Goal: Communication & Community: Answer question/provide support

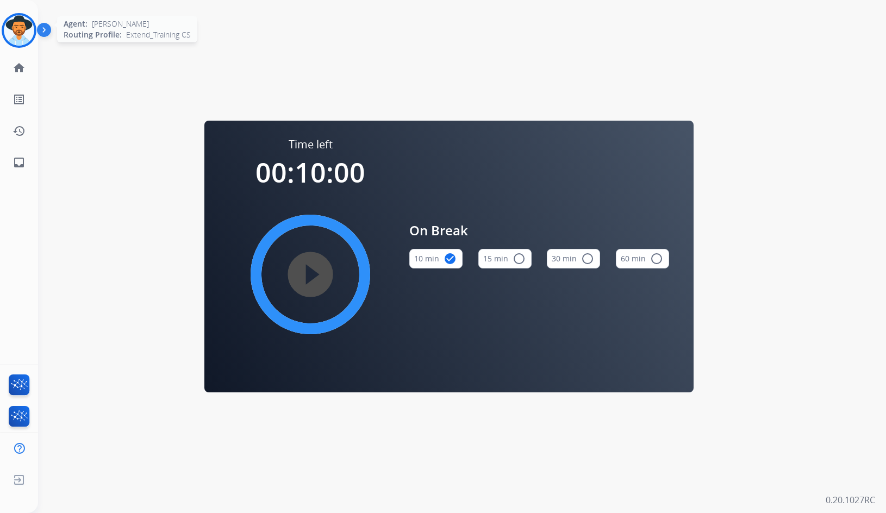
click at [17, 29] on img at bounding box center [19, 30] width 30 height 30
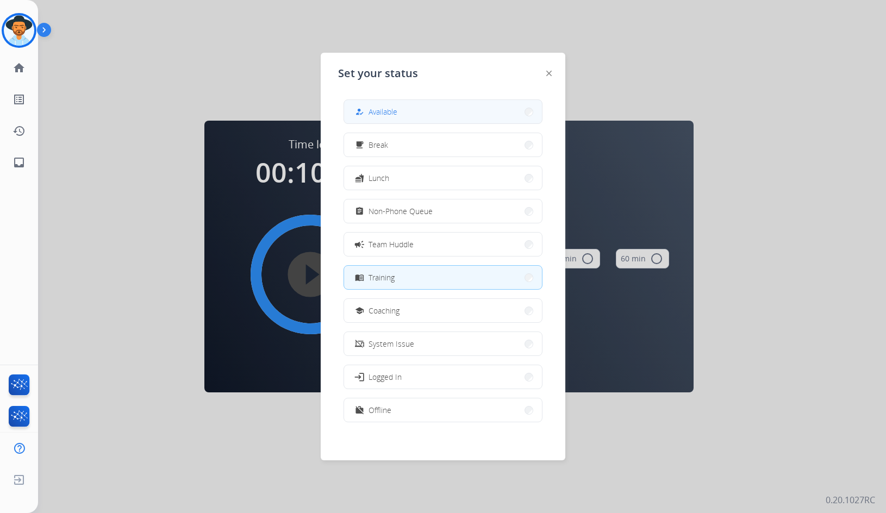
click at [360, 105] on button "how_to_reg Available" at bounding box center [443, 111] width 198 height 23
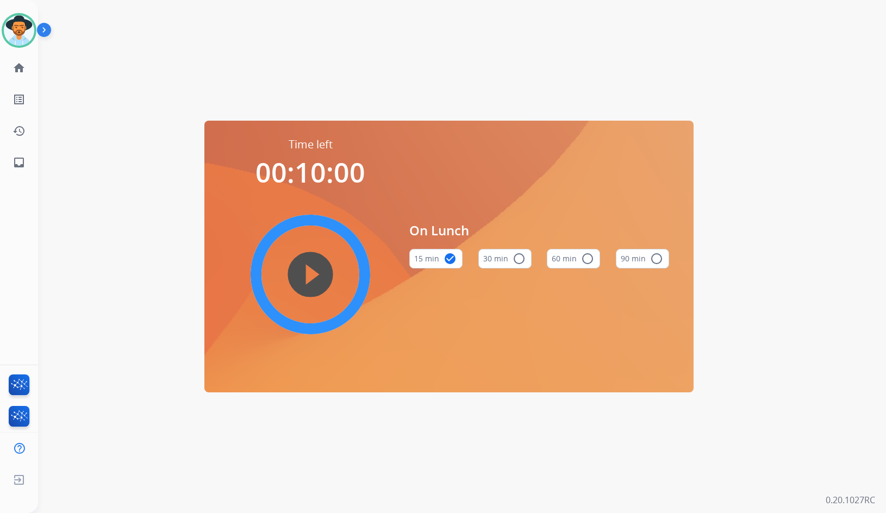
click at [46, 30] on img at bounding box center [46, 32] width 18 height 21
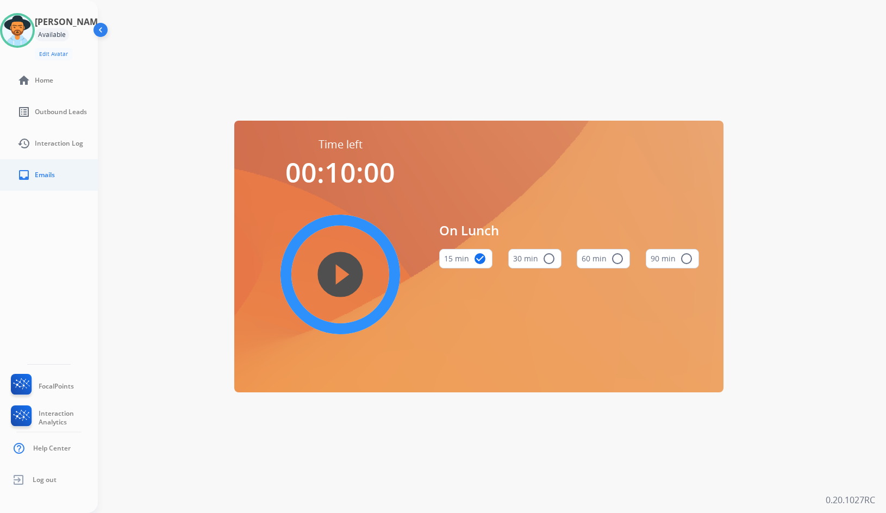
click at [45, 163] on link "inbox Emails" at bounding box center [58, 175] width 98 height 30
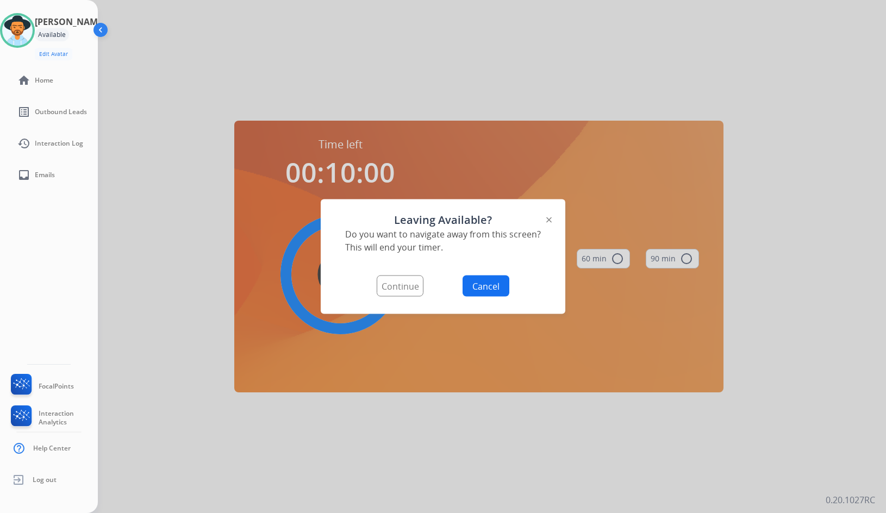
click at [390, 283] on button "Continue" at bounding box center [400, 286] width 47 height 21
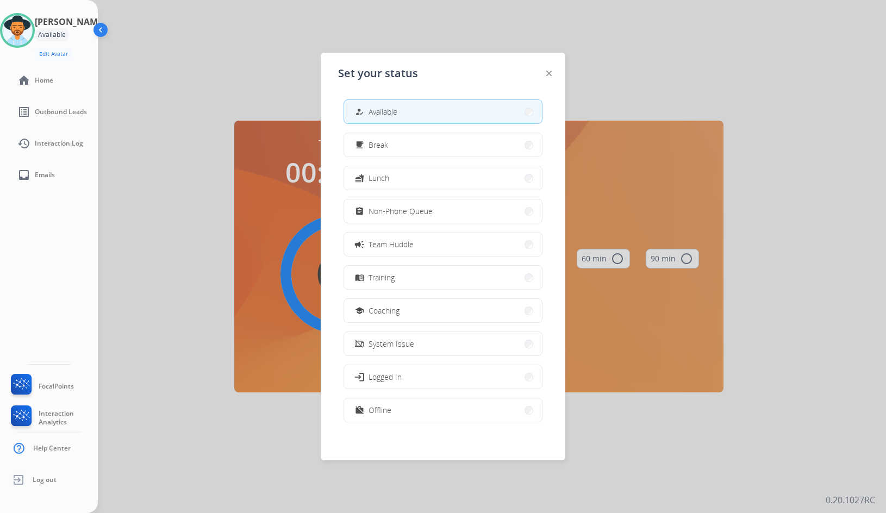
click at [467, 117] on button "how_to_reg Available" at bounding box center [443, 111] width 198 height 23
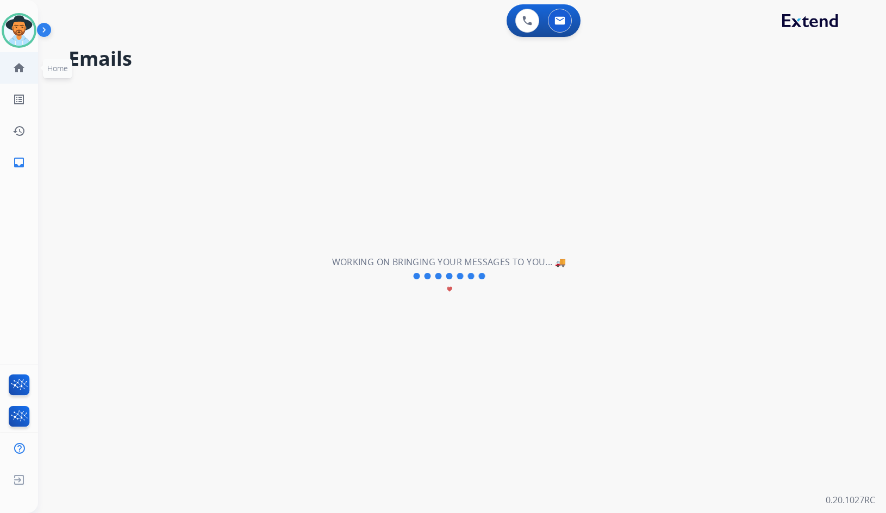
click at [27, 71] on link "home Home" at bounding box center [19, 68] width 30 height 30
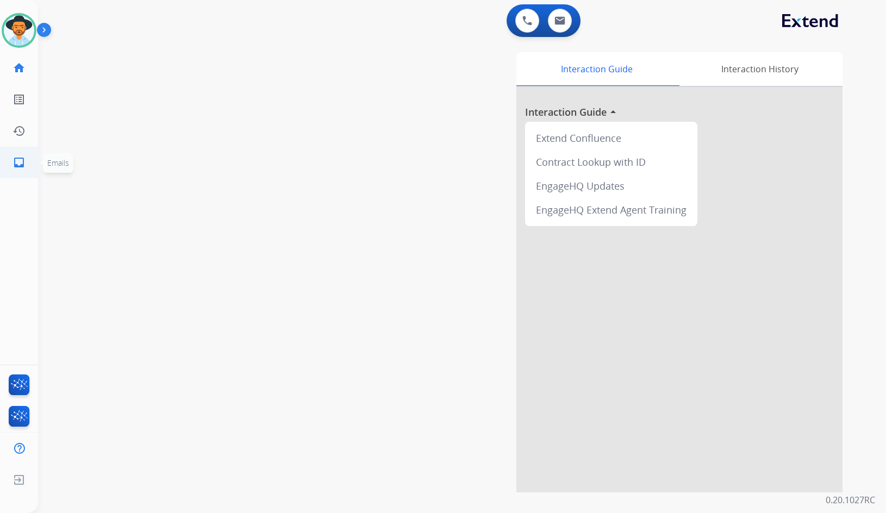
click at [15, 160] on mat-icon "inbox" at bounding box center [19, 162] width 13 height 13
select select "**********"
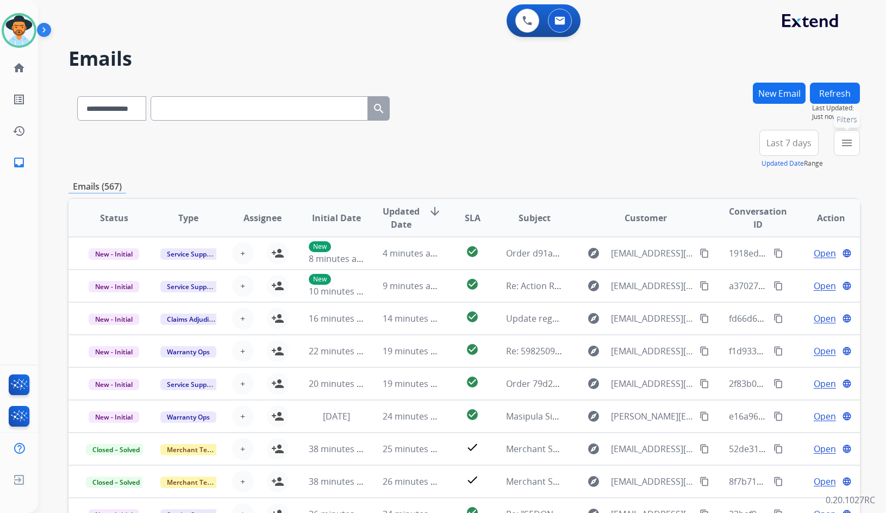
click at [843, 141] on mat-icon "menu" at bounding box center [847, 143] width 13 height 13
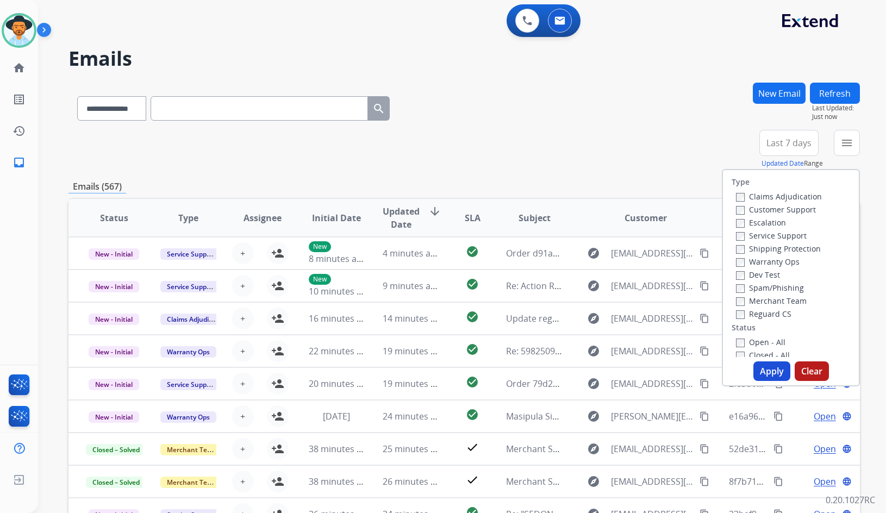
click at [777, 213] on label "Customer Support" at bounding box center [776, 209] width 80 height 10
click at [785, 252] on label "Shipping Protection" at bounding box center [778, 249] width 85 height 10
click at [772, 313] on label "Reguard CS" at bounding box center [763, 314] width 55 height 10
click at [767, 344] on label "Open - All" at bounding box center [760, 342] width 49 height 10
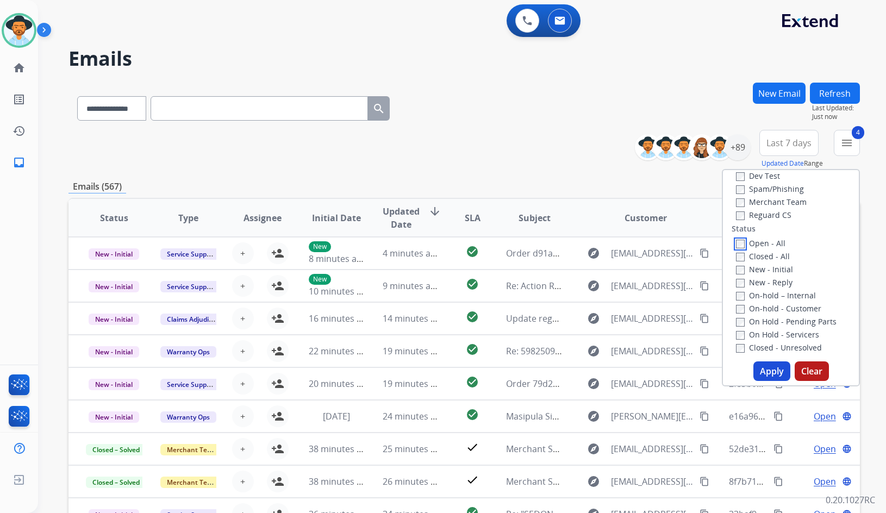
scroll to position [109, 0]
click at [768, 325] on label "On Hold - Servicers" at bounding box center [777, 325] width 83 height 10
click at [764, 312] on label "On Hold - Pending Parts" at bounding box center [786, 312] width 101 height 10
click at [764, 303] on label "On-hold - Customer" at bounding box center [778, 299] width 85 height 10
click at [764, 287] on label "On-hold – Internal" at bounding box center [776, 286] width 80 height 10
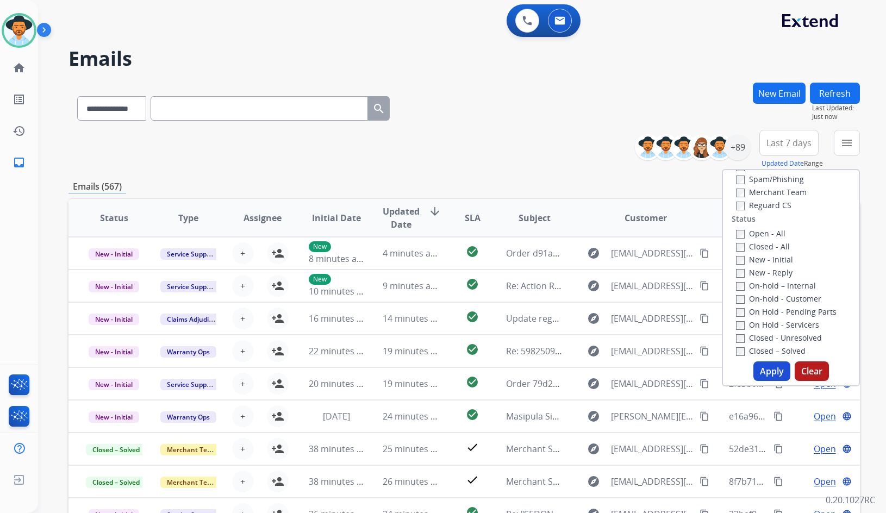
click at [764, 275] on label "New - Reply" at bounding box center [764, 273] width 57 height 10
click at [764, 257] on label "New - Initial" at bounding box center [764, 260] width 57 height 10
click at [769, 369] on button "Apply" at bounding box center [772, 372] width 37 height 20
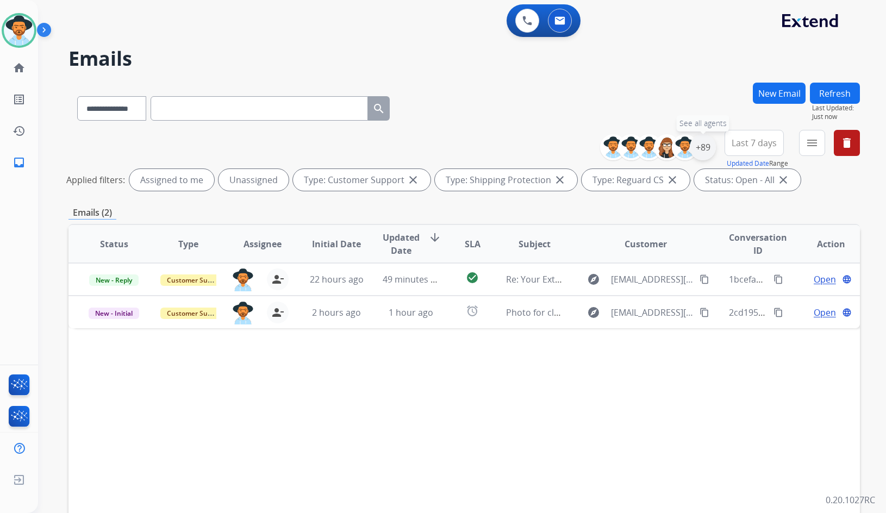
click at [703, 153] on div "+89" at bounding box center [703, 147] width 26 height 26
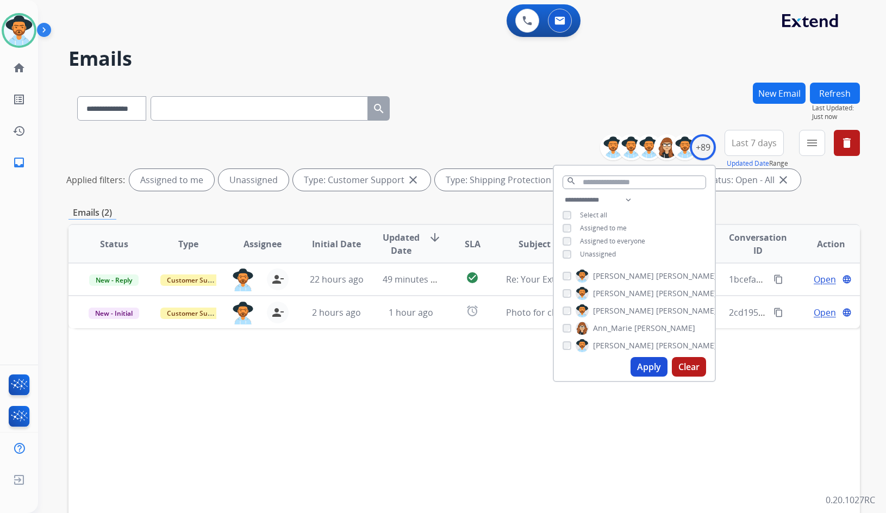
click at [613, 310] on span "[PERSON_NAME]" at bounding box center [623, 311] width 61 height 11
click at [597, 255] on span "Unassigned" at bounding box center [598, 254] width 36 height 9
click at [646, 363] on button "Apply" at bounding box center [649, 367] width 37 height 20
click at [283, 400] on div "Status Type Assignee Initial Date Updated Date arrow_downward SLA Subject Custo…" at bounding box center [465, 406] width 792 height 364
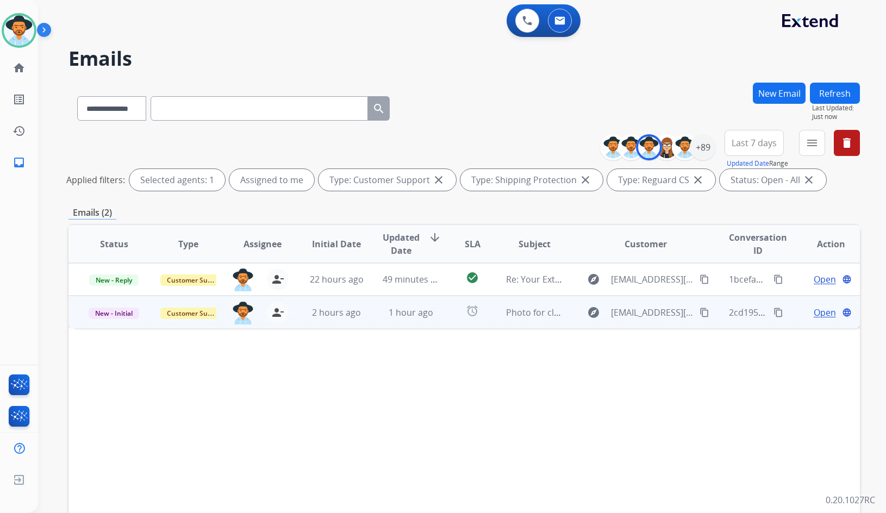
click at [814, 313] on span "Open" at bounding box center [825, 312] width 22 height 13
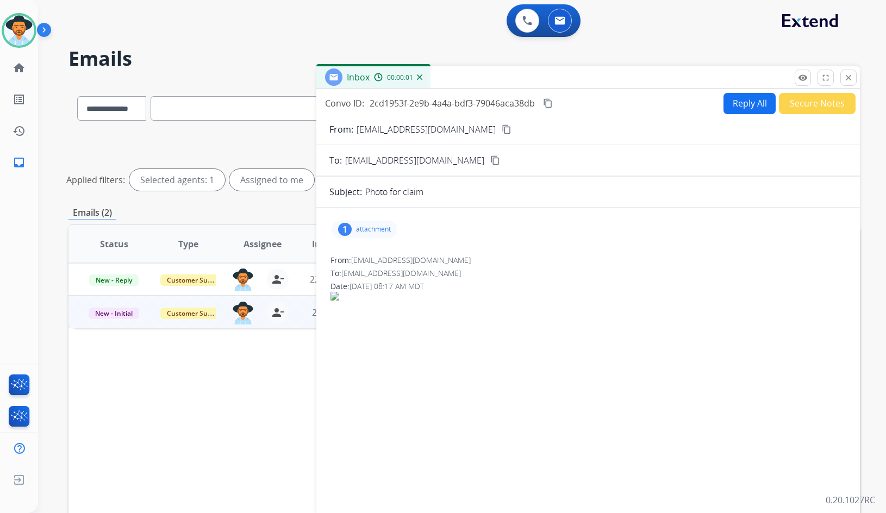
click at [368, 229] on p "attachment" at bounding box center [373, 229] width 35 height 9
click at [379, 228] on p "attachment" at bounding box center [373, 229] width 35 height 9
click at [500, 128] on button "content_copy" at bounding box center [506, 129] width 13 height 13
click at [350, 228] on div "1" at bounding box center [345, 229] width 14 height 13
click at [363, 267] on div at bounding box center [370, 259] width 54 height 38
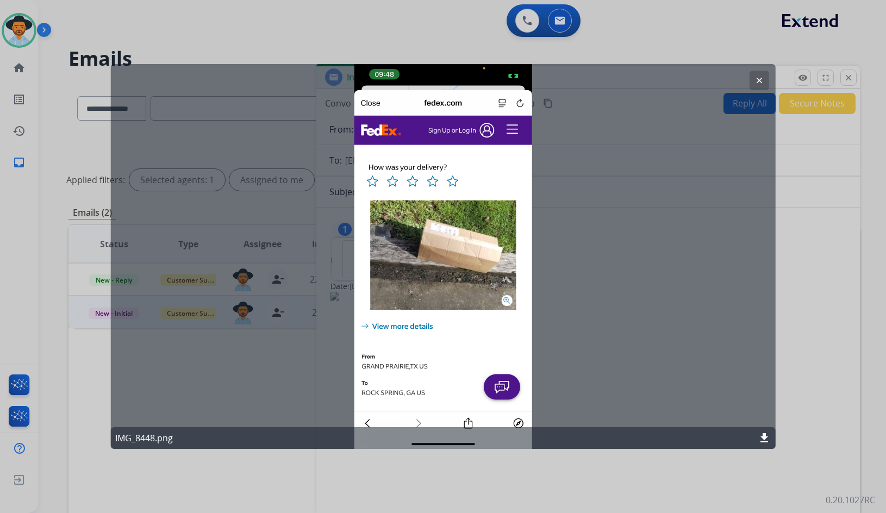
click at [753, 80] on button "clear" at bounding box center [759, 81] width 20 height 20
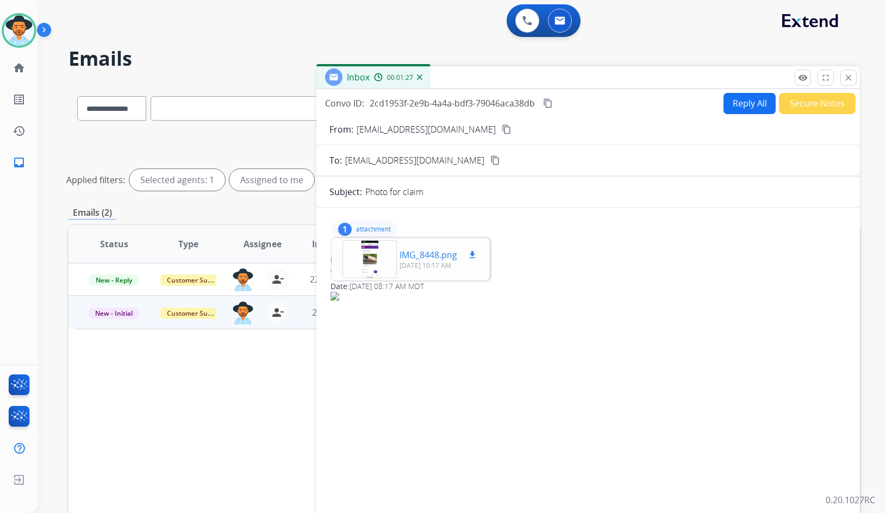
click at [374, 257] on div at bounding box center [370, 259] width 54 height 38
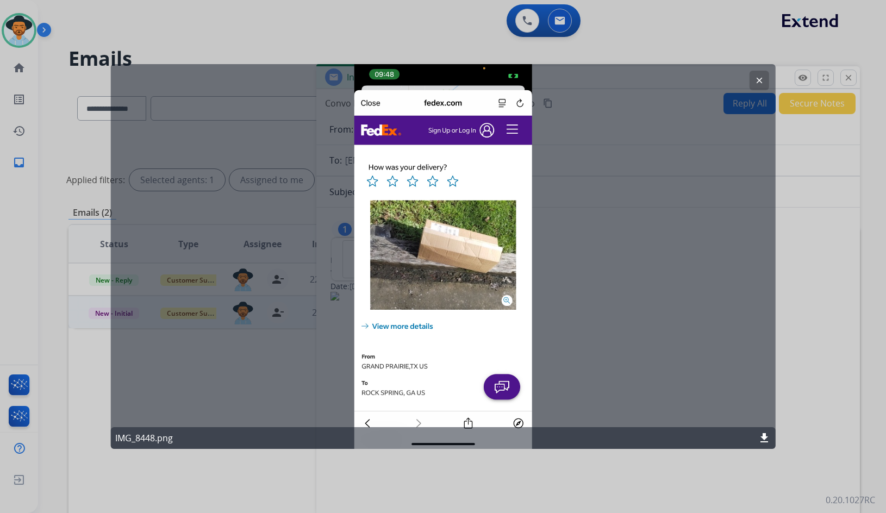
click at [756, 78] on mat-icon "clear" at bounding box center [759, 81] width 10 height 10
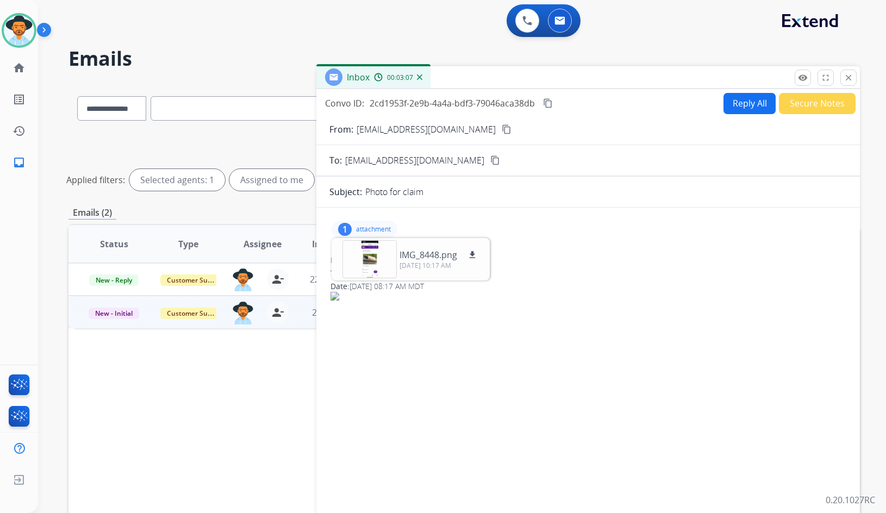
click at [364, 229] on p "attachment" at bounding box center [373, 229] width 35 height 9
click at [134, 392] on div "Status Type Assignee Initial Date Updated Date arrow_downward SLA Subject Custo…" at bounding box center [465, 406] width 792 height 364
click at [358, 229] on p "attachment" at bounding box center [373, 229] width 35 height 9
click at [737, 114] on button "Reply All" at bounding box center [750, 103] width 52 height 21
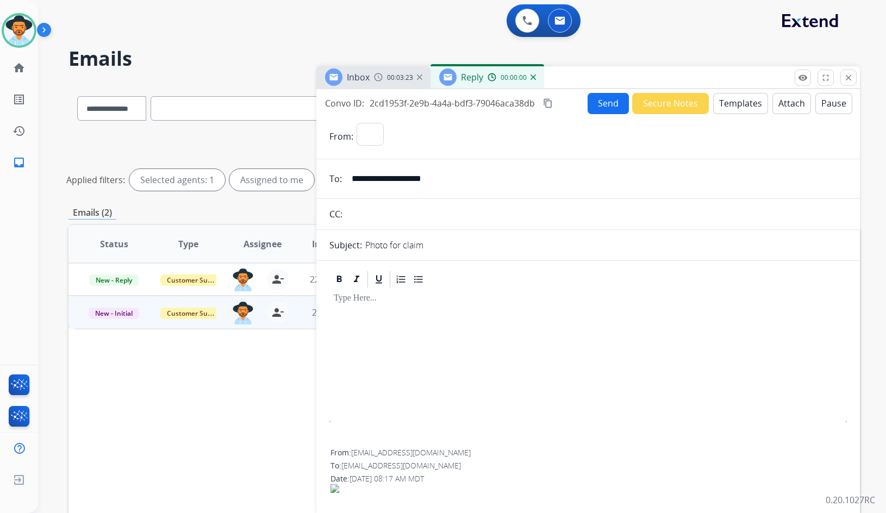
click at [739, 106] on button "Templates" at bounding box center [740, 103] width 55 height 21
select select "**********"
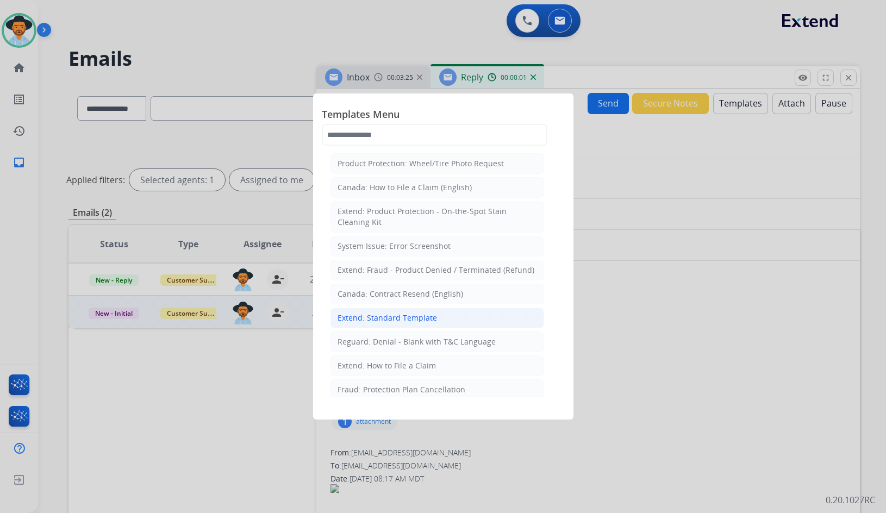
click at [418, 324] on li "Extend: Standard Template" at bounding box center [438, 318] width 214 height 21
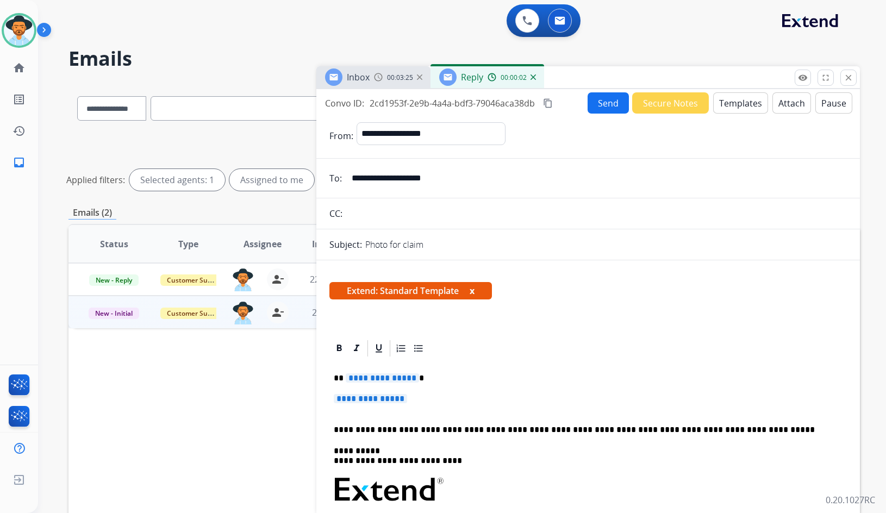
click at [380, 381] on span "**********" at bounding box center [382, 378] width 73 height 9
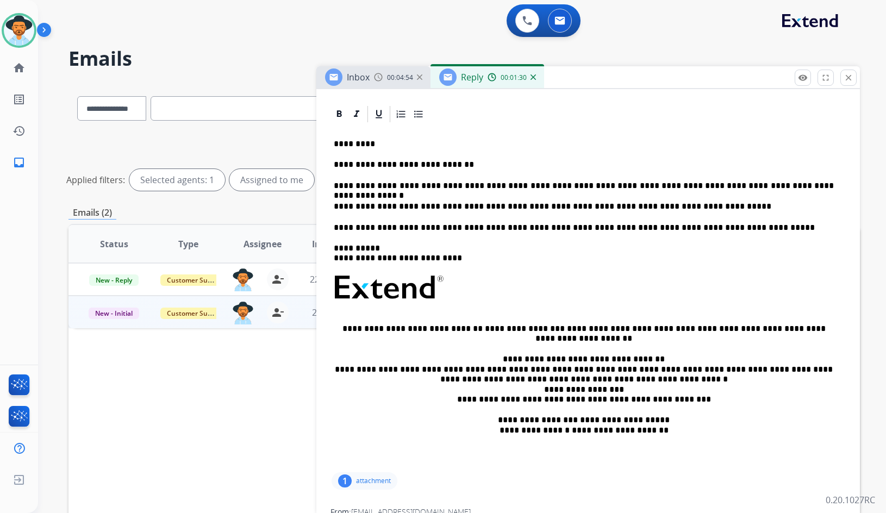
scroll to position [17, 0]
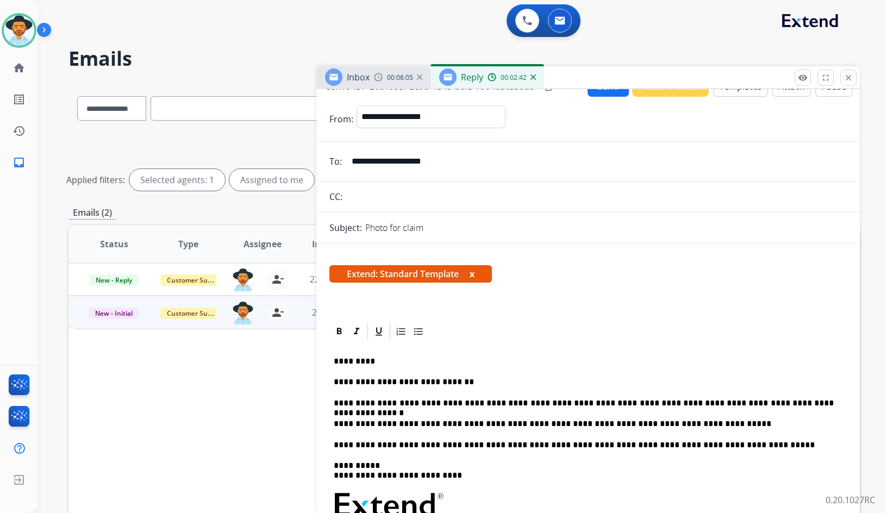
click at [702, 418] on div "**********" at bounding box center [589, 515] width 518 height 346
click at [507, 377] on div "**********" at bounding box center [589, 515] width 518 height 346
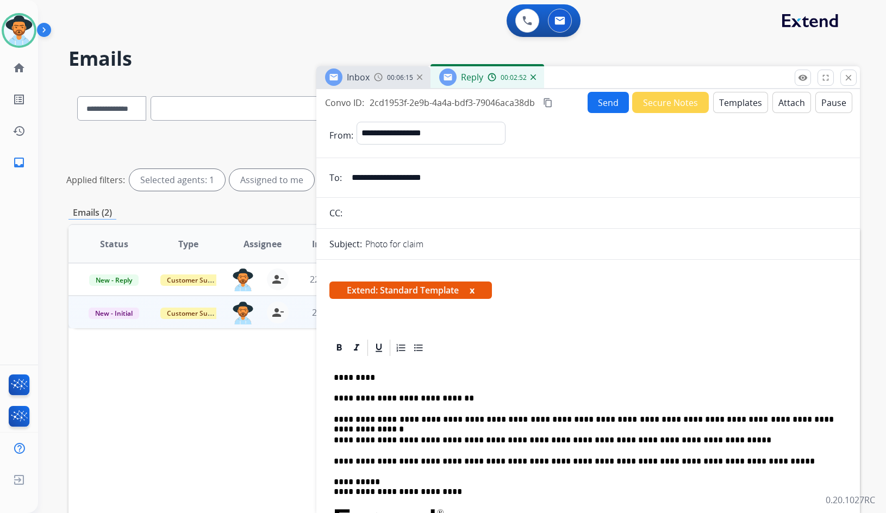
scroll to position [0, 0]
click at [610, 110] on button "Send" at bounding box center [608, 102] width 41 height 21
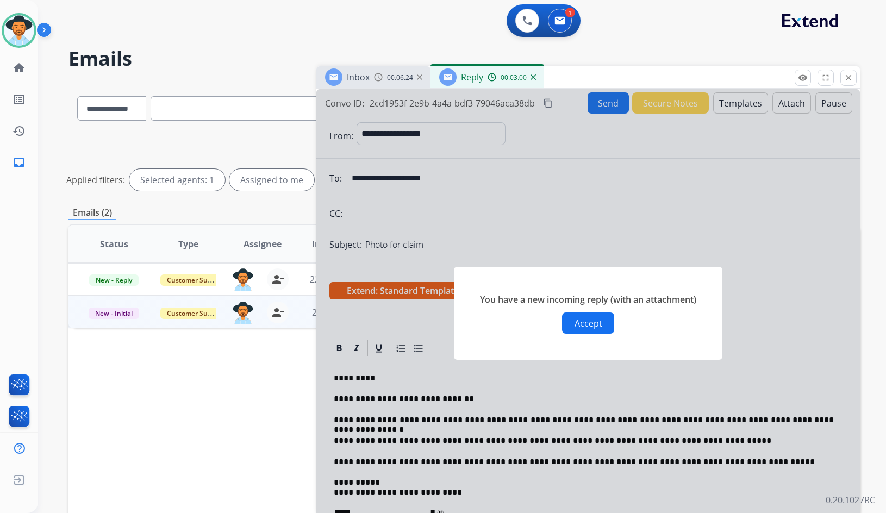
click at [580, 329] on button "Accept" at bounding box center [588, 323] width 52 height 21
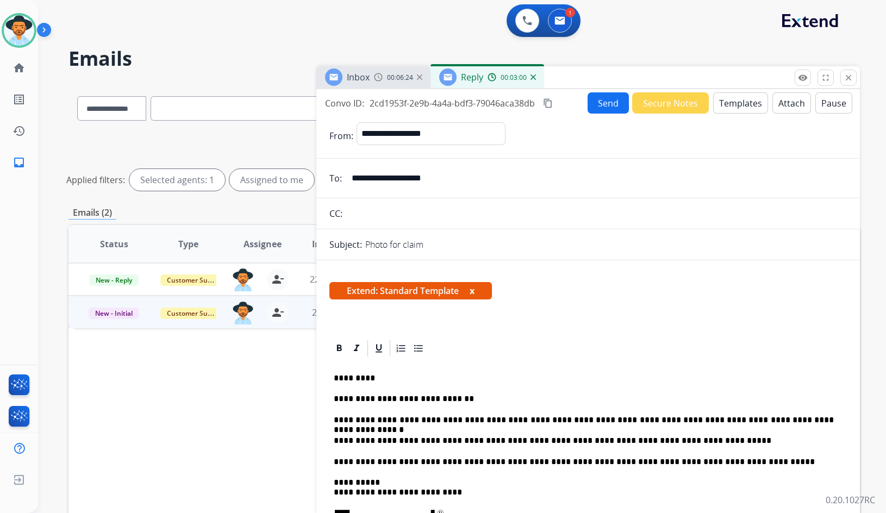
click at [551, 106] on mat-icon "content_copy" at bounding box center [548, 103] width 10 height 10
click at [597, 104] on button "Send" at bounding box center [608, 102] width 41 height 21
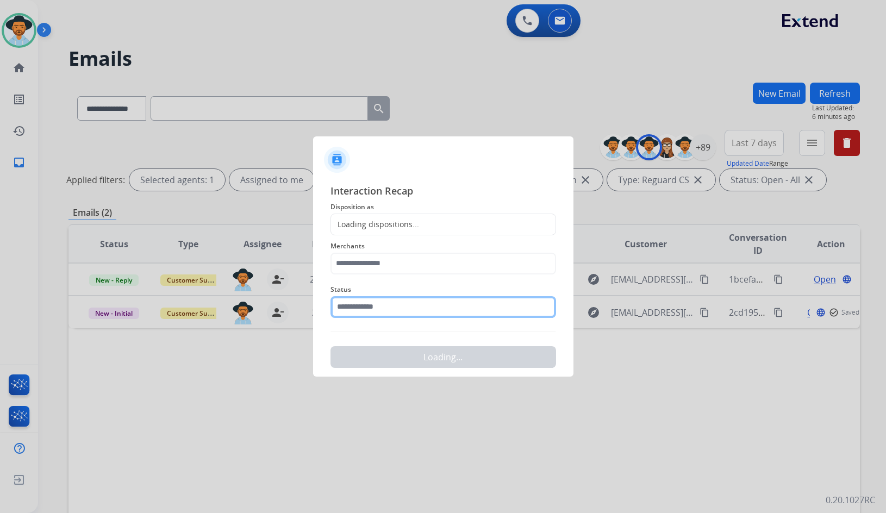
click at [373, 308] on input "text" at bounding box center [444, 307] width 226 height 22
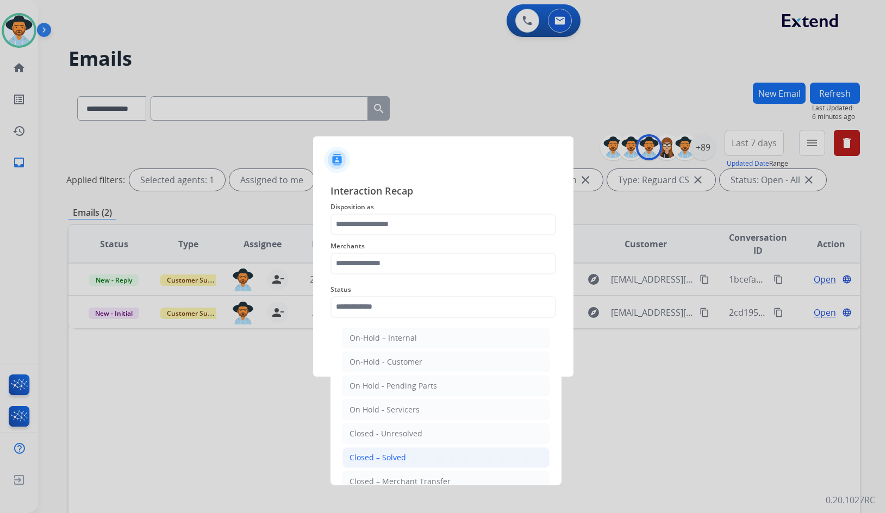
click at [380, 453] on div "Closed – Solved" at bounding box center [378, 457] width 57 height 11
type input "**********"
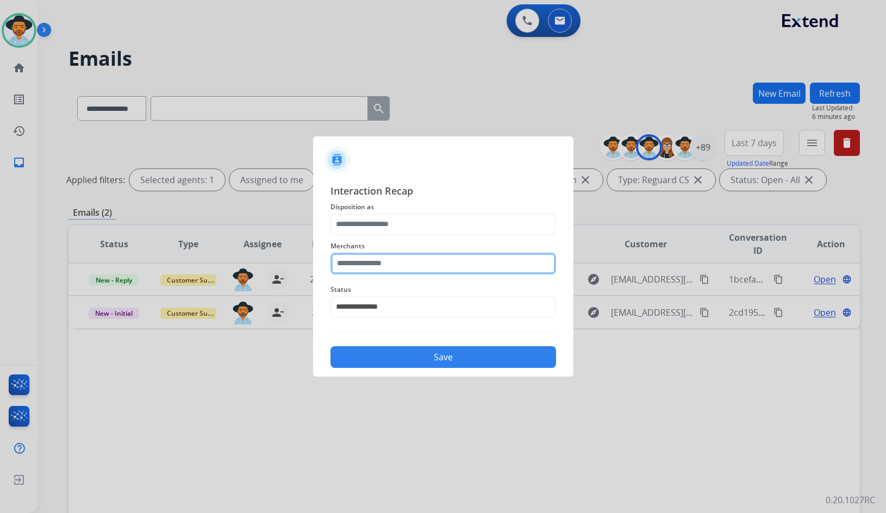
click at [380, 263] on input "text" at bounding box center [444, 264] width 226 height 22
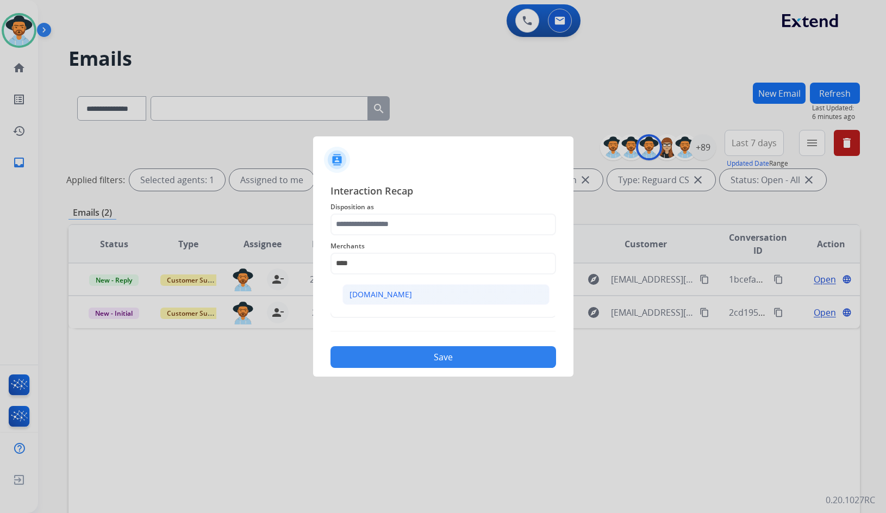
click at [379, 286] on li "[DOMAIN_NAME]" at bounding box center [446, 294] width 207 height 21
type input "**********"
click at [382, 236] on div "**********" at bounding box center [444, 257] width 226 height 44
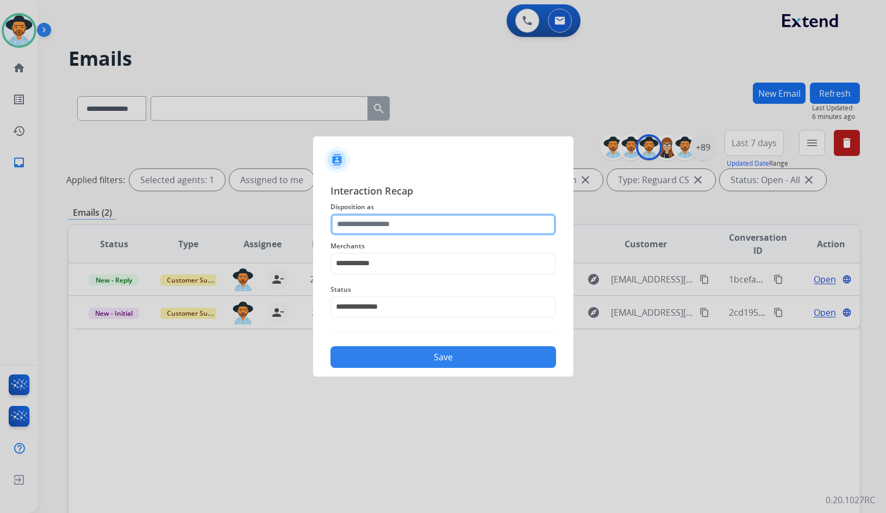
click at [384, 227] on input "text" at bounding box center [444, 225] width 226 height 22
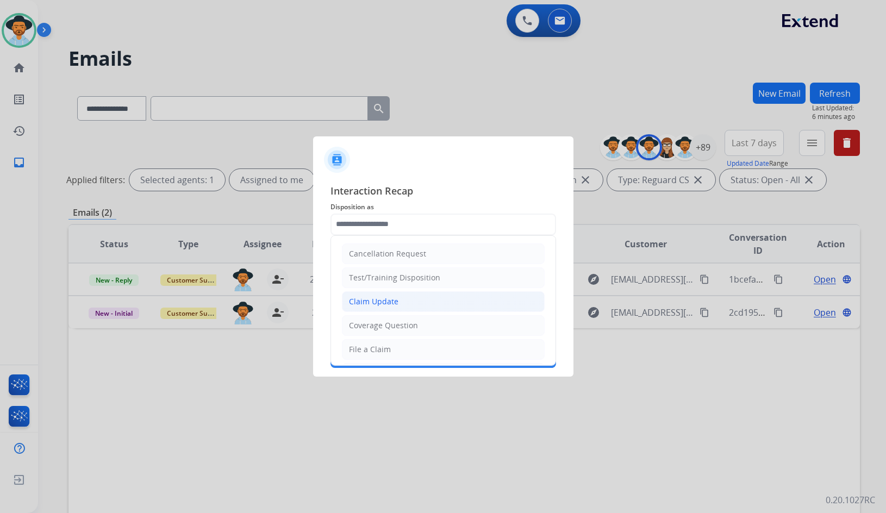
click at [393, 307] on div "Claim Update" at bounding box center [373, 301] width 49 height 11
type input "**********"
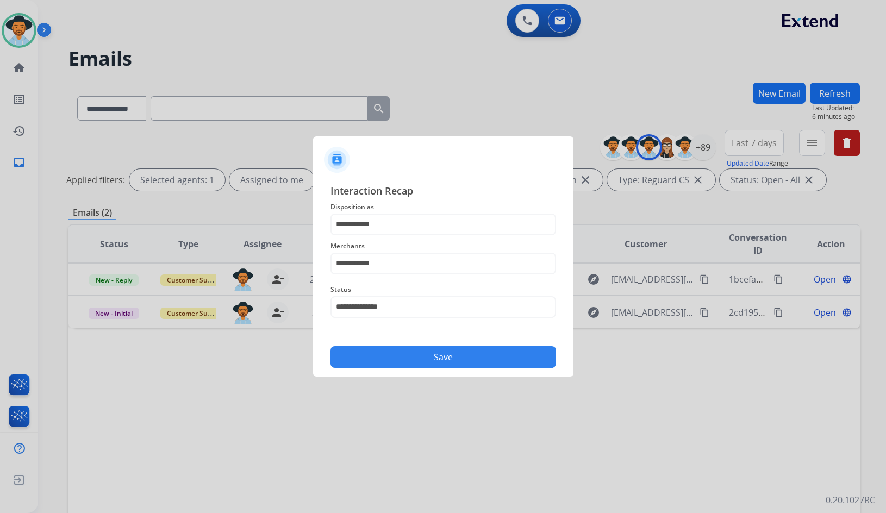
click at [387, 352] on button "Save" at bounding box center [444, 357] width 226 height 22
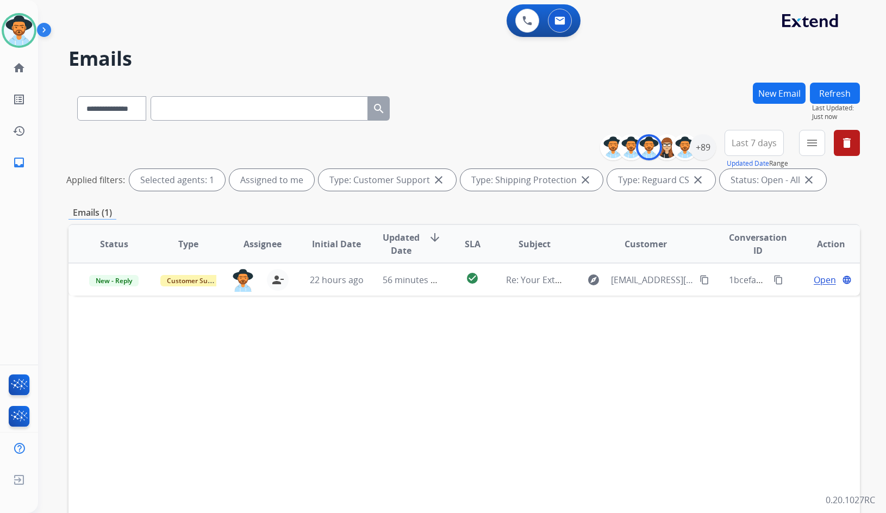
click at [63, 265] on div "**********" at bounding box center [449, 295] width 822 height 513
click at [60, 244] on div "**********" at bounding box center [449, 295] width 822 height 513
click at [67, 402] on div "**********" at bounding box center [449, 295] width 822 height 513
click at [334, 402] on div "Status Type Assignee Initial Date Updated Date arrow_downward SLA Subject Custo…" at bounding box center [465, 406] width 792 height 364
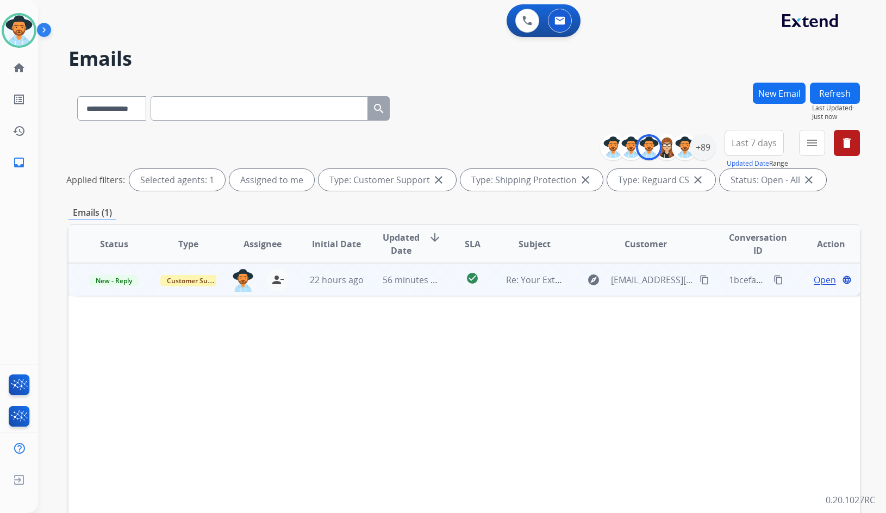
click at [820, 280] on span "Open" at bounding box center [825, 280] width 22 height 13
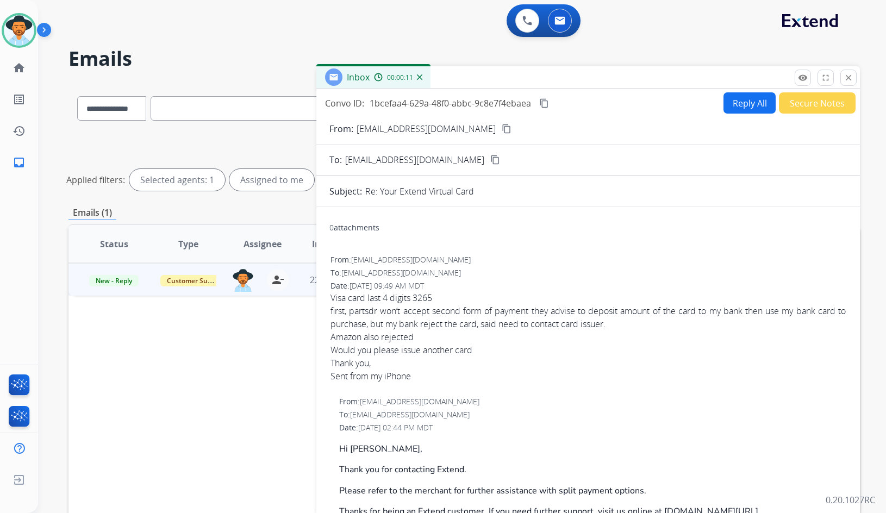
click at [502, 129] on mat-icon "content_copy" at bounding box center [507, 129] width 10 height 10
click at [741, 107] on button "Reply All" at bounding box center [750, 102] width 52 height 21
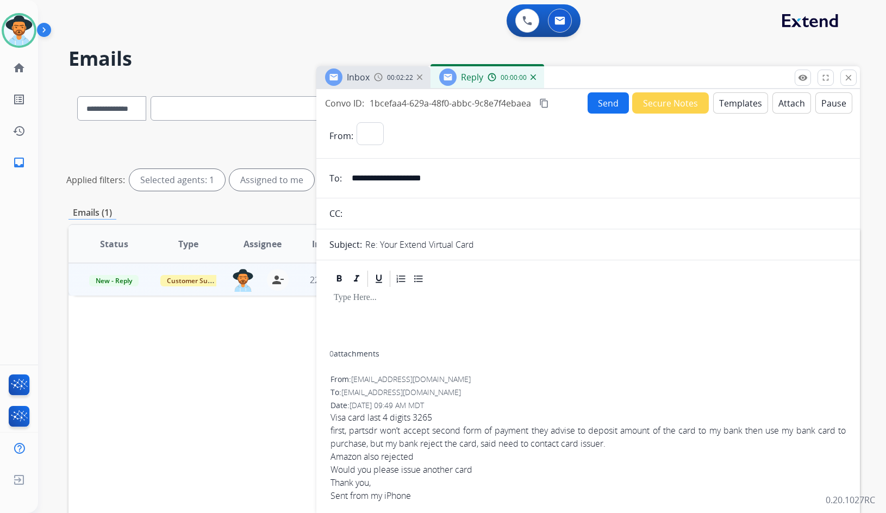
select select "**********"
click at [544, 102] on mat-icon "content_copy" at bounding box center [544, 103] width 10 height 10
click at [597, 106] on button "Send" at bounding box center [608, 102] width 41 height 21
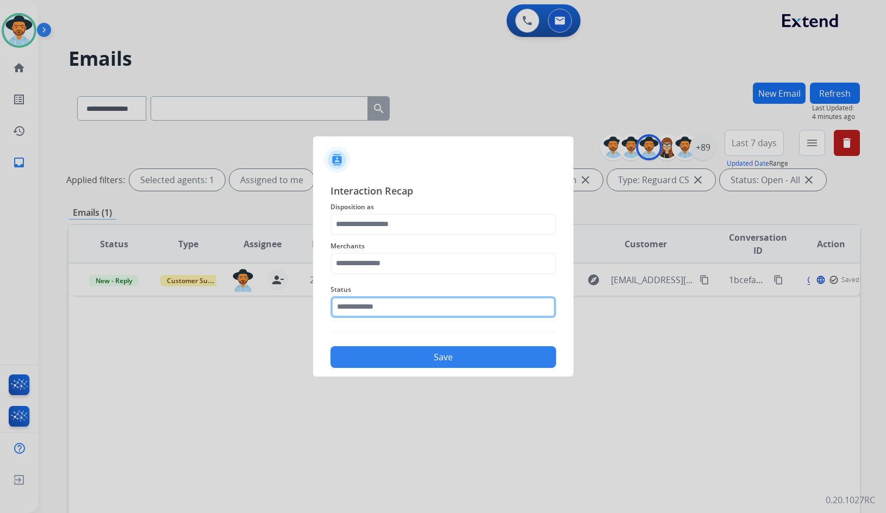
click at [426, 305] on input "text" at bounding box center [444, 307] width 226 height 22
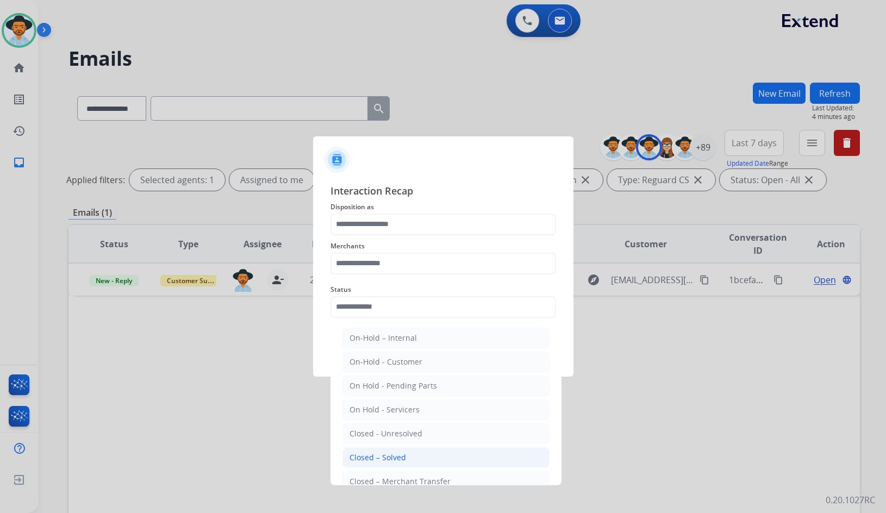
click at [402, 458] on div "Closed – Solved" at bounding box center [378, 457] width 57 height 11
type input "**********"
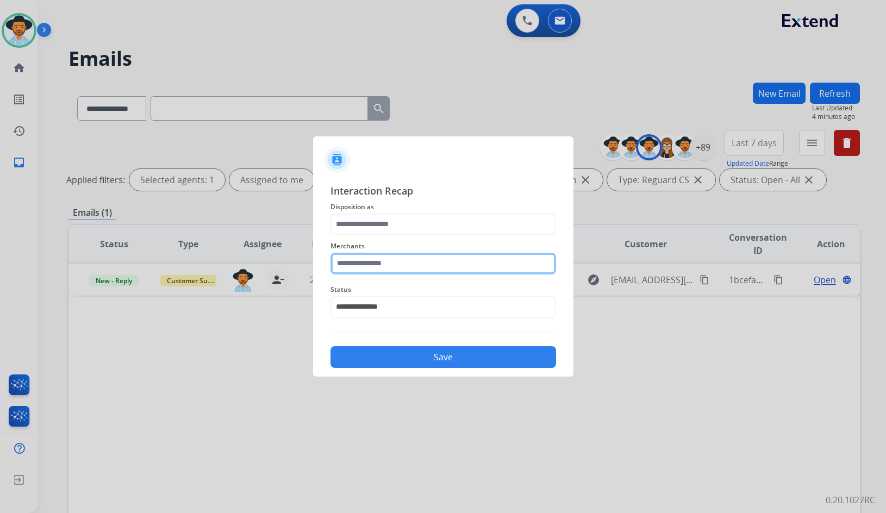
click at [407, 268] on input "text" at bounding box center [444, 264] width 226 height 22
click at [392, 294] on li "Not found" at bounding box center [446, 294] width 207 height 21
type input "*********"
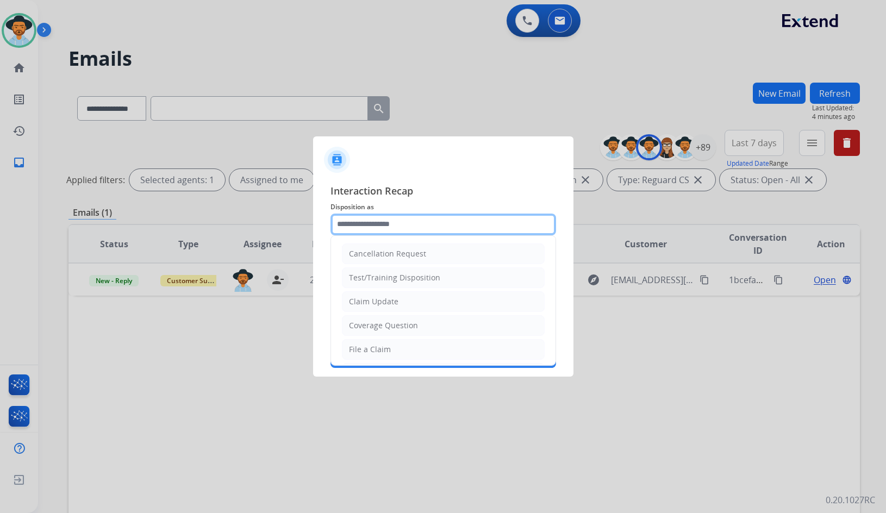
click at [393, 218] on input "text" at bounding box center [444, 225] width 226 height 22
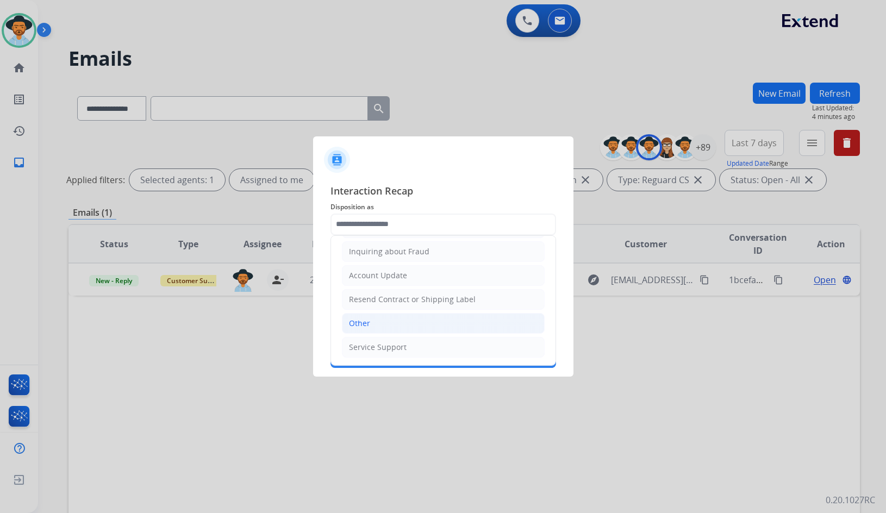
click at [375, 322] on li "Other" at bounding box center [443, 323] width 203 height 21
type input "*****"
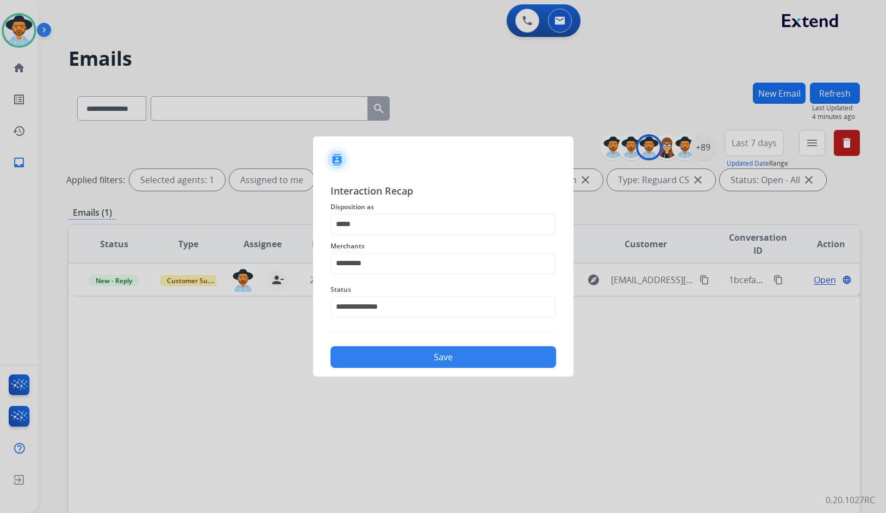
click at [378, 353] on button "Save" at bounding box center [444, 357] width 226 height 22
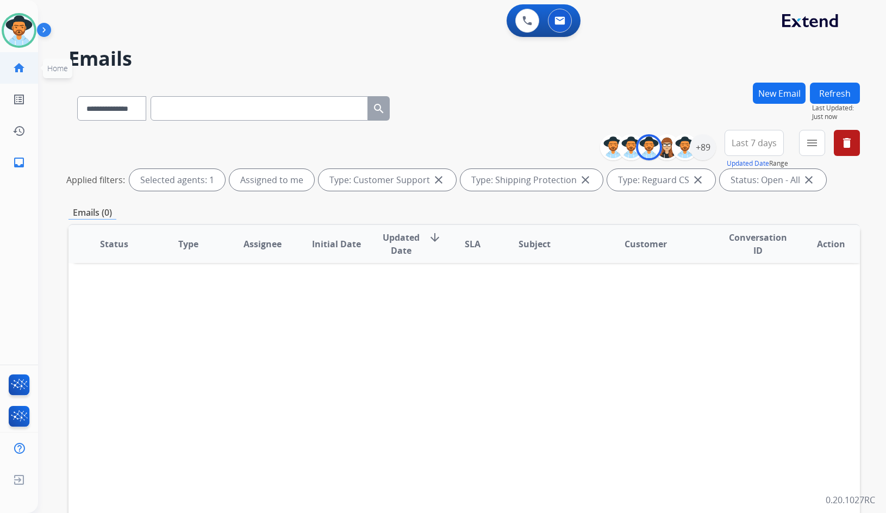
click at [27, 74] on link "home Home" at bounding box center [19, 68] width 30 height 30
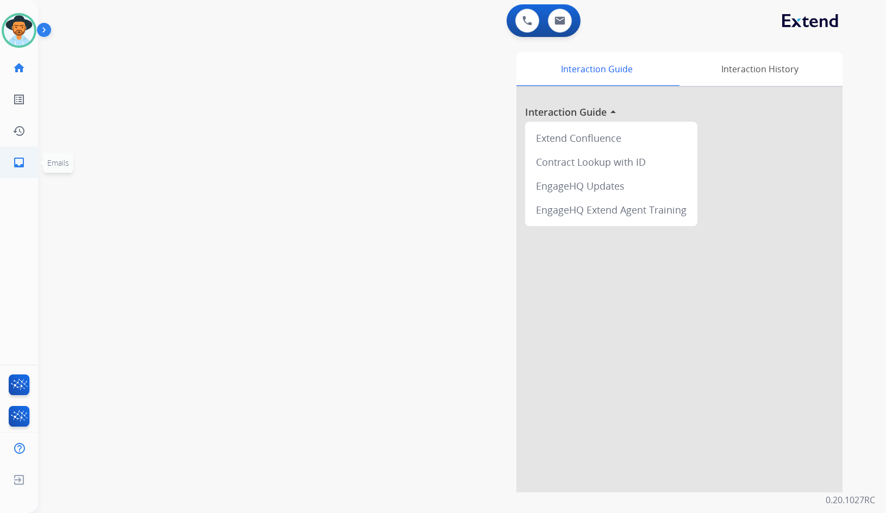
click at [18, 173] on link "inbox Emails" at bounding box center [19, 162] width 30 height 30
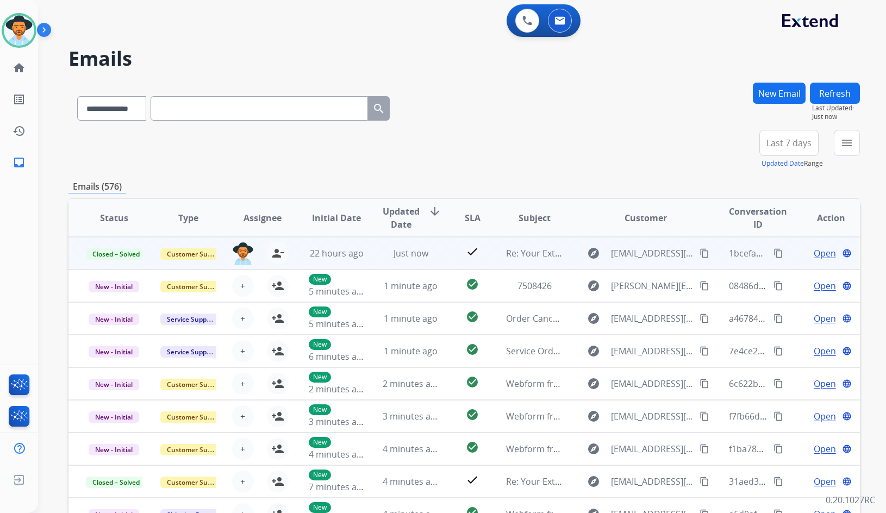
click at [828, 253] on span "Open" at bounding box center [825, 253] width 22 height 13
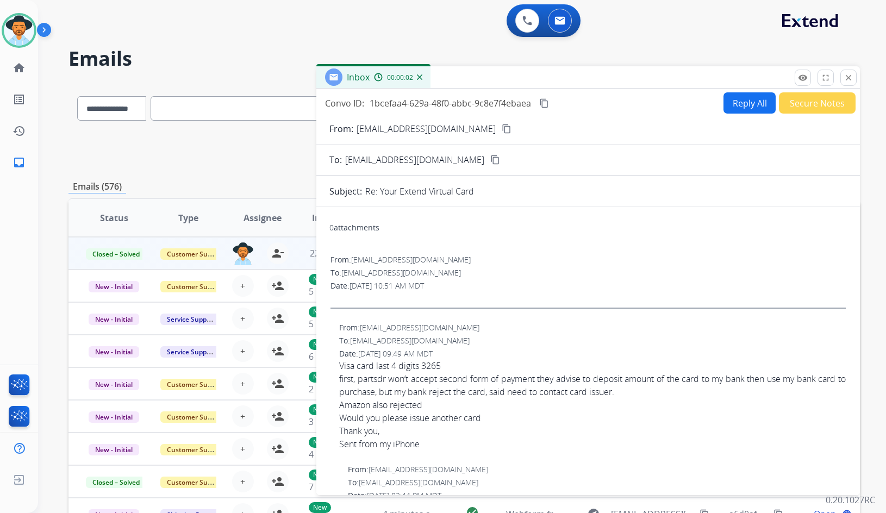
click at [730, 98] on button "Reply All" at bounding box center [750, 102] width 52 height 21
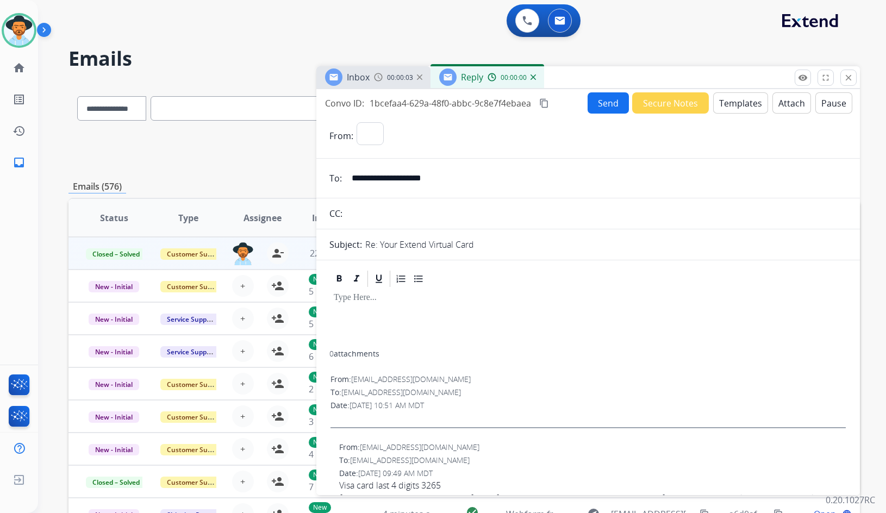
select select "**********"
click at [737, 109] on button "Templates" at bounding box center [740, 102] width 55 height 21
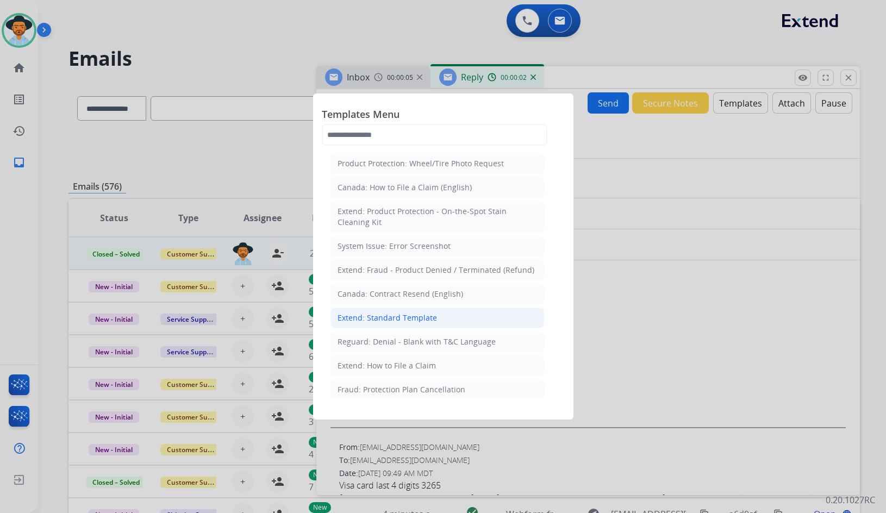
click at [407, 318] on div "Extend: Standard Template" at bounding box center [388, 318] width 100 height 11
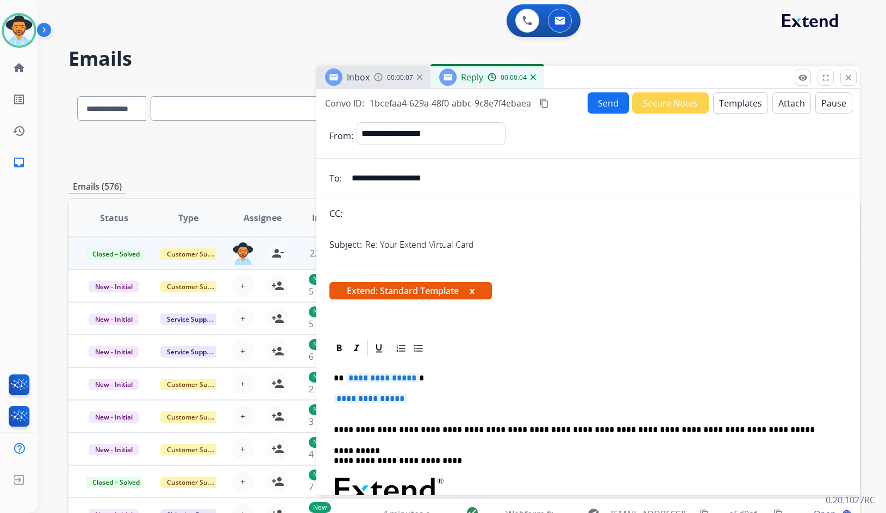
click at [360, 374] on span "**********" at bounding box center [382, 378] width 73 height 9
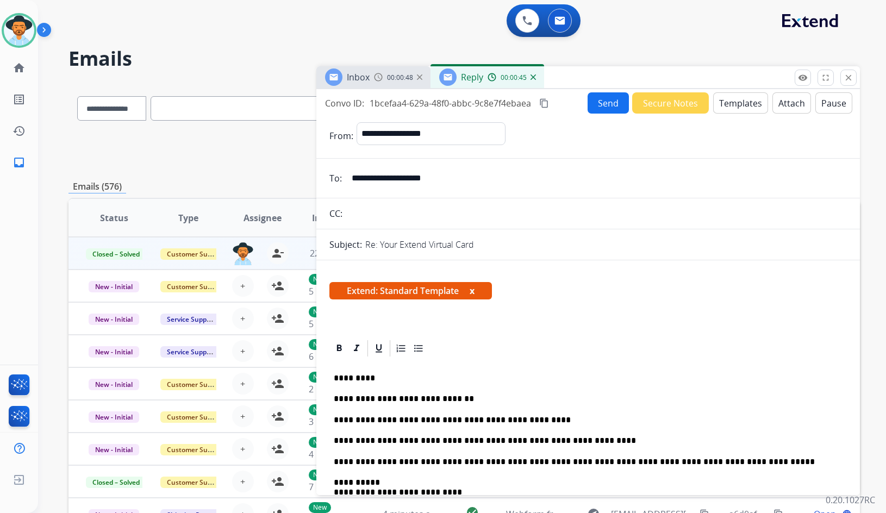
click at [608, 101] on button "Send" at bounding box center [608, 102] width 41 height 21
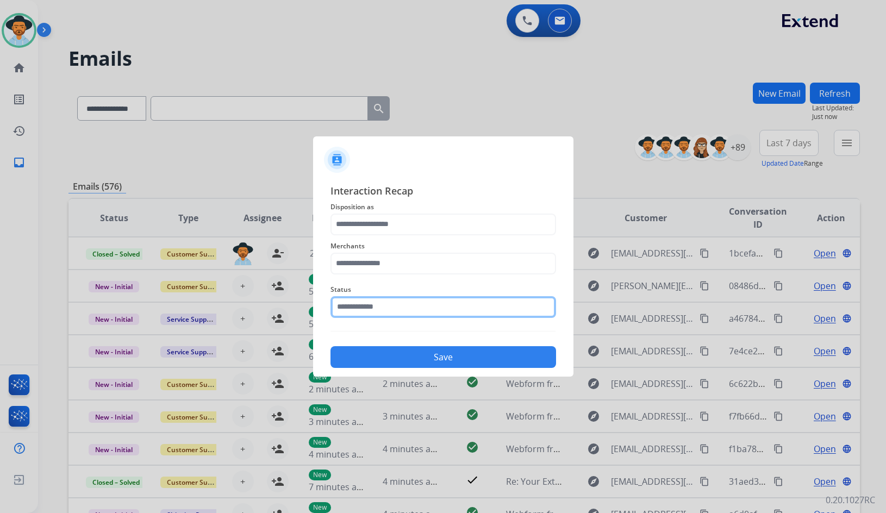
click at [414, 308] on input "text" at bounding box center [444, 307] width 226 height 22
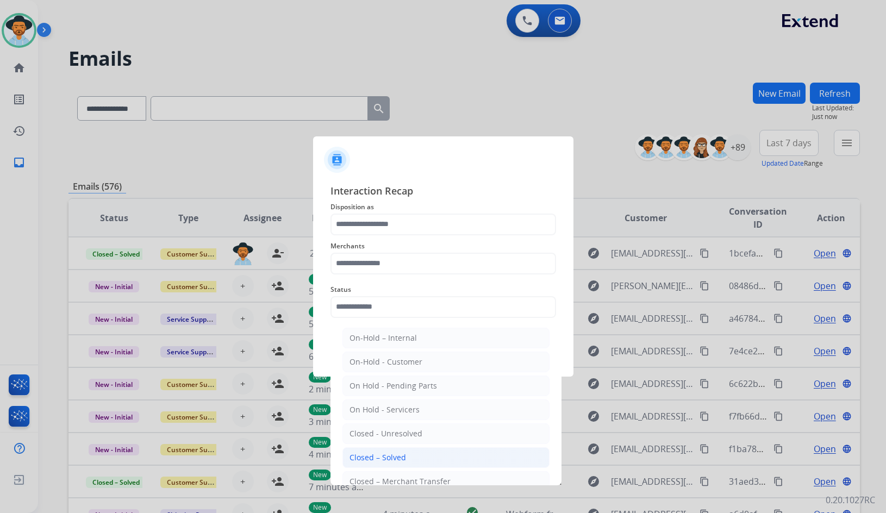
click at [394, 459] on div "Closed – Solved" at bounding box center [378, 457] width 57 height 11
type input "**********"
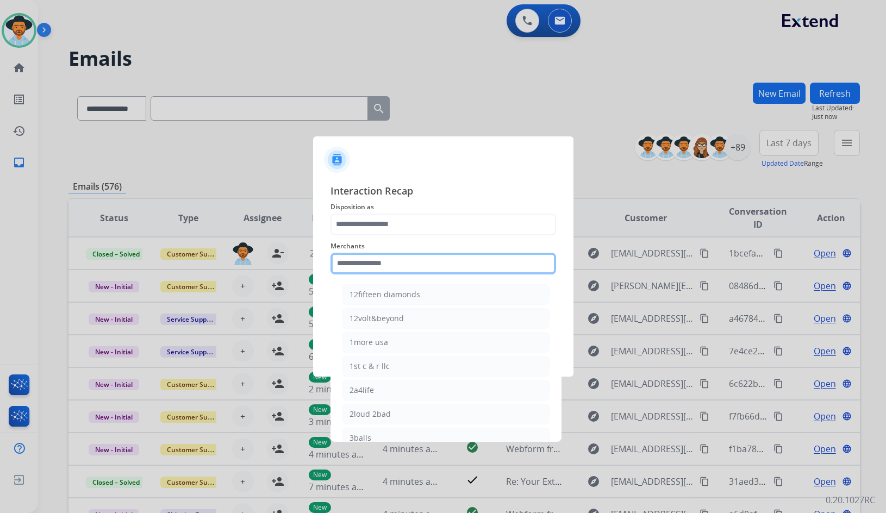
click at [404, 268] on input "text" at bounding box center [444, 264] width 226 height 22
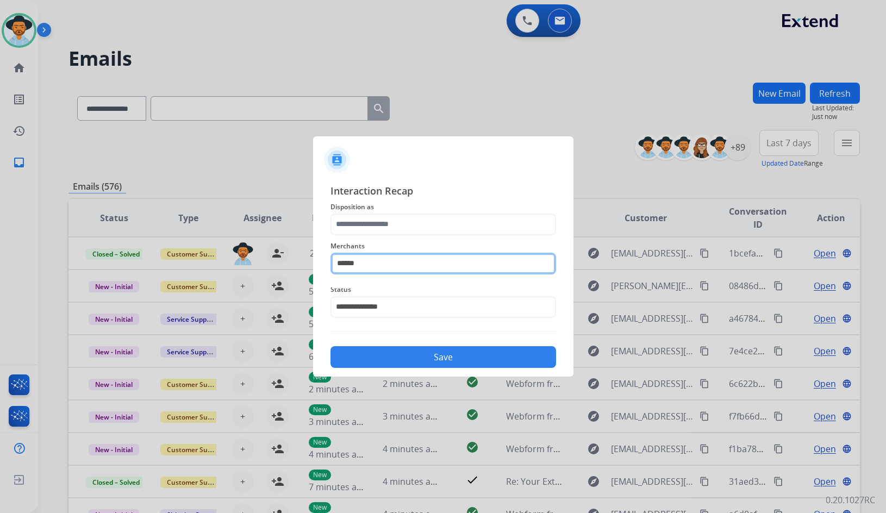
type input "*******"
drag, startPoint x: 388, startPoint y: 262, endPoint x: 304, endPoint y: 262, distance: 83.8
click at [0, 263] on app-contact-recap-modal "**********" at bounding box center [0, 256] width 0 height 513
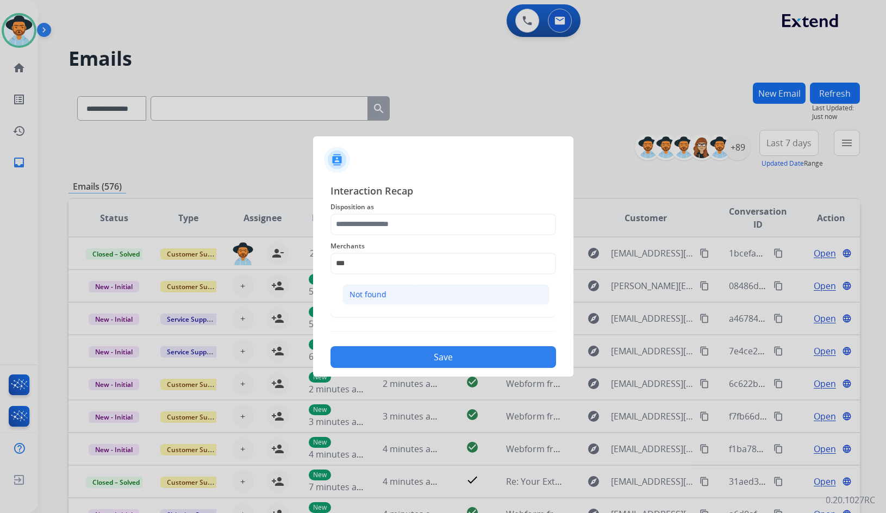
click at [383, 291] on div "Not found" at bounding box center [368, 294] width 37 height 11
type input "*********"
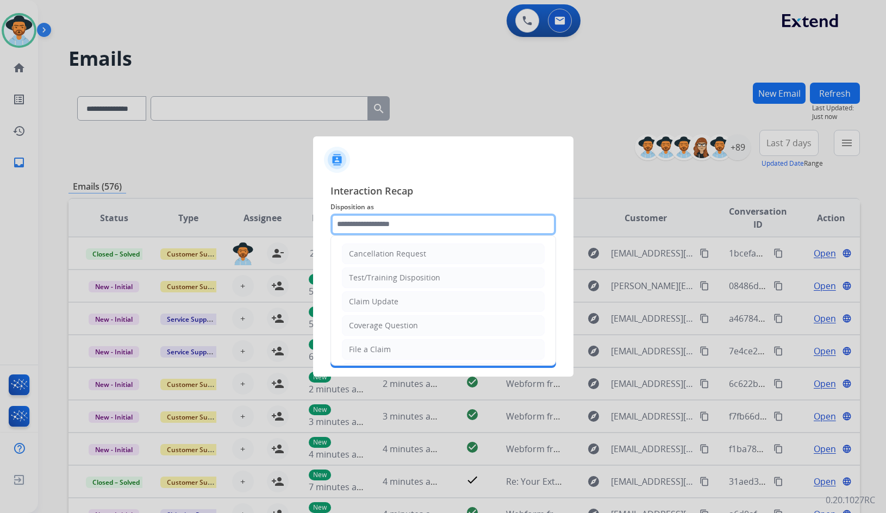
click at [392, 219] on input "text" at bounding box center [444, 225] width 226 height 22
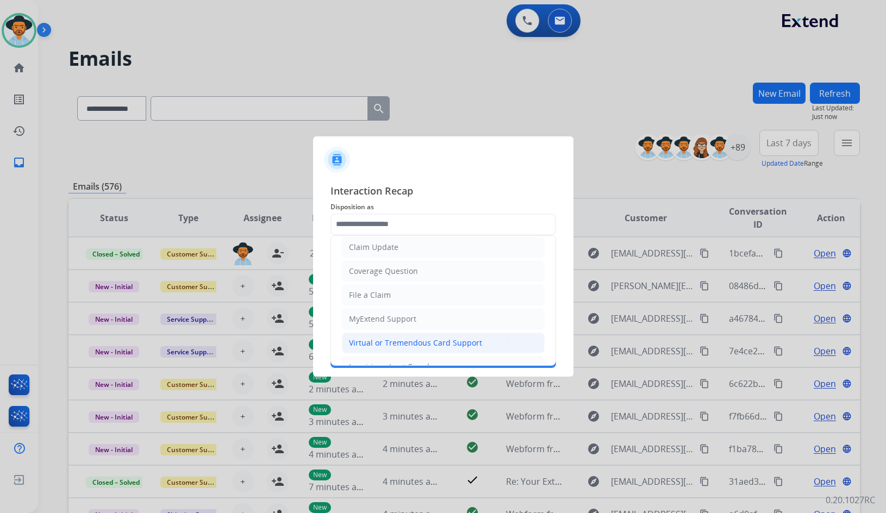
click at [384, 343] on div "Virtual or Tremendous Card Support" at bounding box center [415, 343] width 133 height 11
type input "**********"
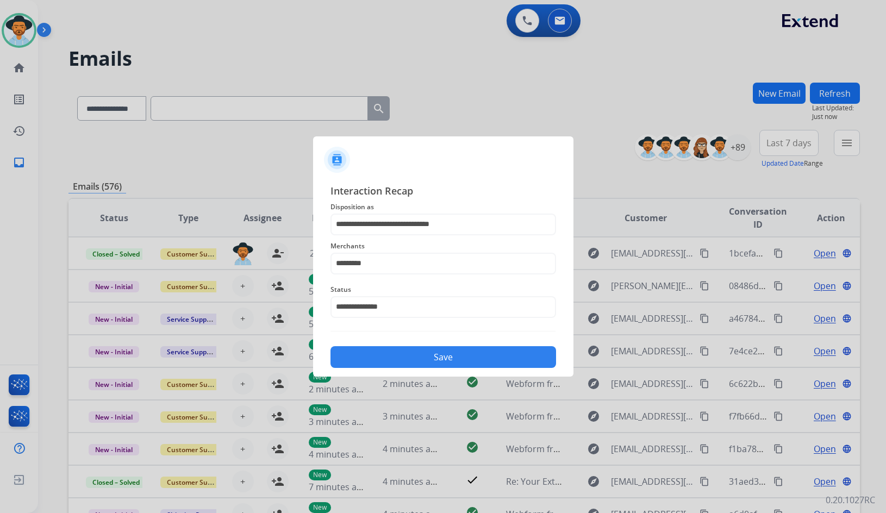
click at [396, 359] on button "Save" at bounding box center [444, 357] width 226 height 22
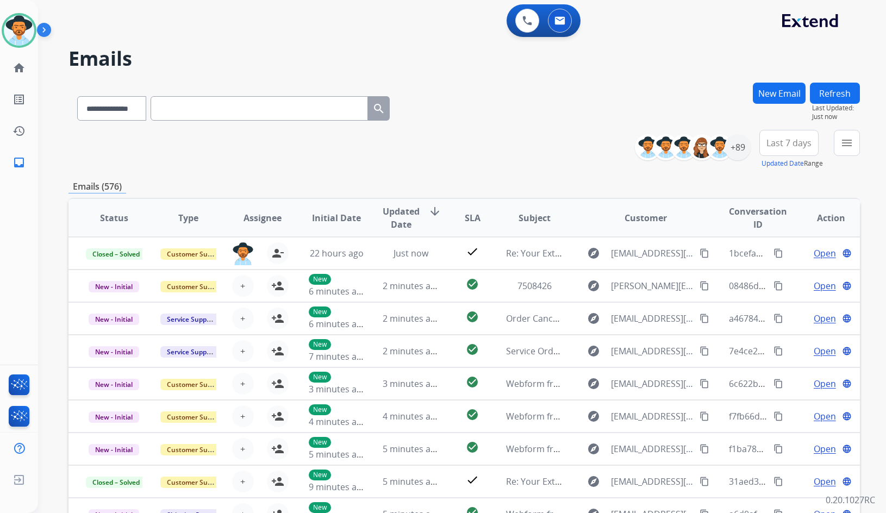
click at [160, 165] on div "**********" at bounding box center [465, 149] width 792 height 39
click at [165, 158] on div "**********" at bounding box center [465, 149] width 792 height 39
click at [8, 68] on link "home Home" at bounding box center [19, 68] width 30 height 30
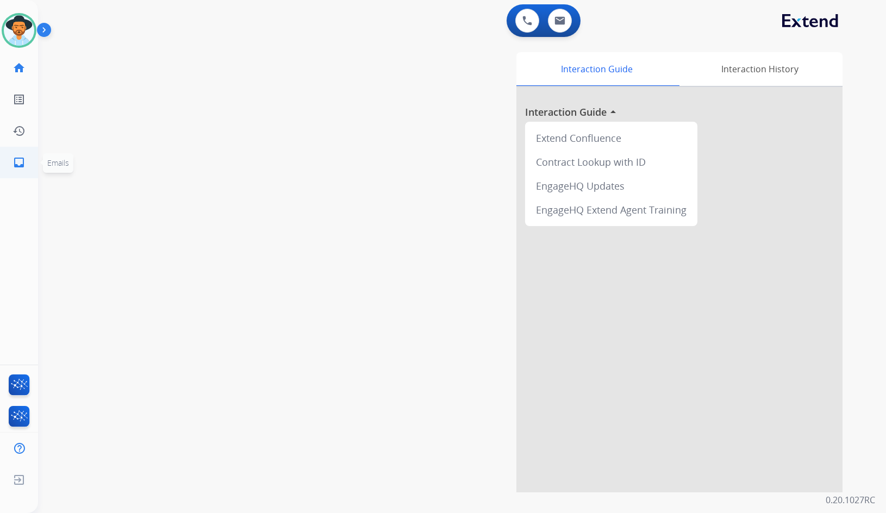
click at [19, 164] on mat-icon "inbox" at bounding box center [19, 162] width 13 height 13
select select "**********"
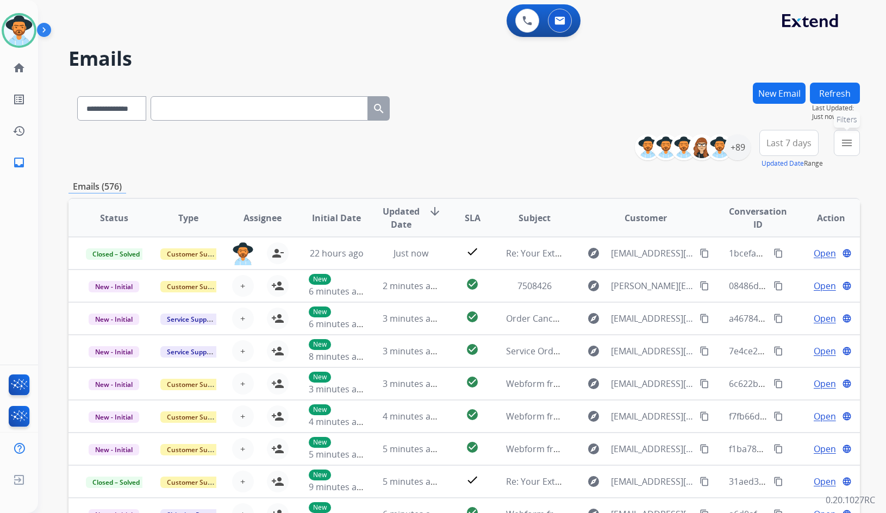
click at [858, 145] on button "menu Filters" at bounding box center [847, 143] width 26 height 26
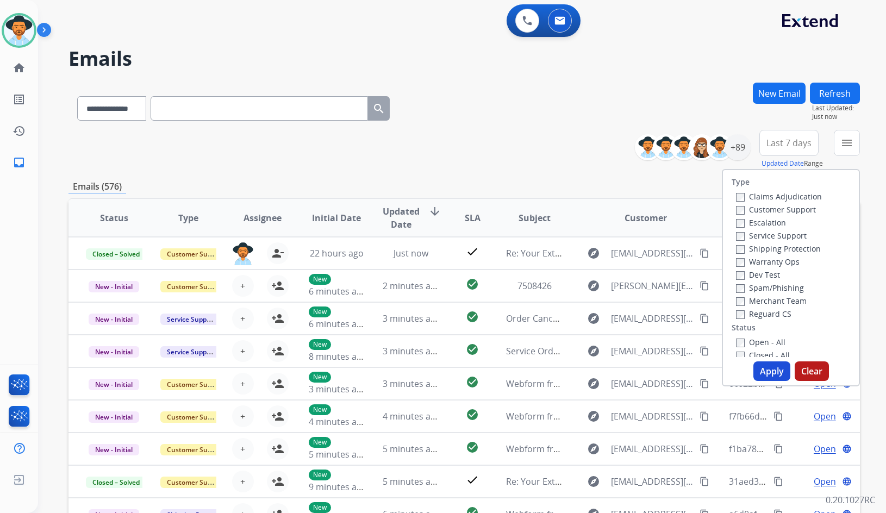
click at [780, 206] on label "Customer Support" at bounding box center [776, 209] width 80 height 10
click at [774, 249] on label "Shipping Protection" at bounding box center [778, 249] width 85 height 10
click at [760, 314] on label "Reguard CS" at bounding box center [763, 314] width 55 height 10
click at [752, 342] on label "Open - All" at bounding box center [760, 342] width 49 height 10
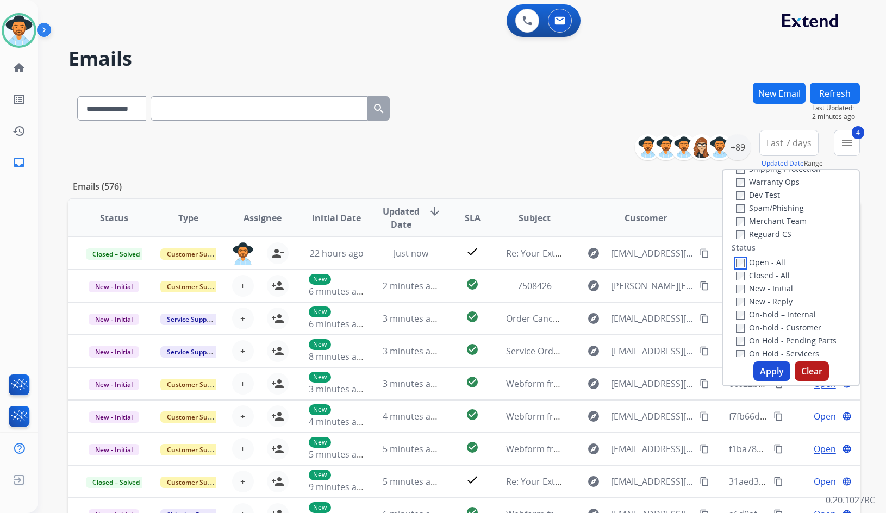
scroll to position [109, 0]
click at [767, 323] on label "On Hold - Servicers" at bounding box center [777, 325] width 83 height 10
click at [772, 312] on label "On Hold - Pending Parts" at bounding box center [786, 312] width 101 height 10
click at [775, 302] on label "On-hold - Customer" at bounding box center [778, 299] width 85 height 10
click at [778, 282] on label "On-hold – Internal" at bounding box center [776, 286] width 80 height 10
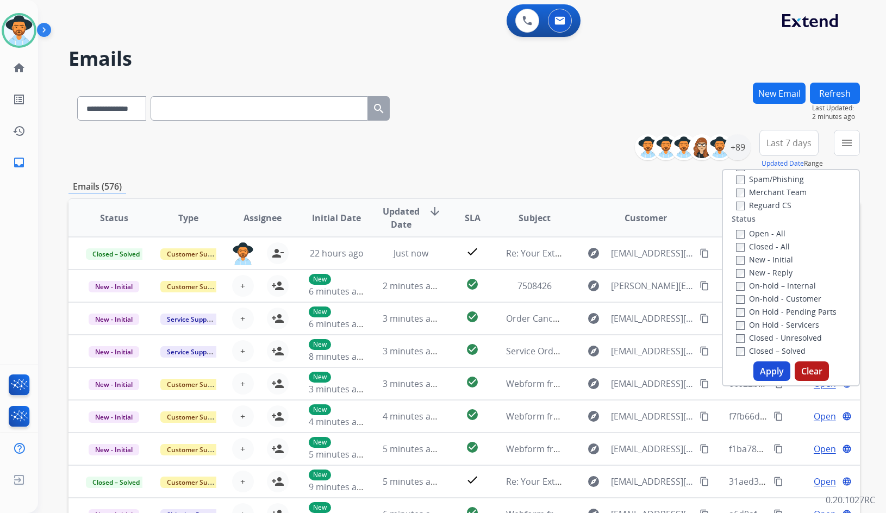
click at [775, 272] on label "New - Reply" at bounding box center [764, 273] width 57 height 10
click at [774, 259] on label "New - Initial" at bounding box center [764, 260] width 57 height 10
click at [762, 374] on button "Apply" at bounding box center [772, 372] width 37 height 20
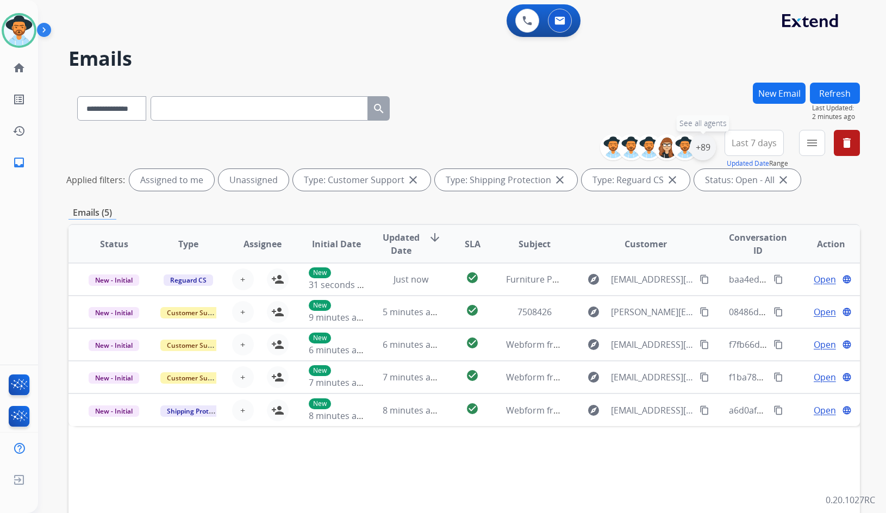
click at [696, 142] on div "+89" at bounding box center [703, 147] width 26 height 26
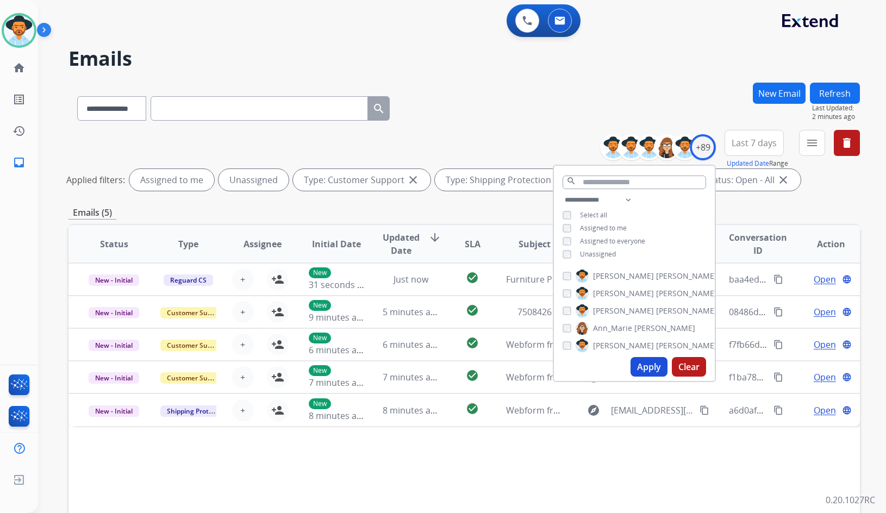
click at [656, 310] on span "[PERSON_NAME]" at bounding box center [686, 311] width 61 height 11
click at [606, 254] on span "Unassigned" at bounding box center [598, 254] width 36 height 9
click at [648, 365] on button "Apply" at bounding box center [649, 367] width 37 height 20
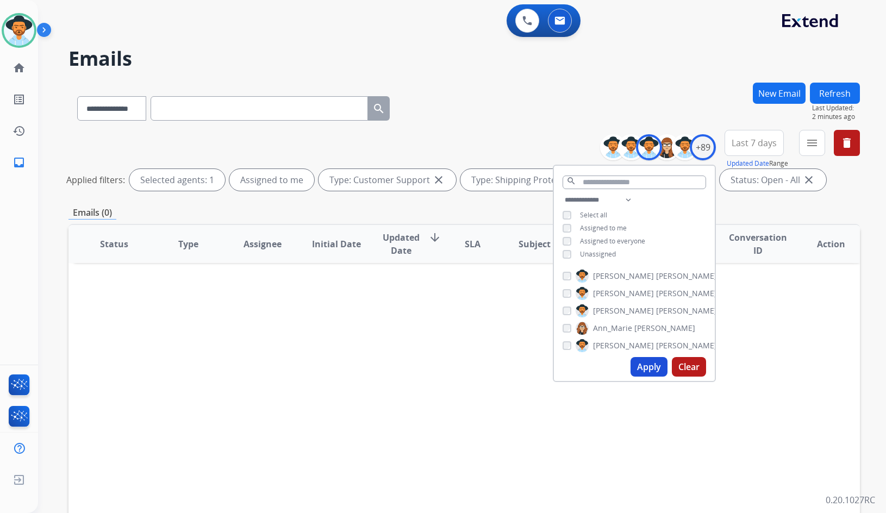
click at [601, 312] on span "[PERSON_NAME]" at bounding box center [623, 311] width 61 height 11
click at [604, 250] on span "Unassigned" at bounding box center [598, 254] width 36 height 9
click at [649, 366] on button "Apply" at bounding box center [649, 367] width 37 height 20
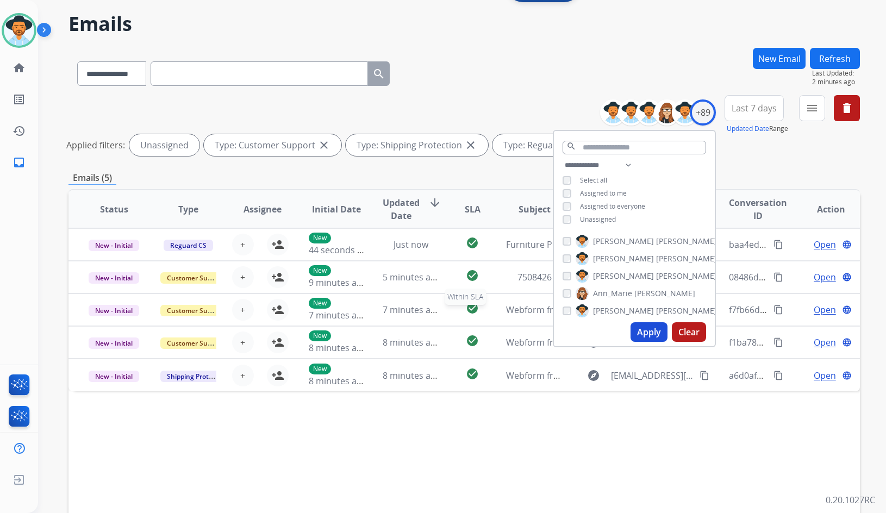
scroll to position [54, 0]
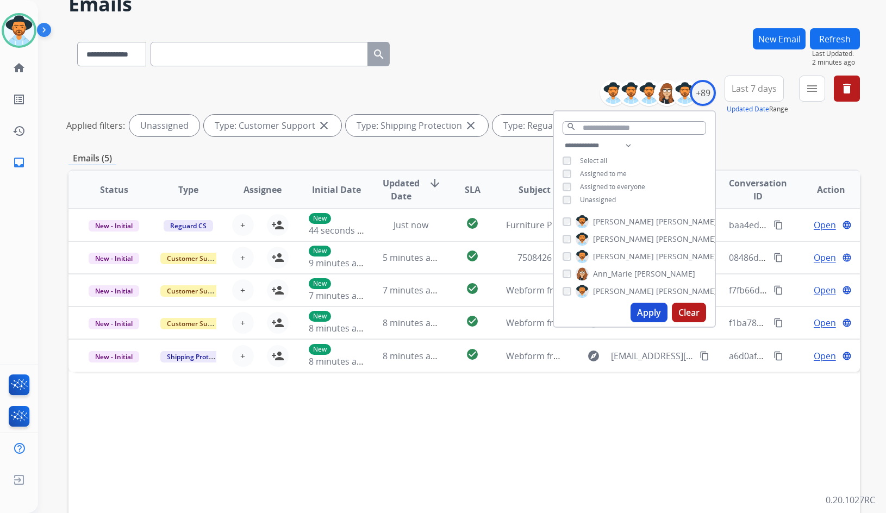
click at [459, 465] on div "Status Type Assignee Initial Date Updated Date arrow_downward SLA Subject Custo…" at bounding box center [465, 352] width 792 height 364
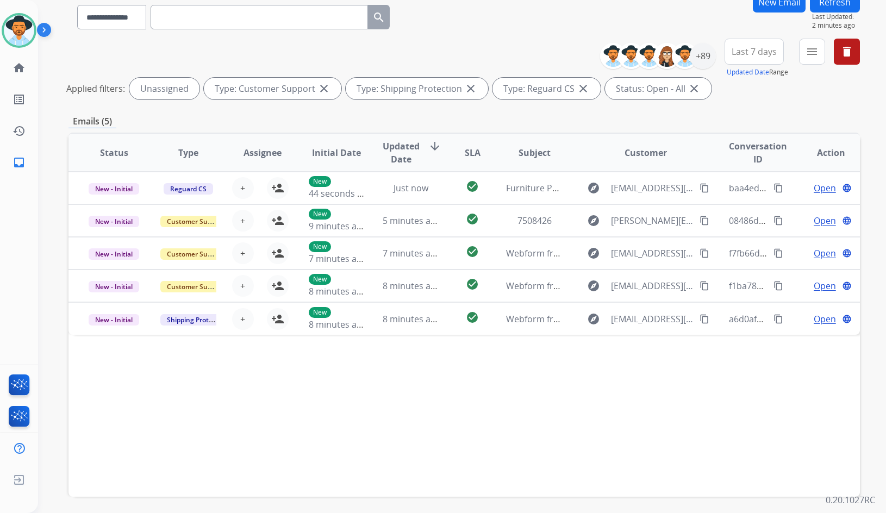
scroll to position [109, 0]
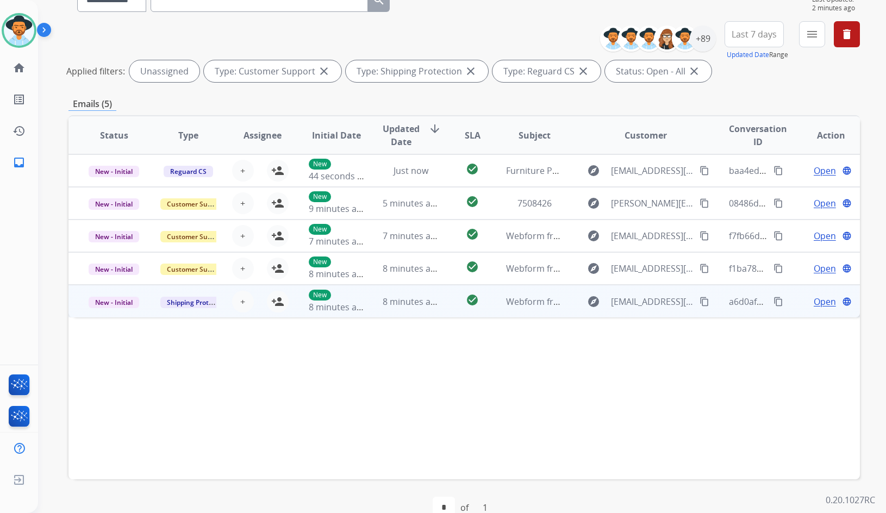
click at [789, 298] on td "Open language" at bounding box center [823, 301] width 75 height 33
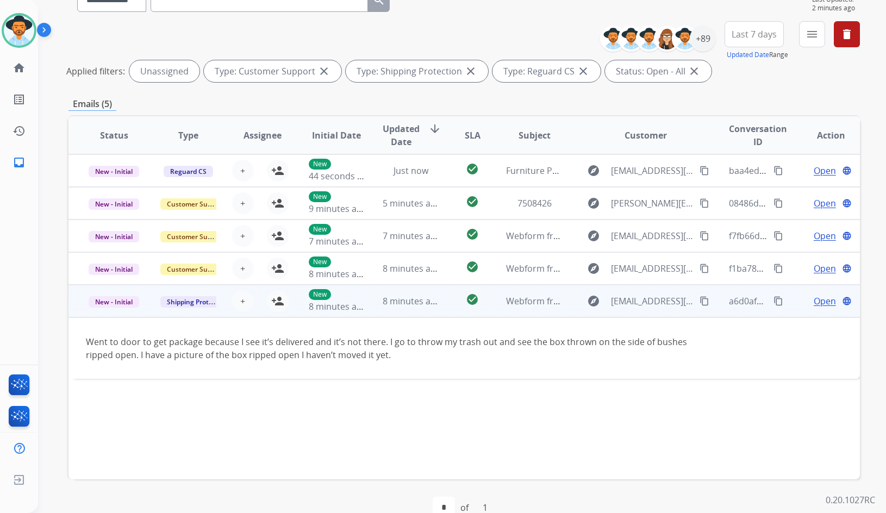
click at [789, 298] on td "Open language" at bounding box center [823, 301] width 75 height 33
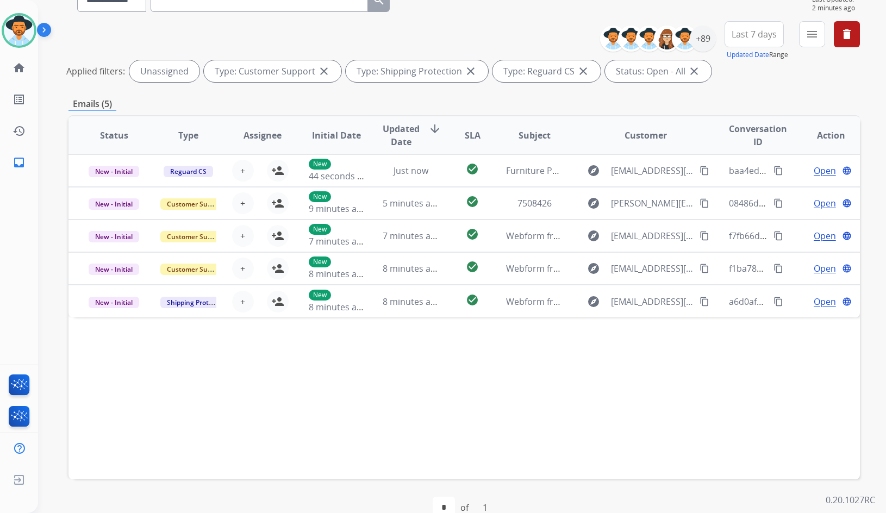
click at [454, 395] on div "Status Type Assignee Initial Date Updated Date arrow_downward SLA Subject Custo…" at bounding box center [465, 297] width 792 height 364
click at [455, 378] on div "Status Type Assignee Initial Date Updated Date arrow_downward SLA Subject Custo…" at bounding box center [465, 297] width 792 height 364
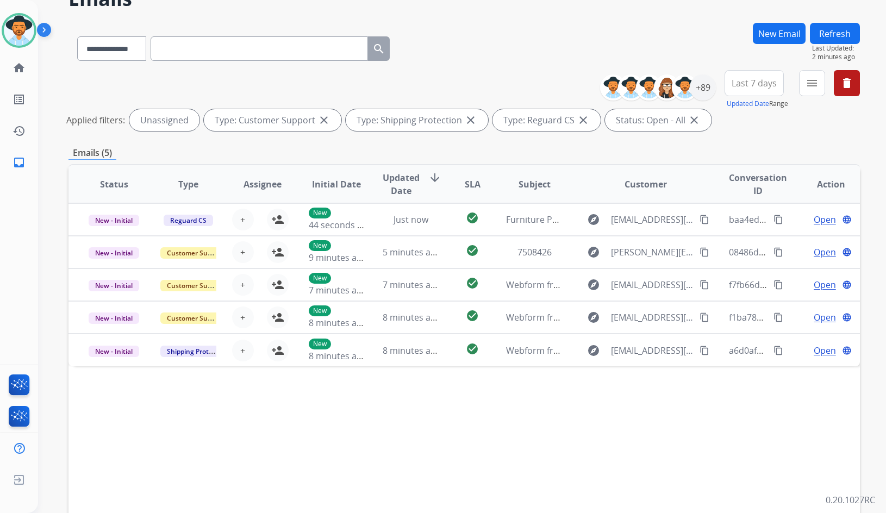
scroll to position [0, 0]
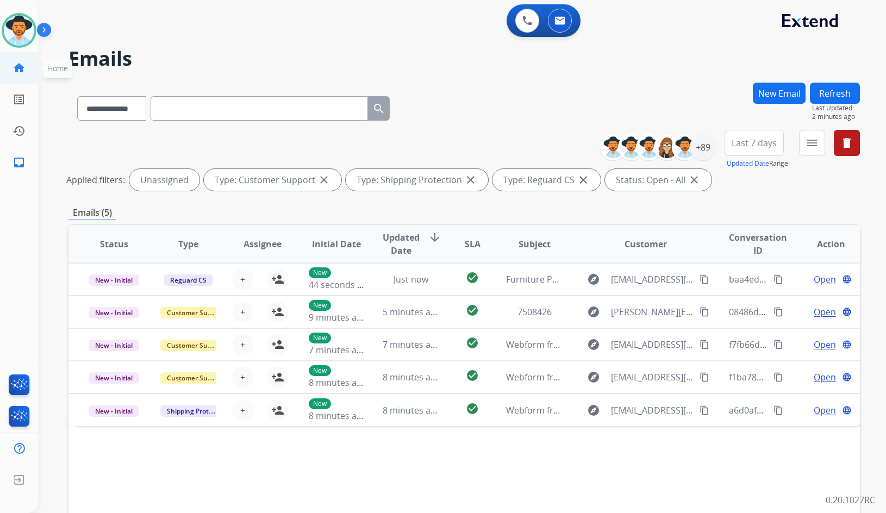
click at [21, 71] on mat-icon "home" at bounding box center [19, 67] width 13 height 13
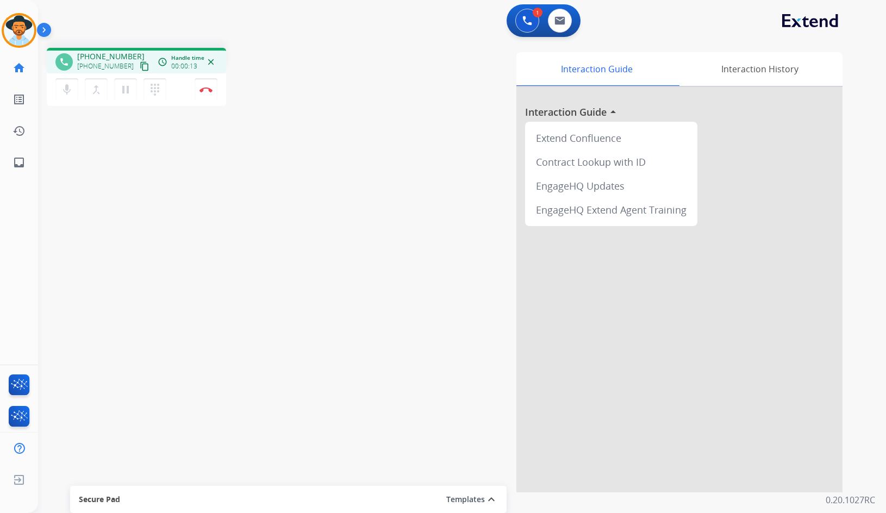
click at [140, 67] on mat-icon "content_copy" at bounding box center [145, 66] width 10 height 10
click at [122, 90] on mat-icon "pause" at bounding box center [125, 89] width 13 height 13
click at [125, 85] on mat-icon "play_arrow" at bounding box center [125, 89] width 13 height 13
click at [205, 91] on img at bounding box center [206, 89] width 13 height 5
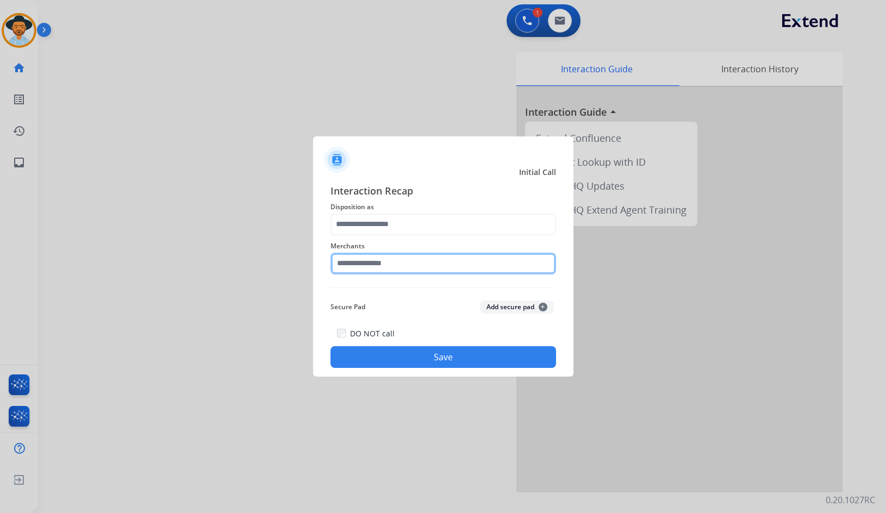
click at [442, 266] on input "text" at bounding box center [444, 264] width 226 height 22
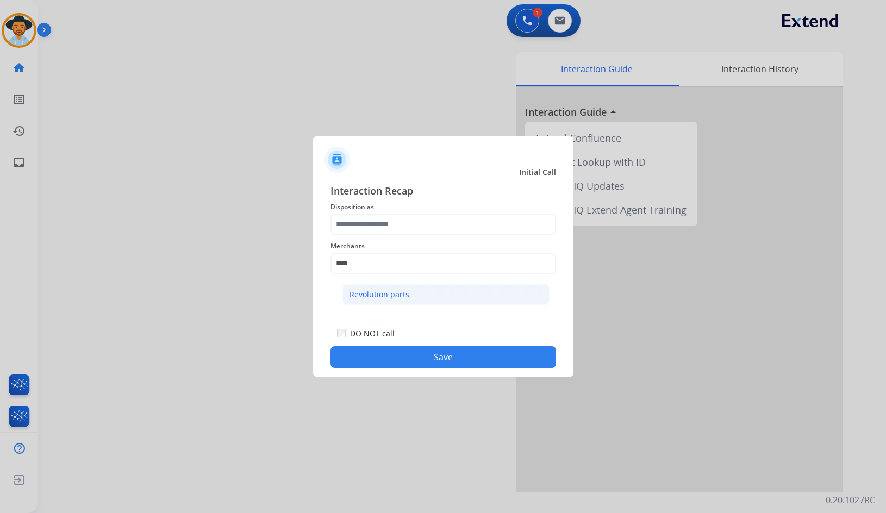
click at [393, 292] on div "Revolution parts" at bounding box center [380, 294] width 60 height 11
type input "**********"
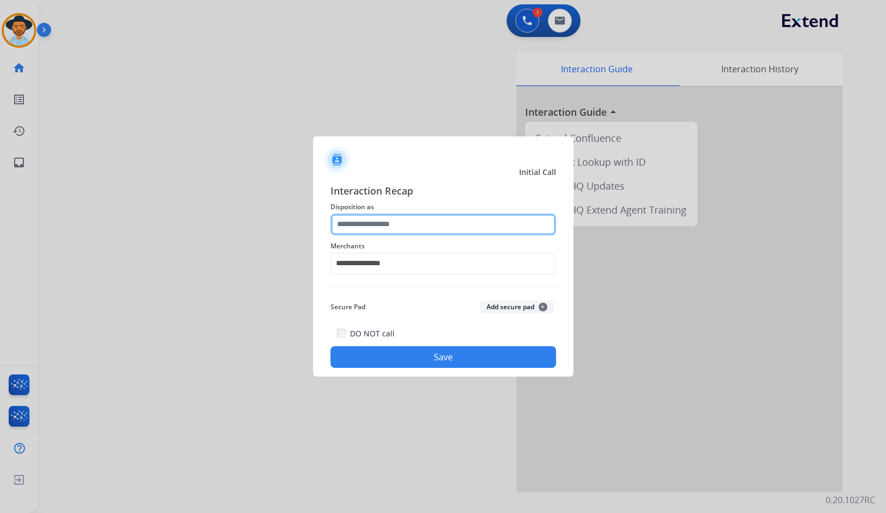
click at [392, 232] on input "text" at bounding box center [444, 225] width 226 height 22
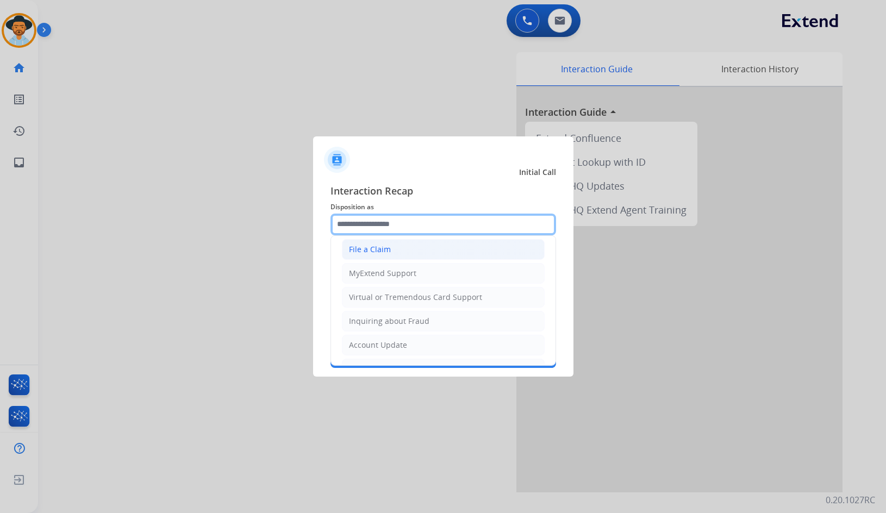
scroll to position [109, 0]
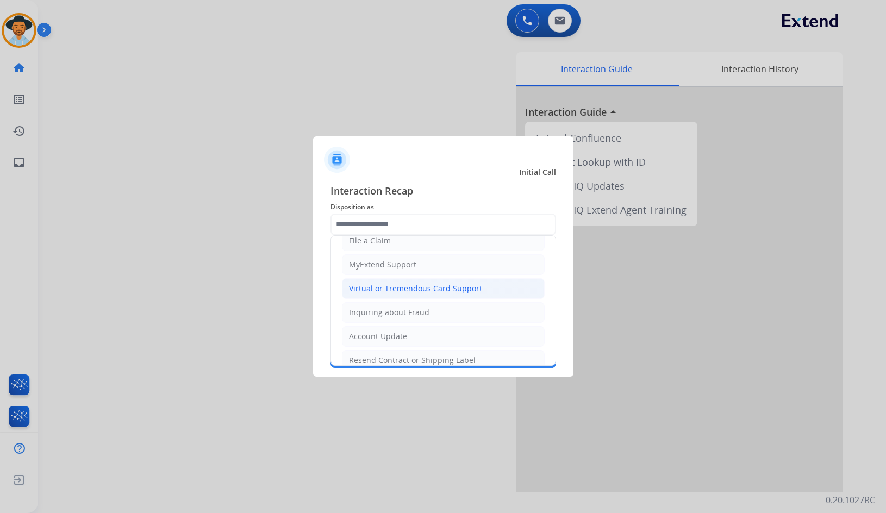
click at [395, 289] on div "Virtual or Tremendous Card Support" at bounding box center [415, 288] width 133 height 11
type input "**********"
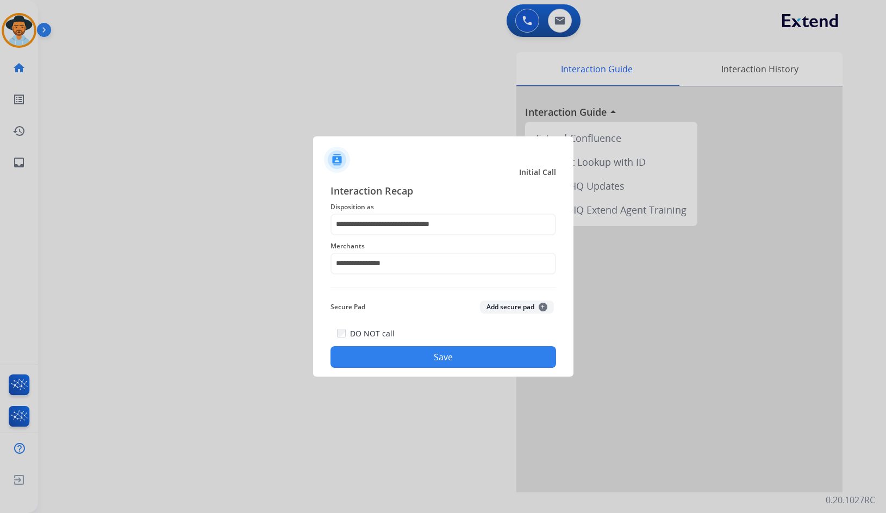
click at [399, 345] on div "DO NOT call Save" at bounding box center [444, 347] width 226 height 41
click at [399, 352] on button "Save" at bounding box center [444, 357] width 226 height 22
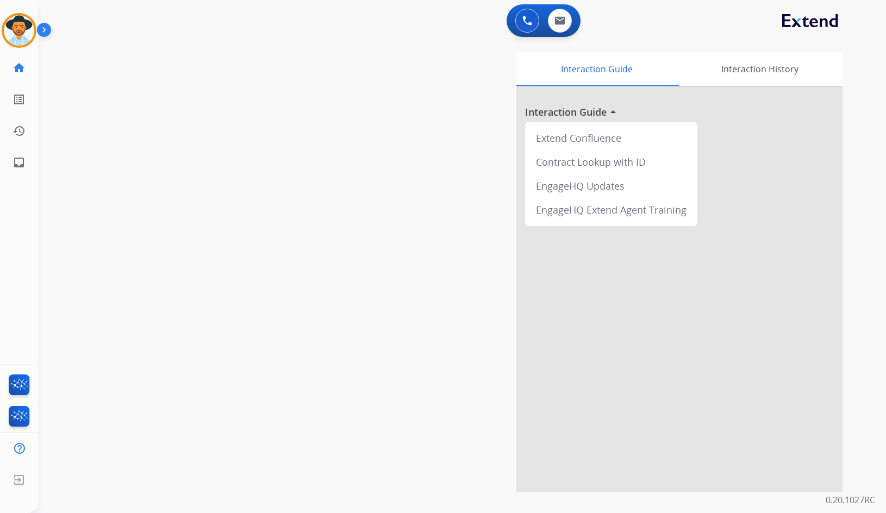
click at [47, 34] on img at bounding box center [46, 32] width 18 height 21
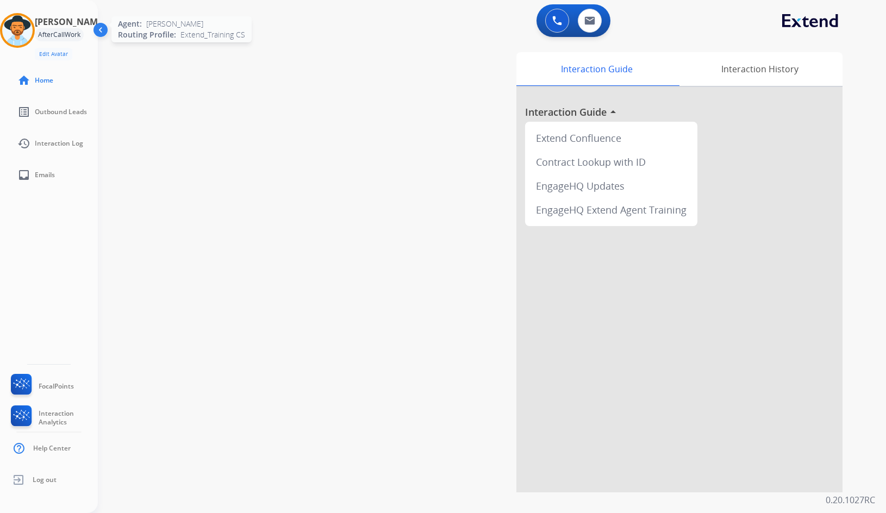
click at [23, 29] on img at bounding box center [17, 30] width 30 height 30
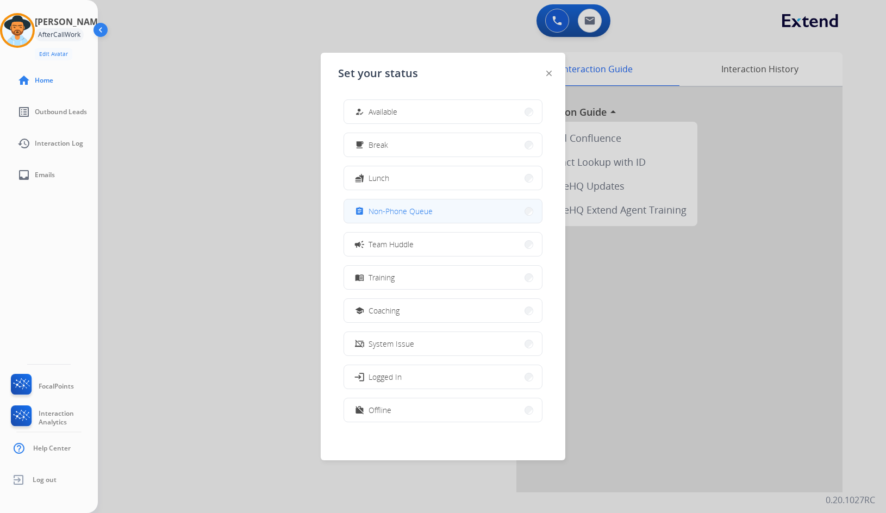
click at [402, 217] on div "assignment Non-Phone Queue" at bounding box center [393, 211] width 80 height 13
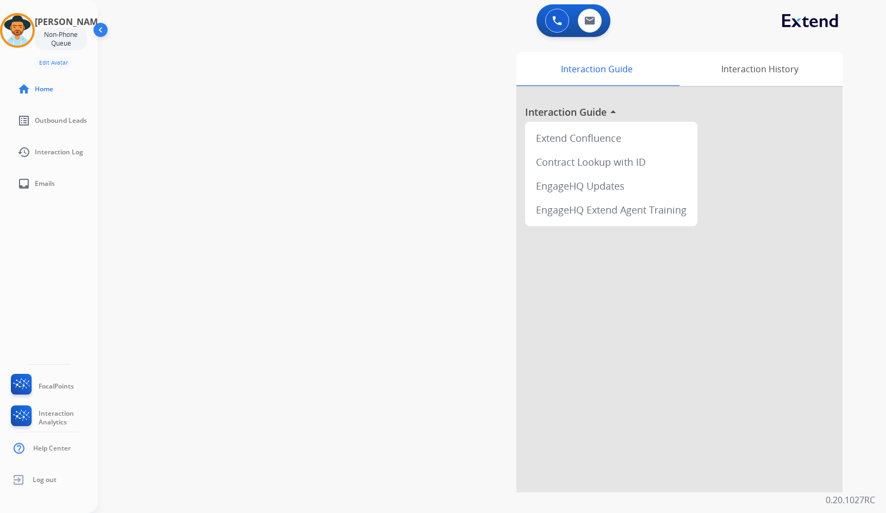
click at [150, 151] on div "swap_horiz Break voice bridge close_fullscreen Connect 3-Way Call merge_type Se…" at bounding box center [479, 266] width 762 height 454
click at [22, 29] on img at bounding box center [17, 30] width 30 height 30
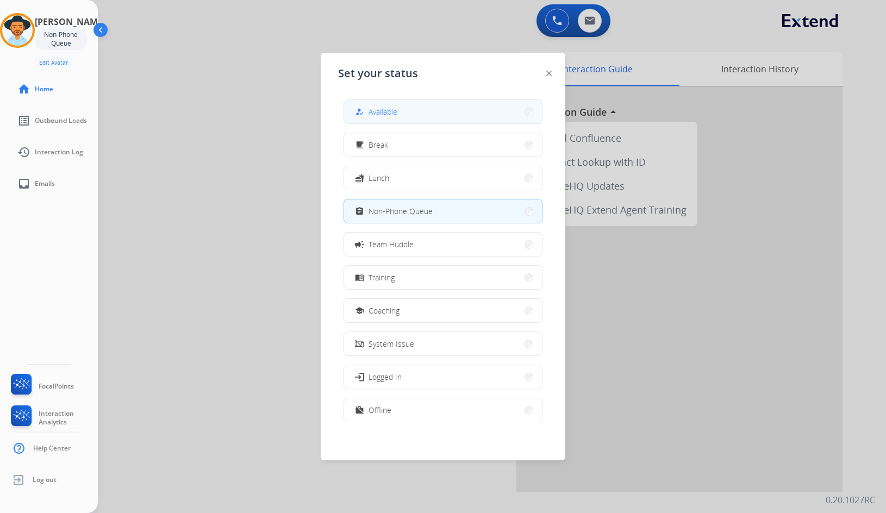
click at [442, 115] on button "how_to_reg Available" at bounding box center [443, 111] width 198 height 23
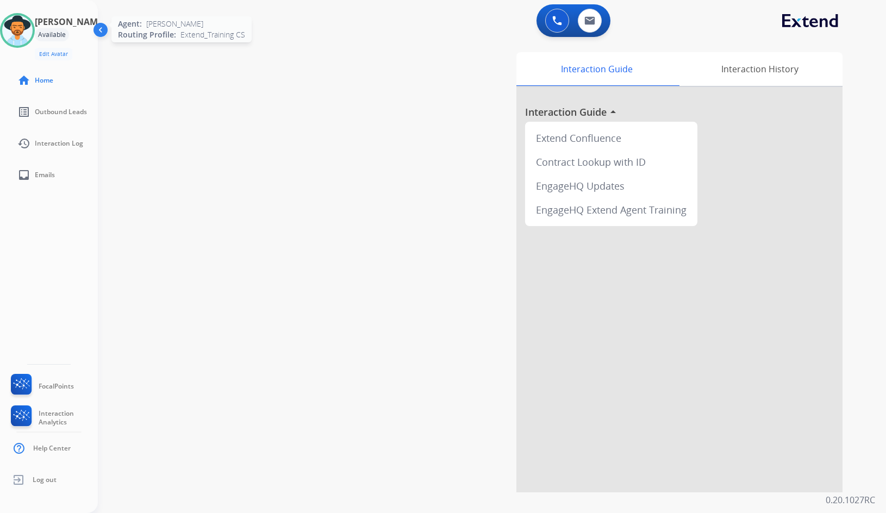
click at [29, 28] on img at bounding box center [17, 30] width 30 height 30
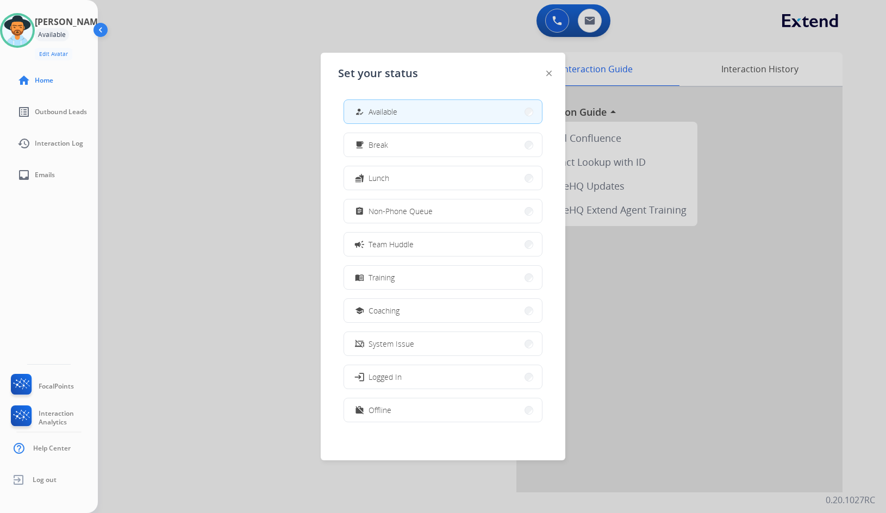
click at [432, 203] on button "assignment Non-Phone Queue" at bounding box center [443, 211] width 198 height 23
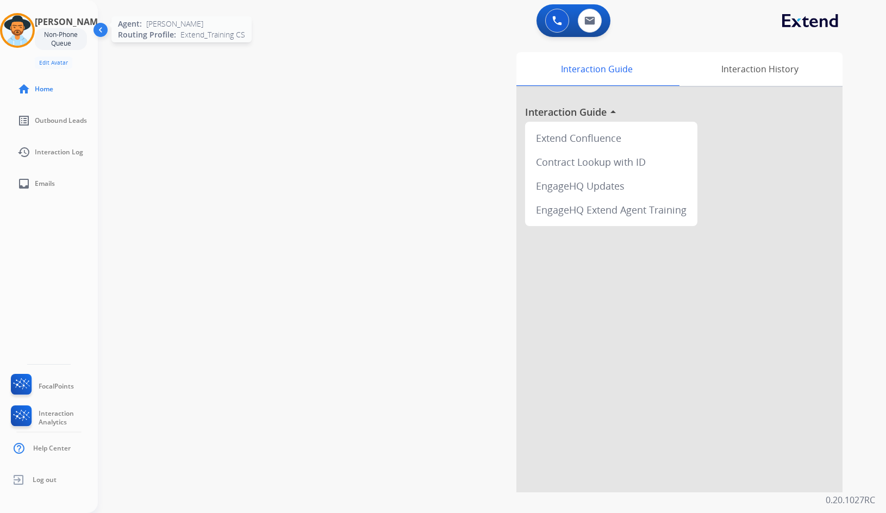
click at [24, 21] on img at bounding box center [17, 30] width 30 height 30
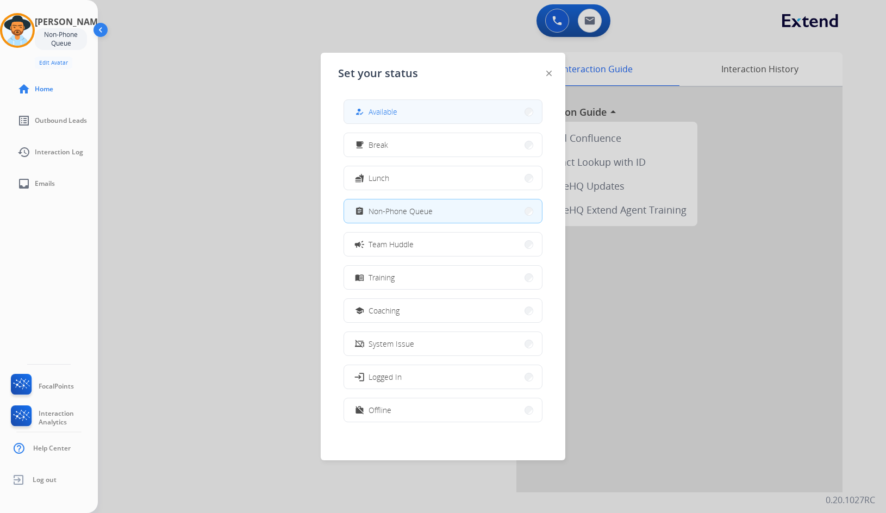
click at [380, 110] on span "Available" at bounding box center [383, 111] width 29 height 11
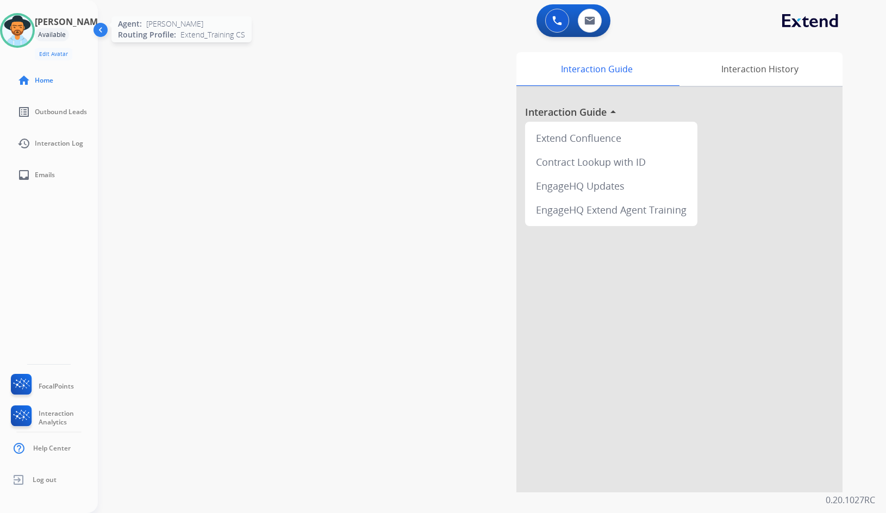
click at [29, 29] on img at bounding box center [17, 30] width 30 height 30
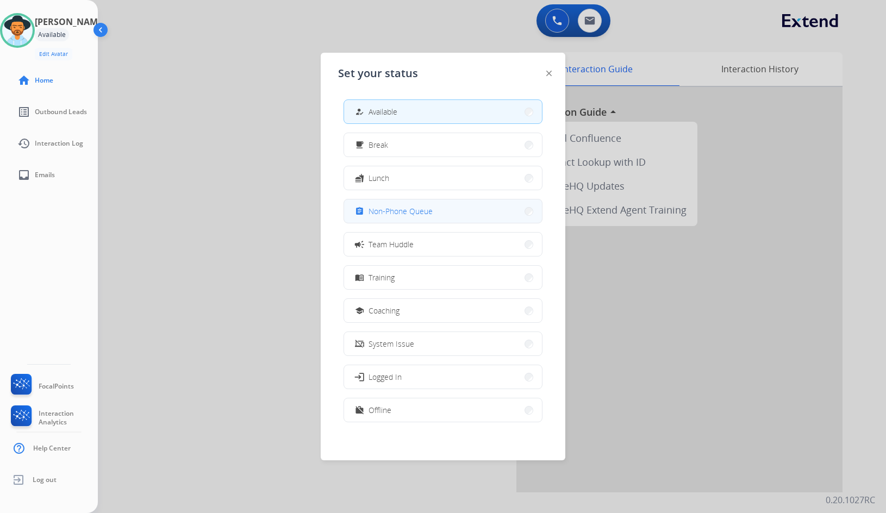
click at [385, 216] on span "Non-Phone Queue" at bounding box center [401, 211] width 64 height 11
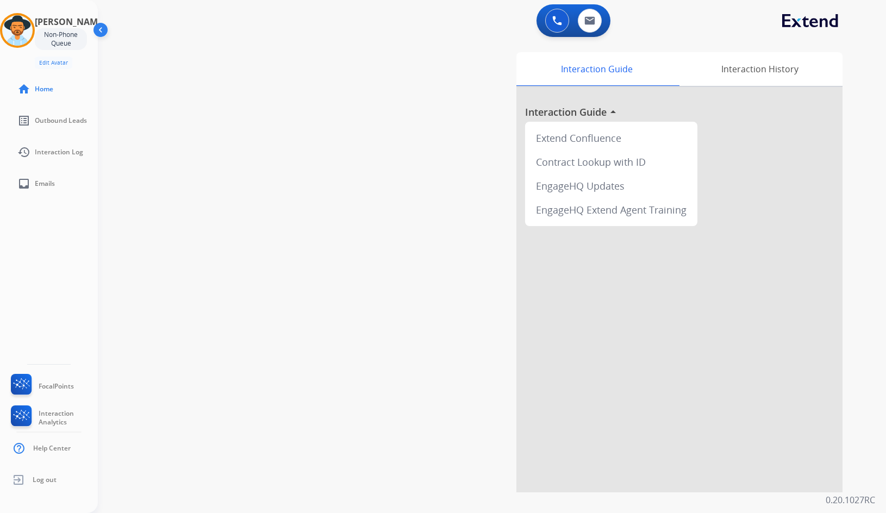
click at [402, 265] on div "Interaction Guide Interaction History Interaction Guide arrow_drop_up Extend Co…" at bounding box center [618, 272] width 450 height 440
click at [263, 249] on div "swap_horiz Break voice bridge close_fullscreen Connect 3-Way Call merge_type Se…" at bounding box center [479, 266] width 762 height 454
click at [22, 33] on img at bounding box center [17, 30] width 30 height 30
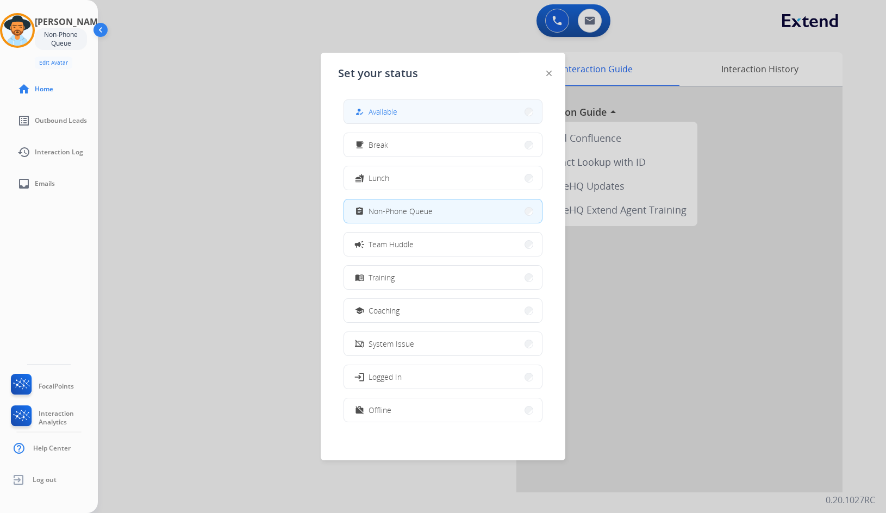
click at [394, 114] on span "Available" at bounding box center [383, 111] width 29 height 11
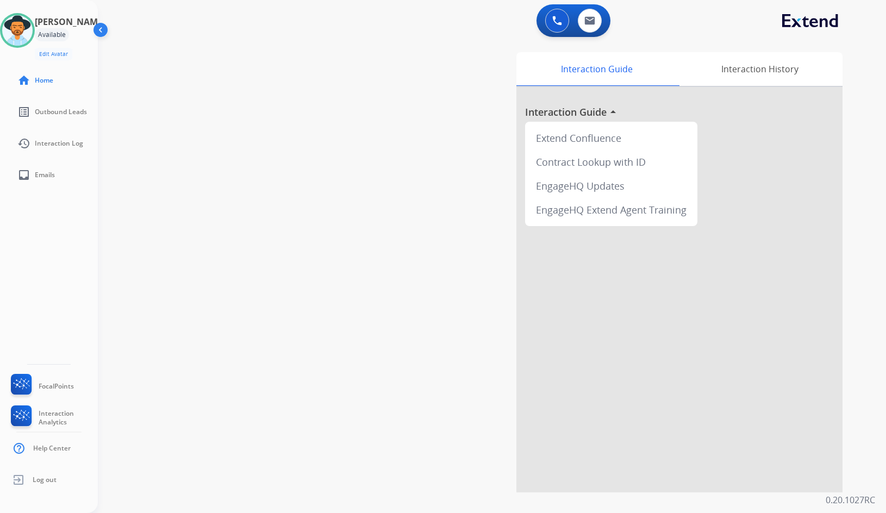
click at [320, 112] on div "swap_horiz Break voice bridge close_fullscreen Connect 3-Way Call merge_type Se…" at bounding box center [479, 266] width 762 height 454
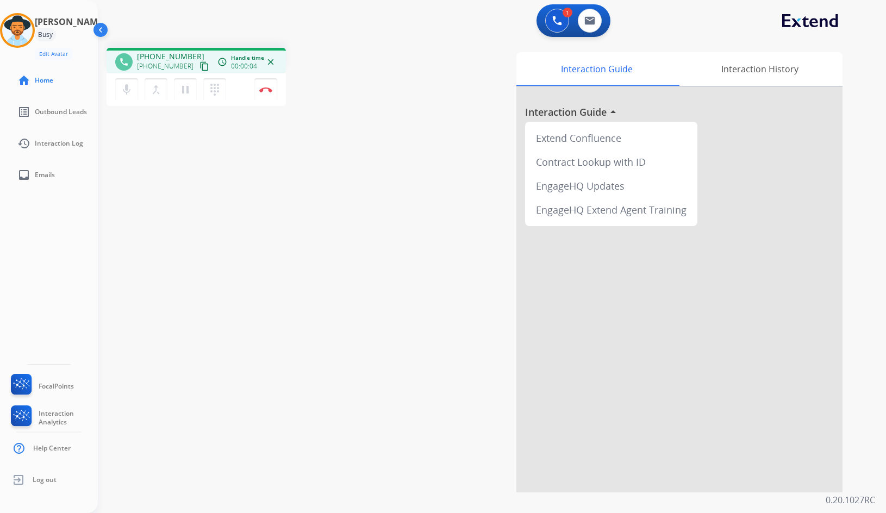
click at [198, 64] on button "content_copy" at bounding box center [204, 66] width 13 height 13
click at [270, 91] on img at bounding box center [265, 89] width 13 height 5
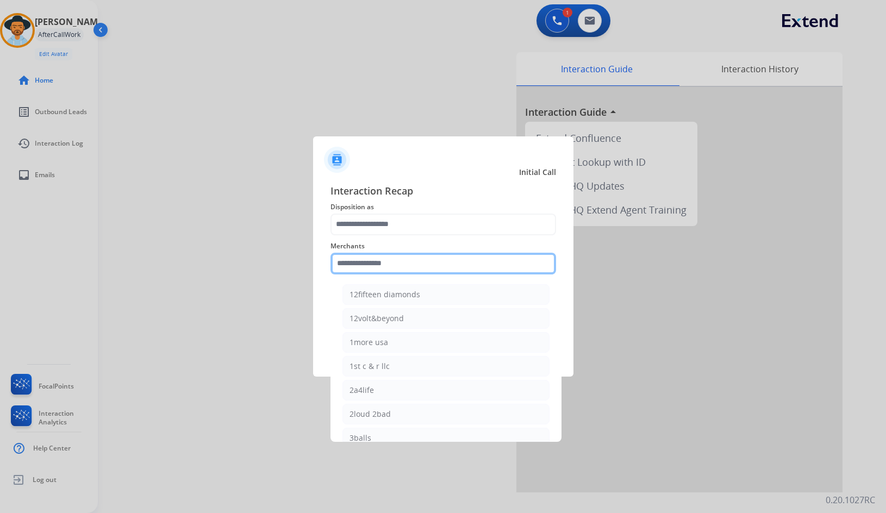
click at [422, 263] on input "text" at bounding box center [444, 264] width 226 height 22
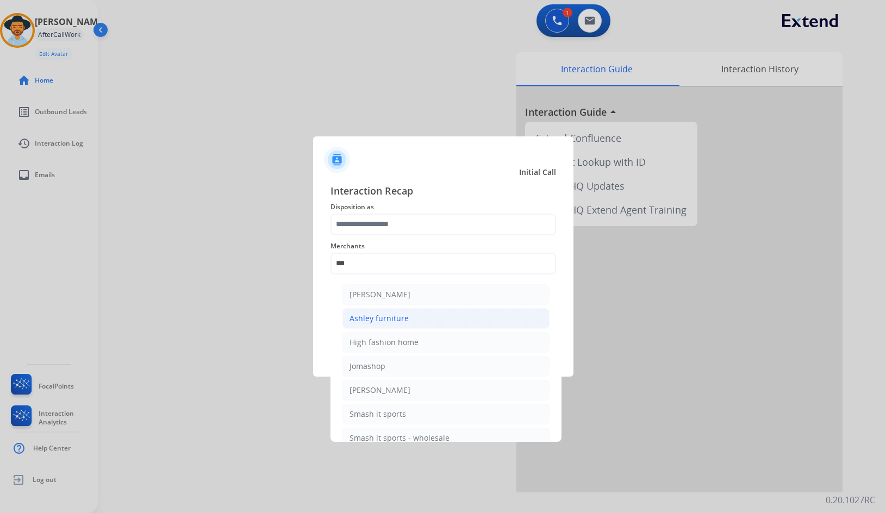
click at [424, 325] on li "Ashley furniture" at bounding box center [446, 318] width 207 height 21
type input "**********"
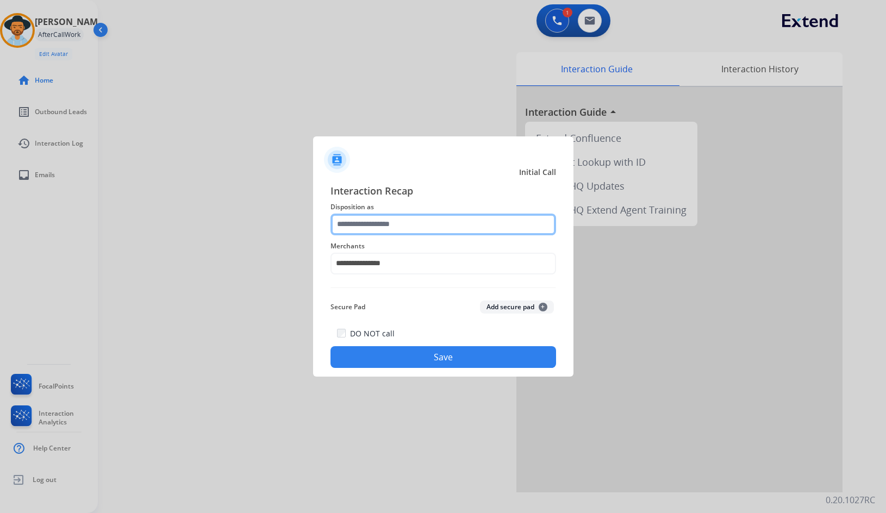
click at [374, 227] on input "text" at bounding box center [444, 225] width 226 height 22
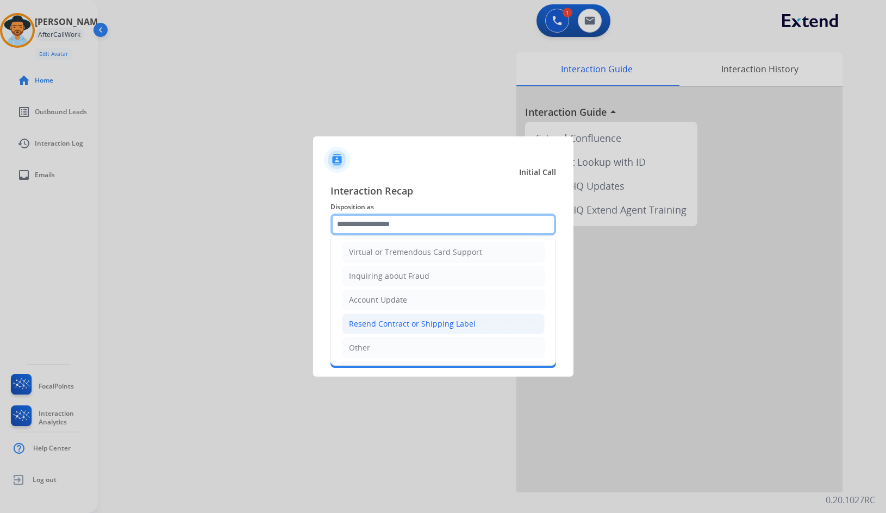
scroll to position [163, 0]
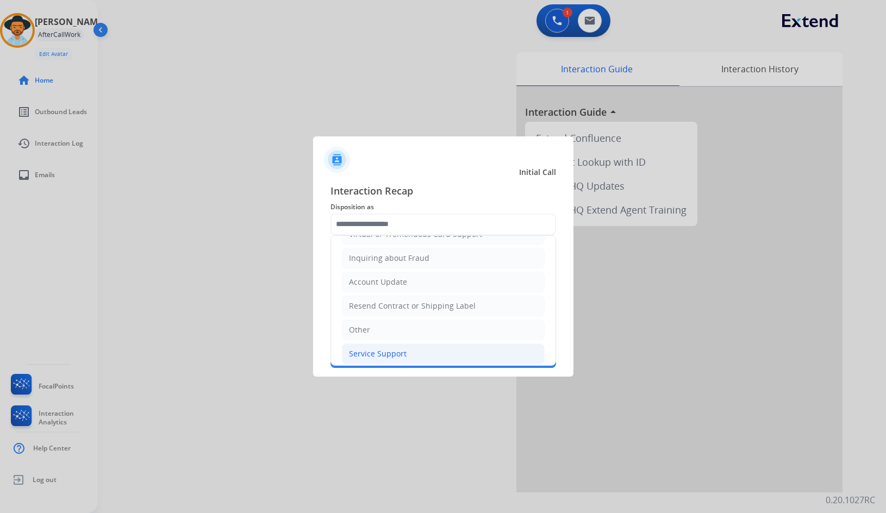
click at [396, 363] on li "Service Support" at bounding box center [443, 354] width 203 height 21
type input "**********"
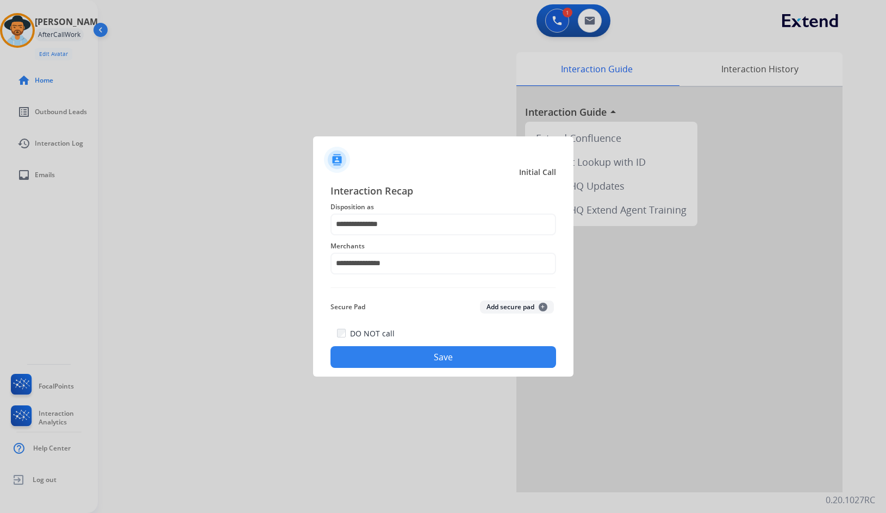
click at [410, 359] on button "Save" at bounding box center [444, 357] width 226 height 22
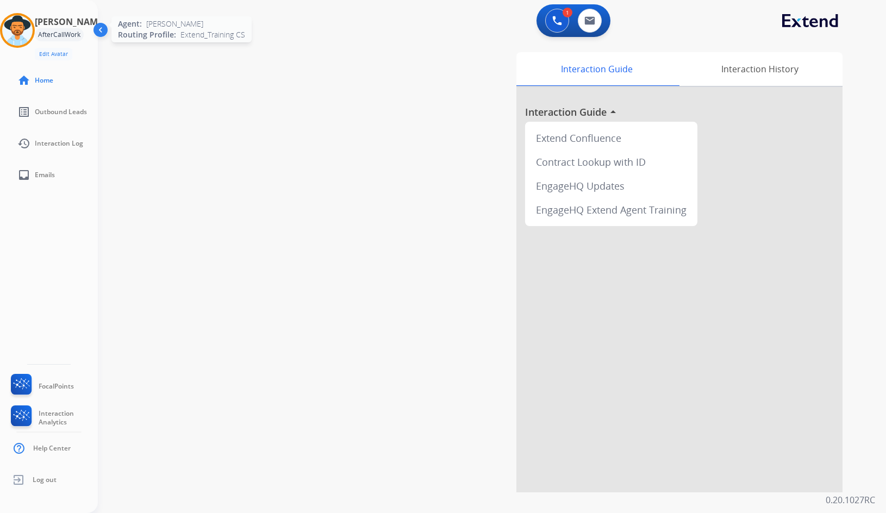
click at [22, 32] on img at bounding box center [17, 30] width 30 height 30
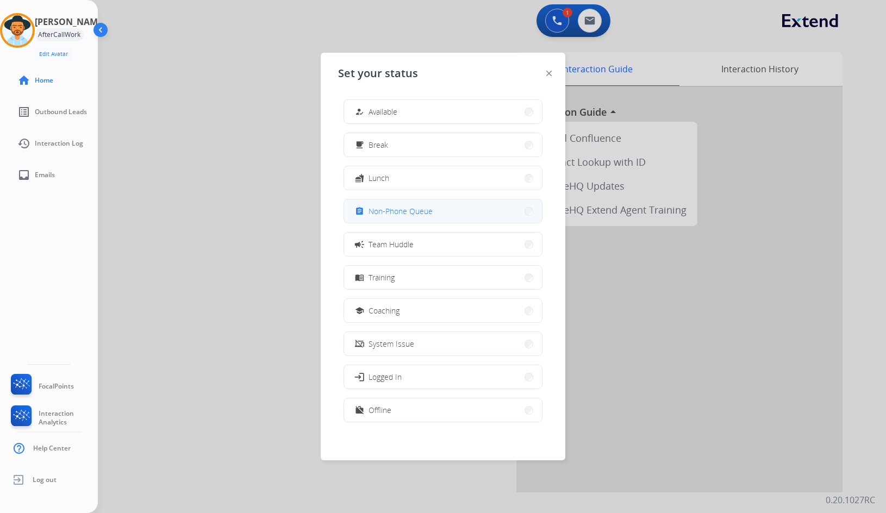
click at [405, 210] on span "Non-Phone Queue" at bounding box center [401, 211] width 64 height 11
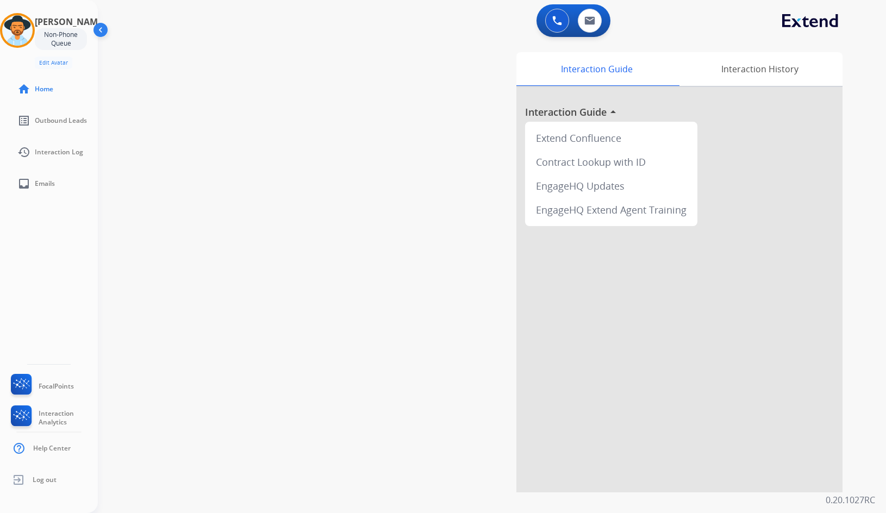
click at [111, 72] on div "swap_horiz Break voice bridge close_fullscreen Connect 3-Way Call merge_type Se…" at bounding box center [479, 266] width 762 height 454
click at [3, 23] on div "Amanda Non-Phone Queue Edit Avatar Agent: Amanda Routing Profile: Extend_Traini…" at bounding box center [49, 41] width 98 height 56
click at [24, 32] on img at bounding box center [17, 30] width 30 height 30
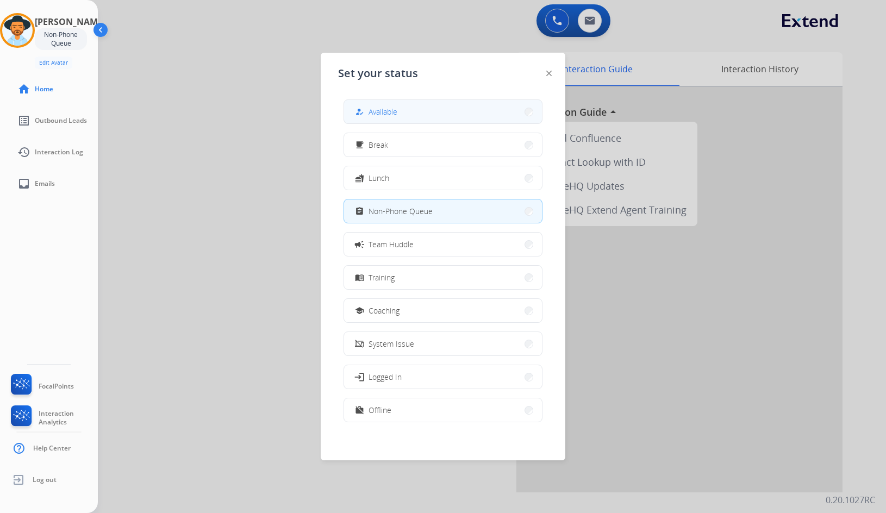
click at [376, 114] on span "Available" at bounding box center [383, 111] width 29 height 11
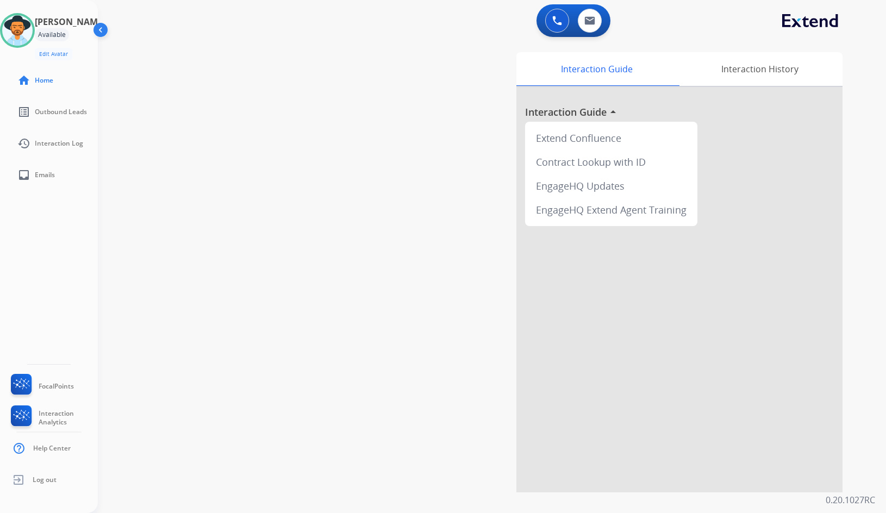
click at [298, 188] on div "swap_horiz Break voice bridge close_fullscreen Connect 3-Way Call merge_type Se…" at bounding box center [479, 266] width 762 height 454
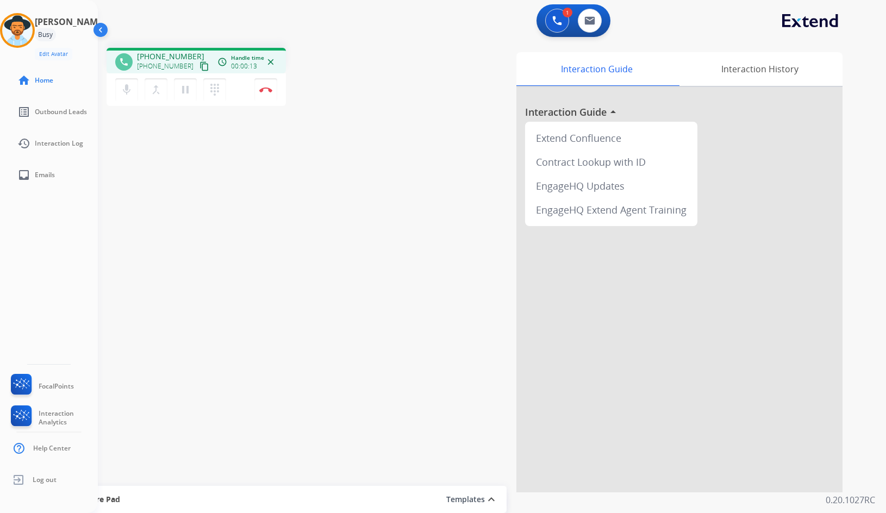
click at [200, 69] on mat-icon "content_copy" at bounding box center [205, 66] width 10 height 10
click at [184, 90] on mat-icon "pause" at bounding box center [185, 89] width 13 height 13
click at [212, 93] on mat-icon "dialpad" at bounding box center [214, 89] width 13 height 13
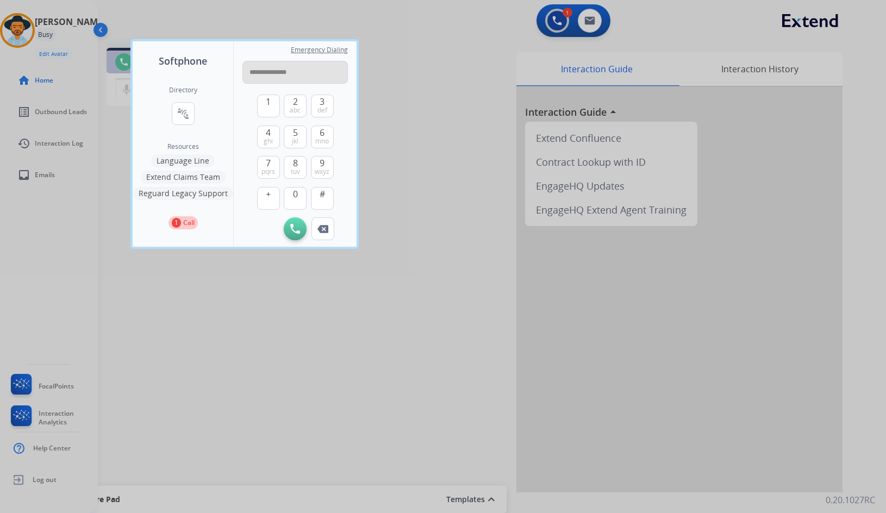
click at [281, 69] on input "**********" at bounding box center [296, 72] width 106 height 23
click at [265, 76] on input "**********" at bounding box center [296, 72] width 106 height 23
type input "**********"
click at [296, 224] on button "Initiate Call" at bounding box center [295, 229] width 23 height 23
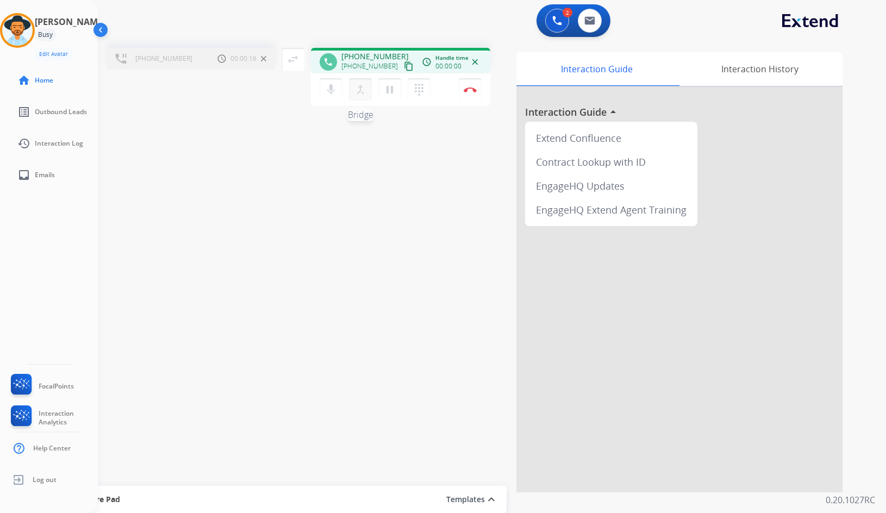
click at [363, 90] on mat-icon "merge_type" at bounding box center [360, 89] width 13 height 13
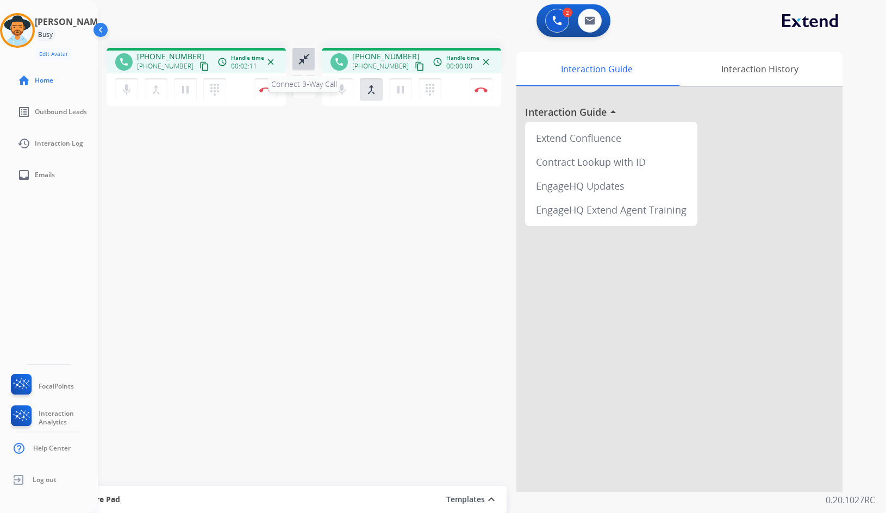
click at [301, 54] on mat-icon "close_fullscreen" at bounding box center [303, 59] width 13 height 13
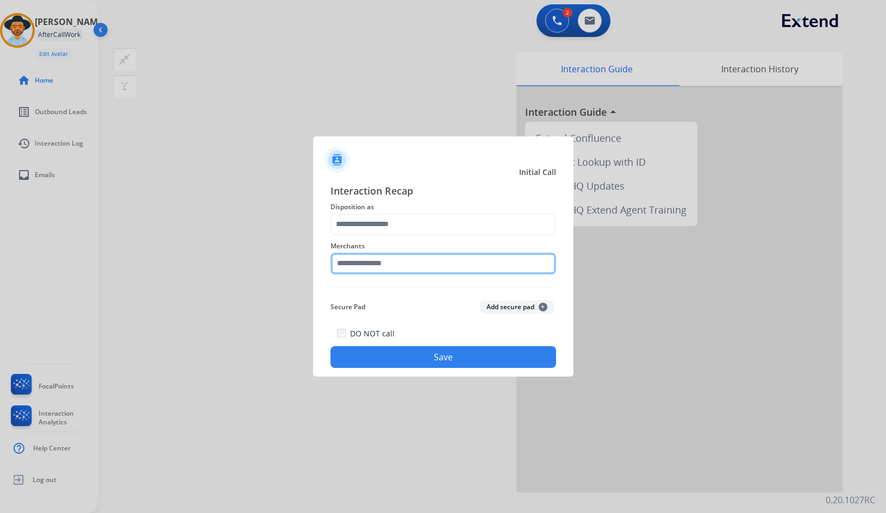
click at [373, 262] on input "text" at bounding box center [444, 264] width 226 height 22
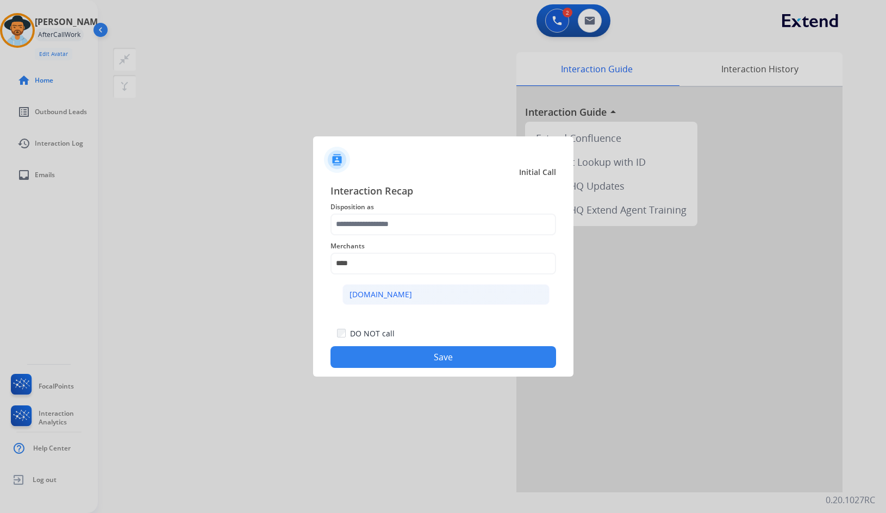
click at [417, 290] on li "[DOMAIN_NAME]" at bounding box center [446, 294] width 207 height 21
type input "**********"
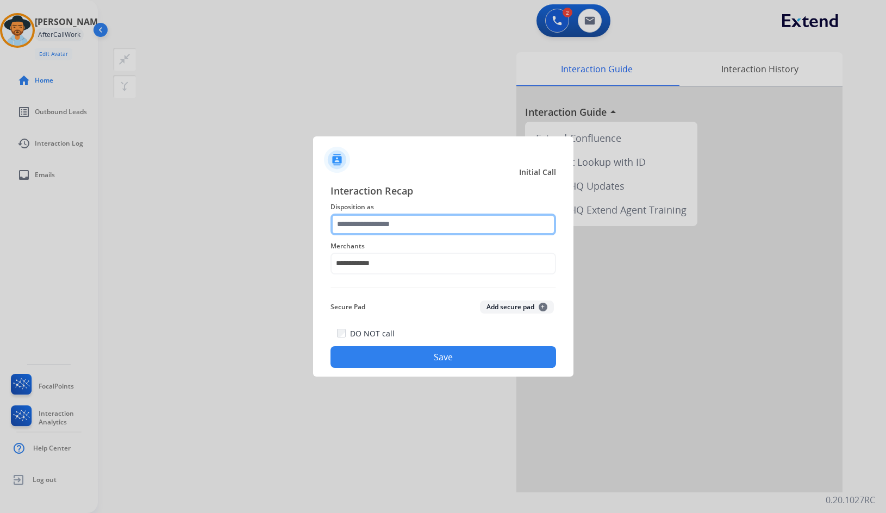
click at [407, 220] on input "text" at bounding box center [444, 225] width 226 height 22
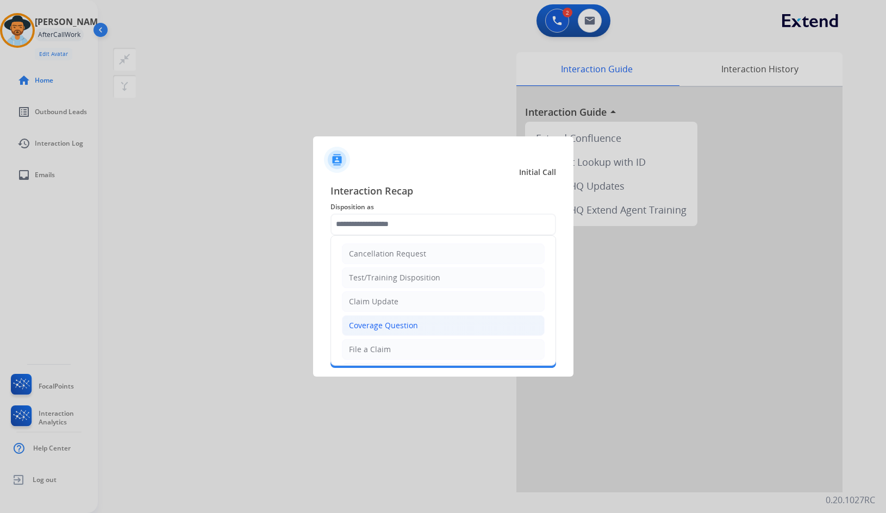
click at [401, 324] on div "Coverage Question" at bounding box center [383, 325] width 69 height 11
type input "**********"
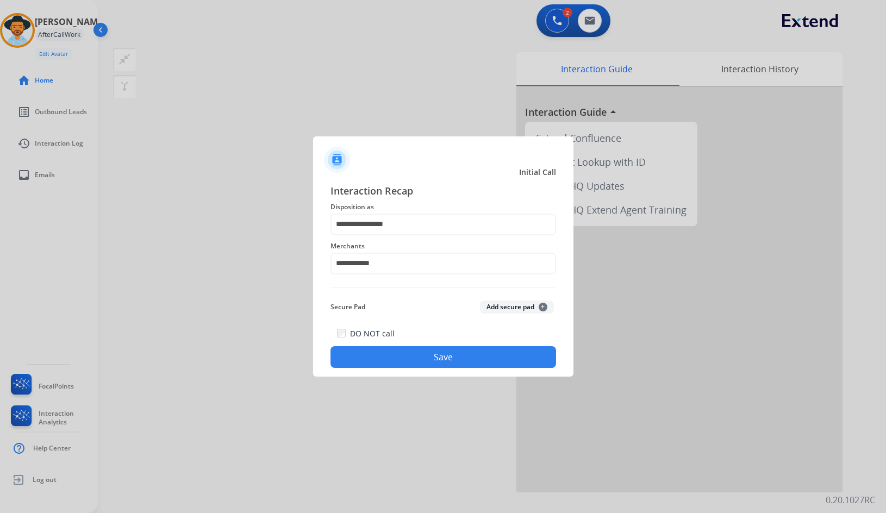
click at [407, 348] on button "Save" at bounding box center [444, 357] width 226 height 22
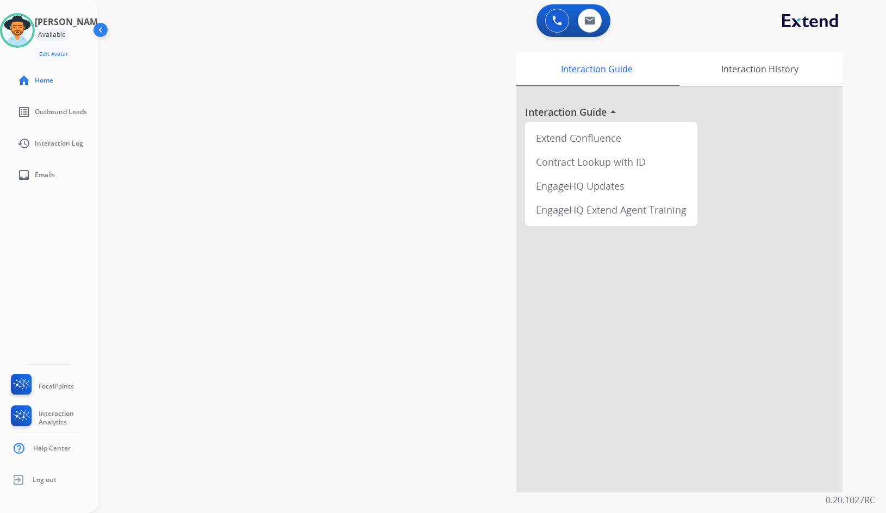
click at [139, 120] on div "swap_horiz Break voice bridge close_fullscreen Connect 3-Way Call merge_type Se…" at bounding box center [479, 266] width 762 height 454
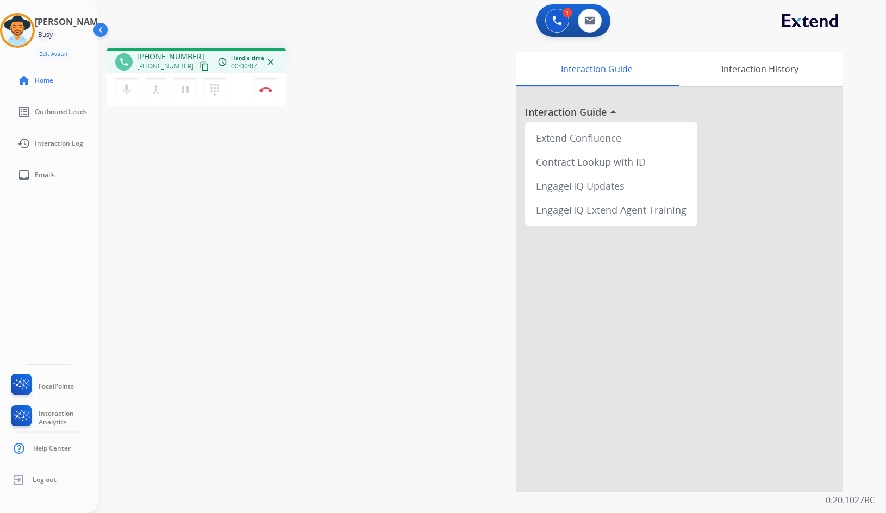
drag, startPoint x: 191, startPoint y: 68, endPoint x: 156, endPoint y: 72, distance: 35.1
click at [200, 68] on mat-icon "content_copy" at bounding box center [205, 66] width 10 height 10
click at [179, 87] on button "pause Hold" at bounding box center [185, 89] width 23 height 23
click at [186, 95] on mat-icon "play_arrow" at bounding box center [185, 89] width 13 height 13
click at [185, 90] on mat-icon "pause" at bounding box center [185, 89] width 13 height 13
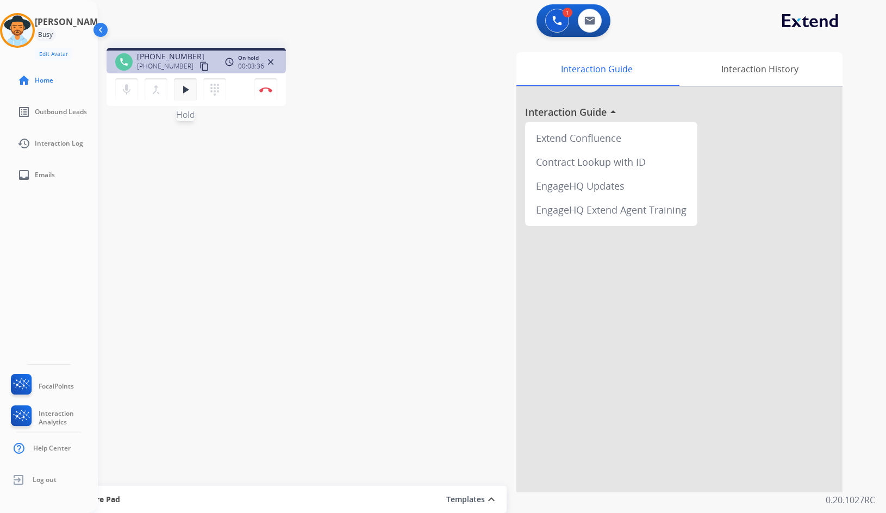
click at [191, 93] on mat-icon "play_arrow" at bounding box center [185, 89] width 13 height 13
click at [267, 89] on img at bounding box center [265, 89] width 13 height 5
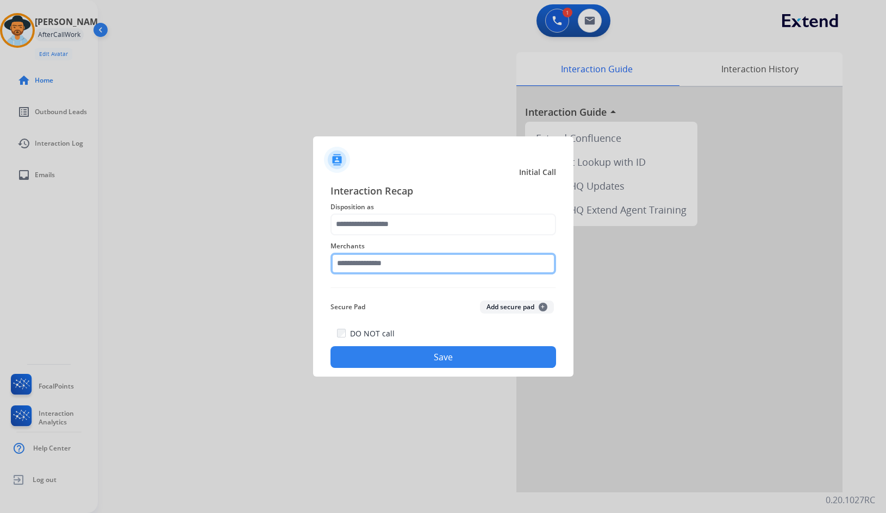
click at [424, 260] on input "text" at bounding box center [444, 264] width 226 height 22
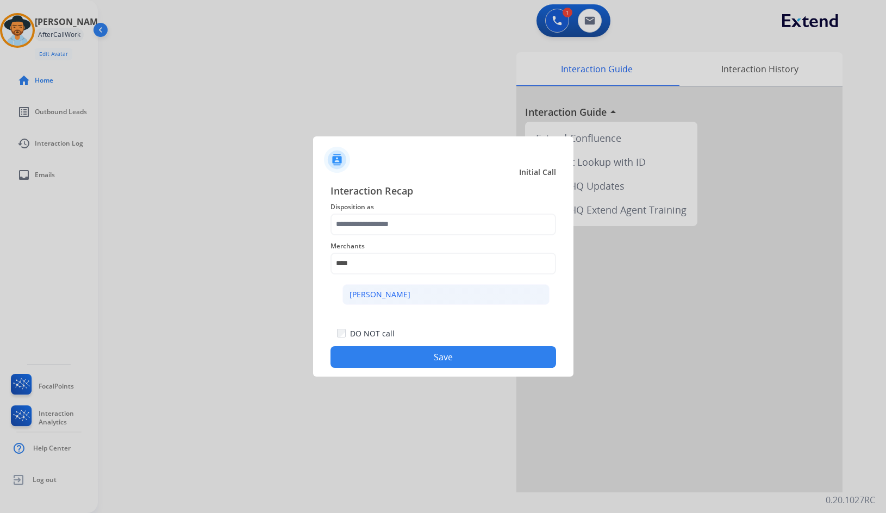
click at [388, 294] on div "[PERSON_NAME]" at bounding box center [380, 294] width 61 height 11
type input "**********"
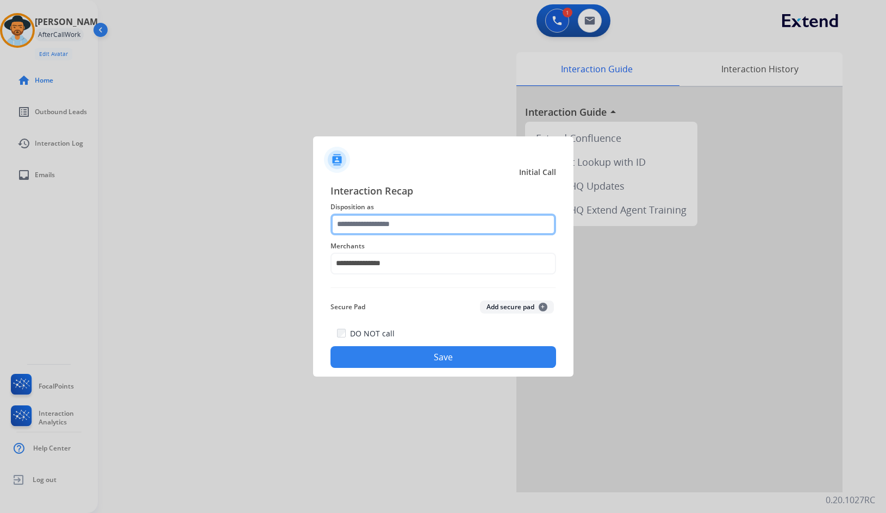
click at [390, 216] on input "text" at bounding box center [444, 225] width 226 height 22
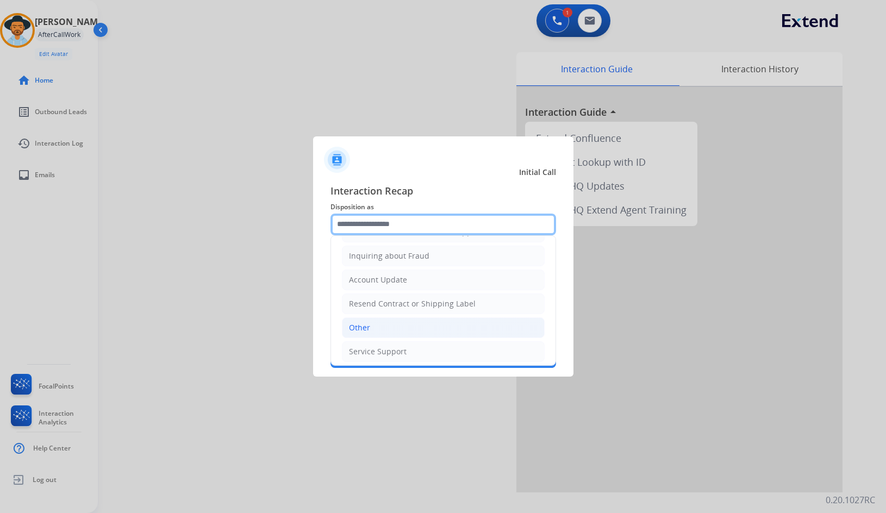
scroll to position [170, 0]
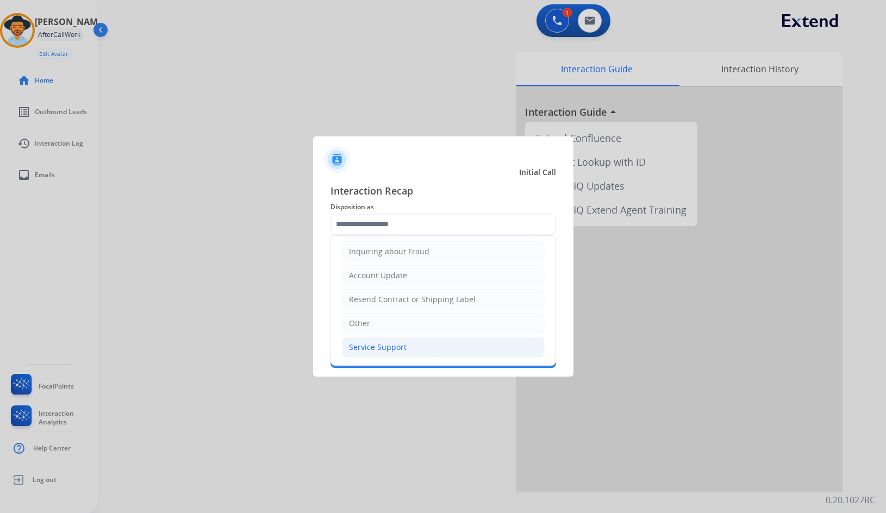
click at [411, 348] on li "Service Support" at bounding box center [443, 347] width 203 height 21
type input "**********"
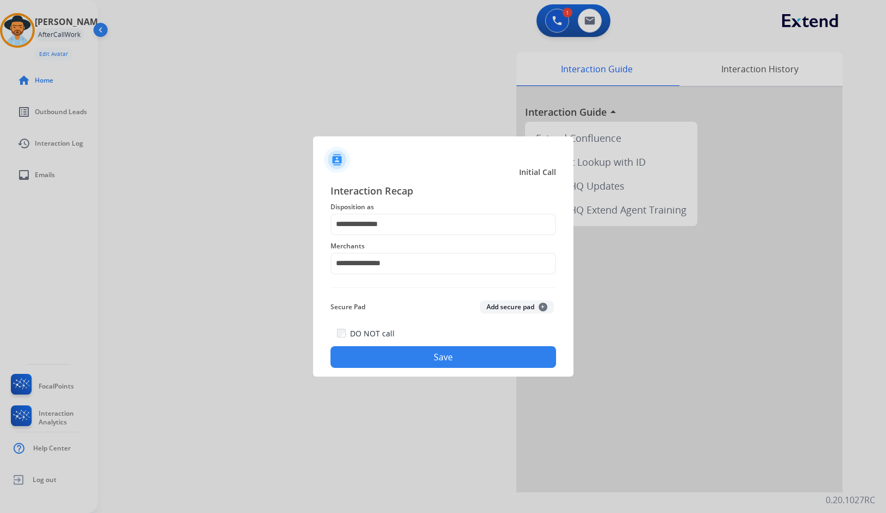
click at [413, 350] on button "Save" at bounding box center [444, 357] width 226 height 22
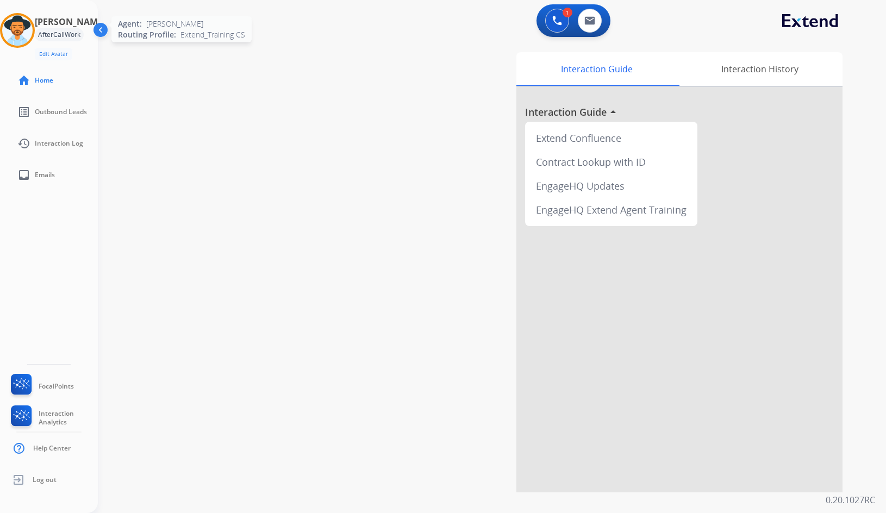
click at [27, 27] on img at bounding box center [17, 30] width 30 height 30
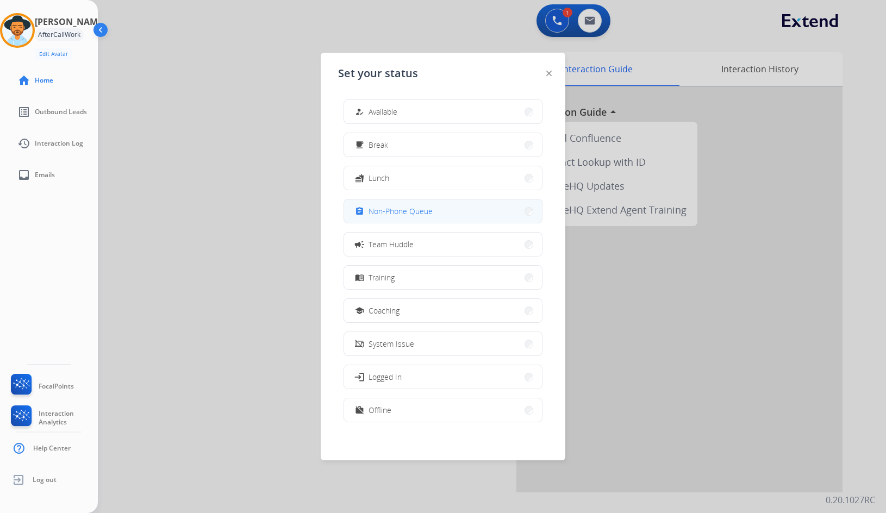
click at [381, 216] on span "Non-Phone Queue" at bounding box center [401, 211] width 64 height 11
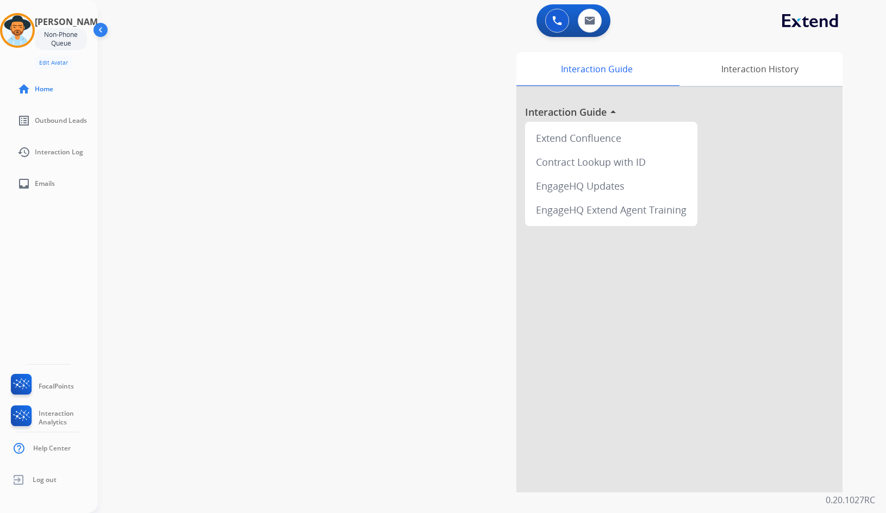
drag, startPoint x: 176, startPoint y: 63, endPoint x: 153, endPoint y: 59, distance: 22.5
click at [165, 60] on div "swap_horiz Break voice bridge close_fullscreen Connect 3-Way Call merge_type Se…" at bounding box center [479, 266] width 762 height 454
click at [9, 30] on div at bounding box center [17, 30] width 35 height 35
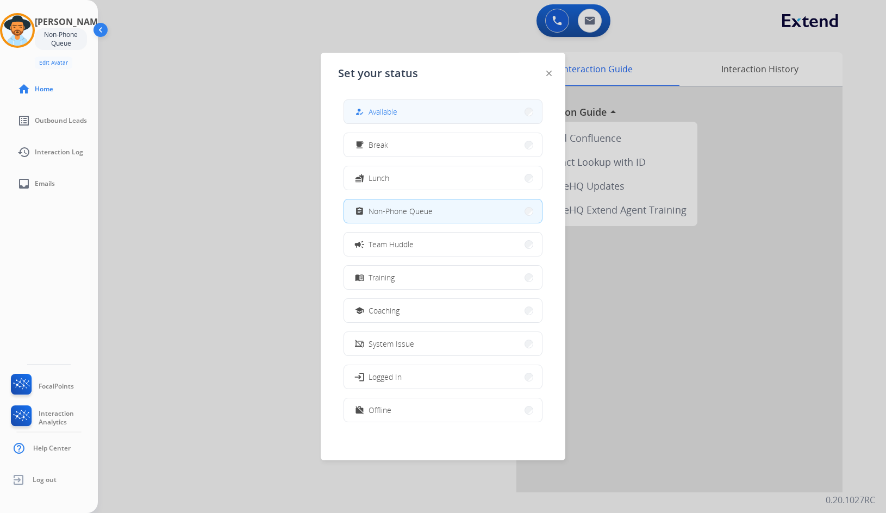
click at [389, 109] on span "Available" at bounding box center [383, 111] width 29 height 11
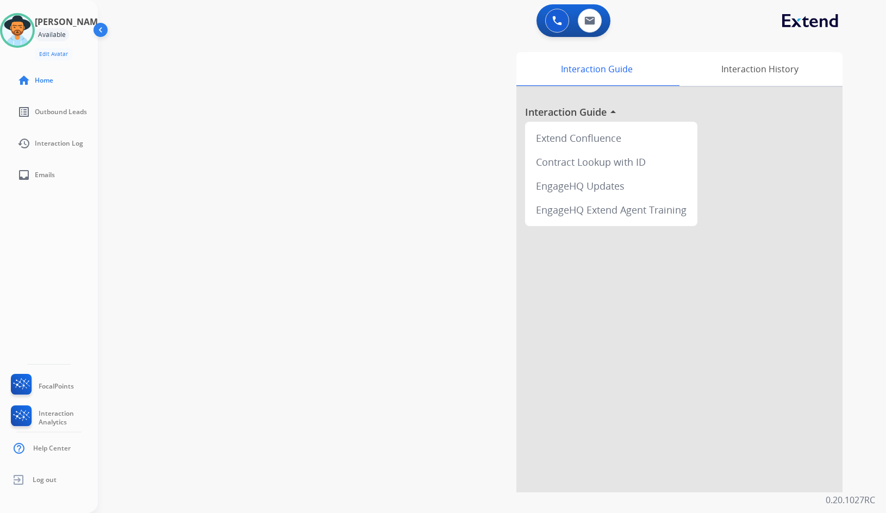
click at [189, 144] on div "swap_horiz Break voice bridge close_fullscreen Connect 3-Way Call merge_type Se…" at bounding box center [479, 266] width 762 height 454
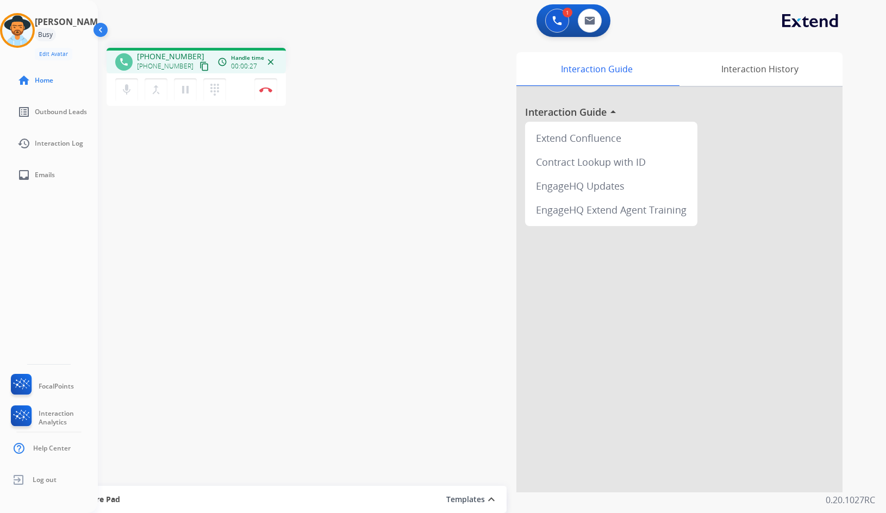
click at [200, 70] on mat-icon "content_copy" at bounding box center [205, 66] width 10 height 10
click at [492, 344] on div "Interaction Guide Interaction History Interaction Guide arrow_drop_up Extend Co…" at bounding box center [618, 272] width 450 height 440
click at [274, 86] on button "Disconnect" at bounding box center [266, 89] width 23 height 23
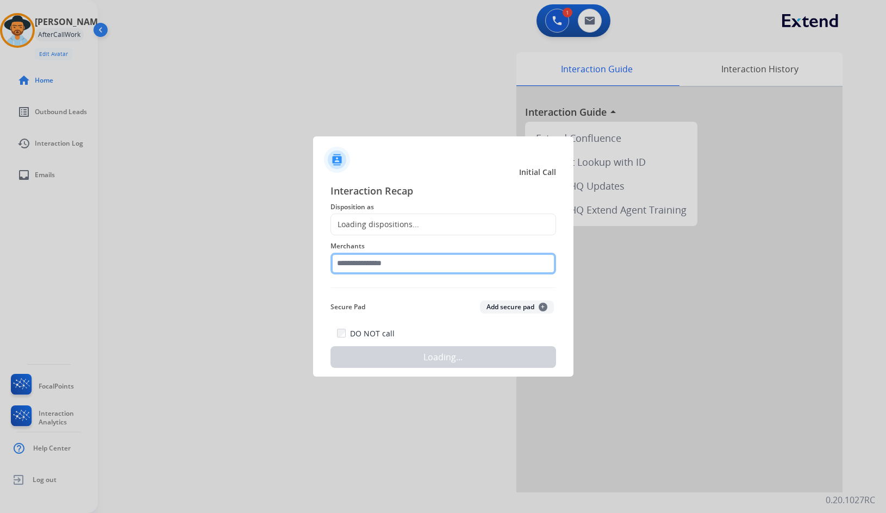
click at [372, 261] on input "text" at bounding box center [444, 264] width 226 height 22
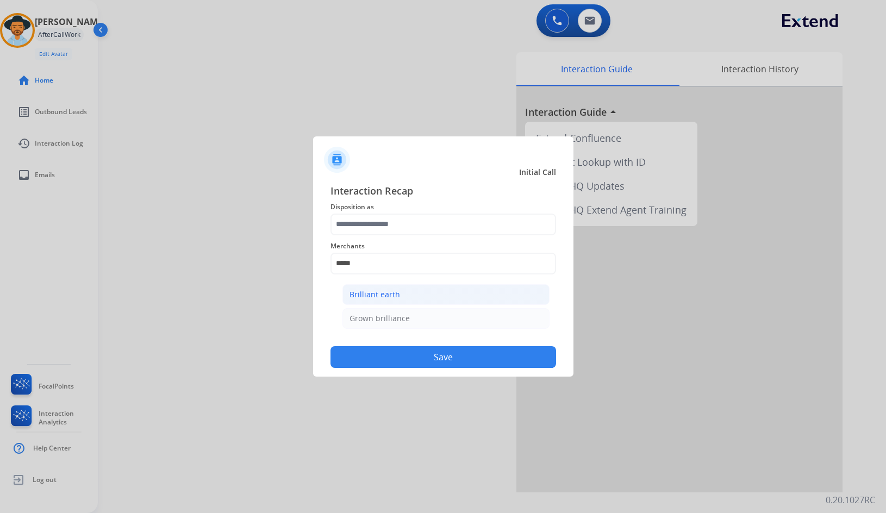
click at [381, 293] on div "Brilliant earth" at bounding box center [375, 294] width 51 height 11
type input "**********"
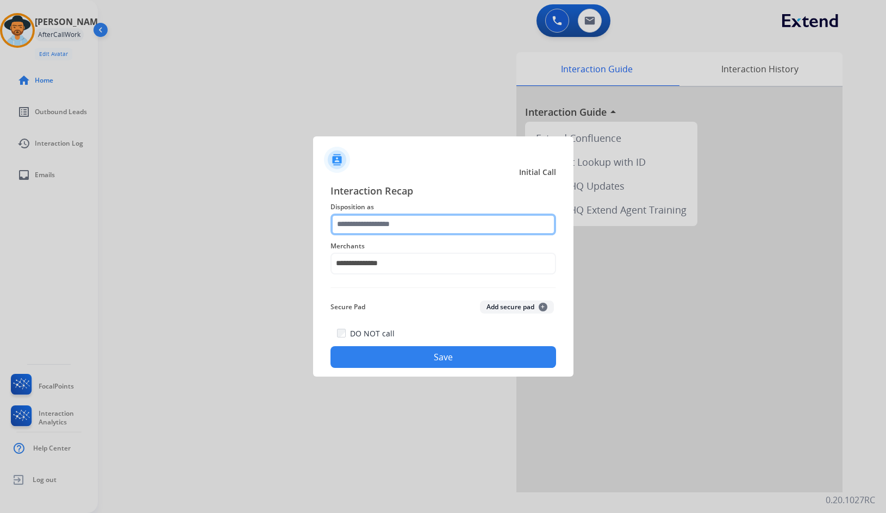
click at [375, 231] on input "text" at bounding box center [444, 225] width 226 height 22
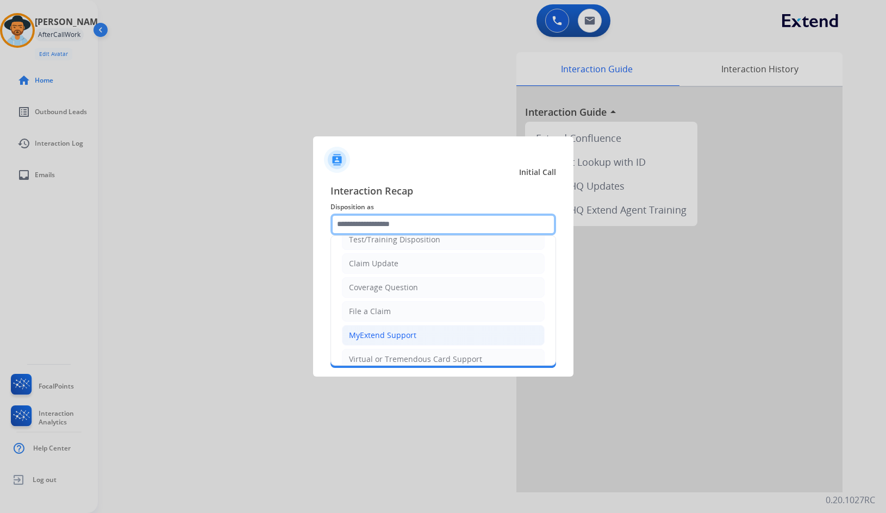
scroll to position [54, 0]
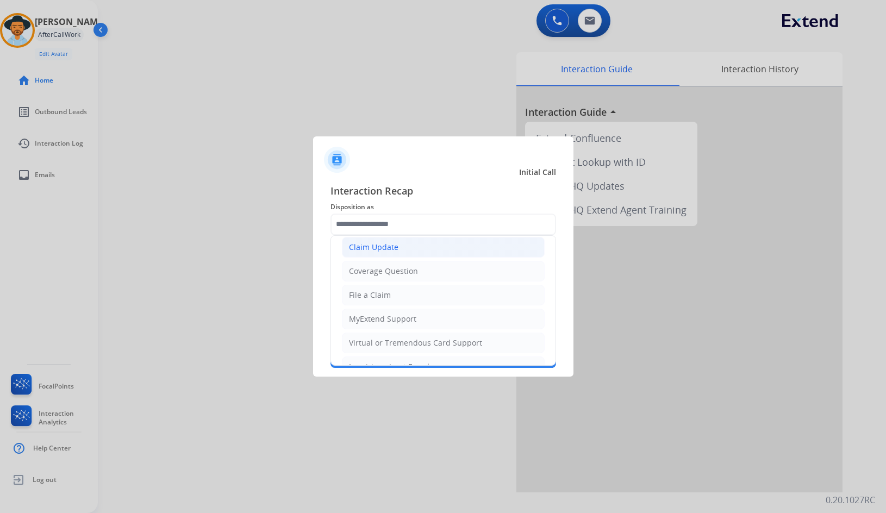
click at [400, 244] on li "Claim Update" at bounding box center [443, 247] width 203 height 21
type input "**********"
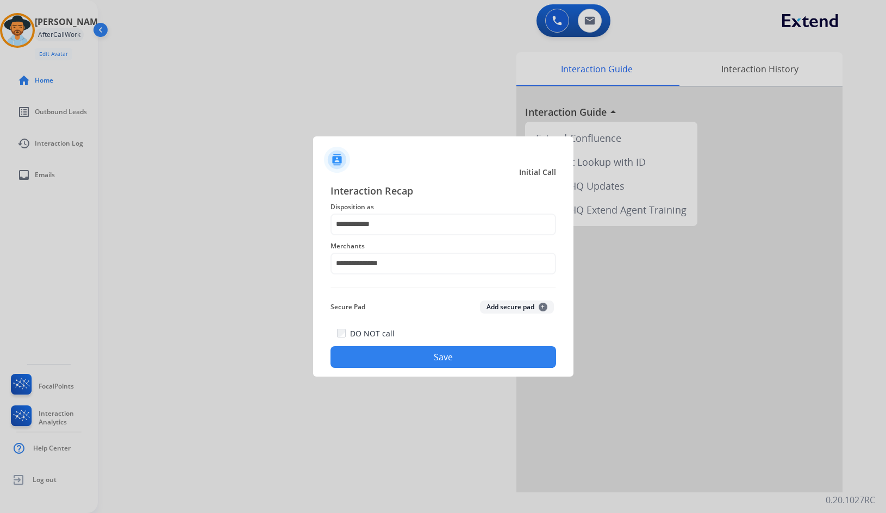
click at [413, 368] on div "DO NOT call Save" at bounding box center [444, 347] width 226 height 41
click at [410, 352] on button "Save" at bounding box center [444, 357] width 226 height 22
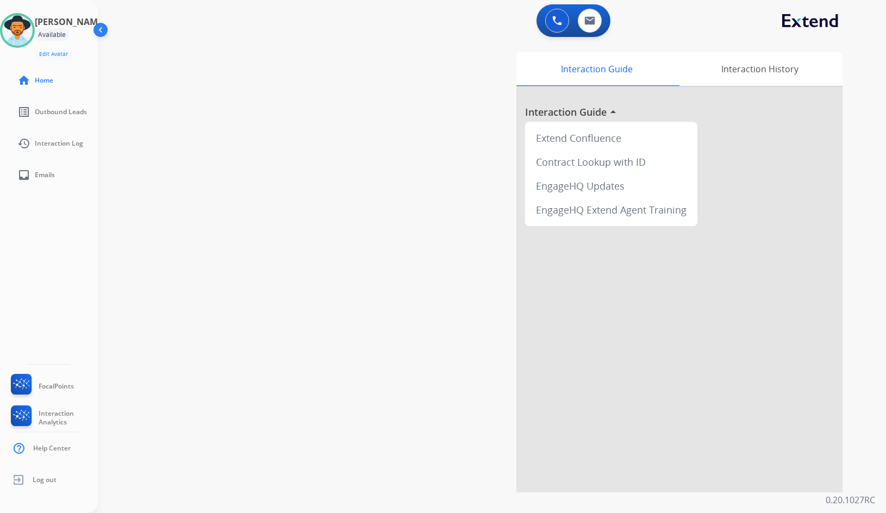
click at [326, 198] on div "swap_horiz Break voice bridge close_fullscreen Connect 3-Way Call merge_type Se…" at bounding box center [479, 266] width 762 height 454
drag, startPoint x: 295, startPoint y: 293, endPoint x: 293, endPoint y: 288, distance: 5.7
click at [294, 288] on div "swap_horiz Break voice bridge close_fullscreen Connect 3-Way Call merge_type Se…" at bounding box center [479, 266] width 762 height 454
click at [14, 168] on link "inbox Emails" at bounding box center [58, 175] width 98 height 30
select select "**********"
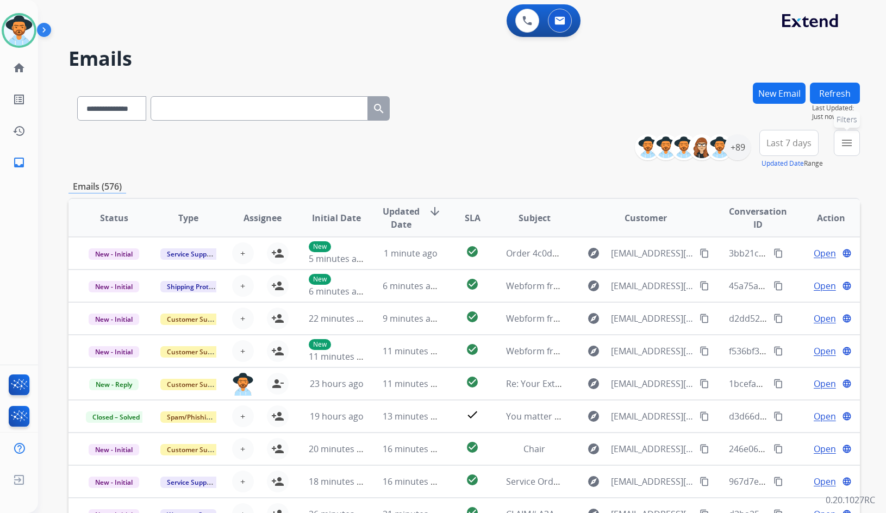
click at [846, 138] on mat-icon "menu" at bounding box center [847, 143] width 13 height 13
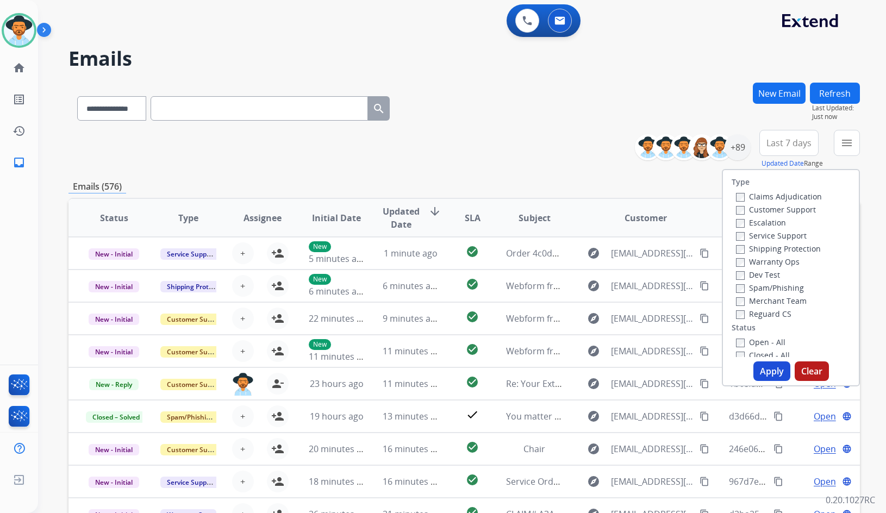
click at [782, 208] on label "Customer Support" at bounding box center [776, 209] width 80 height 10
click at [779, 251] on label "Shipping Protection" at bounding box center [778, 249] width 85 height 10
click at [773, 314] on label "Reguard CS" at bounding box center [763, 314] width 55 height 10
click at [772, 345] on label "Open - All" at bounding box center [760, 342] width 49 height 10
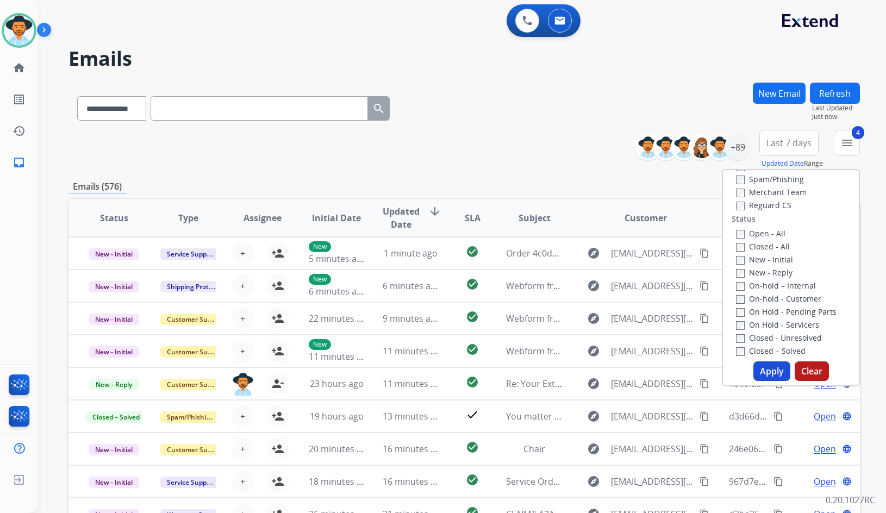
click at [763, 322] on label "On Hold - Servicers" at bounding box center [777, 325] width 83 height 10
click at [764, 312] on label "On Hold - Pending Parts" at bounding box center [786, 312] width 101 height 10
click at [765, 301] on label "On-hold - Customer" at bounding box center [778, 299] width 85 height 10
click at [767, 286] on label "On-hold – Internal" at bounding box center [776, 286] width 80 height 10
click at [767, 274] on label "New - Reply" at bounding box center [764, 273] width 57 height 10
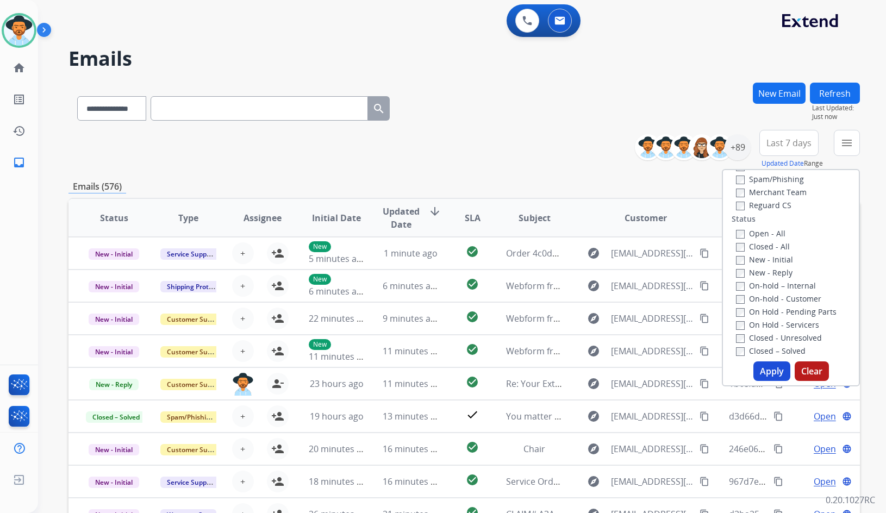
click at [767, 259] on label "New - Initial" at bounding box center [764, 260] width 57 height 10
click at [760, 369] on button "Apply" at bounding box center [772, 372] width 37 height 20
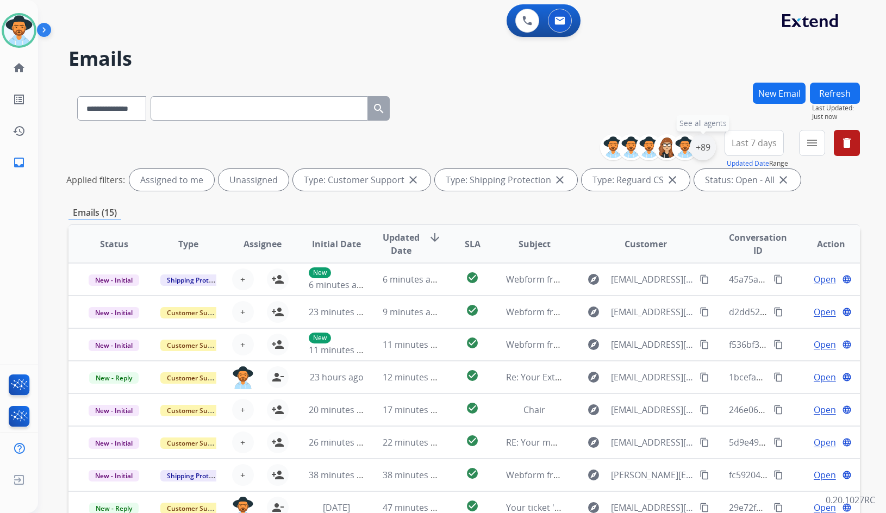
click at [700, 145] on div "+89" at bounding box center [703, 147] width 26 height 26
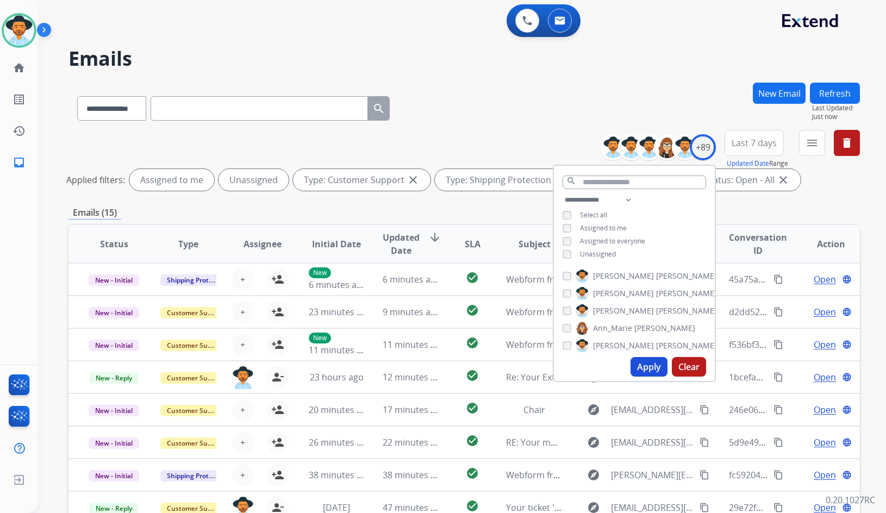
click at [598, 250] on span "Unassigned" at bounding box center [598, 254] width 36 height 9
click at [656, 308] on span "[PERSON_NAME]" at bounding box center [686, 311] width 61 height 11
click at [655, 361] on button "Apply" at bounding box center [649, 367] width 37 height 20
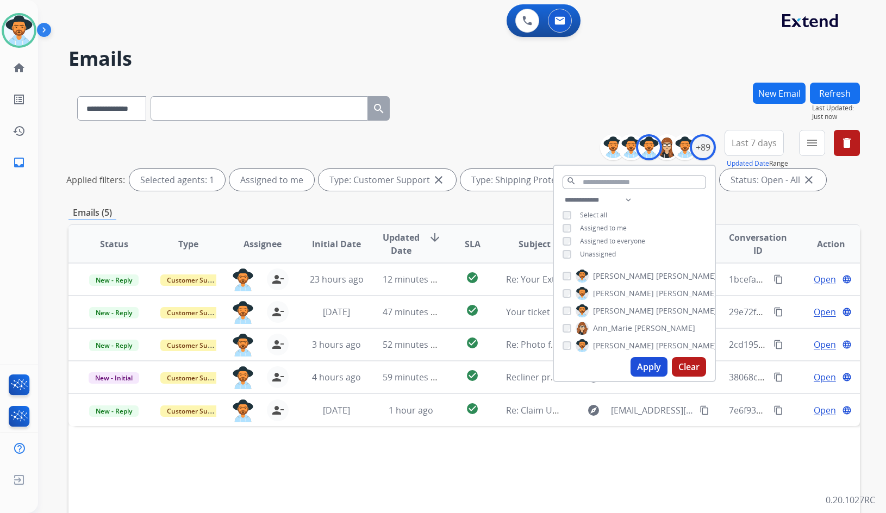
click at [241, 208] on div "Emails (5)" at bounding box center [465, 213] width 792 height 14
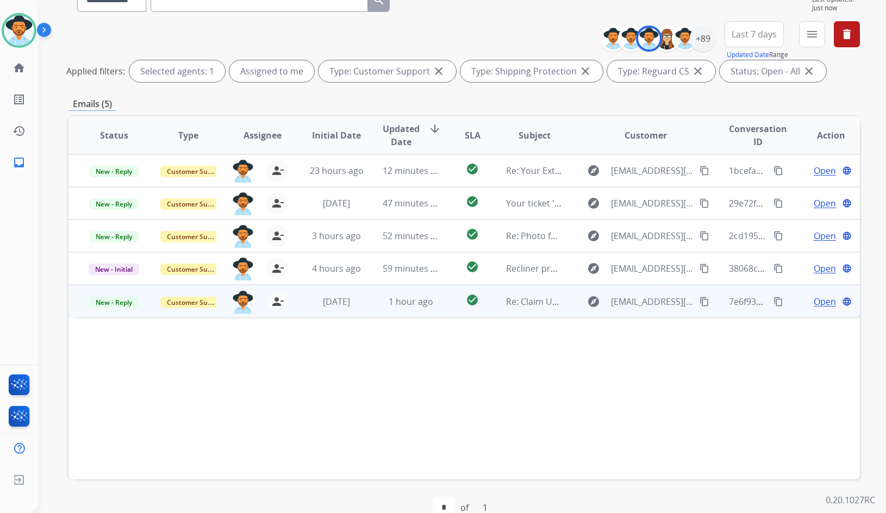
click at [790, 296] on td "Open language" at bounding box center [823, 301] width 75 height 33
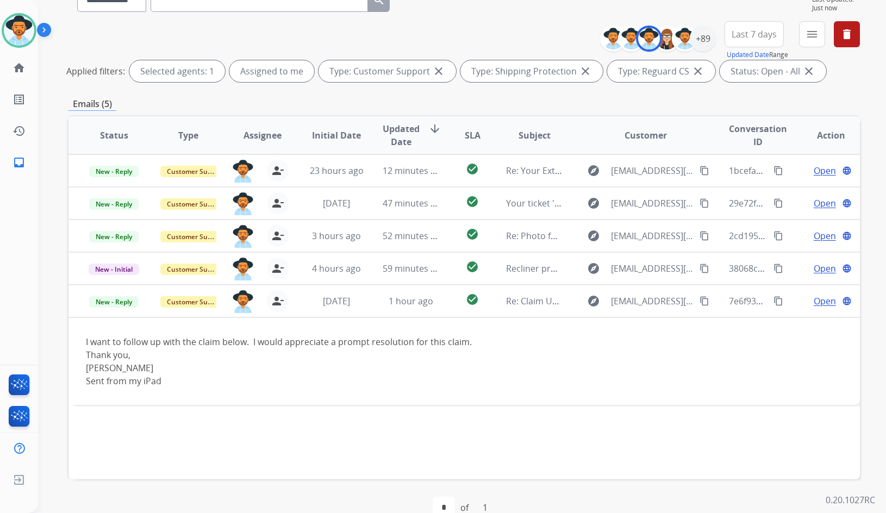
click at [772, 319] on table "Status Type Assignee Initial Date Updated Date arrow_downward SLA Subject Custo…" at bounding box center [465, 260] width 792 height 289
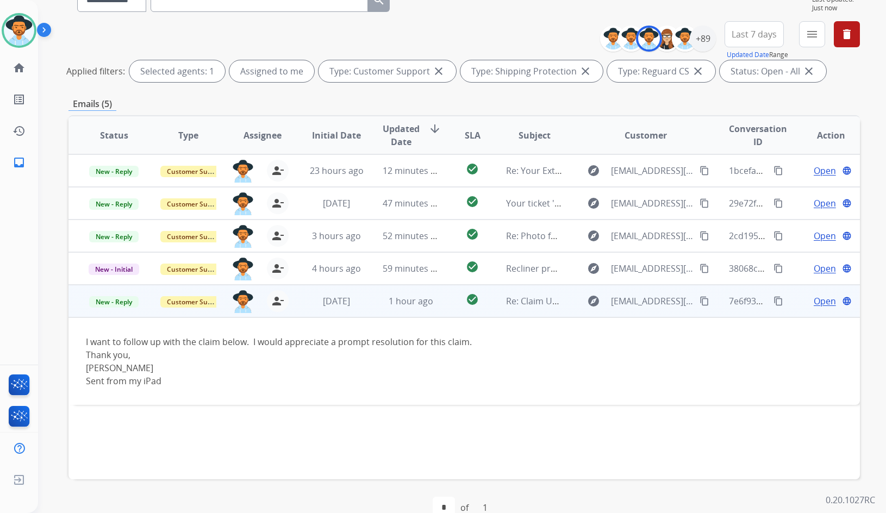
click at [789, 296] on td "Open language" at bounding box center [823, 301] width 75 height 33
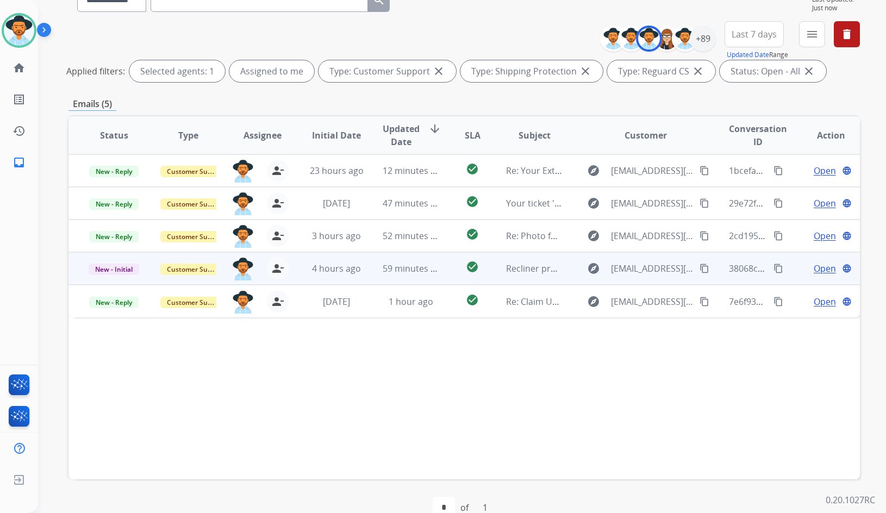
click at [790, 271] on td "Open language" at bounding box center [823, 268] width 75 height 33
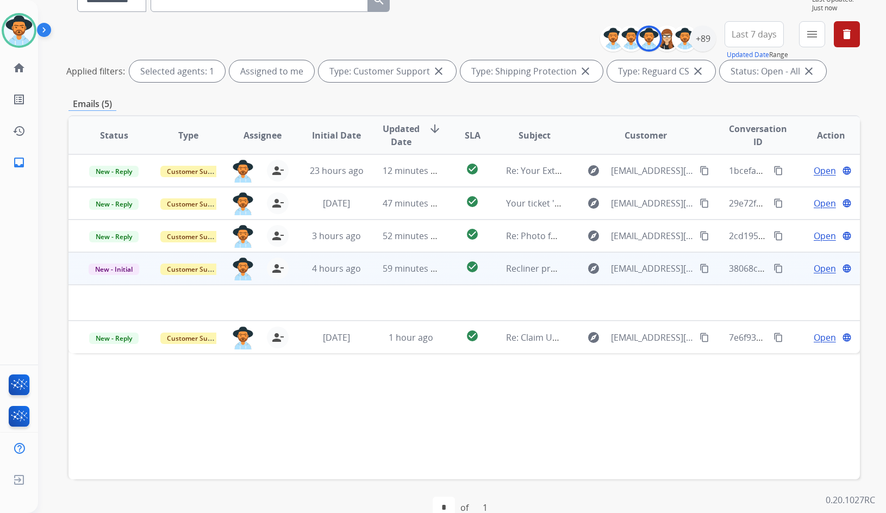
click at [791, 271] on td "Open language" at bounding box center [823, 268] width 75 height 33
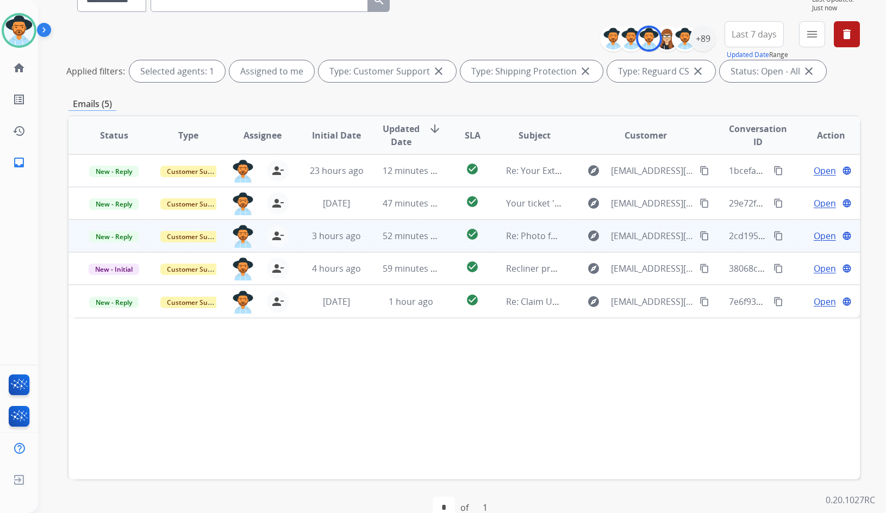
click at [793, 240] on td "Open language" at bounding box center [823, 236] width 75 height 33
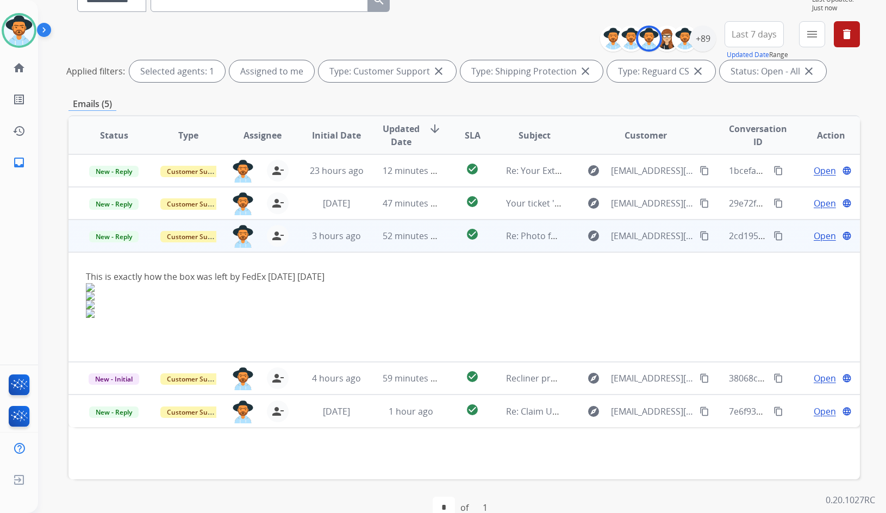
click at [786, 242] on td "Open language" at bounding box center [823, 236] width 75 height 33
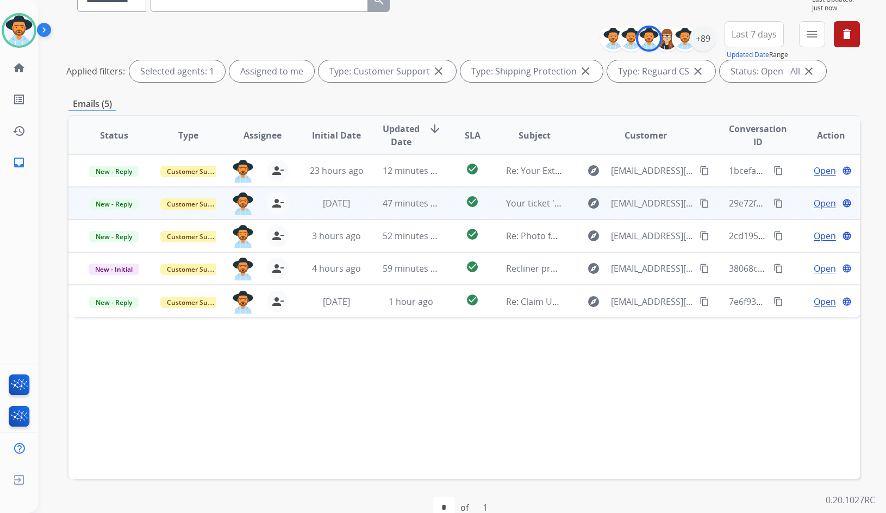
click at [786, 206] on td "Open language" at bounding box center [823, 203] width 75 height 33
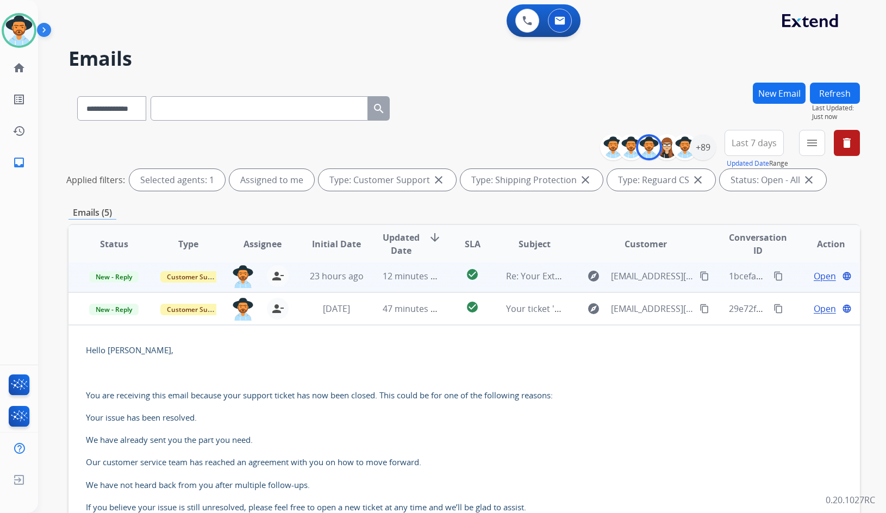
scroll to position [0, 0]
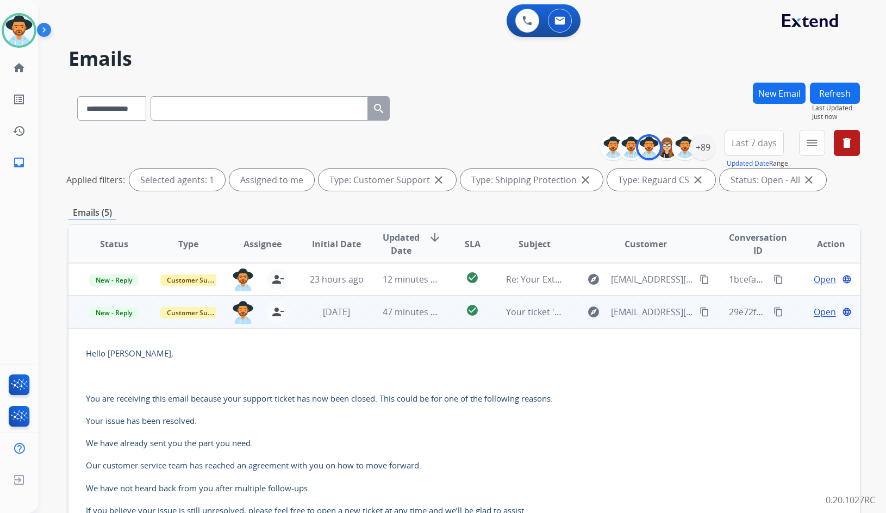
click at [815, 314] on span "Open" at bounding box center [825, 312] width 22 height 13
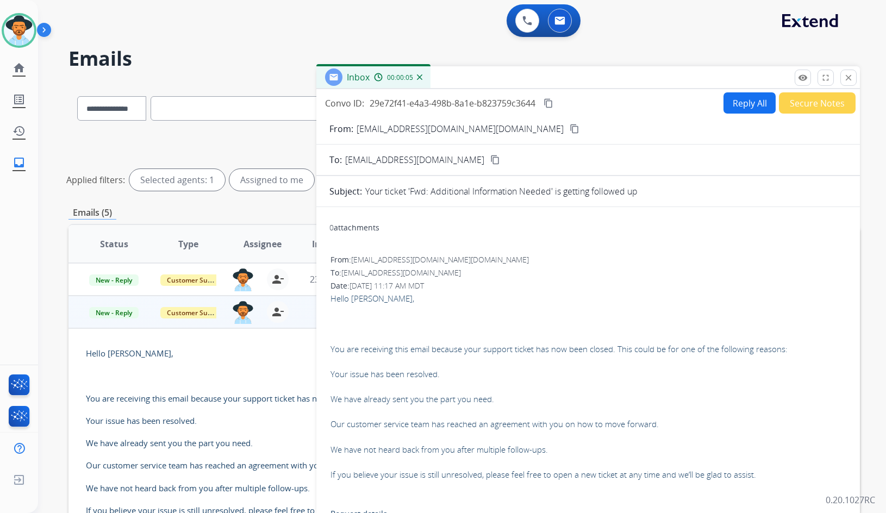
click at [821, 98] on button "Secure Notes" at bounding box center [817, 102] width 77 height 21
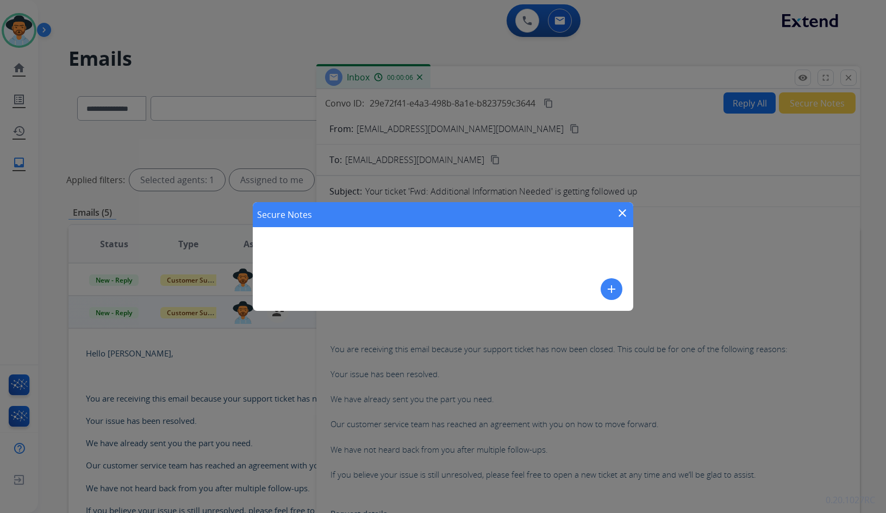
click at [606, 286] on mat-icon "add" at bounding box center [611, 289] width 13 height 13
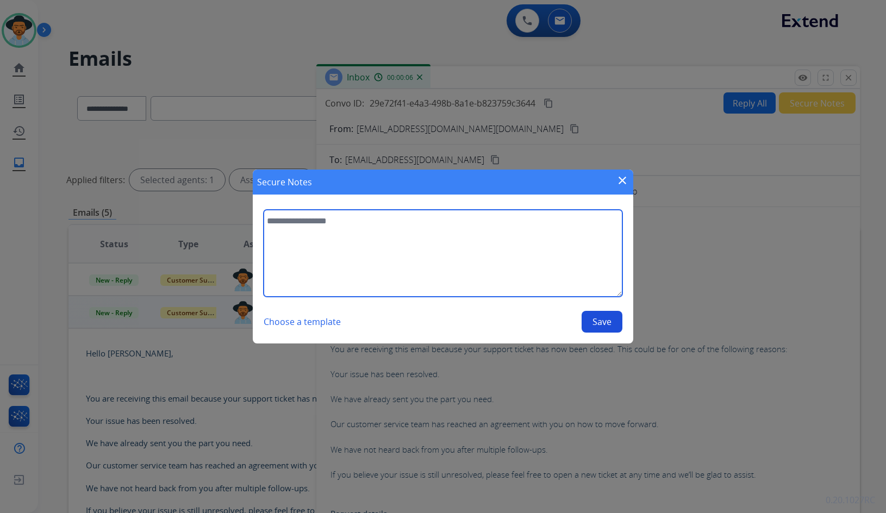
click at [581, 265] on textarea at bounding box center [443, 253] width 359 height 87
paste textarea "**********"
type textarea "**********"
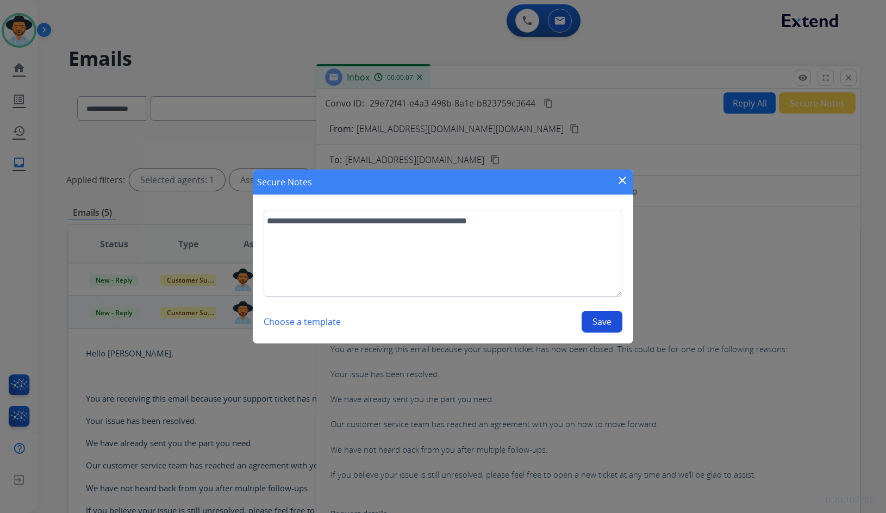
click at [603, 324] on button "Save" at bounding box center [602, 322] width 41 height 22
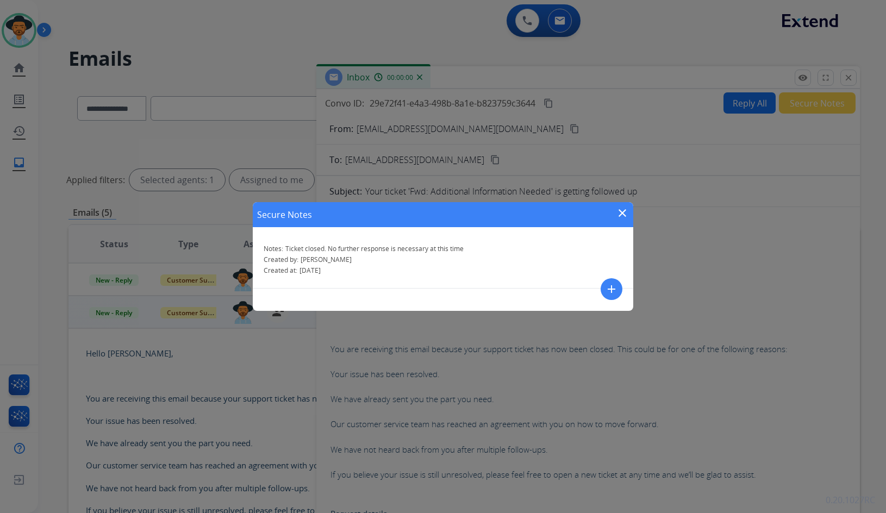
click at [624, 211] on mat-icon "close" at bounding box center [622, 213] width 13 height 13
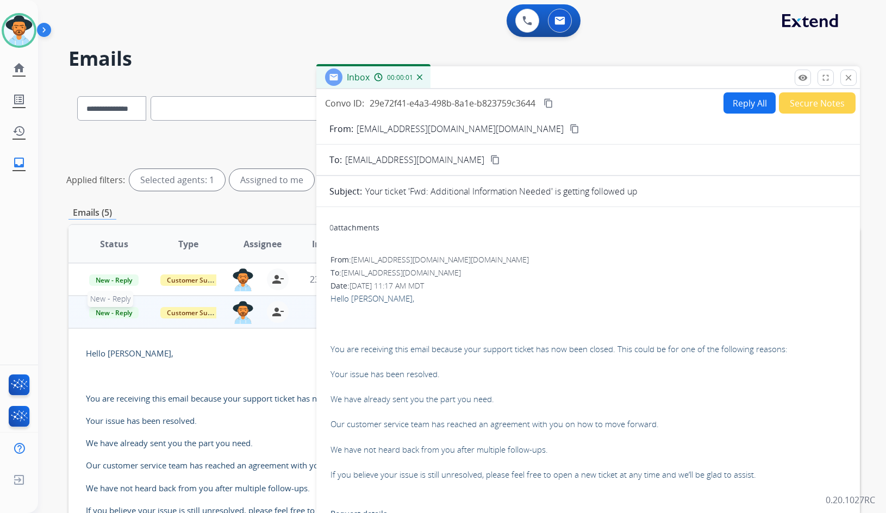
click at [112, 315] on span "New - Reply" at bounding box center [113, 312] width 49 height 11
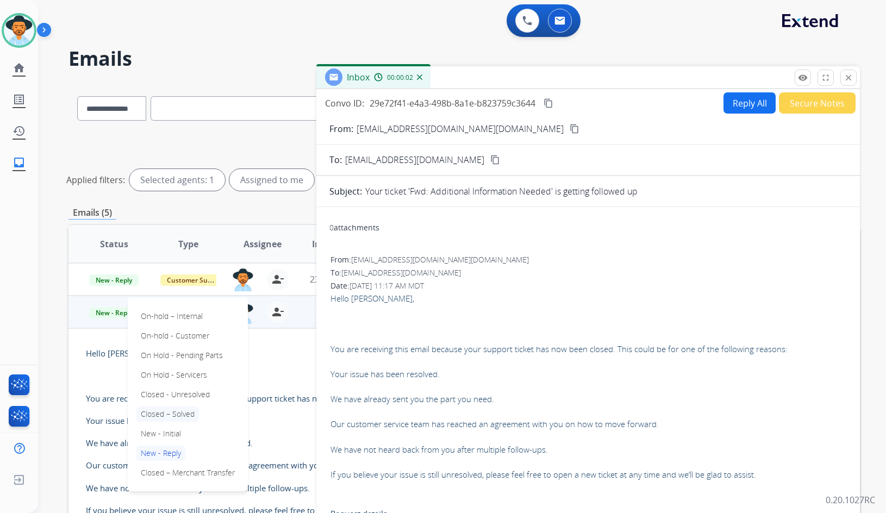
click at [154, 417] on p "Closed – Solved" at bounding box center [168, 414] width 63 height 15
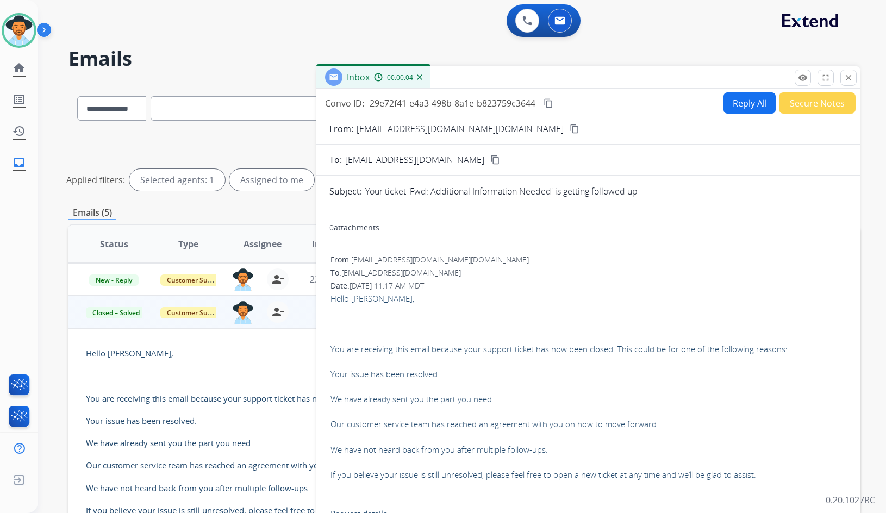
click at [857, 78] on div "Inbox 00:00:04" at bounding box center [589, 77] width 544 height 23
click at [854, 76] on button "close Close" at bounding box center [849, 78] width 16 height 16
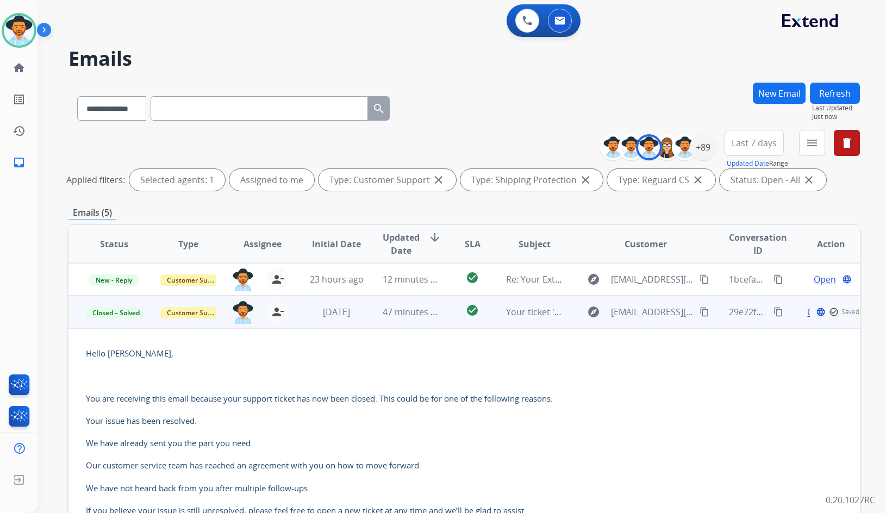
click at [788, 315] on td "Open language check_circle_outline Saved" at bounding box center [823, 312] width 75 height 33
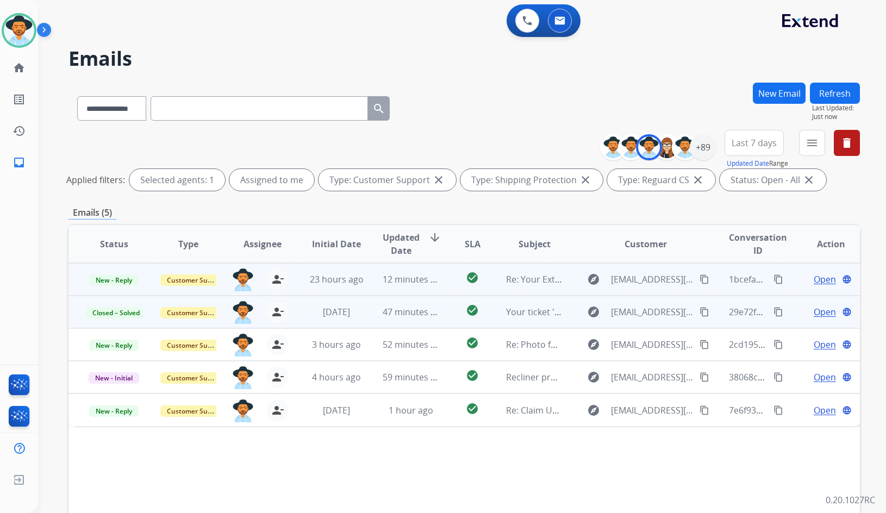
click at [787, 280] on td "Open language" at bounding box center [823, 279] width 75 height 33
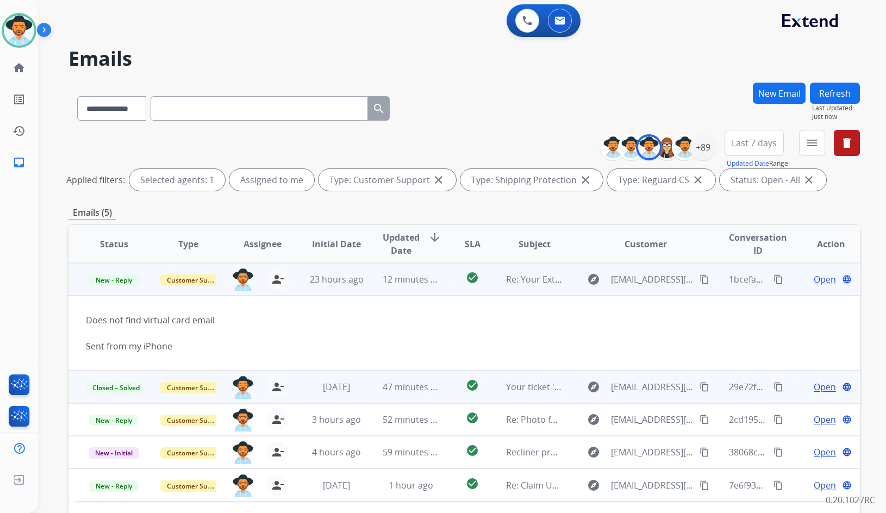
click at [795, 288] on td "Open language" at bounding box center [823, 279] width 75 height 33
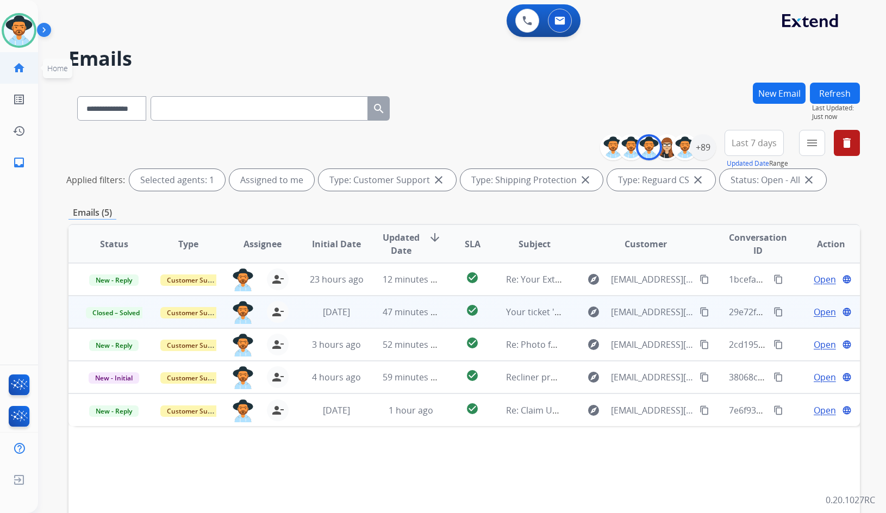
click at [30, 69] on link "home Home" at bounding box center [19, 68] width 30 height 30
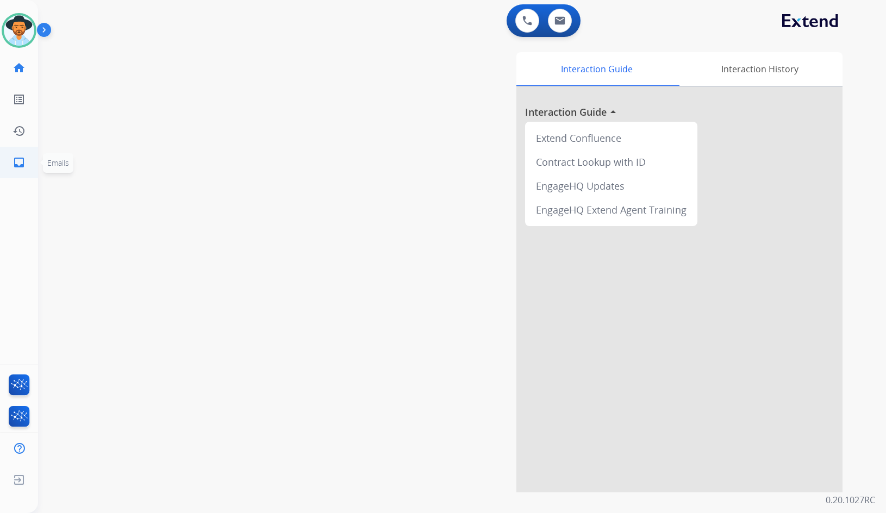
click at [18, 170] on link "inbox Emails" at bounding box center [19, 162] width 30 height 30
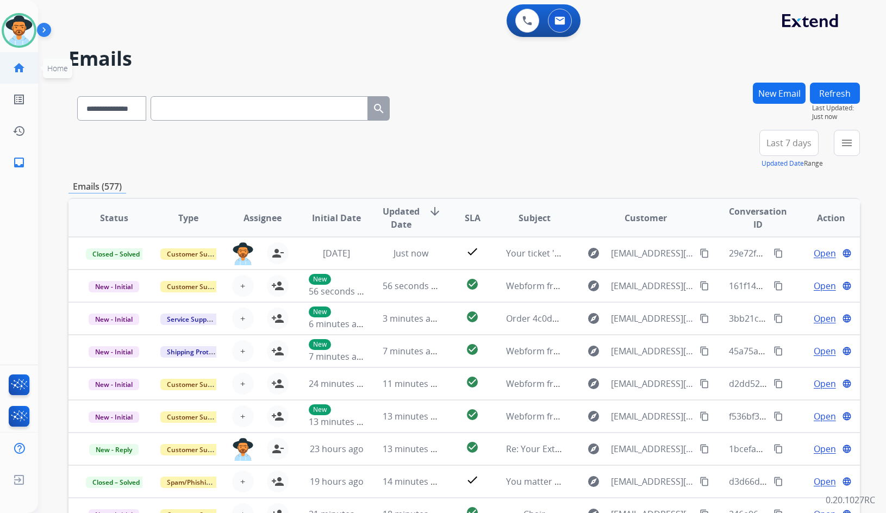
click at [23, 67] on mat-icon "home" at bounding box center [19, 67] width 13 height 13
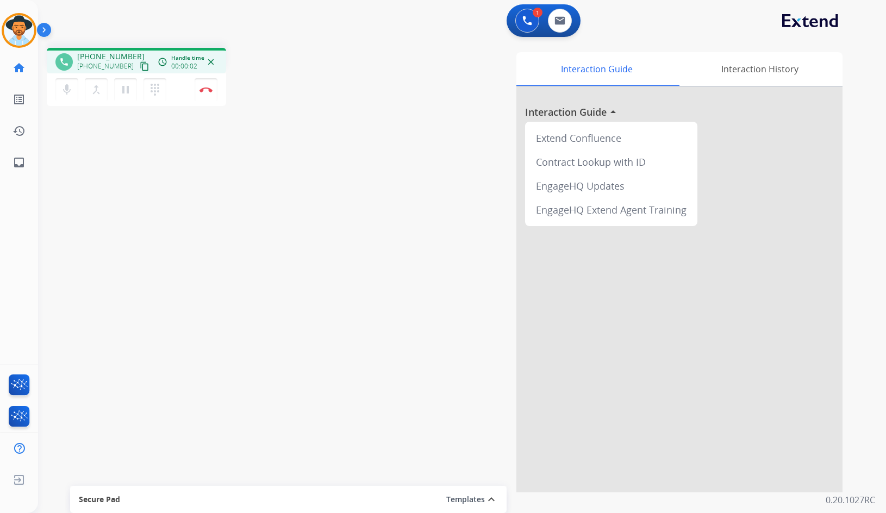
click at [140, 66] on mat-icon "content_copy" at bounding box center [145, 66] width 10 height 10
click at [124, 90] on mat-icon "pause" at bounding box center [125, 89] width 13 height 13
click at [154, 92] on mat-icon "dialpad" at bounding box center [154, 89] width 13 height 13
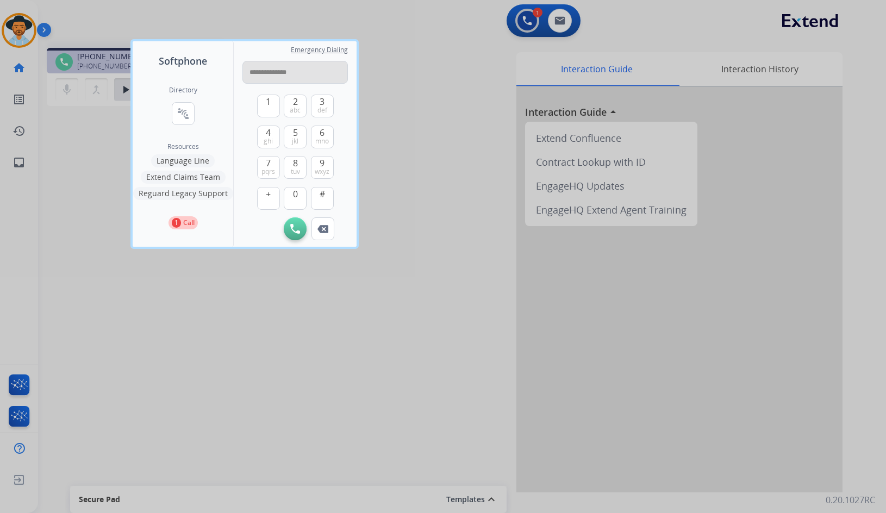
click at [279, 71] on input "**********" at bounding box center [296, 72] width 106 height 23
click at [266, 75] on input "**********" at bounding box center [296, 72] width 106 height 23
click at [253, 73] on input "**********" at bounding box center [296, 72] width 106 height 23
type input "**********"
click at [291, 236] on button "Initiate Call" at bounding box center [295, 229] width 23 height 23
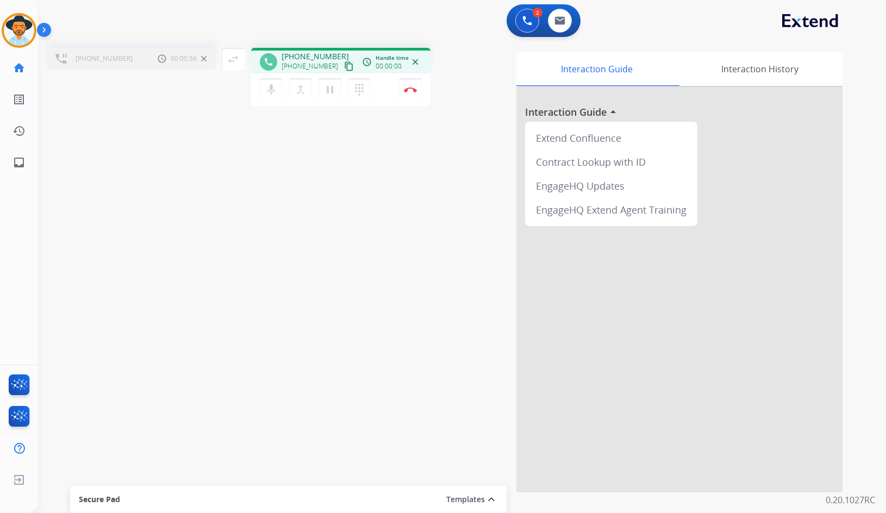
drag, startPoint x: 305, startPoint y: 92, endPoint x: 270, endPoint y: 70, distance: 40.6
click at [304, 90] on mat-icon "merge_type" at bounding box center [300, 89] width 13 height 13
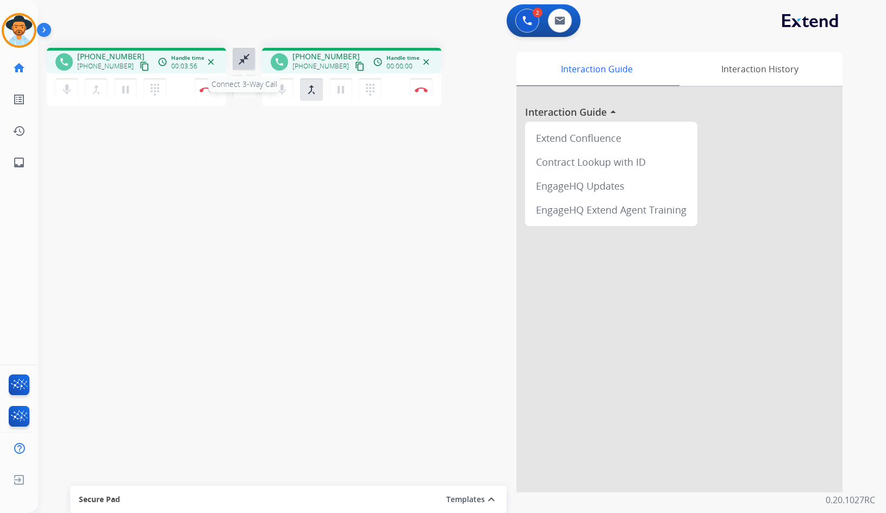
click at [243, 56] on mat-icon "close_fullscreen" at bounding box center [244, 59] width 13 height 13
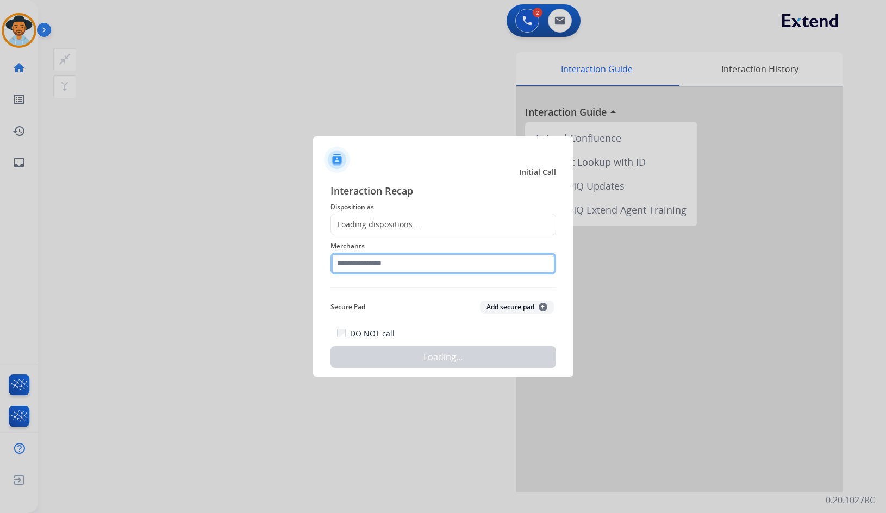
click at [400, 266] on input "text" at bounding box center [444, 264] width 226 height 22
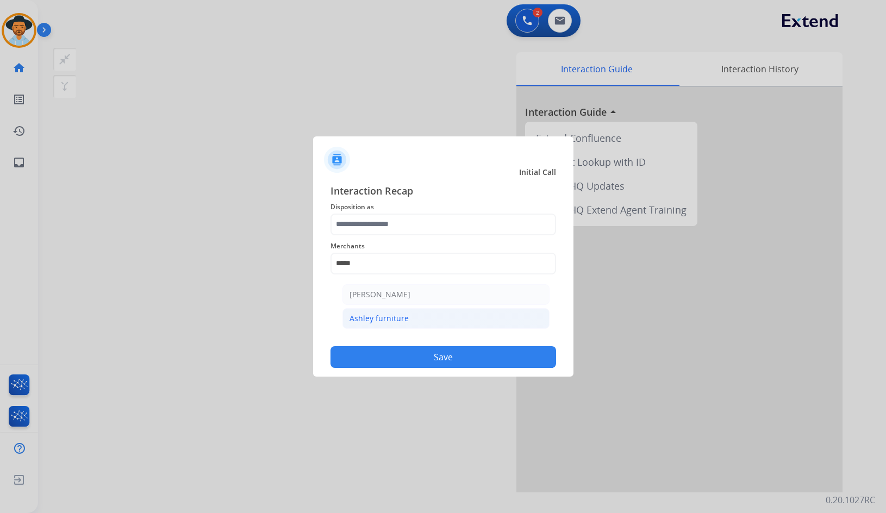
click at [425, 319] on li "Ashley furniture" at bounding box center [446, 318] width 207 height 21
type input "**********"
click at [415, 237] on div "**********" at bounding box center [444, 257] width 226 height 44
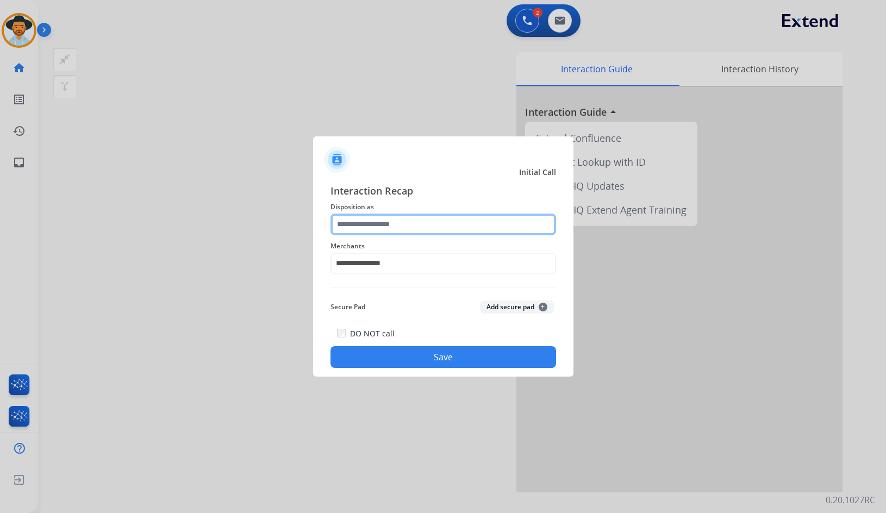
click at [415, 234] on input "text" at bounding box center [444, 225] width 226 height 22
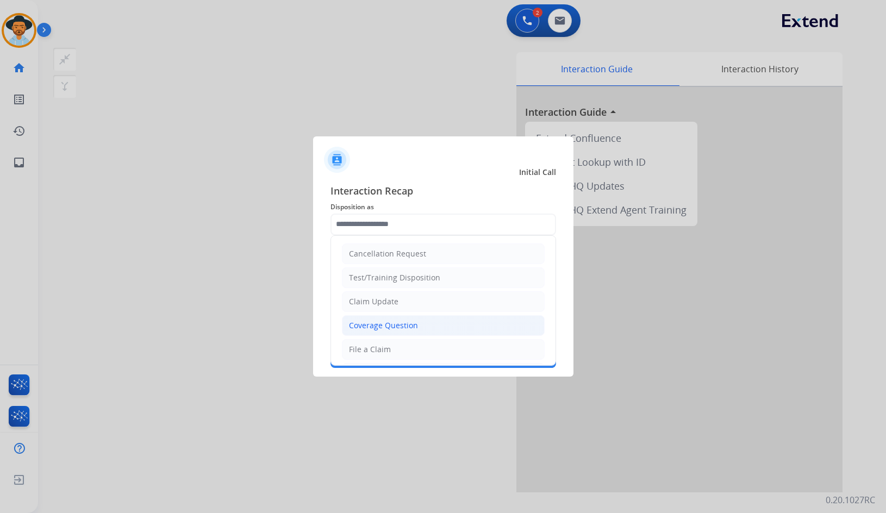
click at [402, 325] on div "Coverage Question" at bounding box center [383, 325] width 69 height 11
type input "**********"
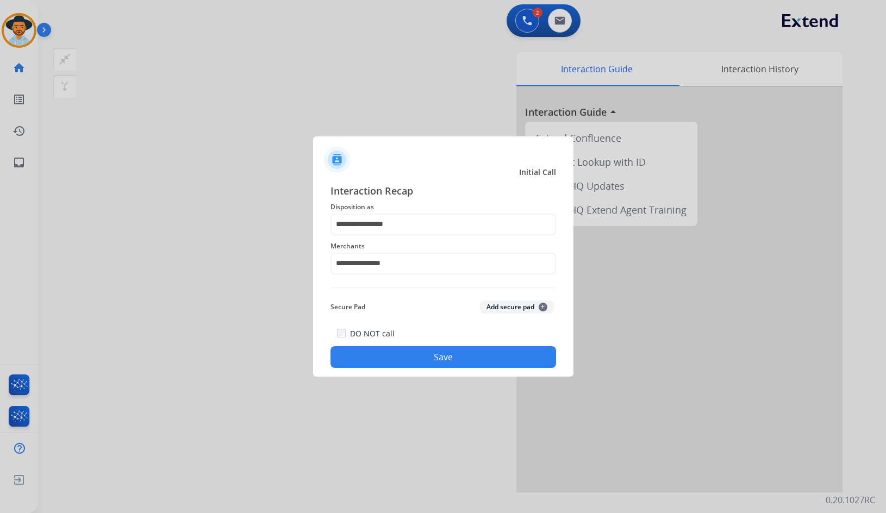
click at [424, 360] on button "Save" at bounding box center [444, 357] width 226 height 22
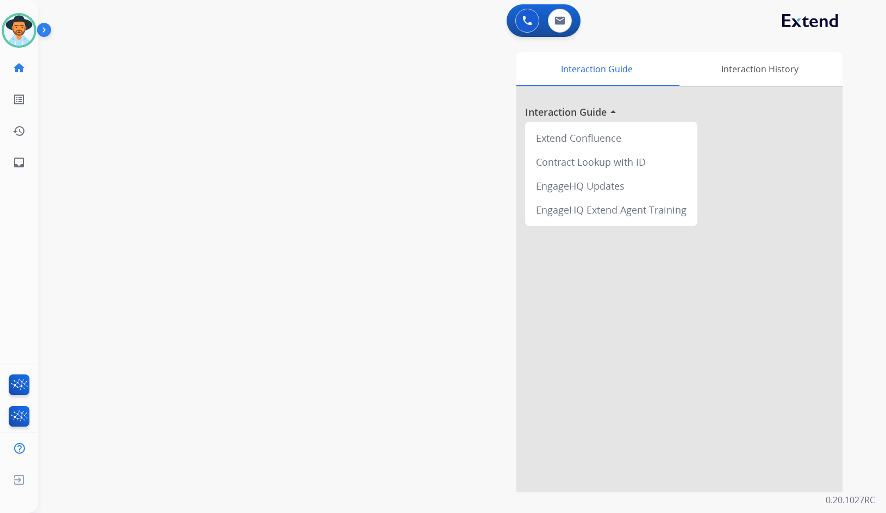
click at [351, 186] on div "Interaction Guide Interaction History Interaction Guide arrow_drop_up Extend Co…" at bounding box center [592, 272] width 502 height 440
drag, startPoint x: 36, startPoint y: 165, endPoint x: 28, endPoint y: 163, distance: 8.3
click at [35, 165] on ul "inbox Emails Emails" at bounding box center [19, 163] width 38 height 32
click at [28, 163] on link "inbox Emails" at bounding box center [19, 162] width 30 height 30
select select "**********"
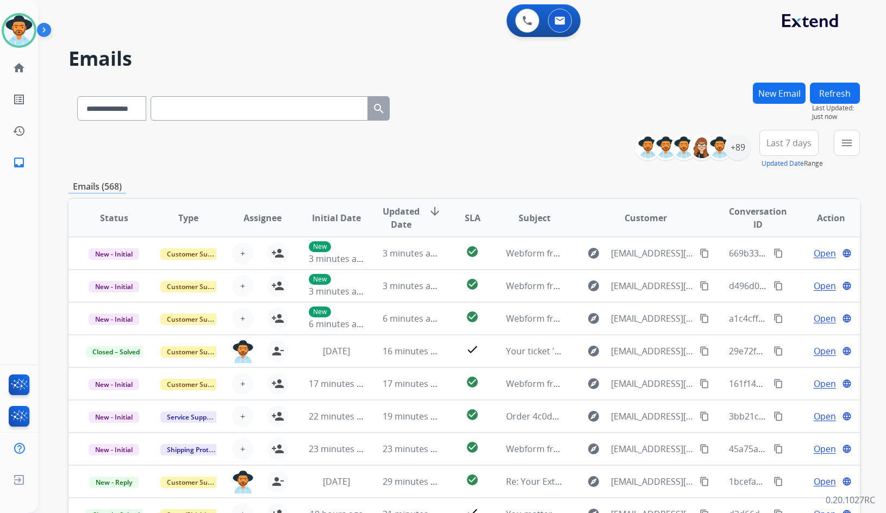
click at [858, 146] on button "menu" at bounding box center [847, 143] width 26 height 26
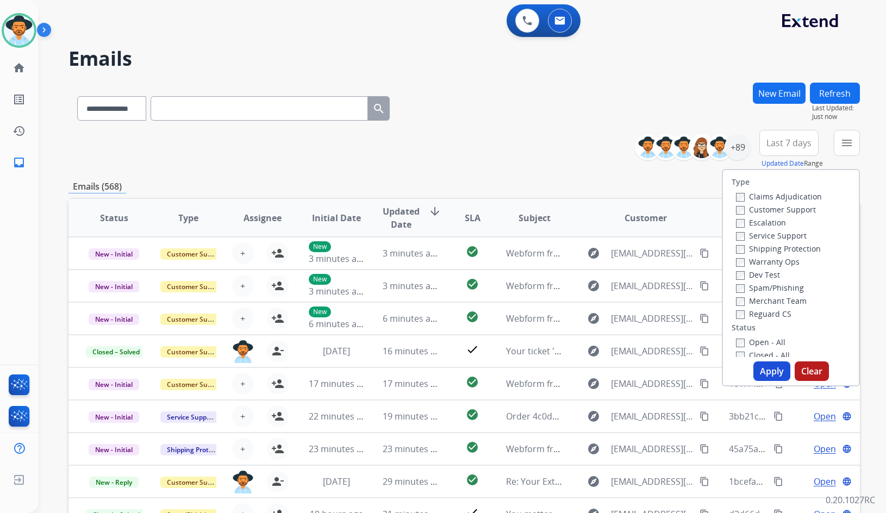
click at [781, 207] on label "Customer Support" at bounding box center [776, 209] width 80 height 10
click at [775, 249] on label "Shipping Protection" at bounding box center [778, 249] width 85 height 10
click at [773, 313] on label "Reguard CS" at bounding box center [763, 314] width 55 height 10
click at [763, 345] on label "Open - All" at bounding box center [760, 342] width 49 height 10
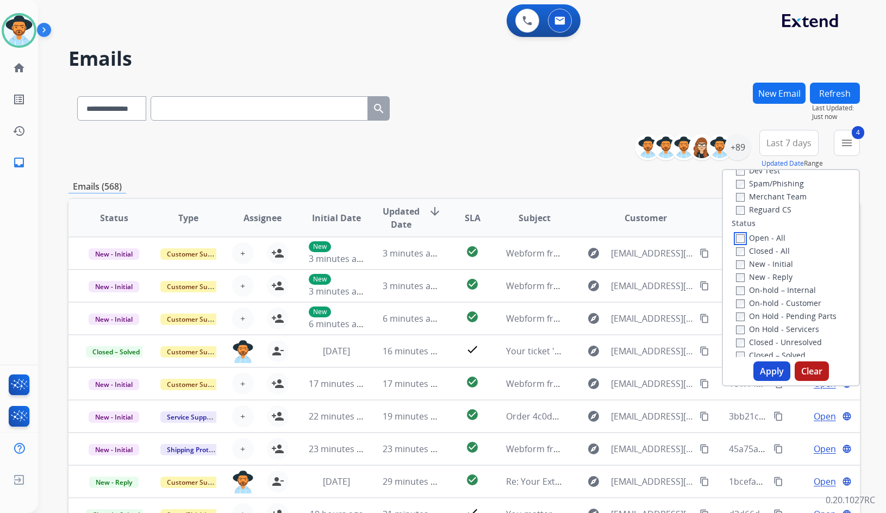
scroll to position [109, 0]
click at [795, 327] on label "On Hold - Servicers" at bounding box center [777, 325] width 83 height 10
drag, startPoint x: 797, startPoint y: 315, endPoint x: 800, endPoint y: 301, distance: 14.0
click at [797, 314] on label "On Hold - Pending Parts" at bounding box center [786, 312] width 101 height 10
click at [800, 301] on label "On-hold - Customer" at bounding box center [778, 299] width 85 height 10
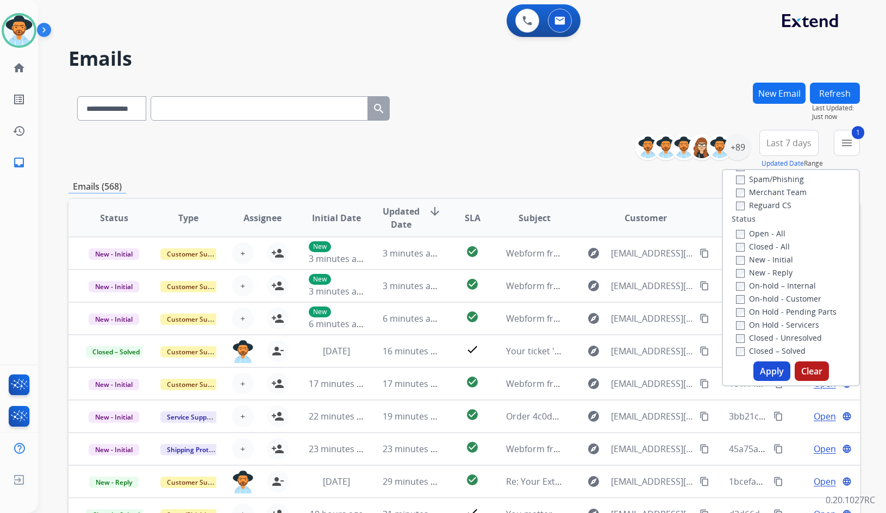
click at [800, 290] on label "On-hold – Internal" at bounding box center [776, 286] width 80 height 10
click at [777, 274] on label "New - Reply" at bounding box center [764, 273] width 57 height 10
click at [774, 259] on label "New - Initial" at bounding box center [764, 260] width 57 height 10
click at [768, 371] on button "Apply" at bounding box center [772, 372] width 37 height 20
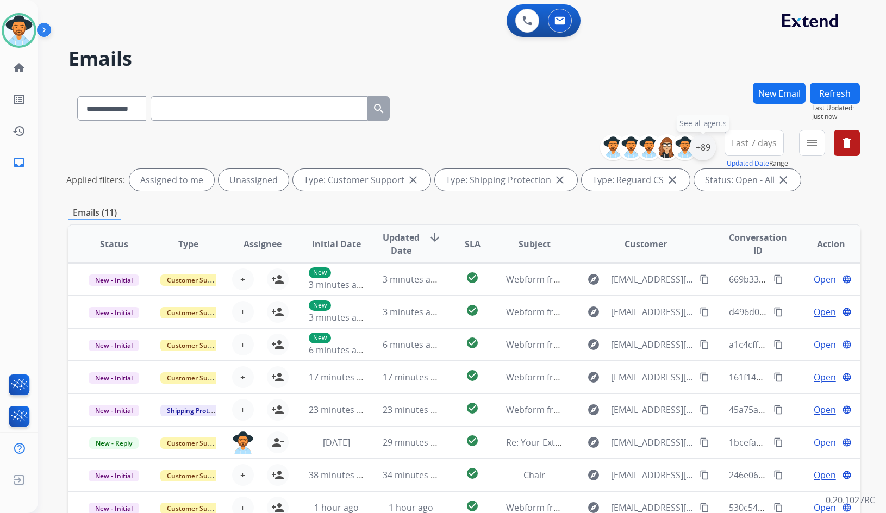
click at [710, 155] on div "+89" at bounding box center [703, 147] width 26 height 26
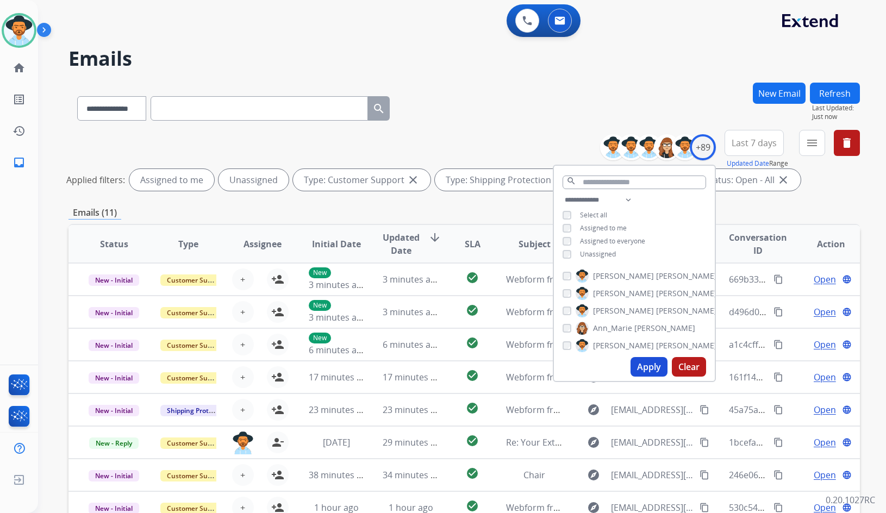
click at [601, 254] on span "Unassigned" at bounding box center [598, 254] width 36 height 9
click at [656, 308] on span "[PERSON_NAME]" at bounding box center [686, 311] width 61 height 11
click at [644, 367] on button "Apply" at bounding box center [649, 367] width 37 height 20
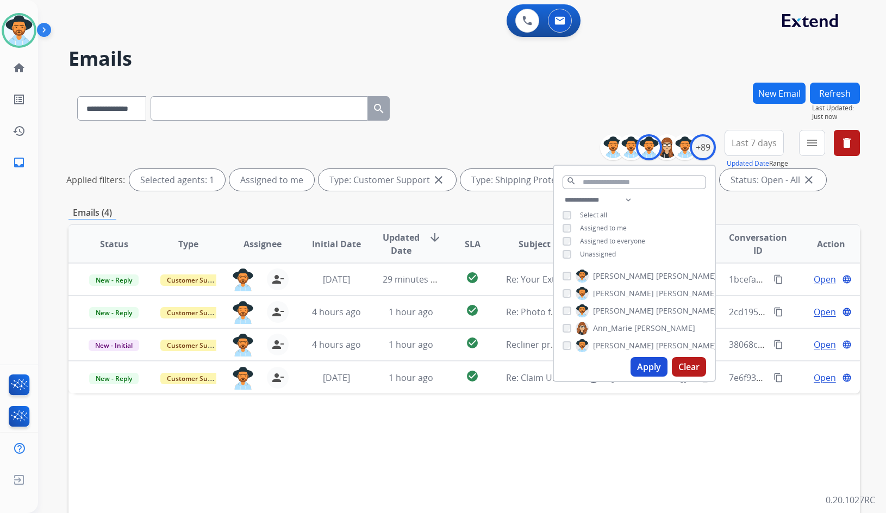
click at [447, 470] on div "Status Type Assignee Initial Date Updated Date arrow_downward SLA Subject Custo…" at bounding box center [465, 406] width 792 height 364
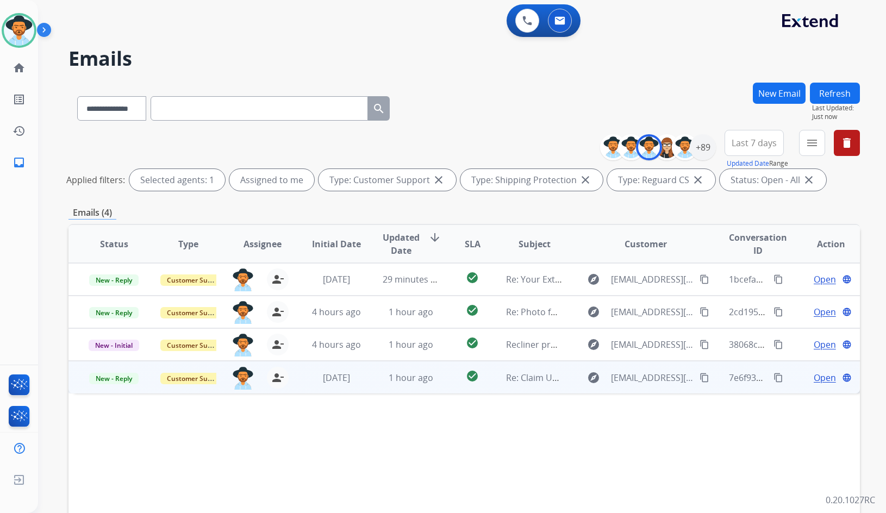
click at [816, 377] on span "Open" at bounding box center [825, 377] width 22 height 13
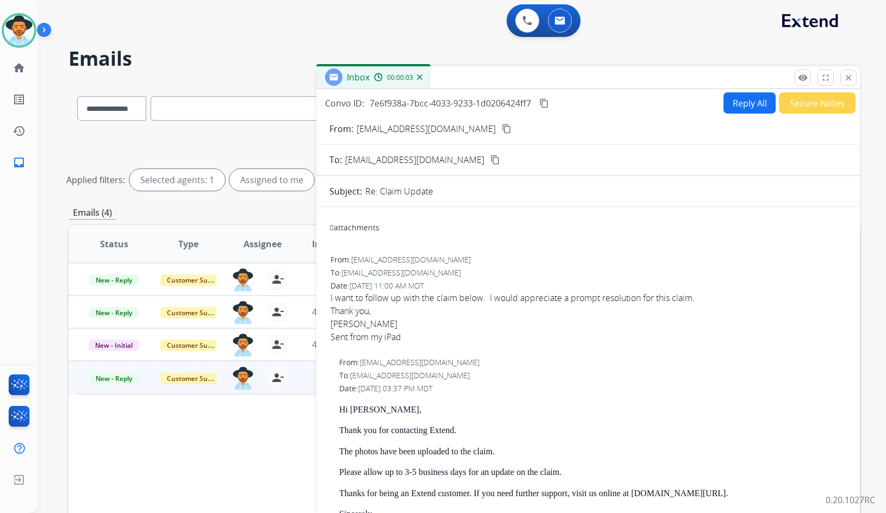
click at [502, 131] on mat-icon "content_copy" at bounding box center [507, 129] width 10 height 10
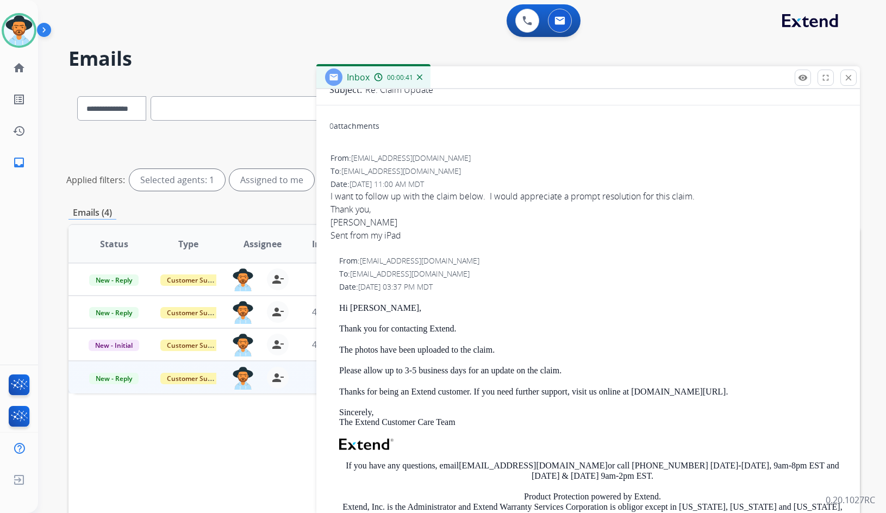
scroll to position [0, 0]
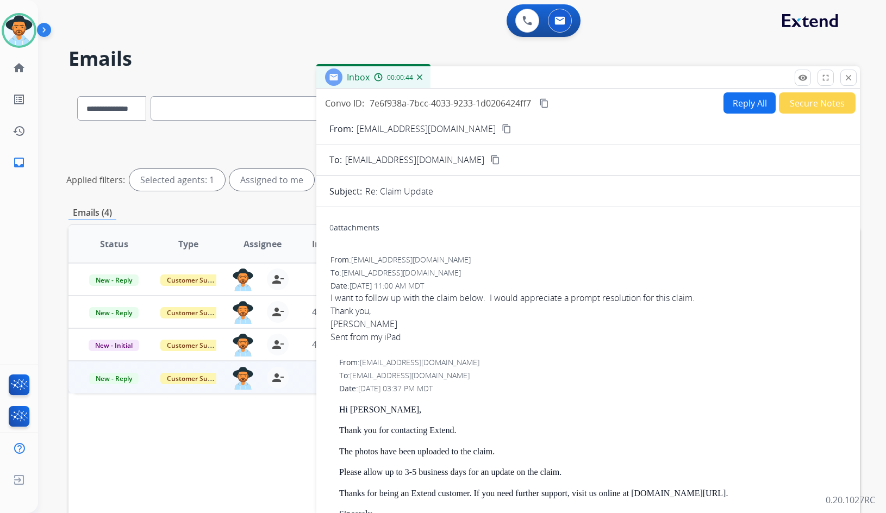
click at [548, 99] on mat-icon "content_copy" at bounding box center [544, 103] width 10 height 10
click at [449, 298] on span "I want to follow up with the claim below. I would appreciate a prompt resolutio…" at bounding box center [589, 317] width 516 height 52
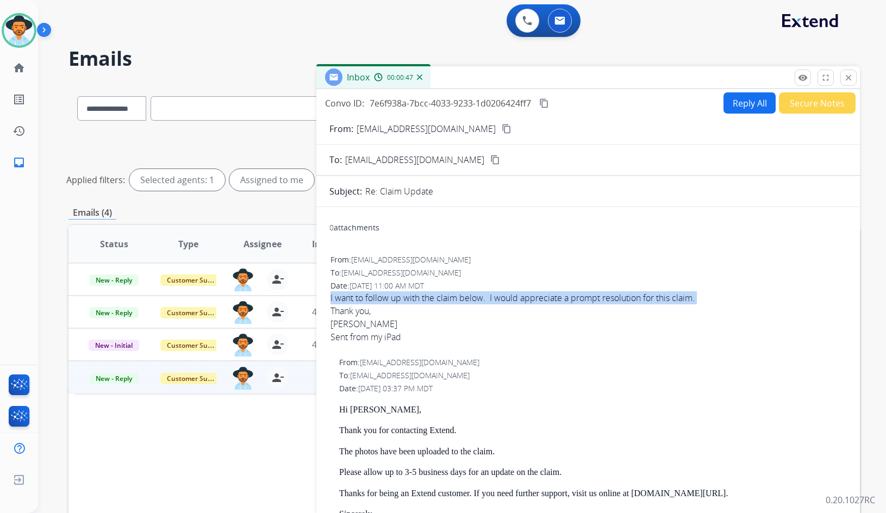
click at [449, 298] on span "I want to follow up with the claim below. I would appreciate a prompt resolutio…" at bounding box center [589, 317] width 516 height 52
copy span "I want to follow up with the claim below. I would appreciate a prompt resolutio…"
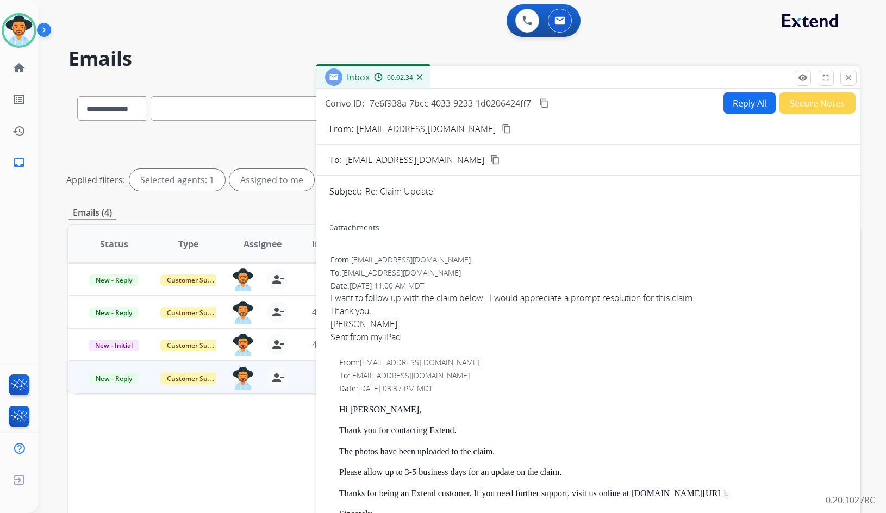
click at [495, 281] on div "Date: 09/26/2025 - 11:00 AM MDT" at bounding box center [589, 286] width 516 height 11
click at [741, 100] on button "Reply All" at bounding box center [750, 102] width 52 height 21
select select "**********"
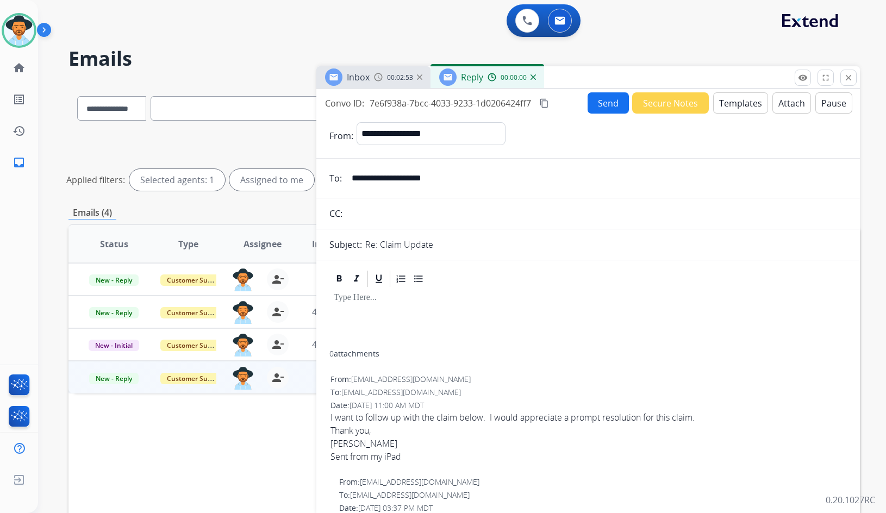
click at [734, 104] on button "Templates" at bounding box center [740, 102] width 55 height 21
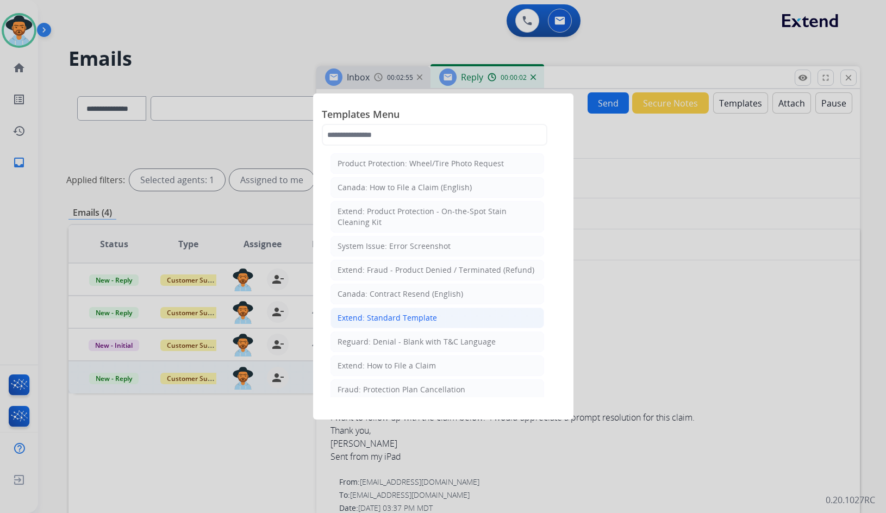
click at [390, 318] on div "Extend: Standard Template" at bounding box center [388, 318] width 100 height 11
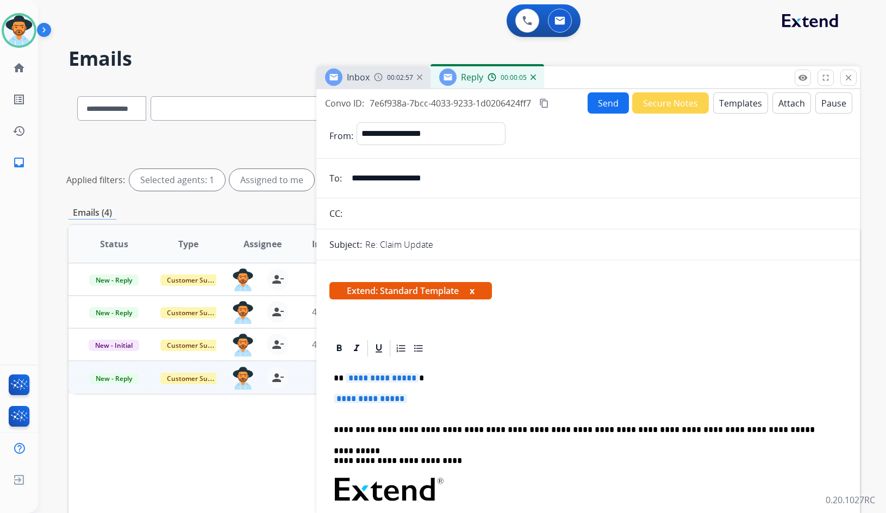
click at [398, 188] on input "**********" at bounding box center [596, 178] width 502 height 22
click at [363, 381] on span "**********" at bounding box center [382, 378] width 73 height 9
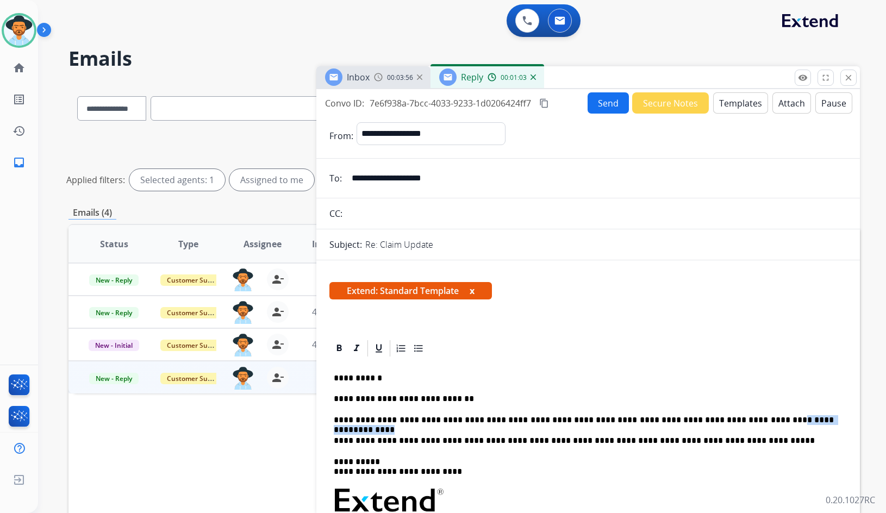
drag, startPoint x: 789, startPoint y: 419, endPoint x: 717, endPoint y: 414, distance: 72.0
click at [737, 416] on p "**********" at bounding box center [584, 420] width 500 height 10
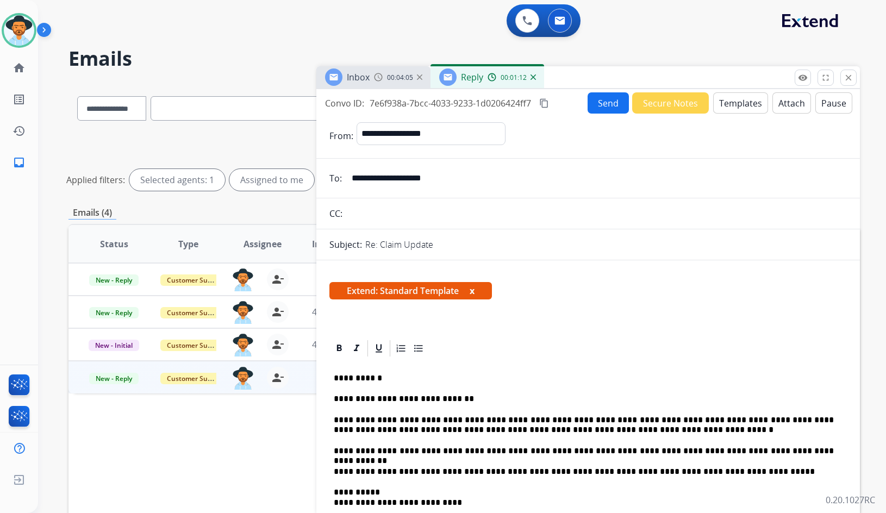
click at [337, 451] on p "**********" at bounding box center [584, 451] width 500 height 10
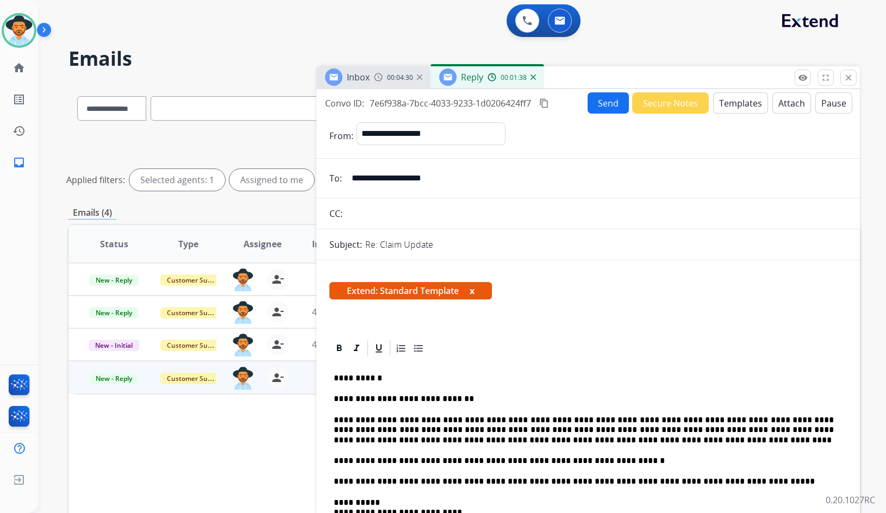
click at [599, 98] on button "Send" at bounding box center [608, 102] width 41 height 21
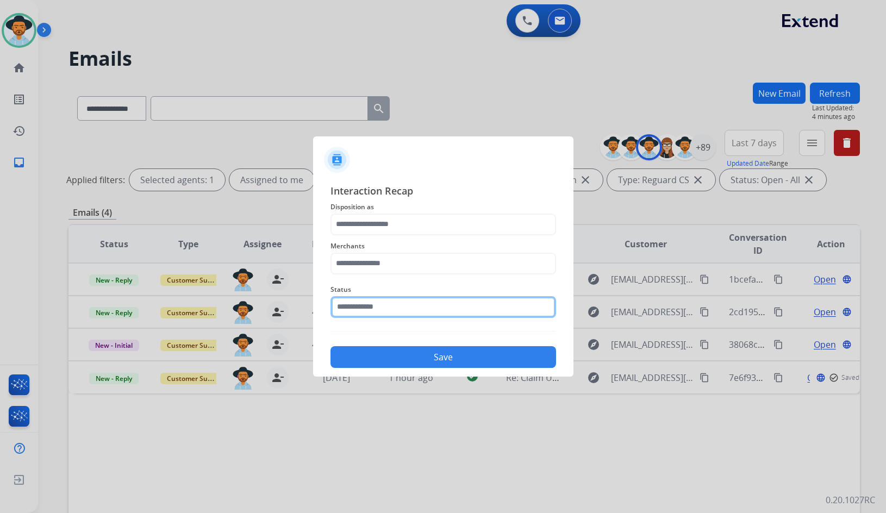
click at [396, 310] on input "text" at bounding box center [444, 307] width 226 height 22
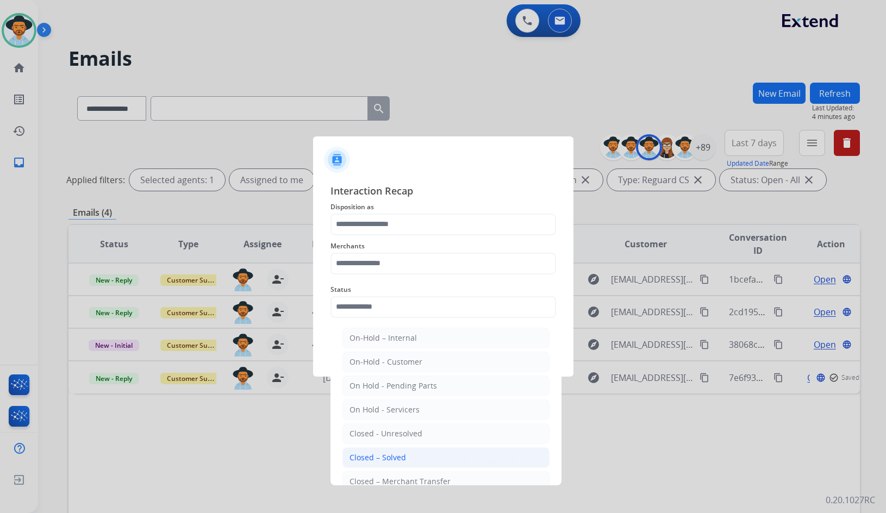
click at [400, 453] on div "Closed – Solved" at bounding box center [378, 457] width 57 height 11
type input "**********"
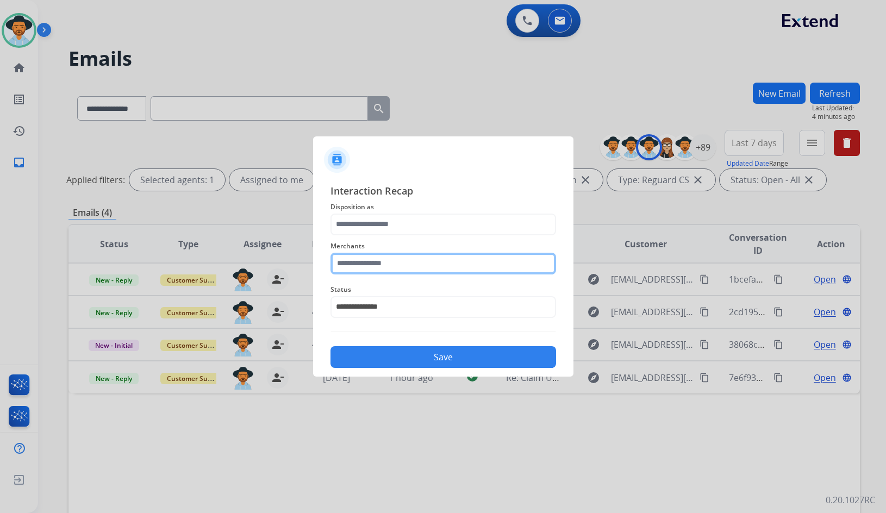
click at [418, 269] on input "text" at bounding box center [444, 264] width 226 height 22
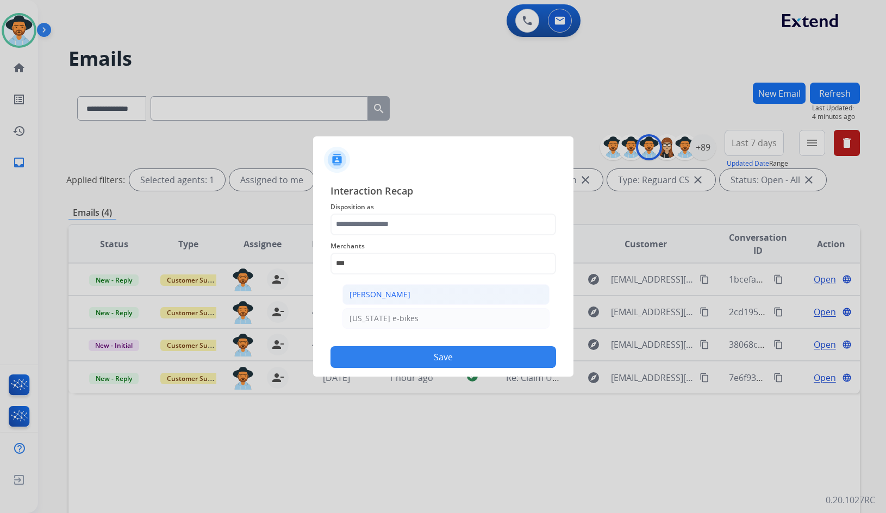
click at [399, 288] on li "[PERSON_NAME]" at bounding box center [446, 294] width 207 height 21
type input "**********"
click at [401, 244] on span "Merchants" at bounding box center [444, 246] width 226 height 13
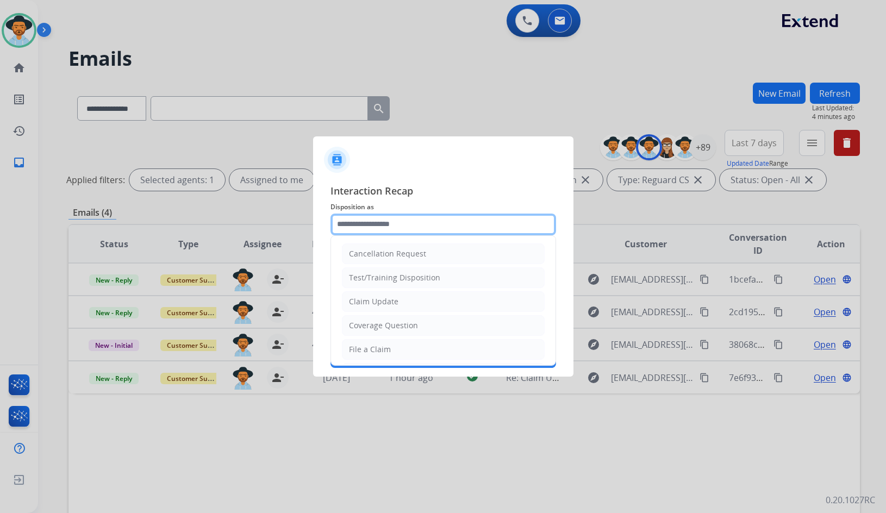
click at [408, 226] on input "text" at bounding box center [444, 225] width 226 height 22
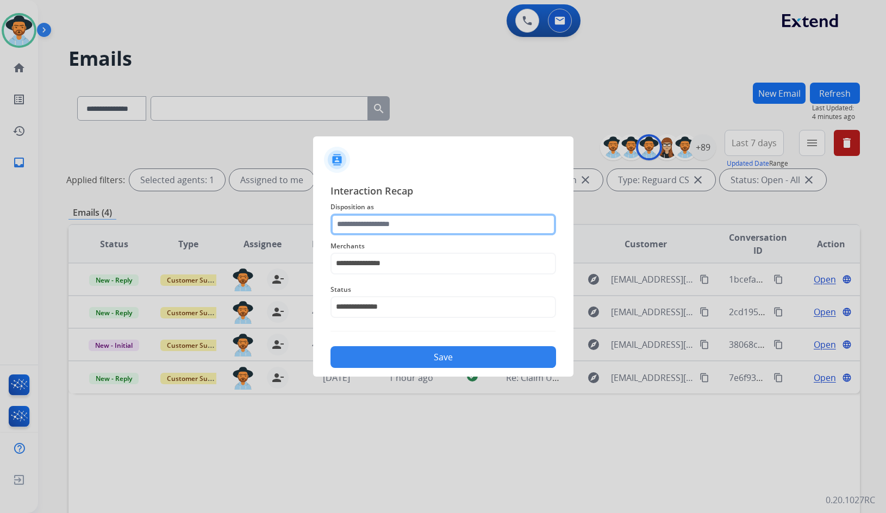
click at [432, 214] on input "text" at bounding box center [444, 225] width 226 height 22
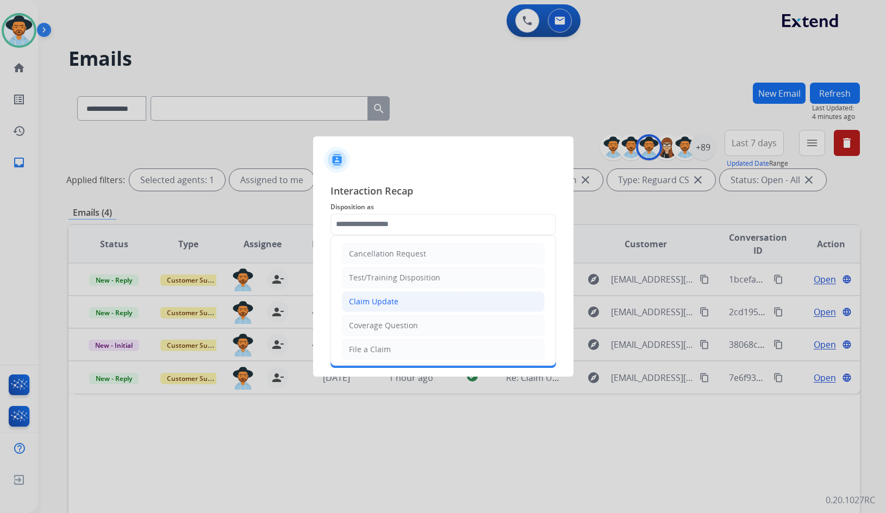
click at [408, 304] on li "Claim Update" at bounding box center [443, 301] width 203 height 21
type input "**********"
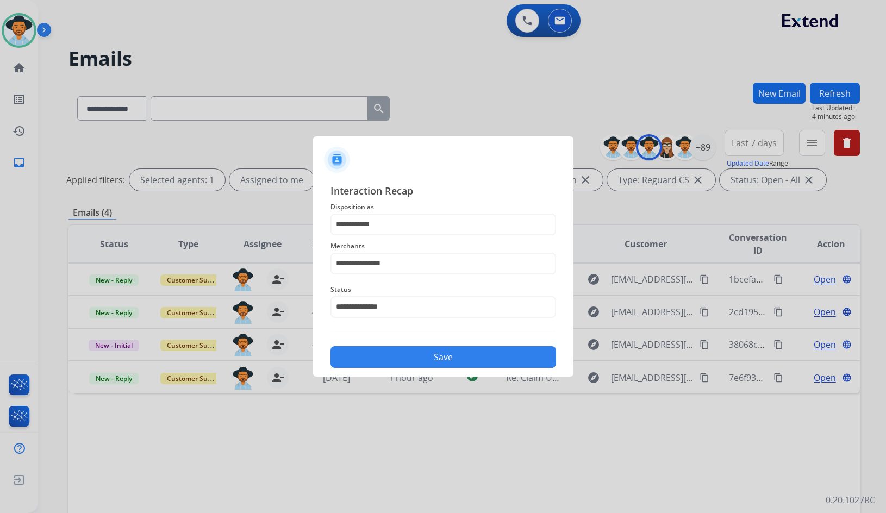
click at [419, 354] on button "Save" at bounding box center [444, 357] width 226 height 22
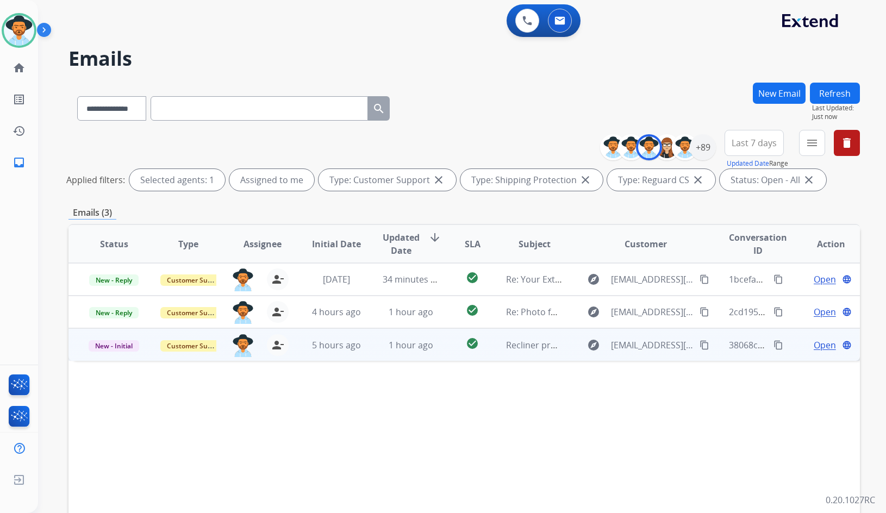
click at [814, 344] on span "Open" at bounding box center [825, 345] width 22 height 13
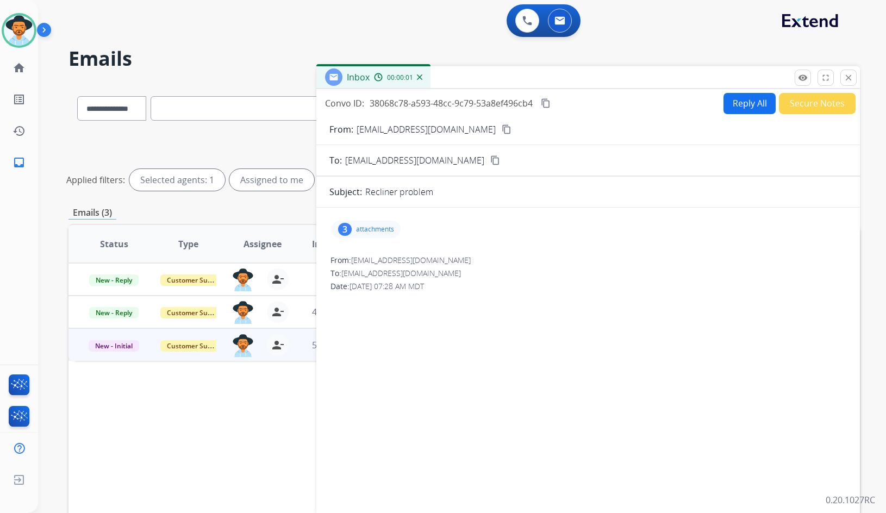
click at [371, 228] on p "attachments" at bounding box center [375, 229] width 38 height 9
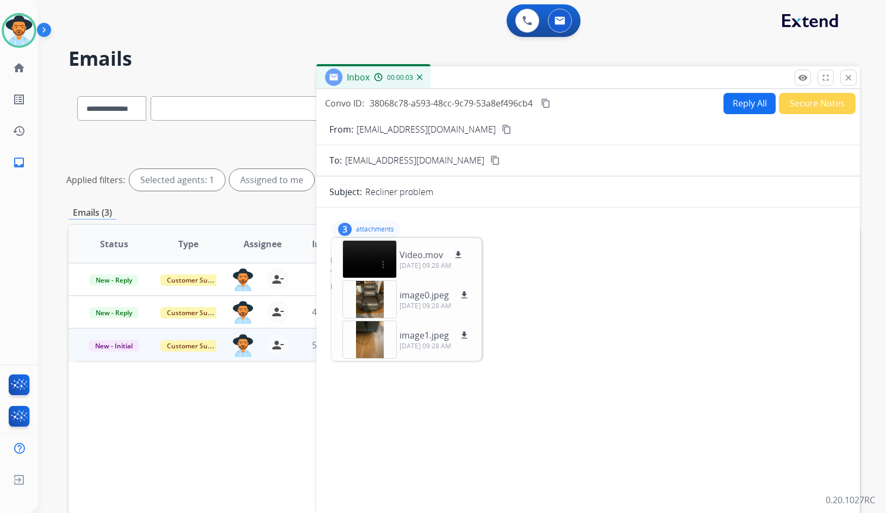
click at [466, 134] on div "From: whitepatricia36@gmail.com content_copy" at bounding box center [589, 129] width 544 height 13
click at [500, 132] on button "content_copy" at bounding box center [506, 129] width 13 height 13
click at [377, 338] on div at bounding box center [370, 340] width 54 height 38
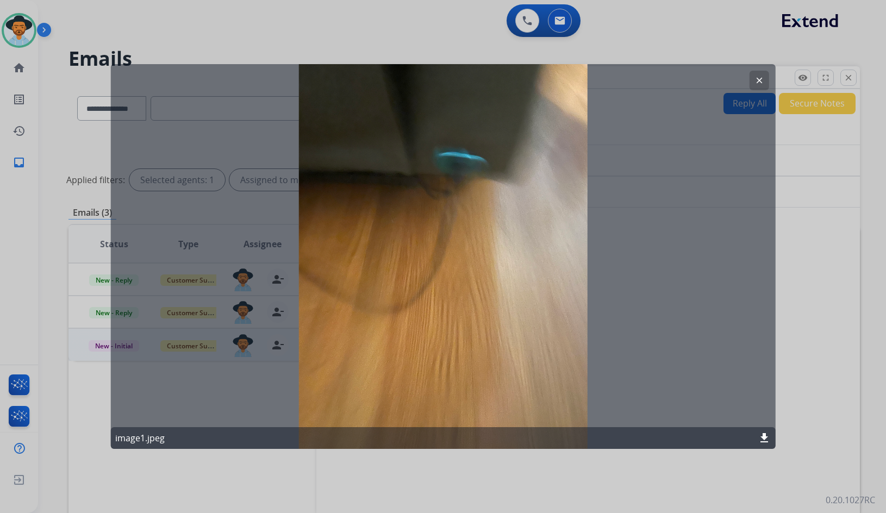
click at [755, 80] on mat-icon "clear" at bounding box center [759, 81] width 10 height 10
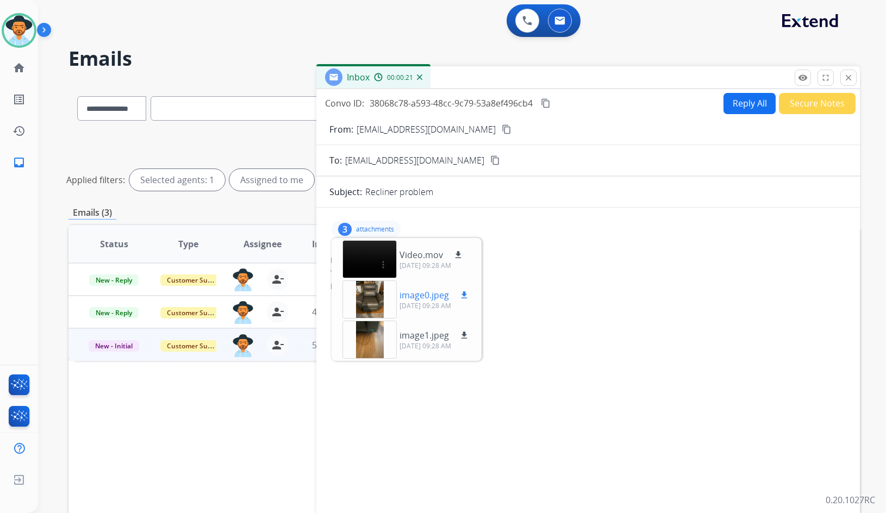
click at [366, 299] on div at bounding box center [370, 300] width 54 height 38
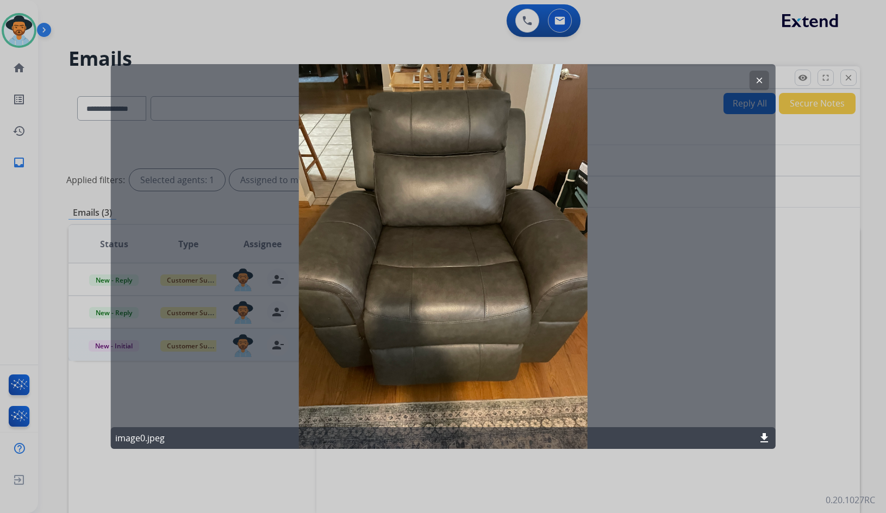
click at [758, 83] on mat-icon "clear" at bounding box center [759, 81] width 10 height 10
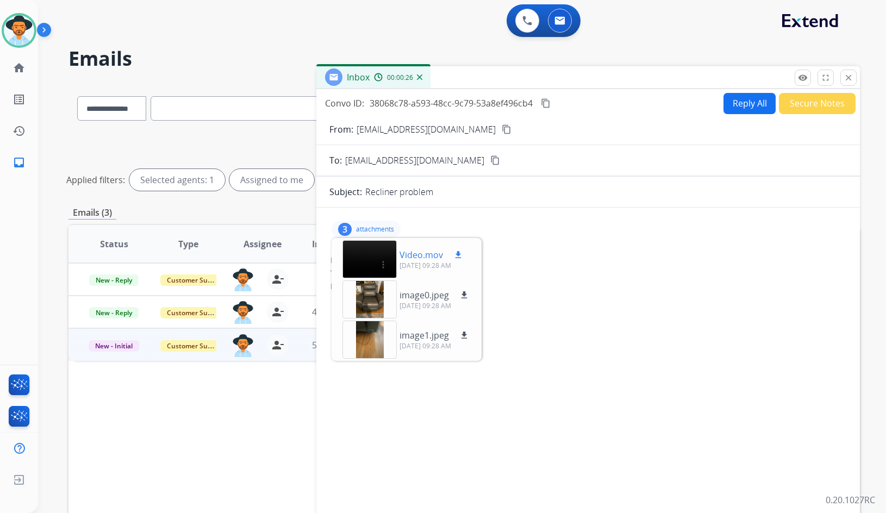
click at [459, 256] on mat-icon "download" at bounding box center [459, 255] width 10 height 10
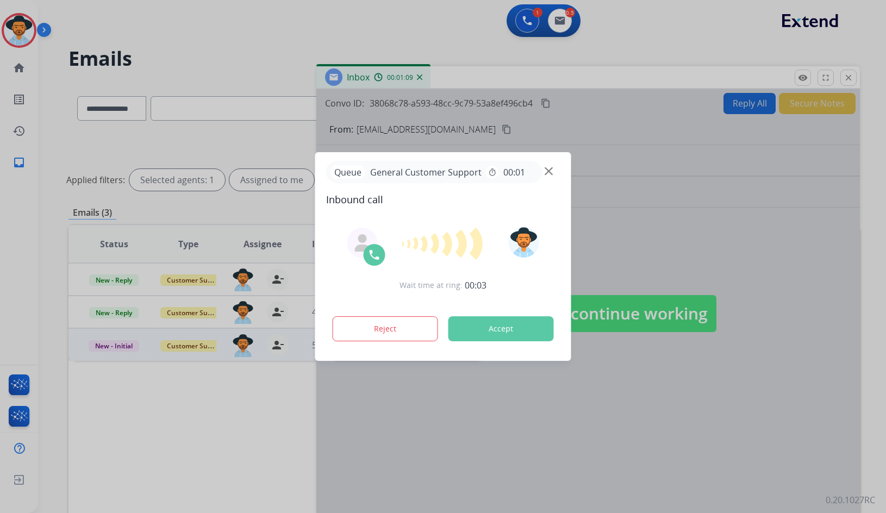
click at [147, 64] on div at bounding box center [443, 256] width 886 height 513
click at [4, 70] on div at bounding box center [443, 256] width 886 height 513
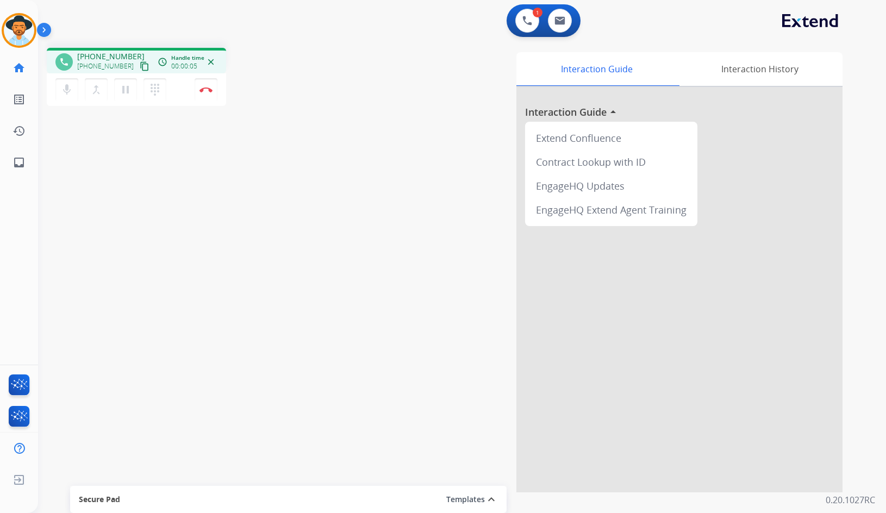
click at [140, 64] on mat-icon "content_copy" at bounding box center [145, 66] width 10 height 10
click at [198, 90] on button "Disconnect" at bounding box center [206, 89] width 23 height 23
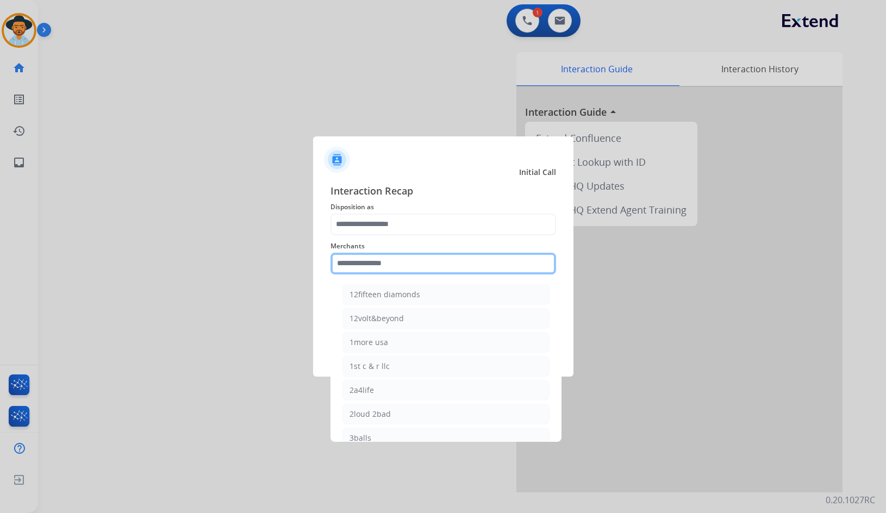
click at [408, 270] on input "text" at bounding box center [444, 264] width 226 height 22
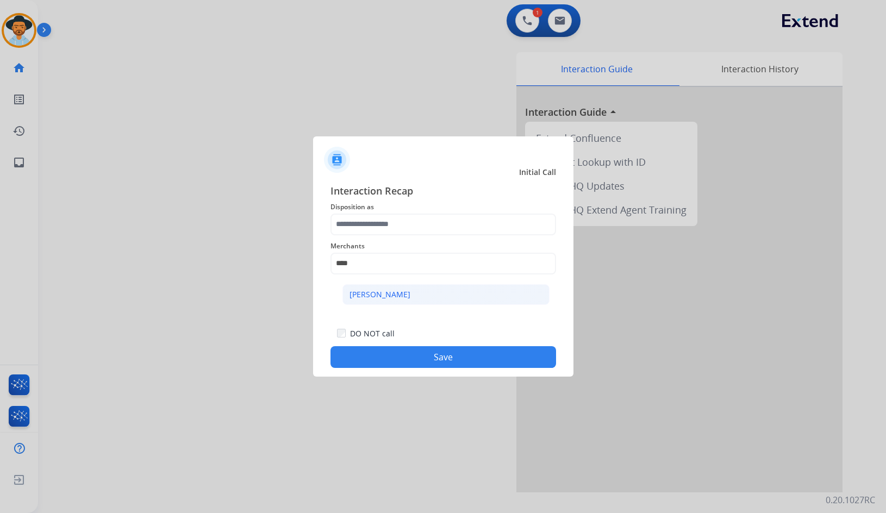
click at [402, 299] on div "[PERSON_NAME]" at bounding box center [380, 294] width 61 height 11
type input "**********"
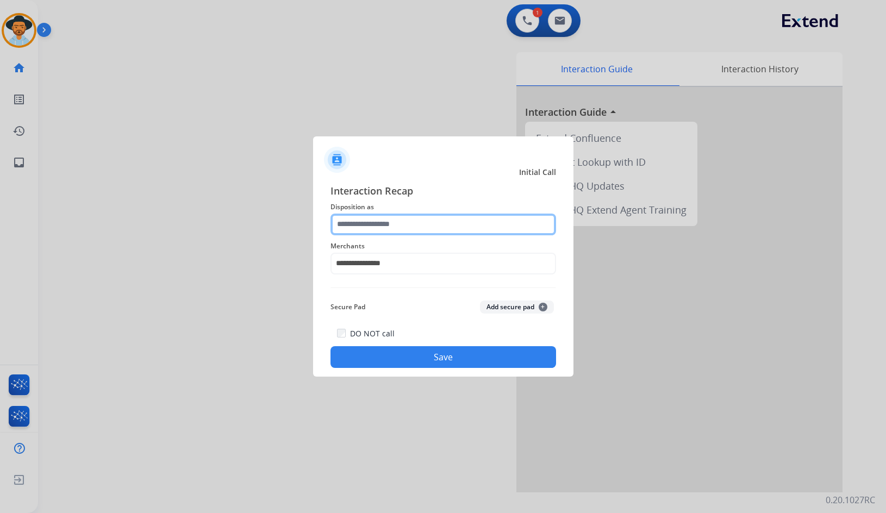
click at [410, 221] on input "text" at bounding box center [444, 225] width 226 height 22
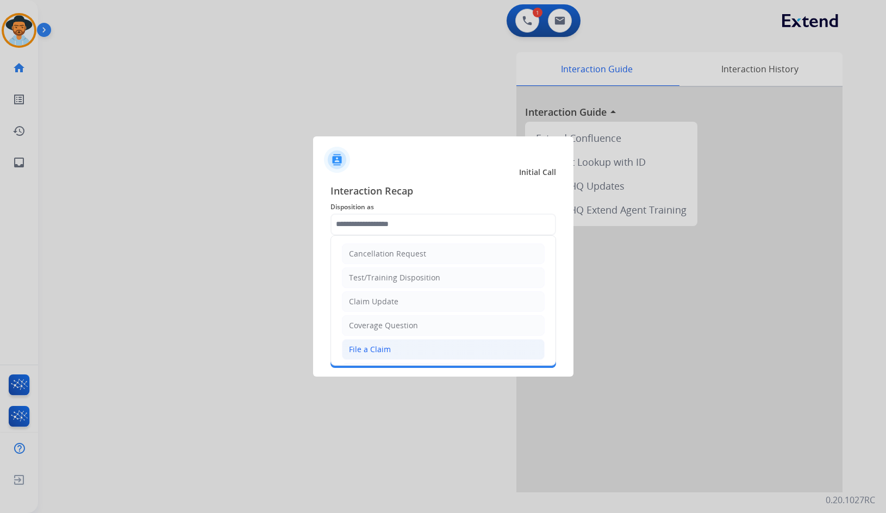
click at [410, 348] on li "File a Claim" at bounding box center [443, 349] width 203 height 21
type input "**********"
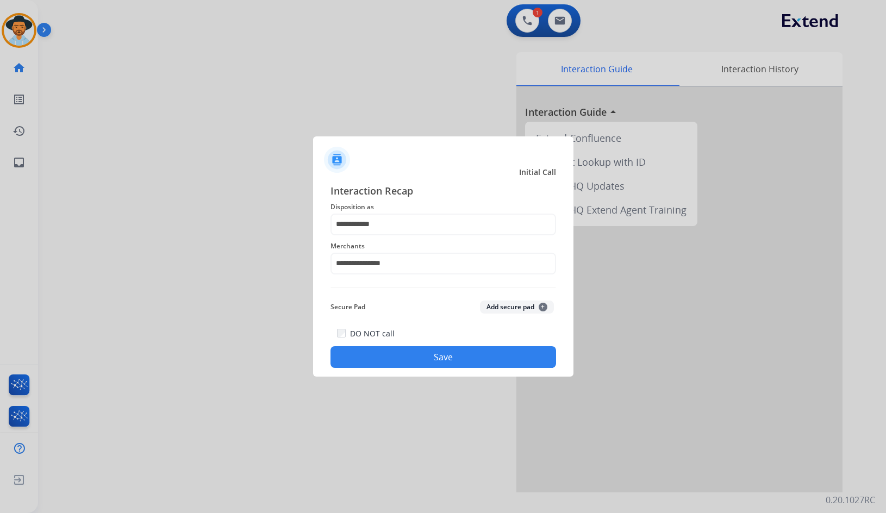
click at [404, 359] on button "Save" at bounding box center [444, 357] width 226 height 22
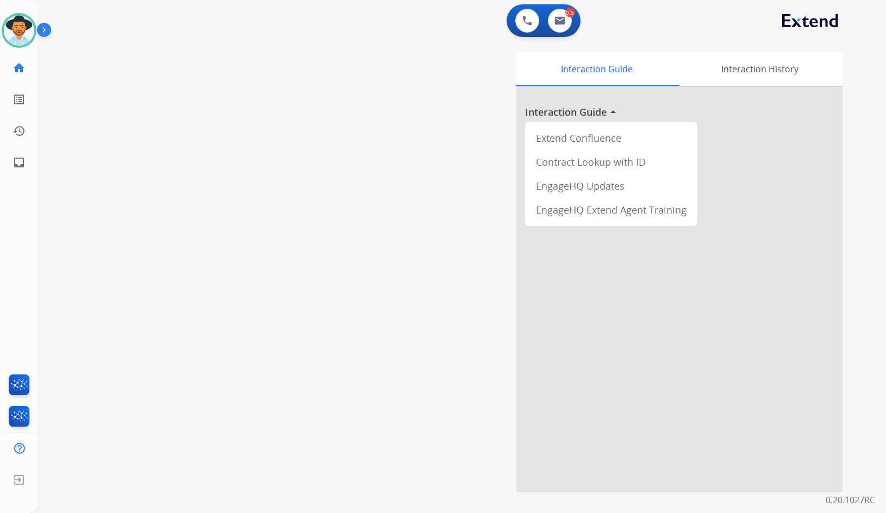
drag, startPoint x: 237, startPoint y: 215, endPoint x: 114, endPoint y: 175, distance: 130.0
click at [234, 215] on div "swap_horiz Break voice bridge close_fullscreen Connect 3-Way Call merge_type Se…" at bounding box center [449, 266] width 822 height 454
click at [17, 158] on mat-icon "inbox" at bounding box center [19, 162] width 13 height 13
select select "**********"
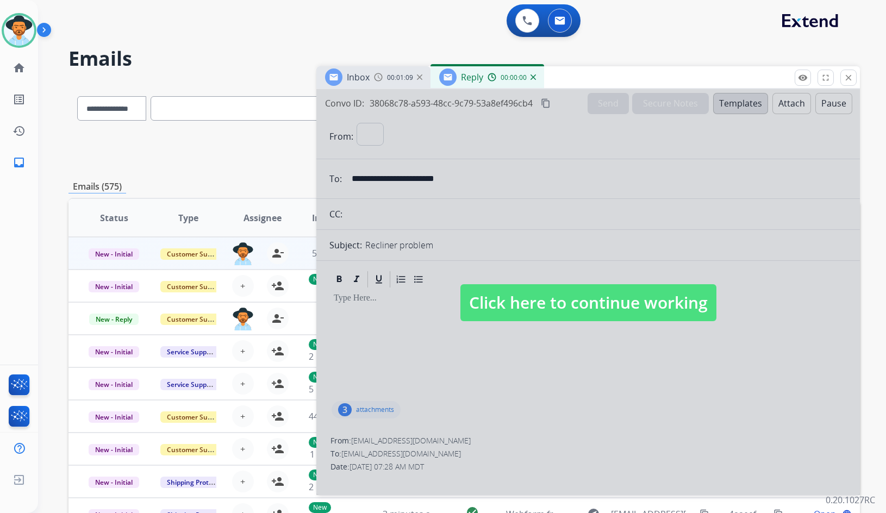
select select "**********"
click at [531, 80] on div "00:00:01" at bounding box center [512, 77] width 48 height 10
click at [534, 77] on img at bounding box center [533, 77] width 5 height 5
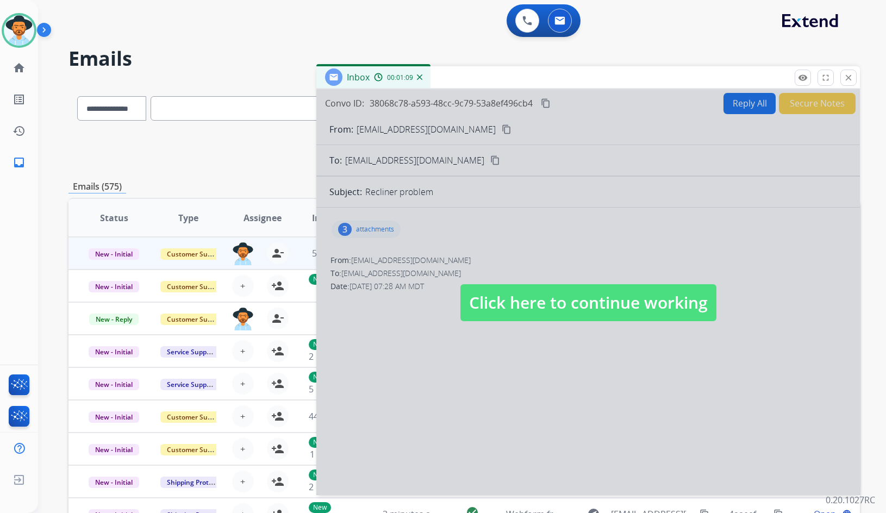
click at [420, 77] on img at bounding box center [419, 77] width 5 height 5
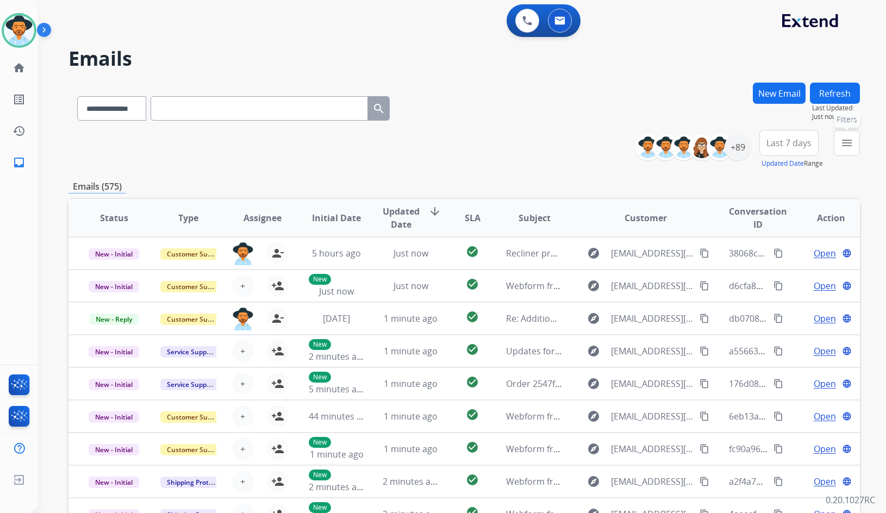
click at [846, 145] on mat-icon "menu" at bounding box center [847, 143] width 13 height 13
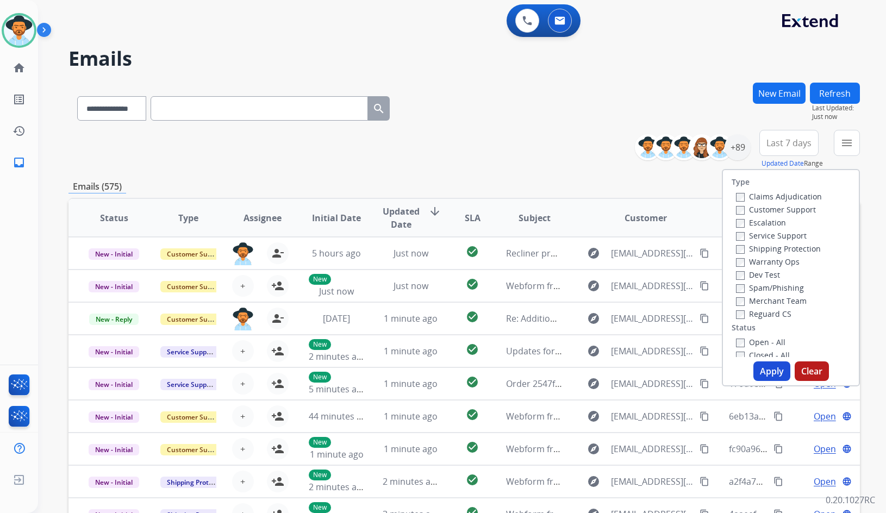
click at [759, 210] on label "Customer Support" at bounding box center [776, 209] width 80 height 10
click at [762, 249] on label "Shipping Protection" at bounding box center [778, 249] width 85 height 10
click at [762, 309] on div "Reguard CS" at bounding box center [779, 313] width 86 height 13
click at [760, 315] on label "Reguard CS" at bounding box center [763, 314] width 55 height 10
click at [759, 342] on label "Open - All" at bounding box center [760, 342] width 49 height 10
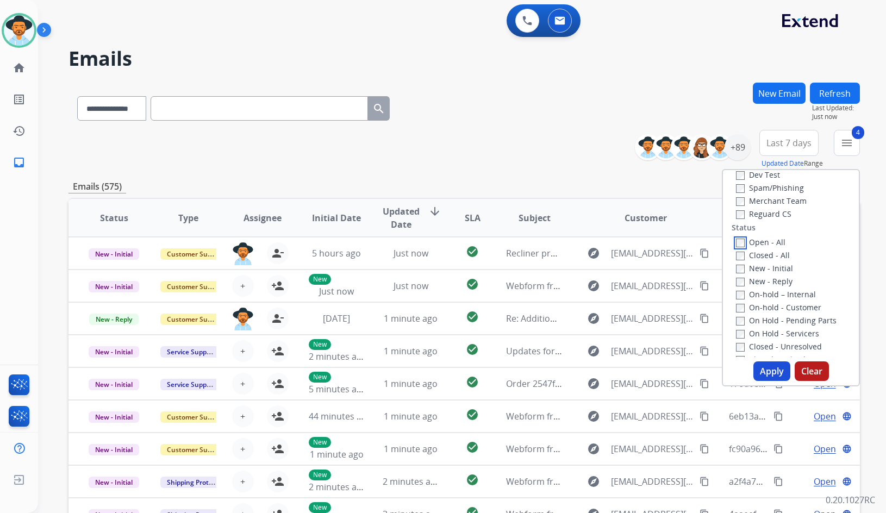
scroll to position [109, 0]
click at [775, 325] on label "On Hold - Servicers" at bounding box center [777, 325] width 83 height 10
drag, startPoint x: 777, startPoint y: 308, endPoint x: 777, endPoint y: 301, distance: 6.5
click at [777, 307] on label "On Hold - Pending Parts" at bounding box center [786, 312] width 101 height 10
click at [777, 300] on label "On-hold - Customer" at bounding box center [778, 299] width 85 height 10
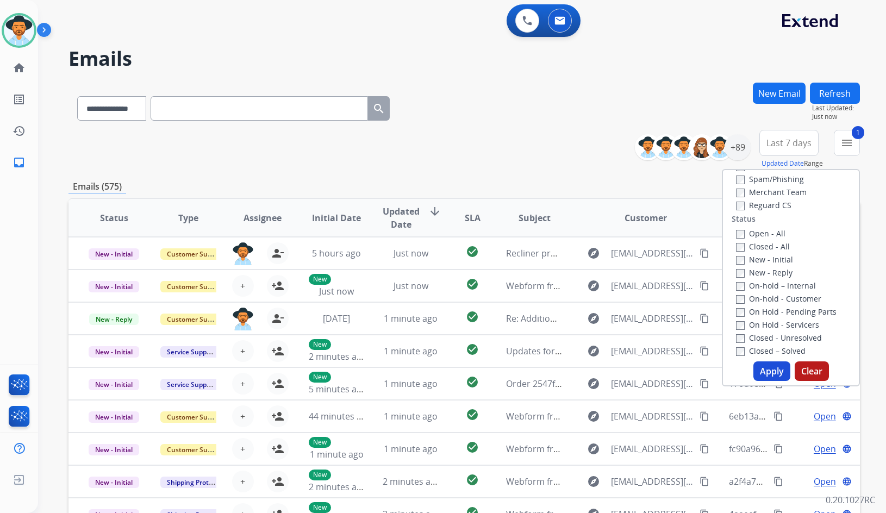
click at [777, 287] on label "On-hold – Internal" at bounding box center [776, 286] width 80 height 10
click at [775, 272] on label "New - Reply" at bounding box center [764, 273] width 57 height 10
click at [775, 260] on label "New - Initial" at bounding box center [764, 260] width 57 height 10
click at [776, 369] on button "Apply" at bounding box center [772, 372] width 37 height 20
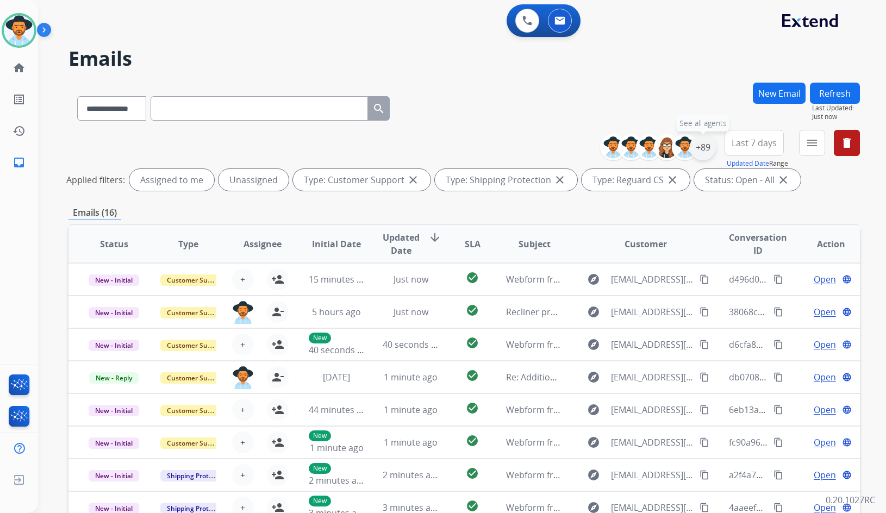
click at [704, 145] on div "+89" at bounding box center [703, 147] width 26 height 26
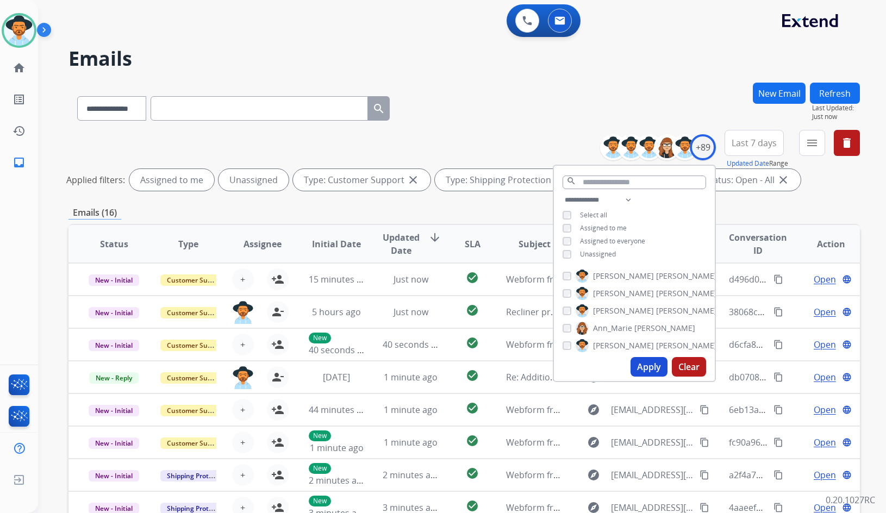
click at [606, 251] on span "Unassigned" at bounding box center [598, 254] width 36 height 9
click at [620, 308] on span "[PERSON_NAME]" at bounding box center [623, 311] width 61 height 11
click at [650, 370] on button "Apply" at bounding box center [649, 367] width 37 height 20
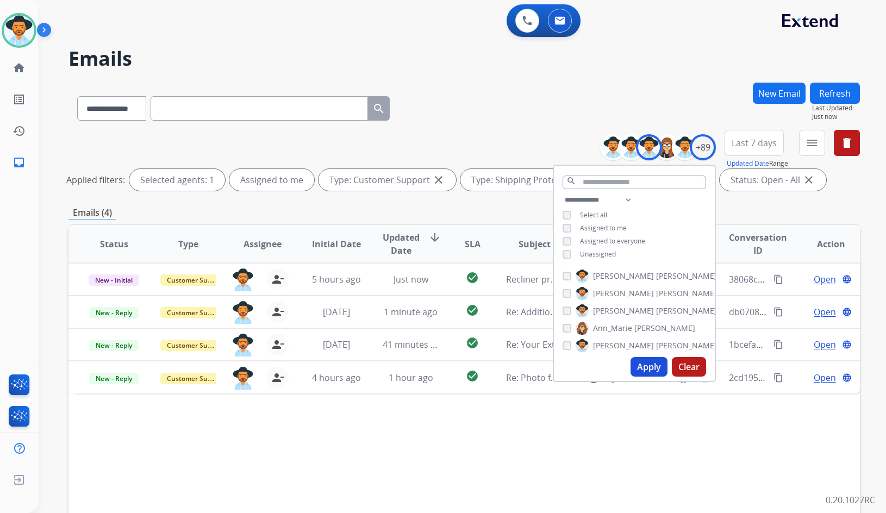
click at [360, 420] on div "Status Type Assignee Initial Date Updated Date arrow_downward SLA Subject Custo…" at bounding box center [465, 406] width 792 height 364
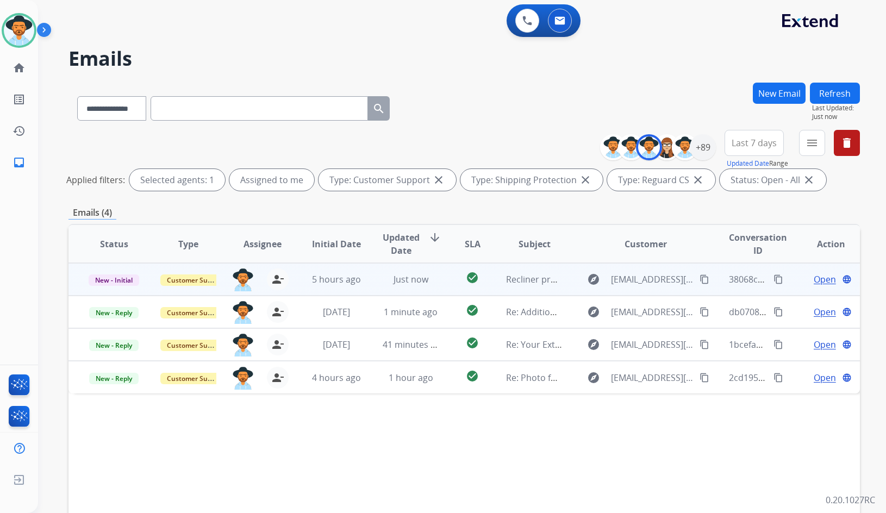
click at [814, 281] on span "Open" at bounding box center [825, 279] width 22 height 13
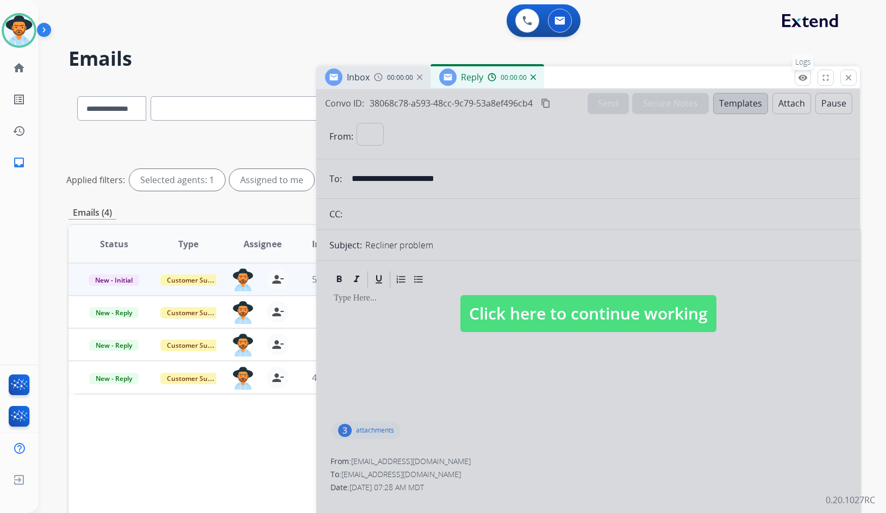
select select "**********"
click at [536, 312] on span "Click here to continue working" at bounding box center [589, 313] width 256 height 37
select select
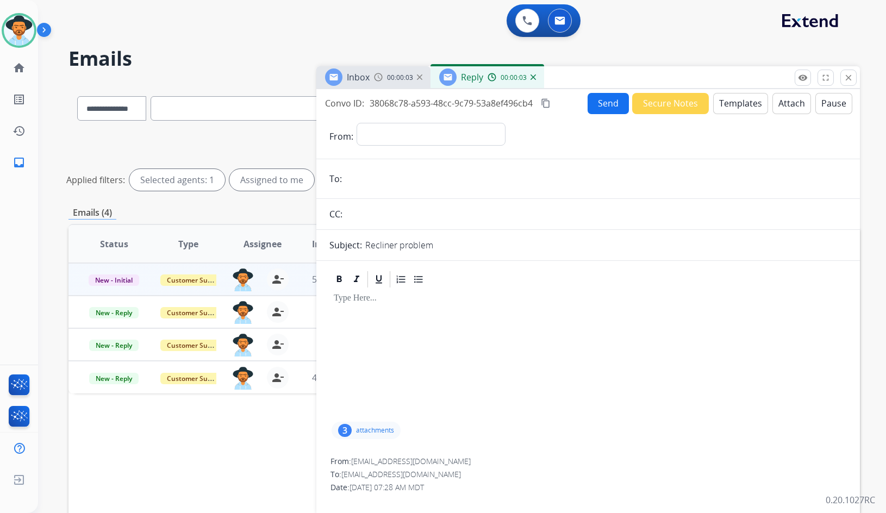
click at [533, 78] on img at bounding box center [533, 77] width 5 height 5
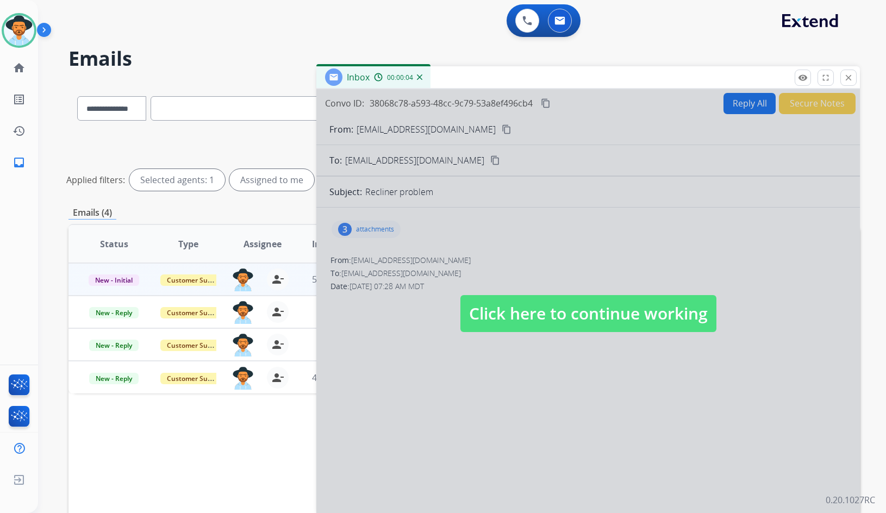
click at [553, 321] on span "Click here to continue working" at bounding box center [589, 313] width 256 height 37
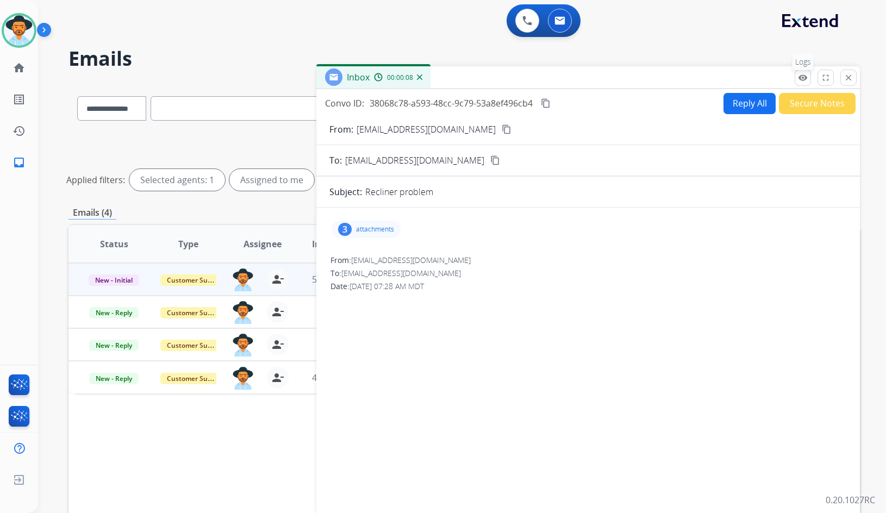
click at [805, 80] on mat-icon "remove_red_eye" at bounding box center [803, 78] width 10 height 10
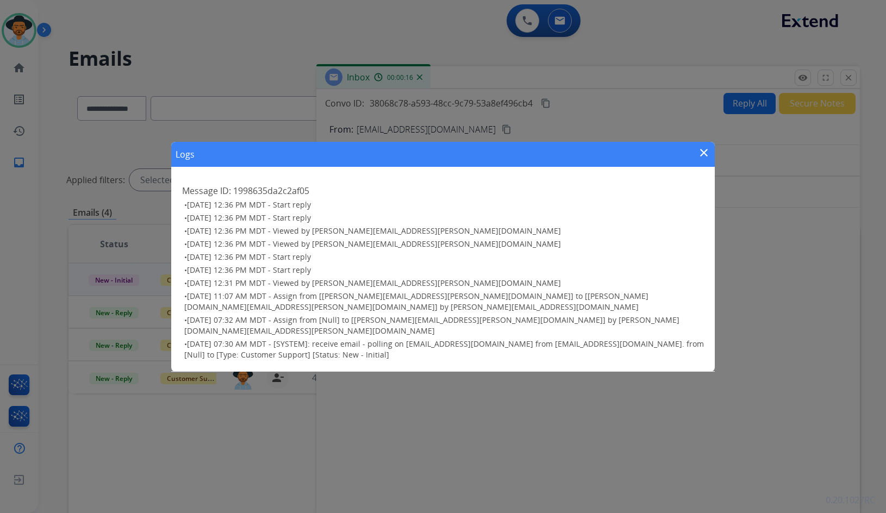
click at [705, 156] on mat-icon "close" at bounding box center [704, 152] width 13 height 13
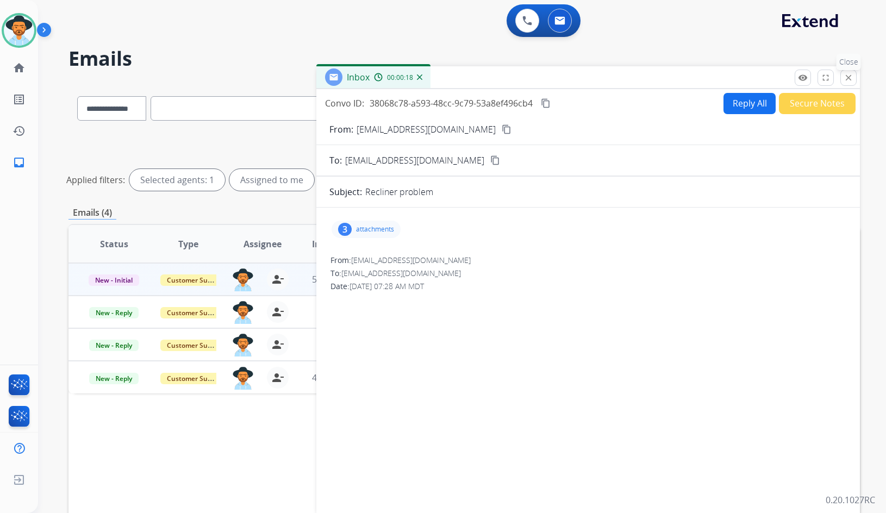
click at [847, 73] on mat-icon "close" at bounding box center [849, 78] width 10 height 10
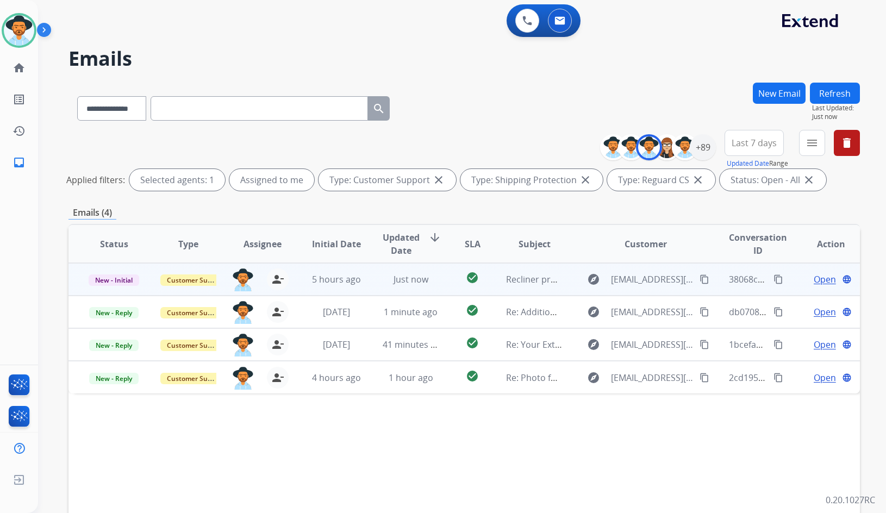
click at [814, 280] on span "Open" at bounding box center [825, 279] width 22 height 13
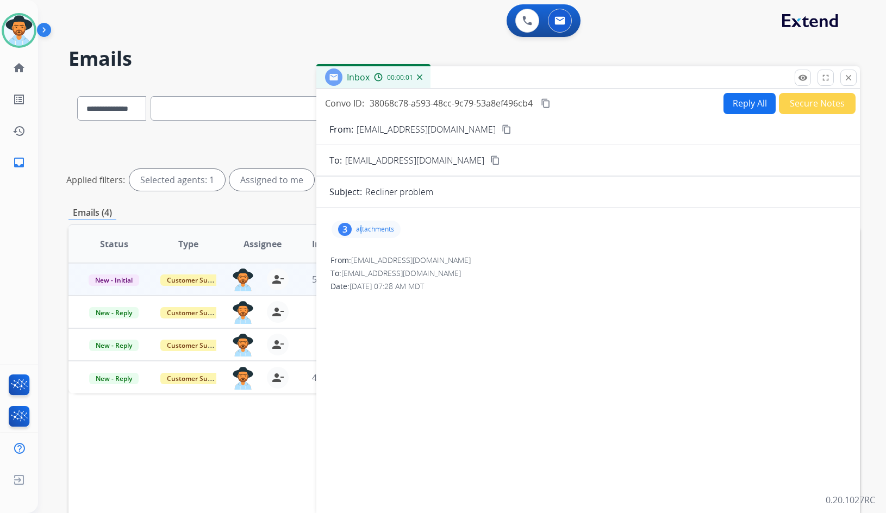
drag, startPoint x: 357, startPoint y: 245, endPoint x: 363, endPoint y: 234, distance: 12.6
click at [361, 239] on div "3 attachments" at bounding box center [589, 229] width 518 height 26
click at [363, 233] on p "attachments" at bounding box center [375, 229] width 38 height 9
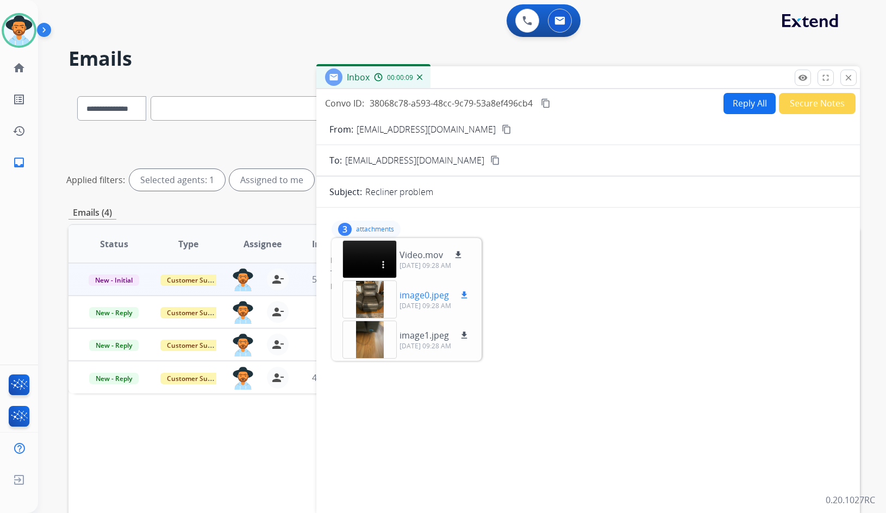
drag, startPoint x: 370, startPoint y: 296, endPoint x: 386, endPoint y: 307, distance: 19.2
click at [386, 307] on div at bounding box center [370, 300] width 54 height 38
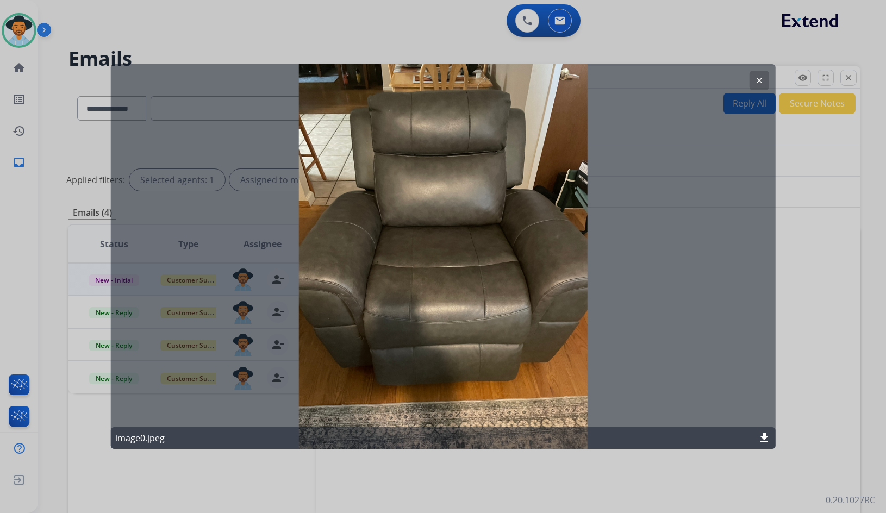
click at [761, 72] on button "clear" at bounding box center [759, 81] width 20 height 20
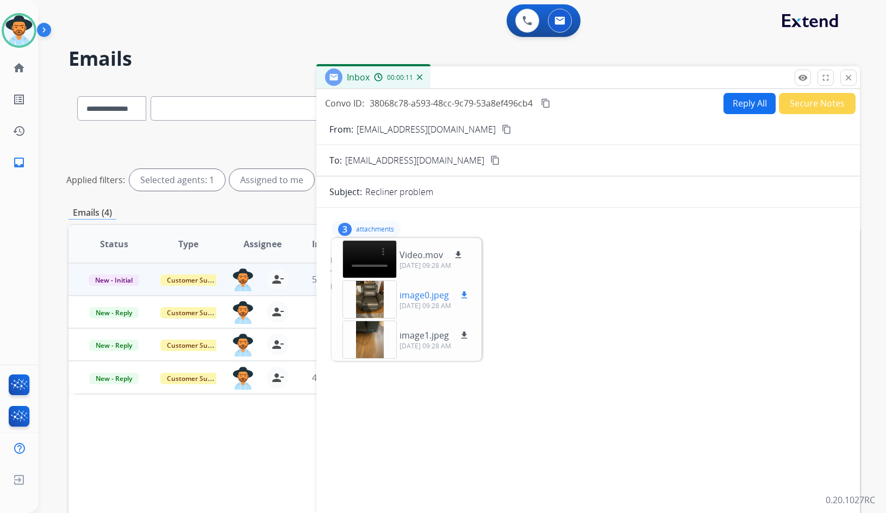
click at [462, 297] on mat-icon "download" at bounding box center [465, 295] width 10 height 10
click at [463, 336] on mat-icon "download" at bounding box center [465, 336] width 10 height 10
click at [547, 104] on mat-icon "content_copy" at bounding box center [546, 103] width 10 height 10
click at [728, 106] on button "Reply All" at bounding box center [750, 103] width 52 height 21
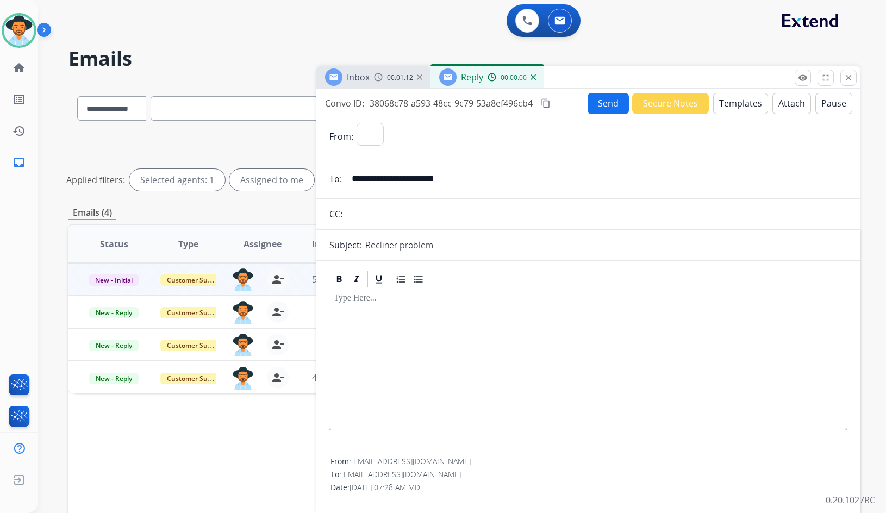
click at [734, 103] on button "Templates" at bounding box center [740, 103] width 55 height 21
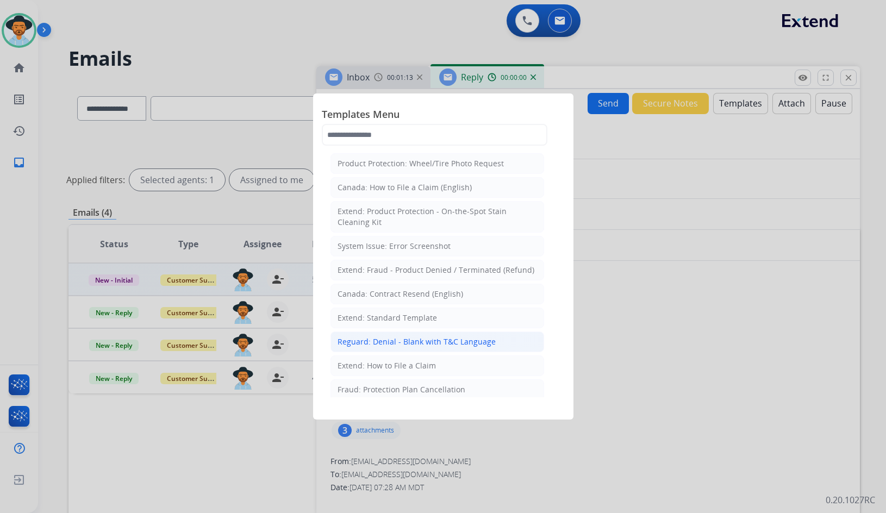
select select "**********"
click at [425, 320] on div "Extend: Standard Template" at bounding box center [388, 318] width 100 height 11
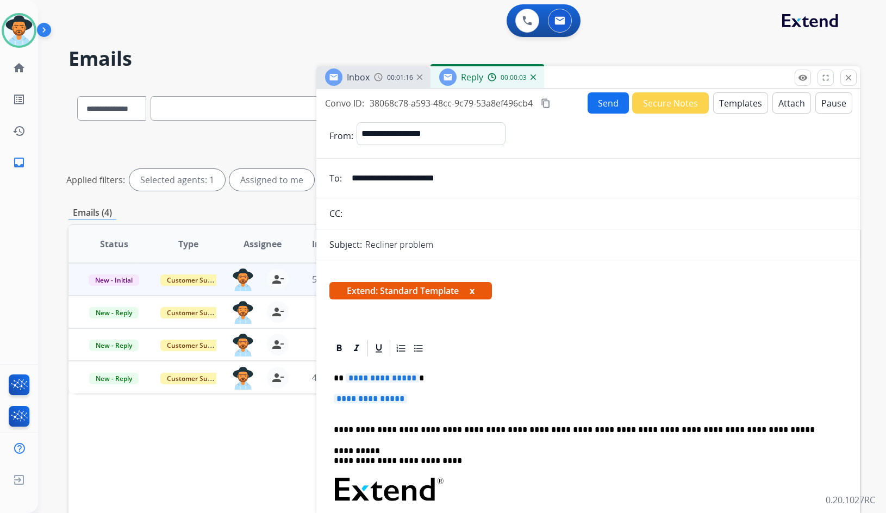
click at [386, 379] on span "**********" at bounding box center [382, 378] width 73 height 9
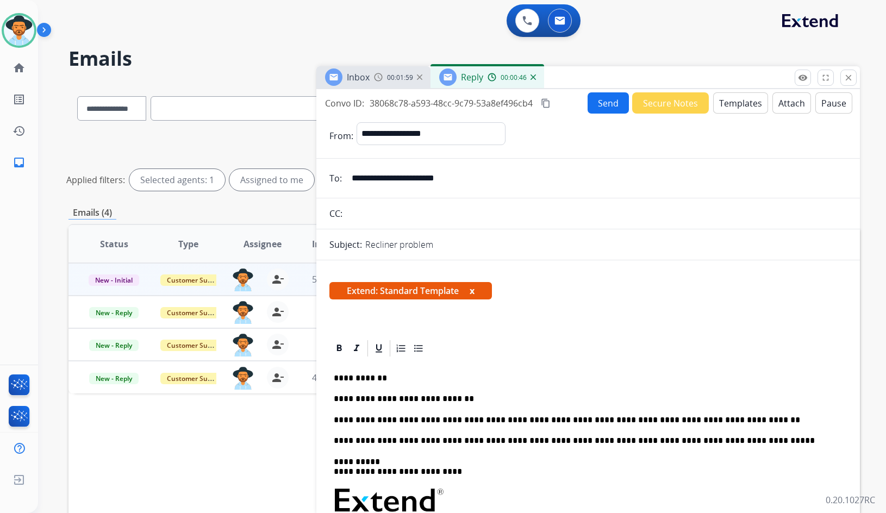
click at [596, 106] on button "Send" at bounding box center [608, 102] width 41 height 21
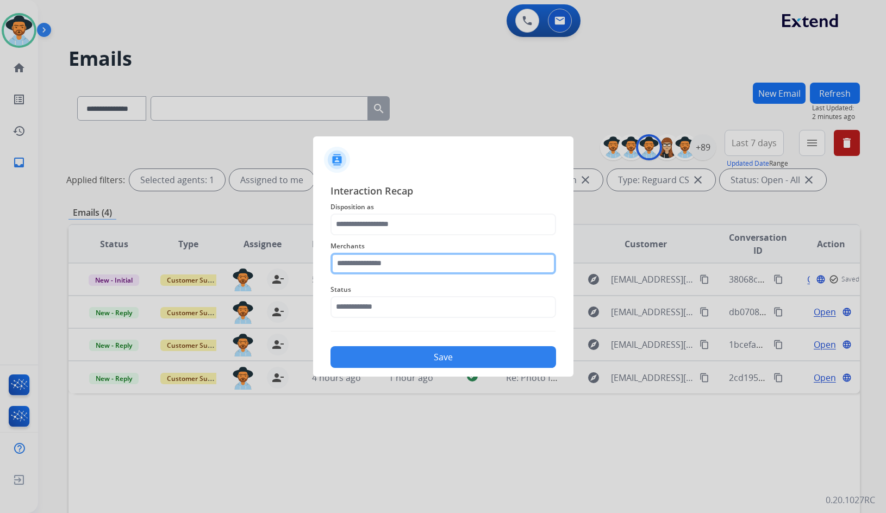
click at [402, 264] on input "text" at bounding box center [444, 264] width 226 height 22
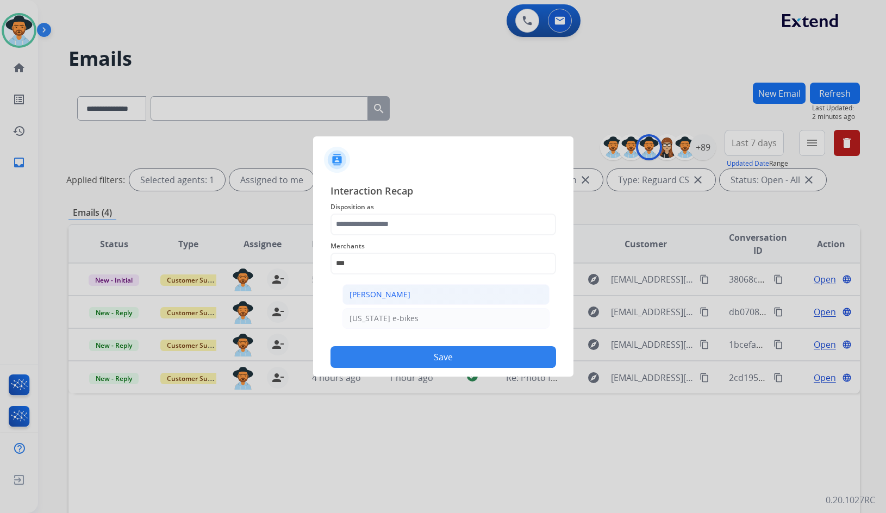
click at [387, 290] on div "[PERSON_NAME]" at bounding box center [380, 294] width 61 height 11
type input "**********"
click at [382, 318] on div "Status" at bounding box center [444, 301] width 226 height 44
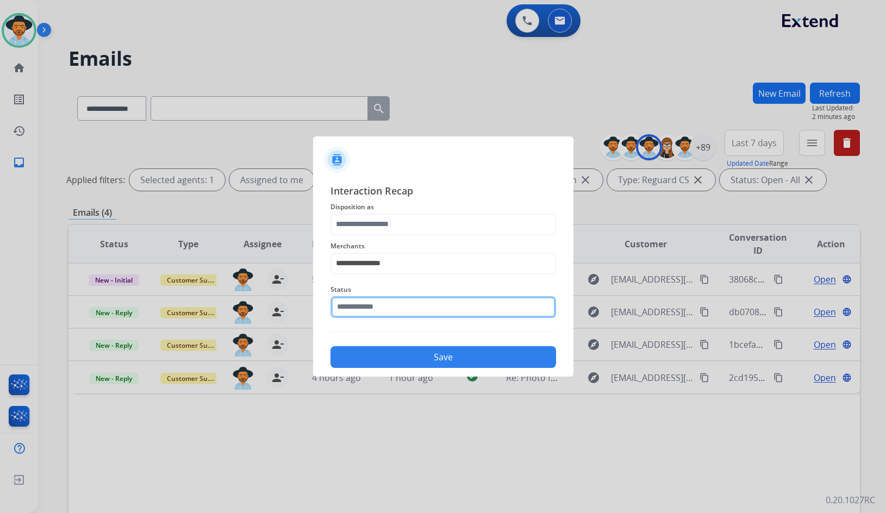
click at [383, 308] on input "text" at bounding box center [444, 307] width 226 height 22
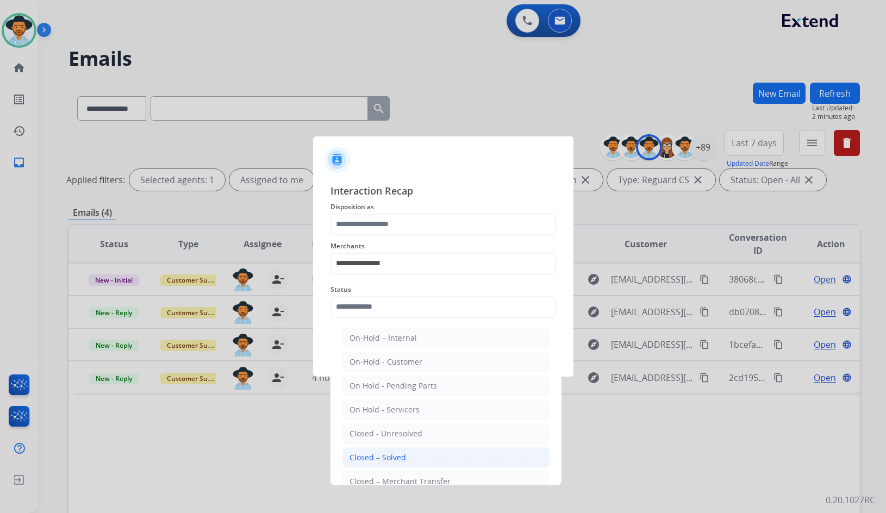
click at [399, 462] on div "Closed – Solved" at bounding box center [378, 457] width 57 height 11
type input "**********"
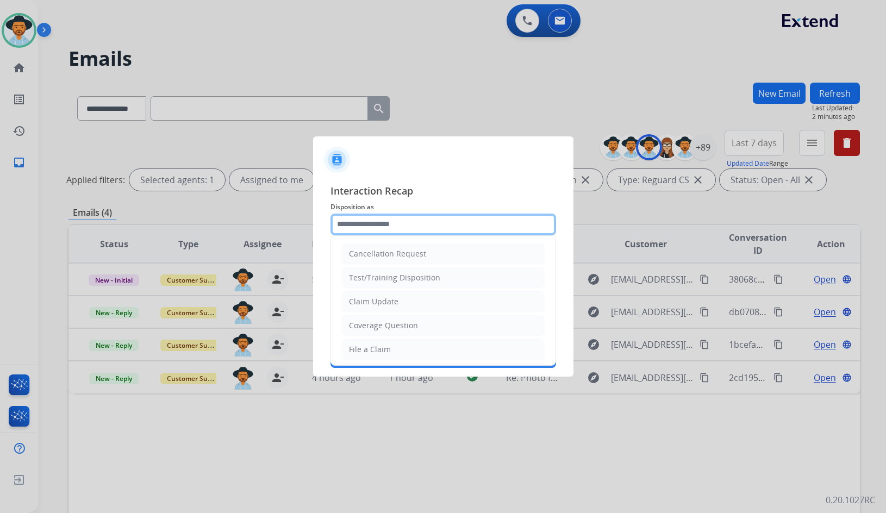
click at [401, 220] on input "text" at bounding box center [444, 225] width 226 height 22
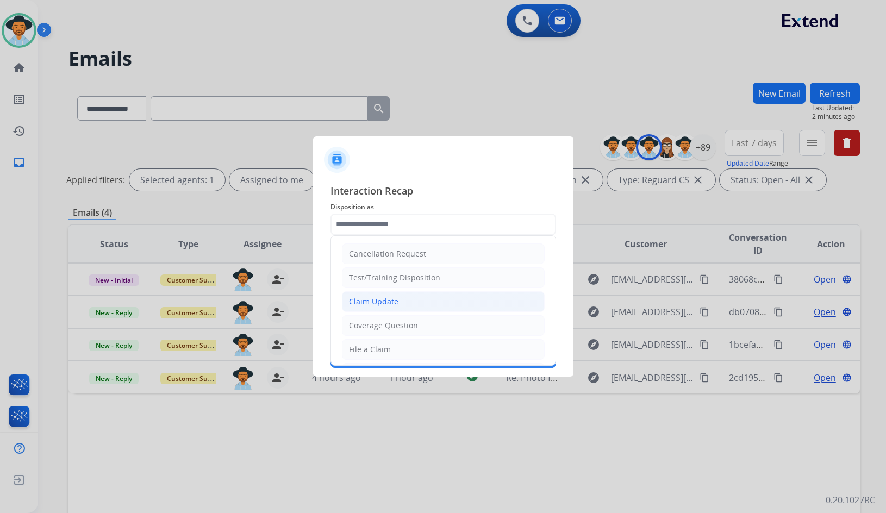
click at [389, 304] on div "Claim Update" at bounding box center [373, 301] width 49 height 11
type input "**********"
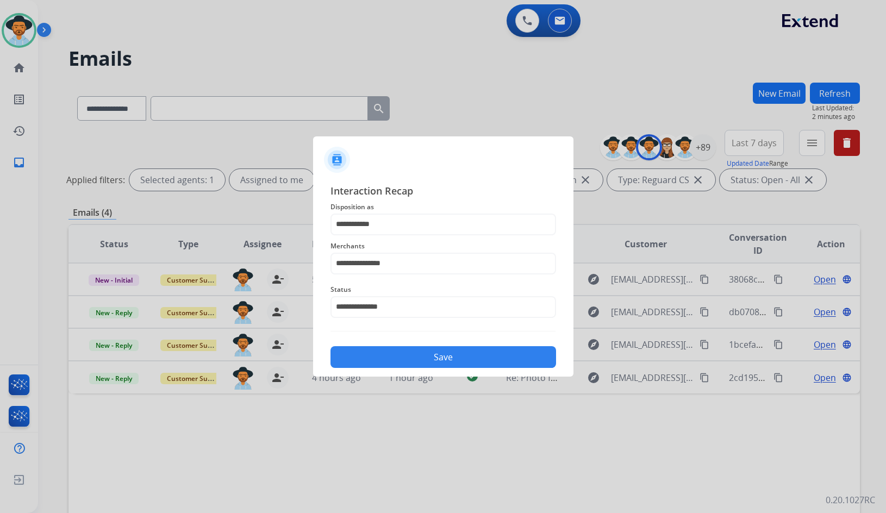
click at [390, 357] on button "Save" at bounding box center [444, 357] width 226 height 22
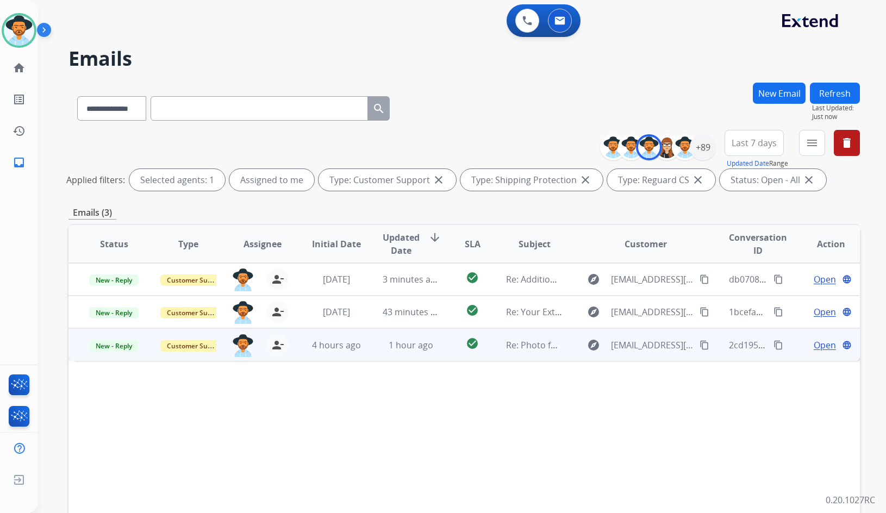
click at [818, 346] on span "Open" at bounding box center [825, 345] width 22 height 13
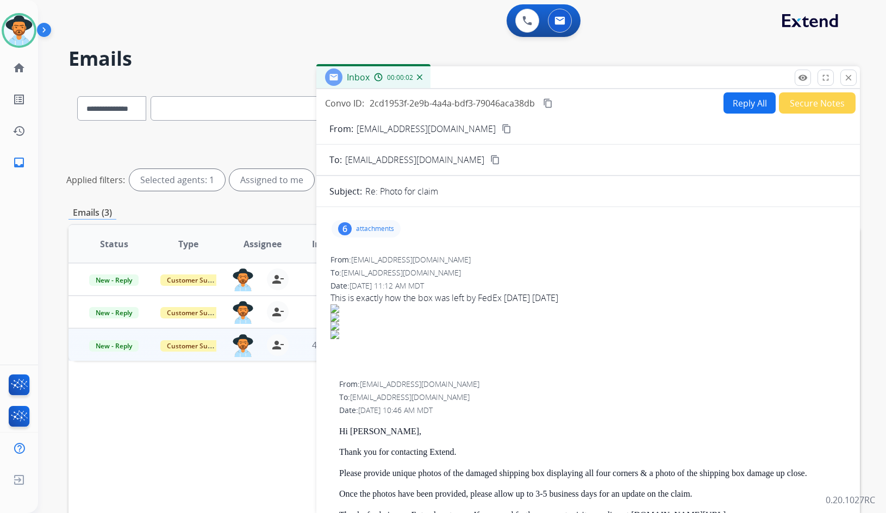
click at [502, 128] on mat-icon "content_copy" at bounding box center [507, 129] width 10 height 10
click at [359, 222] on div "6 attachments" at bounding box center [366, 228] width 69 height 17
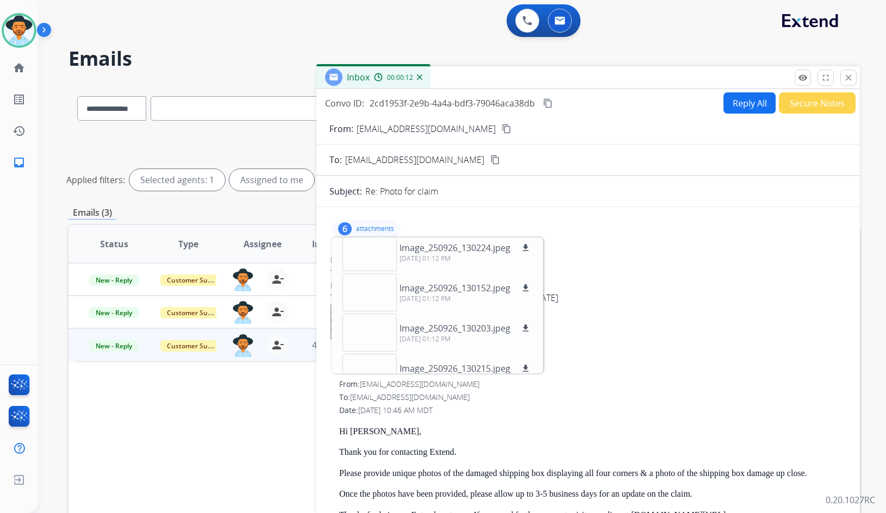
scroll to position [0, 0]
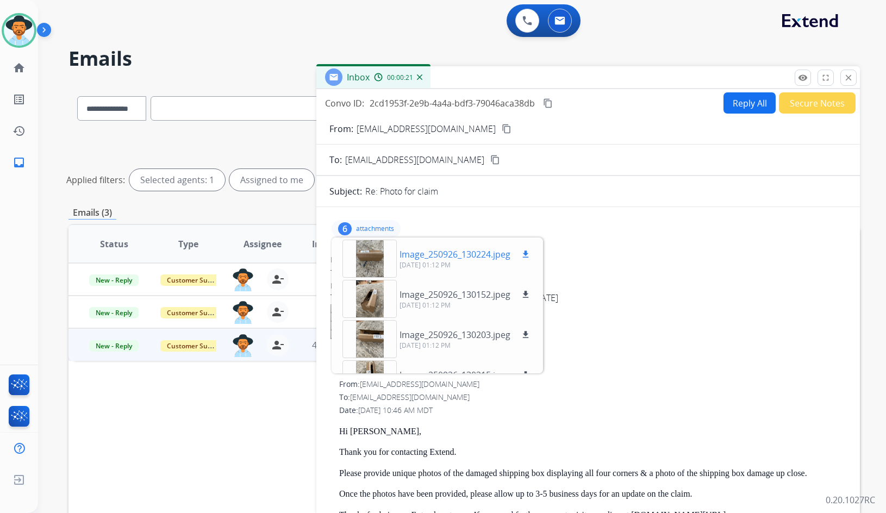
click at [528, 251] on mat-icon "download" at bounding box center [526, 255] width 10 height 10
drag, startPoint x: 525, startPoint y: 294, endPoint x: 525, endPoint y: 300, distance: 5.5
click at [525, 294] on mat-icon "download" at bounding box center [526, 295] width 10 height 10
click at [530, 335] on mat-icon "download" at bounding box center [526, 335] width 10 height 10
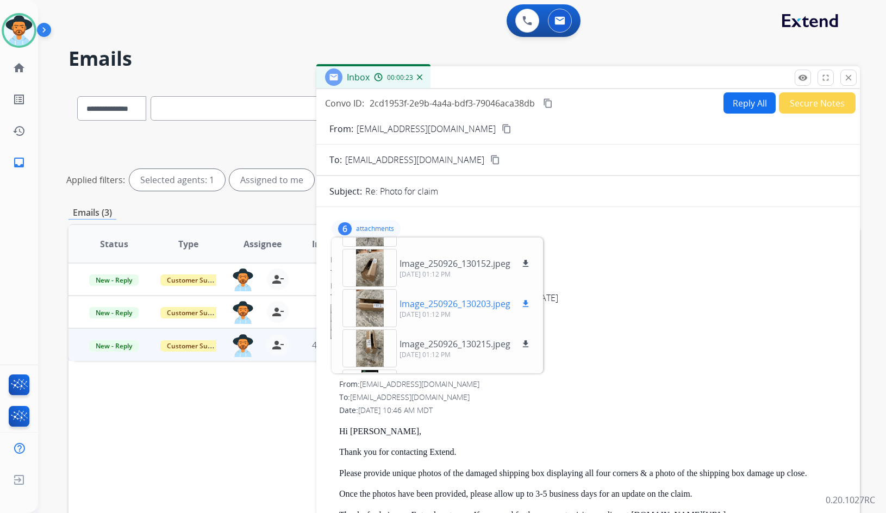
scroll to position [54, 0]
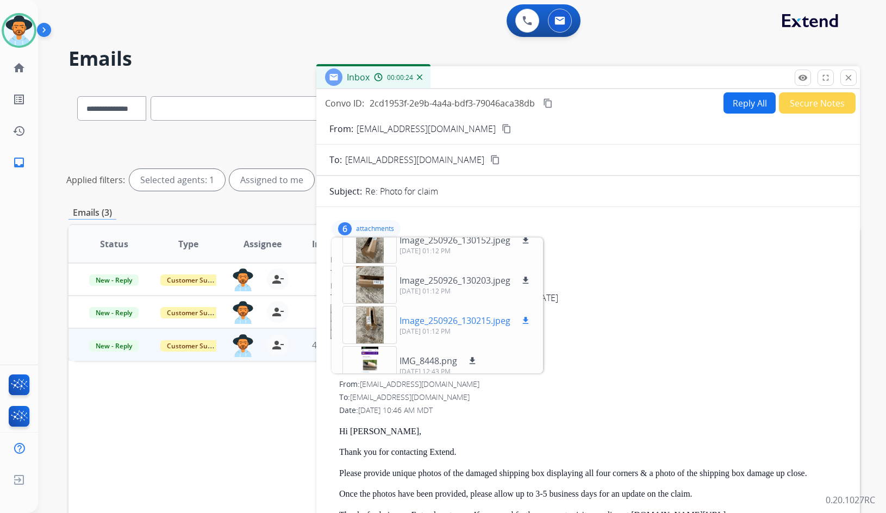
click at [525, 322] on mat-icon "download" at bounding box center [526, 321] width 10 height 10
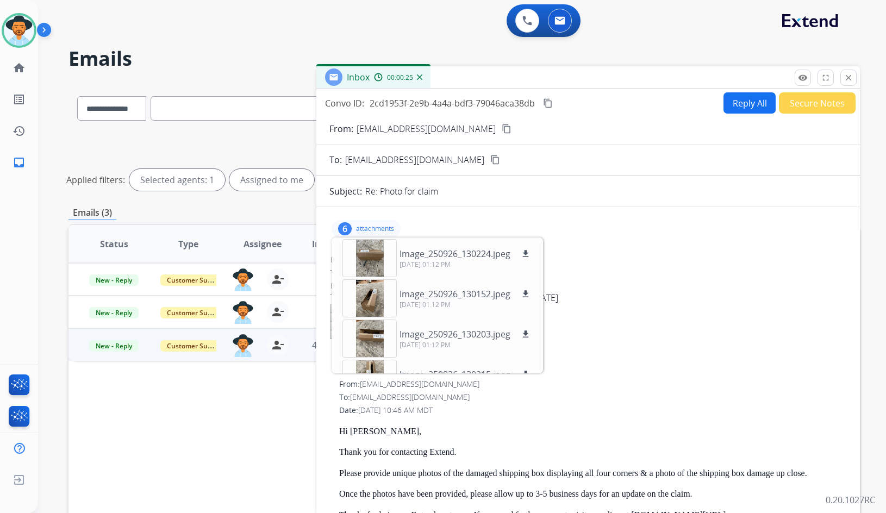
scroll to position [0, 0]
click at [360, 224] on div "6 attachments Image_250926_130224.jpeg download 09/26/2025, 01:12 PM Image_2509…" at bounding box center [366, 228] width 69 height 17
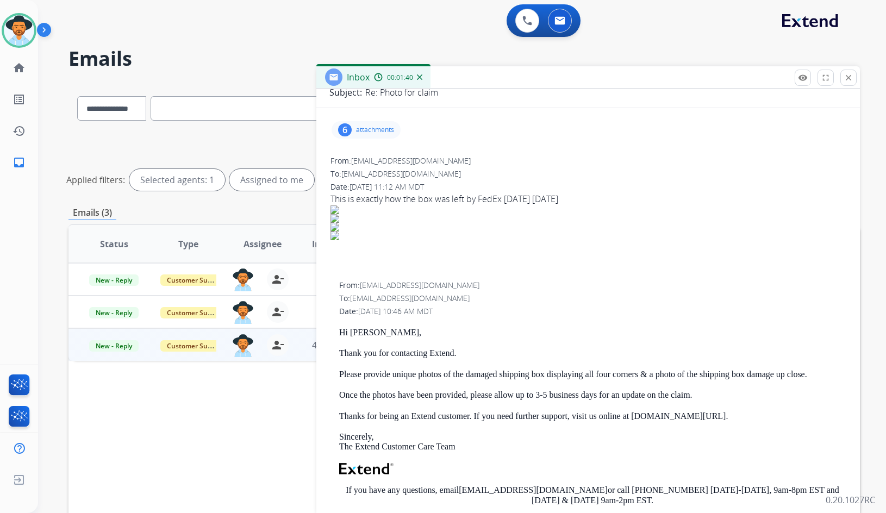
scroll to position [80, 0]
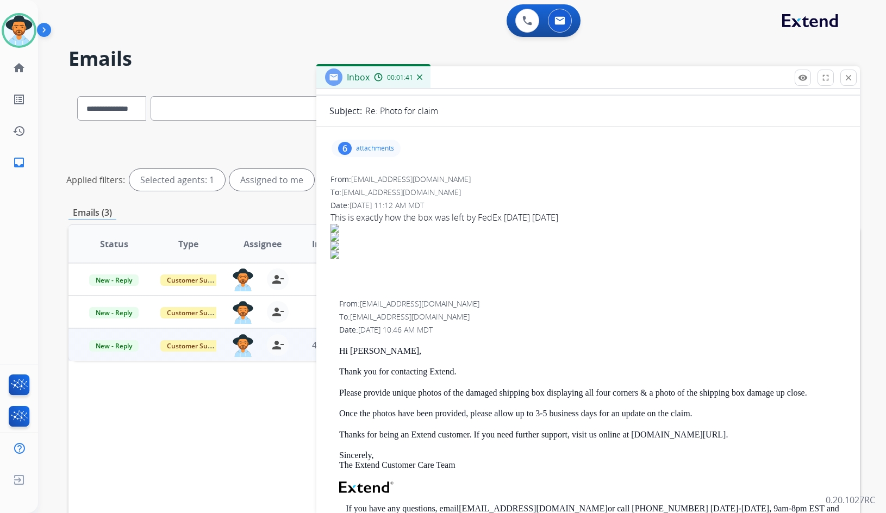
click at [364, 142] on div "6 attachments" at bounding box center [366, 148] width 69 height 17
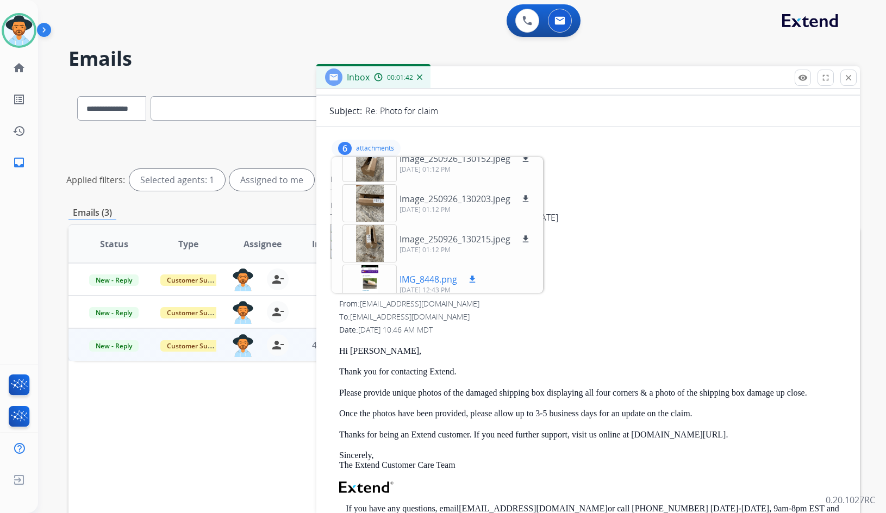
scroll to position [108, 0]
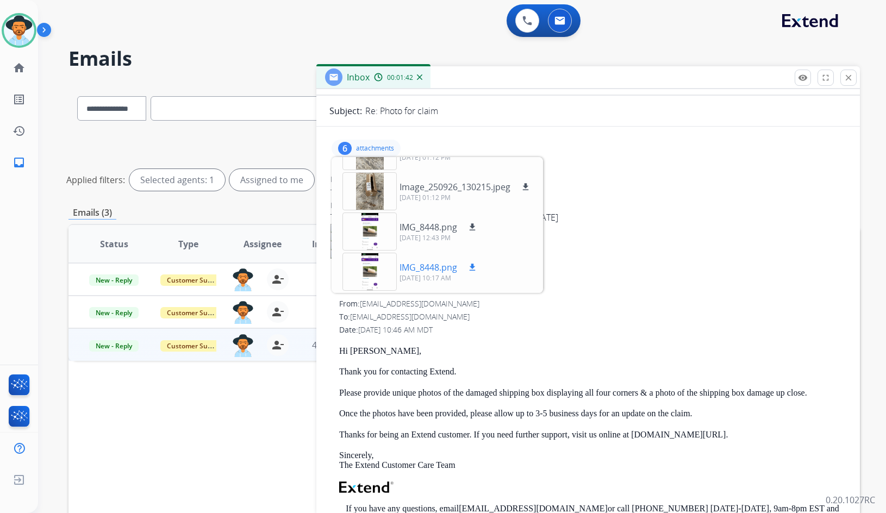
click at [368, 271] on div at bounding box center [370, 272] width 54 height 38
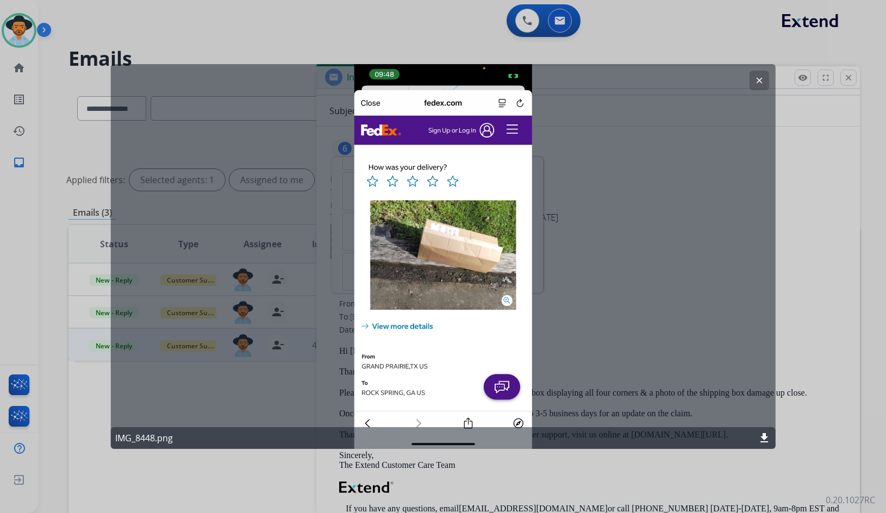
click at [764, 79] on mat-icon "clear" at bounding box center [759, 81] width 10 height 10
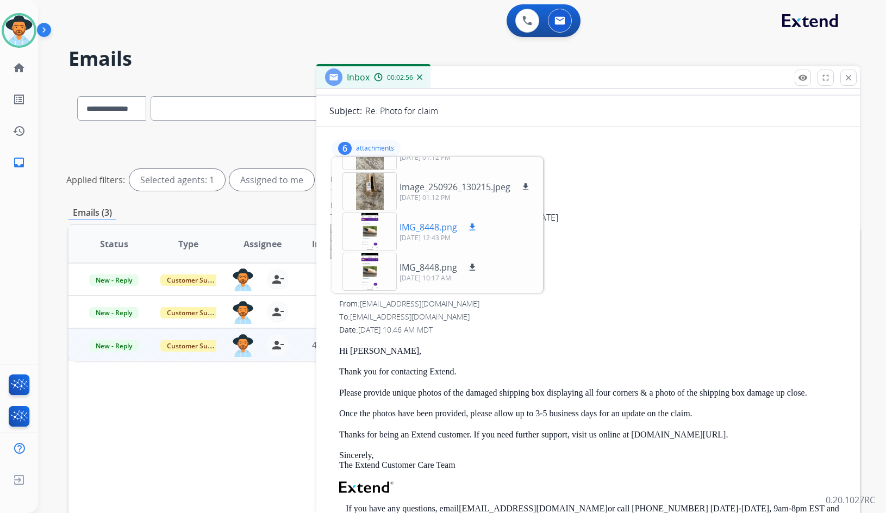
click at [473, 227] on mat-icon "download" at bounding box center [473, 227] width 10 height 10
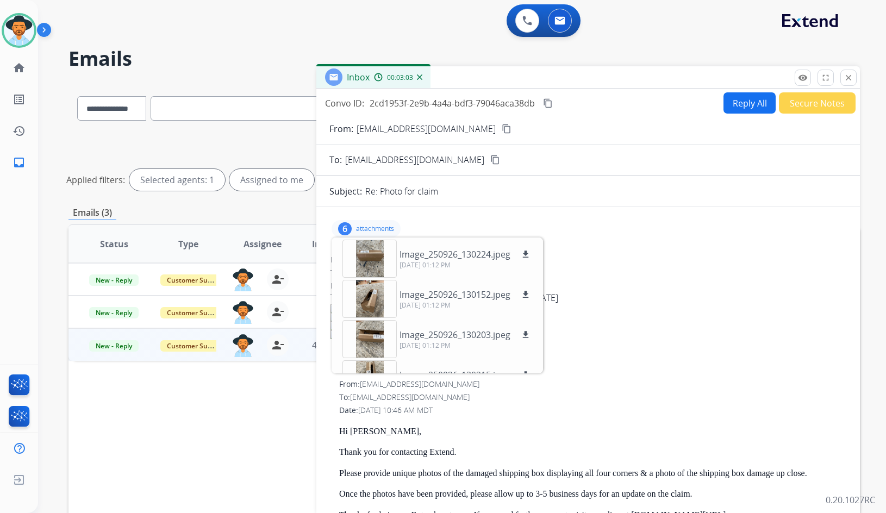
select select "**********"
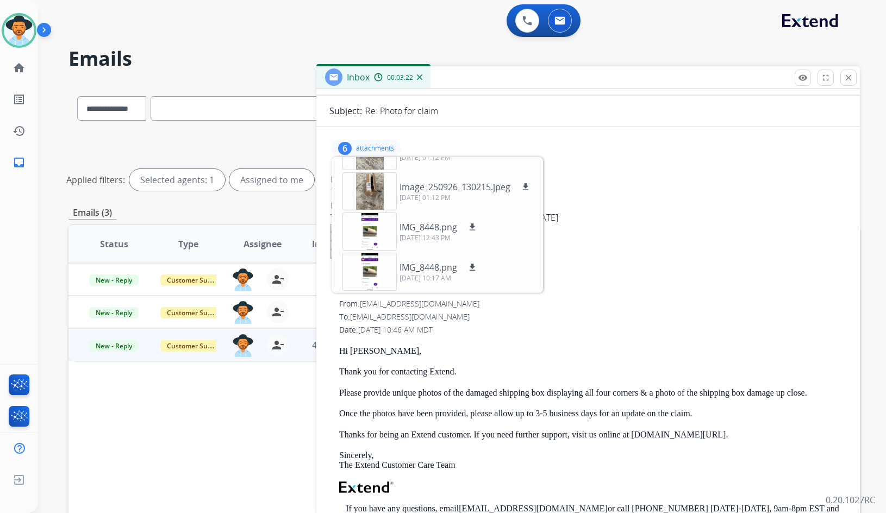
click at [368, 144] on p "attachments" at bounding box center [375, 148] width 38 height 9
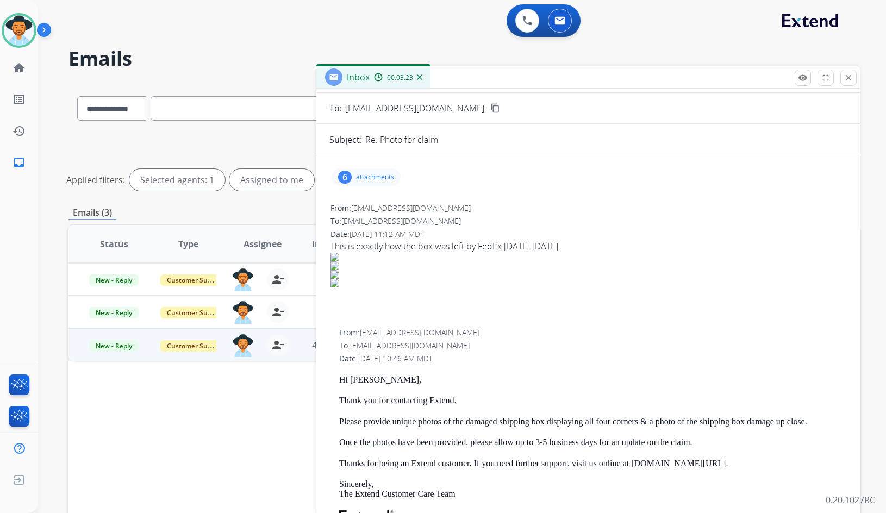
scroll to position [0, 0]
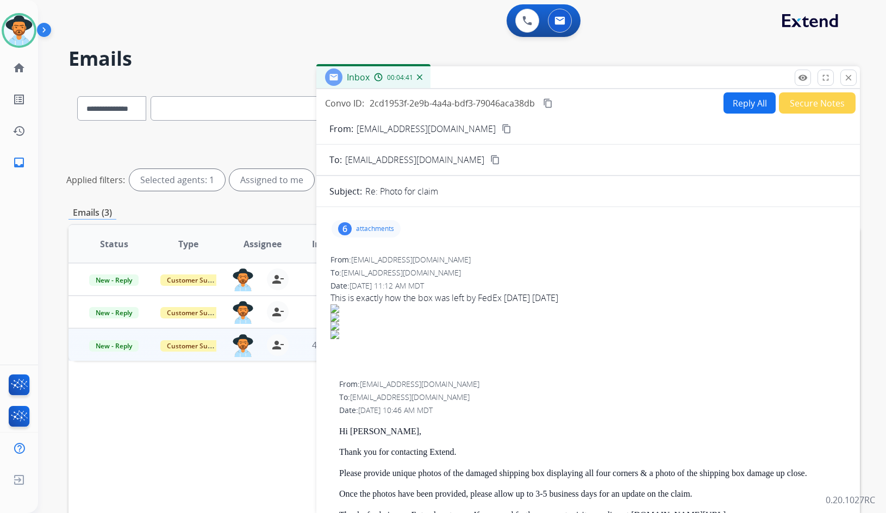
click at [502, 129] on mat-icon "content_copy" at bounding box center [507, 129] width 10 height 10
click at [551, 106] on mat-icon "content_copy" at bounding box center [548, 103] width 10 height 10
click at [724, 109] on button "Reply All" at bounding box center [750, 102] width 52 height 21
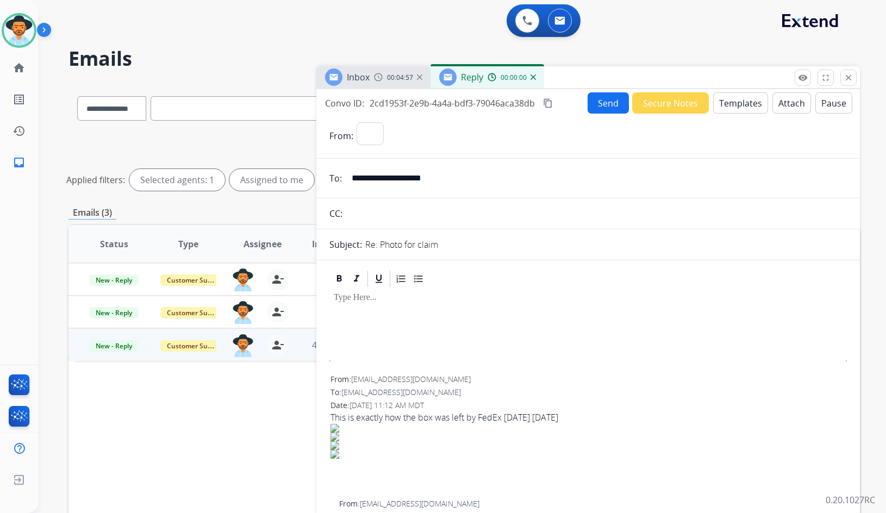
click at [738, 104] on button "Templates" at bounding box center [740, 102] width 55 height 21
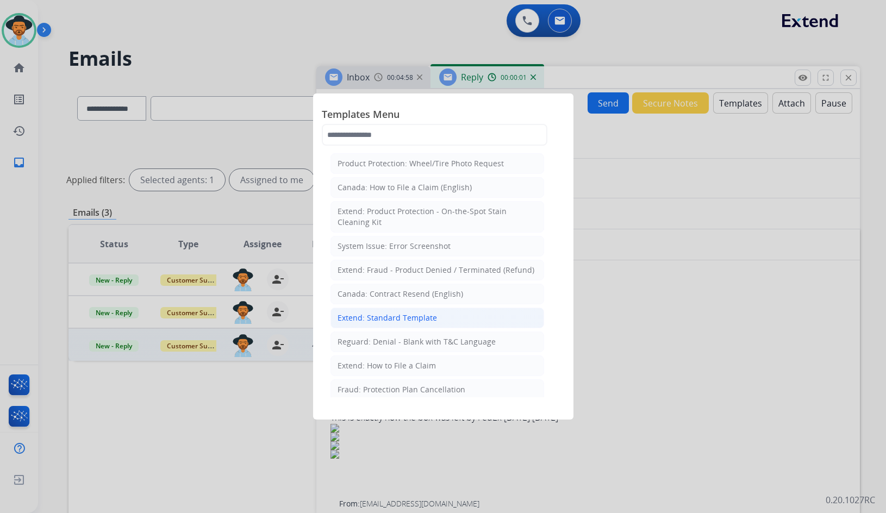
select select "**********"
click at [387, 324] on li "Extend: Standard Template" at bounding box center [438, 318] width 214 height 21
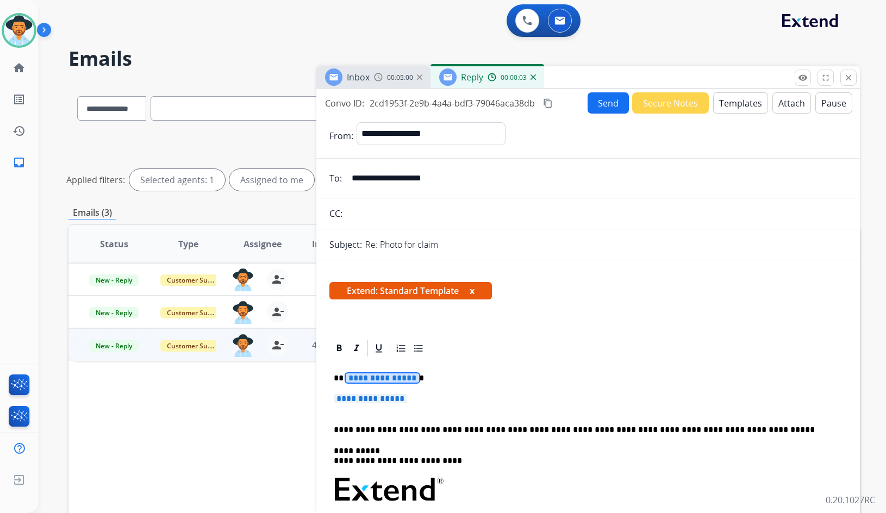
click at [369, 376] on span "**********" at bounding box center [382, 378] width 73 height 9
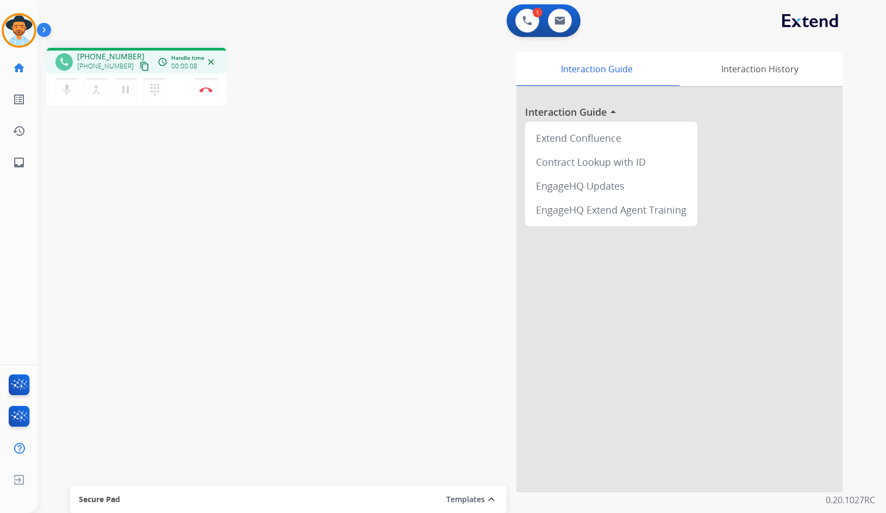
click at [140, 65] on mat-icon "content_copy" at bounding box center [145, 66] width 10 height 10
click at [144, 201] on div "phone [PHONE_NUMBER] [PHONE_NUMBER] content_copy access_time Call metrics Queue…" at bounding box center [449, 266] width 822 height 454
click at [13, 165] on mat-icon "inbox" at bounding box center [19, 162] width 13 height 13
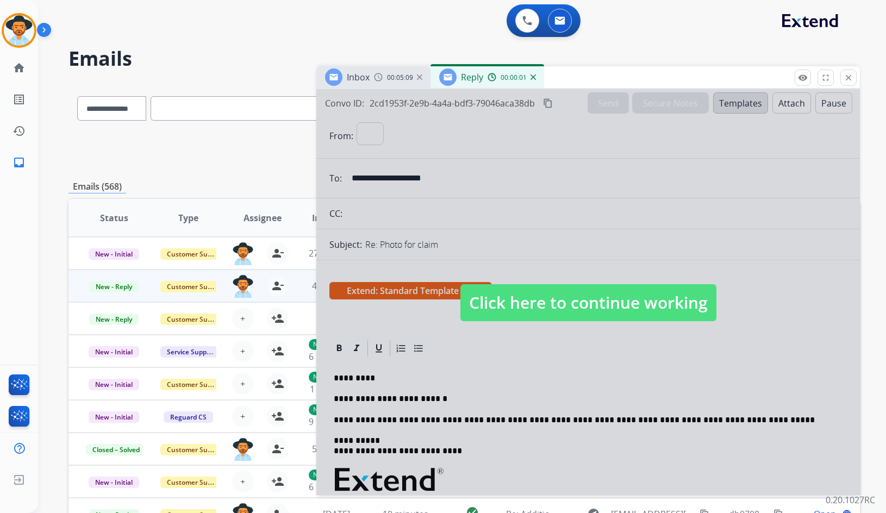
select select "**********"
click at [543, 306] on span "Click here to continue working" at bounding box center [589, 302] width 256 height 37
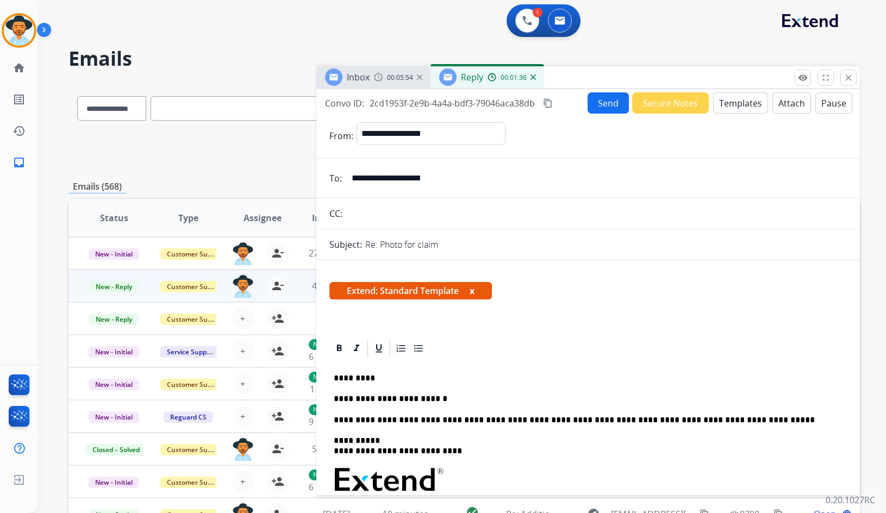
click at [433, 400] on p "**********" at bounding box center [584, 399] width 500 height 10
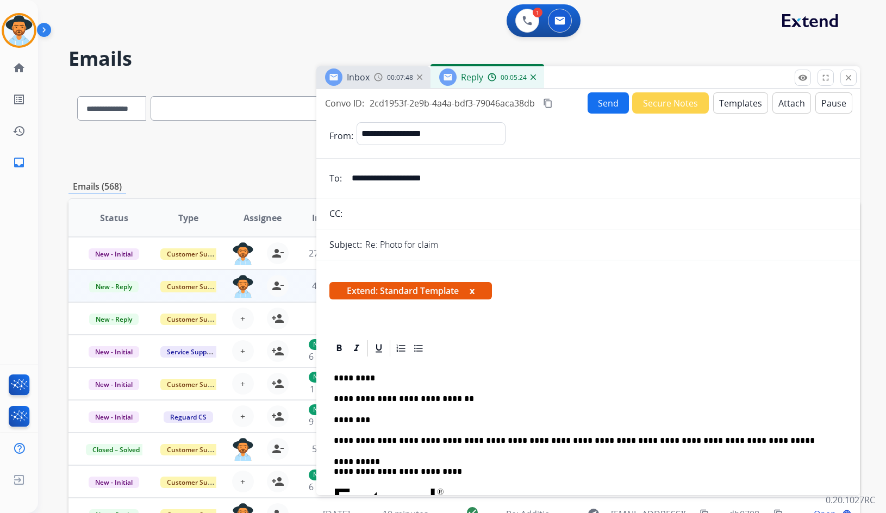
click at [234, 76] on div "**********" at bounding box center [449, 295] width 822 height 513
click at [19, 69] on mat-icon "home" at bounding box center [19, 67] width 13 height 13
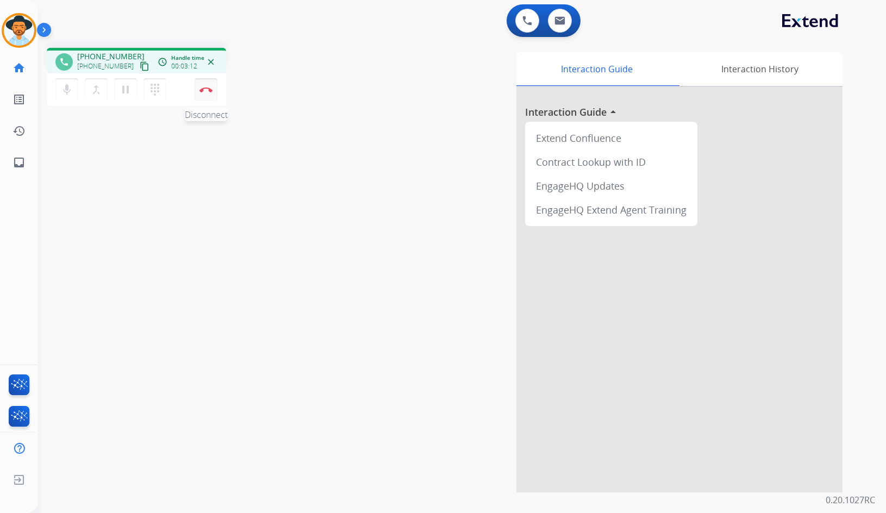
click at [208, 91] on img at bounding box center [206, 89] width 13 height 5
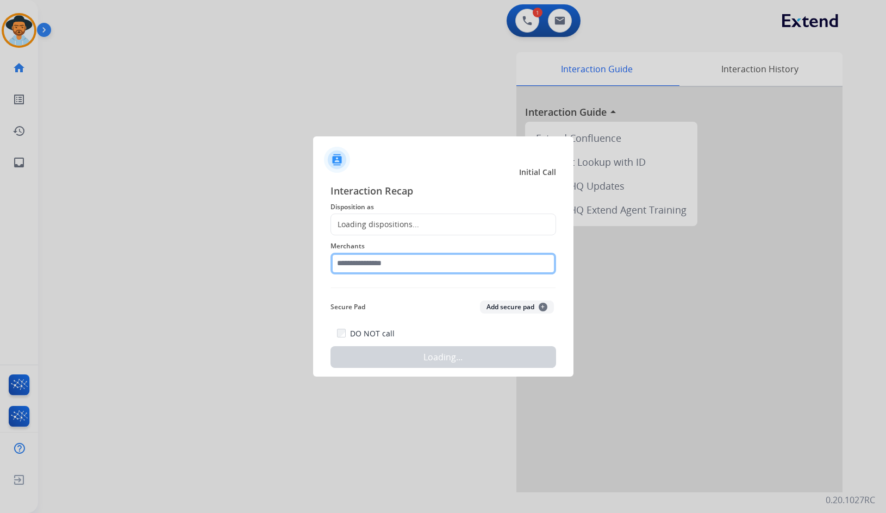
click at [346, 274] on input "text" at bounding box center [444, 264] width 226 height 22
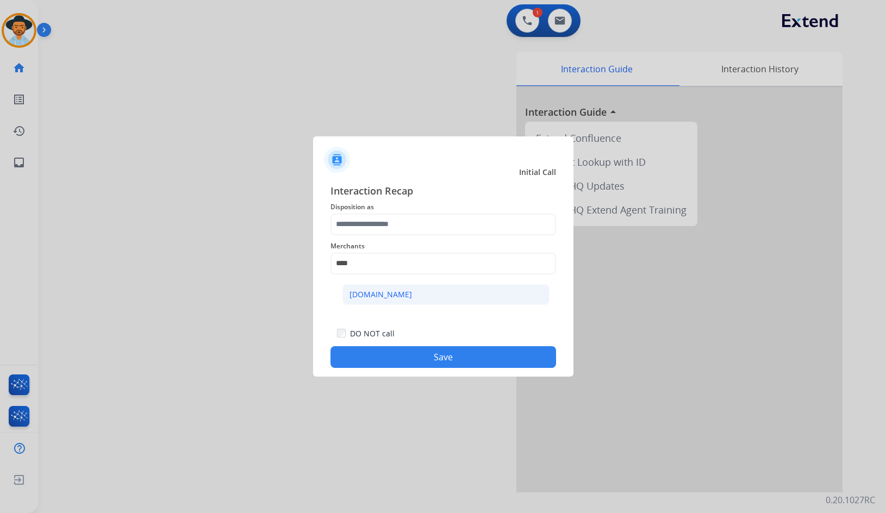
click at [380, 291] on div "[DOMAIN_NAME]" at bounding box center [381, 294] width 63 height 11
type input "**********"
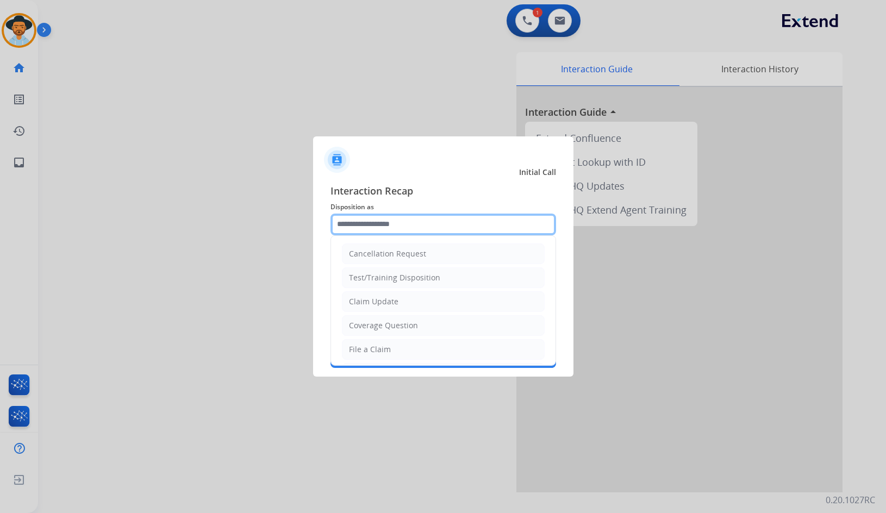
click at [387, 221] on input "text" at bounding box center [444, 225] width 226 height 22
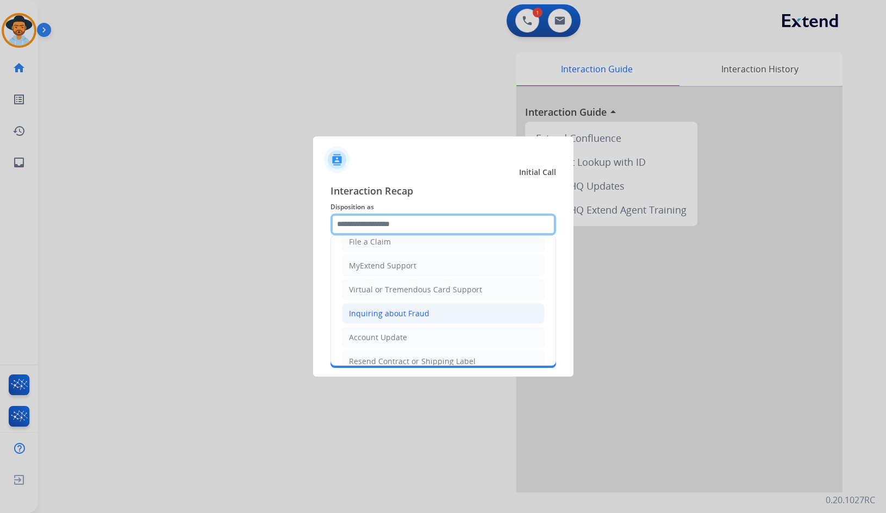
scroll to position [109, 0]
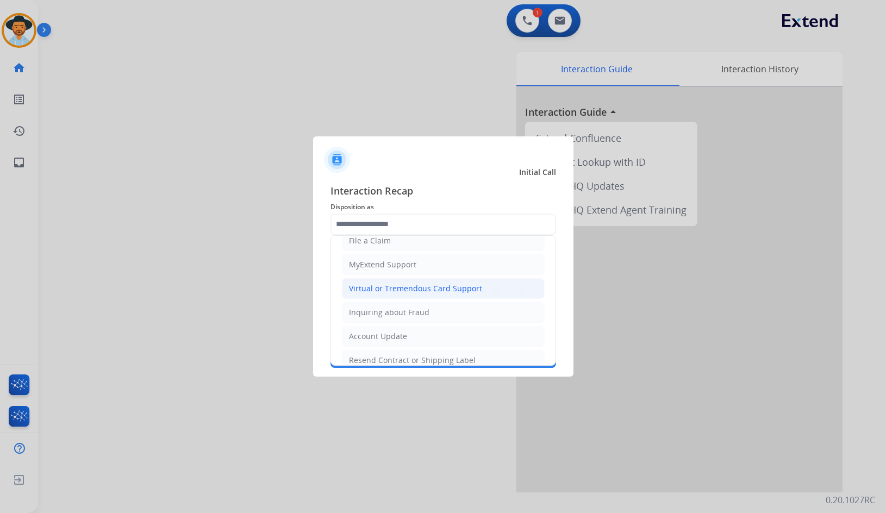
click at [406, 293] on div "Virtual or Tremendous Card Support" at bounding box center [415, 288] width 133 height 11
type input "**********"
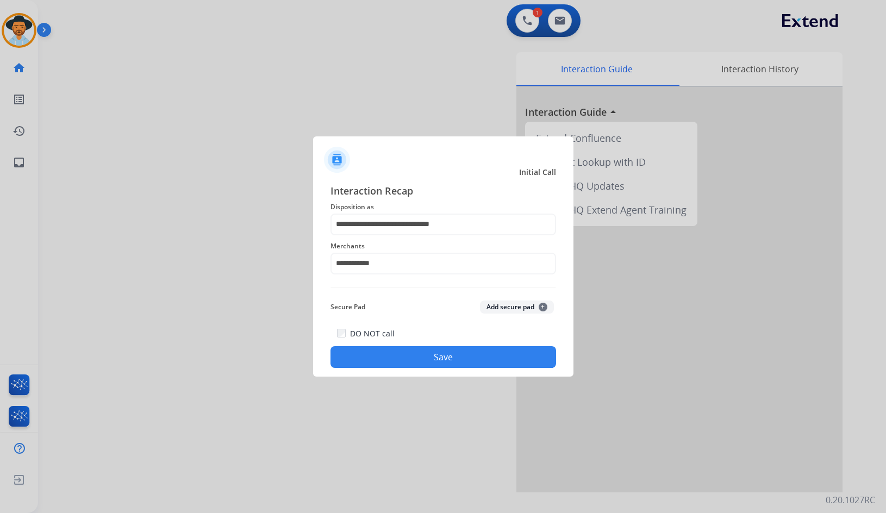
click at [406, 365] on button "Save" at bounding box center [444, 357] width 226 height 22
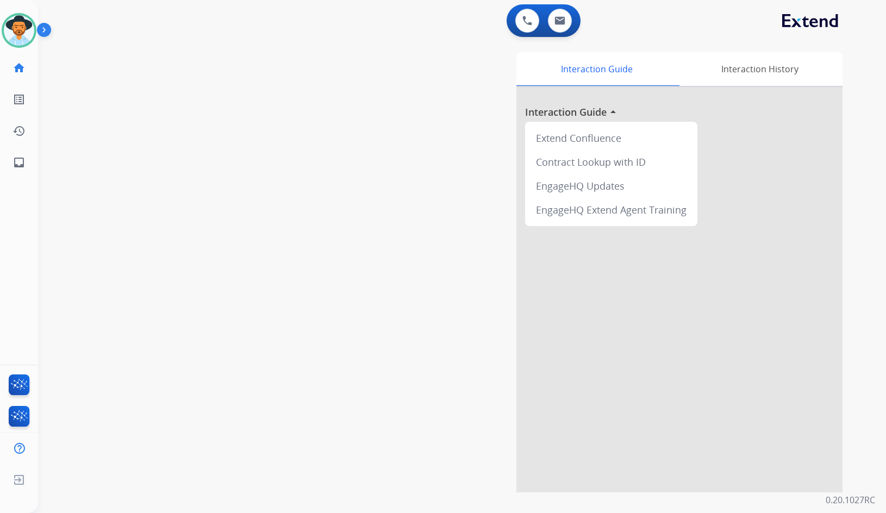
drag, startPoint x: 194, startPoint y: 189, endPoint x: 140, endPoint y: 187, distance: 54.5
click at [189, 188] on div "swap_horiz Break voice bridge close_fullscreen Connect 3-Way Call merge_type Se…" at bounding box center [449, 266] width 822 height 454
click at [30, 160] on link "inbox Emails" at bounding box center [19, 162] width 30 height 30
select select "**********"
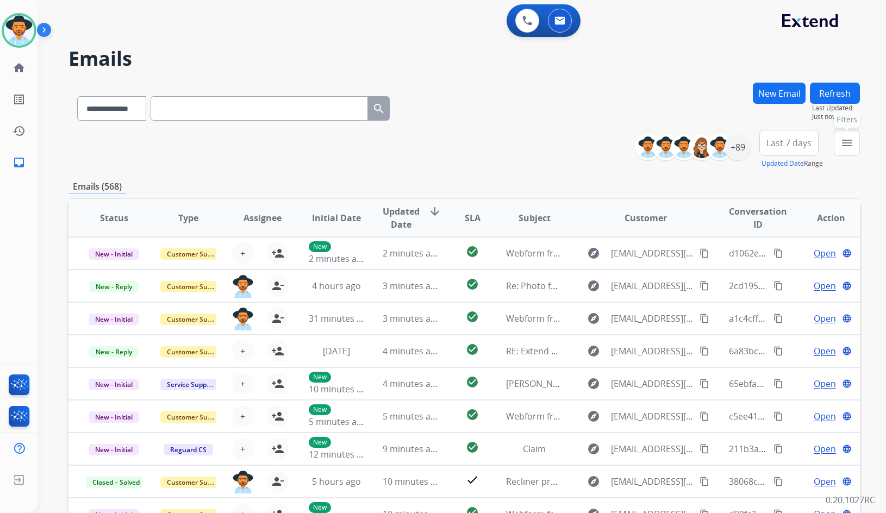
click at [846, 141] on mat-icon "menu" at bounding box center [847, 143] width 13 height 13
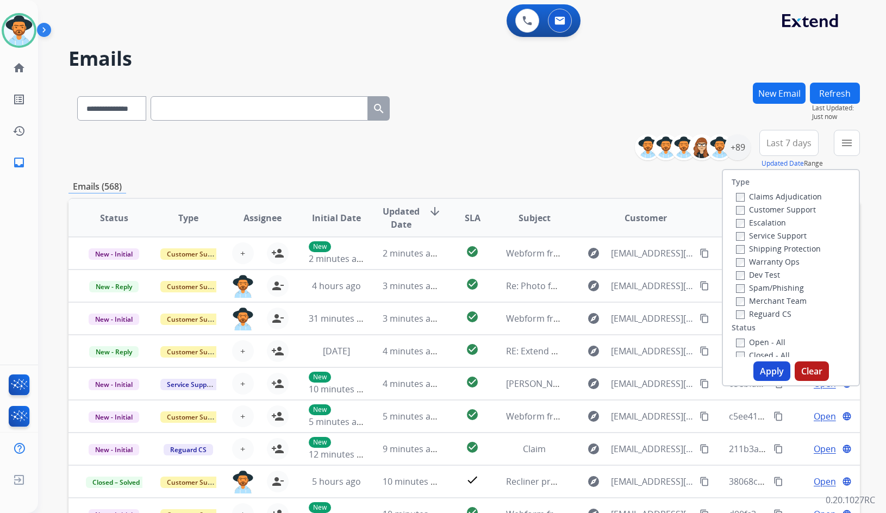
click at [781, 208] on label "Customer Support" at bounding box center [776, 209] width 80 height 10
click at [791, 248] on label "Shipping Protection" at bounding box center [778, 249] width 85 height 10
click at [775, 317] on label "Reguard CS" at bounding box center [763, 314] width 55 height 10
drag, startPoint x: 772, startPoint y: 339, endPoint x: 775, endPoint y: 325, distance: 14.5
click at [772, 340] on label "Open - All" at bounding box center [760, 342] width 49 height 10
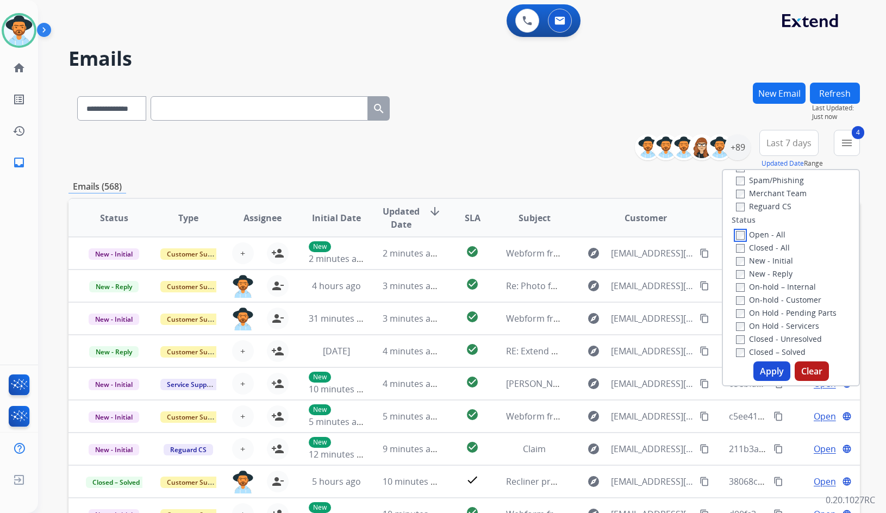
scroll to position [163, 0]
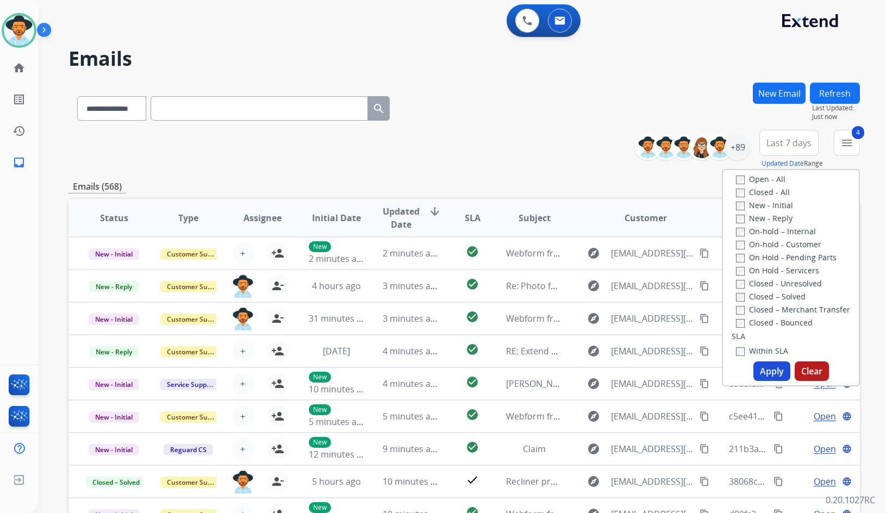
click at [796, 271] on label "On Hold - Servicers" at bounding box center [777, 270] width 83 height 10
click at [793, 255] on label "On Hold - Pending Parts" at bounding box center [786, 257] width 101 height 10
click at [789, 241] on label "On-hold - Customer" at bounding box center [778, 244] width 85 height 10
click at [784, 231] on label "On-hold – Internal" at bounding box center [776, 231] width 80 height 10
drag, startPoint x: 761, startPoint y: 221, endPoint x: 760, endPoint y: 207, distance: 13.6
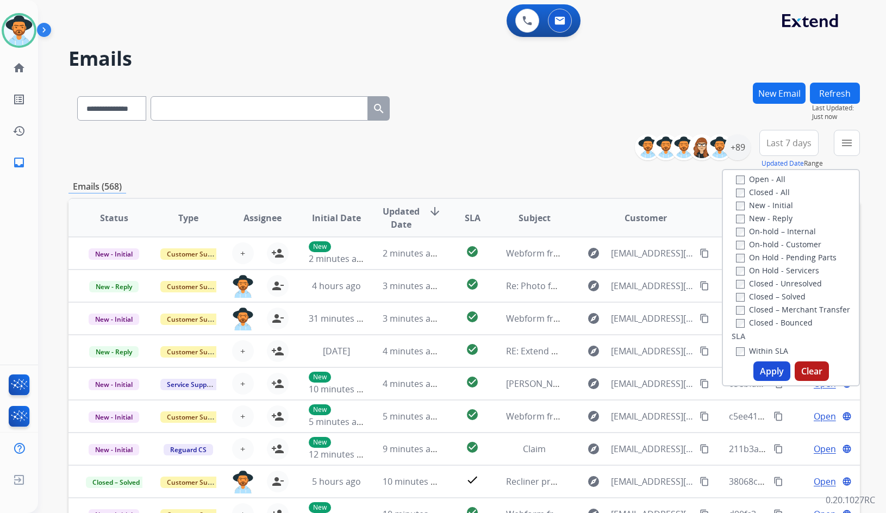
click at [761, 220] on label "New - Reply" at bounding box center [764, 218] width 57 height 10
click at [760, 207] on label "New - Initial" at bounding box center [764, 205] width 57 height 10
click at [766, 376] on button "Apply" at bounding box center [772, 372] width 37 height 20
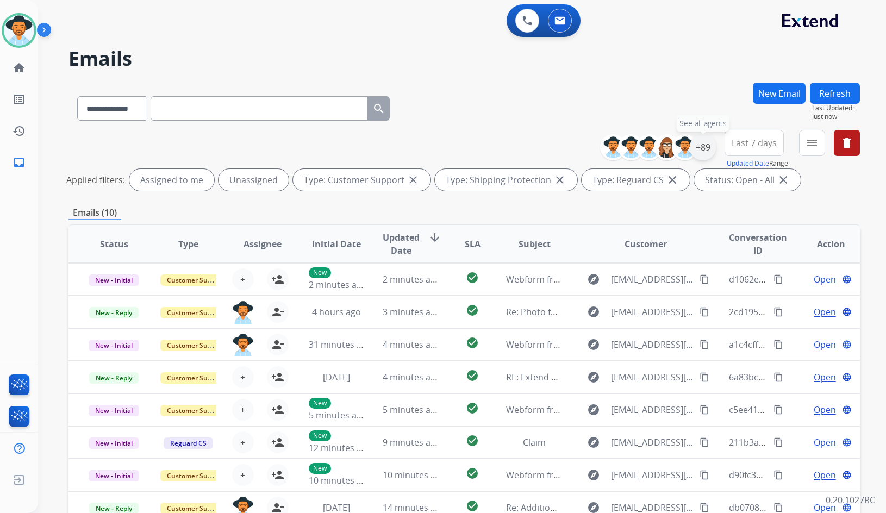
click at [699, 145] on div "+89" at bounding box center [703, 147] width 26 height 26
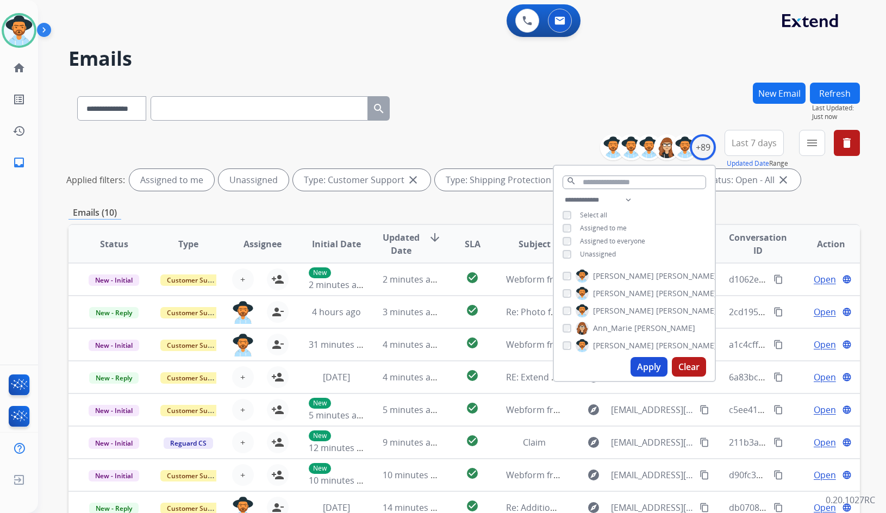
click at [593, 252] on span "Unassigned" at bounding box center [598, 254] width 36 height 9
click at [656, 311] on span "[PERSON_NAME]" at bounding box center [686, 311] width 61 height 11
click at [647, 370] on button "Apply" at bounding box center [649, 367] width 37 height 20
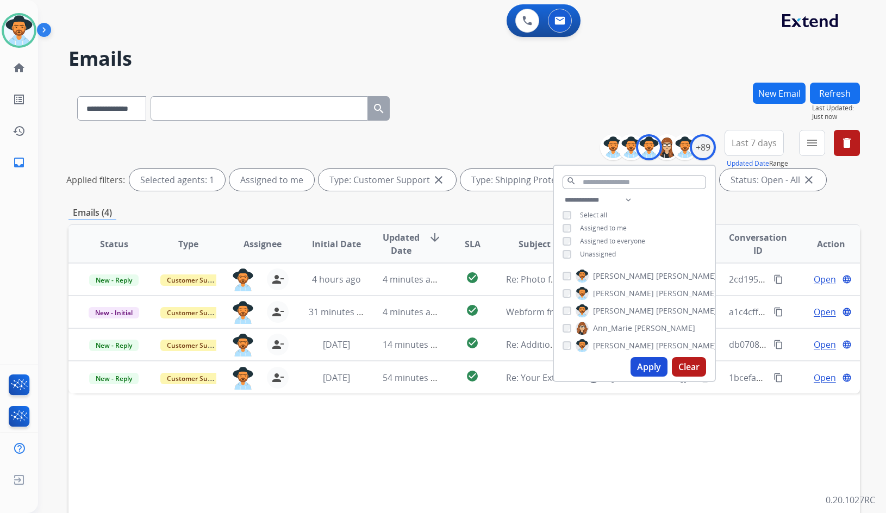
click at [434, 418] on div "Status Type Assignee Initial Date Updated Date arrow_downward SLA Subject Custo…" at bounding box center [465, 406] width 792 height 364
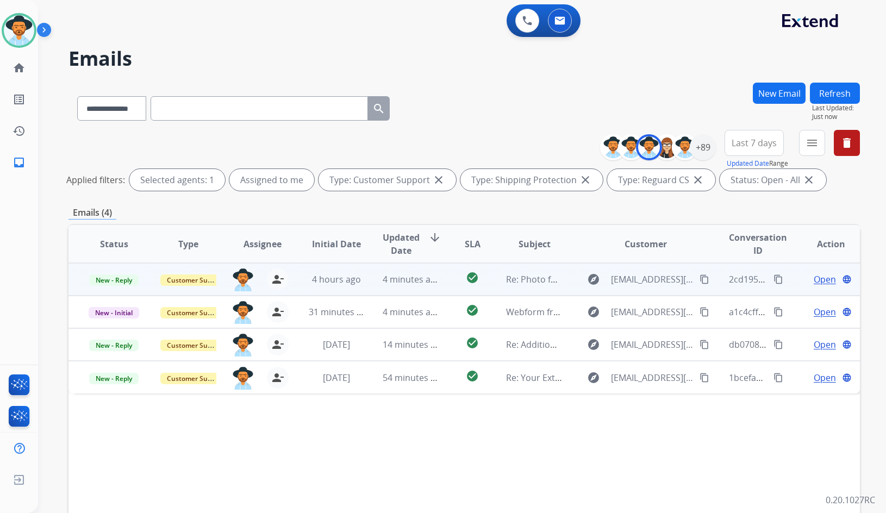
click at [820, 278] on span "Open" at bounding box center [825, 279] width 22 height 13
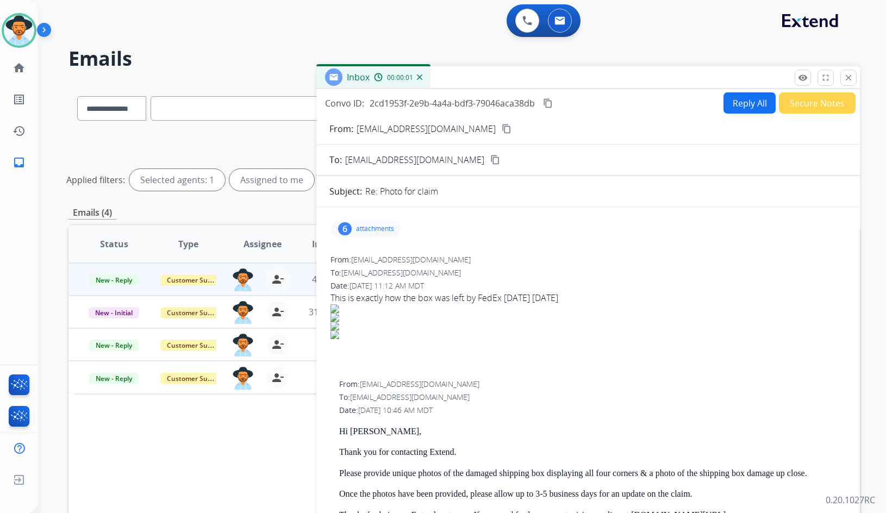
click at [750, 108] on button "Reply All" at bounding box center [750, 102] width 52 height 21
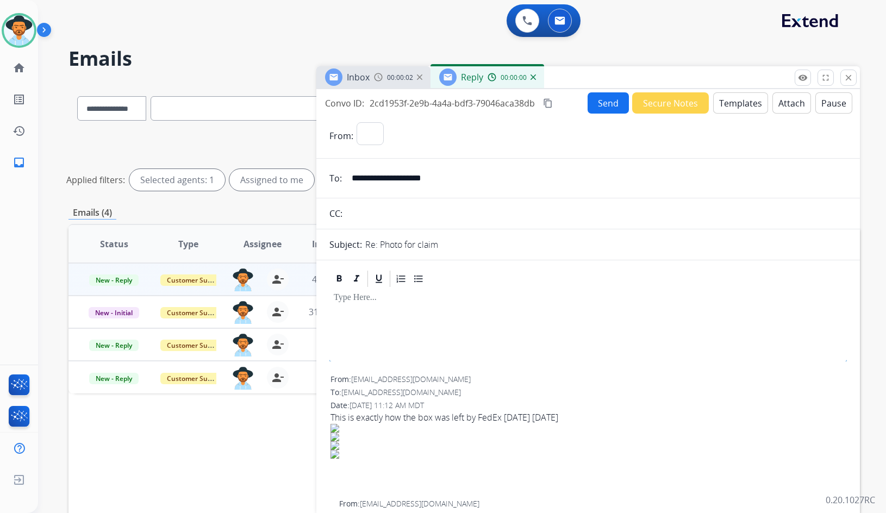
click at [750, 108] on button "Templates" at bounding box center [740, 102] width 55 height 21
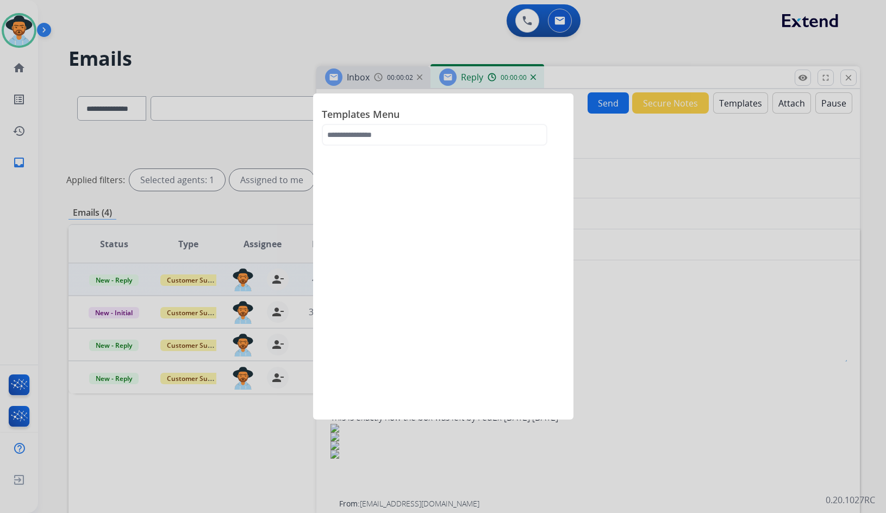
select select "**********"
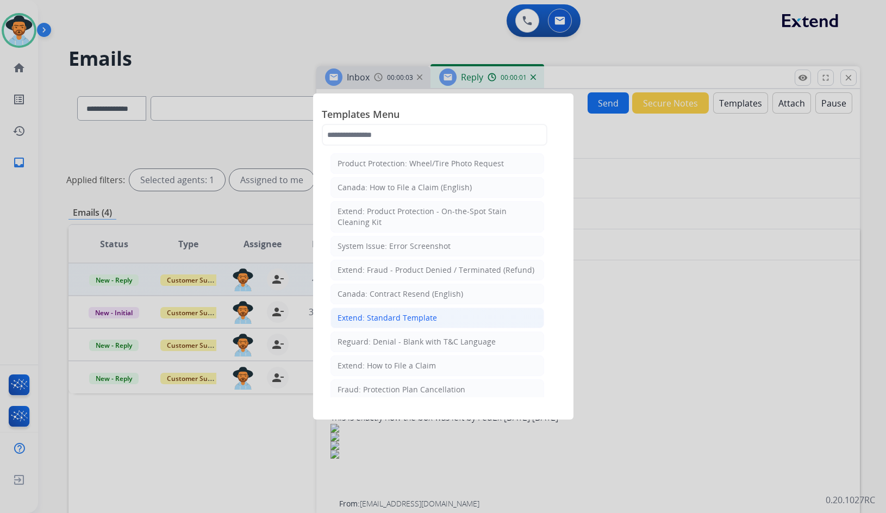
click at [423, 311] on li "Extend: Standard Template" at bounding box center [438, 318] width 214 height 21
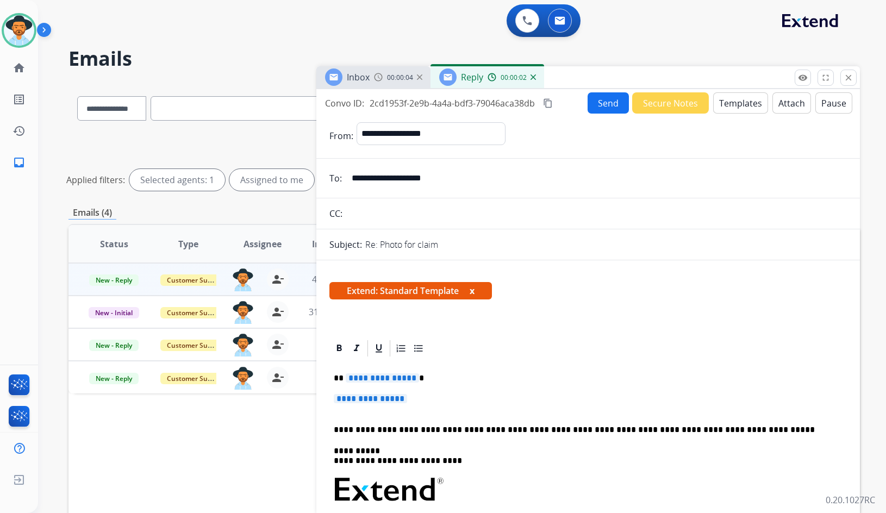
click at [386, 376] on span "**********" at bounding box center [382, 378] width 73 height 9
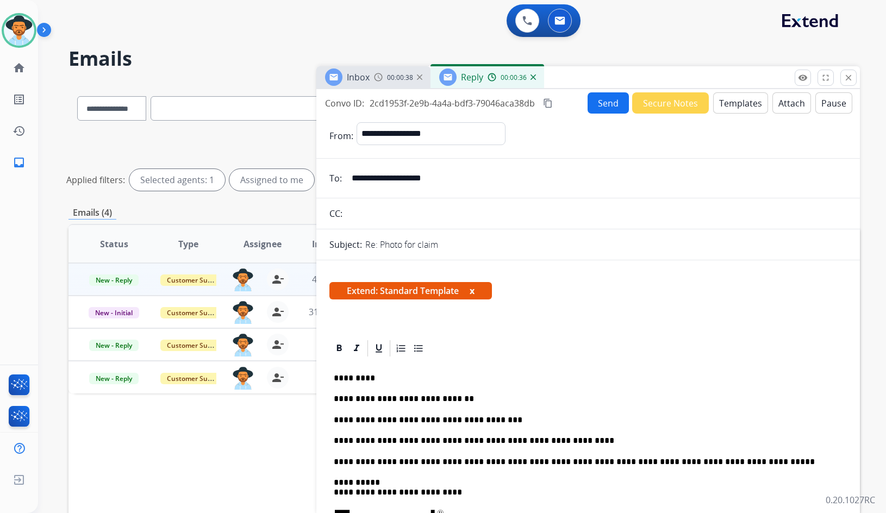
click at [603, 104] on button "Send" at bounding box center [608, 102] width 41 height 21
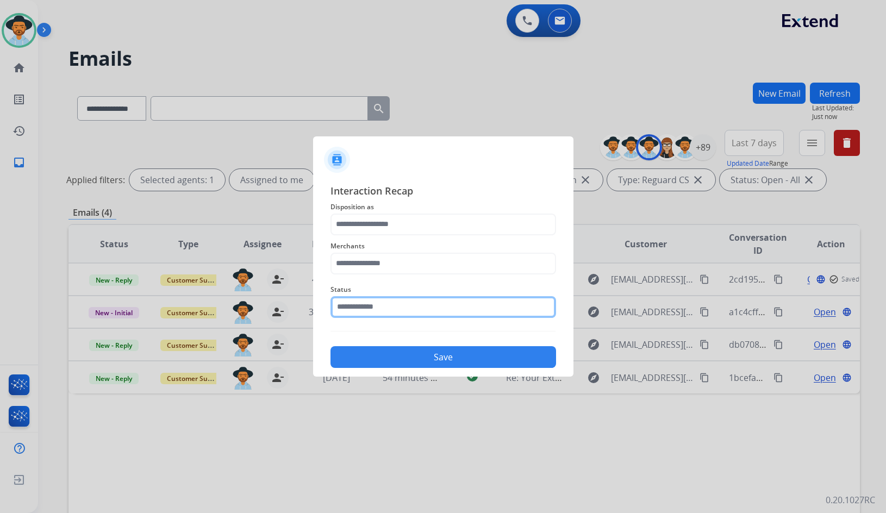
click at [400, 303] on input "text" at bounding box center [444, 307] width 226 height 22
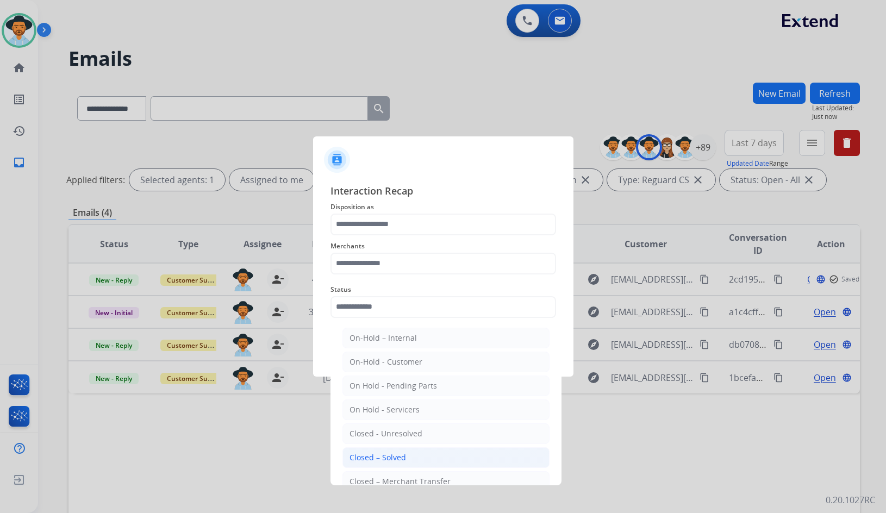
click at [385, 454] on div "Closed – Solved" at bounding box center [378, 457] width 57 height 11
type input "**********"
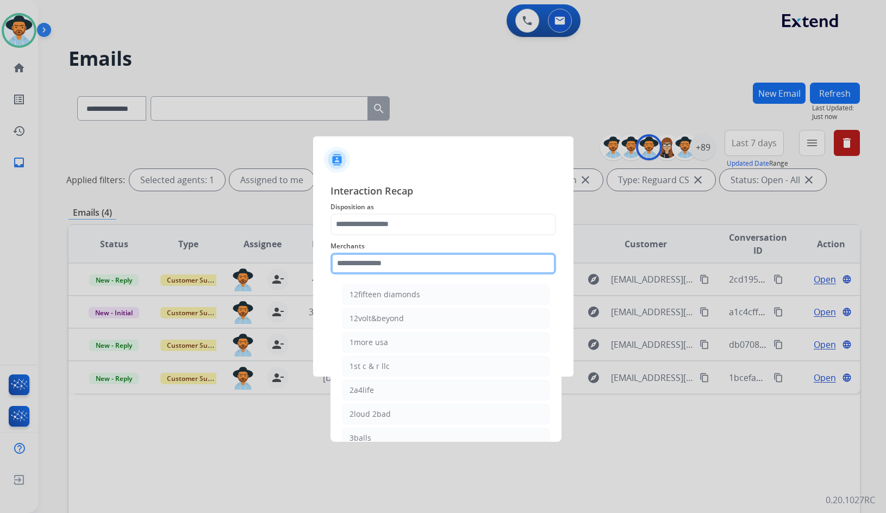
click at [412, 266] on input "text" at bounding box center [444, 264] width 226 height 22
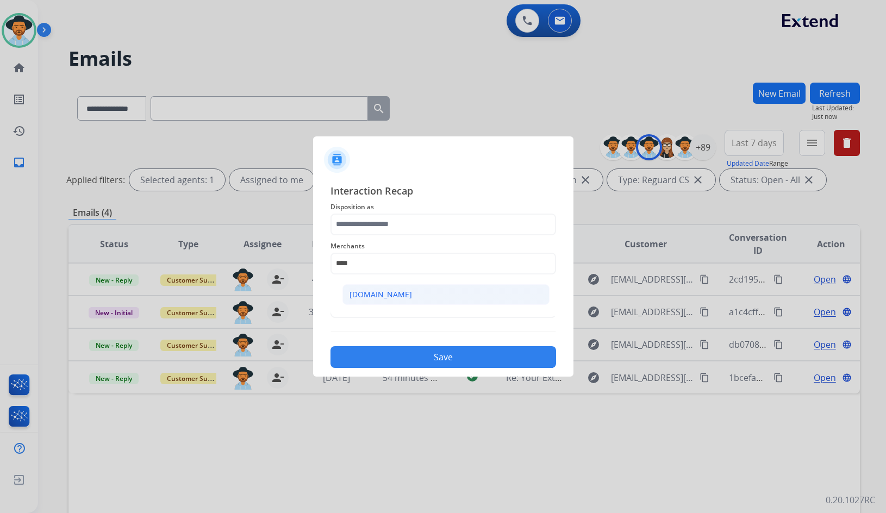
click at [411, 295] on li "[DOMAIN_NAME]" at bounding box center [446, 294] width 207 height 21
type input "**********"
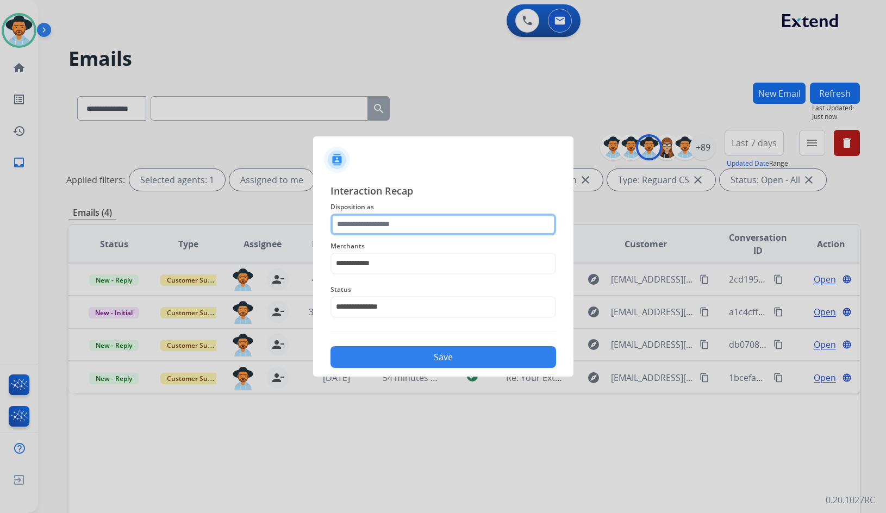
click at [403, 227] on input "text" at bounding box center [444, 225] width 226 height 22
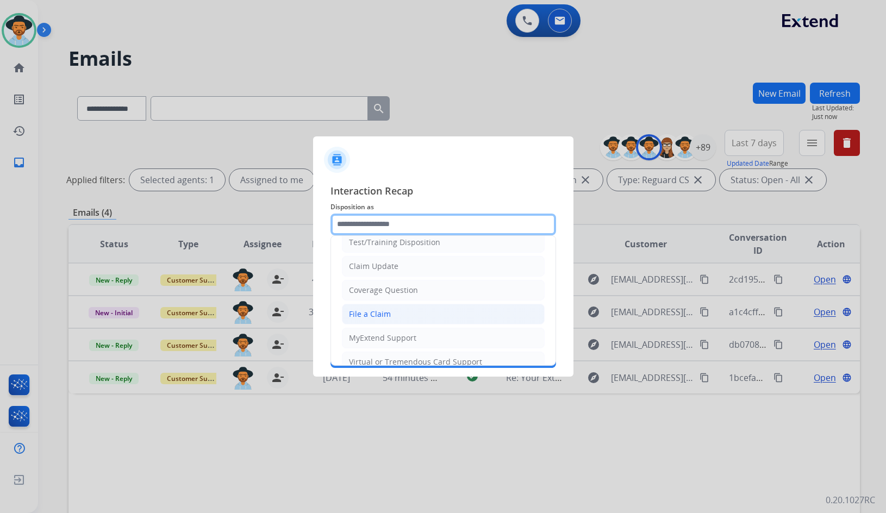
scroll to position [54, 0]
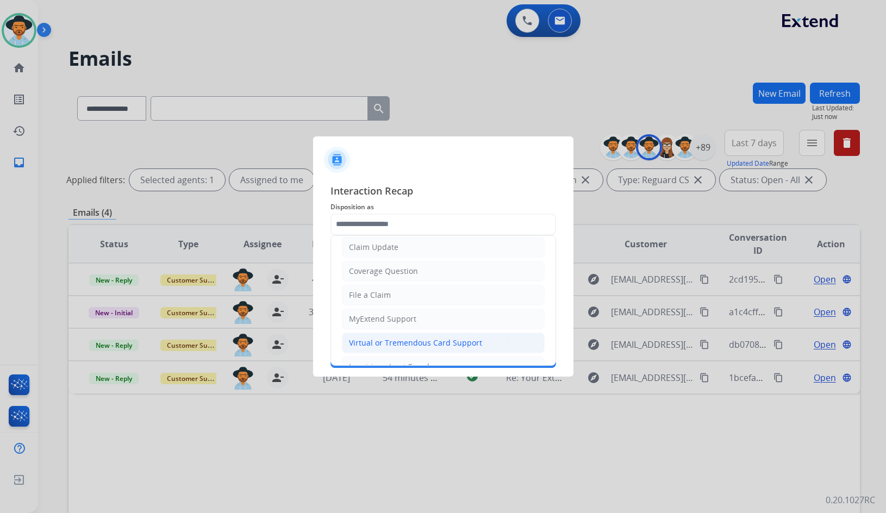
click at [405, 345] on div "Virtual or Tremendous Card Support" at bounding box center [415, 343] width 133 height 11
type input "**********"
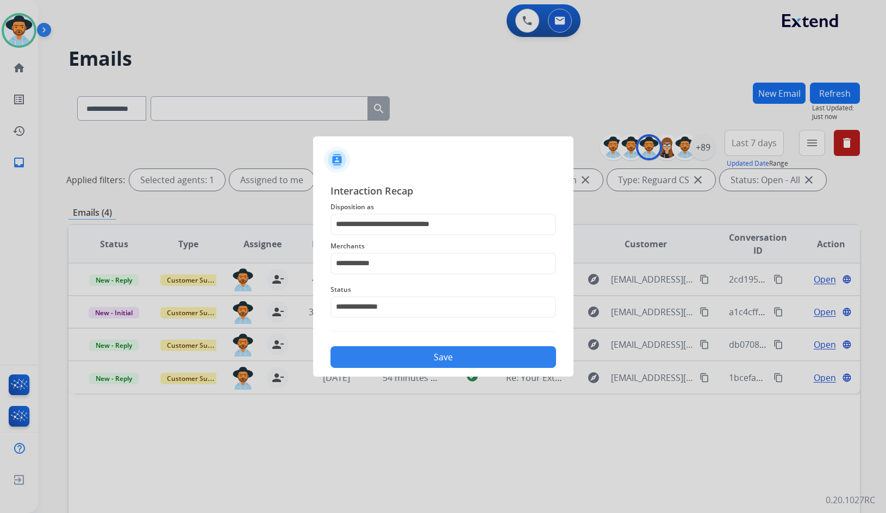
click at [408, 356] on button "Save" at bounding box center [444, 357] width 226 height 22
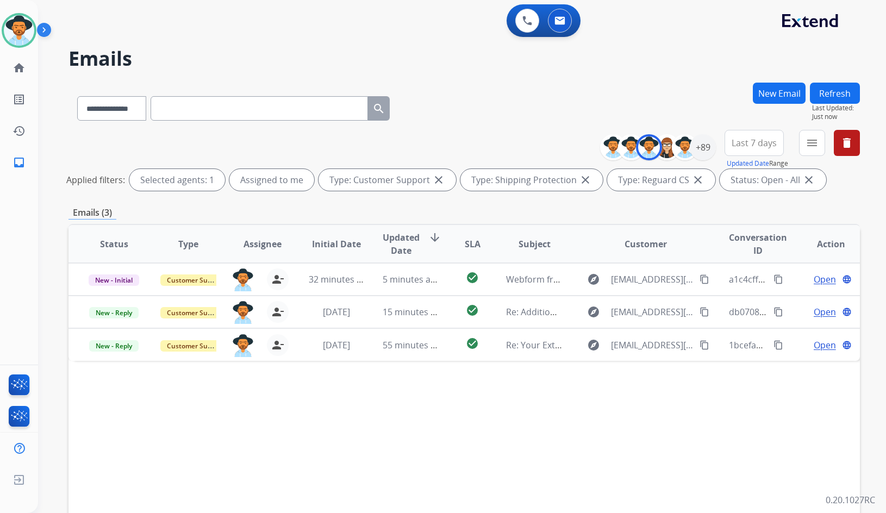
click at [784, 95] on button "New Email" at bounding box center [779, 93] width 53 height 21
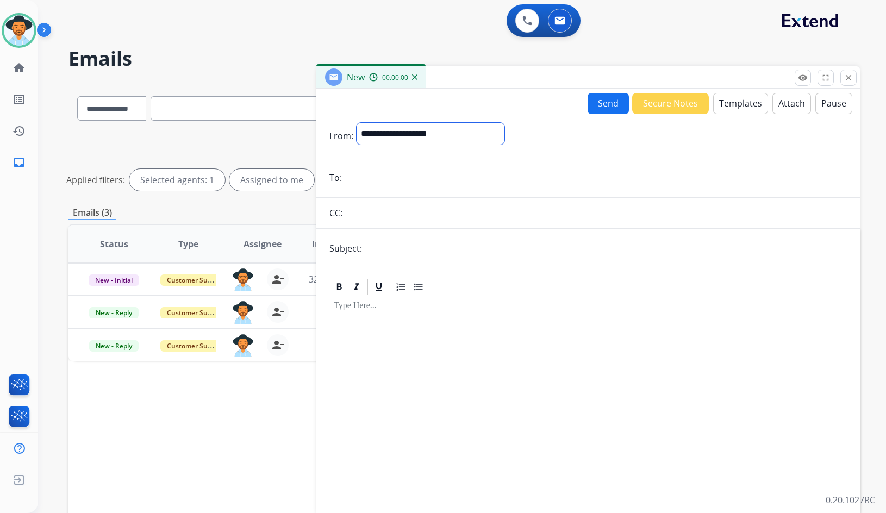
drag, startPoint x: 401, startPoint y: 133, endPoint x: 403, endPoint y: 142, distance: 8.9
click at [401, 133] on select "**********" at bounding box center [431, 134] width 148 height 22
select select "**********"
click at [357, 123] on select "**********" at bounding box center [431, 134] width 148 height 22
click at [387, 182] on input "email" at bounding box center [596, 179] width 502 height 22
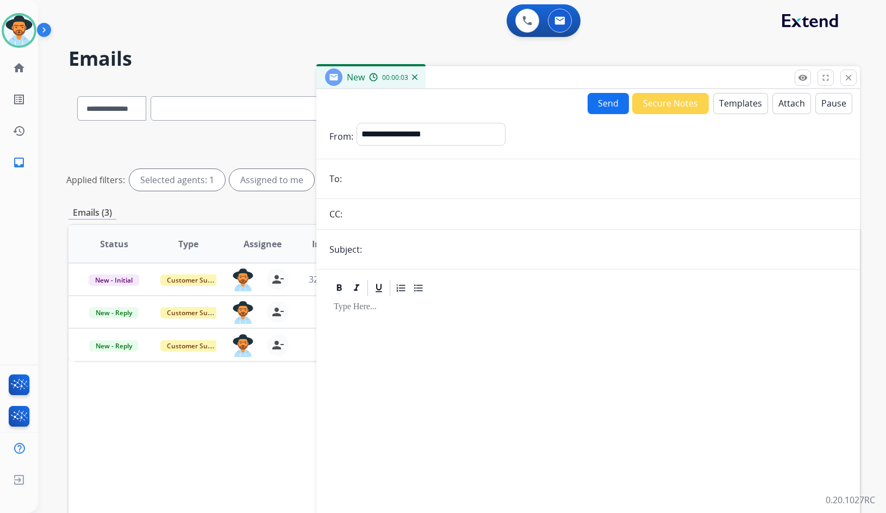
paste input "**********"
type input "**********"
click at [386, 258] on input "text" at bounding box center [606, 250] width 482 height 22
type input "**********"
click at [718, 97] on button "Templates" at bounding box center [740, 103] width 55 height 21
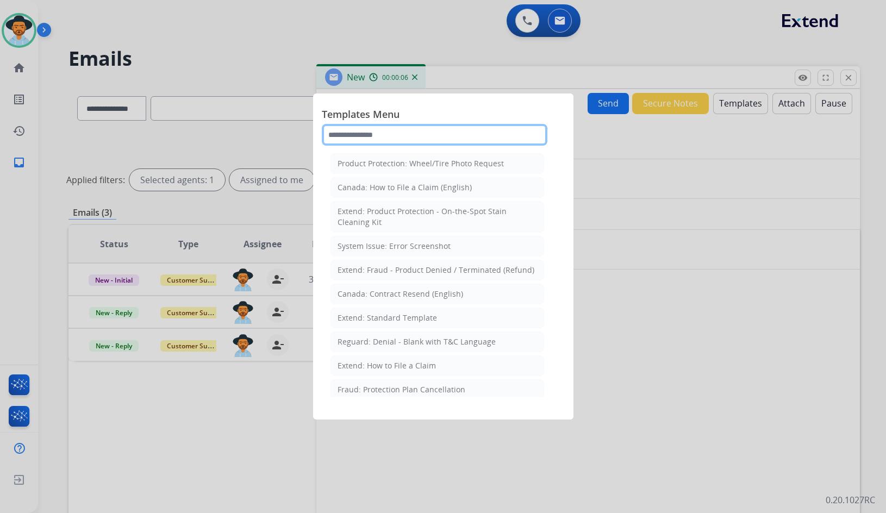
click at [475, 139] on input "text" at bounding box center [435, 135] width 226 height 22
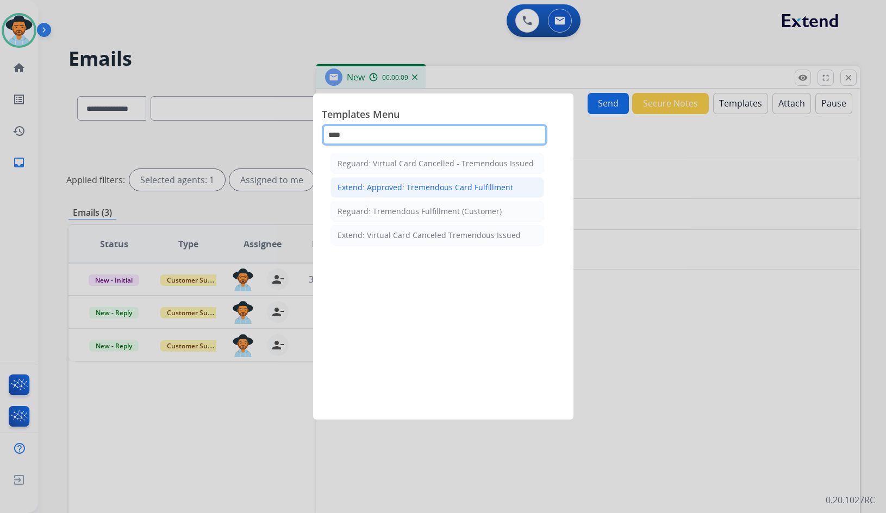
type input "****"
click at [447, 189] on div "Extend: Approved: Tremendous Card Fulfillment" at bounding box center [426, 187] width 176 height 11
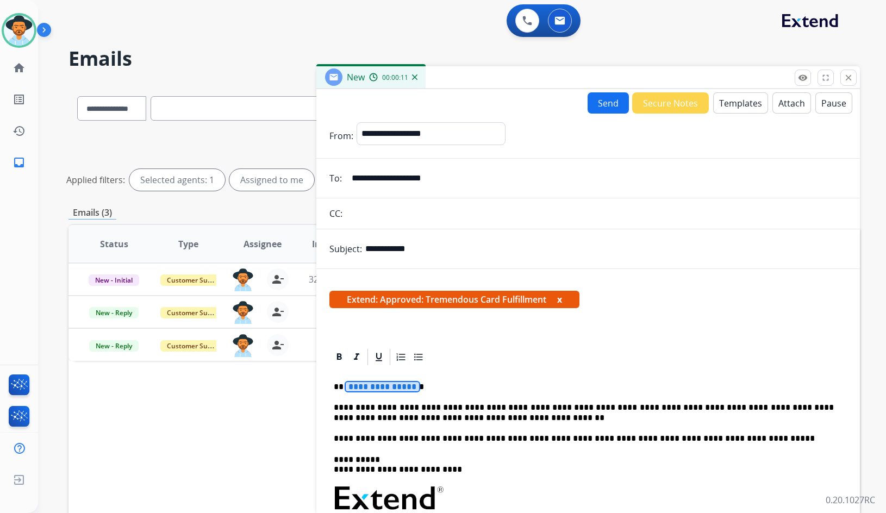
click at [389, 386] on span "**********" at bounding box center [382, 386] width 73 height 9
click at [591, 107] on button "Send" at bounding box center [608, 102] width 41 height 21
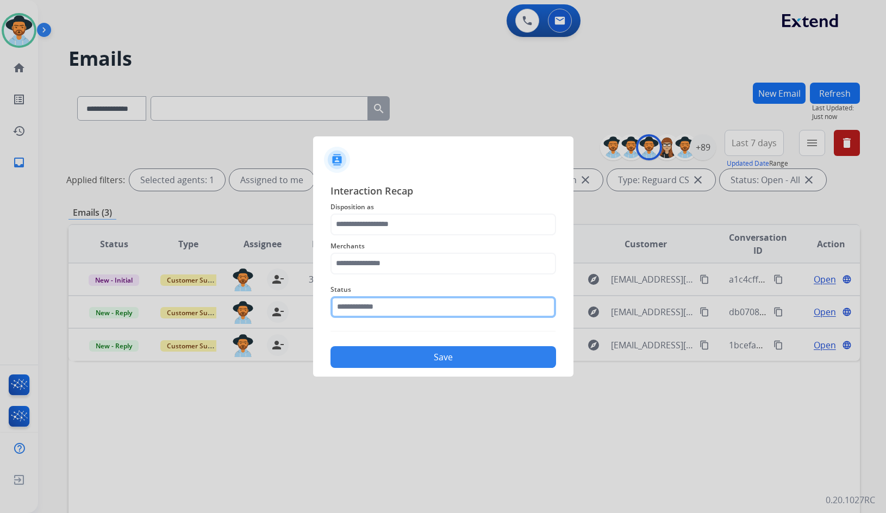
click at [419, 307] on input "text" at bounding box center [444, 307] width 226 height 22
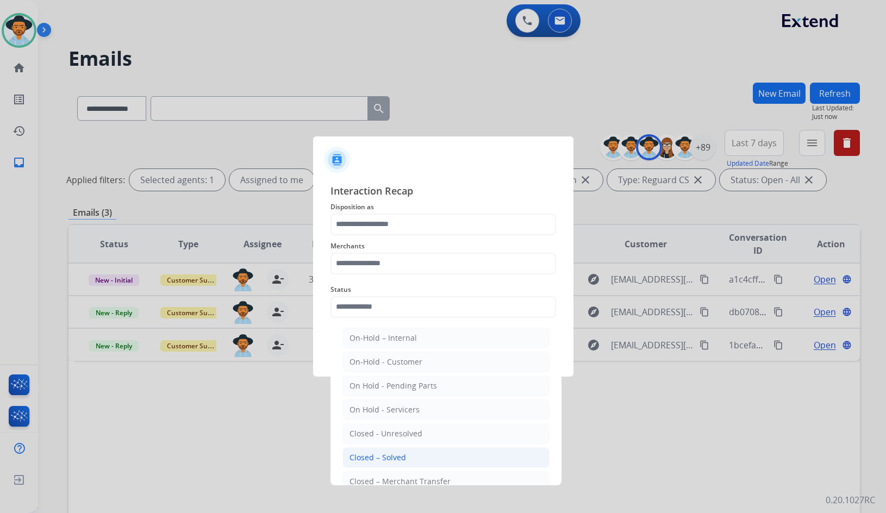
click at [386, 464] on li "Closed – Solved" at bounding box center [446, 458] width 207 height 21
type input "**********"
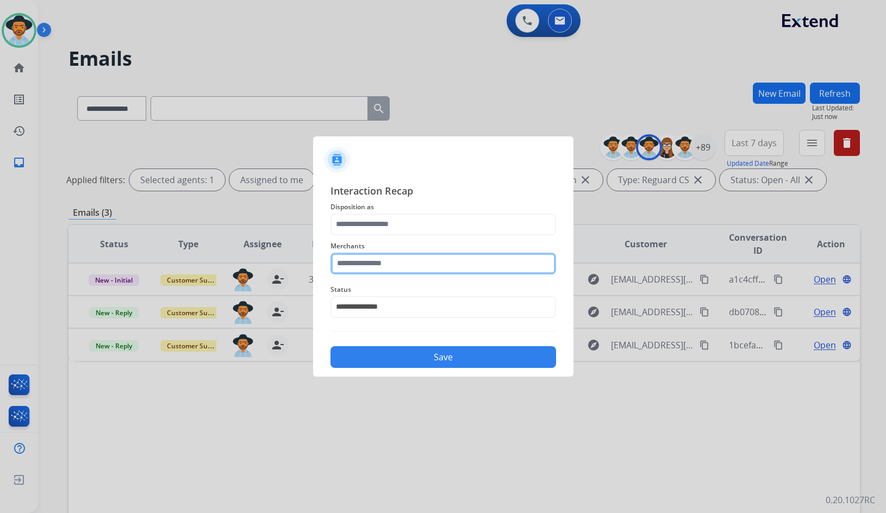
click at [403, 263] on input "text" at bounding box center [444, 264] width 226 height 22
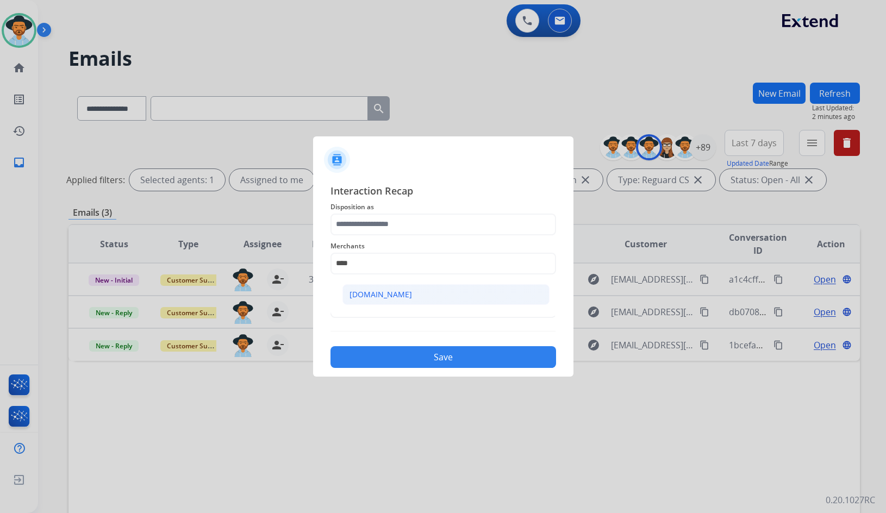
click at [389, 305] on li "[DOMAIN_NAME]" at bounding box center [446, 294] width 207 height 21
type input "**********"
click at [394, 237] on div "**********" at bounding box center [444, 257] width 226 height 44
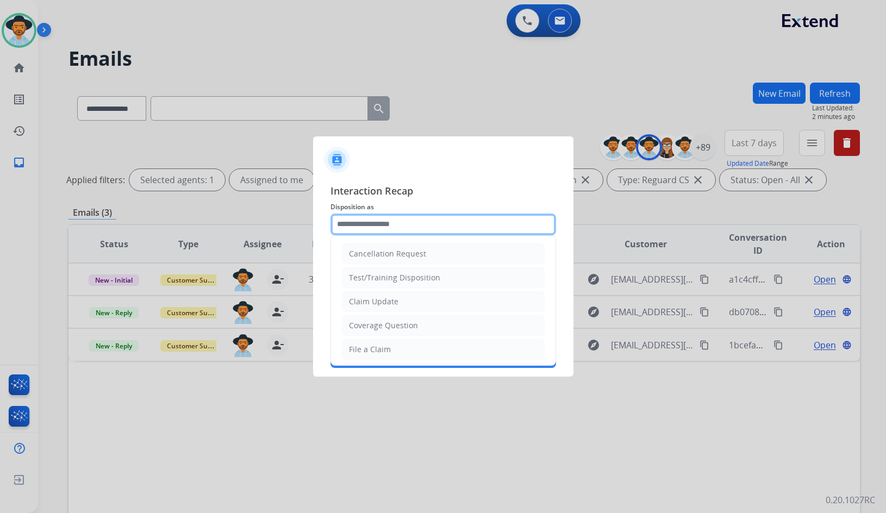
click at [388, 227] on input "text" at bounding box center [444, 225] width 226 height 22
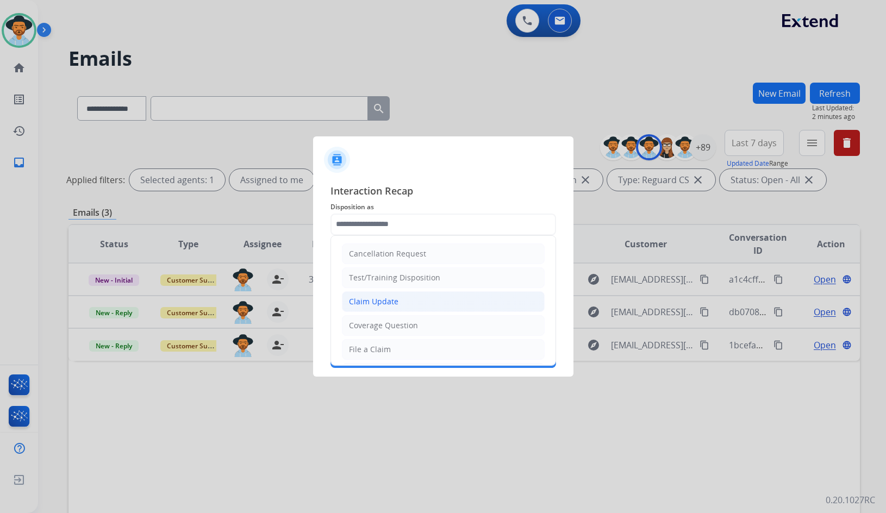
click at [399, 303] on li "Claim Update" at bounding box center [443, 301] width 203 height 21
type input "**********"
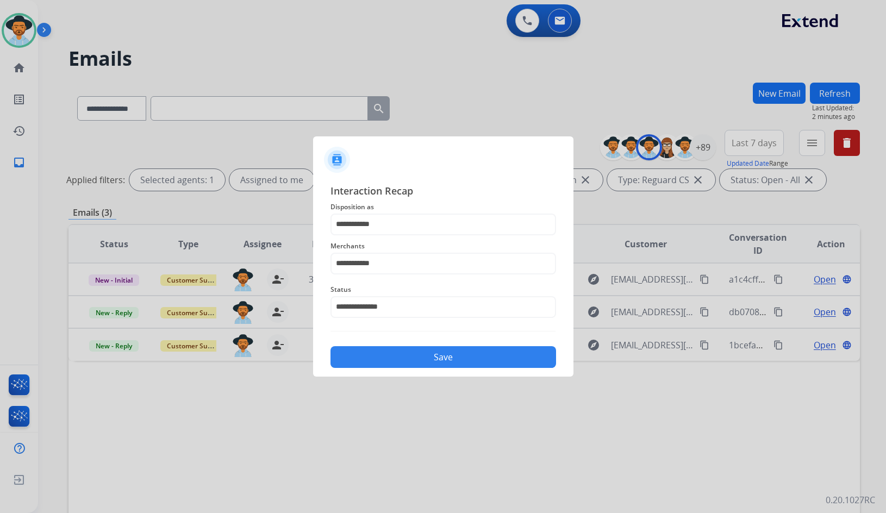
click at [402, 345] on div "Save" at bounding box center [444, 354] width 226 height 28
click at [402, 354] on button "Save" at bounding box center [444, 357] width 226 height 22
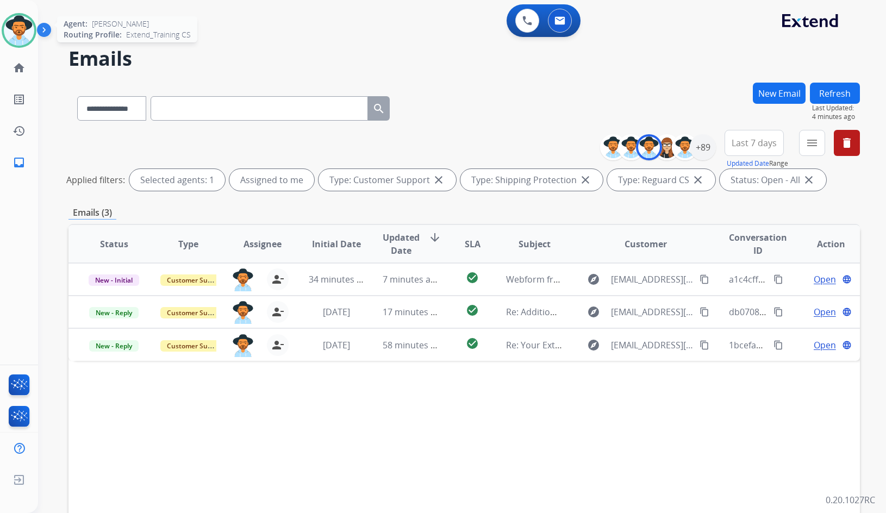
click at [20, 20] on img at bounding box center [19, 30] width 30 height 30
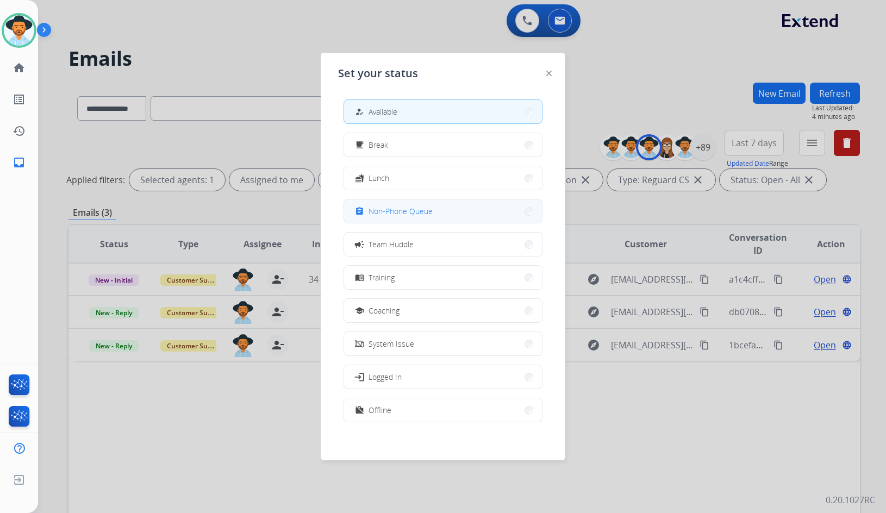
click at [420, 213] on span "Non-Phone Queue" at bounding box center [401, 211] width 64 height 11
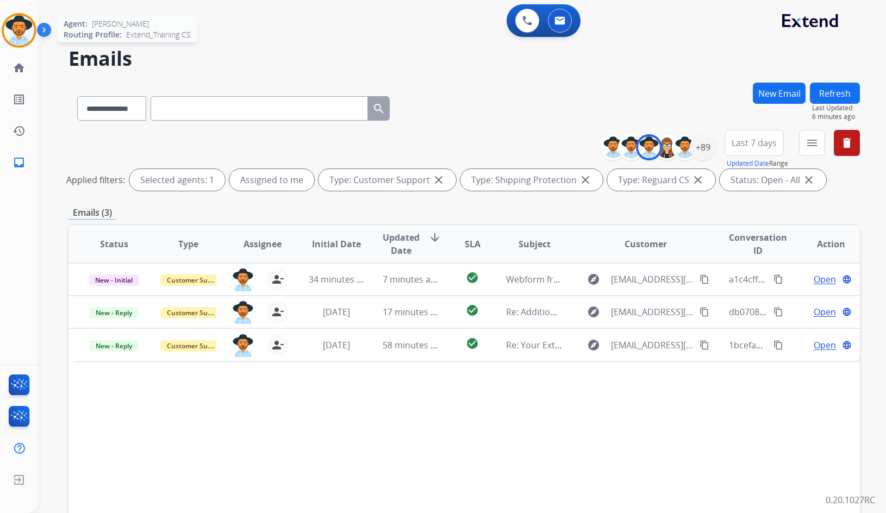
click at [20, 32] on img at bounding box center [19, 30] width 30 height 30
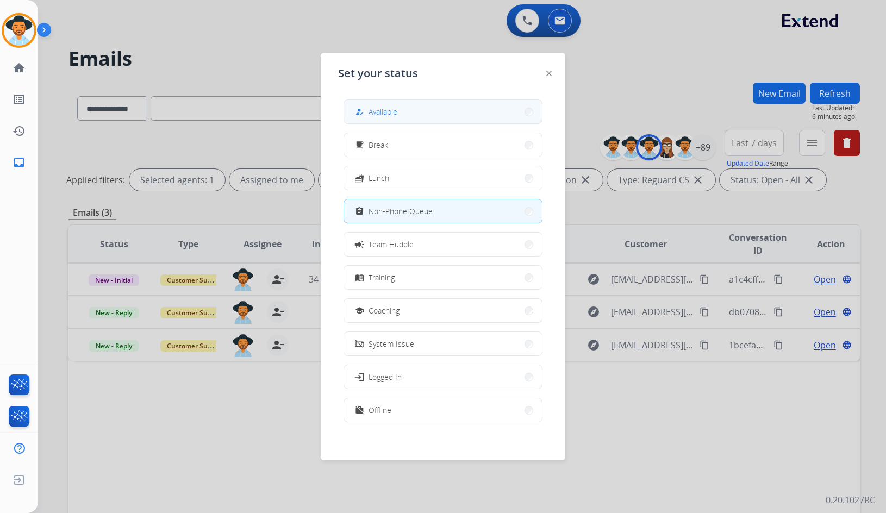
click at [409, 110] on button "how_to_reg Available" at bounding box center [443, 111] width 198 height 23
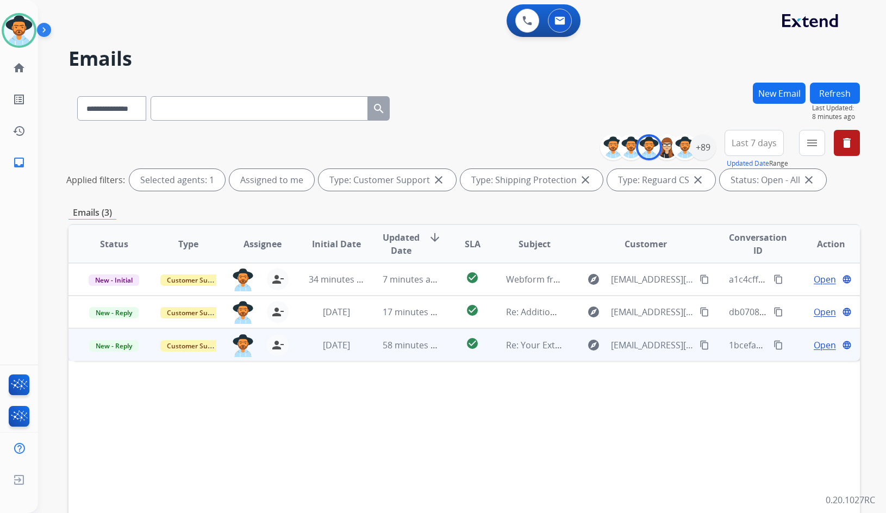
click at [814, 346] on span "Open" at bounding box center [825, 345] width 22 height 13
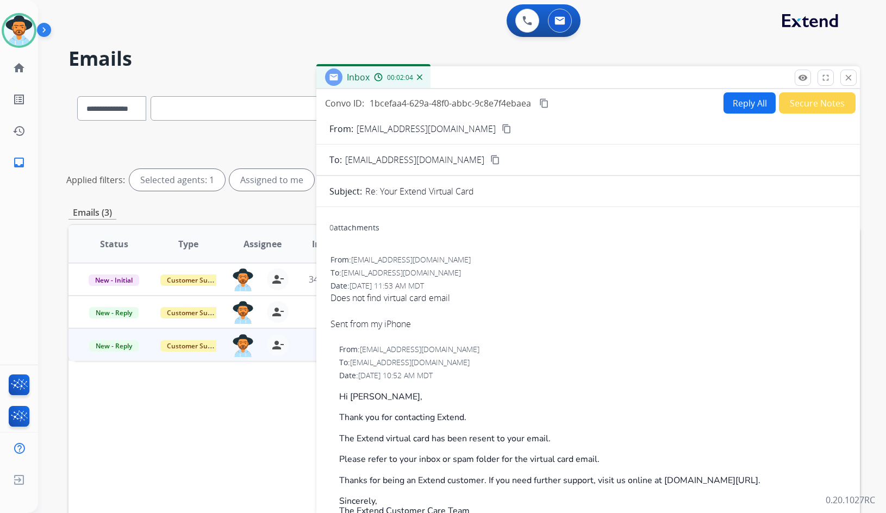
click at [502, 127] on mat-icon "content_copy" at bounding box center [507, 129] width 10 height 10
click at [401, 295] on span "Does not find virtual card email Sent from my iPhone" at bounding box center [589, 310] width 516 height 39
click at [400, 295] on span "Does not find virtual card email Sent from my iPhone" at bounding box center [589, 310] width 516 height 39
copy span "Does not find virtual card email"
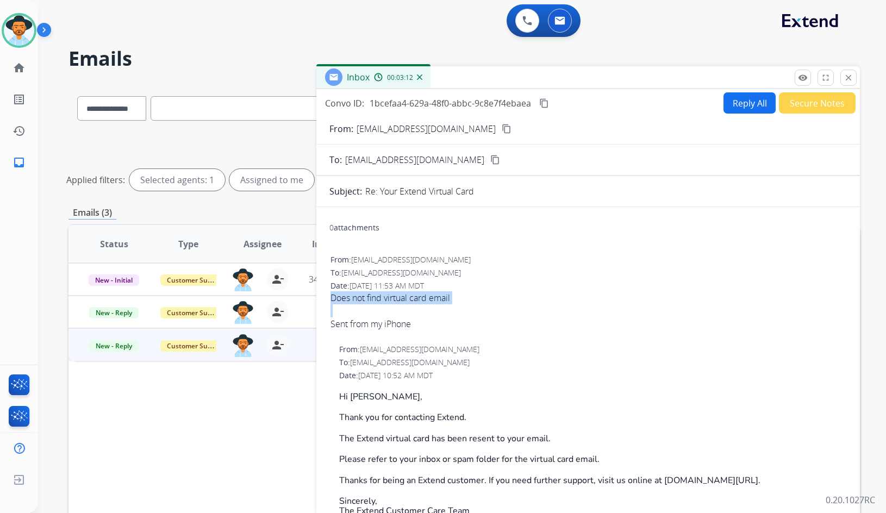
click at [542, 102] on mat-icon "content_copy" at bounding box center [544, 103] width 10 height 10
click at [725, 106] on button "Reply All" at bounding box center [750, 102] width 52 height 21
select select "**********"
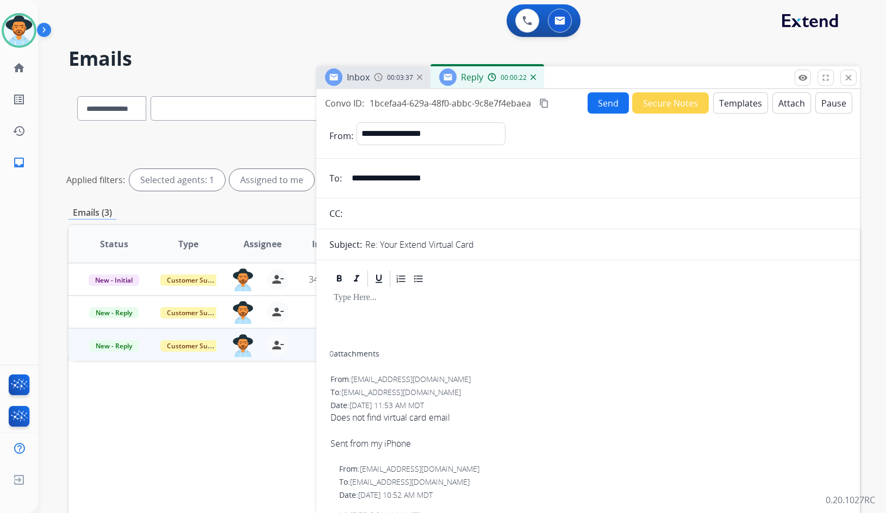
click at [734, 113] on button "Templates" at bounding box center [740, 102] width 55 height 21
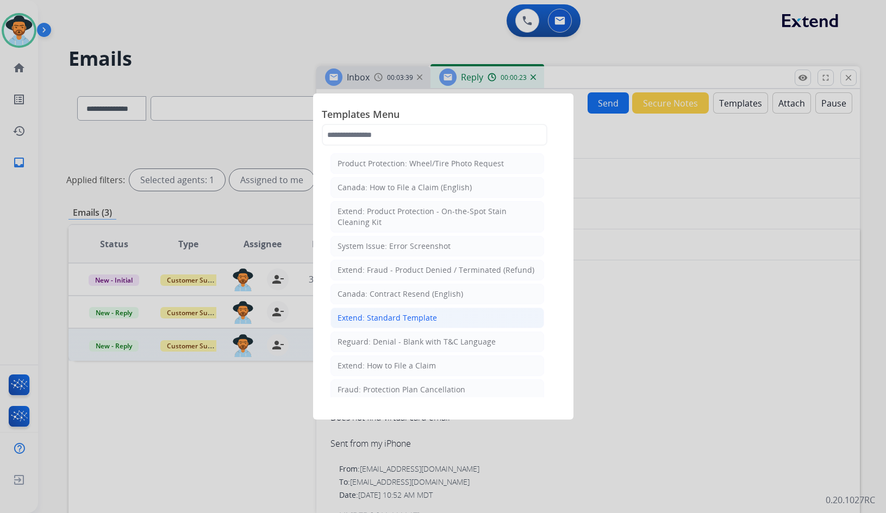
click at [412, 319] on div "Extend: Standard Template" at bounding box center [388, 318] width 100 height 11
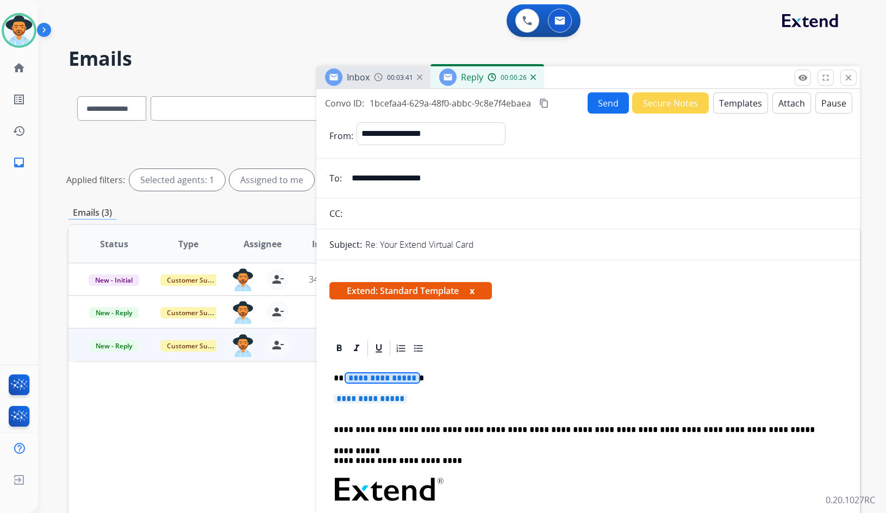
click at [371, 379] on span "**********" at bounding box center [382, 378] width 73 height 9
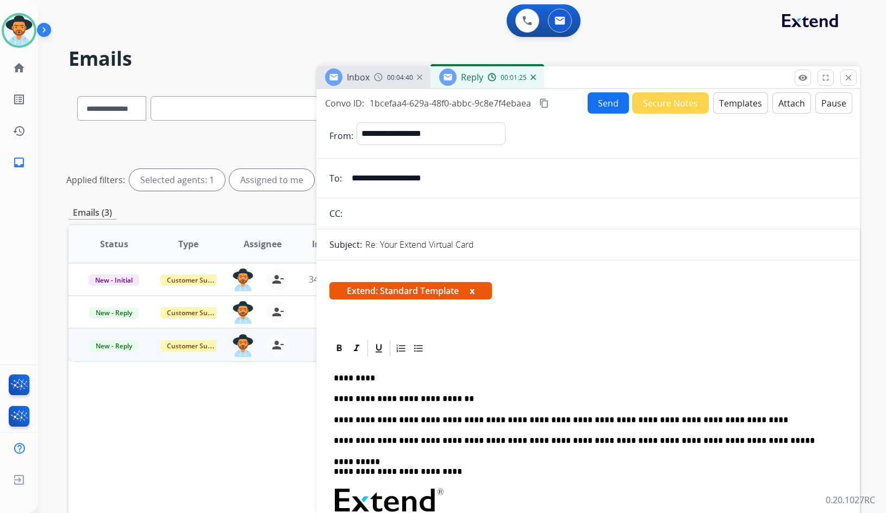
click at [601, 104] on button "Send" at bounding box center [608, 102] width 41 height 21
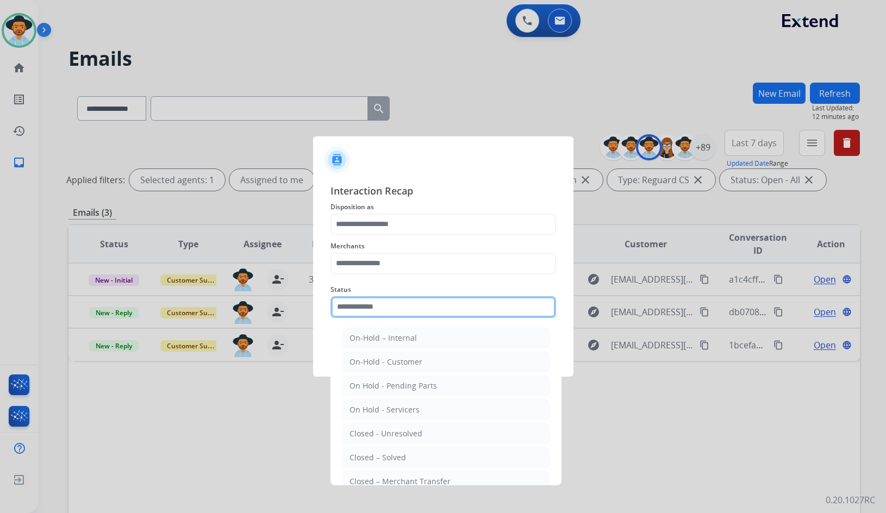
drag, startPoint x: 388, startPoint y: 297, endPoint x: 396, endPoint y: 320, distance: 24.4
click at [388, 297] on input "text" at bounding box center [444, 307] width 226 height 22
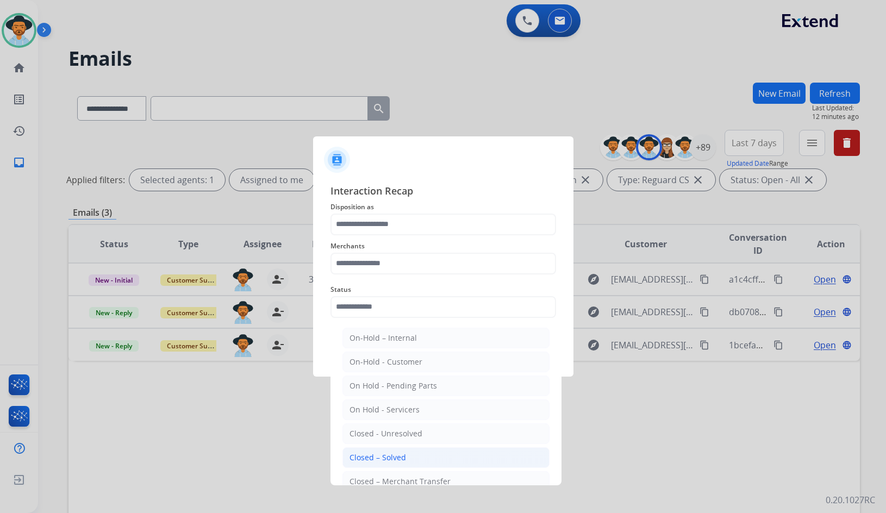
click at [423, 458] on li "Closed – Solved" at bounding box center [446, 458] width 207 height 21
type input "**********"
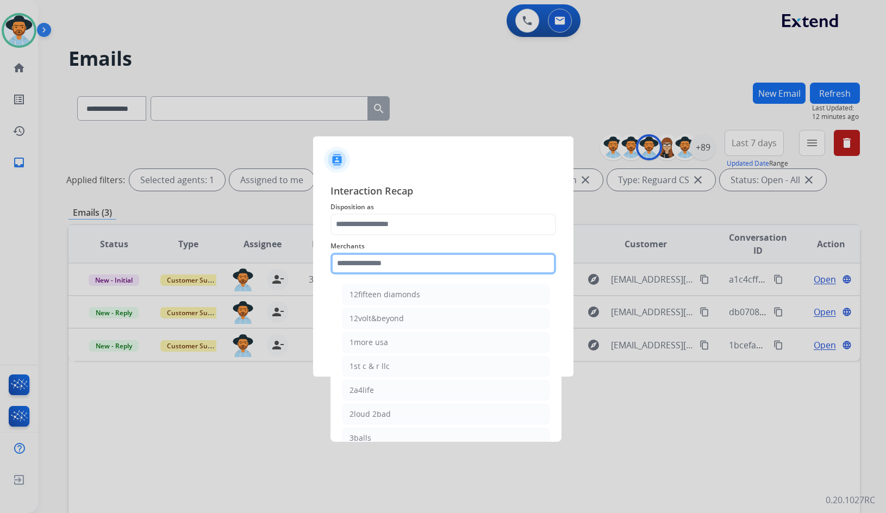
click at [368, 268] on input "text" at bounding box center [444, 264] width 226 height 22
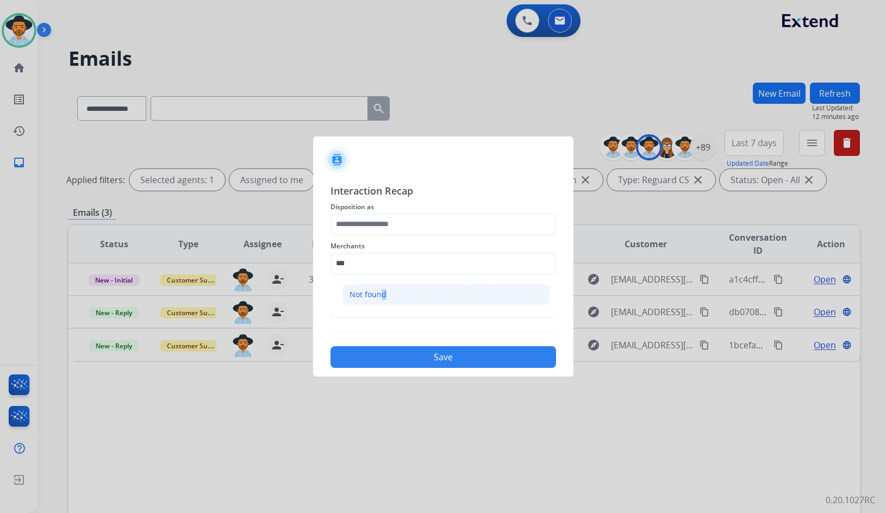
click at [380, 296] on div "Not found" at bounding box center [368, 294] width 37 height 11
type input "*********"
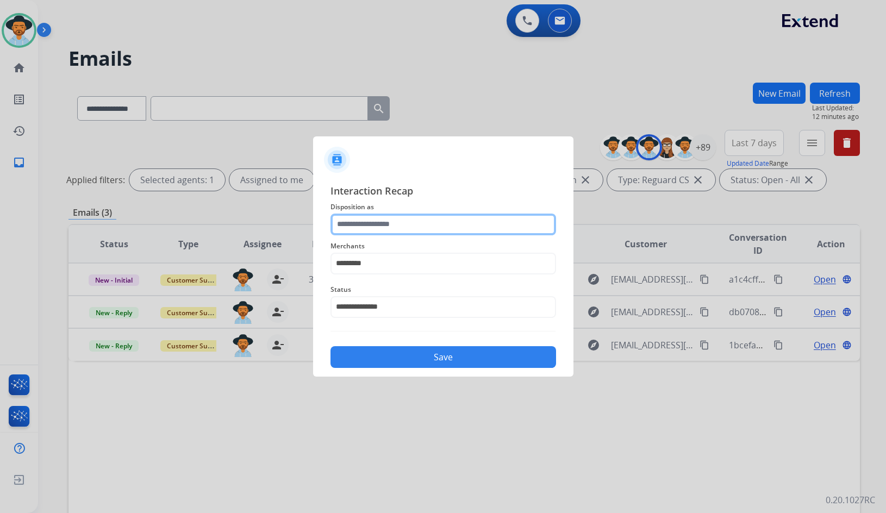
click at [407, 225] on input "text" at bounding box center [444, 225] width 226 height 22
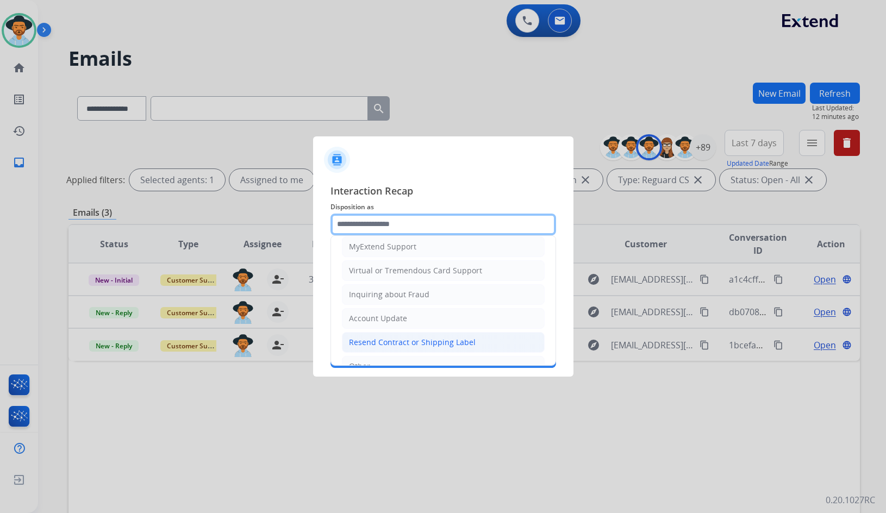
scroll to position [109, 0]
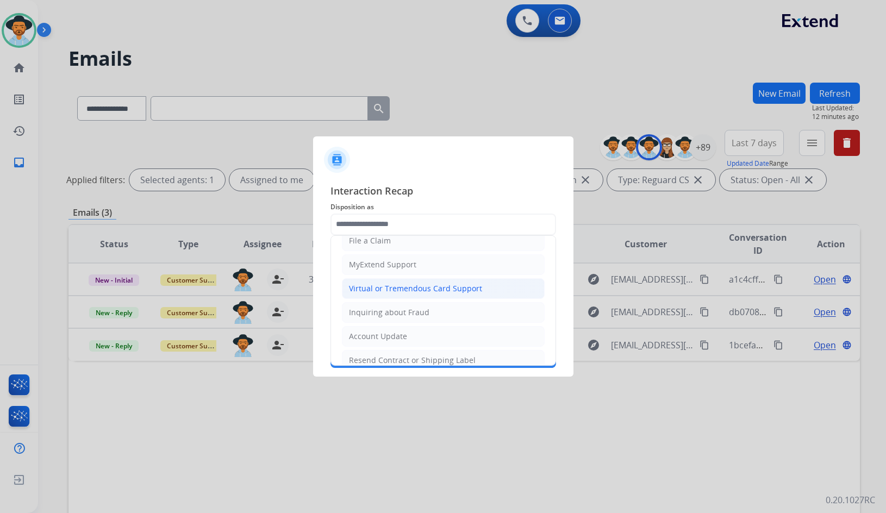
click at [402, 289] on div "Virtual or Tremendous Card Support" at bounding box center [415, 288] width 133 height 11
type input "**********"
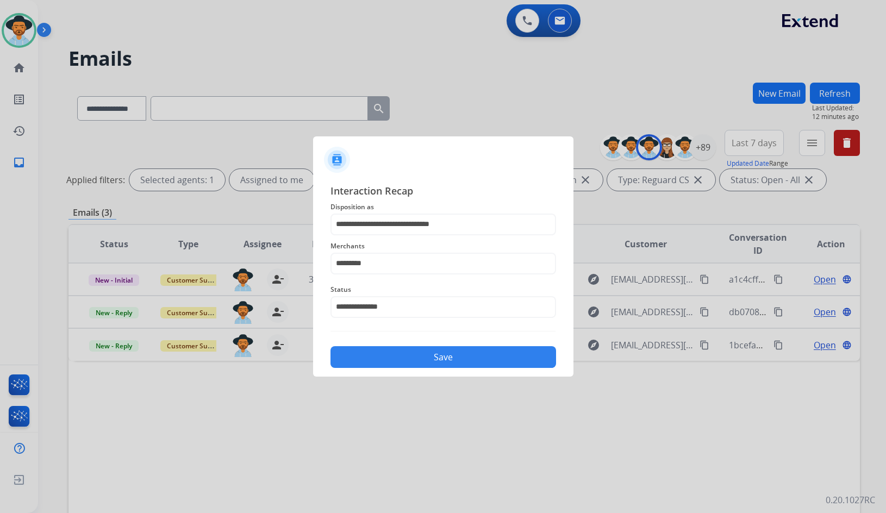
click at [409, 361] on button "Save" at bounding box center [444, 357] width 226 height 22
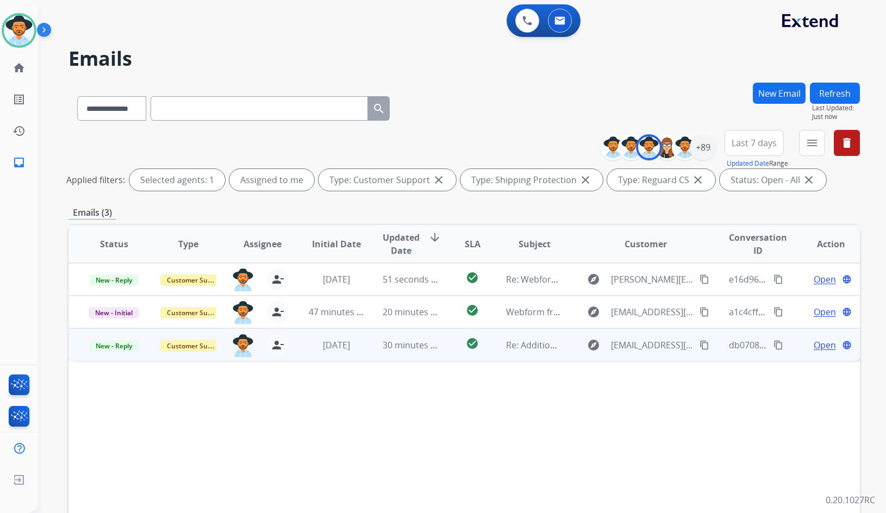
click at [814, 346] on span "Open" at bounding box center [825, 345] width 22 height 13
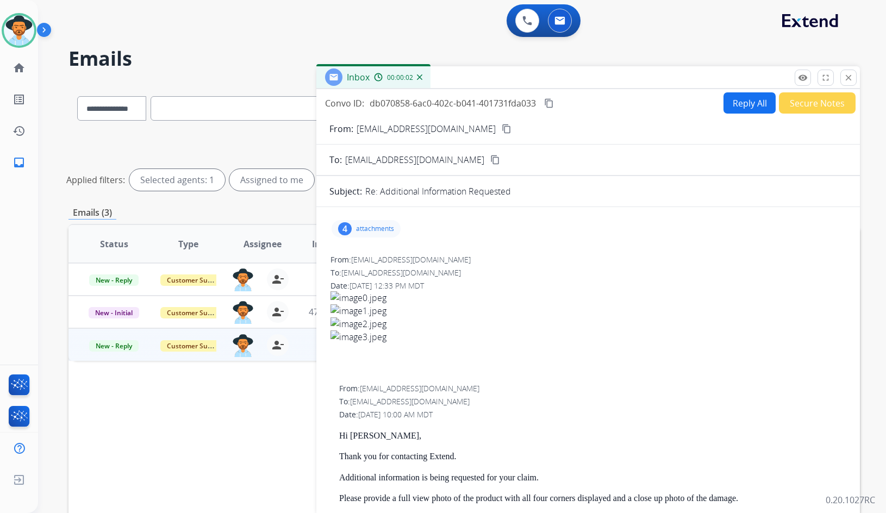
click at [385, 233] on div "4 attachments" at bounding box center [366, 228] width 69 height 17
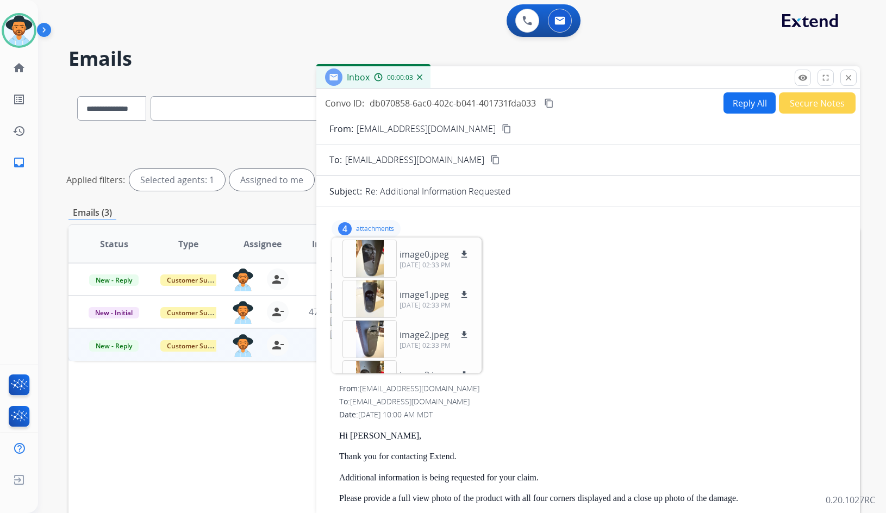
click at [381, 225] on p "attachments" at bounding box center [375, 229] width 38 height 9
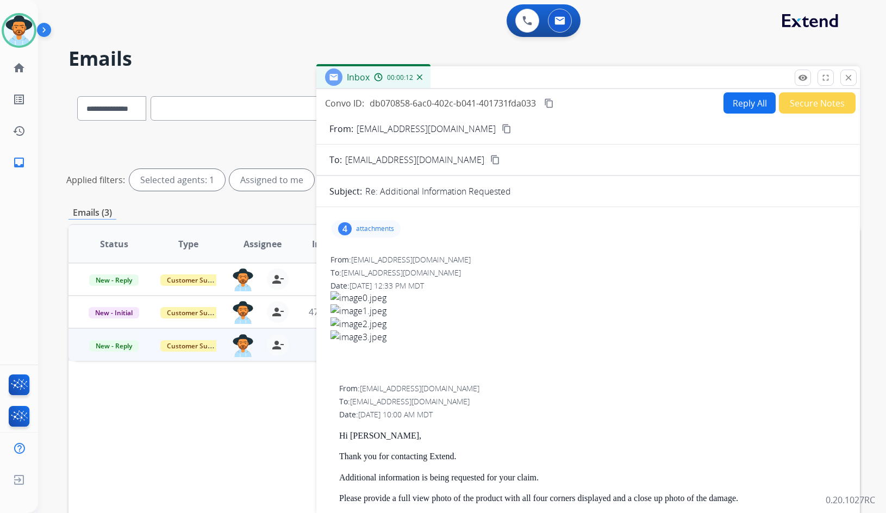
click at [495, 303] on img at bounding box center [589, 297] width 516 height 13
drag, startPoint x: 415, startPoint y: 332, endPoint x: 379, endPoint y: 256, distance: 83.9
click at [413, 328] on div at bounding box center [589, 323] width 516 height 65
click at [370, 228] on p "attachments" at bounding box center [375, 229] width 38 height 9
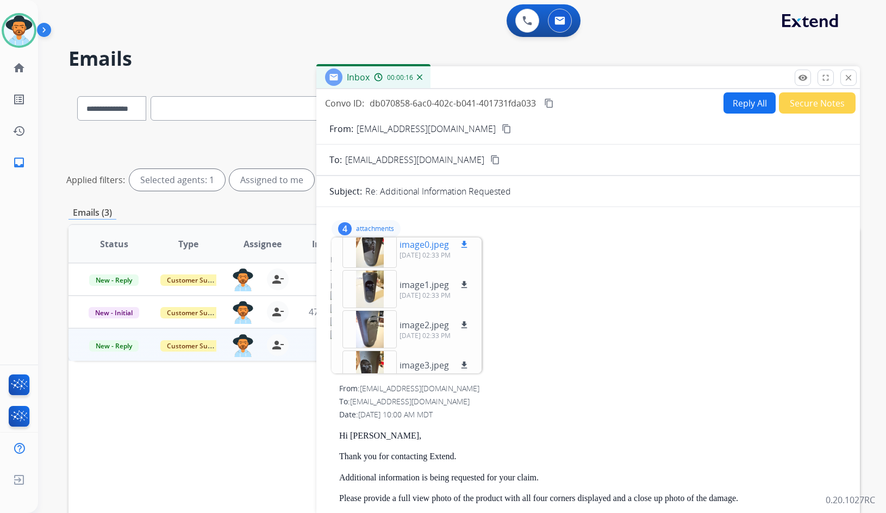
scroll to position [0, 0]
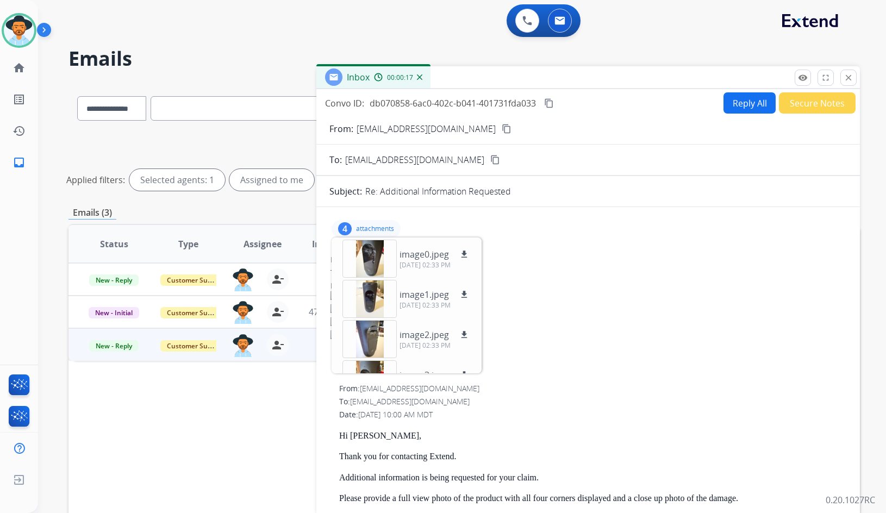
click at [386, 229] on p "attachments" at bounding box center [375, 229] width 38 height 9
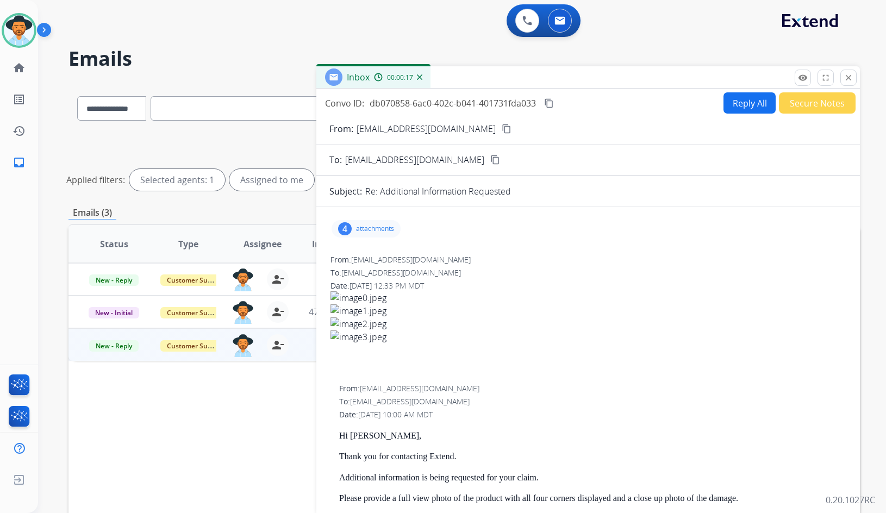
click at [502, 128] on mat-icon "content_copy" at bounding box center [507, 129] width 10 height 10
drag, startPoint x: 377, startPoint y: 226, endPoint x: 373, endPoint y: 223, distance: 5.6
click at [377, 226] on p "attachments" at bounding box center [375, 229] width 38 height 9
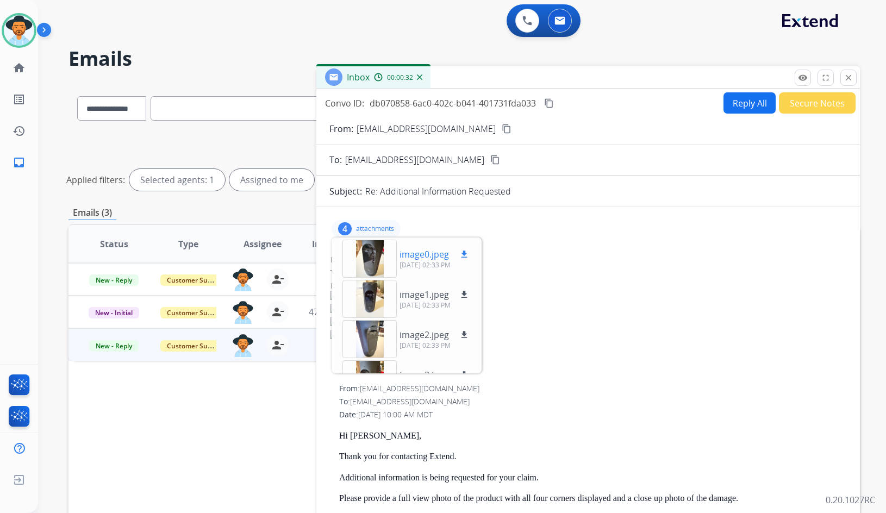
click at [371, 262] on div at bounding box center [370, 259] width 54 height 38
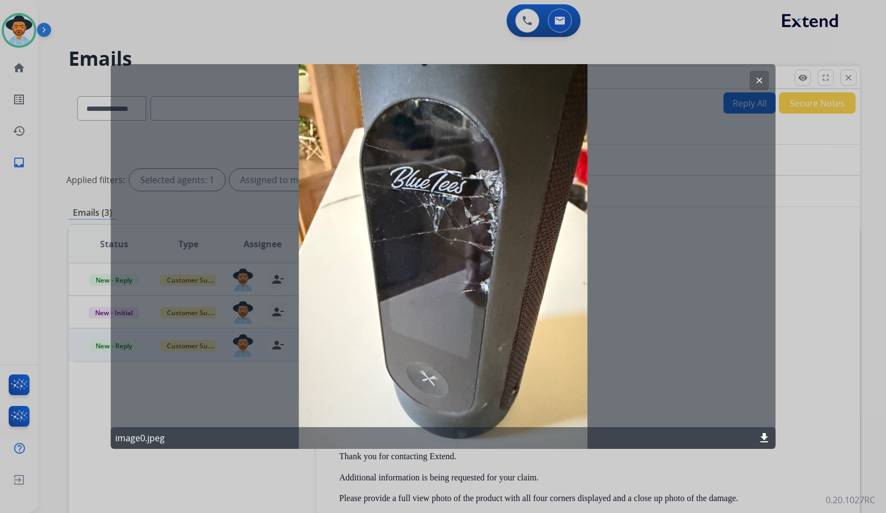
click at [755, 83] on mat-icon "clear" at bounding box center [759, 81] width 10 height 10
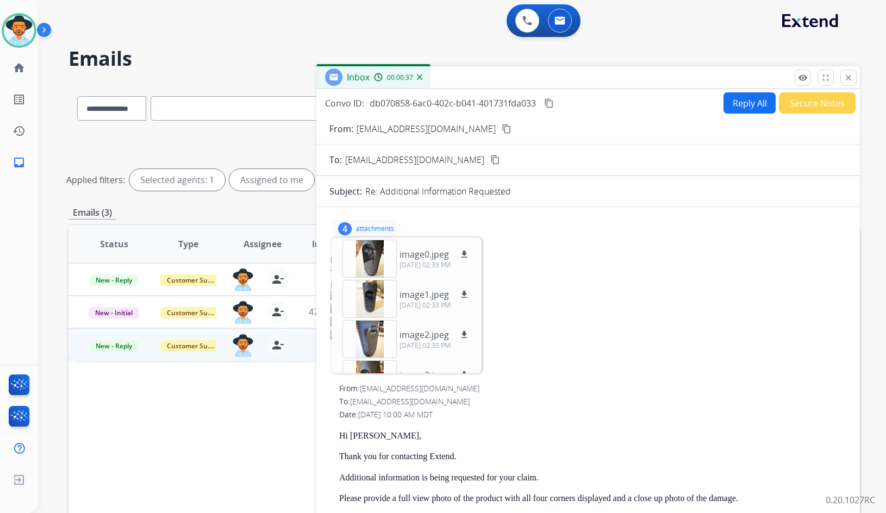
click at [370, 223] on div "4 attachments image0.jpeg download [DATE] 02:33 PM image1.jpeg download [DATE] …" at bounding box center [366, 228] width 69 height 17
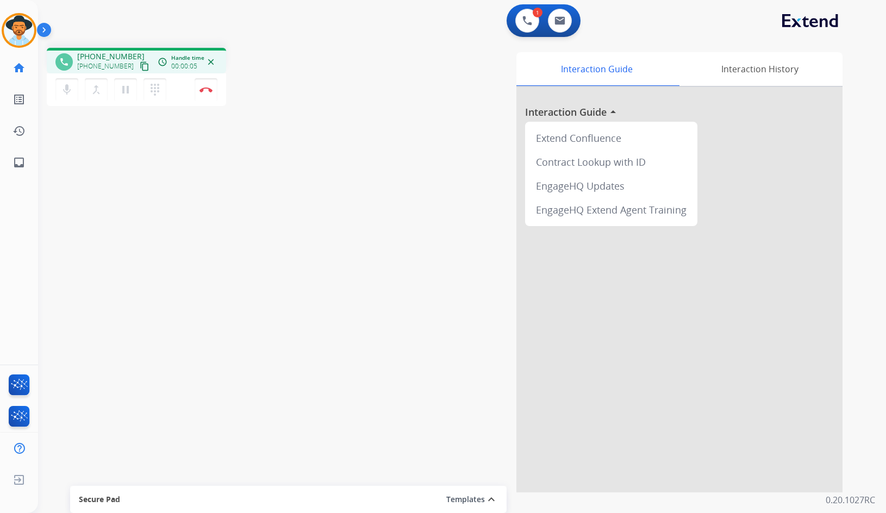
drag, startPoint x: 130, startPoint y: 64, endPoint x: 114, endPoint y: 64, distance: 16.3
click at [140, 64] on mat-icon "content_copy" at bounding box center [145, 66] width 10 height 10
click at [210, 89] on img at bounding box center [206, 89] width 13 height 5
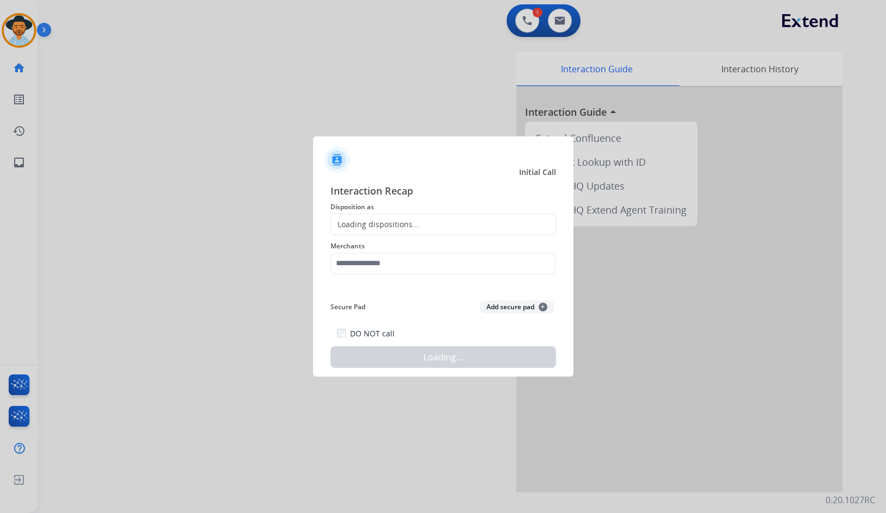
click at [351, 257] on input "text" at bounding box center [444, 264] width 226 height 22
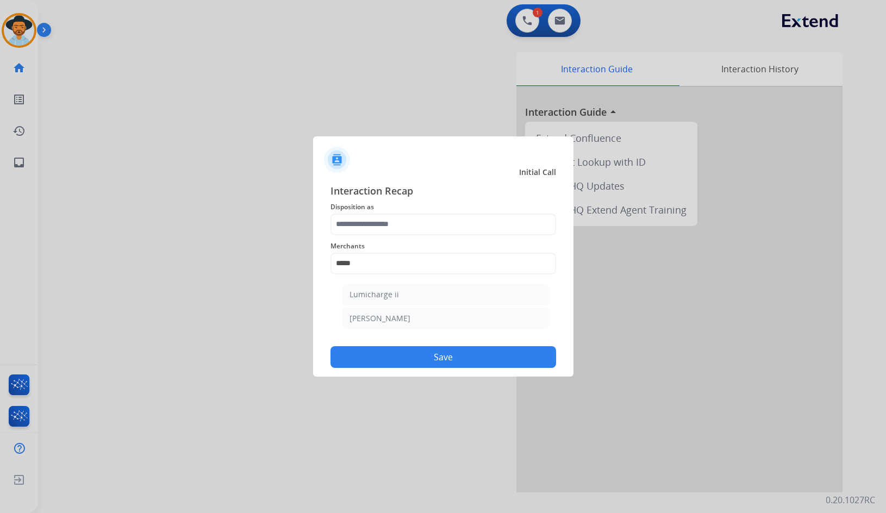
drag, startPoint x: 380, startPoint y: 320, endPoint x: 381, endPoint y: 292, distance: 28.3
click at [380, 320] on div "[PERSON_NAME]" at bounding box center [380, 318] width 61 height 11
type input "********"
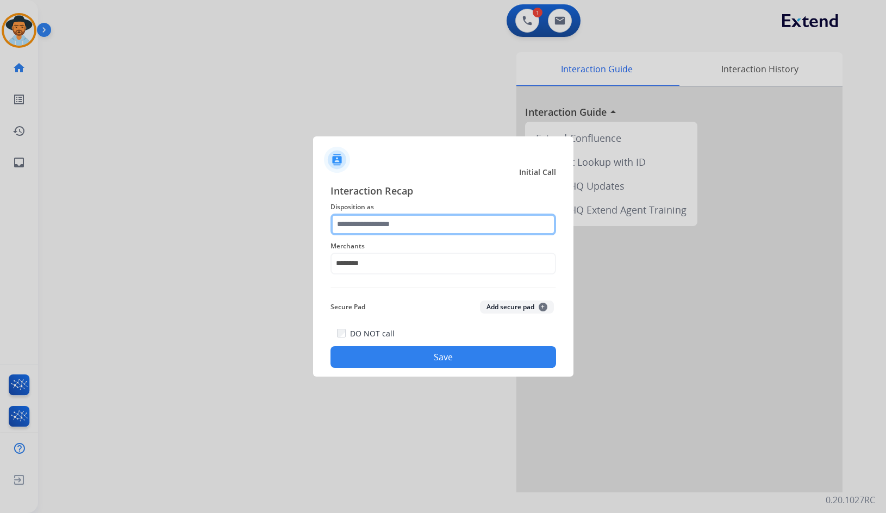
click at [388, 224] on input "text" at bounding box center [444, 225] width 226 height 22
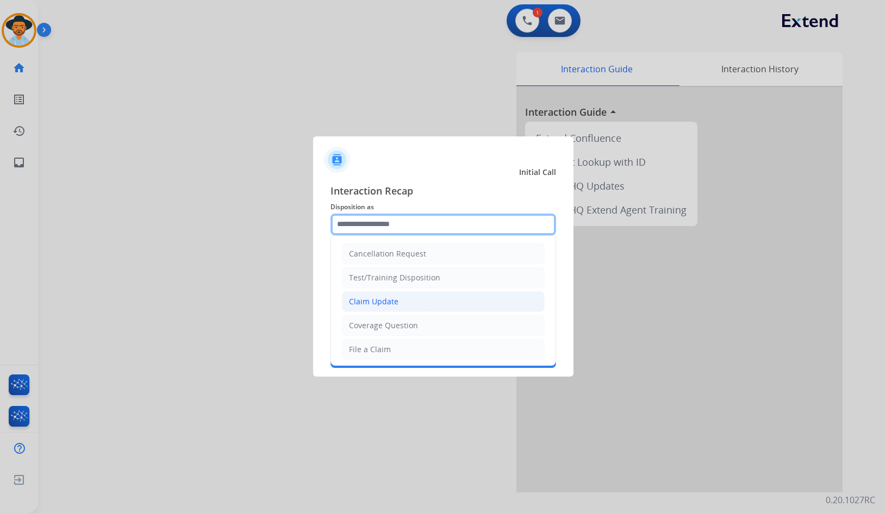
scroll to position [54, 0]
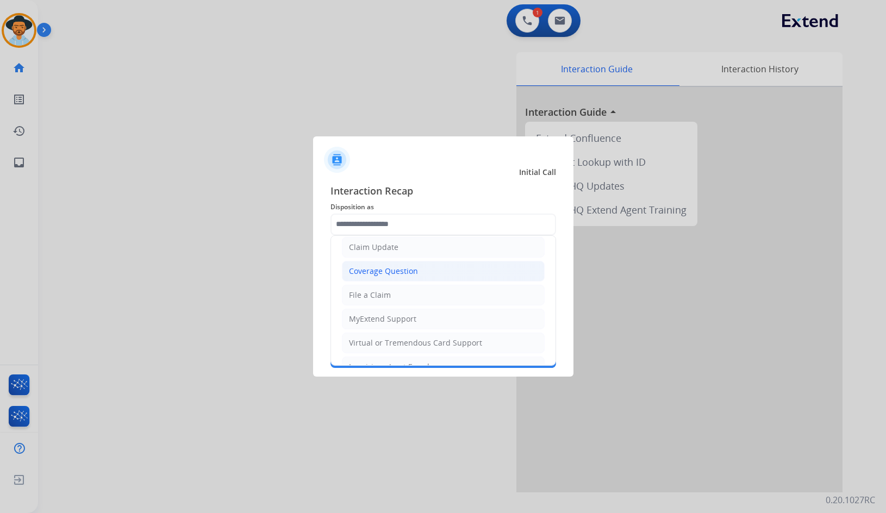
click at [401, 266] on div "Coverage Question" at bounding box center [383, 271] width 69 height 11
type input "**********"
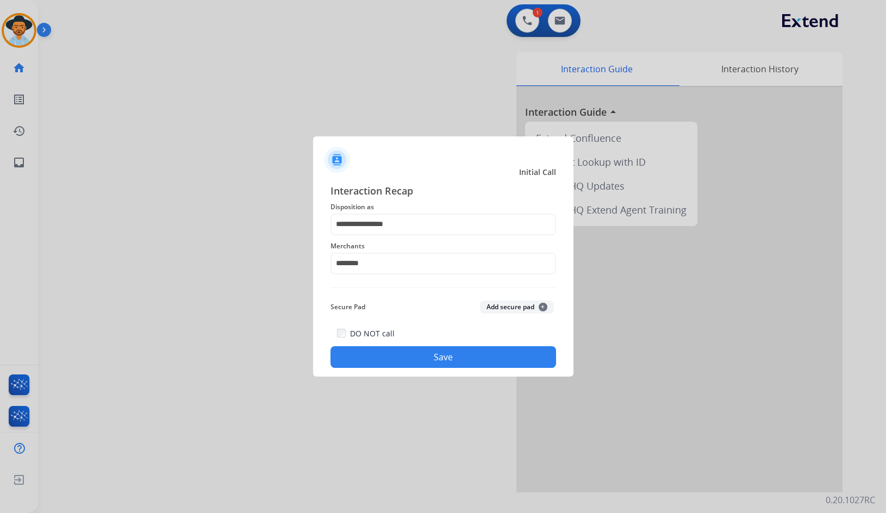
click at [412, 359] on button "Save" at bounding box center [444, 357] width 226 height 22
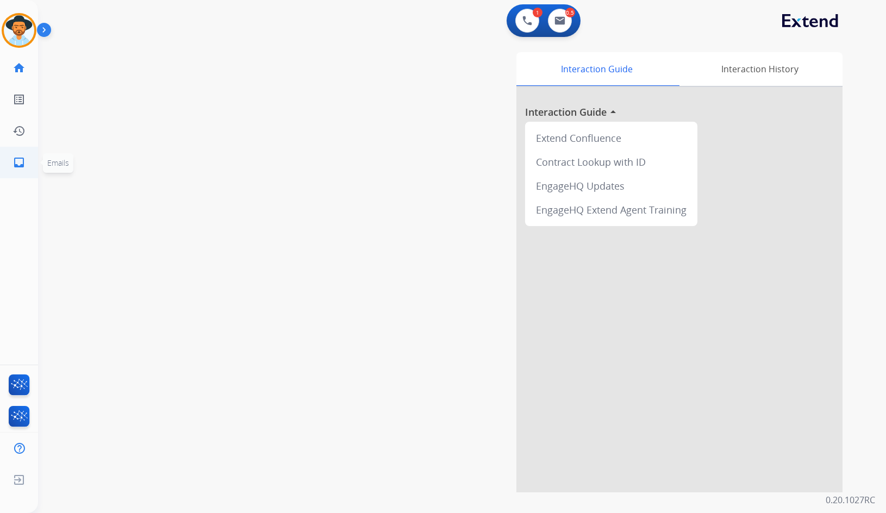
click at [24, 163] on mat-icon "inbox" at bounding box center [19, 162] width 13 height 13
select select "**********"
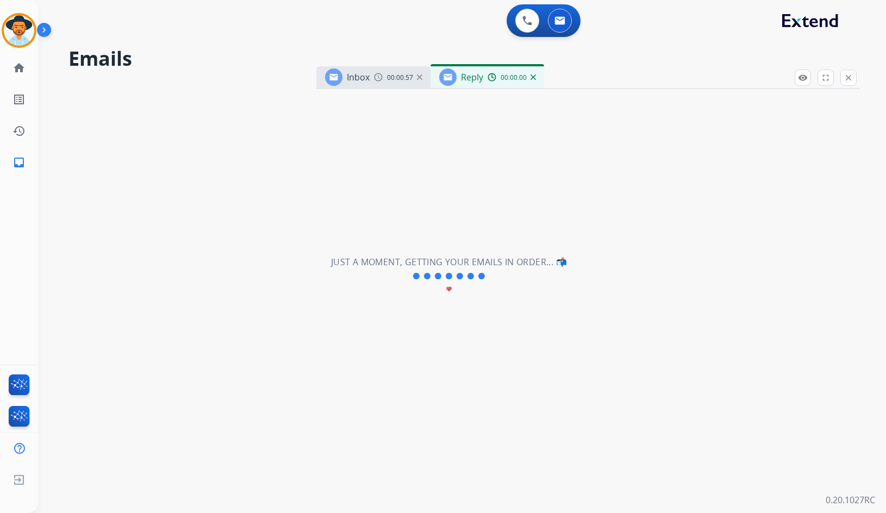
select select "**********"
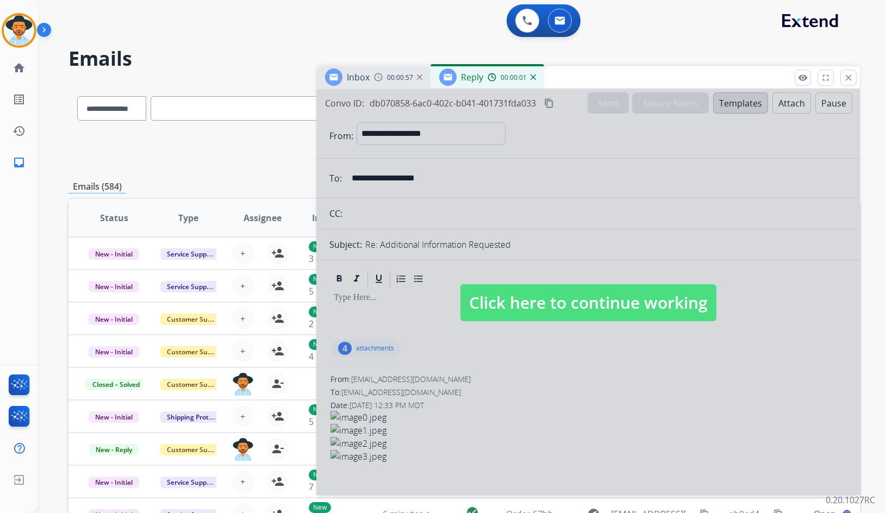
click at [529, 299] on span "Click here to continue working" at bounding box center [589, 302] width 256 height 37
select select
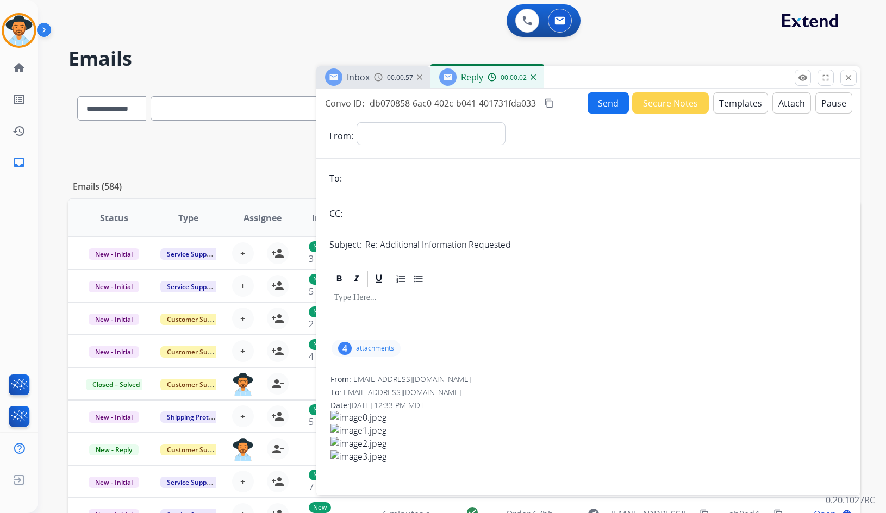
click at [533, 77] on img at bounding box center [533, 77] width 5 height 5
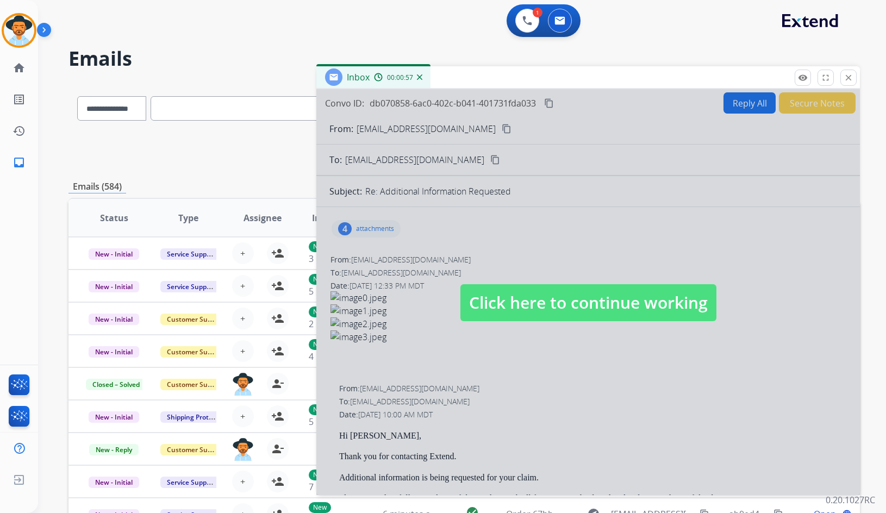
click at [498, 288] on span "Click here to continue working" at bounding box center [589, 302] width 256 height 37
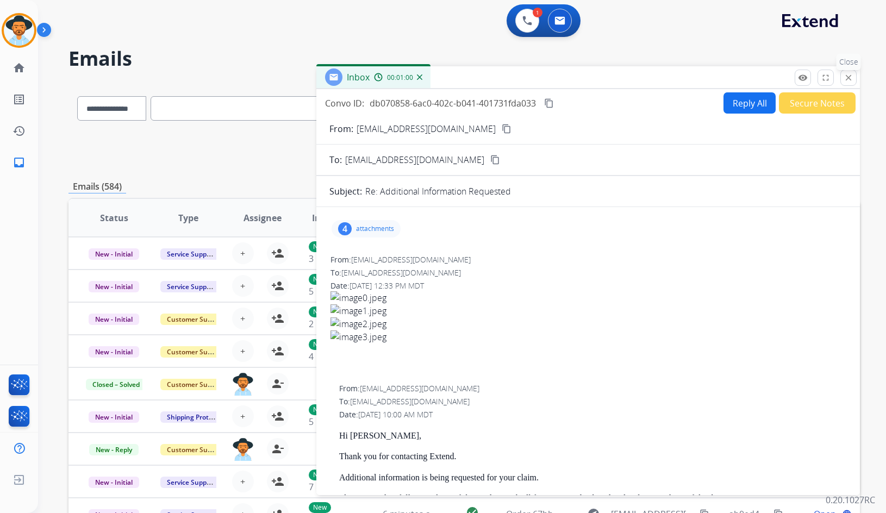
click at [855, 75] on button "close Close" at bounding box center [849, 78] width 16 height 16
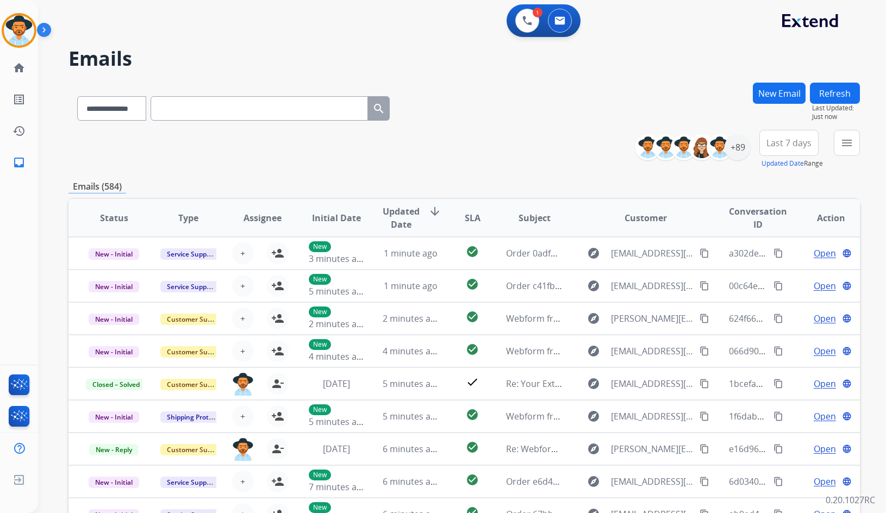
click at [846, 150] on button "menu" at bounding box center [847, 143] width 26 height 26
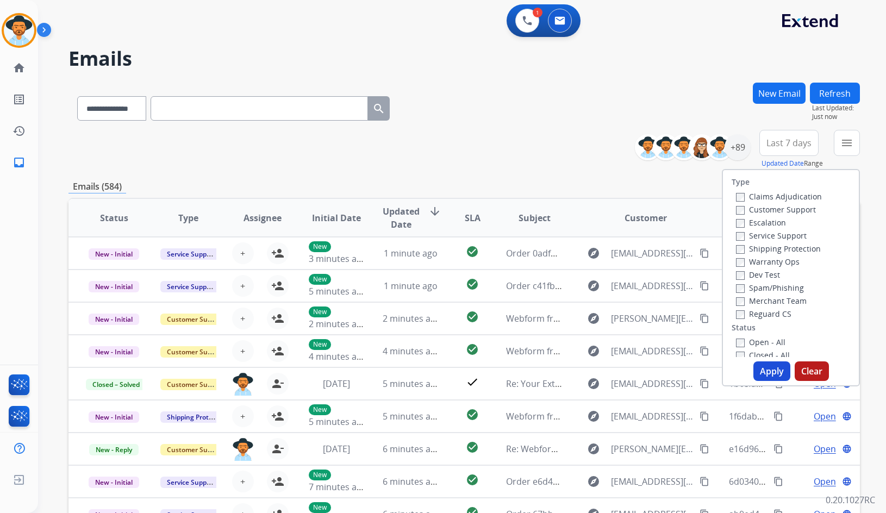
click at [801, 212] on label "Customer Support" at bounding box center [776, 209] width 80 height 10
click at [797, 253] on label "Shipping Protection" at bounding box center [778, 249] width 85 height 10
click at [771, 316] on label "Reguard CS" at bounding box center [763, 314] width 55 height 10
click at [769, 346] on label "Open - All" at bounding box center [760, 342] width 49 height 10
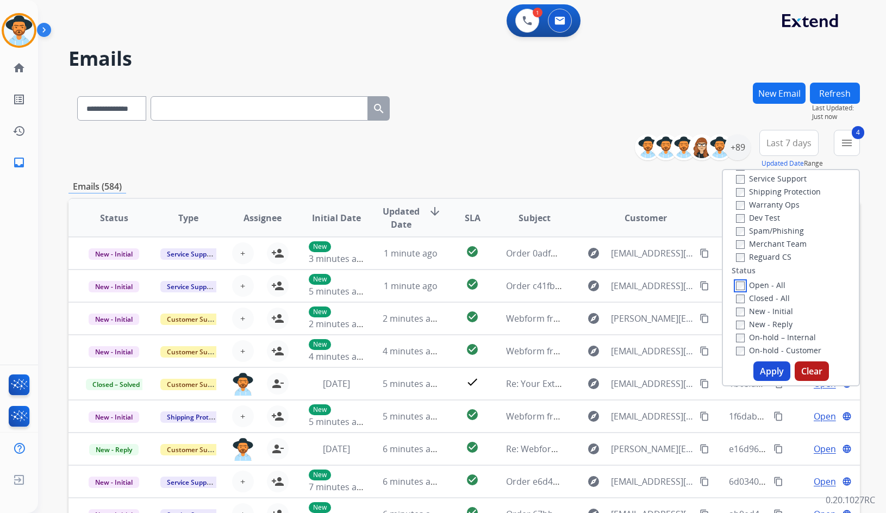
scroll to position [109, 0]
click at [795, 325] on label "On Hold - Servicers" at bounding box center [777, 325] width 83 height 10
click at [795, 314] on label "On Hold - Pending Parts" at bounding box center [786, 312] width 101 height 10
drag, startPoint x: 791, startPoint y: 300, endPoint x: 783, endPoint y: 290, distance: 12.8
click at [791, 299] on label "On-hold - Customer" at bounding box center [778, 299] width 85 height 10
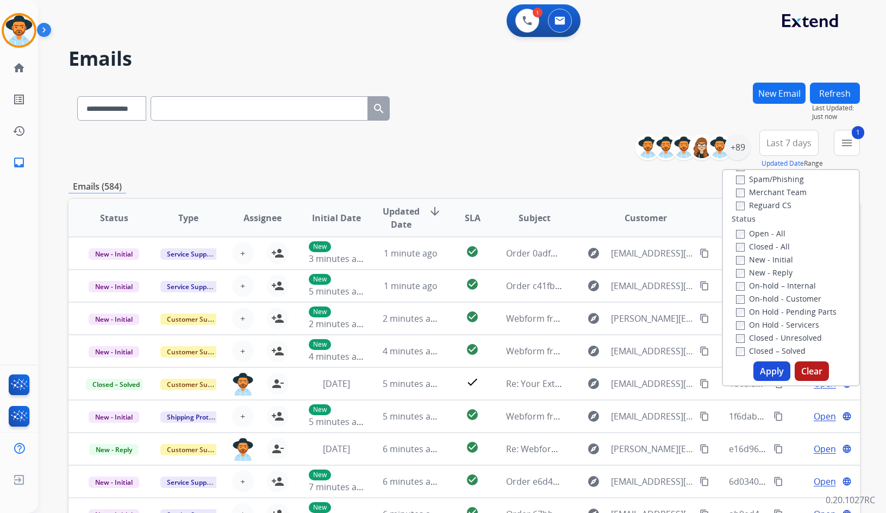
click at [781, 286] on label "On-hold – Internal" at bounding box center [776, 286] width 80 height 10
click at [765, 270] on label "New - Reply" at bounding box center [764, 273] width 57 height 10
click at [765, 259] on label "New - Initial" at bounding box center [764, 260] width 57 height 10
click at [771, 367] on button "Apply" at bounding box center [772, 372] width 37 height 20
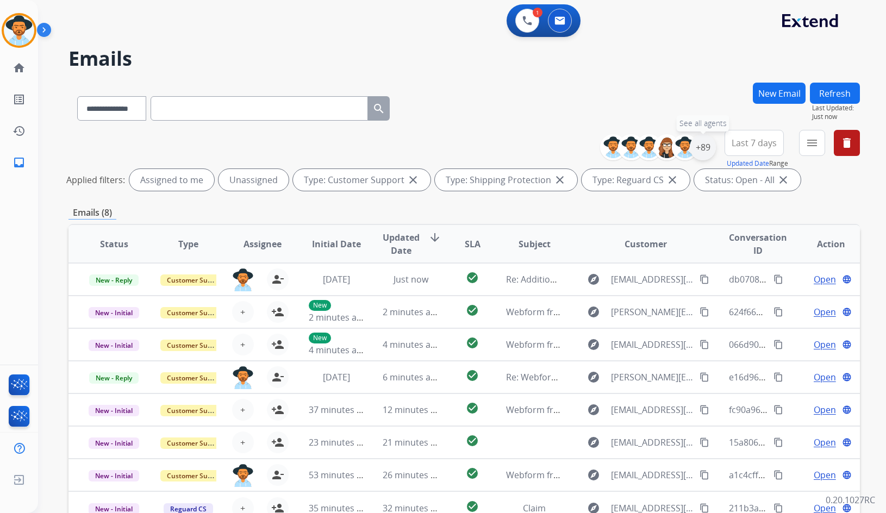
click at [704, 145] on div "+89" at bounding box center [703, 147] width 26 height 26
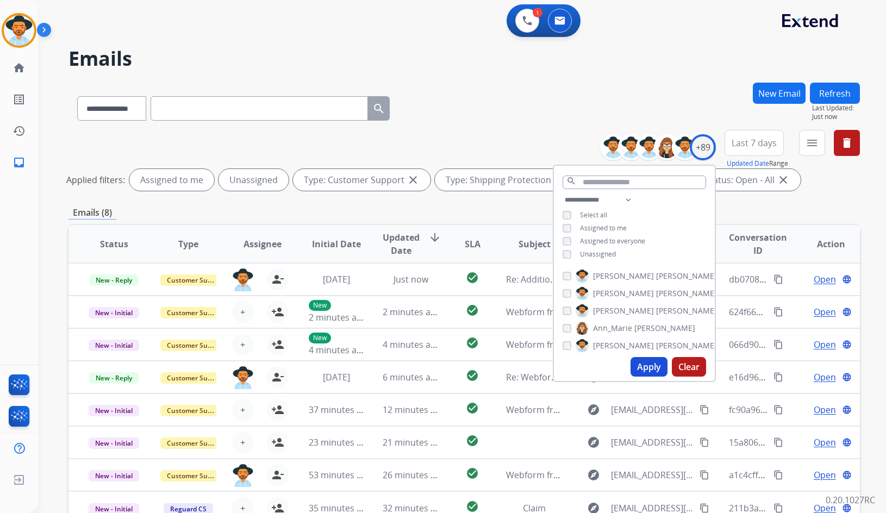
click at [594, 257] on span "Unassigned" at bounding box center [598, 254] width 36 height 9
click at [616, 309] on span "[PERSON_NAME]" at bounding box center [623, 311] width 61 height 11
click at [648, 375] on button "Apply" at bounding box center [649, 367] width 37 height 20
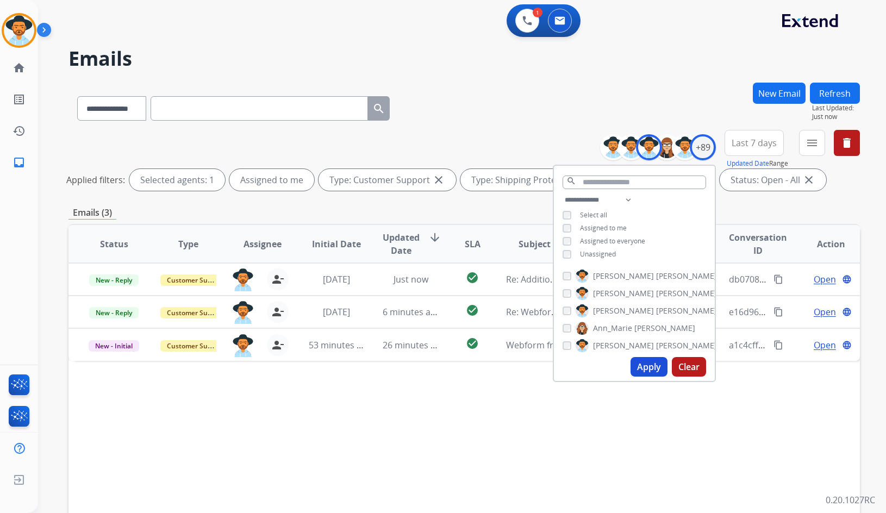
click at [424, 439] on div "Status Type Assignee Initial Date Updated Date arrow_downward SLA Subject Custo…" at bounding box center [465, 406] width 792 height 364
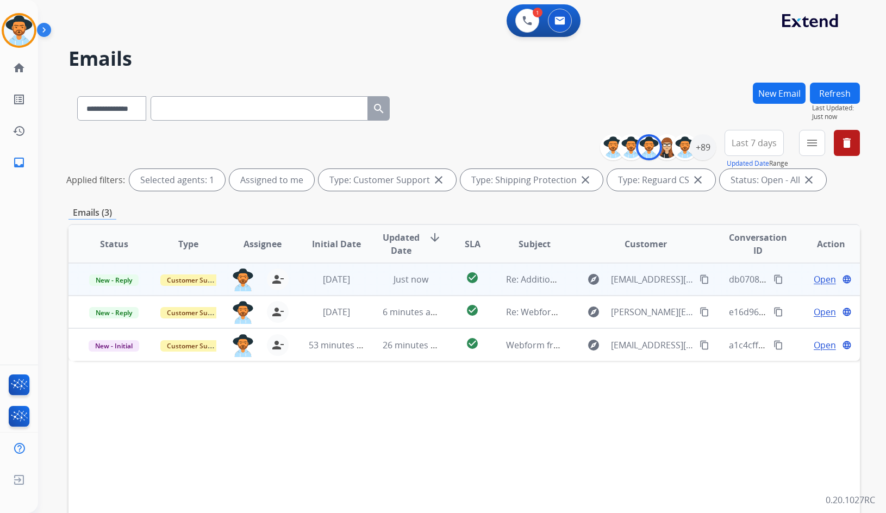
click at [814, 277] on span "Open" at bounding box center [825, 279] width 22 height 13
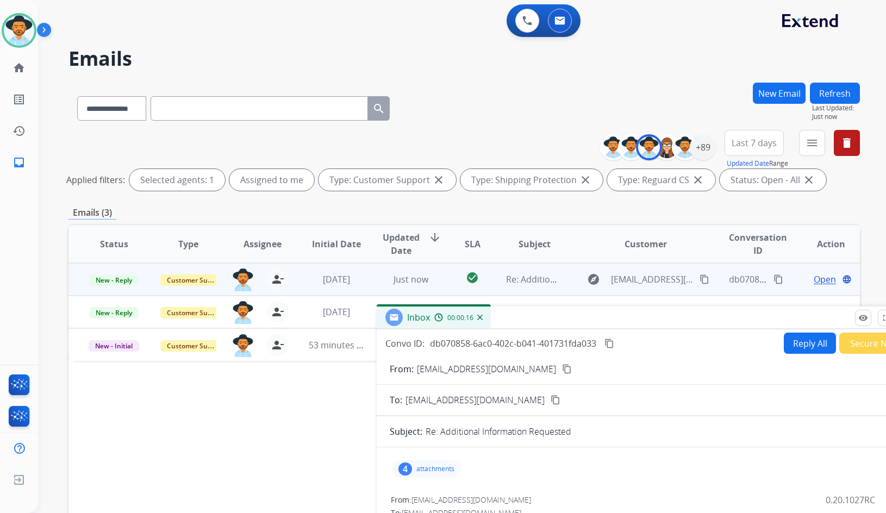
drag, startPoint x: 555, startPoint y: 78, endPoint x: 546, endPoint y: 282, distance: 203.6
click at [610, 317] on div "Inbox 00:00:16" at bounding box center [649, 318] width 544 height 23
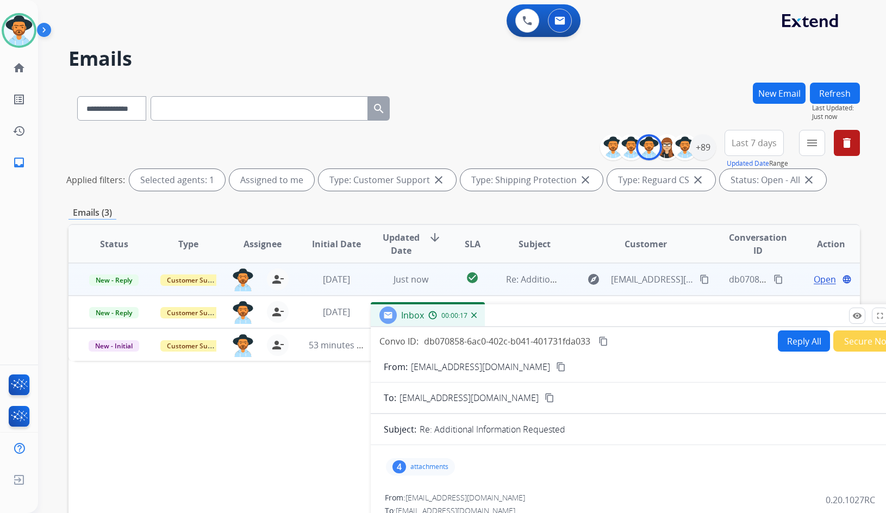
click at [44, 31] on img at bounding box center [46, 32] width 18 height 21
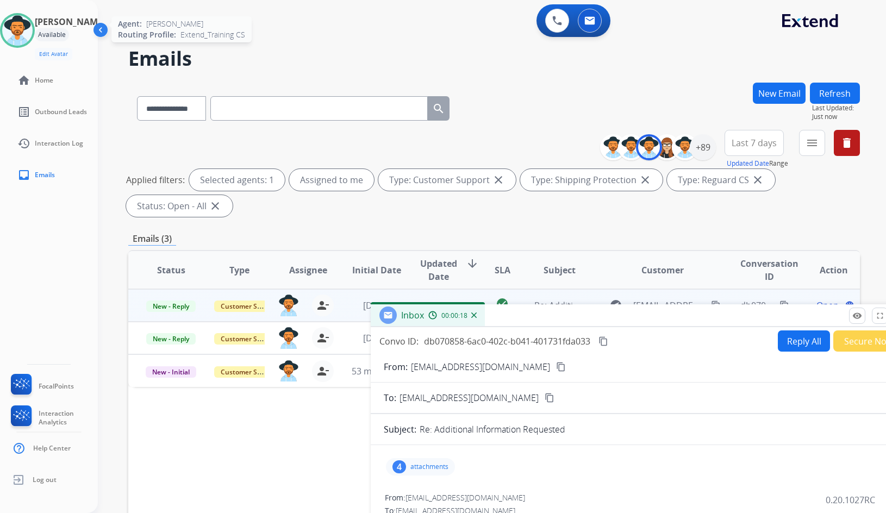
click at [32, 32] on img at bounding box center [17, 30] width 30 height 30
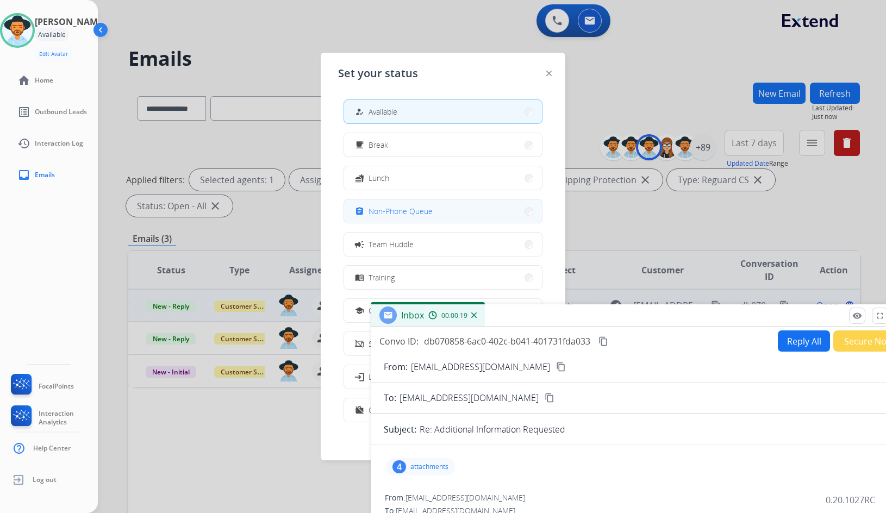
click at [406, 216] on span "Non-Phone Queue" at bounding box center [401, 211] width 64 height 11
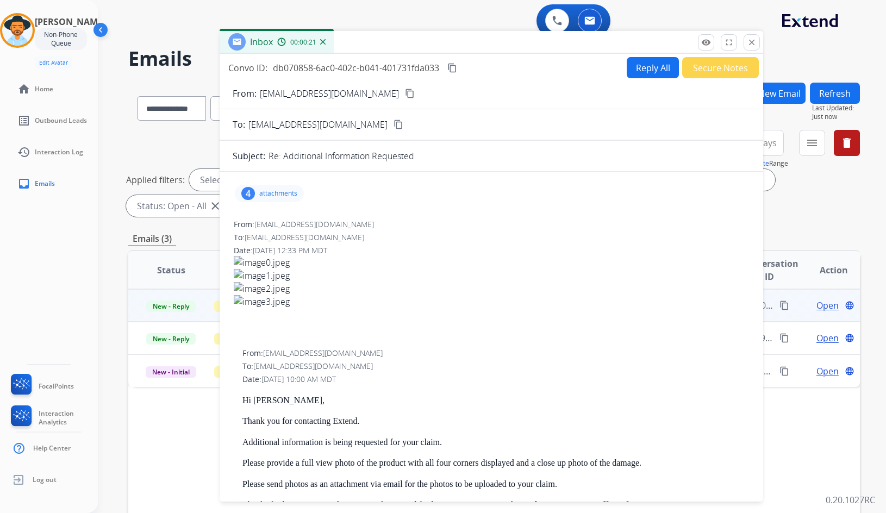
drag, startPoint x: 648, startPoint y: 317, endPoint x: 497, endPoint y: 43, distance: 312.5
click at [497, 43] on div "Inbox 00:00:21" at bounding box center [492, 42] width 544 height 23
click at [756, 39] on mat-icon "close" at bounding box center [752, 43] width 10 height 10
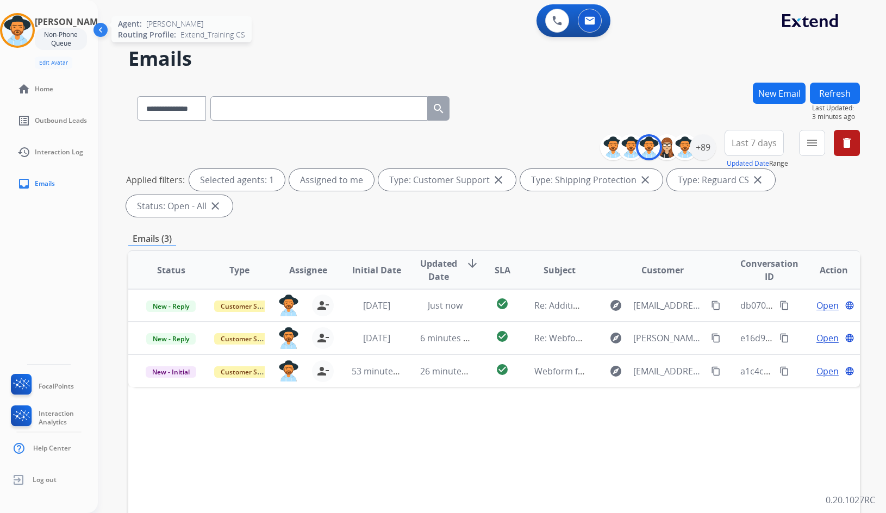
click at [24, 27] on img at bounding box center [17, 30] width 30 height 30
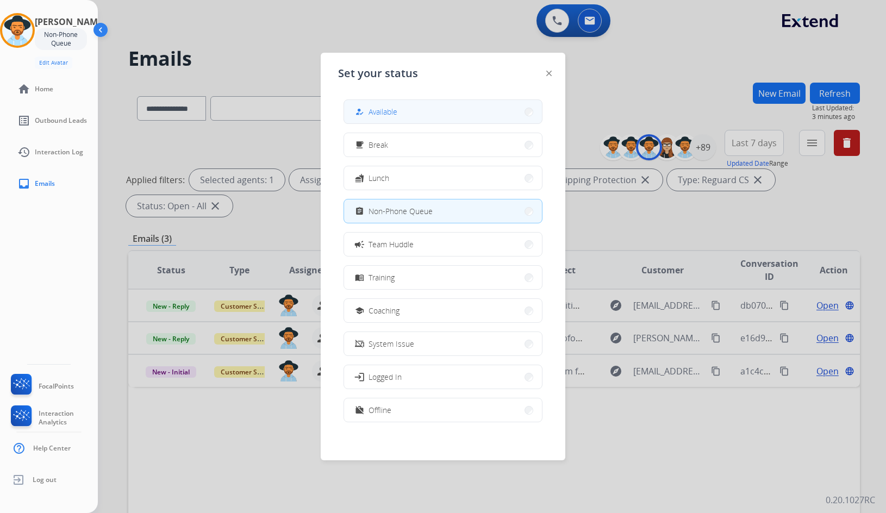
click at [416, 105] on button "how_to_reg Available" at bounding box center [443, 111] width 198 height 23
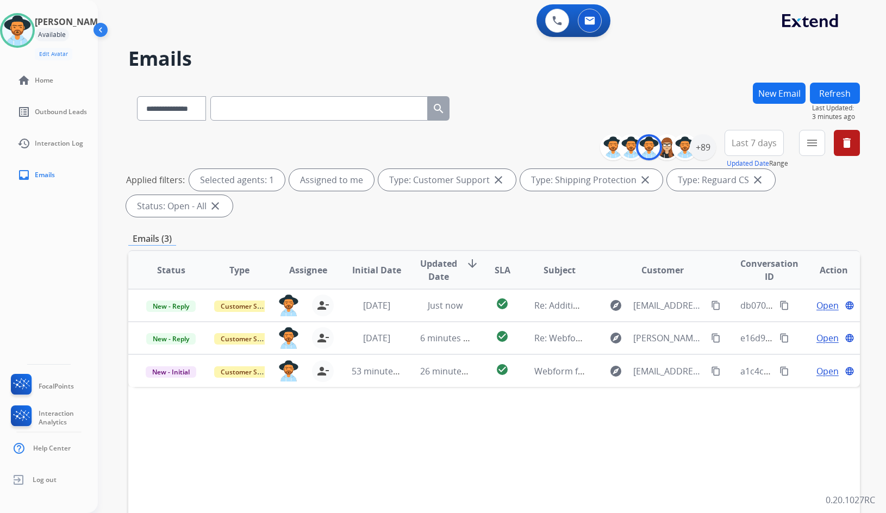
drag, startPoint x: 243, startPoint y: 55, endPoint x: 133, endPoint y: 33, distance: 111.6
click at [242, 55] on h2 "Emails" at bounding box center [494, 59] width 732 height 22
click at [107, 29] on img at bounding box center [101, 32] width 21 height 21
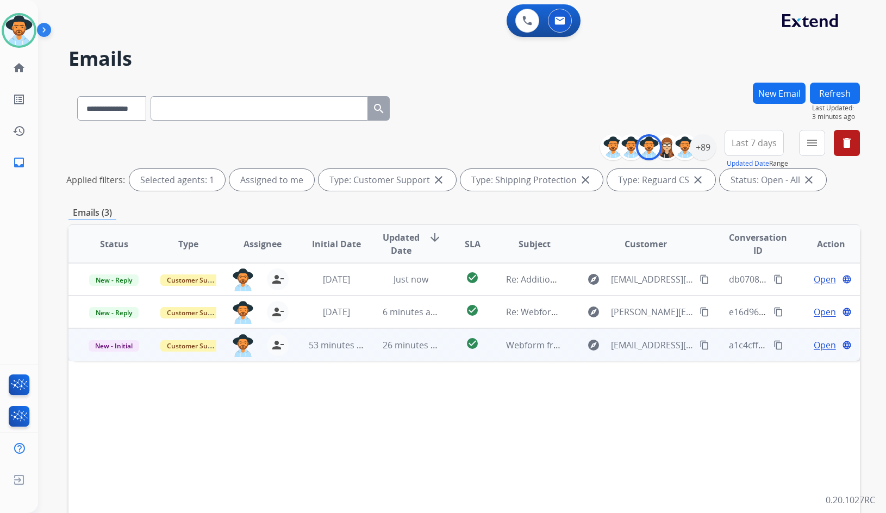
click at [820, 342] on span "Open" at bounding box center [825, 345] width 22 height 13
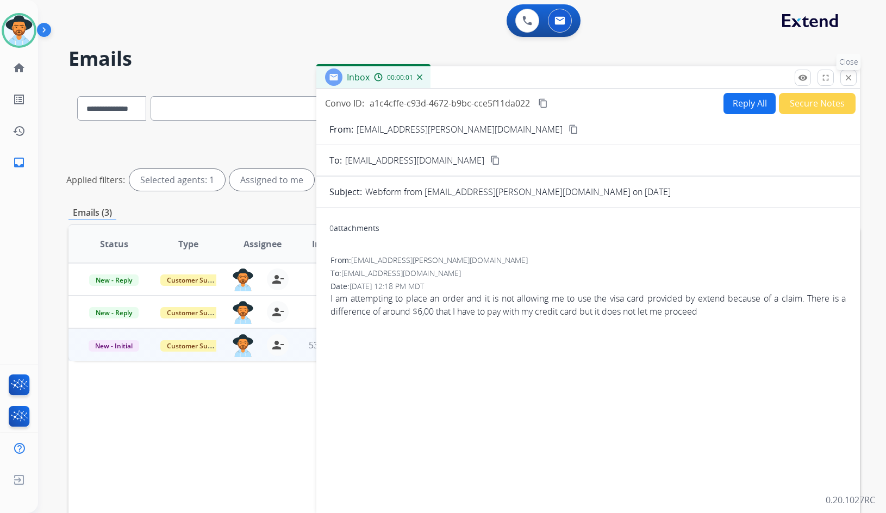
click at [845, 76] on mat-icon "close" at bounding box center [849, 78] width 10 height 10
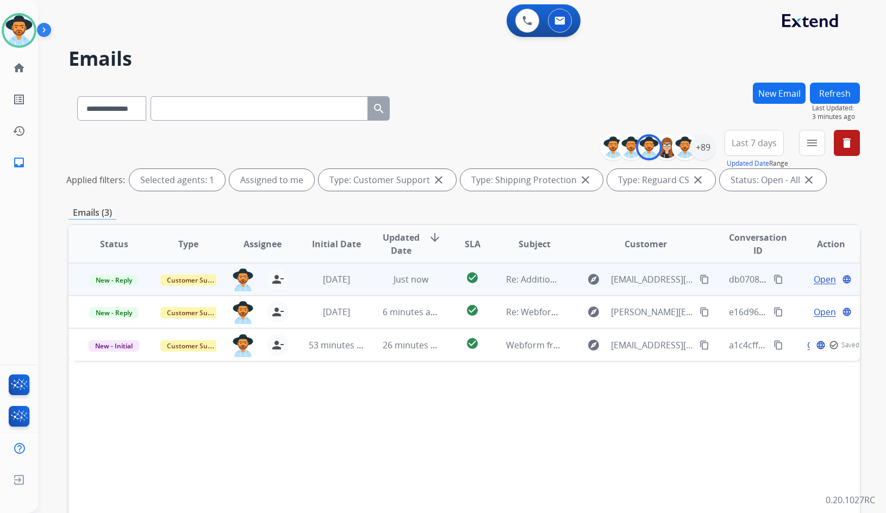
click at [815, 277] on span "Open" at bounding box center [825, 279] width 22 height 13
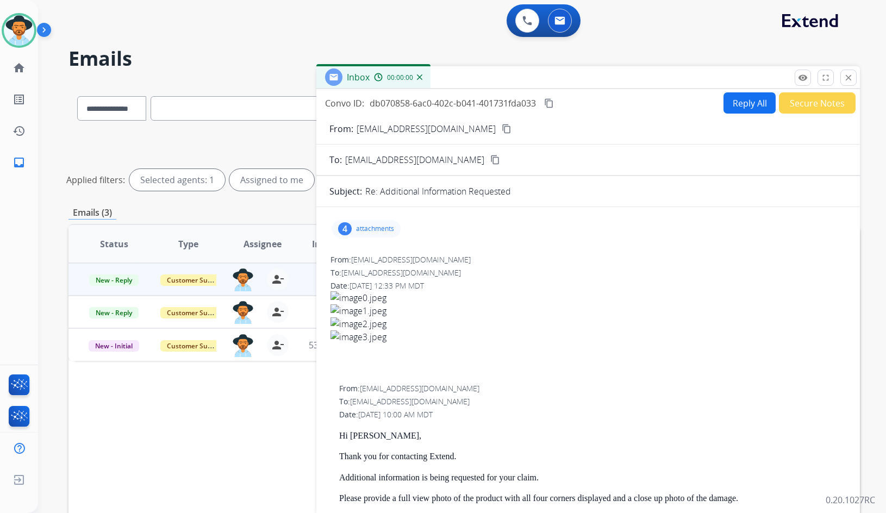
click at [380, 235] on div "4 attachments" at bounding box center [366, 228] width 69 height 17
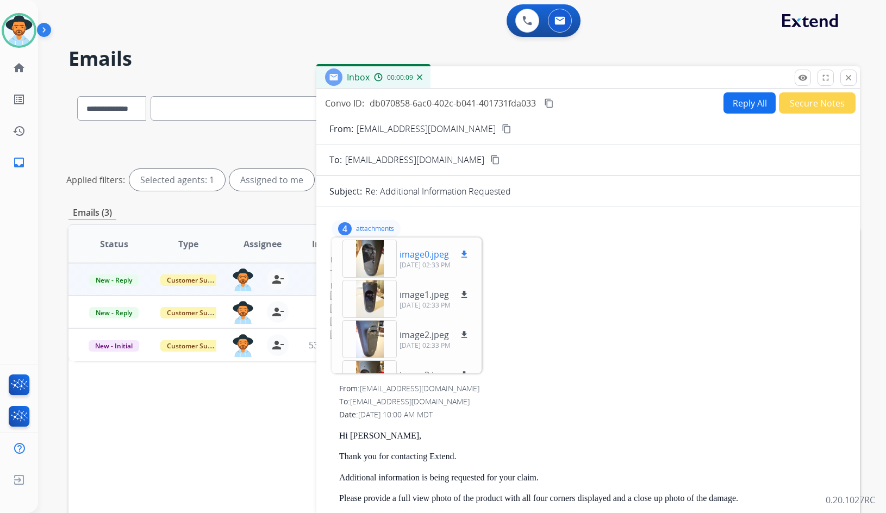
click at [462, 253] on mat-icon "download" at bounding box center [465, 255] width 10 height 10
click at [462, 298] on mat-icon "download" at bounding box center [465, 295] width 10 height 10
click at [464, 336] on mat-icon "download" at bounding box center [465, 335] width 10 height 10
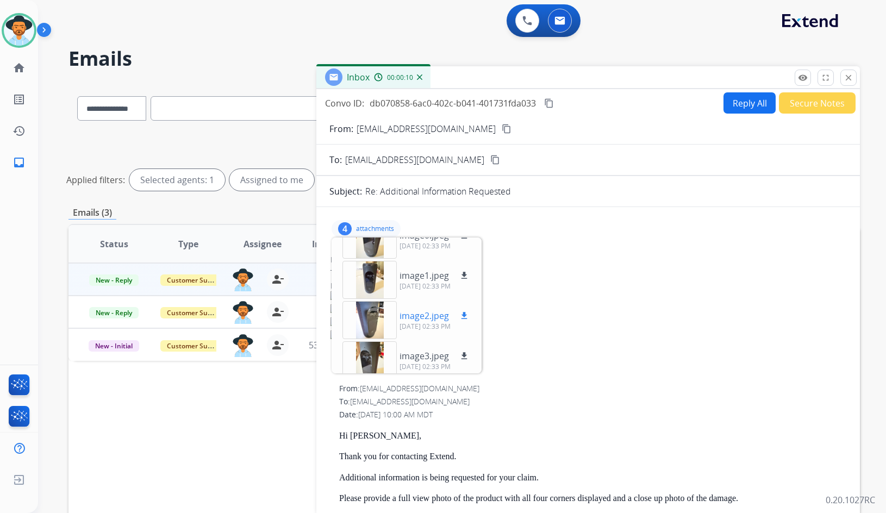
scroll to position [27, 0]
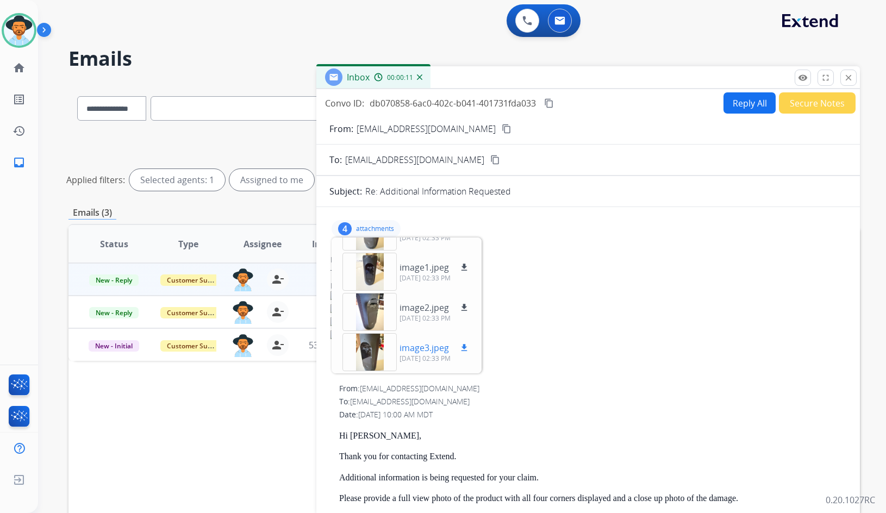
click at [467, 354] on button "download" at bounding box center [464, 348] width 13 height 13
click at [210, 40] on div "**********" at bounding box center [449, 295] width 822 height 513
click at [544, 101] on button "content_copy" at bounding box center [549, 103] width 13 height 13
click at [386, 228] on p "attachments" at bounding box center [375, 229] width 38 height 9
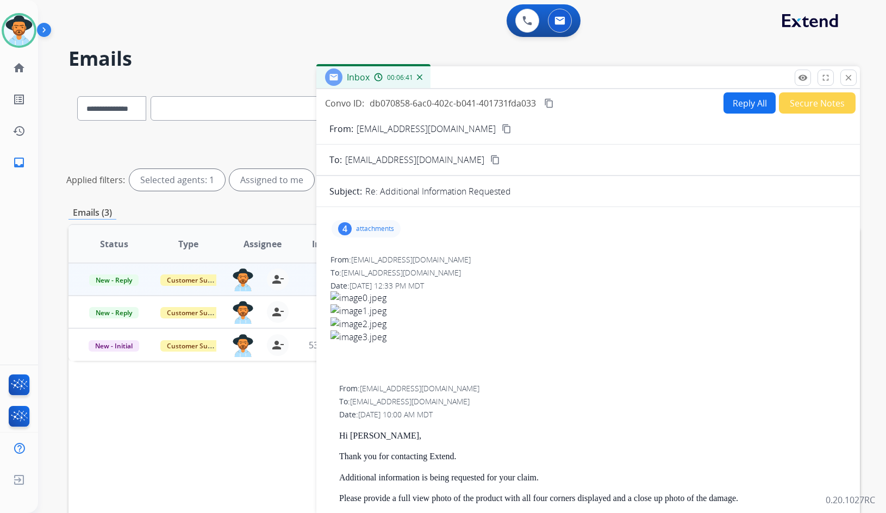
click at [820, 103] on button "Secure Notes" at bounding box center [817, 102] width 77 height 21
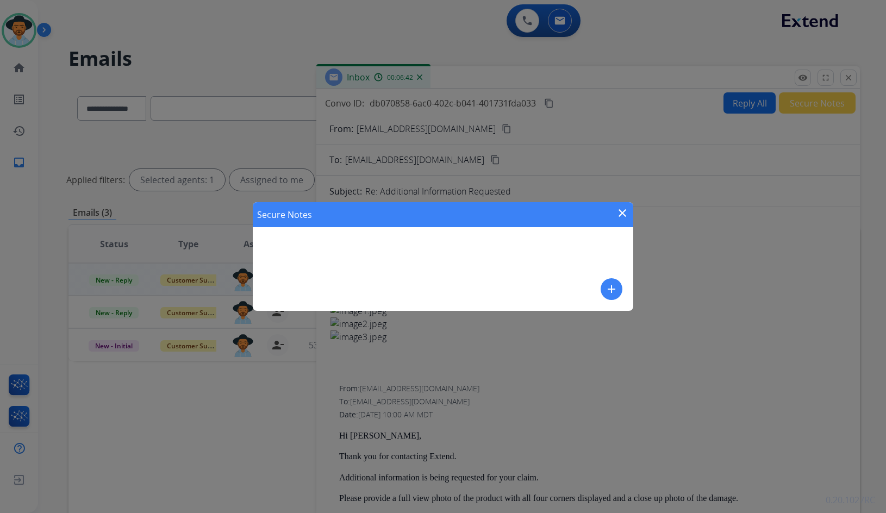
click at [611, 293] on mat-icon "add" at bounding box center [611, 289] width 13 height 13
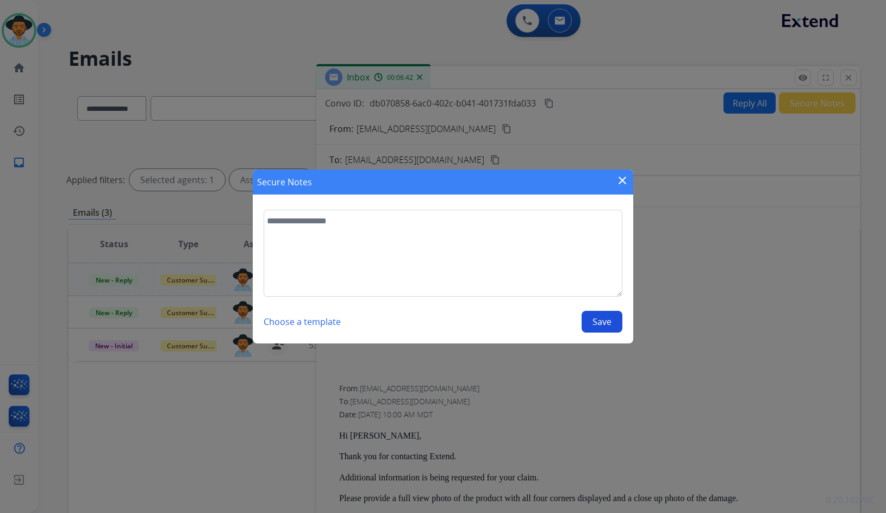
click at [527, 256] on textarea at bounding box center [443, 253] width 359 height 87
type textarea "**********"
click at [594, 320] on button "Save" at bounding box center [602, 322] width 41 height 22
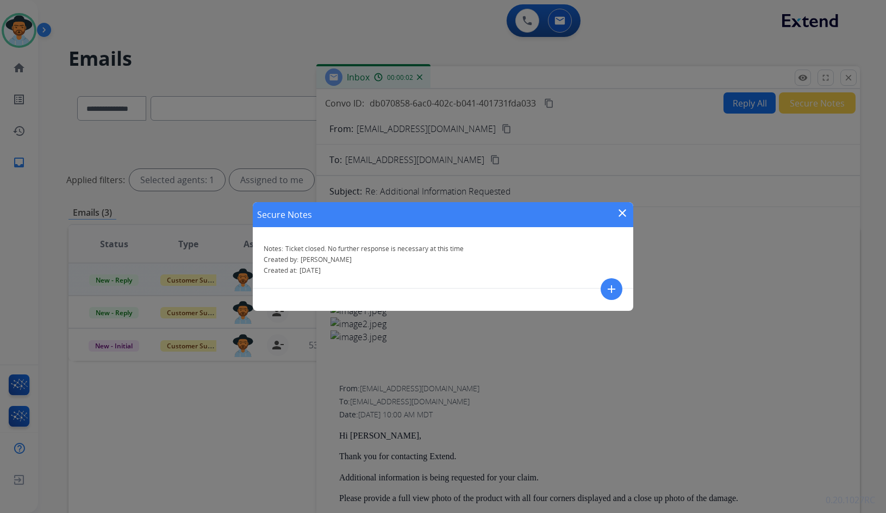
click at [622, 214] on mat-icon "close" at bounding box center [622, 213] width 13 height 13
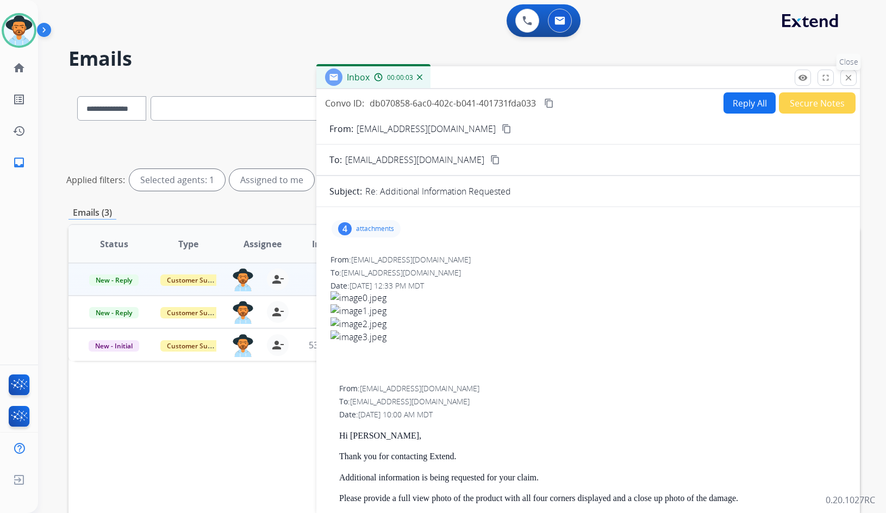
click at [848, 83] on button "close Close" at bounding box center [849, 78] width 16 height 16
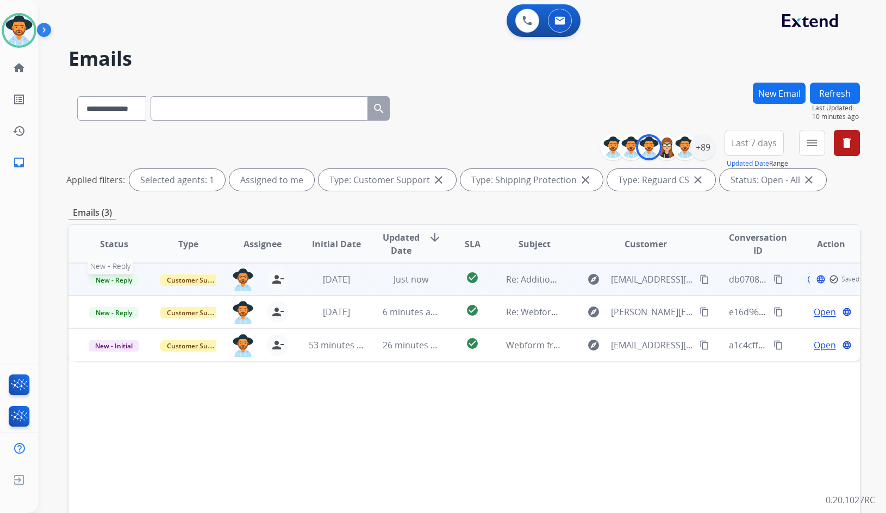
click at [114, 283] on span "New - Reply" at bounding box center [113, 280] width 49 height 11
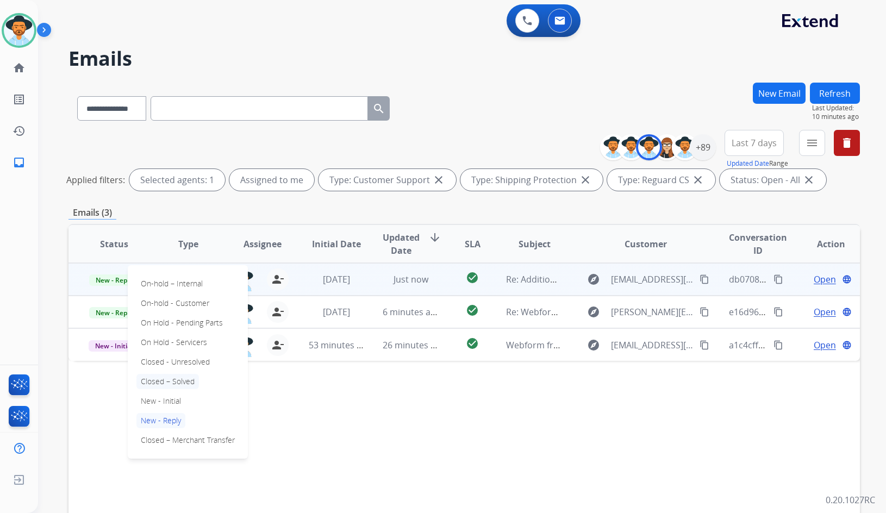
click at [172, 381] on p "Closed – Solved" at bounding box center [168, 381] width 63 height 15
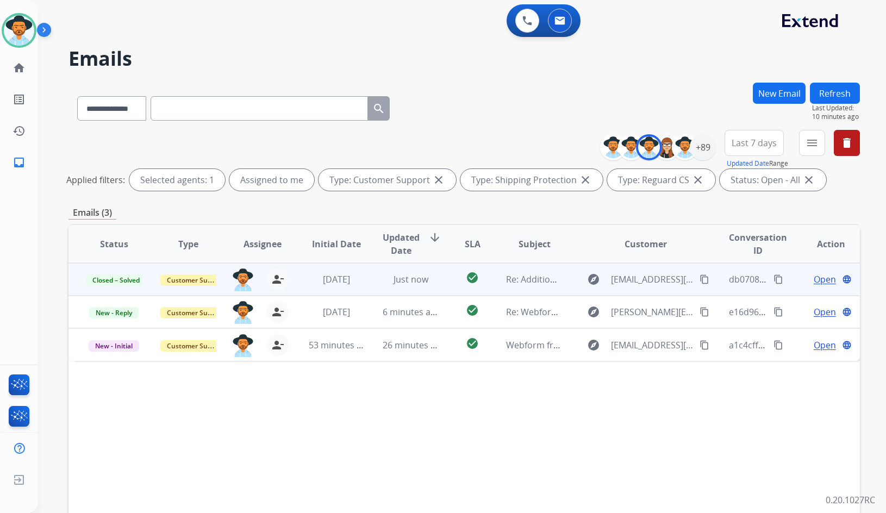
click at [783, 95] on button "New Email" at bounding box center [779, 93] width 53 height 21
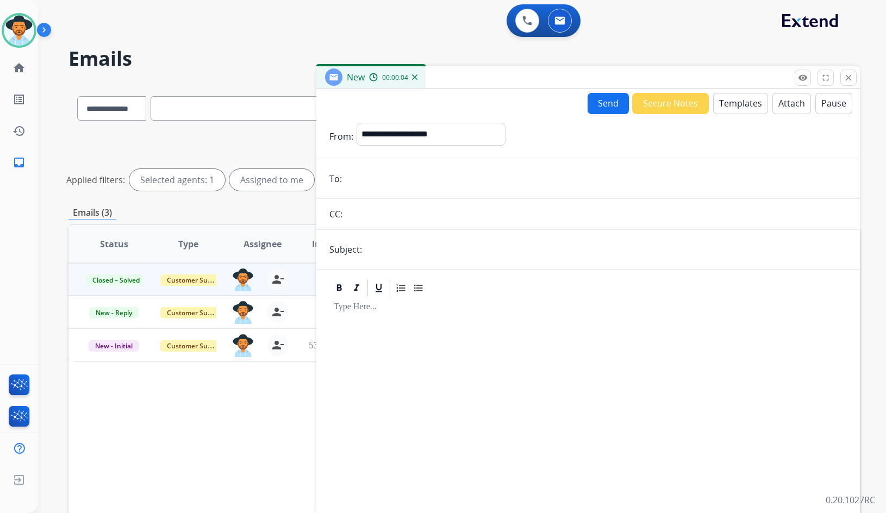
click at [730, 100] on button "Templates" at bounding box center [740, 103] width 55 height 21
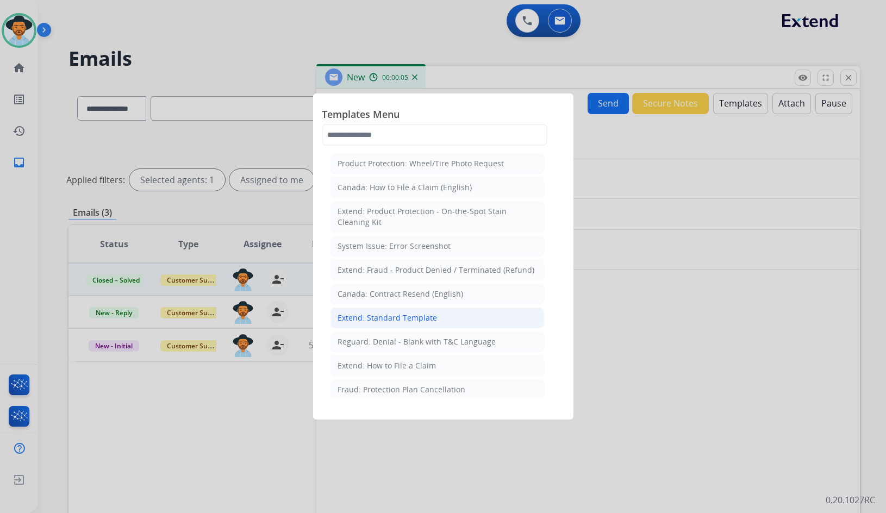
click at [434, 314] on li "Extend: Standard Template" at bounding box center [438, 318] width 214 height 21
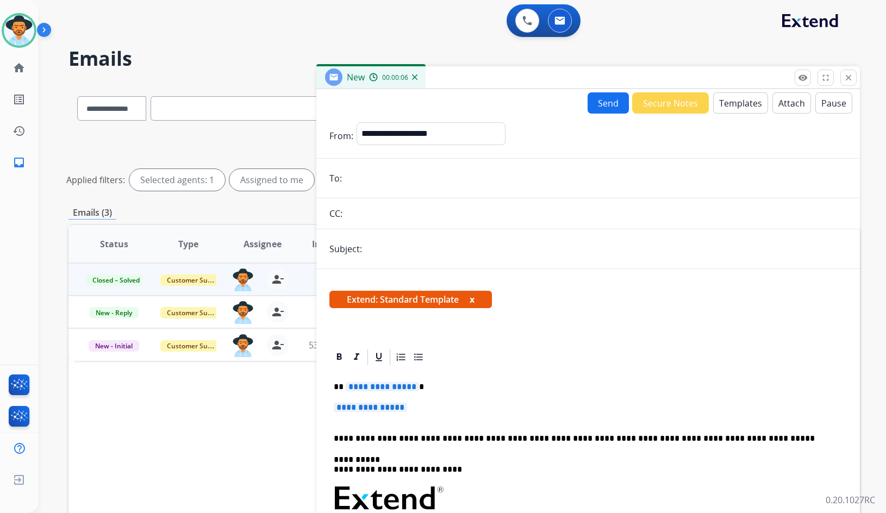
click at [394, 383] on span "**********" at bounding box center [382, 386] width 73 height 9
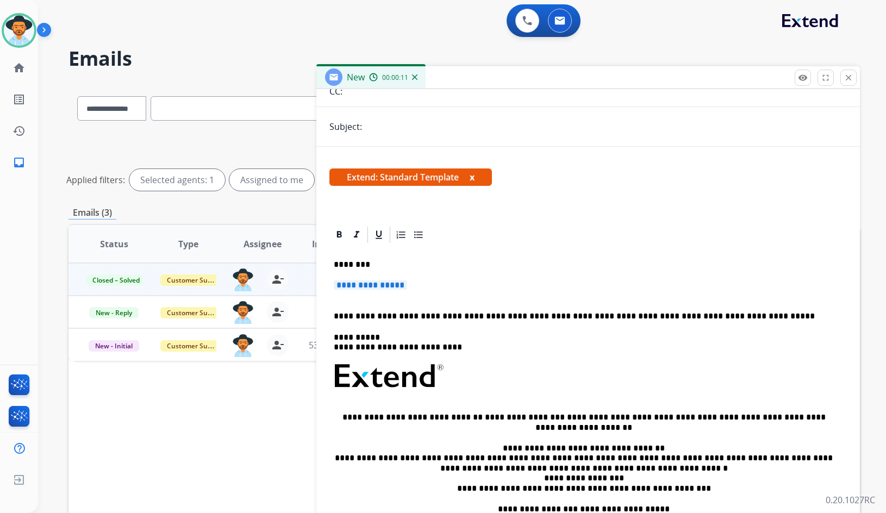
scroll to position [163, 0]
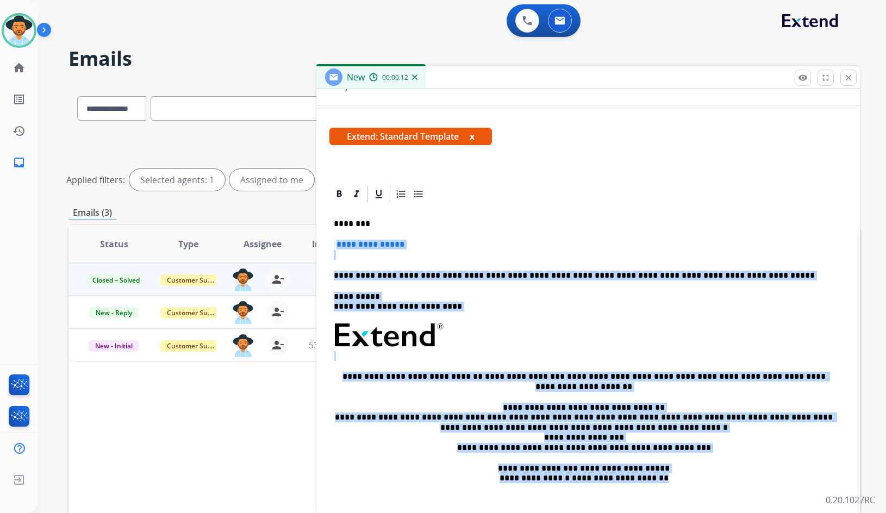
drag, startPoint x: 672, startPoint y: 477, endPoint x: 464, endPoint y: 192, distance: 352.6
click at [464, 186] on app-office-email-editor "**********" at bounding box center [589, 341] width 518 height 315
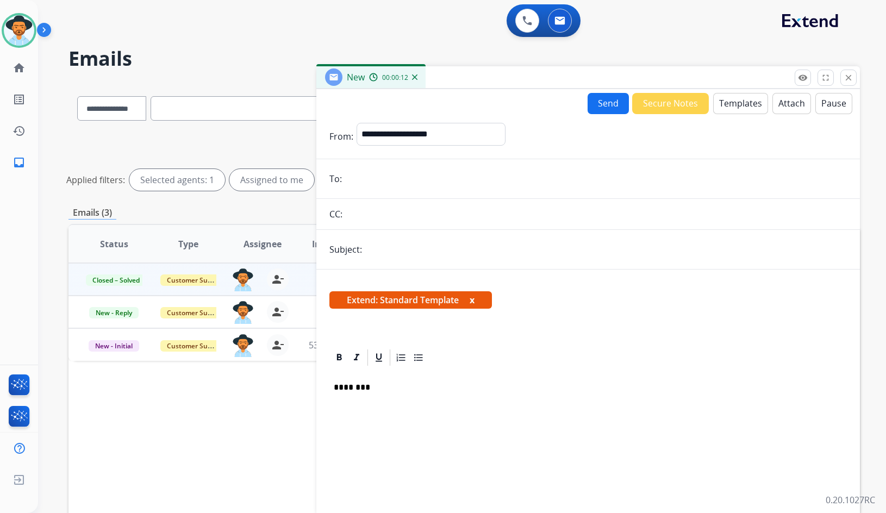
scroll to position [0, 0]
click at [471, 301] on span "Extend: Standard Template x" at bounding box center [411, 299] width 163 height 17
click at [473, 298] on button "x" at bounding box center [472, 300] width 5 height 13
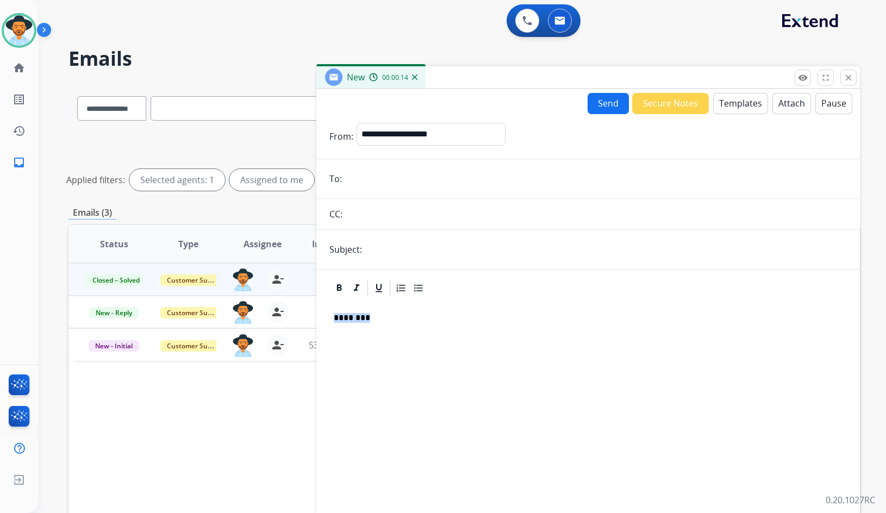
drag, startPoint x: 393, startPoint y: 325, endPoint x: 321, endPoint y: 325, distance: 71.8
click at [321, 325] on div "********" at bounding box center [589, 390] width 544 height 225
click at [746, 101] on button "Templates" at bounding box center [740, 103] width 55 height 21
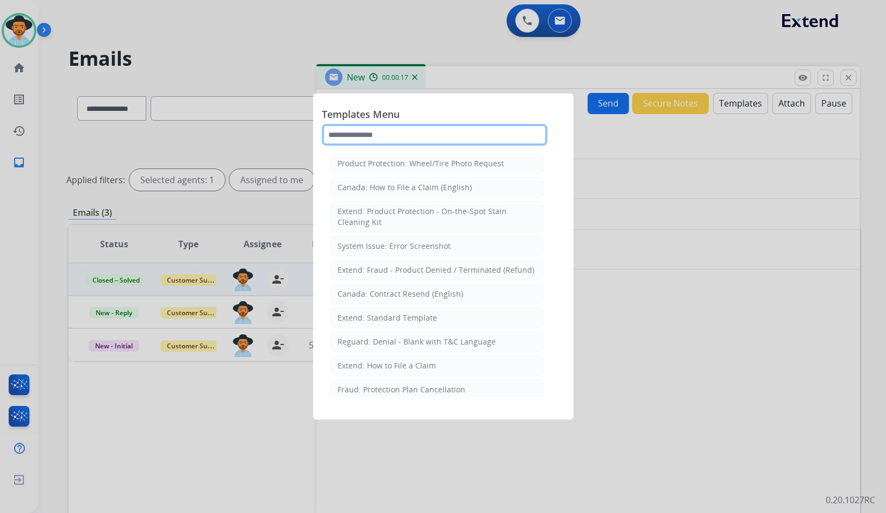
click at [455, 134] on input "text" at bounding box center [435, 135] width 226 height 22
click at [427, 133] on input "text" at bounding box center [435, 135] width 226 height 22
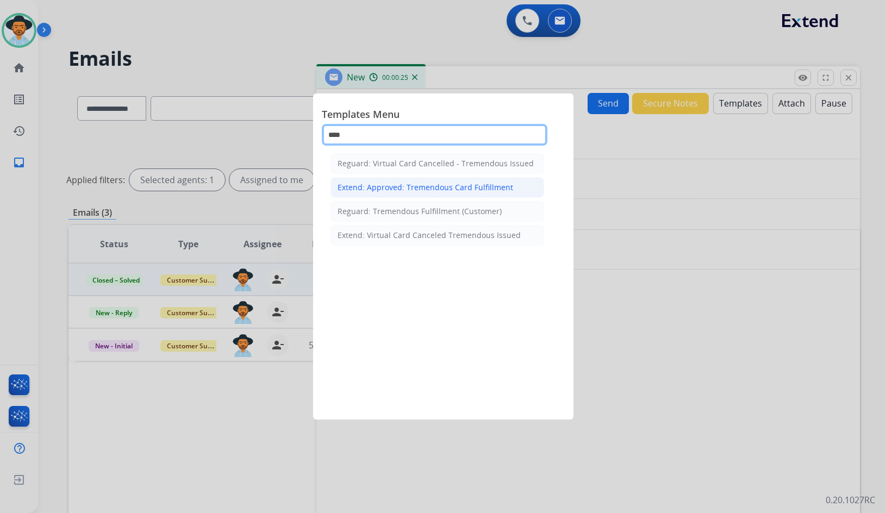
type input "****"
click at [418, 188] on div "Extend: Approved: Tremendous Card Fulfillment" at bounding box center [426, 187] width 176 height 11
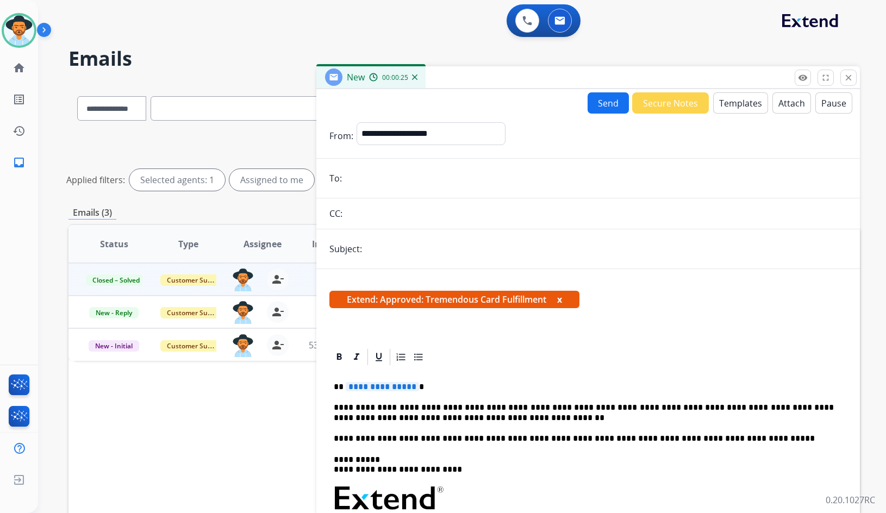
click at [389, 387] on span "**********" at bounding box center [382, 386] width 73 height 9
paste input "**********"
type input "**********"
click at [396, 244] on input "text" at bounding box center [606, 249] width 482 height 22
type input "**********"
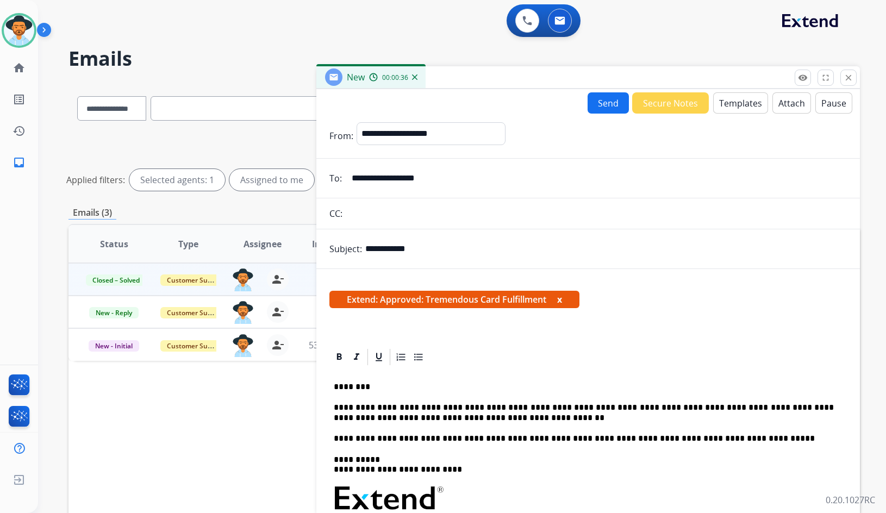
click at [614, 108] on button "Send" at bounding box center [608, 102] width 41 height 21
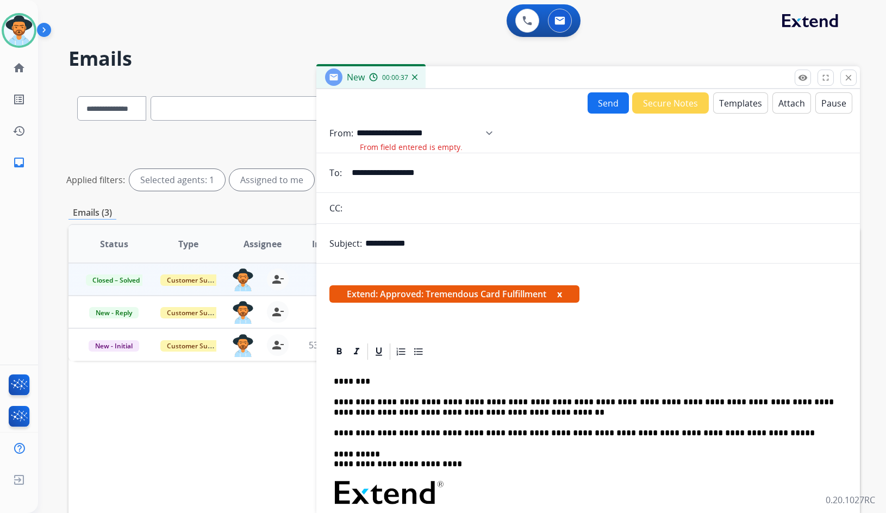
click at [421, 140] on select "**********" at bounding box center [429, 133] width 144 height 22
select select "**********"
click at [357, 122] on select "**********" at bounding box center [429, 133] width 144 height 22
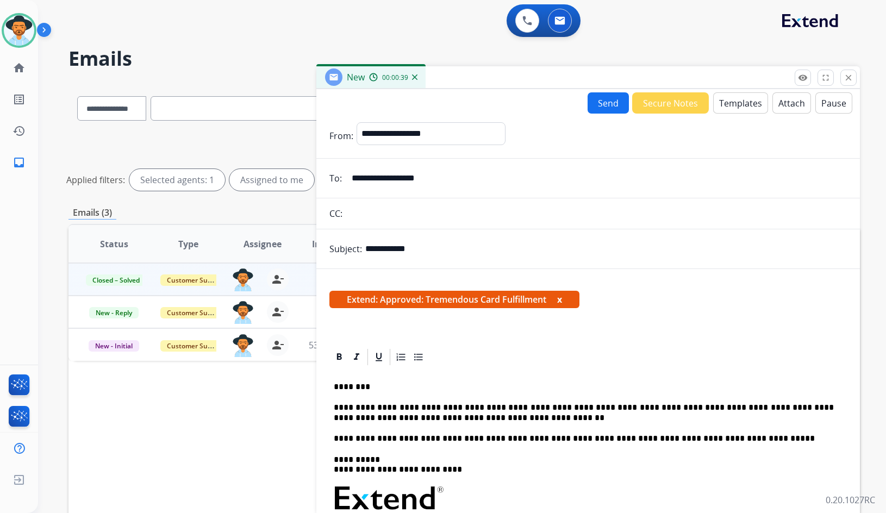
click at [621, 97] on button "Send" at bounding box center [608, 102] width 41 height 21
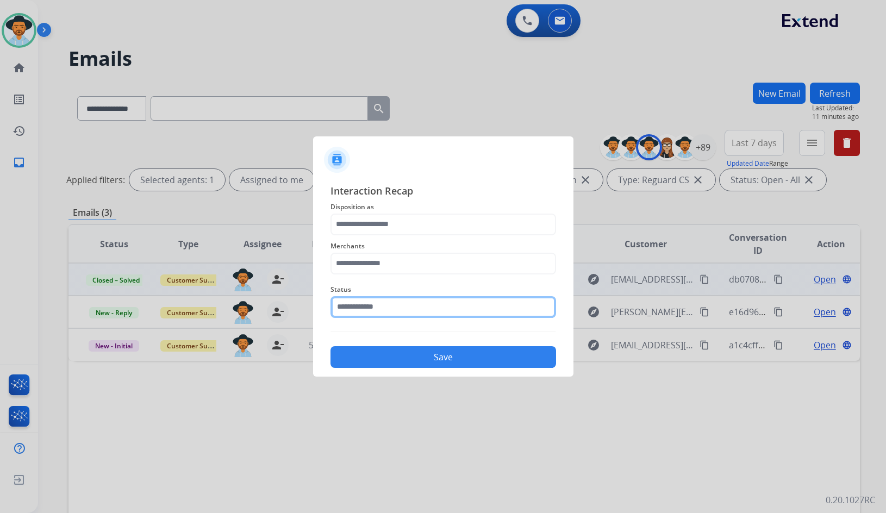
click at [390, 305] on input "text" at bounding box center [444, 307] width 226 height 22
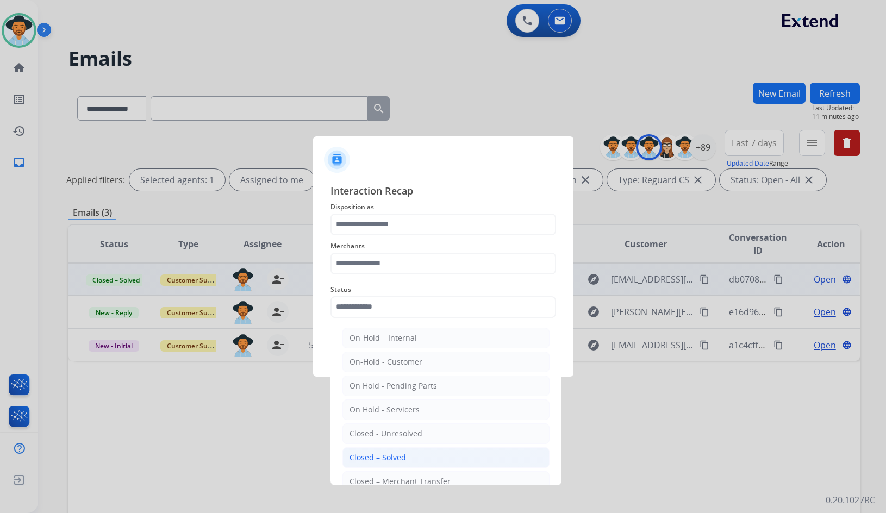
click at [390, 454] on div "Closed – Solved" at bounding box center [378, 457] width 57 height 11
type input "**********"
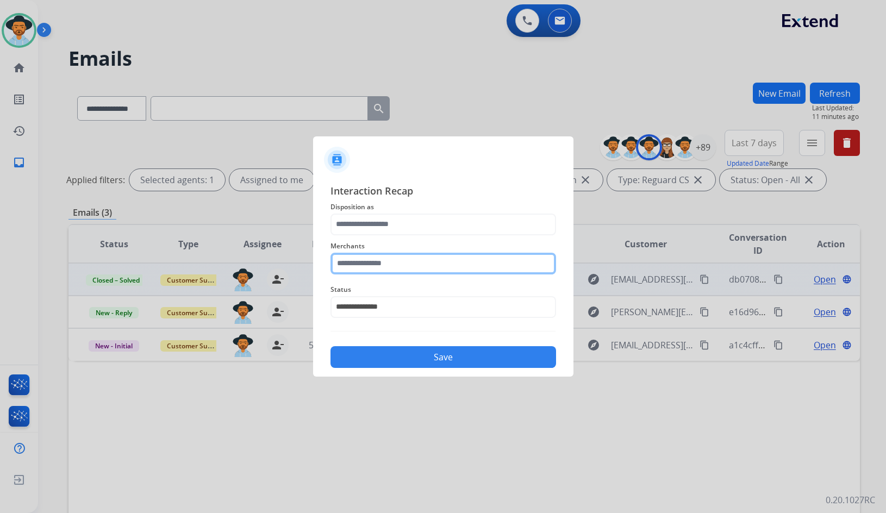
click at [396, 266] on input "text" at bounding box center [444, 264] width 226 height 22
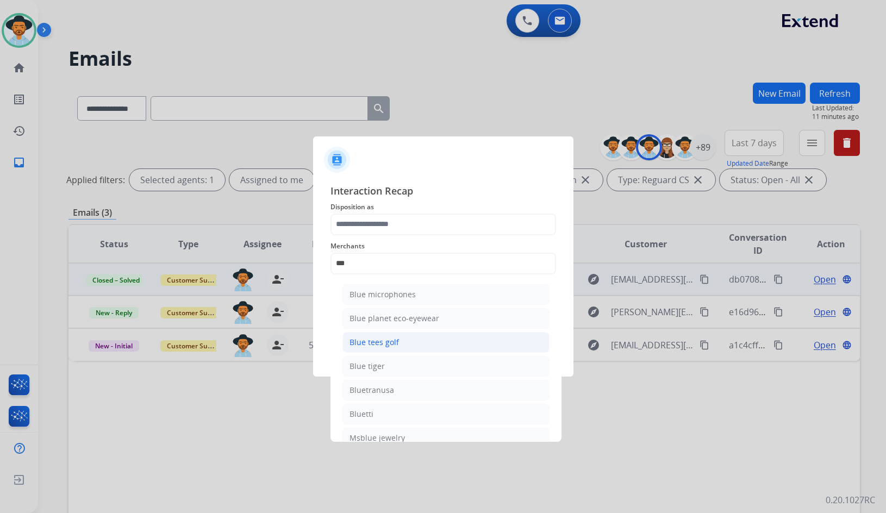
click at [370, 340] on div "Blue tees golf" at bounding box center [374, 342] width 49 height 11
type input "**********"
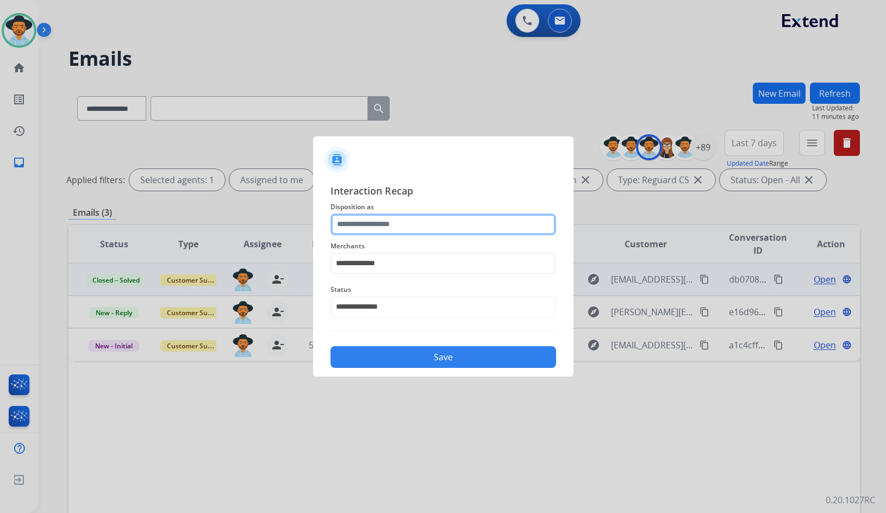
click at [428, 222] on input "text" at bounding box center [444, 225] width 226 height 22
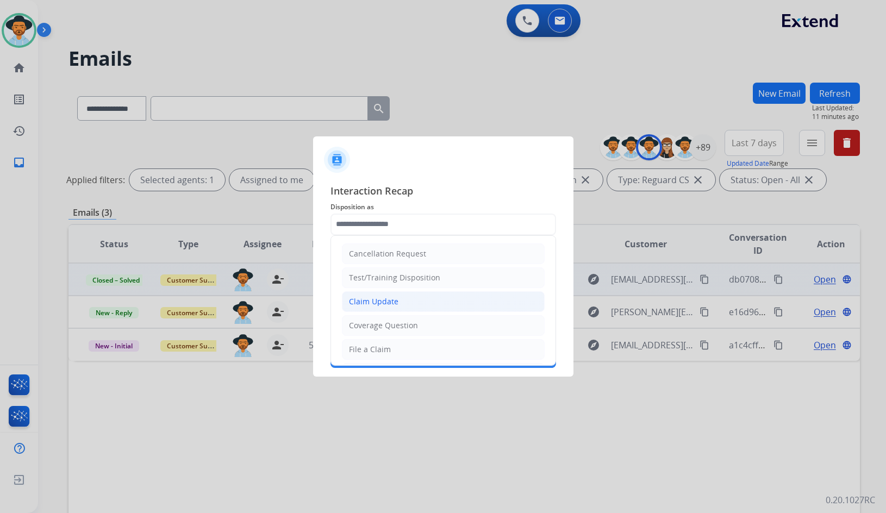
click at [405, 291] on li "Claim Update" at bounding box center [443, 301] width 203 height 21
type input "**********"
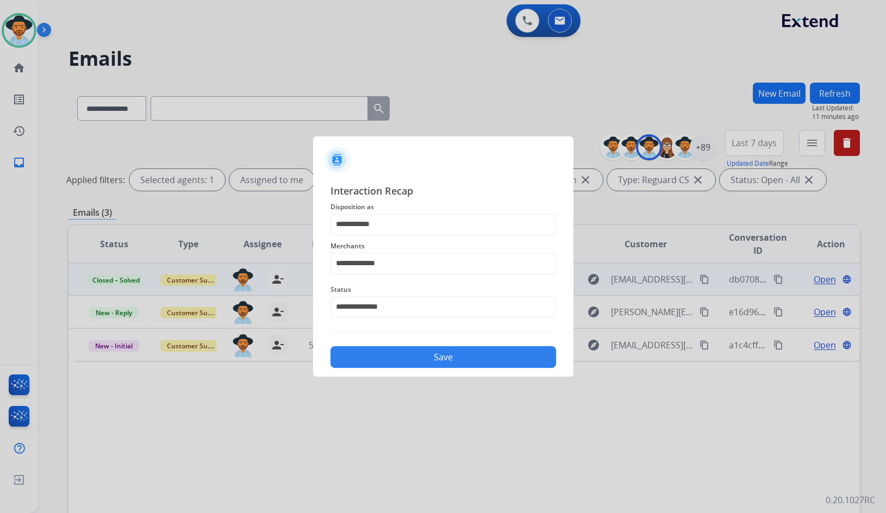
click at [418, 355] on button "Save" at bounding box center [444, 357] width 226 height 22
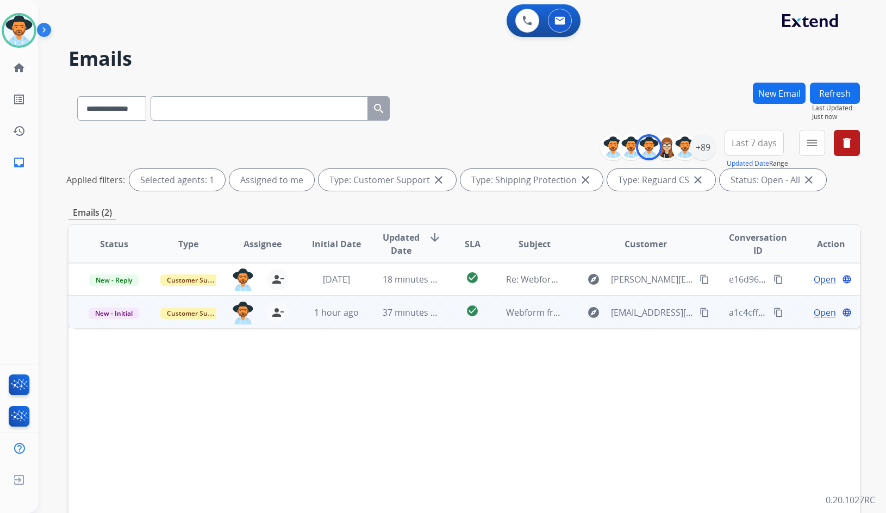
click at [817, 314] on span "Open" at bounding box center [825, 312] width 22 height 13
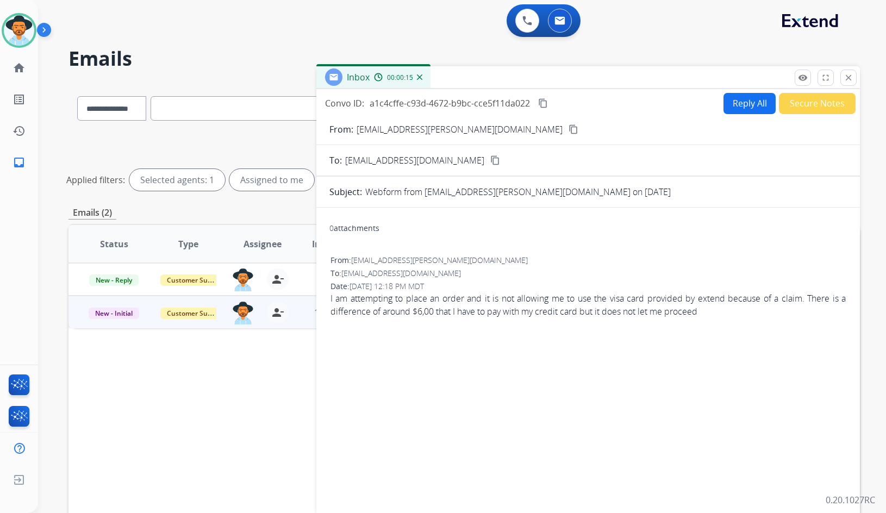
click at [569, 131] on mat-icon "content_copy" at bounding box center [574, 130] width 10 height 10
click at [569, 133] on mat-icon "content_copy" at bounding box center [574, 130] width 10 height 10
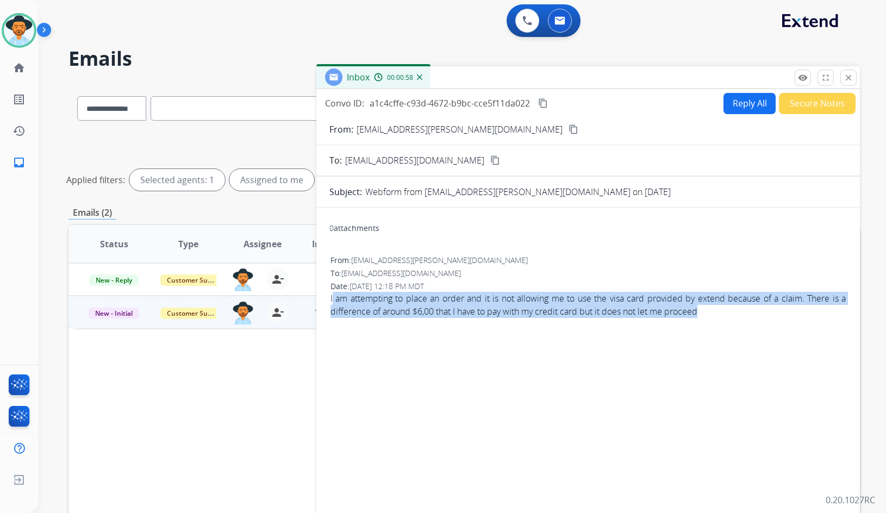
drag, startPoint x: 592, startPoint y: 313, endPoint x: 333, endPoint y: 300, distance: 259.2
click at [333, 300] on span "I am attempting to place an order and it is not allowing me to use the visa car…" at bounding box center [589, 305] width 516 height 26
click at [361, 307] on span "I am attempting to place an order and it is not allowing me to use the visa car…" at bounding box center [589, 305] width 516 height 26
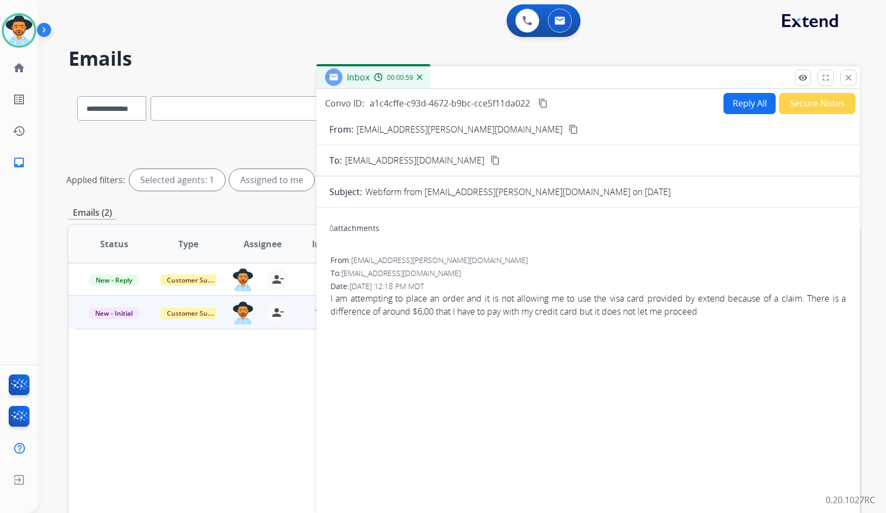
click at [369, 305] on span "I am attempting to place an order and it is not allowing me to use the visa car…" at bounding box center [589, 305] width 516 height 26
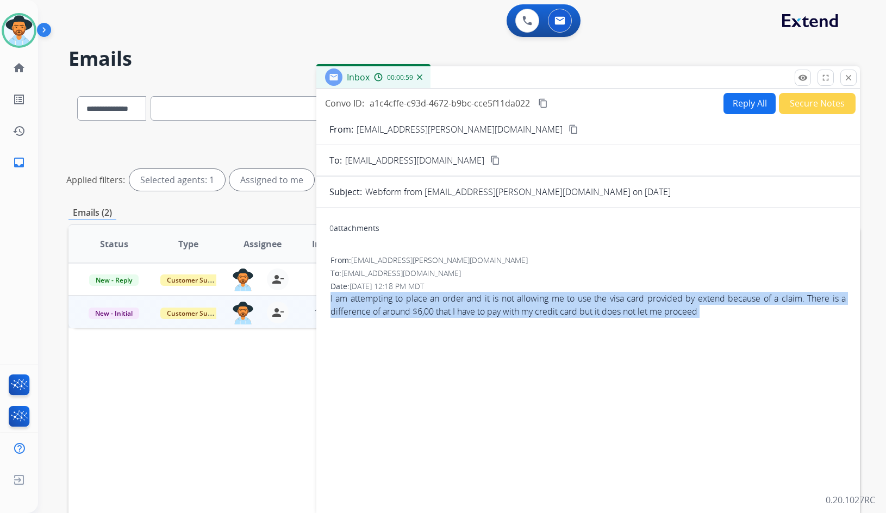
click at [369, 305] on span "I am attempting to place an order and it is not allowing me to use the visa car…" at bounding box center [589, 305] width 516 height 26
copy app-emails-table "I am attempting to place an order and it is not allowing me to use the visa car…"
click at [544, 102] on mat-icon "content_copy" at bounding box center [543, 103] width 10 height 10
click at [572, 348] on div "0 attachments From: [EMAIL_ADDRESS][PERSON_NAME][DOMAIN_NAME] To: [EMAIL_ADDRES…" at bounding box center [589, 359] width 544 height 287
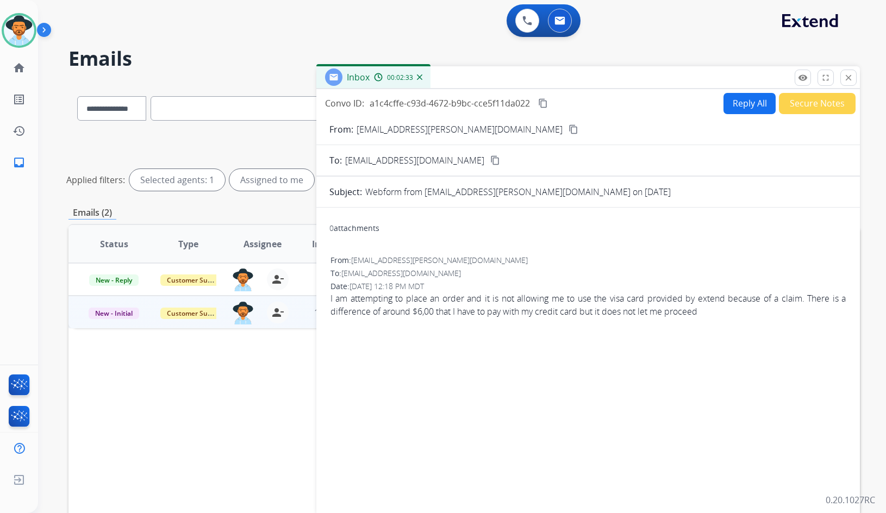
click at [694, 311] on span "I am attempting to place an order and it is not allowing me to use the visa car…" at bounding box center [589, 305] width 516 height 26
drag, startPoint x: 707, startPoint y: 311, endPoint x: 453, endPoint y: 316, distance: 254.0
click at [453, 316] on span "I am attempting to place an order and it is not allowing me to use the visa car…" at bounding box center [589, 305] width 516 height 26
click at [476, 333] on div "0 attachments From: [EMAIL_ADDRESS][PERSON_NAME][DOMAIN_NAME] To: [EMAIL_ADDRES…" at bounding box center [589, 359] width 544 height 287
click at [753, 111] on button "Reply All" at bounding box center [750, 103] width 52 height 21
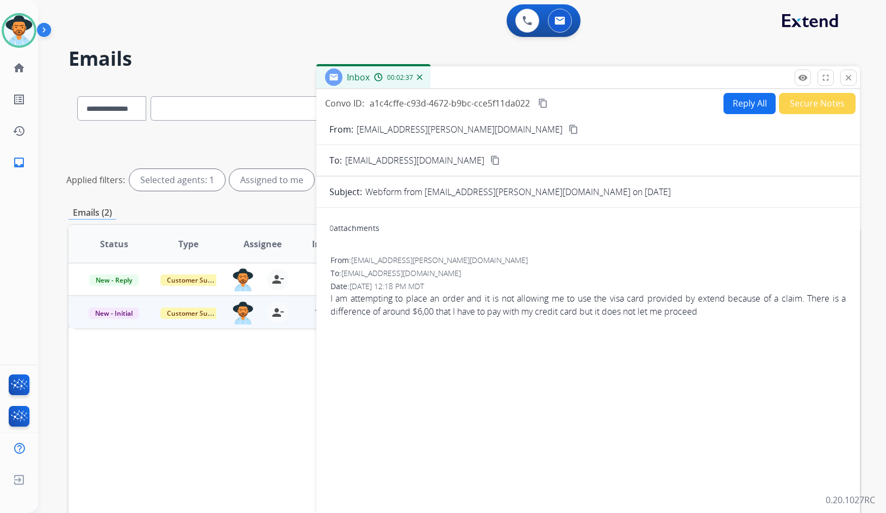
select select "**********"
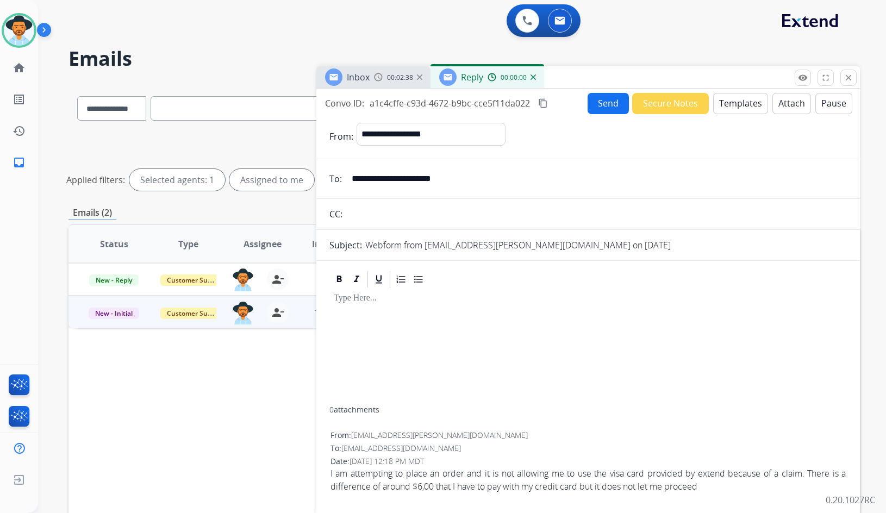
click at [732, 105] on button "Templates" at bounding box center [740, 103] width 55 height 21
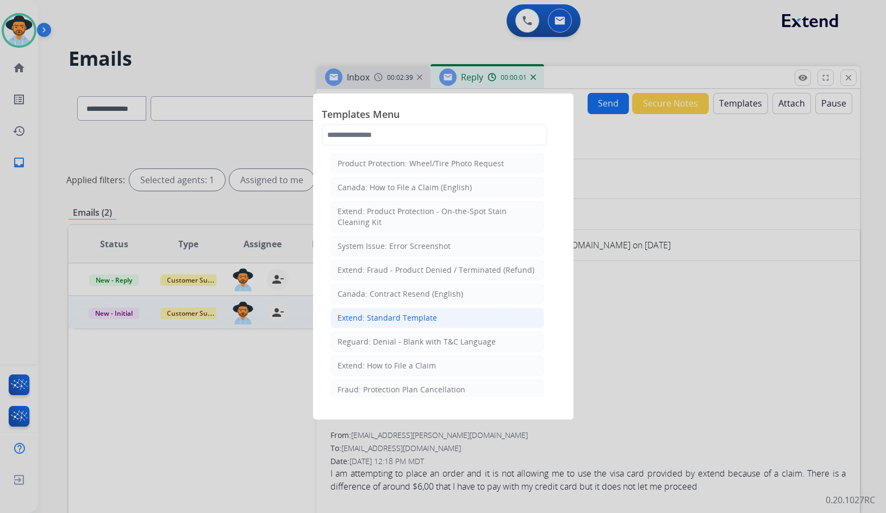
click at [406, 317] on div "Extend: Standard Template" at bounding box center [388, 318] width 100 height 11
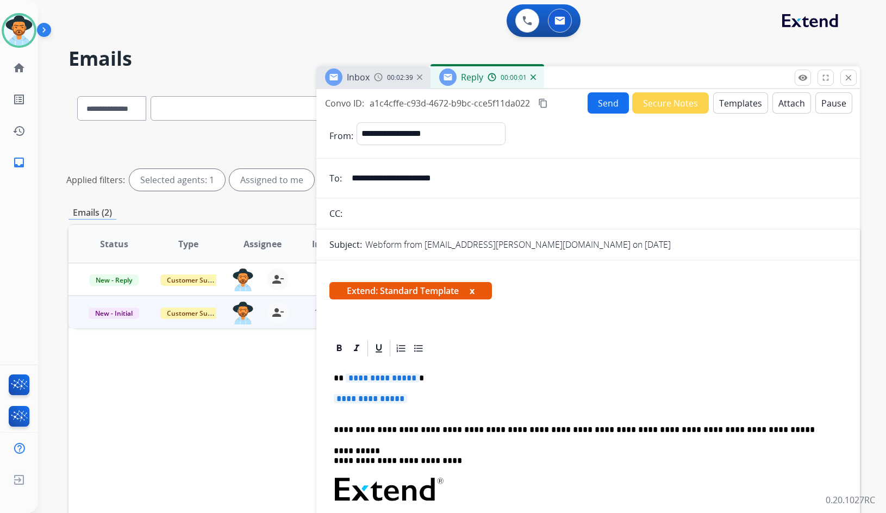
click at [388, 383] on p "**********" at bounding box center [584, 379] width 500 height 10
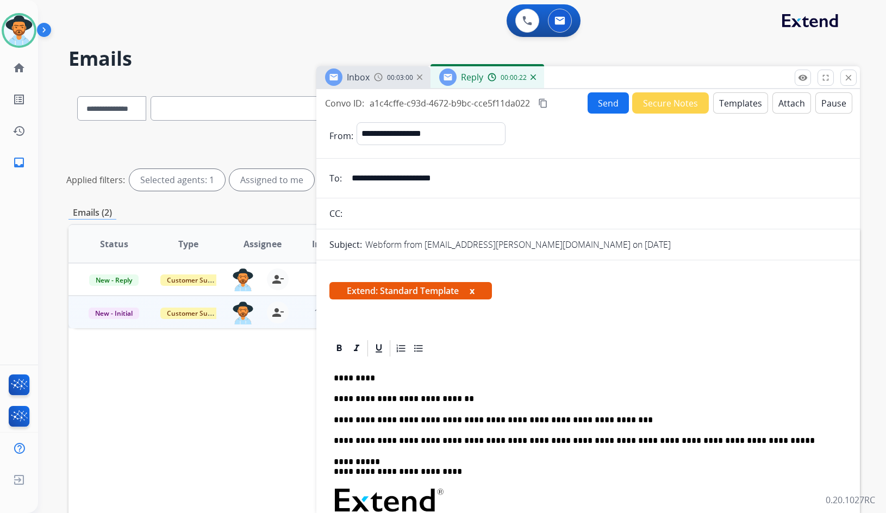
click at [596, 104] on button "Send" at bounding box center [608, 102] width 41 height 21
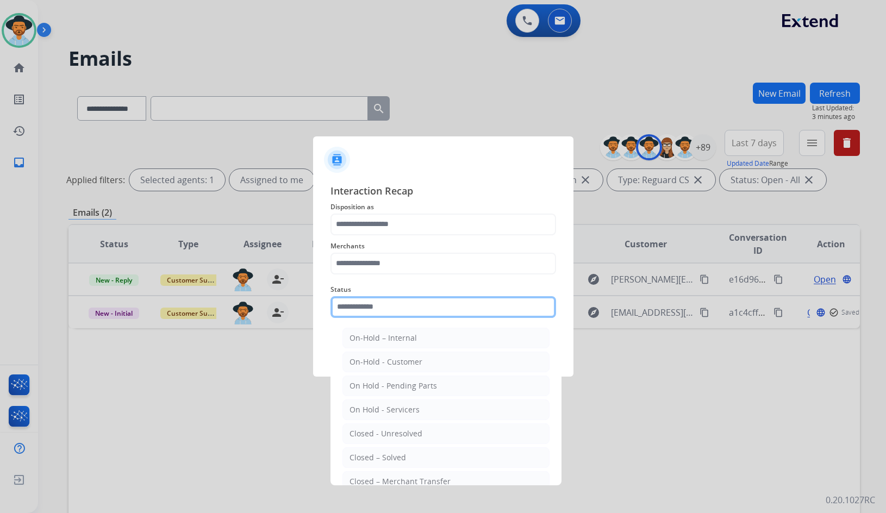
click at [358, 298] on input "text" at bounding box center [444, 307] width 226 height 22
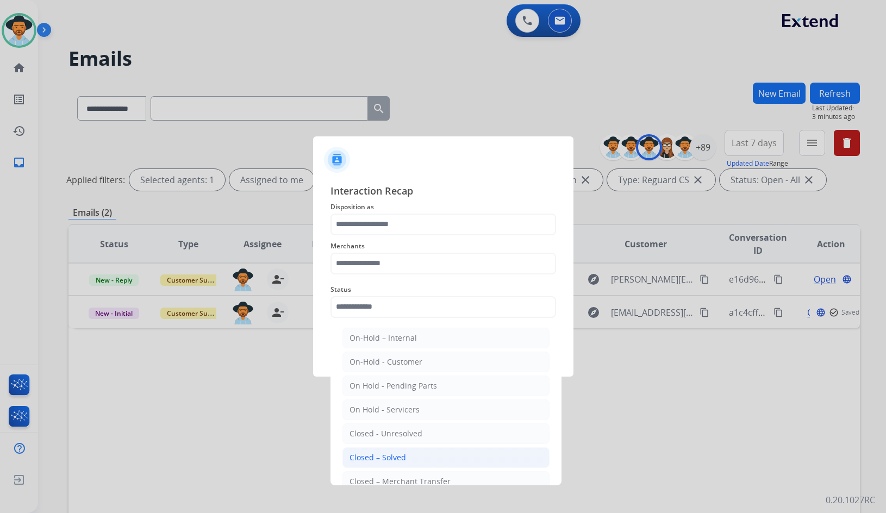
click at [391, 456] on div "Closed – Solved" at bounding box center [378, 457] width 57 height 11
type input "**********"
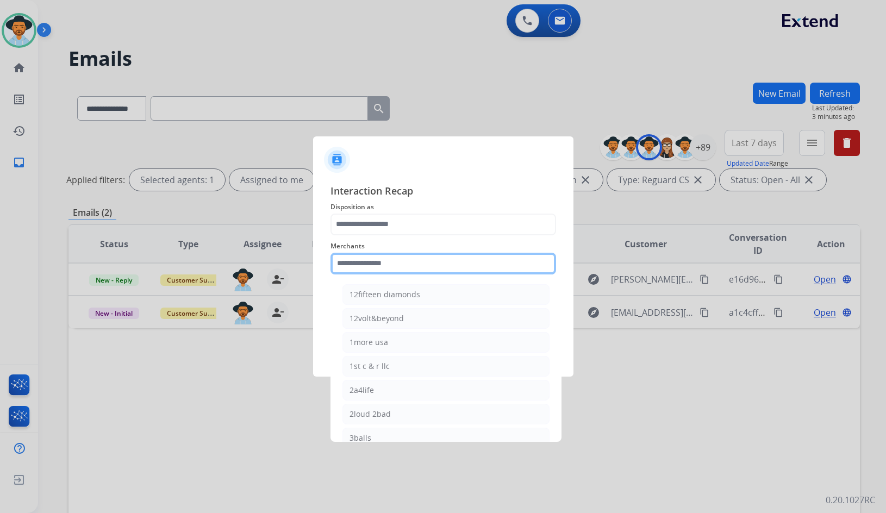
click at [424, 263] on input "text" at bounding box center [444, 264] width 226 height 22
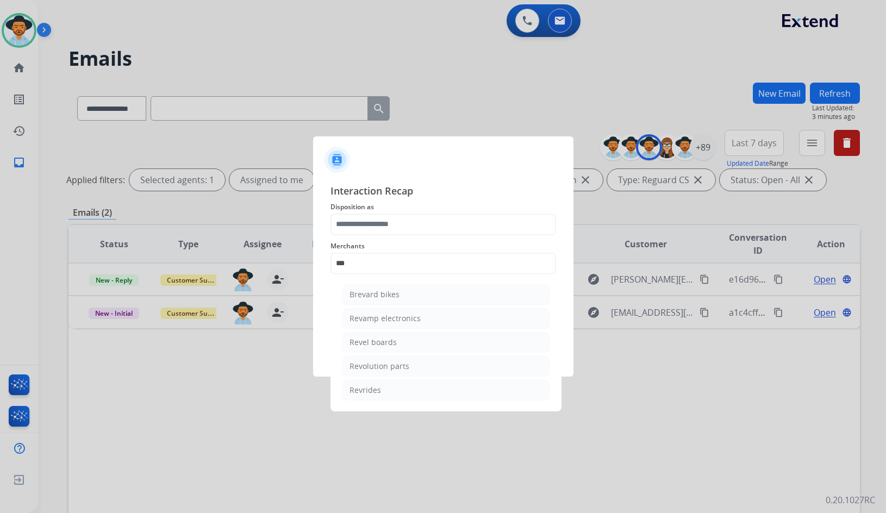
click at [386, 368] on div "Revolution parts" at bounding box center [380, 366] width 60 height 11
type input "**********"
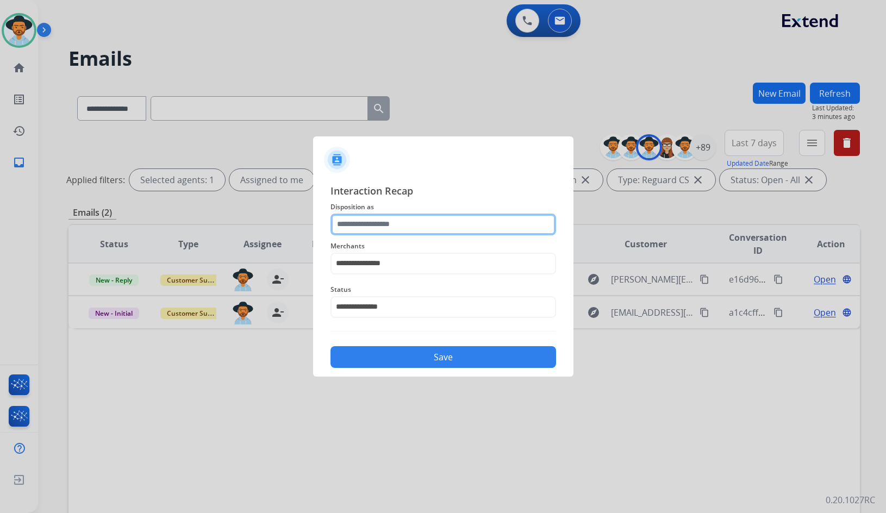
click at [404, 222] on input "text" at bounding box center [444, 225] width 226 height 22
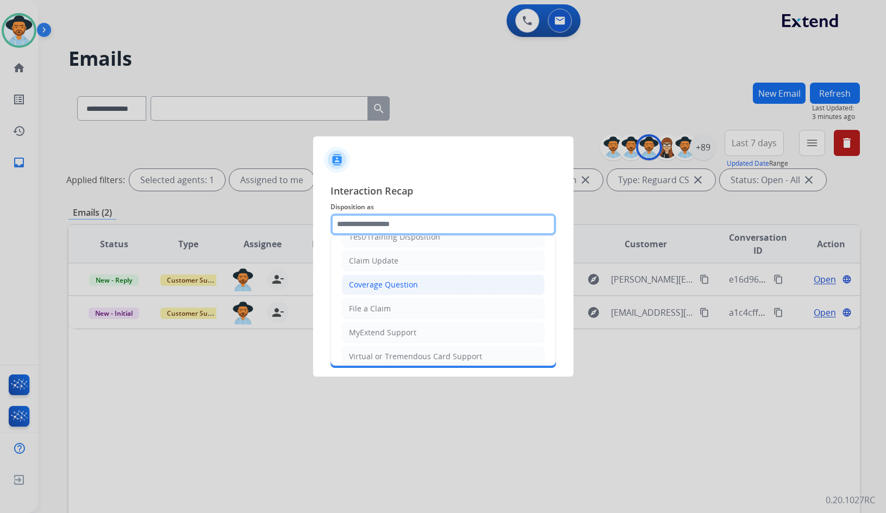
scroll to position [109, 0]
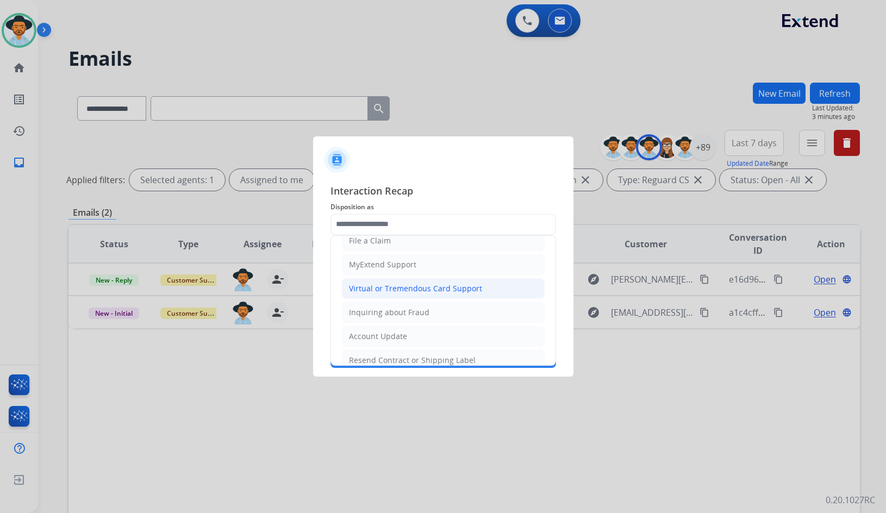
click at [397, 283] on div "Virtual or Tremendous Card Support" at bounding box center [415, 288] width 133 height 11
type input "**********"
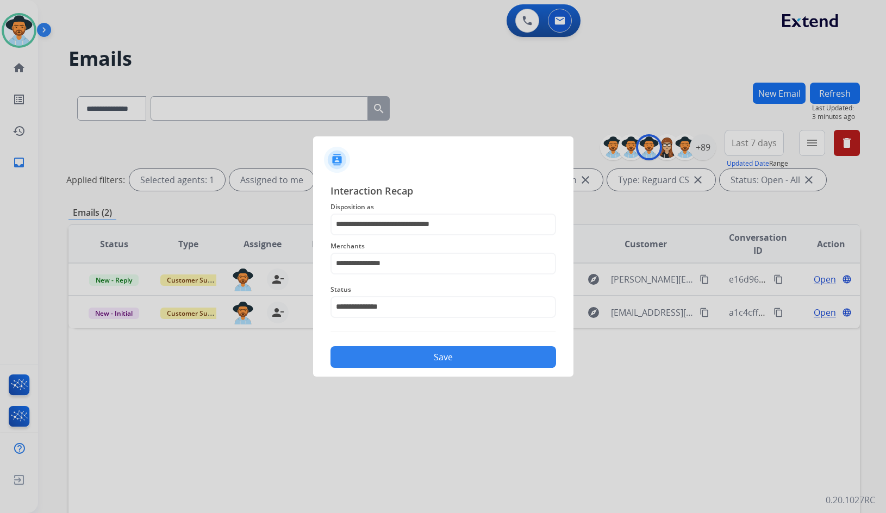
click at [411, 362] on button "Save" at bounding box center [444, 357] width 226 height 22
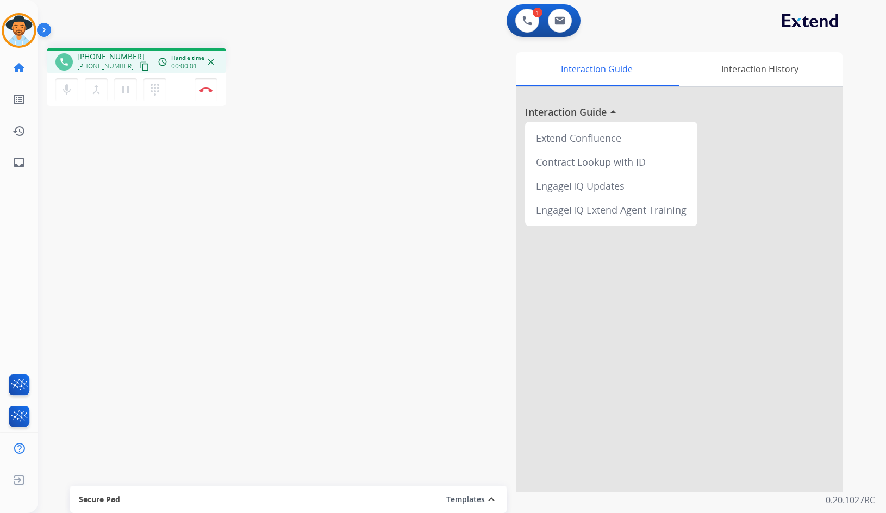
click at [140, 65] on mat-icon "content_copy" at bounding box center [145, 66] width 10 height 10
click at [201, 86] on button "Disconnect" at bounding box center [206, 89] width 23 height 23
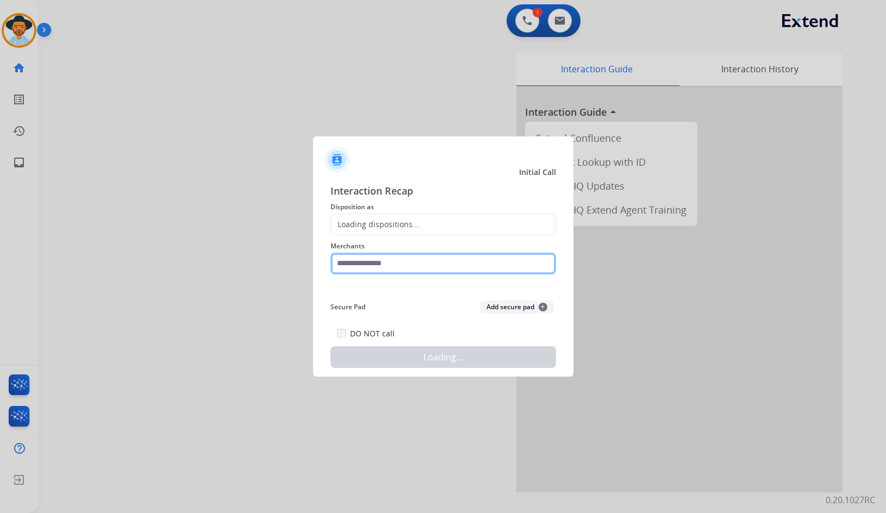
click at [388, 262] on input "text" at bounding box center [444, 264] width 226 height 22
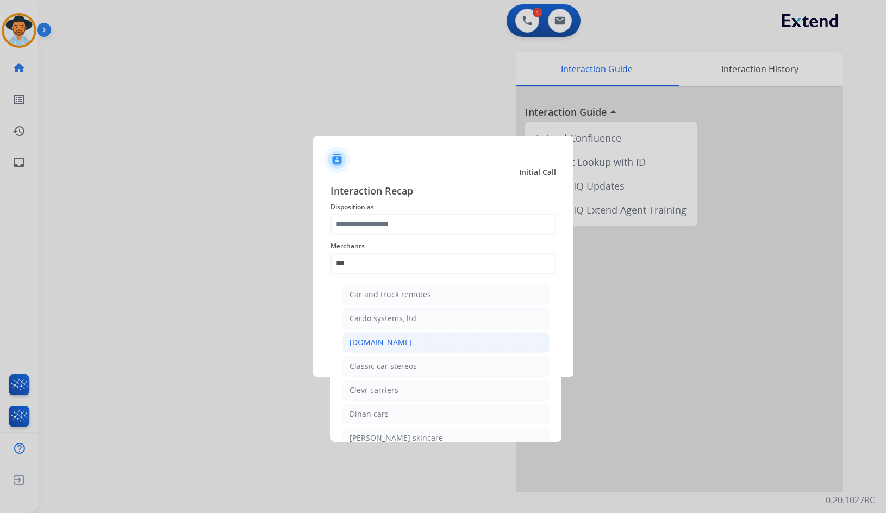
click at [399, 339] on li "[DOMAIN_NAME]" at bounding box center [446, 342] width 207 height 21
type input "**********"
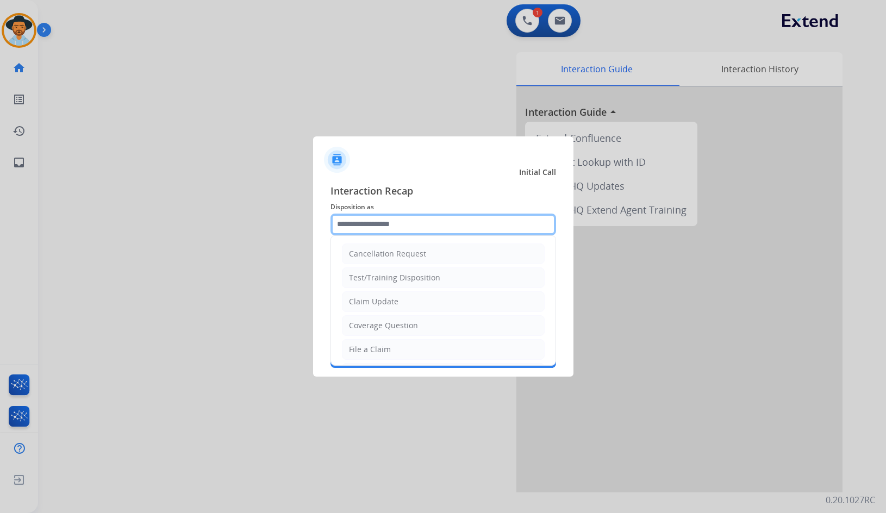
click at [404, 231] on input "text" at bounding box center [444, 225] width 226 height 22
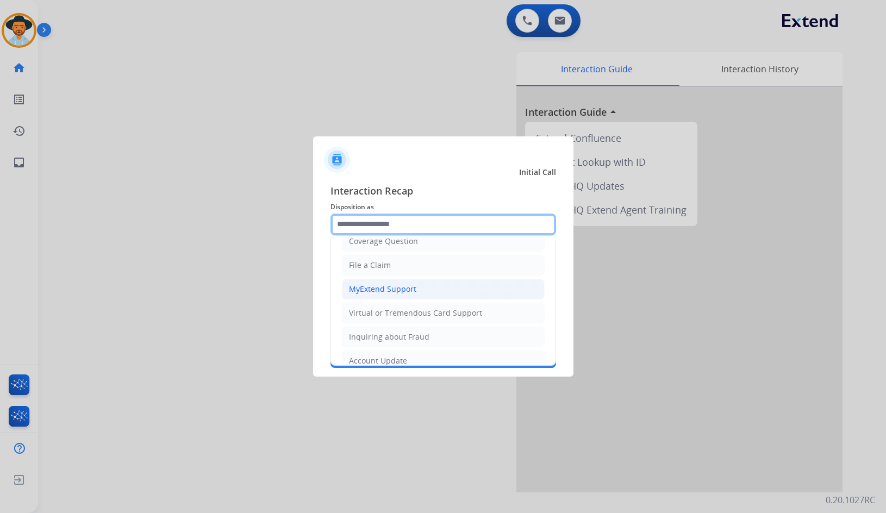
scroll to position [109, 0]
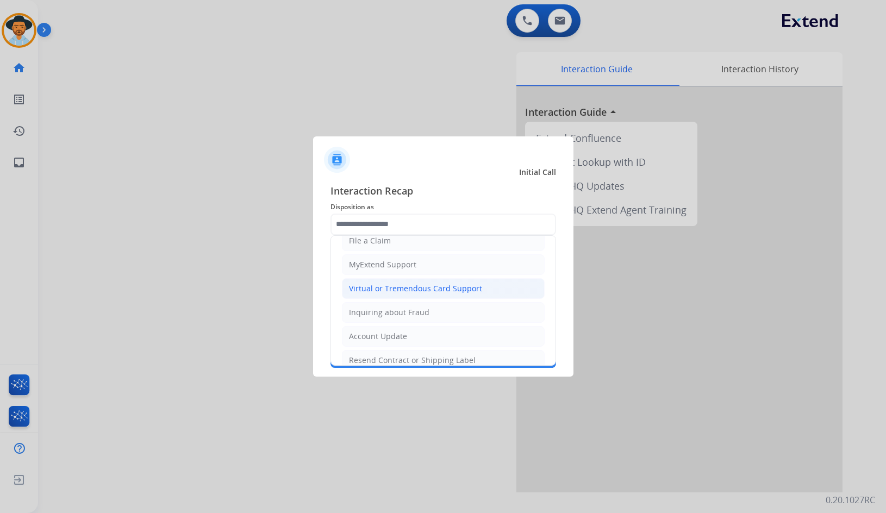
click at [414, 290] on div "Virtual or Tremendous Card Support" at bounding box center [415, 288] width 133 height 11
type input "**********"
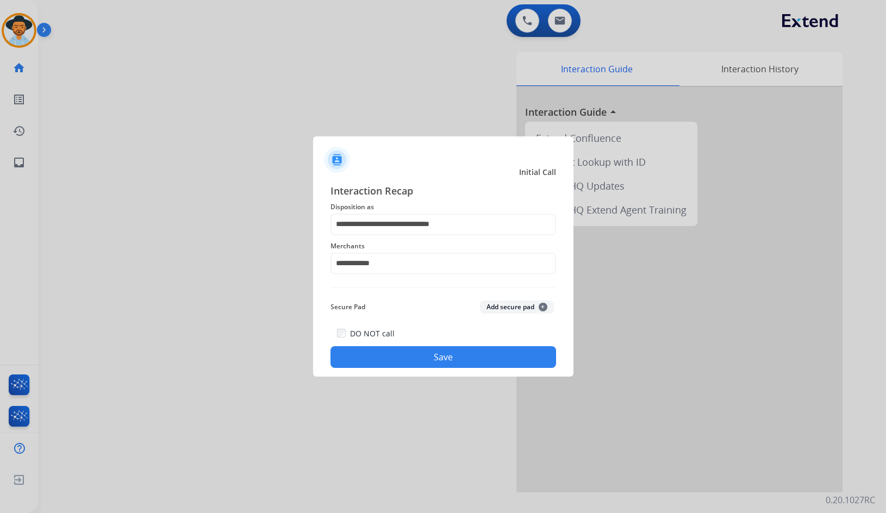
click at [427, 361] on button "Save" at bounding box center [444, 357] width 226 height 22
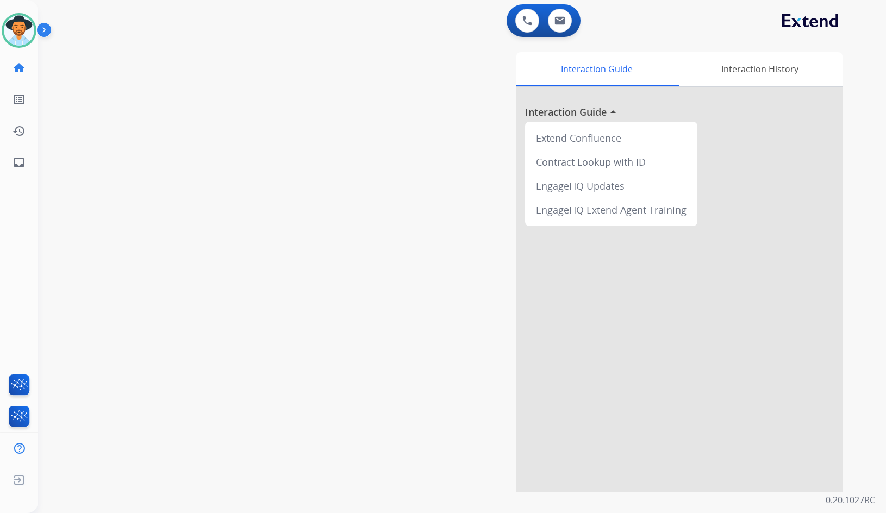
click at [209, 103] on div "swap_horiz Break voice bridge close_fullscreen Connect 3-Way Call merge_type Se…" at bounding box center [449, 266] width 822 height 454
click at [24, 27] on img at bounding box center [19, 30] width 30 height 30
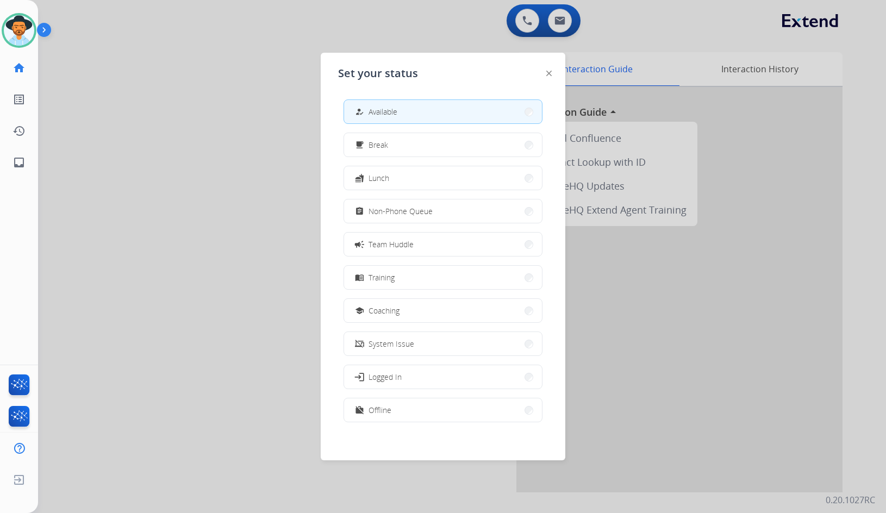
click at [210, 209] on div at bounding box center [443, 256] width 886 height 513
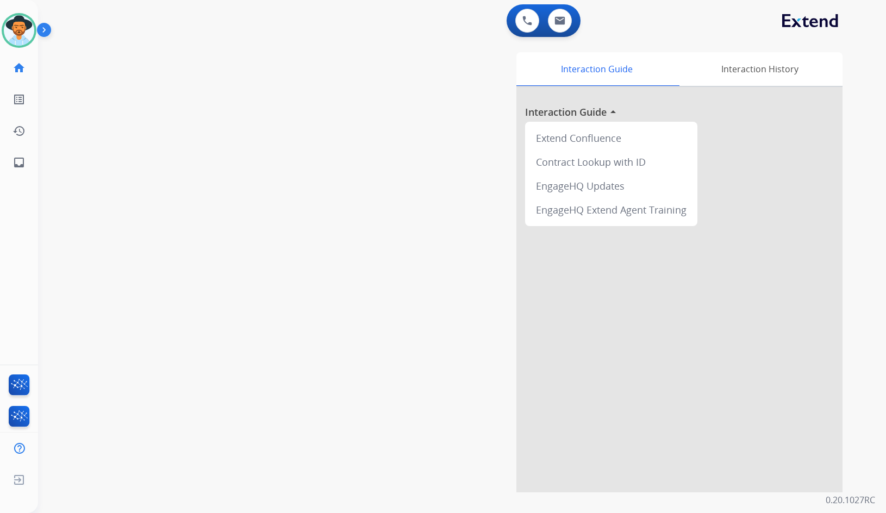
click at [429, 324] on div "Interaction Guide Interaction History Interaction Guide arrow_drop_up Extend Co…" at bounding box center [592, 272] width 502 height 440
click at [10, 167] on link "inbox Emails" at bounding box center [19, 162] width 30 height 30
select select "**********"
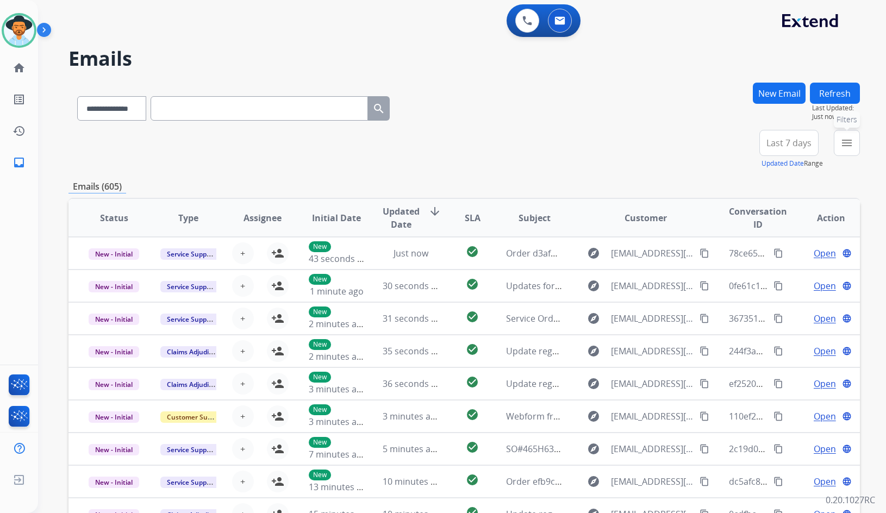
click at [856, 152] on button "menu Filters" at bounding box center [847, 143] width 26 height 26
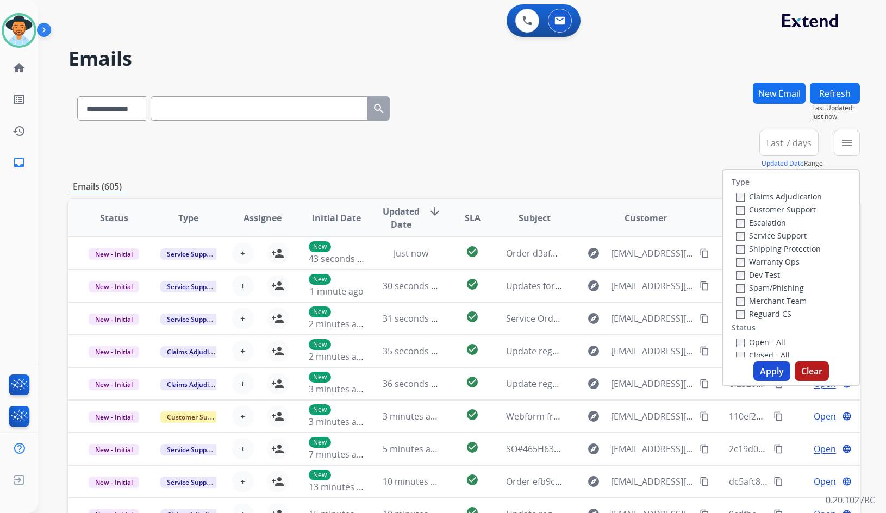
click at [796, 211] on label "Customer Support" at bounding box center [776, 209] width 80 height 10
click at [798, 249] on label "Shipping Protection" at bounding box center [778, 249] width 85 height 10
click at [772, 309] on label "Reguard CS" at bounding box center [763, 314] width 55 height 10
click at [773, 338] on label "Open - All" at bounding box center [760, 342] width 49 height 10
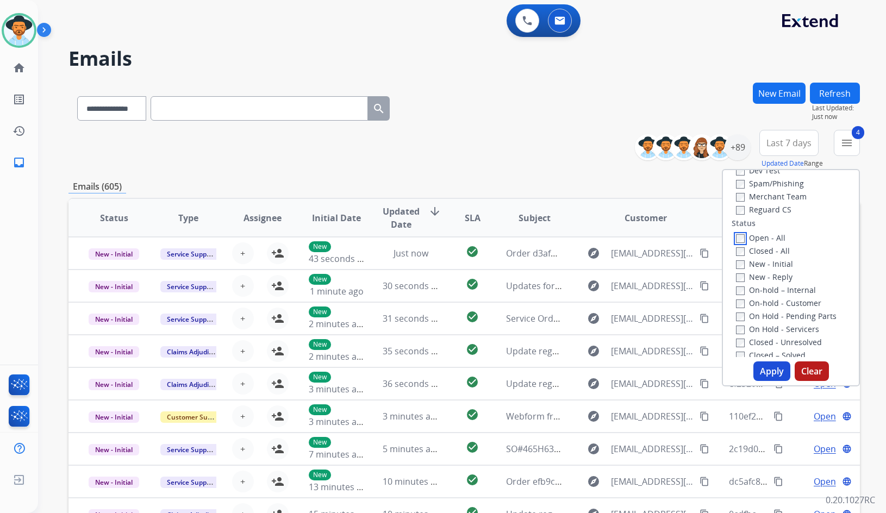
scroll to position [109, 0]
click at [797, 322] on label "On Hold - Servicers" at bounding box center [777, 325] width 83 height 10
click at [798, 313] on label "On Hold - Pending Parts" at bounding box center [786, 312] width 101 height 10
click at [800, 299] on label "On-hold - Customer" at bounding box center [778, 299] width 85 height 10
click at [798, 288] on label "On-hold – Internal" at bounding box center [776, 286] width 80 height 10
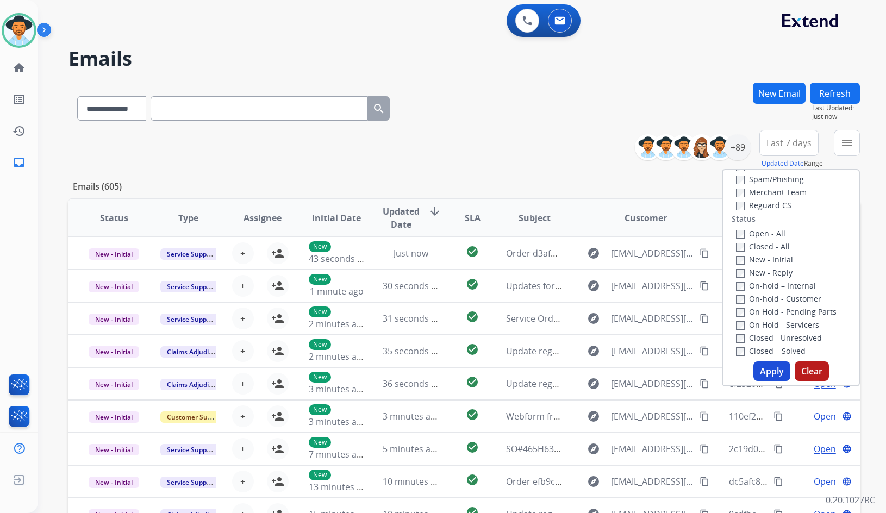
click at [781, 272] on label "New - Reply" at bounding box center [764, 273] width 57 height 10
click at [777, 259] on label "New - Initial" at bounding box center [764, 260] width 57 height 10
click at [771, 371] on button "Apply" at bounding box center [772, 372] width 37 height 20
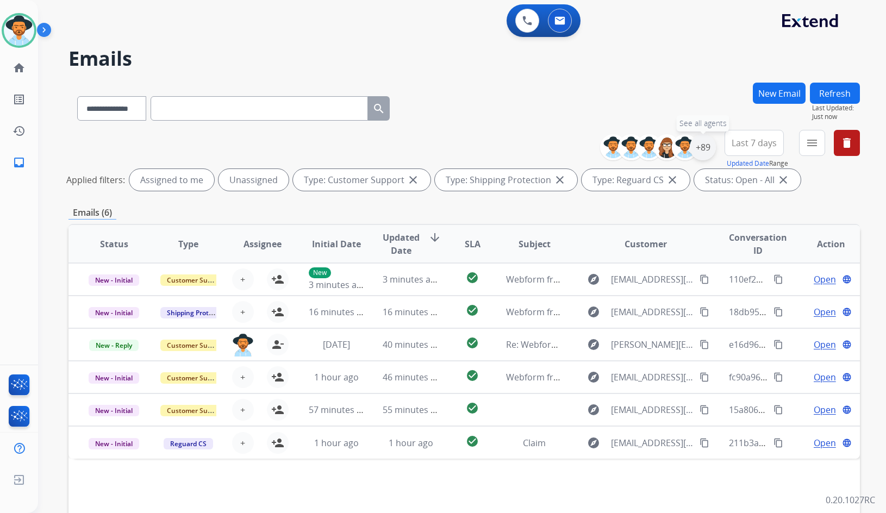
click at [697, 151] on div "+89" at bounding box center [703, 147] width 26 height 26
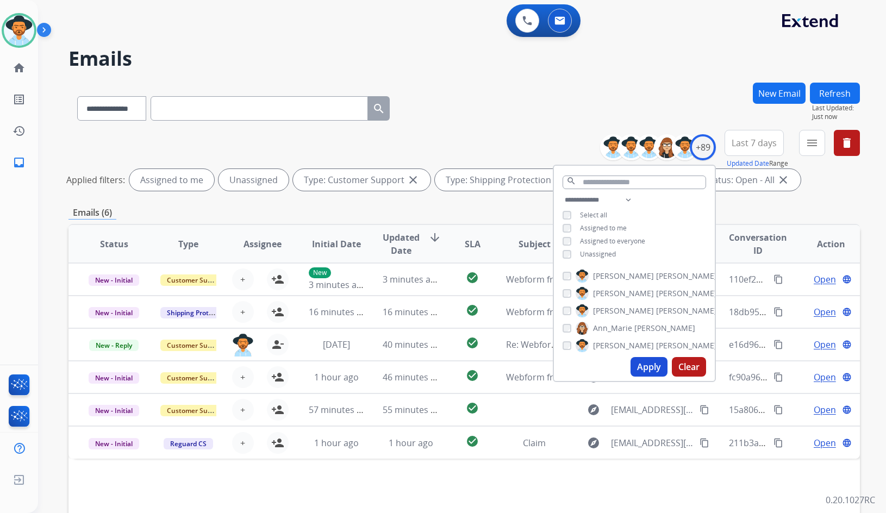
click at [604, 250] on span "Unassigned" at bounding box center [598, 254] width 36 height 9
click at [656, 306] on span "[PERSON_NAME]" at bounding box center [686, 311] width 61 height 11
click at [650, 363] on button "Apply" at bounding box center [649, 367] width 37 height 20
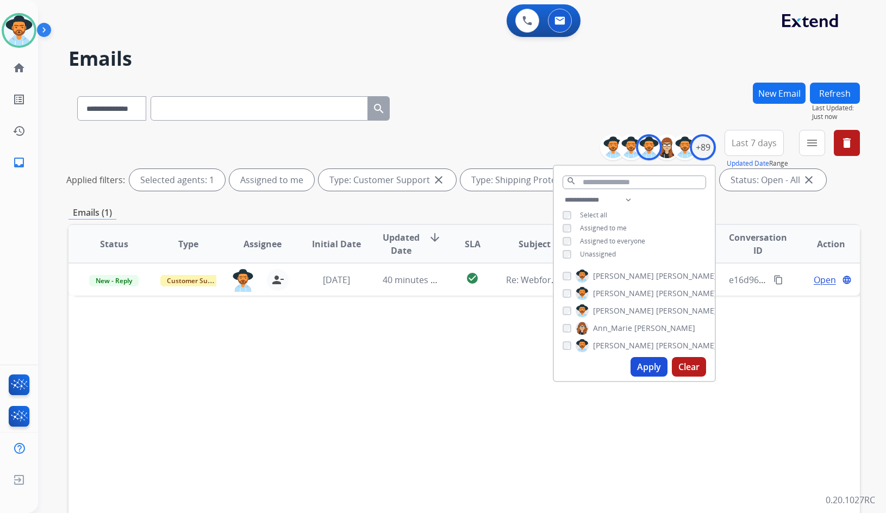
click at [474, 342] on div "Status Type Assignee Initial Date Updated Date arrow_downward SLA Subject Custo…" at bounding box center [465, 406] width 792 height 364
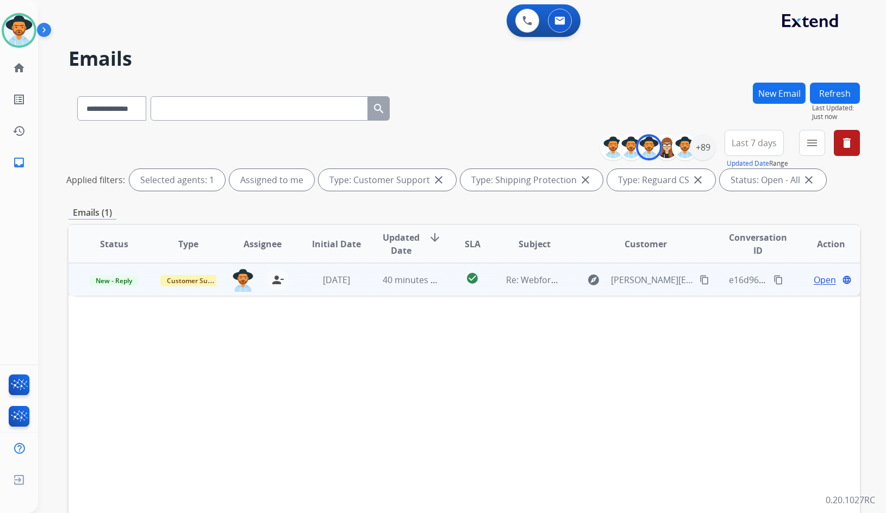
click at [823, 280] on span "Open" at bounding box center [825, 280] width 22 height 13
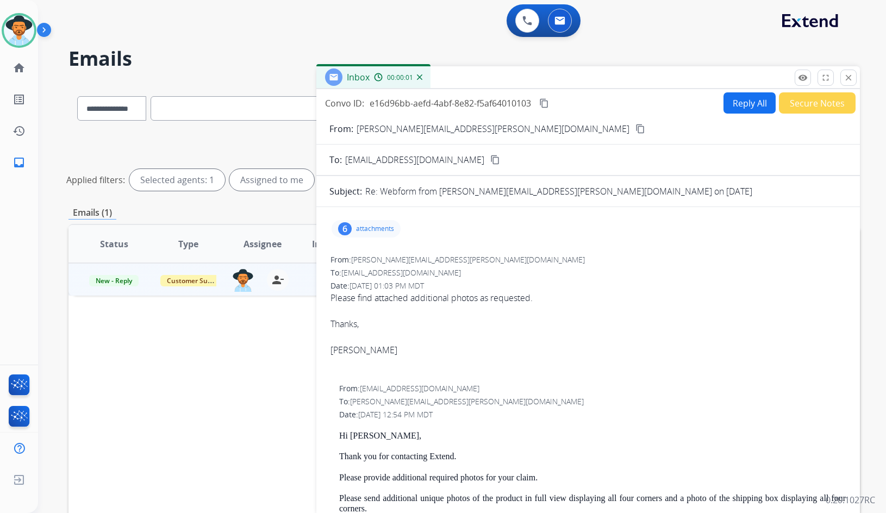
click at [387, 228] on p "attachments" at bounding box center [375, 229] width 38 height 9
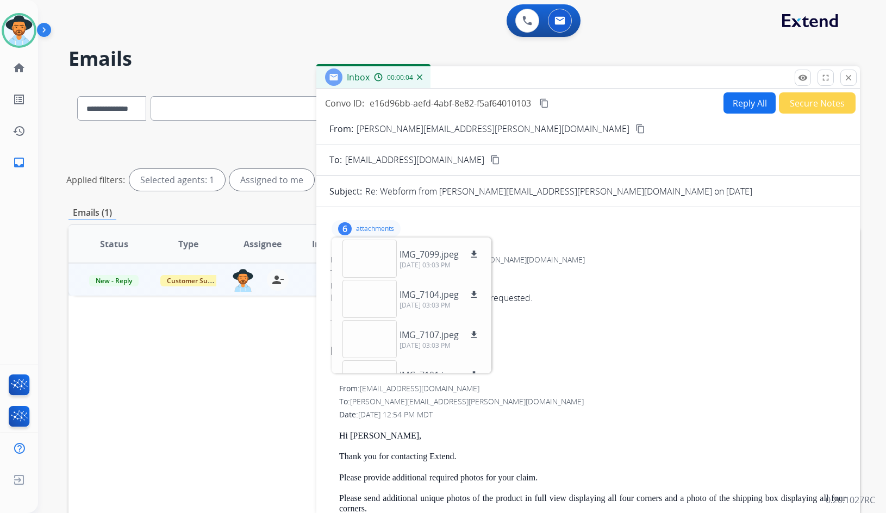
click at [387, 228] on p "attachments" at bounding box center [375, 229] width 38 height 9
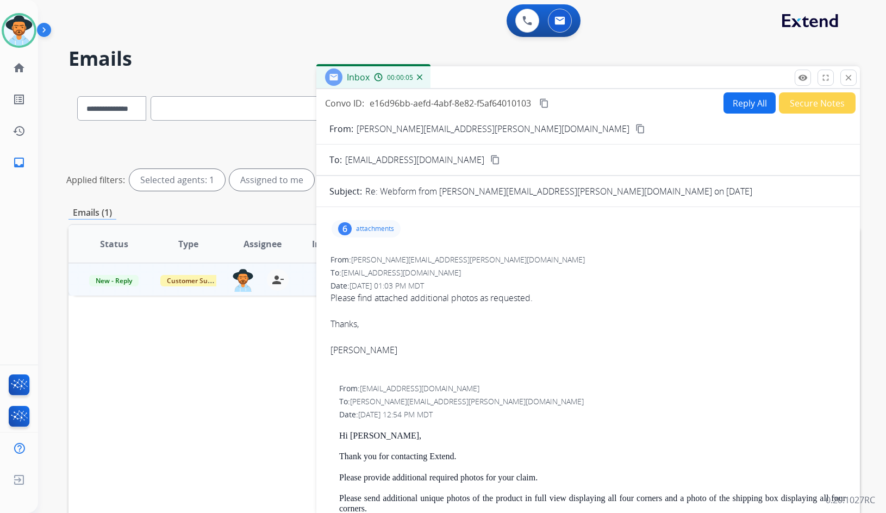
click at [467, 130] on div "From: [PERSON_NAME][EMAIL_ADDRESS][PERSON_NAME][DOMAIN_NAME] content_copy" at bounding box center [589, 128] width 544 height 13
click at [636, 129] on mat-icon "content_copy" at bounding box center [641, 129] width 10 height 10
click at [382, 227] on p "attachments" at bounding box center [375, 229] width 38 height 9
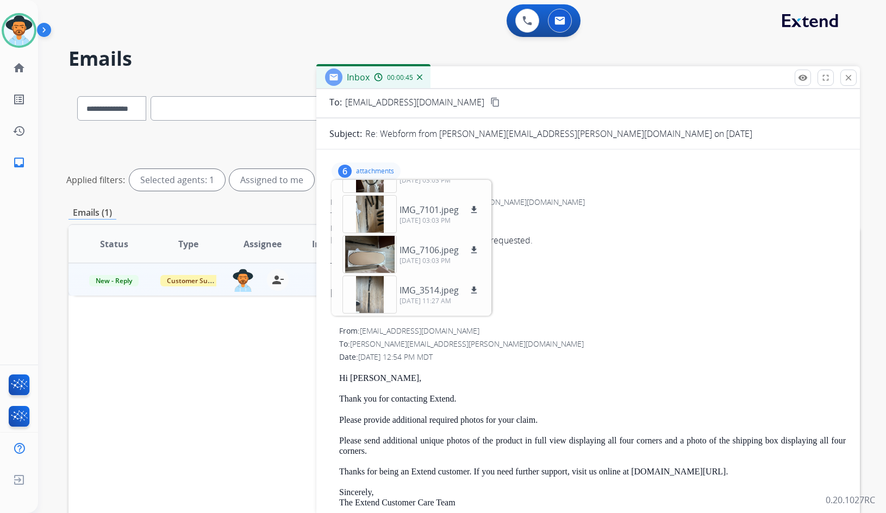
scroll to position [0, 0]
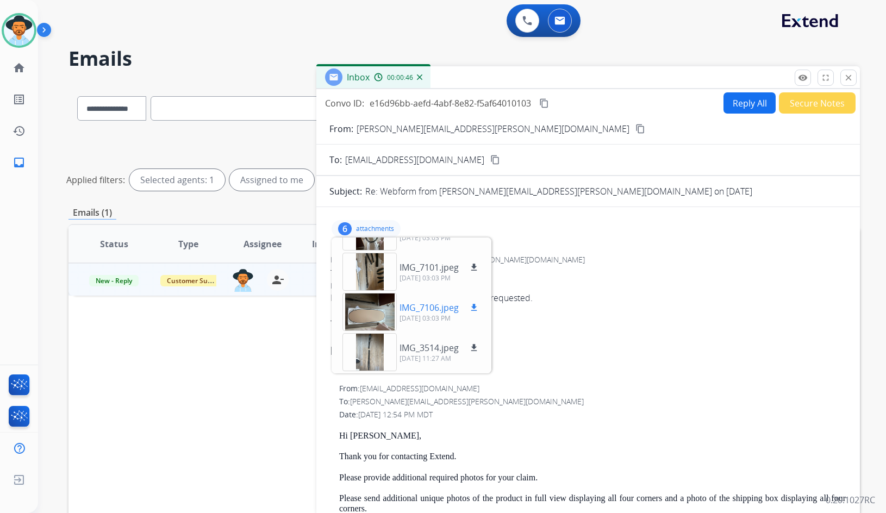
click at [477, 305] on mat-icon "download" at bounding box center [474, 308] width 10 height 10
drag, startPoint x: 477, startPoint y: 269, endPoint x: 476, endPoint y: 274, distance: 5.5
click at [477, 269] on mat-icon "download" at bounding box center [474, 268] width 10 height 10
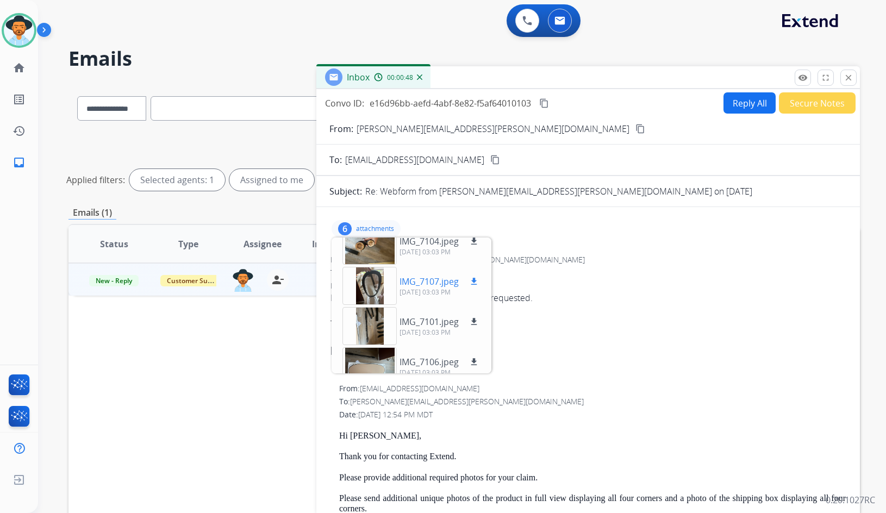
click at [477, 284] on mat-icon "download" at bounding box center [474, 282] width 10 height 10
click at [474, 245] on mat-icon "download" at bounding box center [474, 242] width 10 height 10
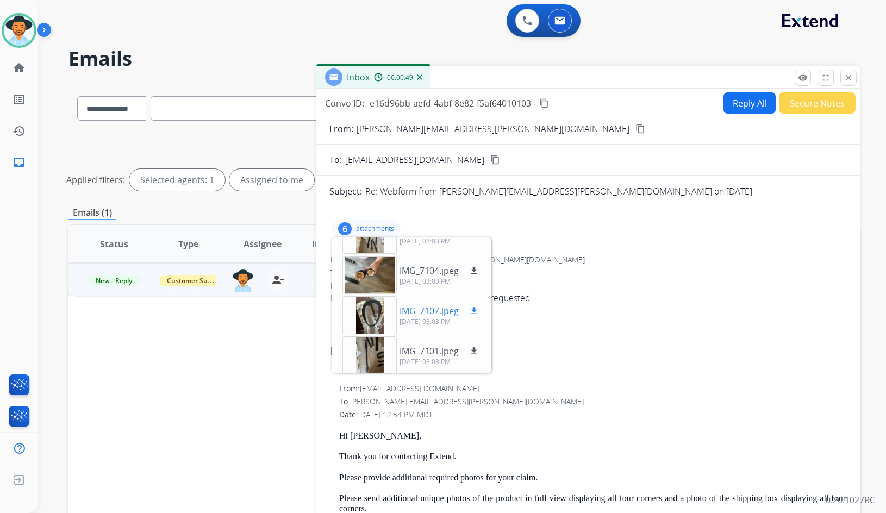
scroll to position [0, 0]
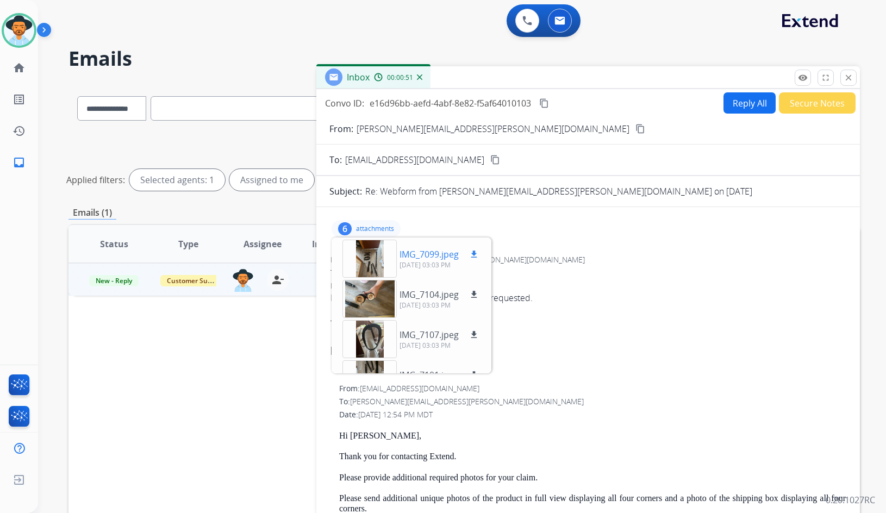
click at [475, 252] on mat-icon "download" at bounding box center [474, 255] width 10 height 10
click at [374, 227] on p "attachments" at bounding box center [375, 229] width 38 height 9
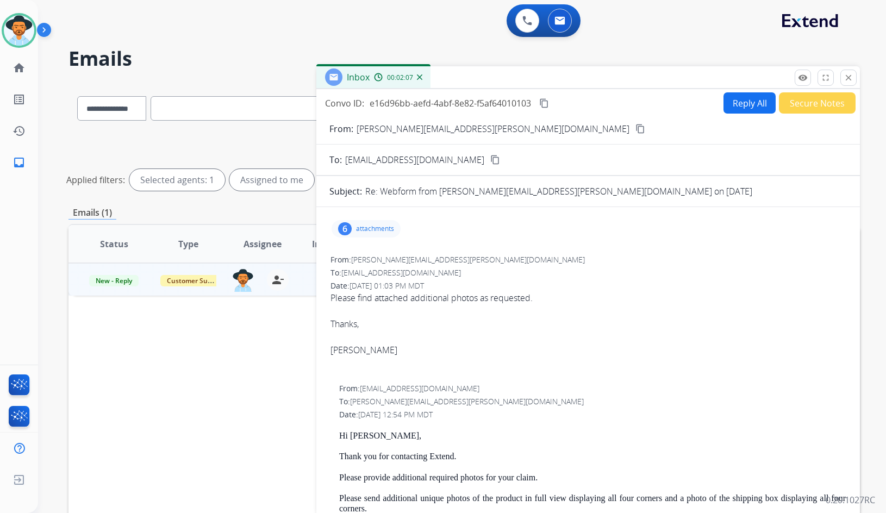
click at [797, 103] on button "Secure Notes" at bounding box center [817, 102] width 77 height 21
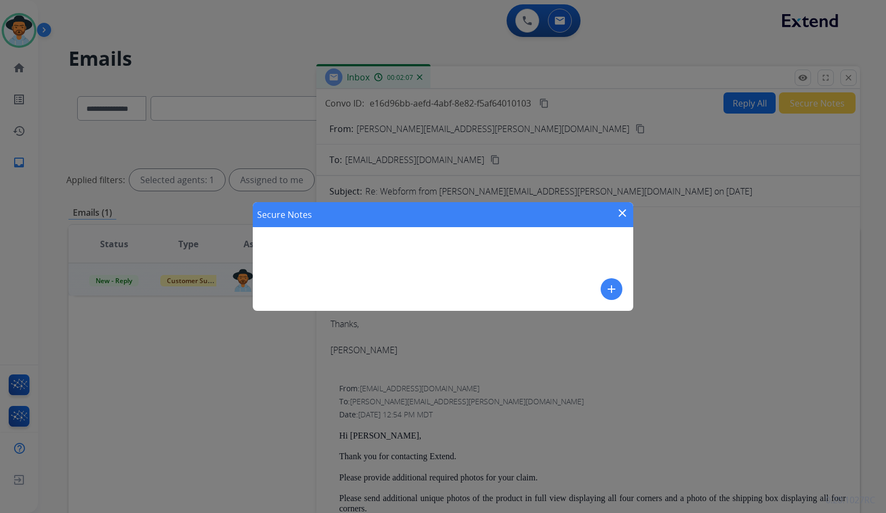
click at [618, 289] on mat-icon "add" at bounding box center [611, 289] width 13 height 13
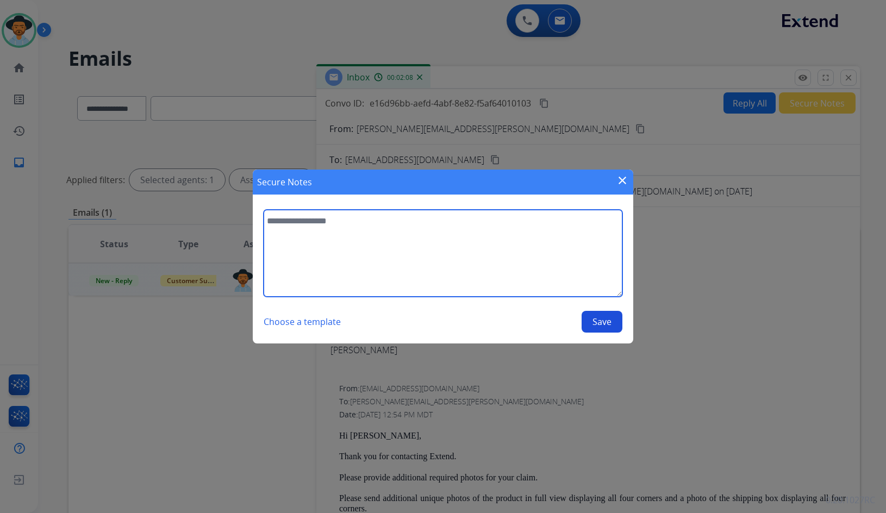
click at [491, 230] on textarea at bounding box center [443, 253] width 359 height 87
paste textarea "**********"
type textarea "**********"
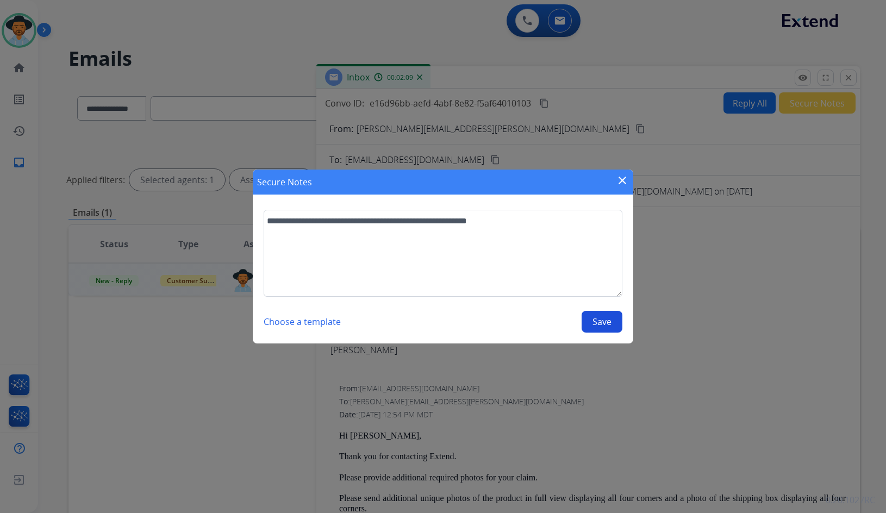
click at [613, 322] on button "Save" at bounding box center [602, 322] width 41 height 22
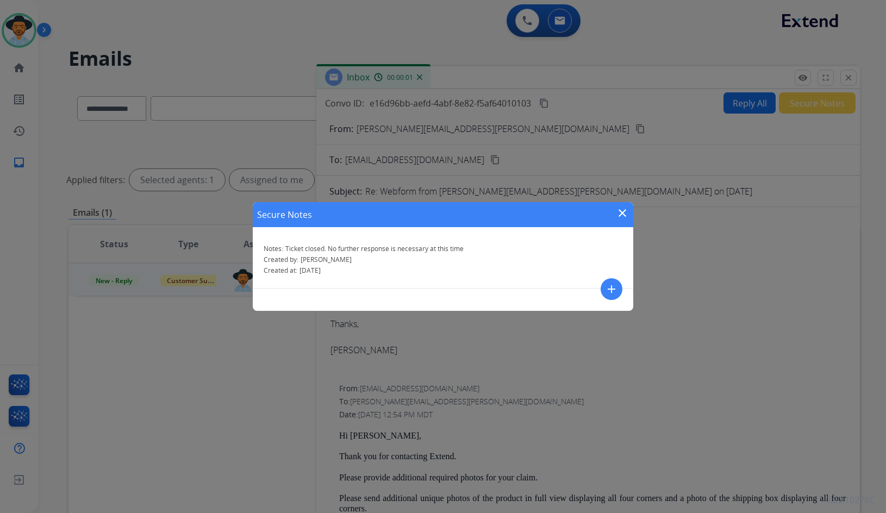
click at [621, 216] on mat-icon "close" at bounding box center [622, 213] width 13 height 13
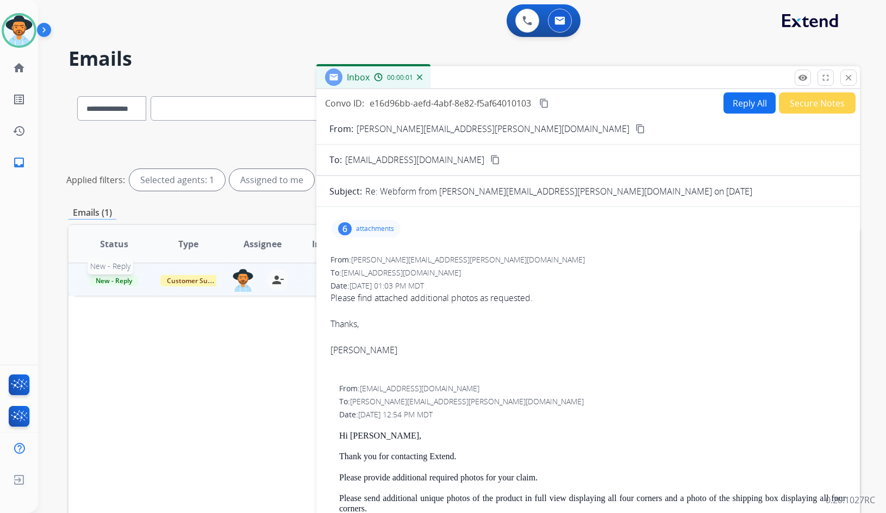
click at [111, 282] on span "New - Reply" at bounding box center [113, 280] width 49 height 11
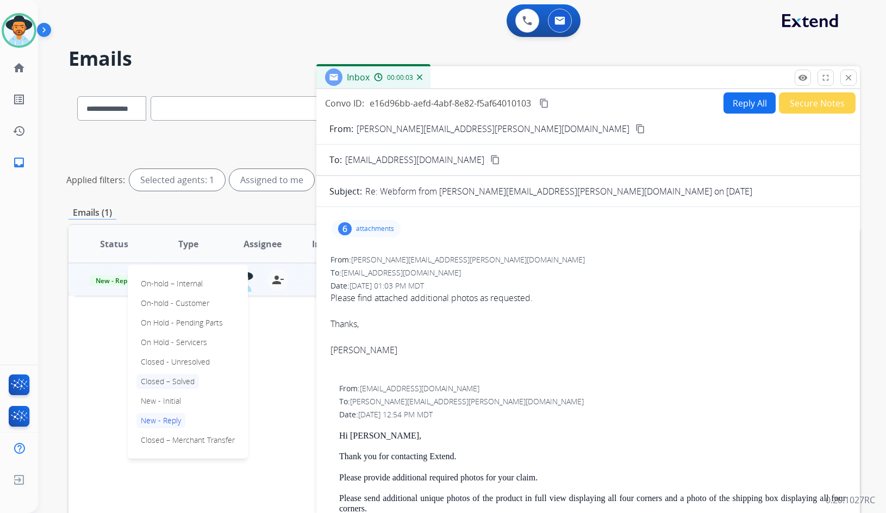
click at [169, 382] on p "Closed – Solved" at bounding box center [168, 381] width 63 height 15
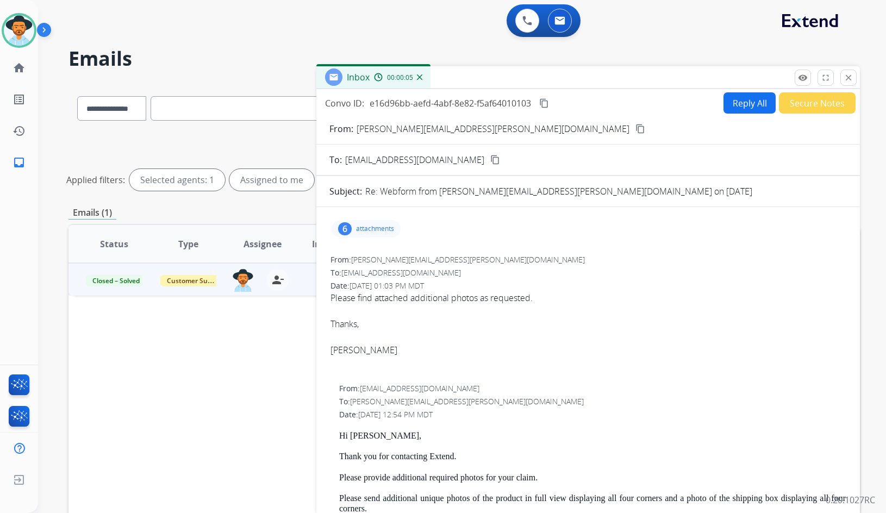
click at [551, 104] on button "content_copy" at bounding box center [544, 103] width 13 height 13
click at [393, 224] on div "6 attachments" at bounding box center [366, 228] width 69 height 17
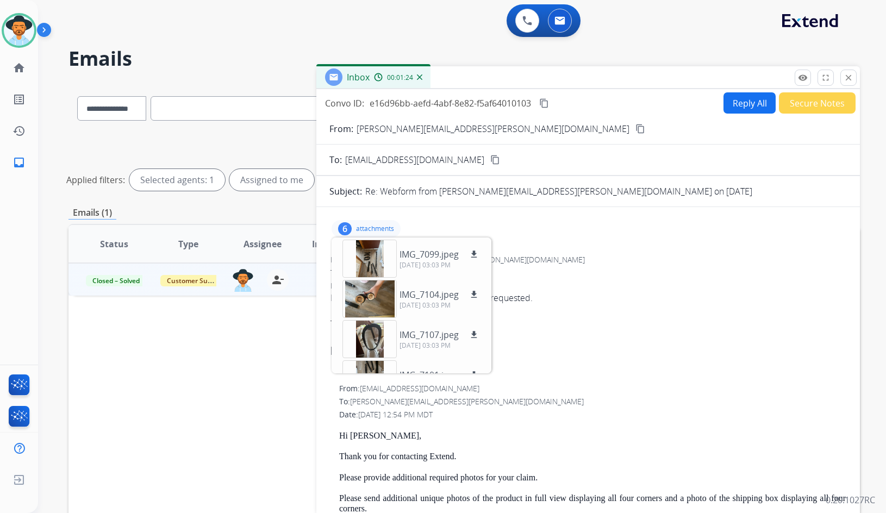
click at [376, 228] on p "attachments" at bounding box center [375, 229] width 38 height 9
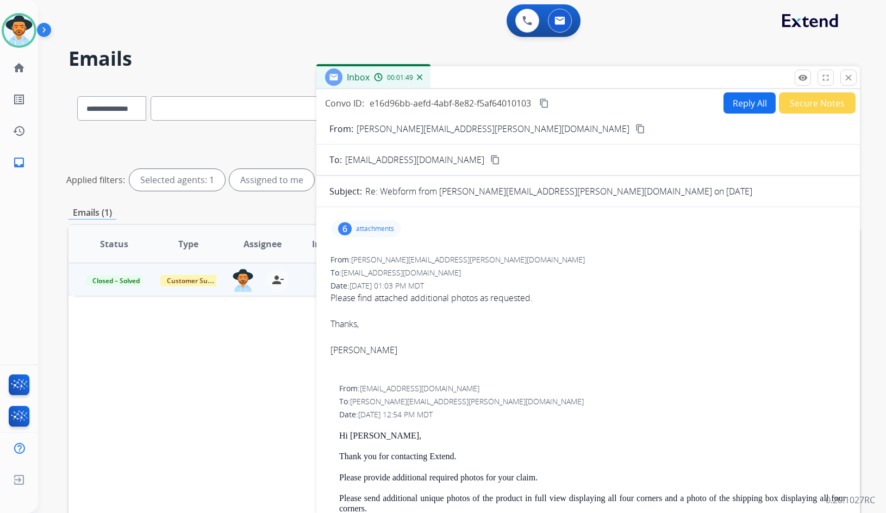
click at [736, 106] on button "Reply All" at bounding box center [750, 102] width 52 height 21
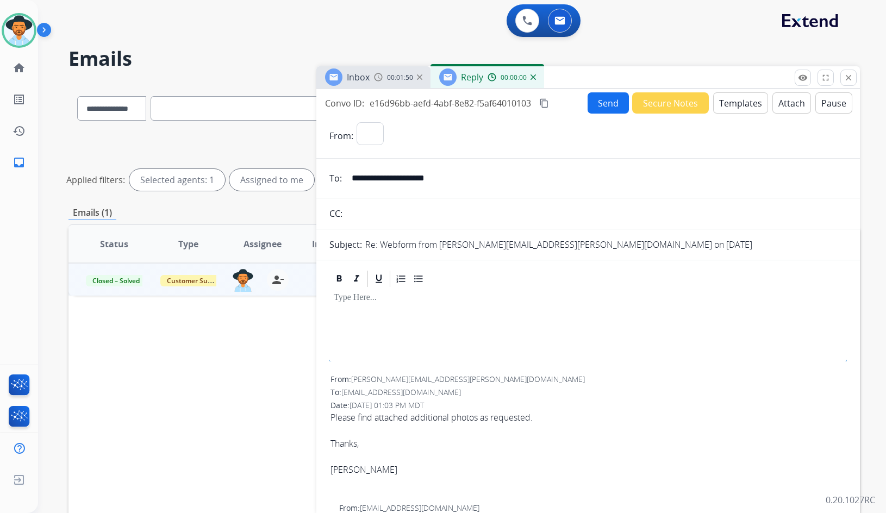
click at [736, 106] on button "Templates" at bounding box center [740, 102] width 55 height 21
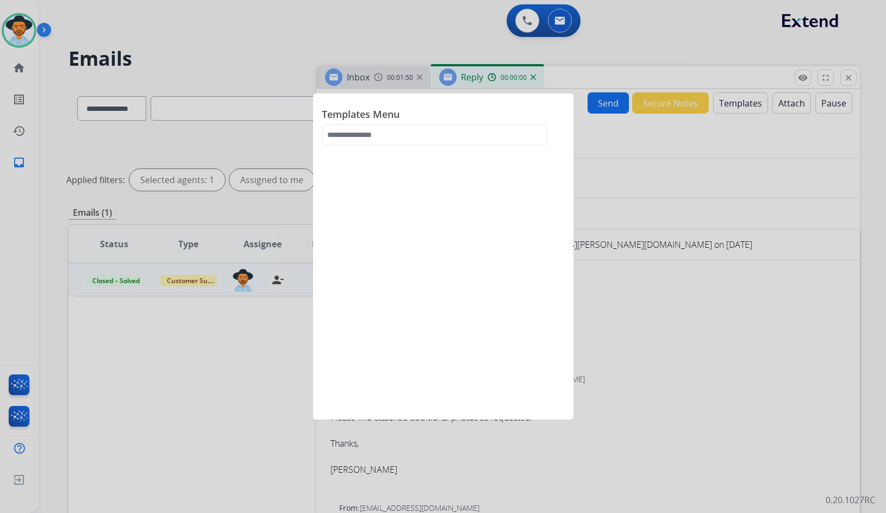
select select "**********"
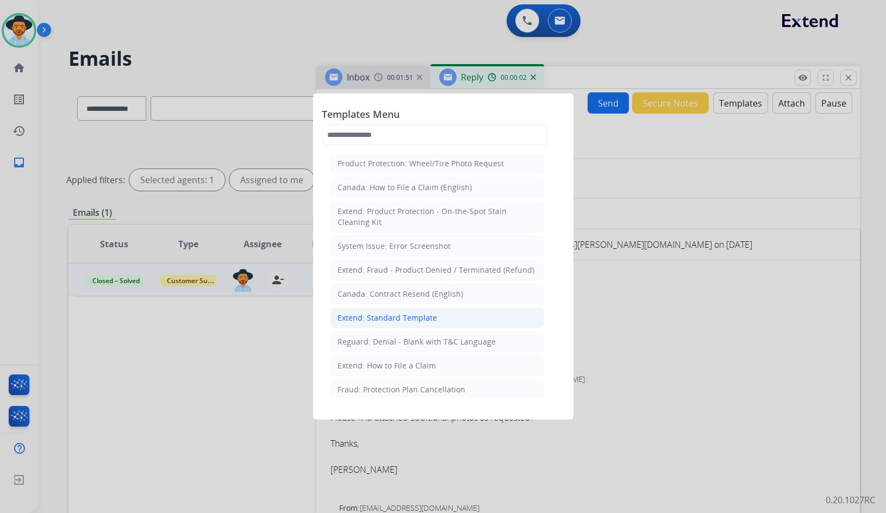
click at [402, 314] on div "Extend: Standard Template" at bounding box center [388, 318] width 100 height 11
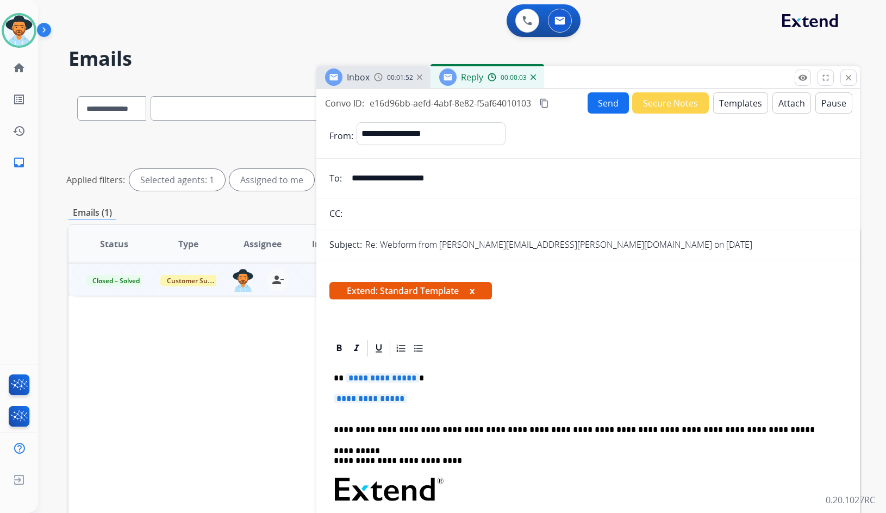
click at [383, 382] on span "**********" at bounding box center [382, 378] width 73 height 9
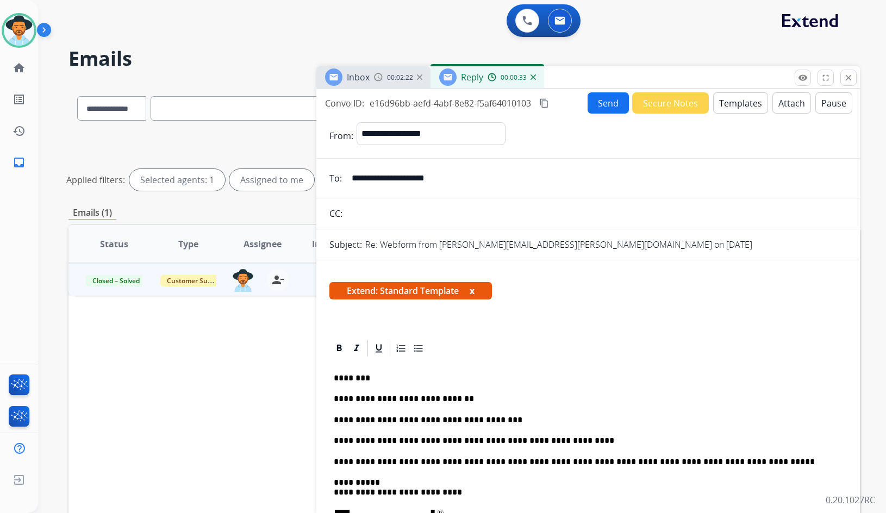
click at [588, 104] on button "Send" at bounding box center [608, 102] width 41 height 21
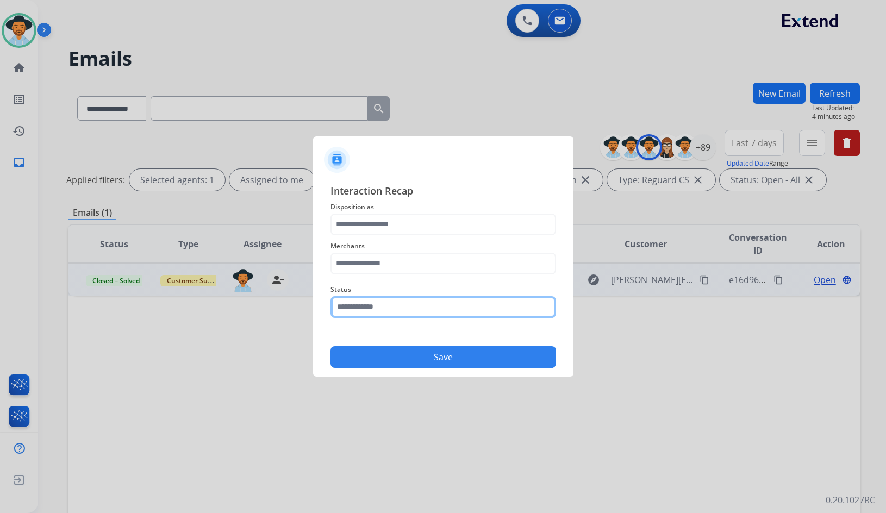
click at [493, 309] on input "text" at bounding box center [444, 307] width 226 height 22
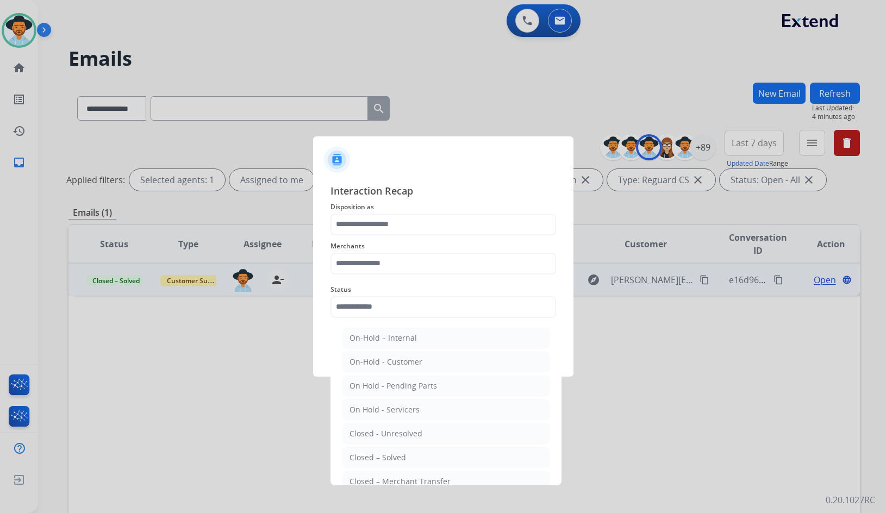
drag, startPoint x: 463, startPoint y: 454, endPoint x: 405, endPoint y: 330, distance: 136.7
click at [460, 450] on li "Closed – Solved" at bounding box center [446, 458] width 207 height 21
type input "**********"
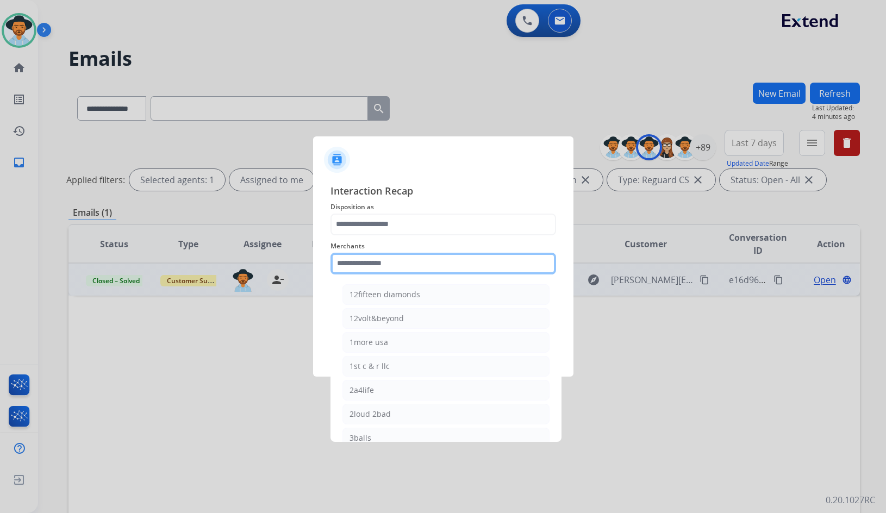
click at [381, 258] on input "text" at bounding box center [444, 264] width 226 height 22
click at [382, 295] on div "Bed bath & beyond" at bounding box center [385, 294] width 70 height 11
type input "**********"
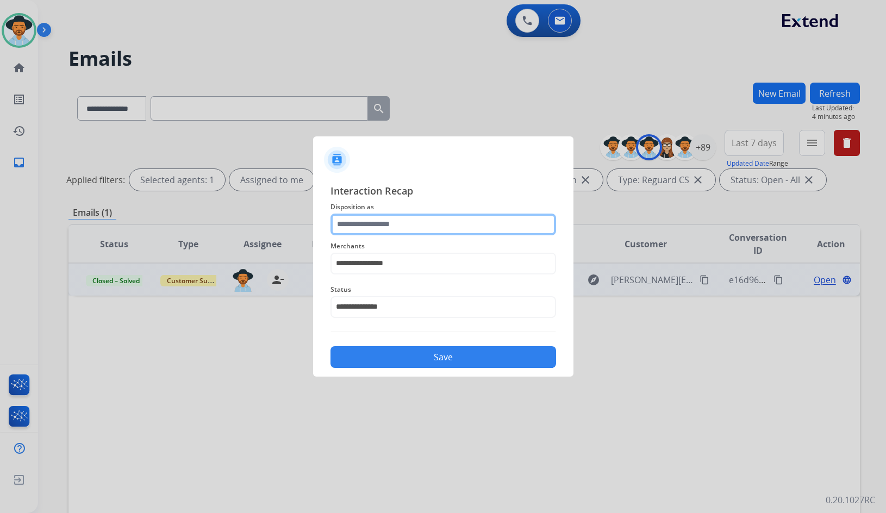
click at [396, 214] on input "text" at bounding box center [444, 225] width 226 height 22
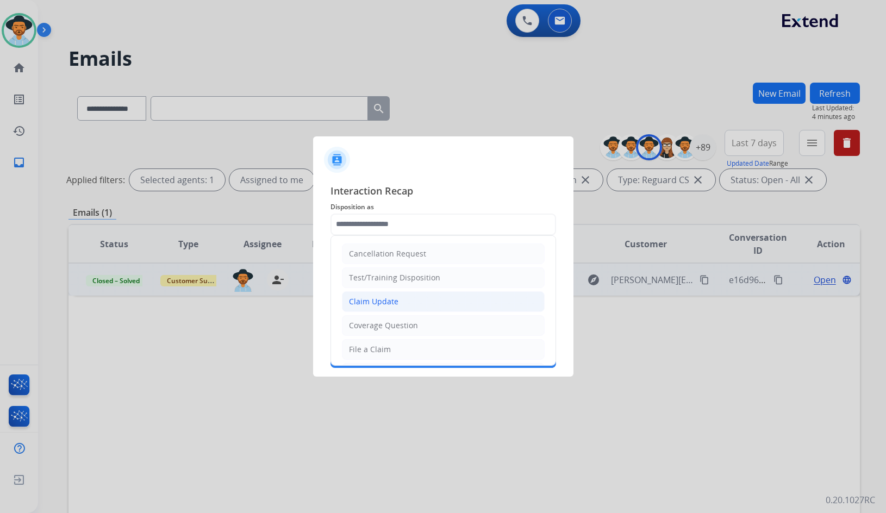
click at [382, 304] on div "Claim Update" at bounding box center [373, 301] width 49 height 11
type input "**********"
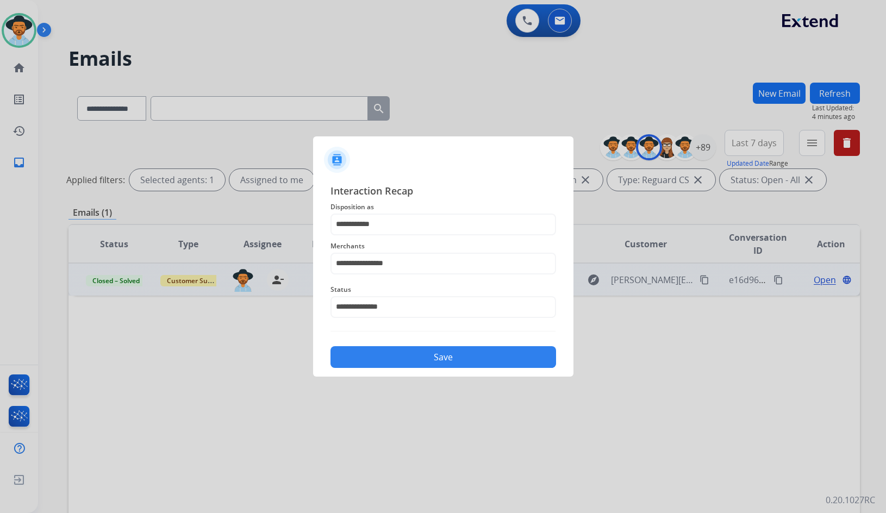
click at [422, 360] on button "Save" at bounding box center [444, 357] width 226 height 22
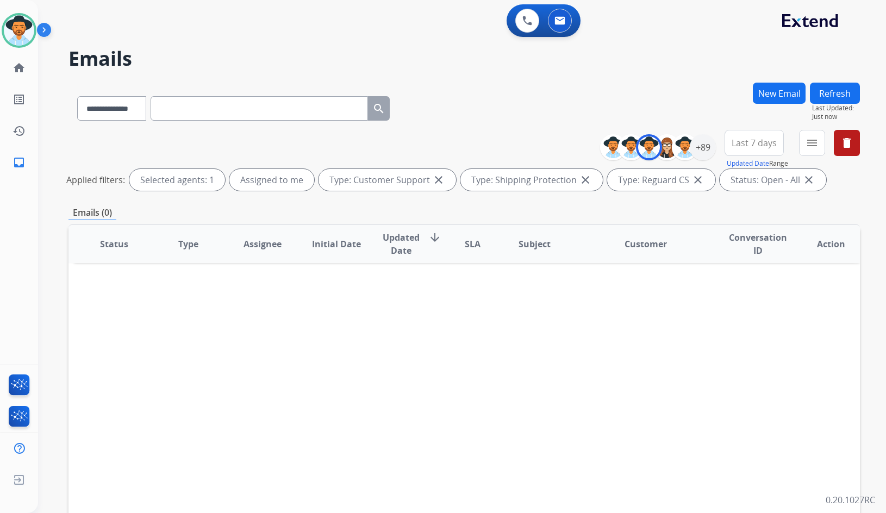
click at [266, 80] on div "**********" at bounding box center [449, 295] width 822 height 513
click at [24, 73] on mat-icon "home" at bounding box center [19, 67] width 13 height 13
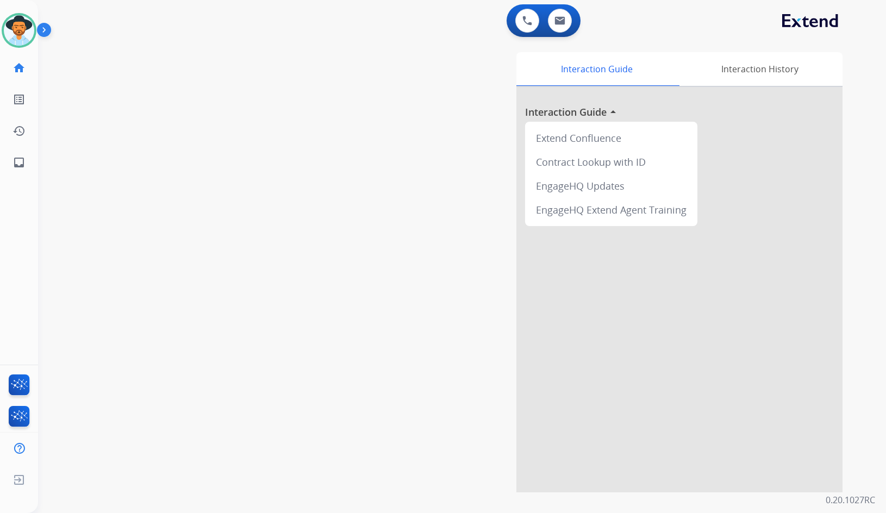
click at [222, 206] on div "swap_horiz Break voice bridge close_fullscreen Connect 3-Way Call merge_type Se…" at bounding box center [449, 266] width 822 height 454
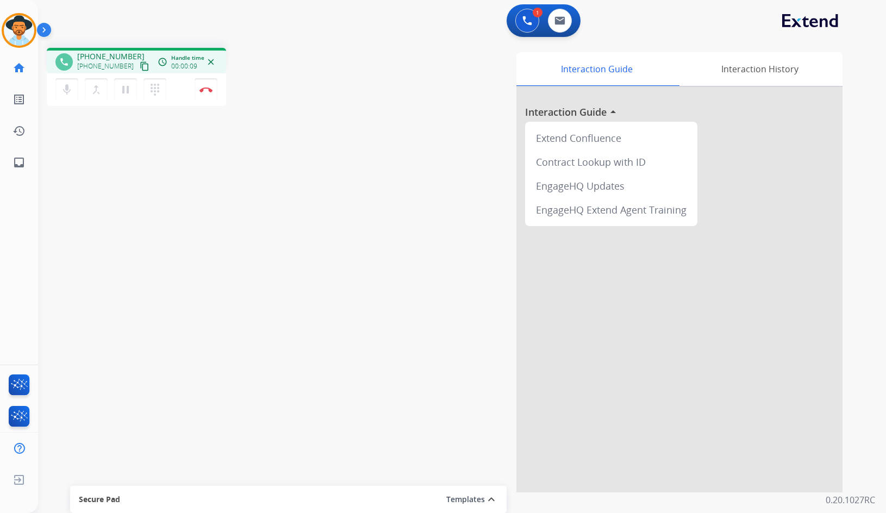
click at [140, 66] on mat-icon "content_copy" at bounding box center [145, 66] width 10 height 10
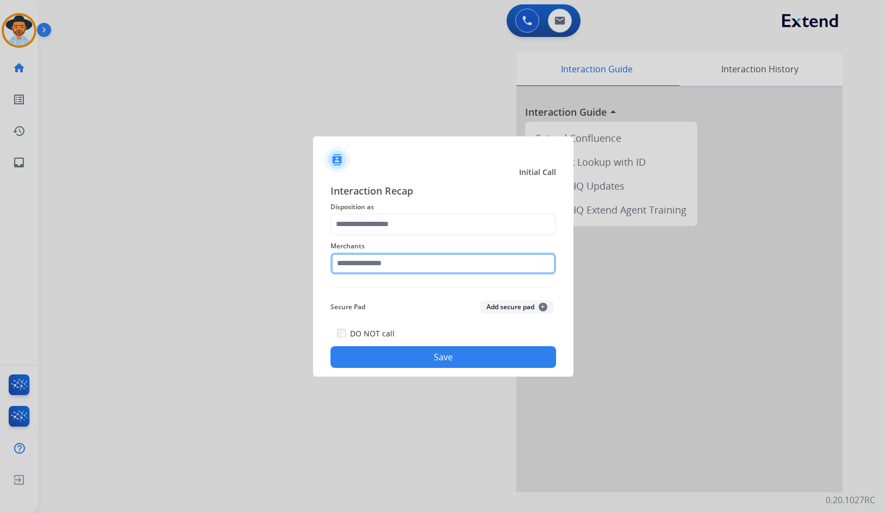
click at [396, 264] on input "text" at bounding box center [444, 264] width 226 height 22
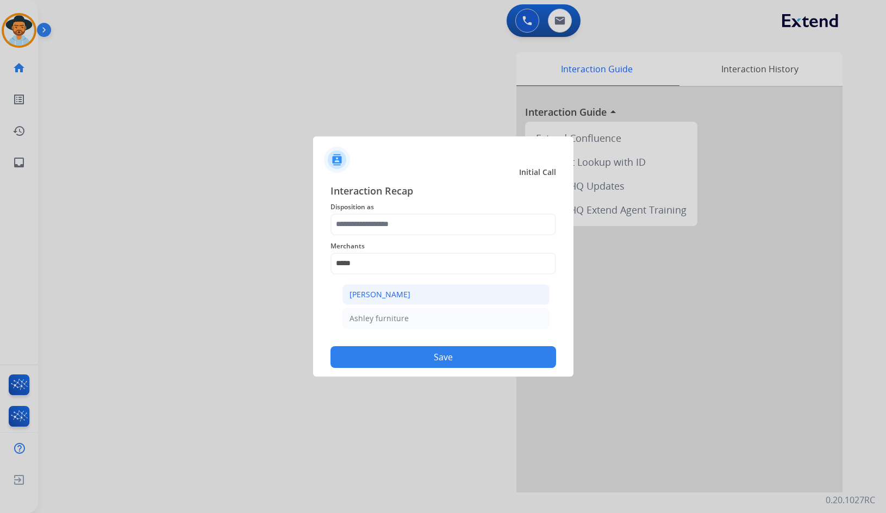
click at [382, 293] on div "[PERSON_NAME]" at bounding box center [380, 294] width 61 height 11
type input "**********"
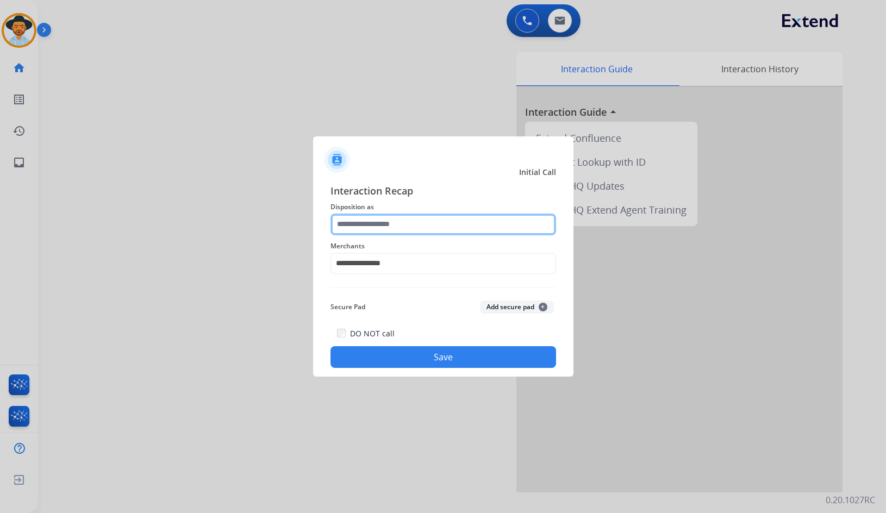
click at [373, 221] on input "text" at bounding box center [444, 225] width 226 height 22
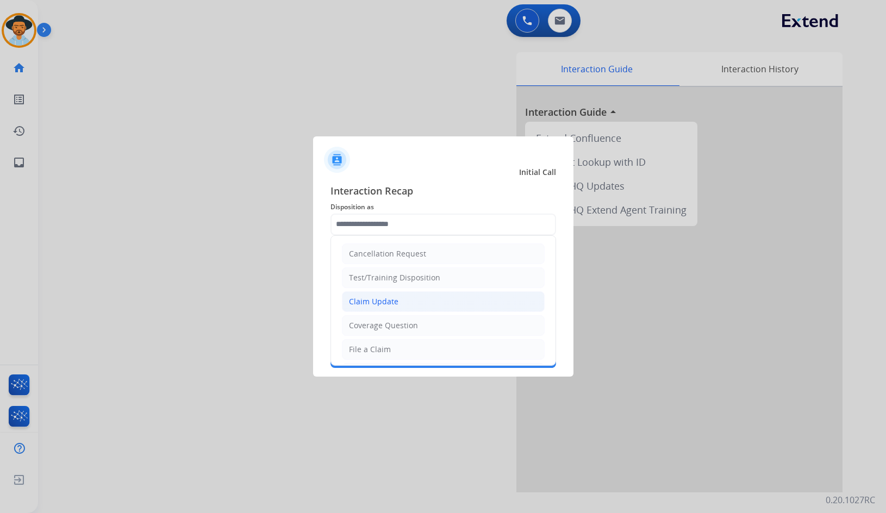
click at [383, 301] on div "Claim Update" at bounding box center [373, 301] width 49 height 11
type input "**********"
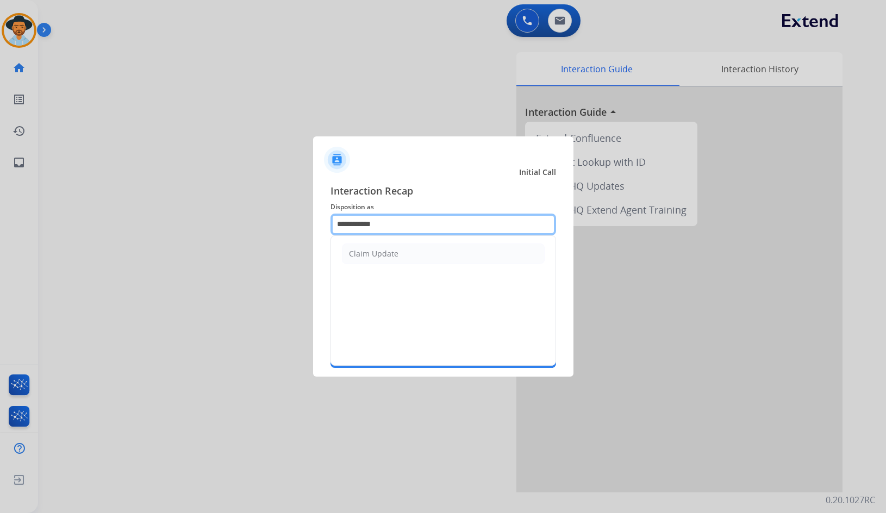
drag, startPoint x: 360, startPoint y: 225, endPoint x: 319, endPoint y: 225, distance: 41.3
click at [319, 225] on div "**********" at bounding box center [443, 276] width 260 height 203
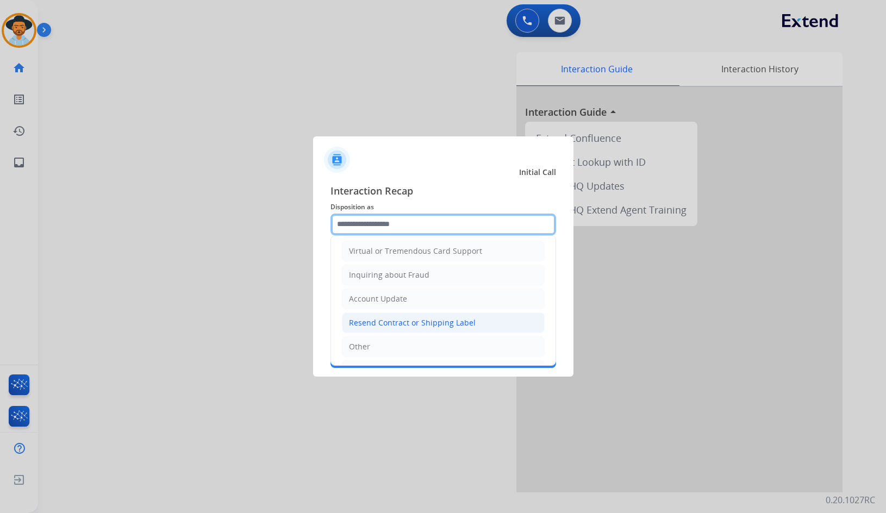
scroll to position [170, 0]
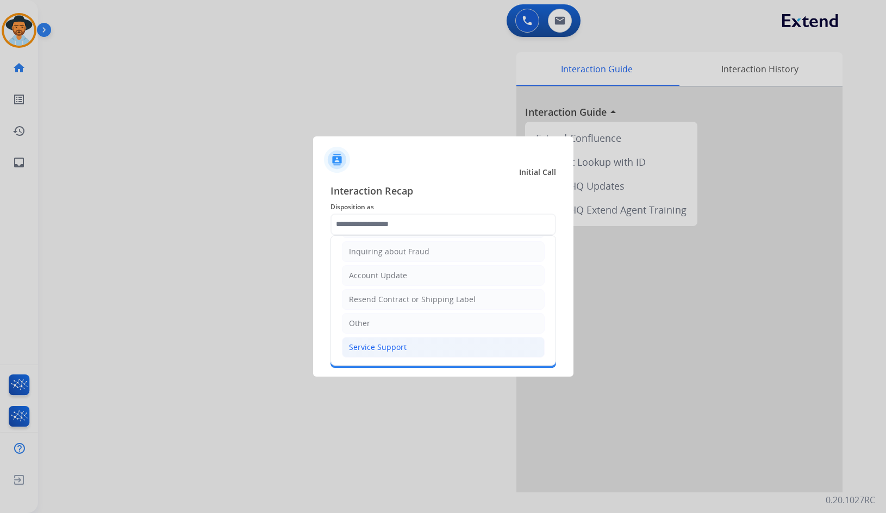
click at [395, 351] on div "Service Support" at bounding box center [378, 347] width 58 height 11
type input "**********"
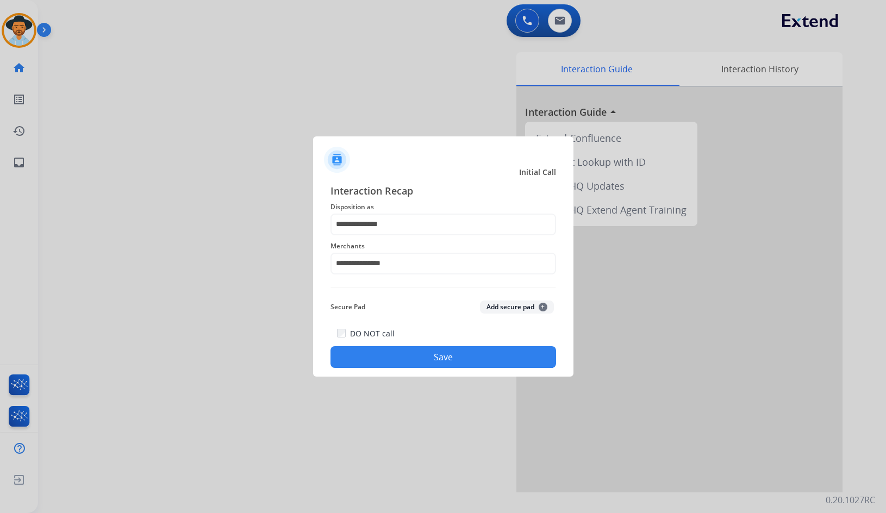
click at [397, 352] on button "Save" at bounding box center [444, 357] width 226 height 22
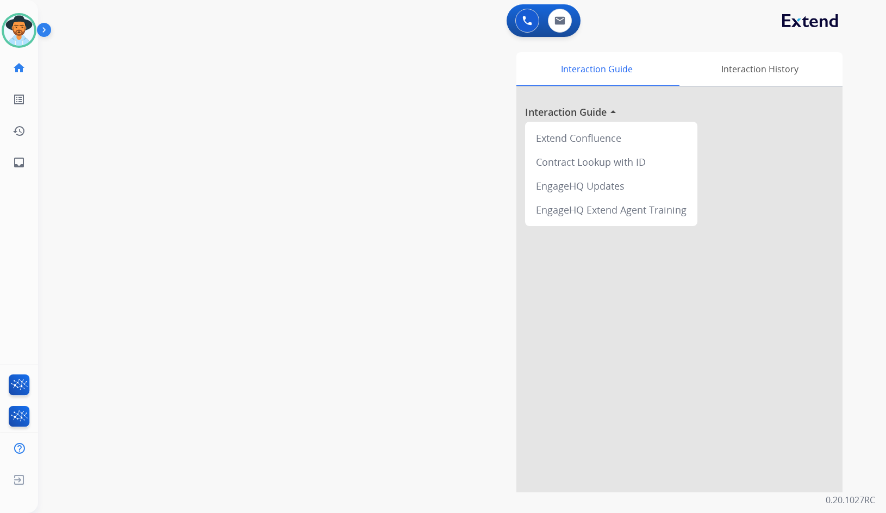
click at [176, 130] on div "swap_horiz Break voice bridge close_fullscreen Connect 3-Way Call merge_type Se…" at bounding box center [449, 266] width 822 height 454
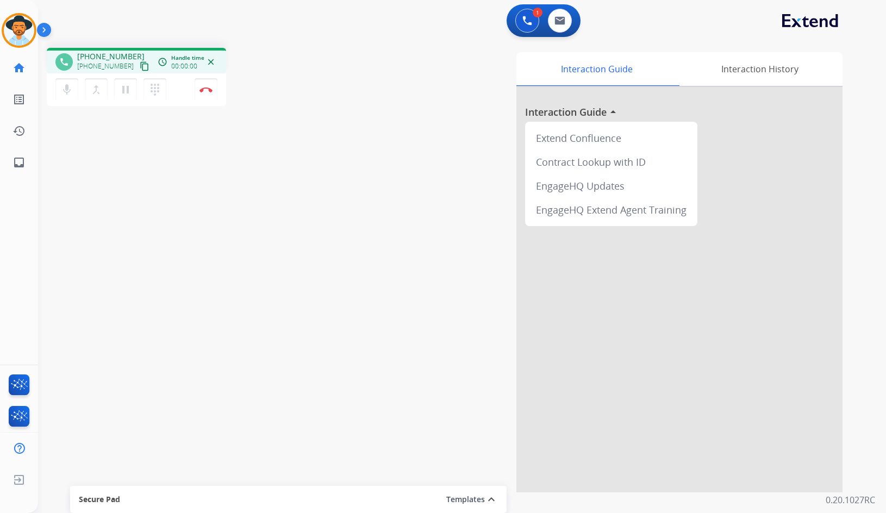
click at [140, 66] on mat-icon "content_copy" at bounding box center [145, 66] width 10 height 10
click at [140, 172] on div "phone [PHONE_NUMBER] [PHONE_NUMBER] content_copy access_time Call metrics Queue…" at bounding box center [449, 266] width 822 height 454
click at [130, 91] on mat-icon "pause" at bounding box center [125, 89] width 13 height 13
click at [125, 95] on mat-icon "play_arrow" at bounding box center [125, 89] width 13 height 13
click at [120, 86] on mat-icon "pause" at bounding box center [125, 89] width 13 height 13
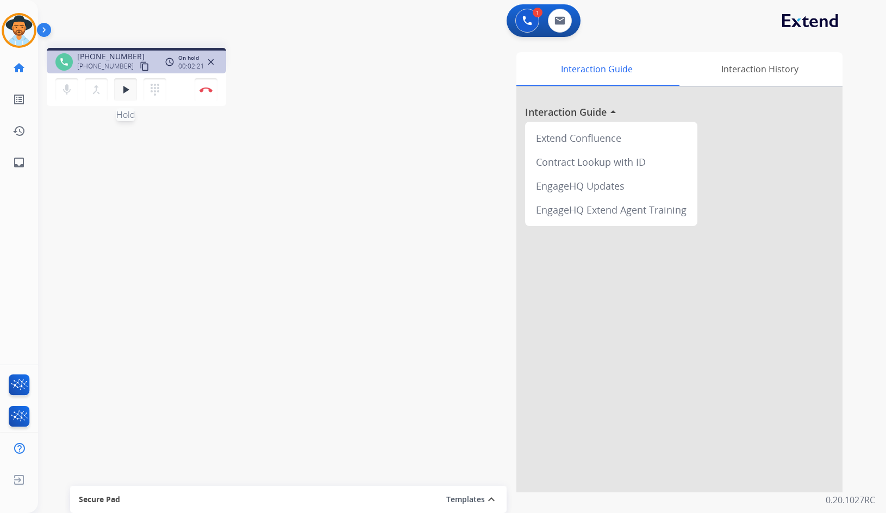
click at [131, 92] on mat-icon "play_arrow" at bounding box center [125, 89] width 13 height 13
click at [203, 89] on img at bounding box center [206, 89] width 13 height 5
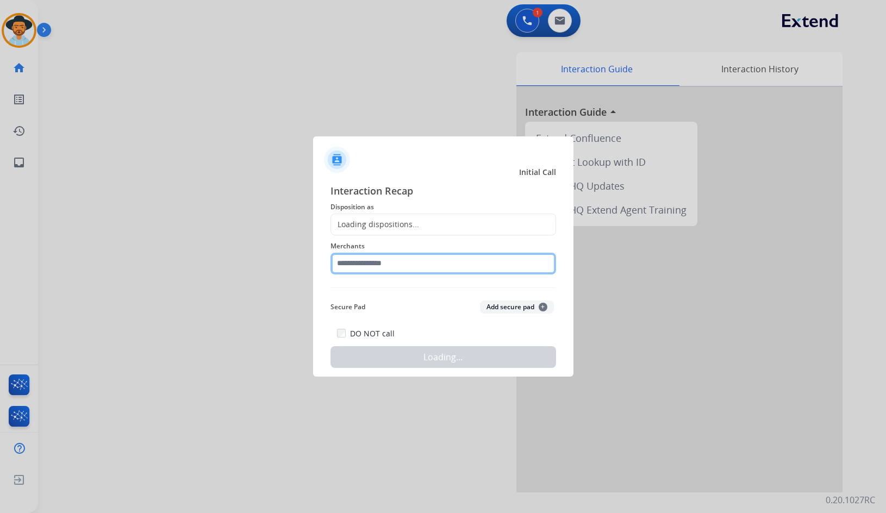
click at [383, 264] on input "text" at bounding box center [444, 264] width 226 height 22
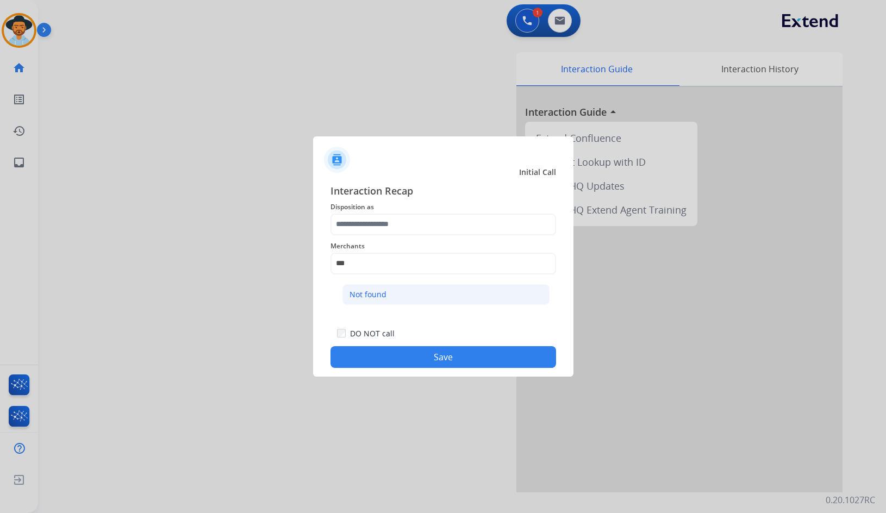
click at [409, 296] on li "Not found" at bounding box center [446, 294] width 207 height 21
type input "*********"
click at [384, 204] on span "Disposition as" at bounding box center [444, 207] width 226 height 13
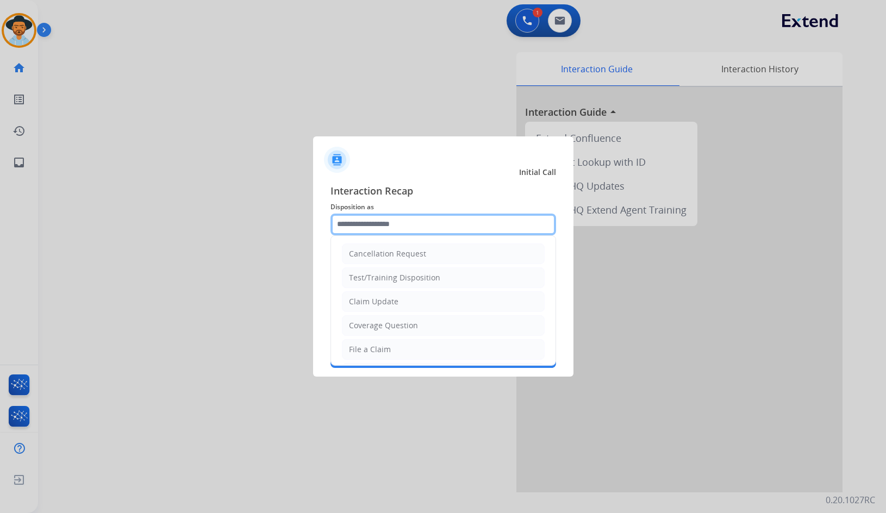
click at [380, 216] on input "text" at bounding box center [444, 225] width 226 height 22
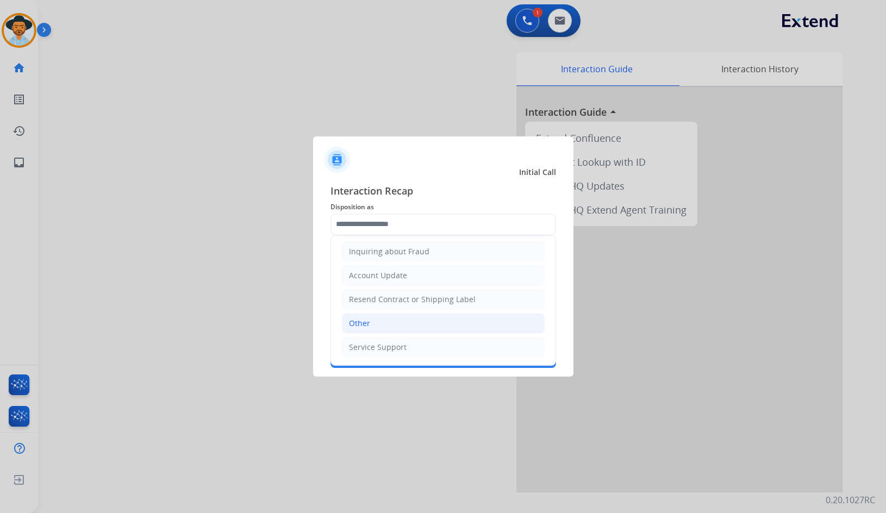
click at [387, 330] on li "Other" at bounding box center [443, 323] width 203 height 21
type input "*****"
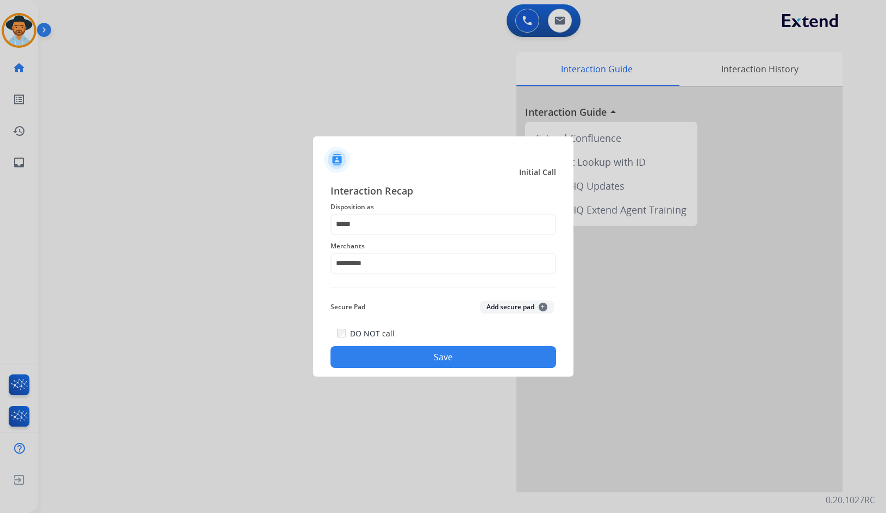
click at [427, 361] on button "Save" at bounding box center [444, 357] width 226 height 22
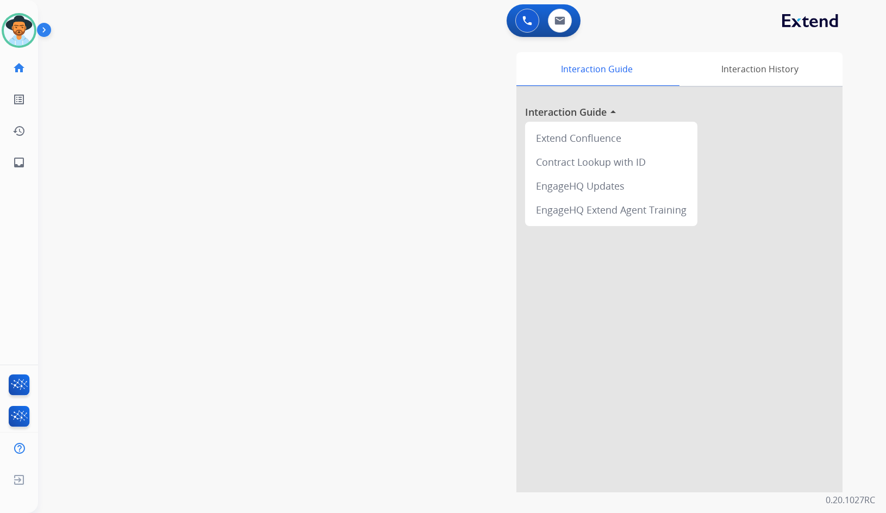
drag, startPoint x: 172, startPoint y: 149, endPoint x: 138, endPoint y: 153, distance: 34.5
click at [172, 149] on div "swap_horiz Break voice bridge close_fullscreen Connect 3-Way Call merge_type Se…" at bounding box center [449, 266] width 822 height 454
click at [23, 171] on link "inbox Emails" at bounding box center [19, 162] width 30 height 30
select select "**********"
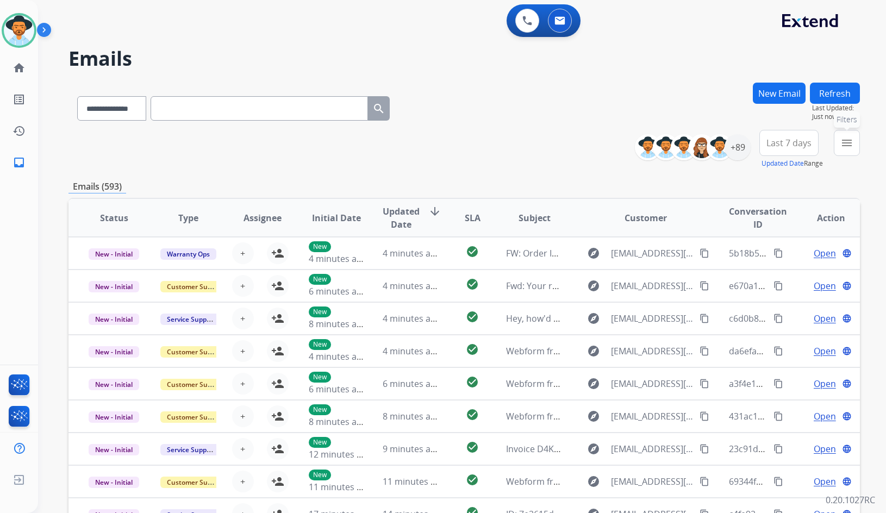
click at [848, 154] on button "menu Filters" at bounding box center [847, 143] width 26 height 26
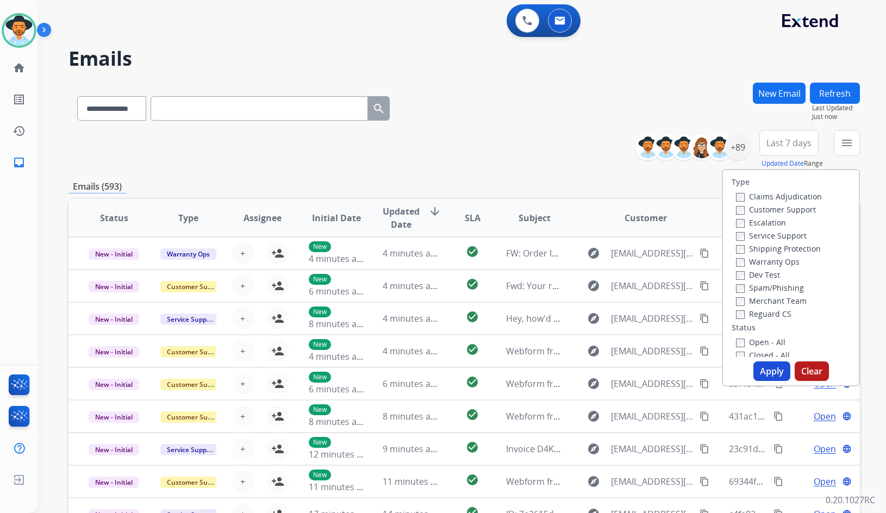
click at [783, 214] on label "Customer Support" at bounding box center [776, 209] width 80 height 10
click at [792, 247] on label "Shipping Protection" at bounding box center [778, 249] width 85 height 10
click at [767, 313] on label "Reguard CS" at bounding box center [763, 314] width 55 height 10
click at [772, 342] on label "Open - All" at bounding box center [760, 342] width 49 height 10
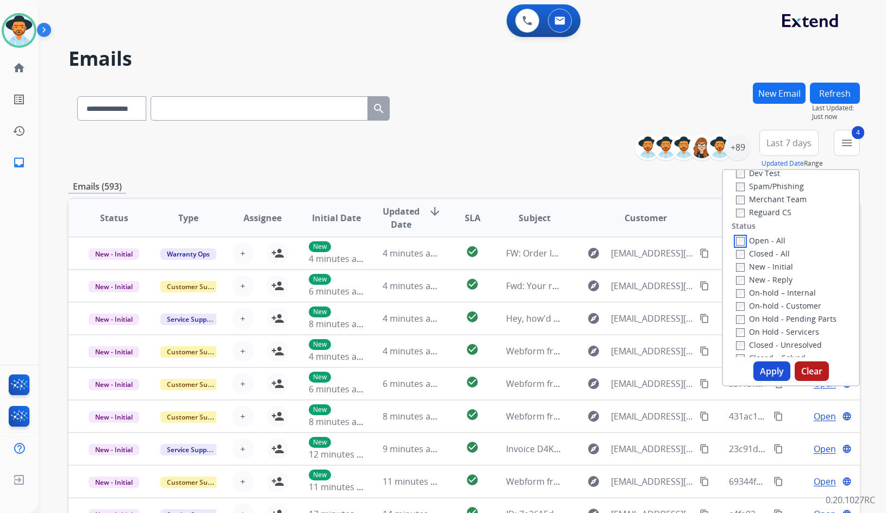
scroll to position [109, 0]
drag, startPoint x: 781, startPoint y: 327, endPoint x: 783, endPoint y: 320, distance: 6.6
click at [781, 326] on label "On Hold - Servicers" at bounding box center [777, 325] width 83 height 10
click at [786, 313] on label "On Hold - Pending Parts" at bounding box center [786, 312] width 101 height 10
click at [789, 297] on label "On-hold - Customer" at bounding box center [778, 299] width 85 height 10
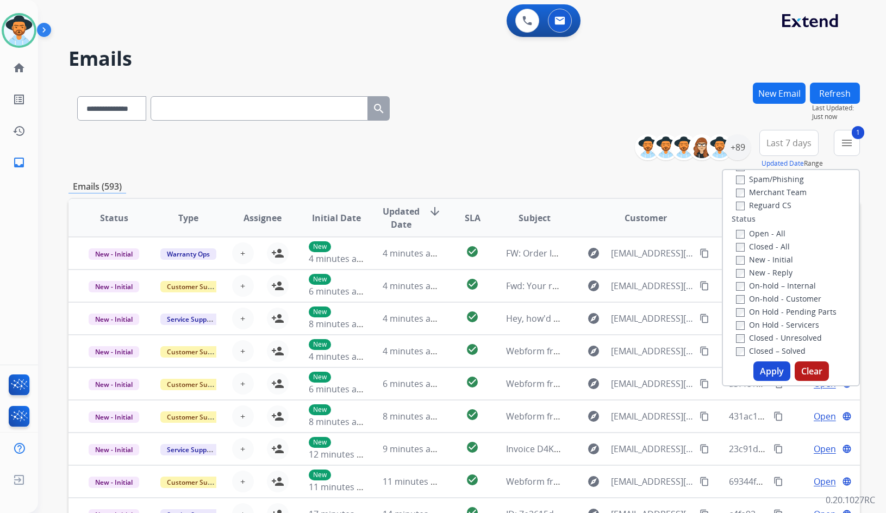
click at [789, 288] on label "On-hold – Internal" at bounding box center [776, 286] width 80 height 10
click at [771, 274] on label "New - Reply" at bounding box center [764, 273] width 57 height 10
click at [773, 259] on label "New - Initial" at bounding box center [764, 260] width 57 height 10
click at [779, 376] on button "Apply" at bounding box center [772, 372] width 37 height 20
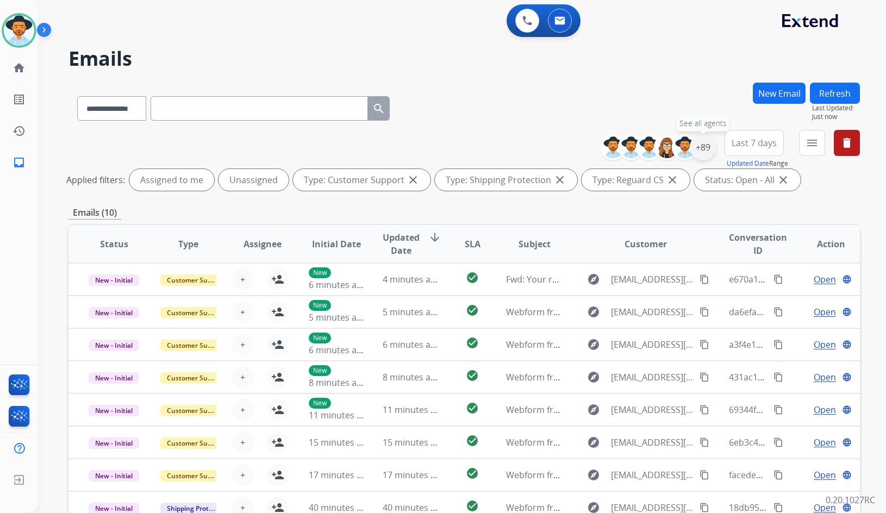
click at [694, 152] on div "+89" at bounding box center [703, 147] width 26 height 26
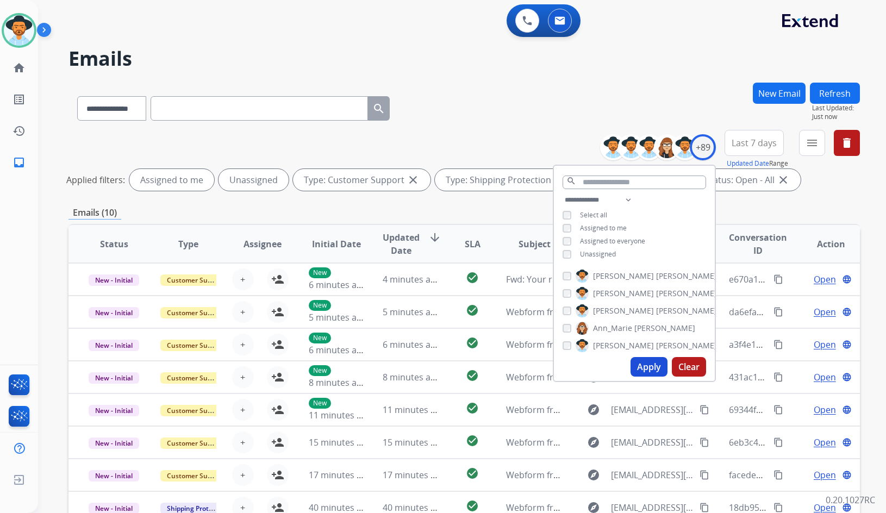
click at [595, 251] on span "Unassigned" at bounding box center [598, 254] width 36 height 9
click at [620, 310] on span "[PERSON_NAME]" at bounding box center [623, 311] width 61 height 11
click at [645, 365] on button "Apply" at bounding box center [649, 367] width 37 height 20
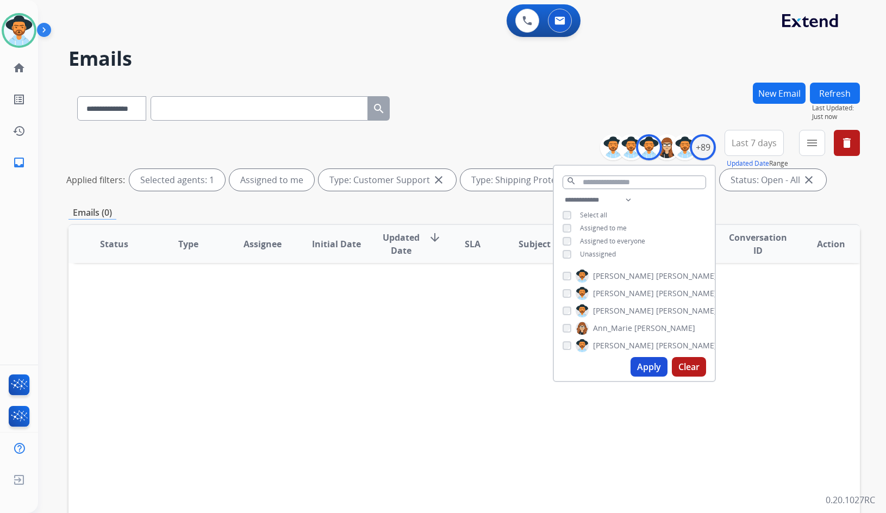
click at [373, 344] on div "Status Type Assignee Initial Date Updated Date arrow_downward SLA Subject Custo…" at bounding box center [465, 406] width 792 height 364
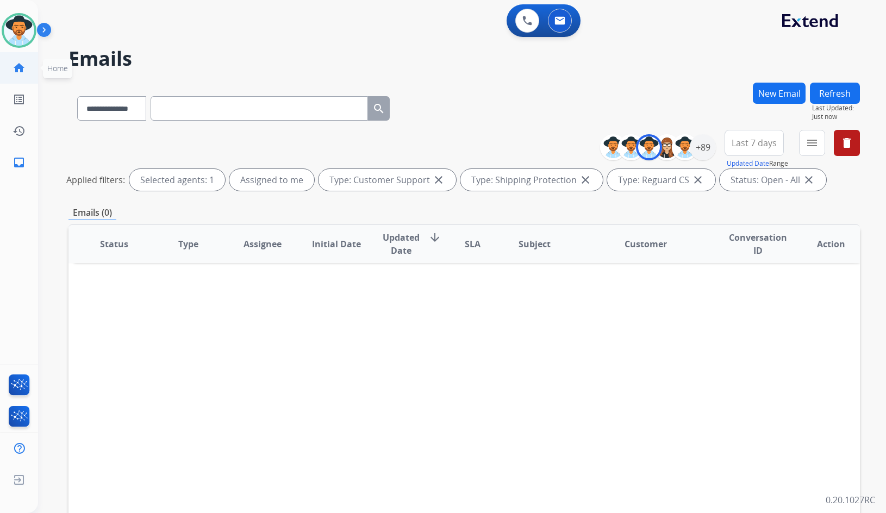
click at [25, 73] on mat-icon "home" at bounding box center [19, 67] width 13 height 13
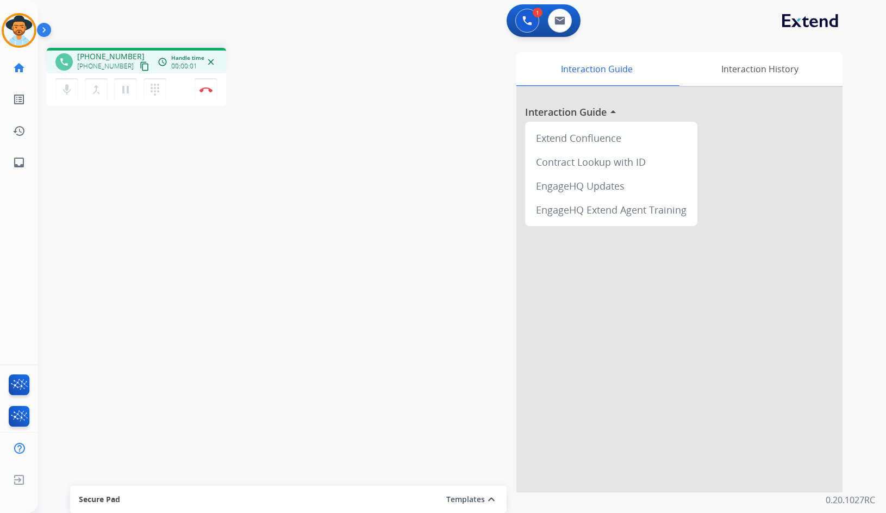
click at [140, 69] on mat-icon "content_copy" at bounding box center [145, 66] width 10 height 10
click at [203, 88] on img at bounding box center [206, 89] width 13 height 5
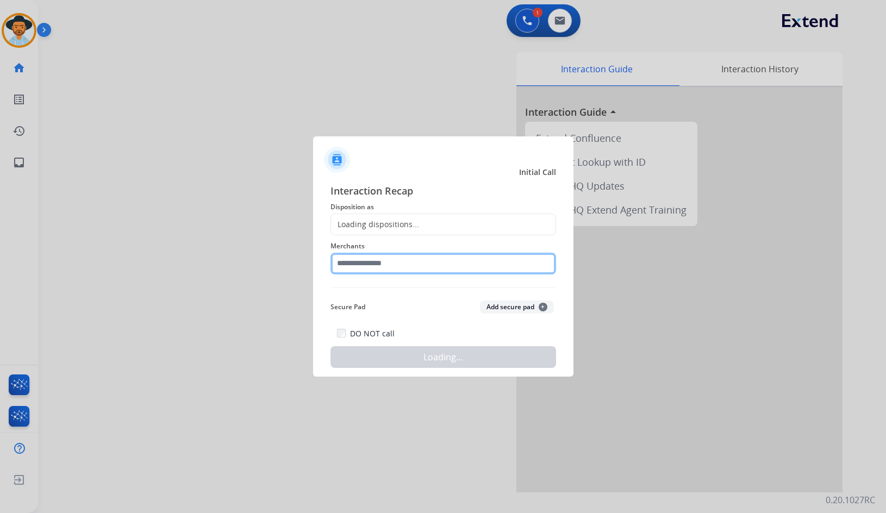
click at [427, 269] on input "text" at bounding box center [444, 264] width 226 height 22
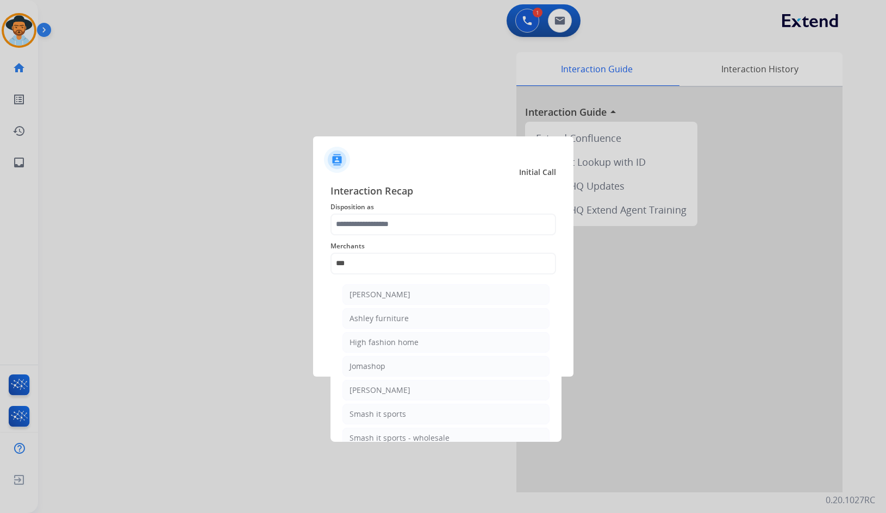
drag, startPoint x: 388, startPoint y: 322, endPoint x: 385, endPoint y: 299, distance: 23.6
click at [387, 319] on div "Ashley furniture" at bounding box center [379, 318] width 59 height 11
type input "**********"
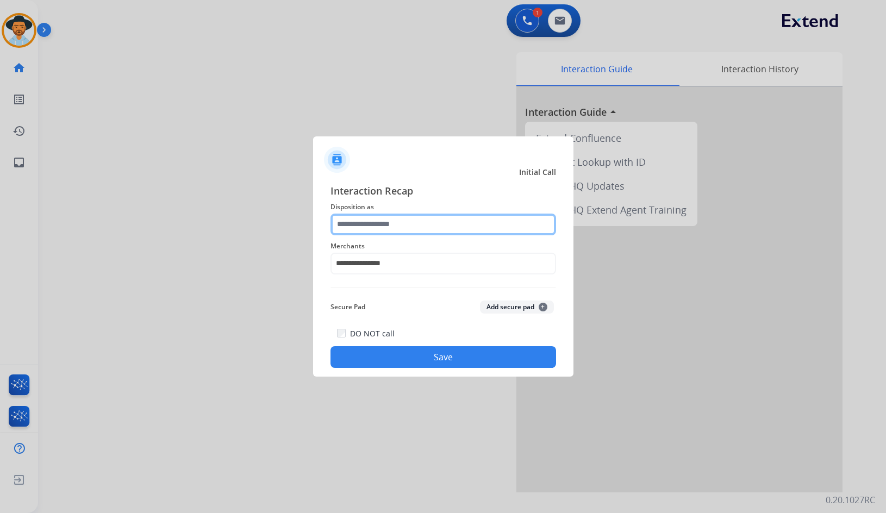
click at [385, 219] on input "text" at bounding box center [444, 225] width 226 height 22
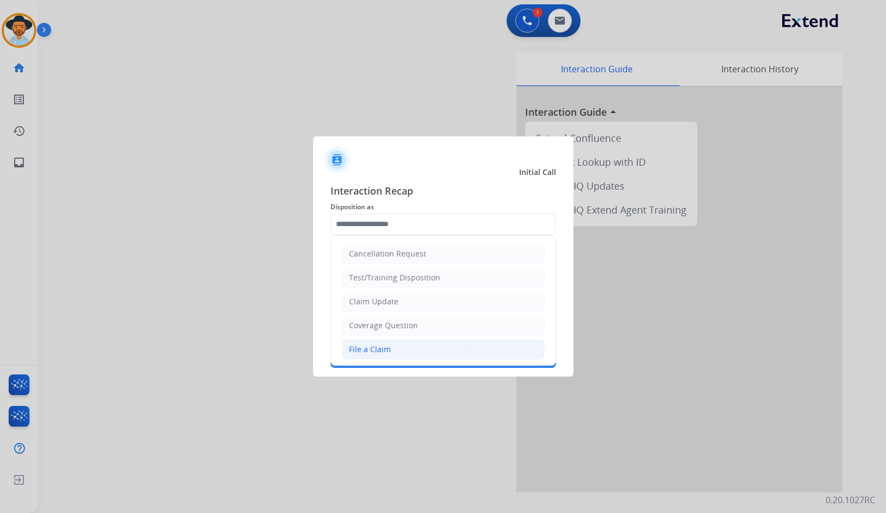
click at [409, 344] on li "File a Claim" at bounding box center [443, 349] width 203 height 21
type input "**********"
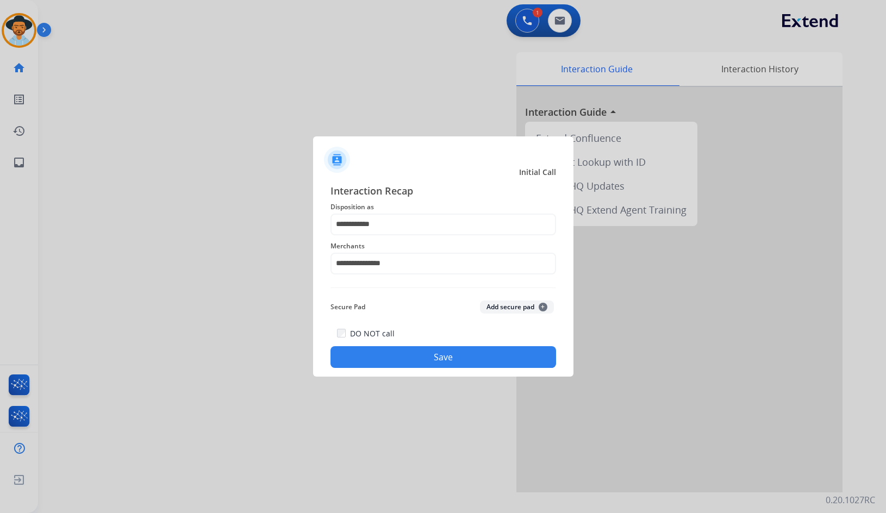
click at [414, 358] on button "Save" at bounding box center [444, 357] width 226 height 22
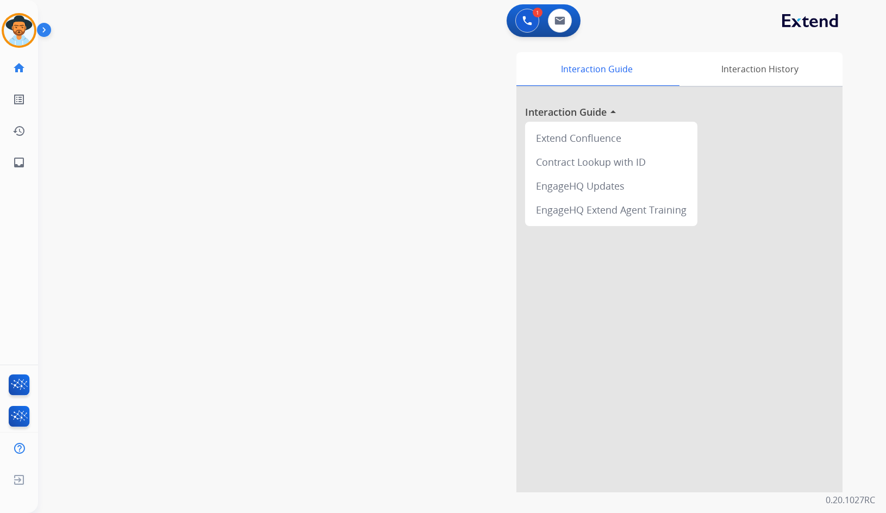
click at [229, 127] on div "swap_horiz Break voice bridge close_fullscreen Connect 3-Way Call merge_type Se…" at bounding box center [449, 266] width 822 height 454
click at [140, 69] on mat-icon "content_copy" at bounding box center [145, 66] width 10 height 10
click at [130, 86] on mat-icon "pause" at bounding box center [125, 89] width 13 height 13
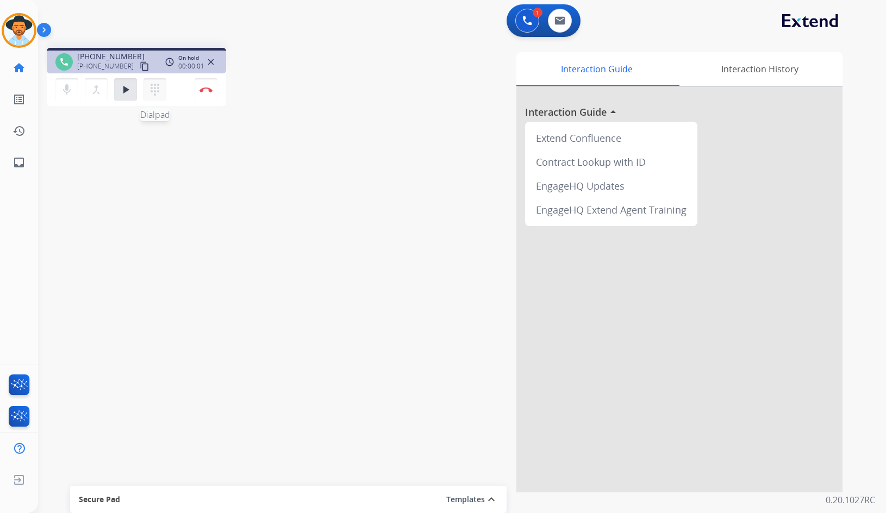
click at [160, 90] on mat-icon "dialpad" at bounding box center [154, 89] width 13 height 13
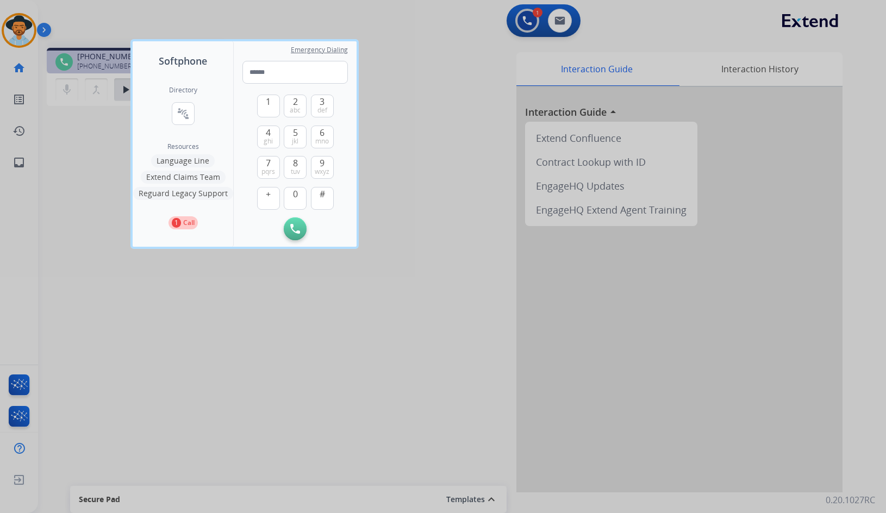
click at [186, 160] on button "Language Line" at bounding box center [183, 160] width 64 height 13
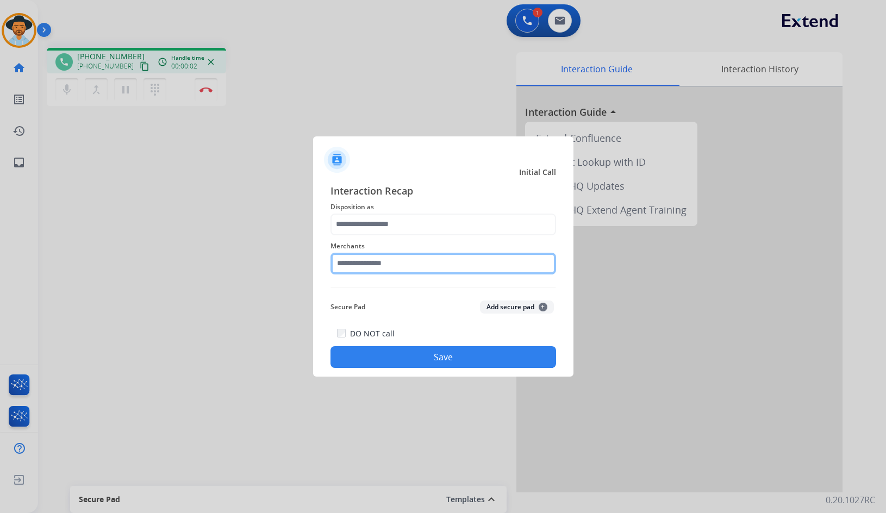
click at [396, 264] on input "text" at bounding box center [444, 264] width 226 height 22
type input "*"
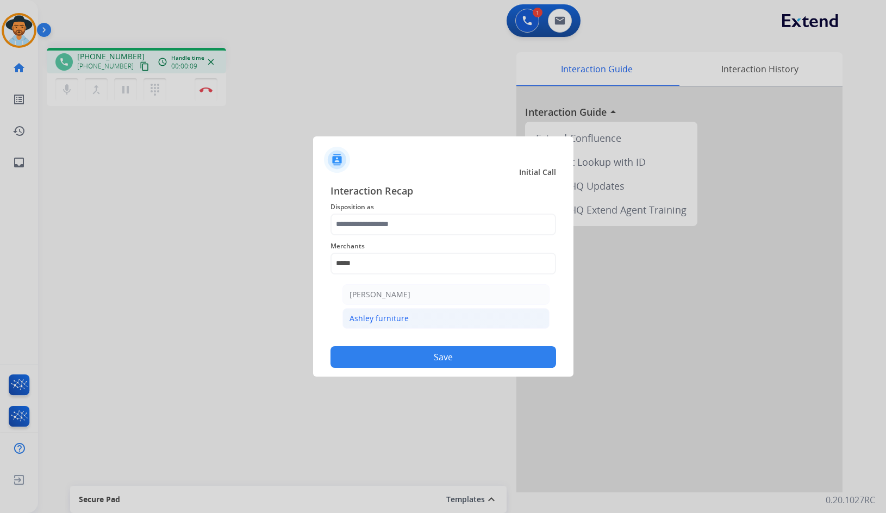
click at [405, 319] on div "Ashley furniture" at bounding box center [379, 318] width 59 height 11
type input "**********"
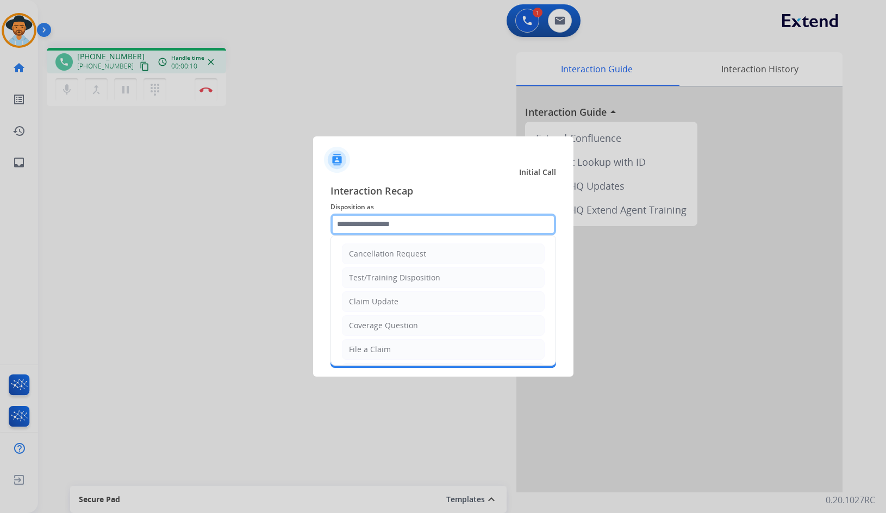
click at [410, 229] on input "text" at bounding box center [444, 225] width 226 height 22
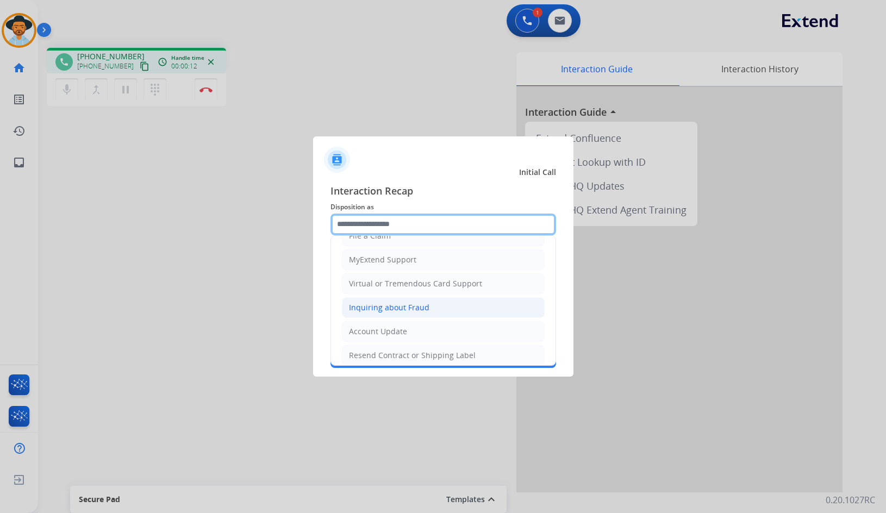
scroll to position [170, 0]
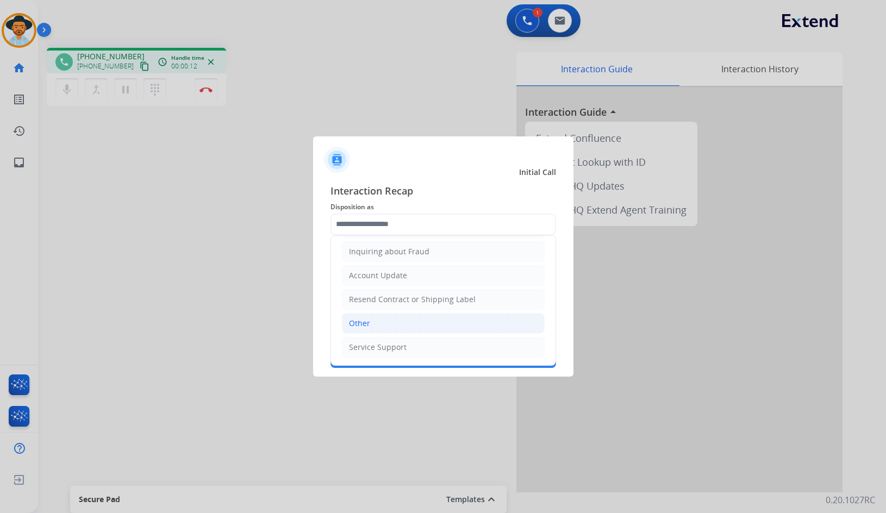
click at [389, 325] on li "Other" at bounding box center [443, 323] width 203 height 21
type input "*****"
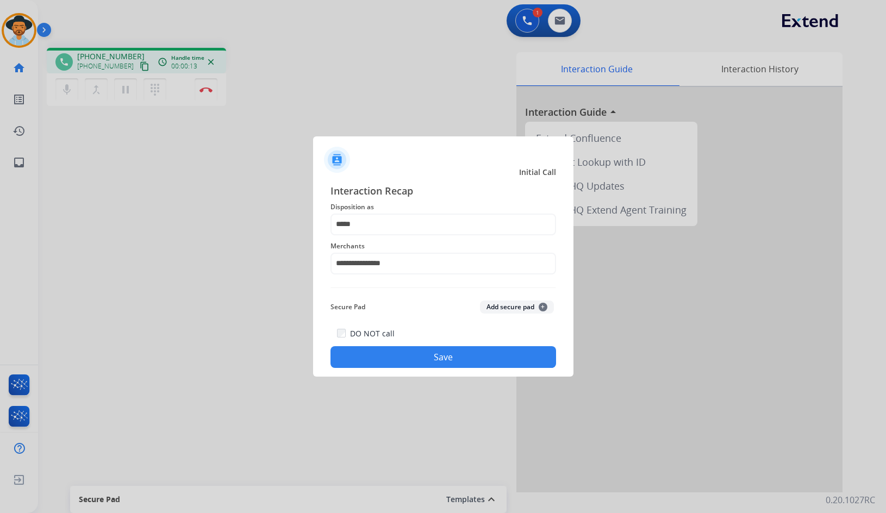
click at [391, 354] on button "Save" at bounding box center [444, 357] width 226 height 22
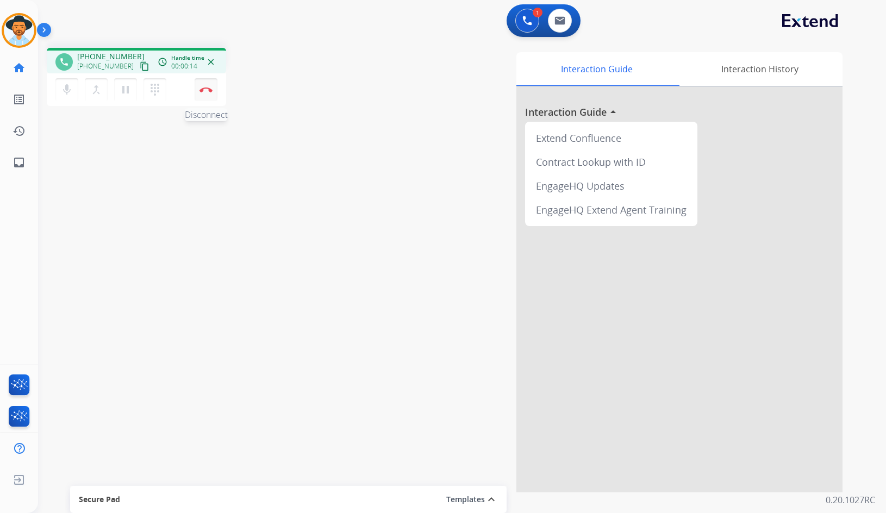
click at [202, 89] on img at bounding box center [206, 89] width 13 height 5
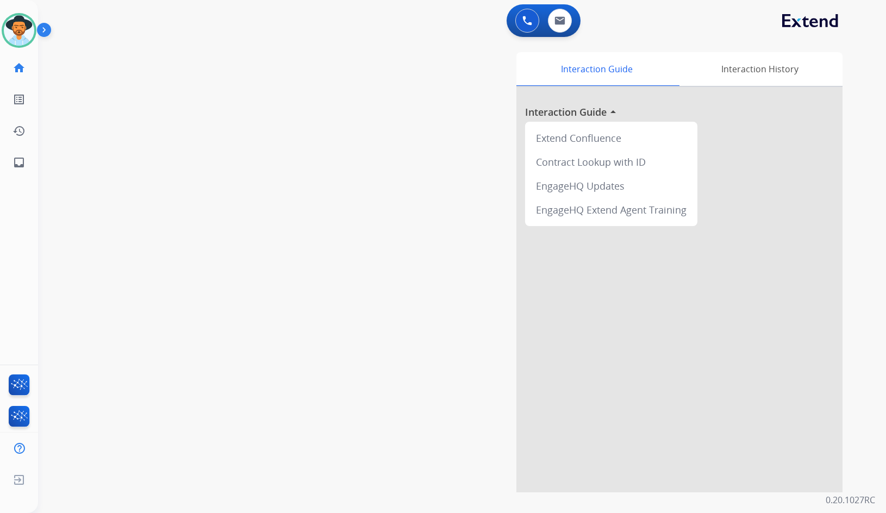
click at [244, 158] on div "swap_horiz Break voice bridge close_fullscreen Connect 3-Way Call merge_type Se…" at bounding box center [449, 266] width 822 height 454
click at [24, 38] on img at bounding box center [19, 30] width 30 height 30
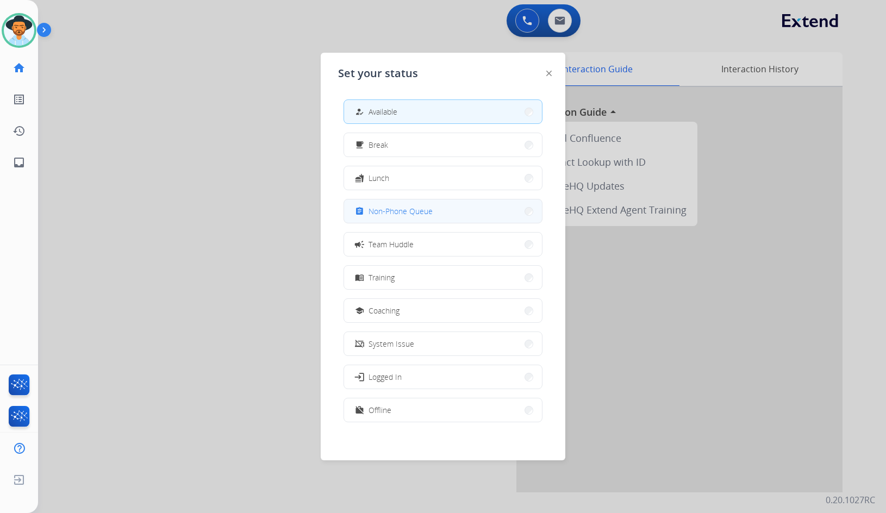
click at [424, 210] on span "Non-Phone Queue" at bounding box center [401, 211] width 64 height 11
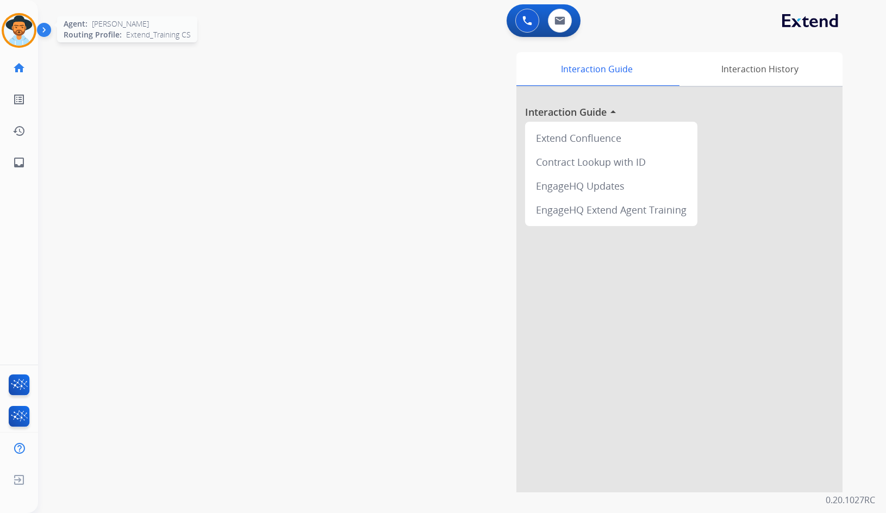
click at [24, 26] on img at bounding box center [19, 30] width 30 height 30
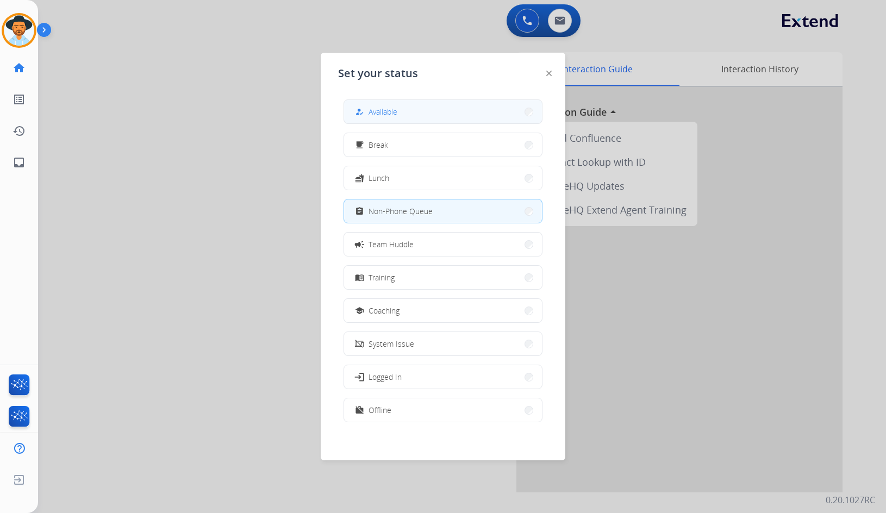
click at [380, 115] on span "Available" at bounding box center [383, 111] width 29 height 11
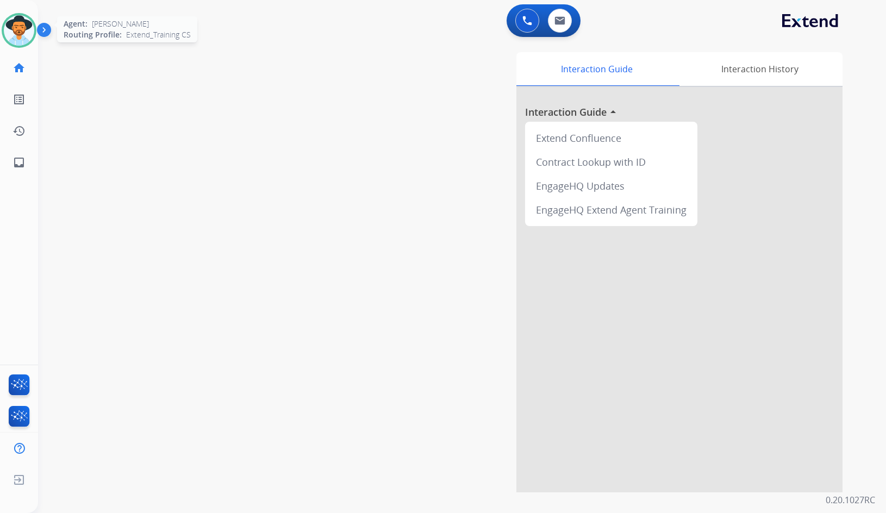
click at [33, 32] on img at bounding box center [19, 30] width 30 height 30
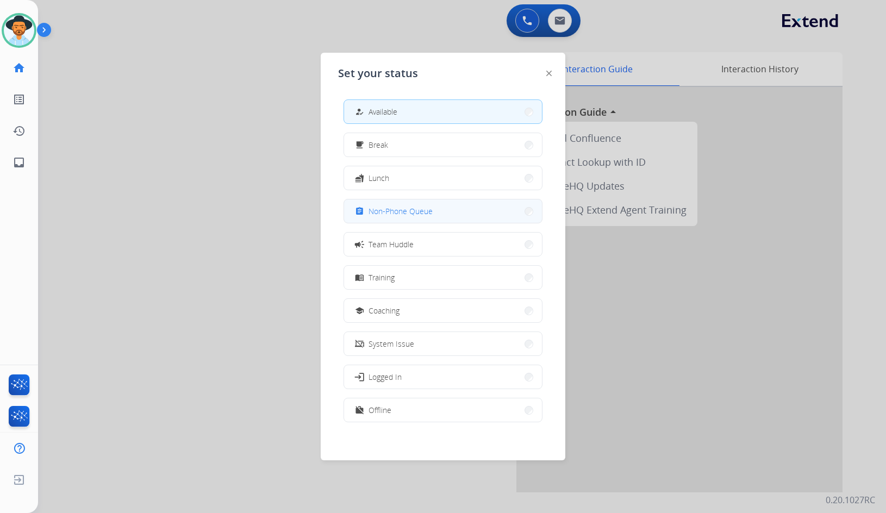
click at [420, 218] on button "assignment Non-Phone Queue" at bounding box center [443, 211] width 198 height 23
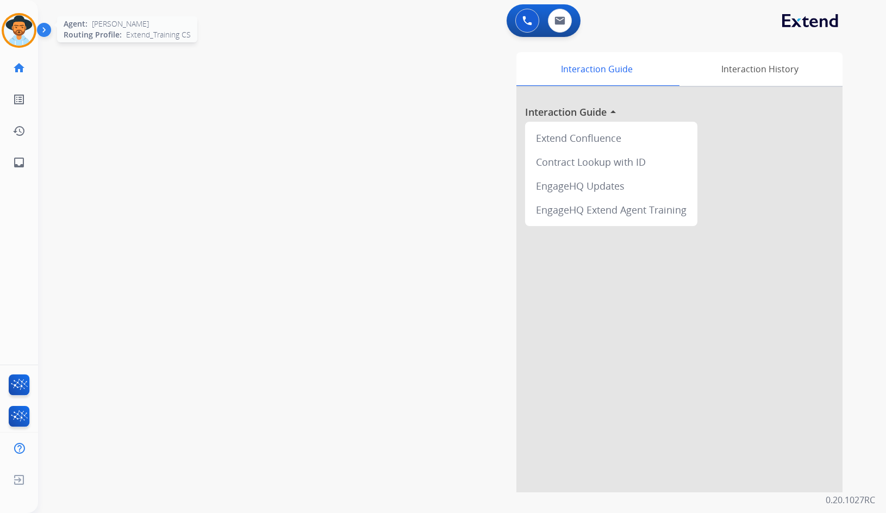
click at [22, 33] on img at bounding box center [19, 30] width 30 height 30
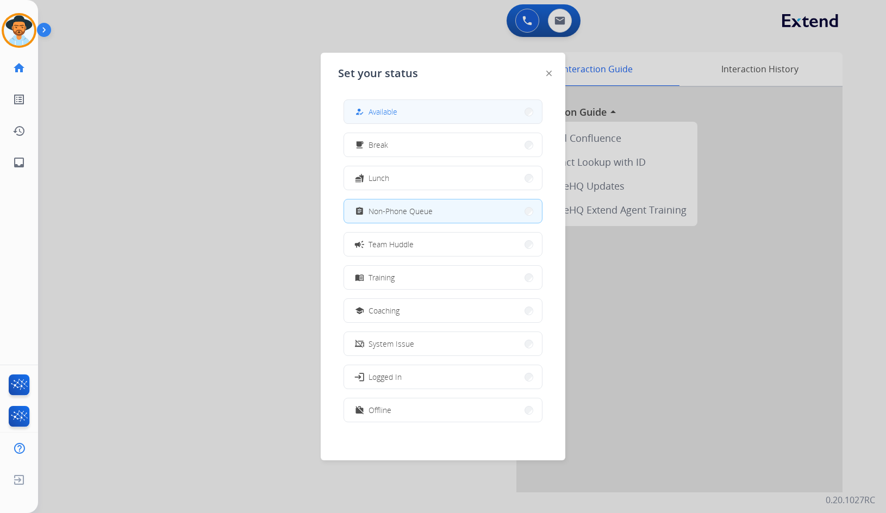
click at [412, 107] on button "how_to_reg Available" at bounding box center [443, 111] width 198 height 23
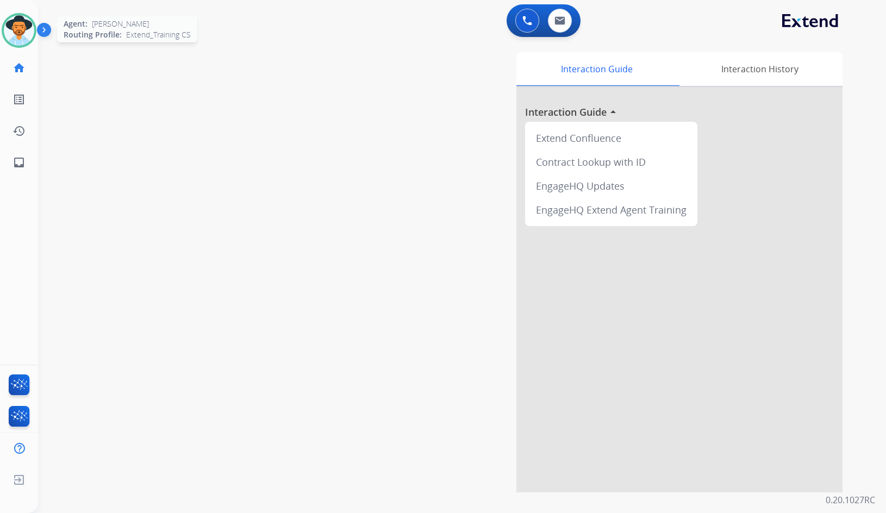
click at [13, 33] on img at bounding box center [19, 30] width 30 height 30
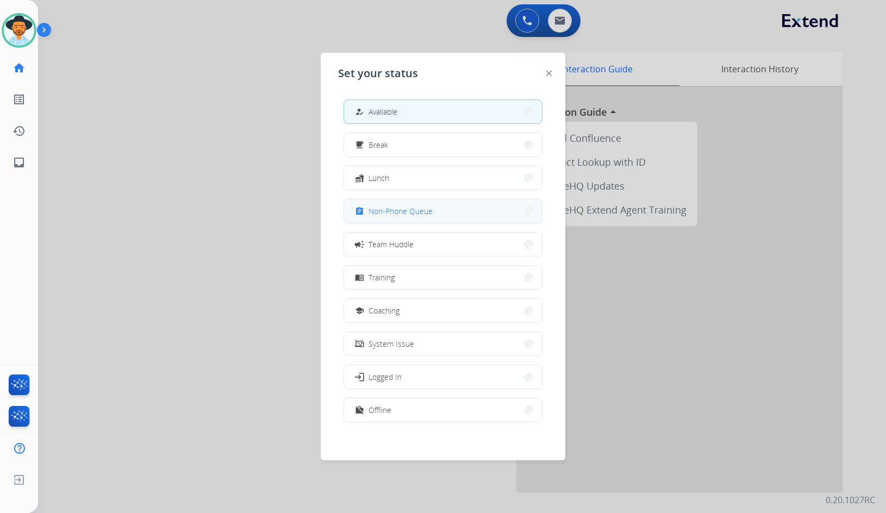
click at [448, 216] on button "assignment Non-Phone Queue" at bounding box center [443, 211] width 198 height 23
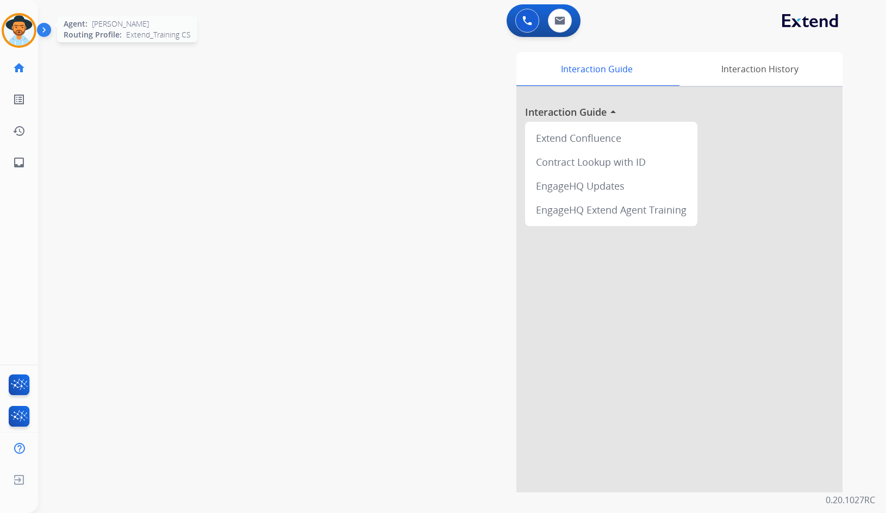
click at [32, 32] on img at bounding box center [19, 30] width 30 height 30
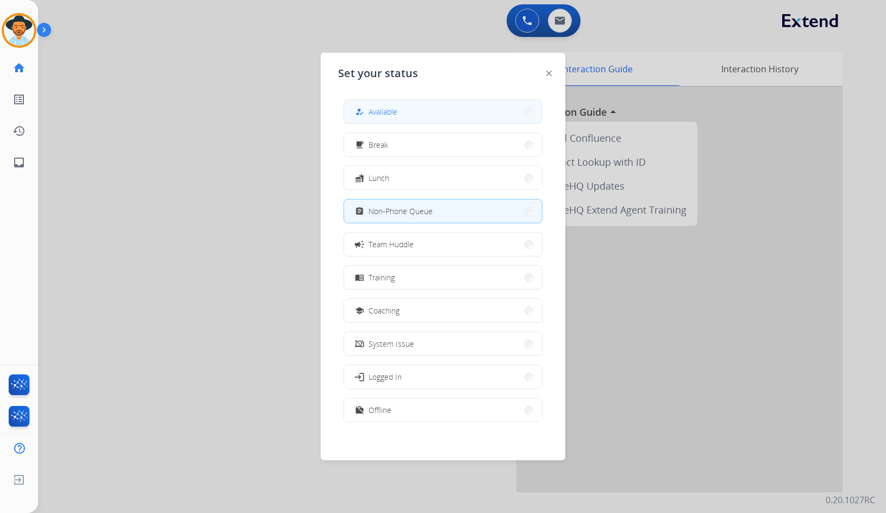
click at [386, 106] on span "Available" at bounding box center [383, 111] width 29 height 11
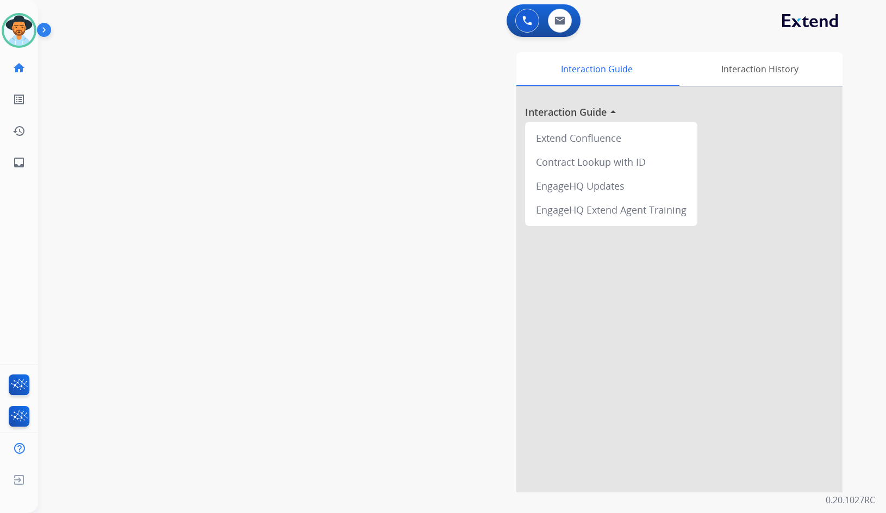
drag, startPoint x: 215, startPoint y: 206, endPoint x: 98, endPoint y: 202, distance: 117.5
click at [216, 202] on div "swap_horiz Break voice bridge close_fullscreen Connect 3-Way Call merge_type Se…" at bounding box center [449, 266] width 822 height 454
click at [43, 180] on div "swap_horiz Break voice bridge close_fullscreen Connect 3-Way Call merge_type Se…" at bounding box center [449, 266] width 822 height 454
click at [27, 167] on link "inbox Emails" at bounding box center [19, 162] width 30 height 30
select select "**********"
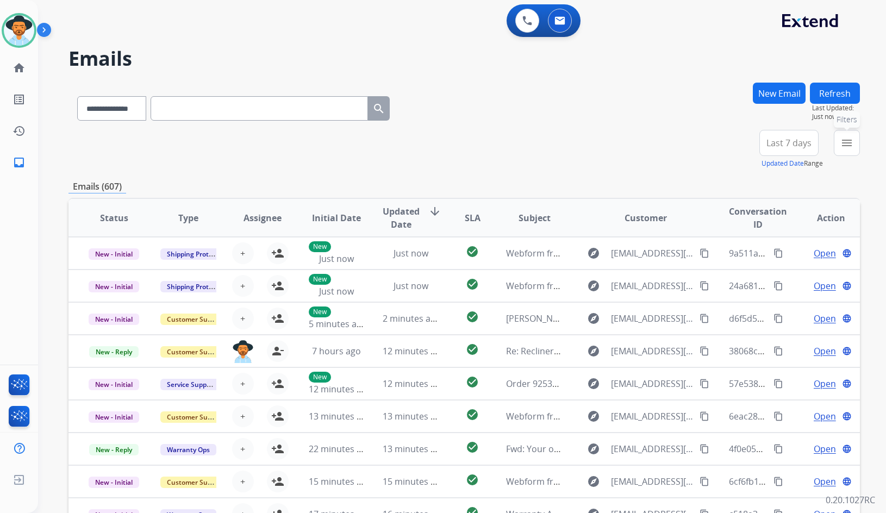
click at [845, 146] on mat-icon "menu" at bounding box center [847, 143] width 13 height 13
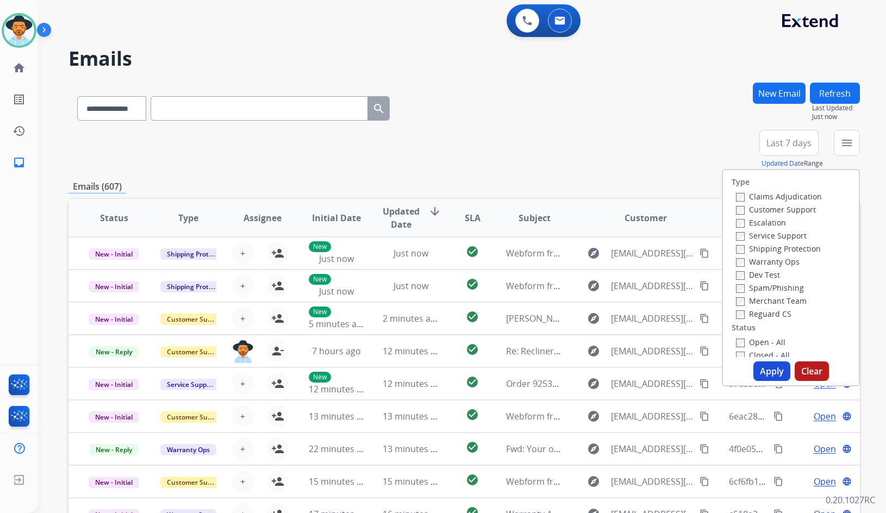
click at [797, 210] on label "Customer Support" at bounding box center [776, 209] width 80 height 10
click at [788, 244] on label "Shipping Protection" at bounding box center [778, 249] width 85 height 10
drag, startPoint x: 766, startPoint y: 315, endPoint x: 769, endPoint y: 339, distance: 23.6
click at [766, 314] on label "Reguard CS" at bounding box center [763, 314] width 55 height 10
click at [769, 342] on label "Open - All" at bounding box center [760, 342] width 49 height 10
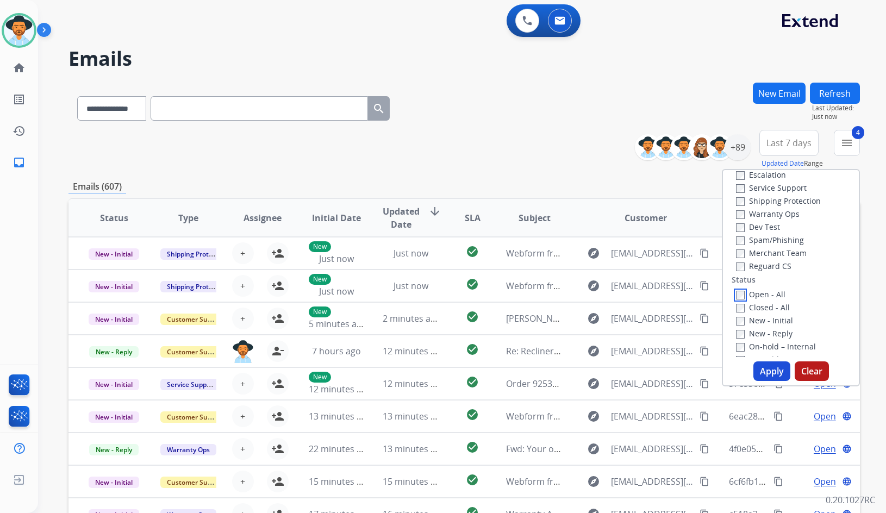
scroll to position [109, 0]
click at [777, 322] on label "On Hold - Servicers" at bounding box center [777, 325] width 83 height 10
click at [777, 308] on label "On Hold - Pending Parts" at bounding box center [786, 312] width 101 height 10
click at [777, 302] on label "On-hold - Customer" at bounding box center [778, 299] width 85 height 10
click at [777, 286] on label "On-hold – Internal" at bounding box center [776, 286] width 80 height 10
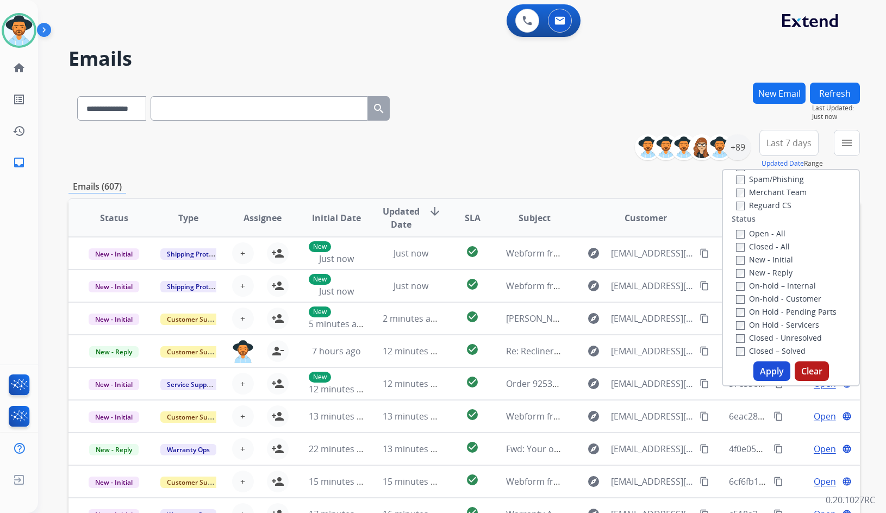
click at [771, 268] on label "New - Reply" at bounding box center [764, 273] width 57 height 10
click at [771, 262] on label "New - Initial" at bounding box center [764, 260] width 57 height 10
click at [779, 373] on button "Apply" at bounding box center [772, 372] width 37 height 20
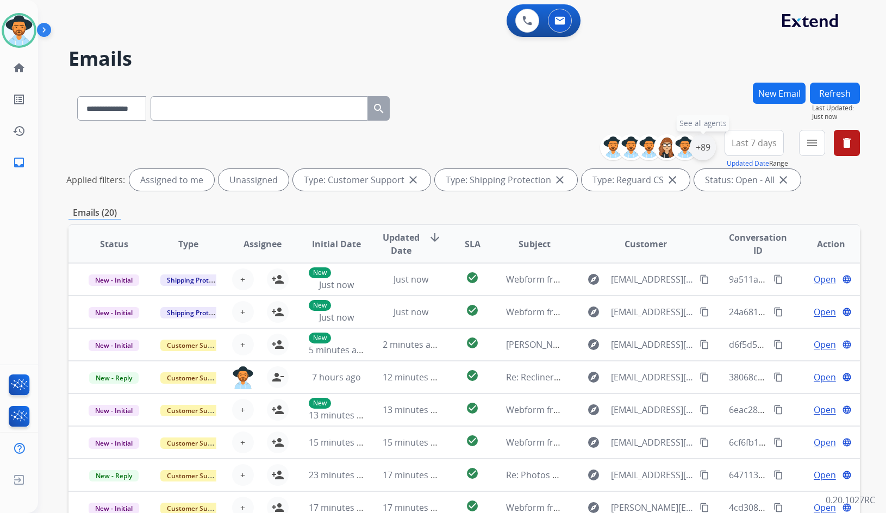
click at [707, 150] on div "+89" at bounding box center [703, 147] width 26 height 26
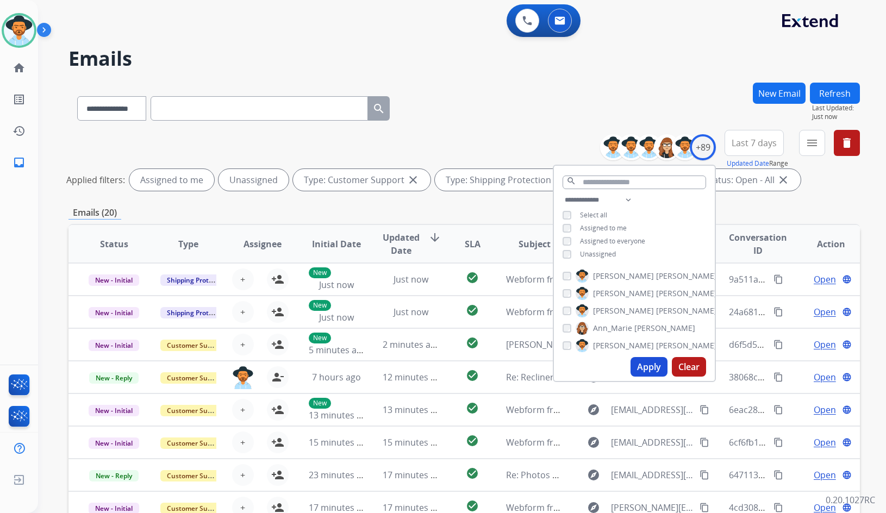
click at [611, 255] on span "Unassigned" at bounding box center [598, 254] width 36 height 9
click at [621, 311] on span "[PERSON_NAME]" at bounding box center [623, 311] width 61 height 11
click at [643, 363] on button "Apply" at bounding box center [649, 367] width 37 height 20
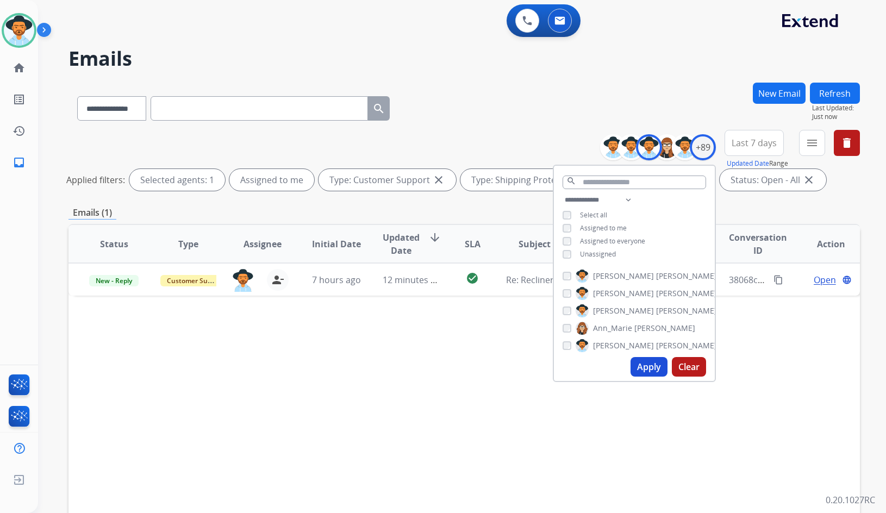
click at [245, 328] on div "Status Type Assignee Initial Date Updated Date arrow_downward SLA Subject Custo…" at bounding box center [465, 406] width 792 height 364
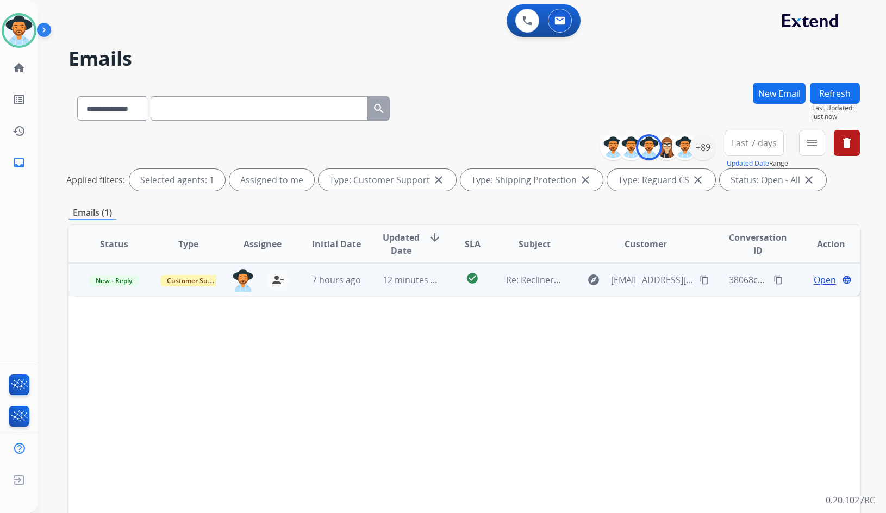
click at [786, 278] on td "Open language" at bounding box center [823, 279] width 75 height 33
click at [791, 272] on td "Open language" at bounding box center [823, 279] width 75 height 33
click at [814, 277] on span "Open" at bounding box center [825, 280] width 22 height 13
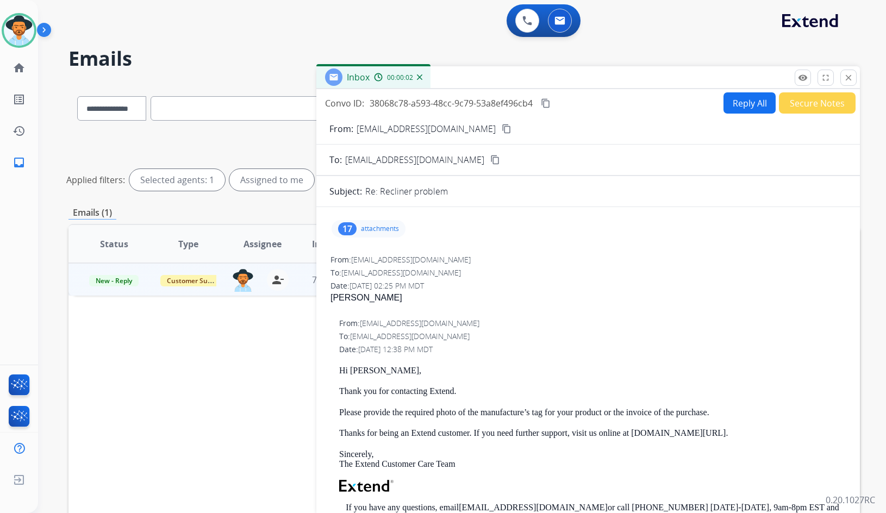
click at [380, 221] on div "17 attachments" at bounding box center [369, 228] width 74 height 17
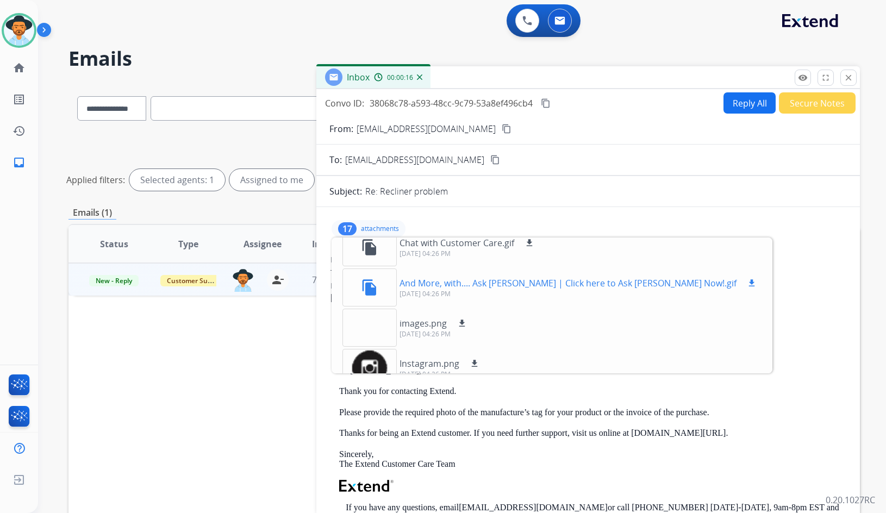
scroll to position [272, 0]
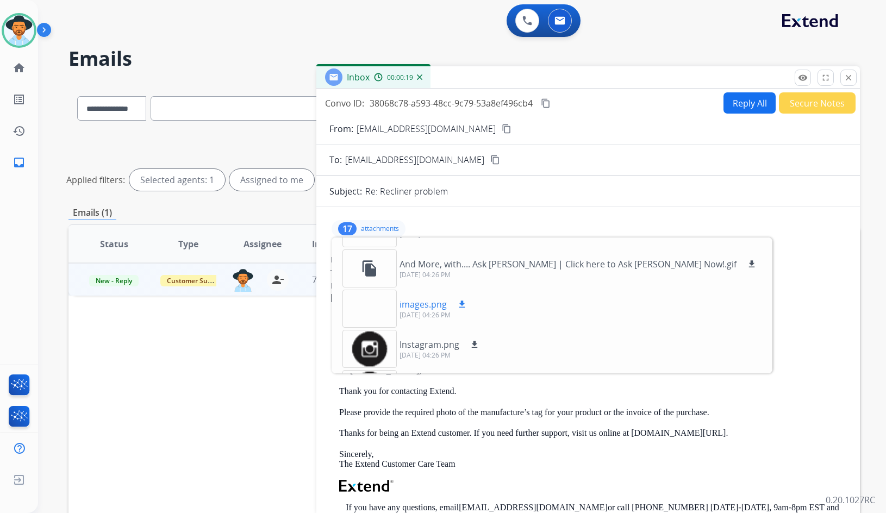
click at [371, 312] on div at bounding box center [370, 309] width 54 height 38
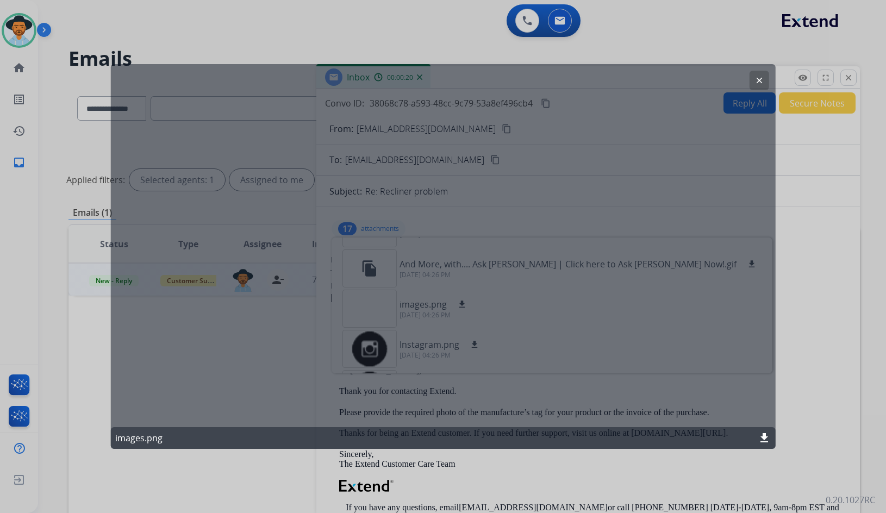
click at [756, 75] on button "clear" at bounding box center [759, 81] width 20 height 20
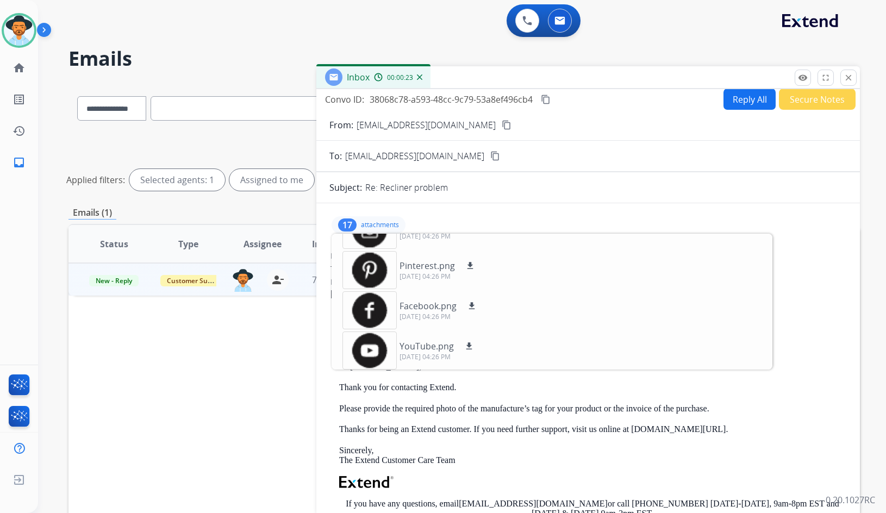
scroll to position [0, 0]
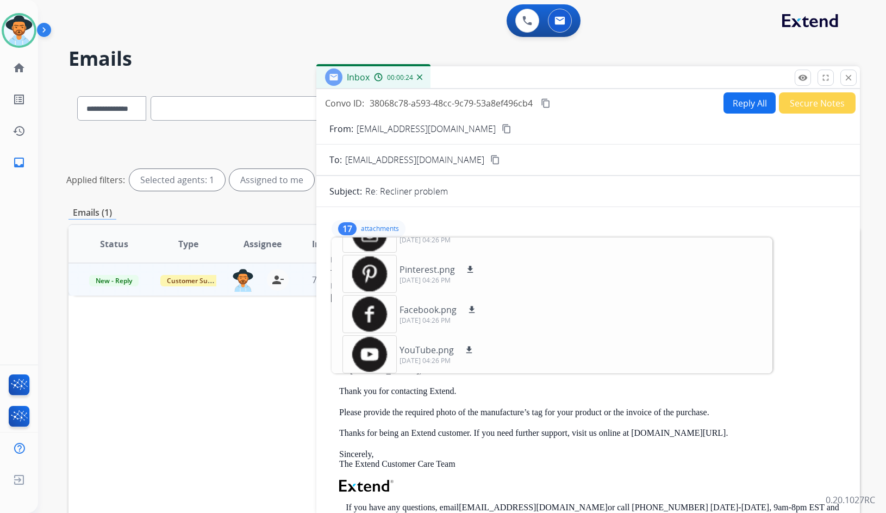
click at [387, 226] on p "attachments" at bounding box center [380, 229] width 38 height 9
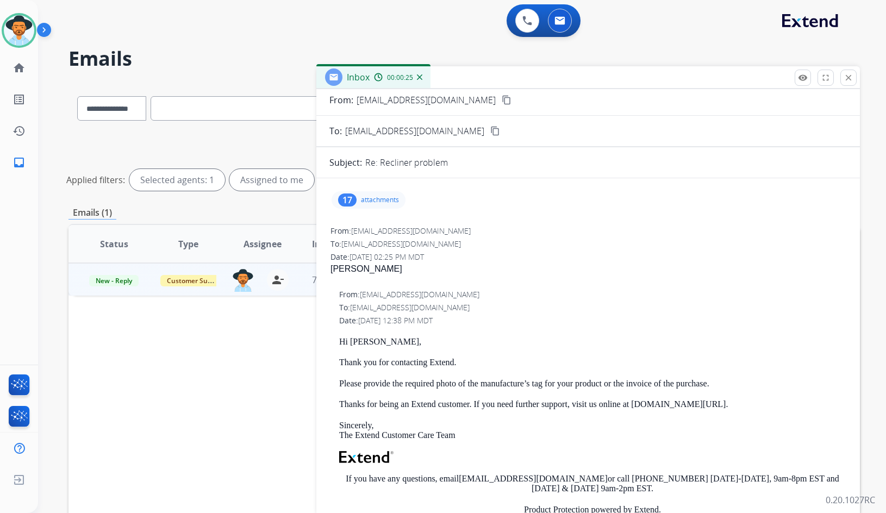
scroll to position [109, 0]
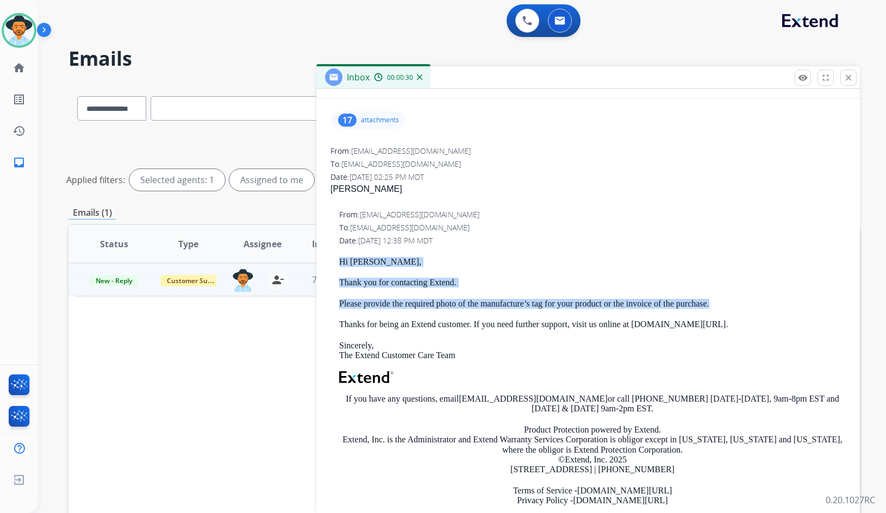
drag, startPoint x: 669, startPoint y: 308, endPoint x: 342, endPoint y: 262, distance: 330.6
click at [342, 262] on div "Hi Patricia, Thank you for contacting Extend. Please provide the required photo…" at bounding box center [592, 390] width 507 height 266
copy div "Hi Patricia, Thank you for contacting Extend. Please provide the required photo…"
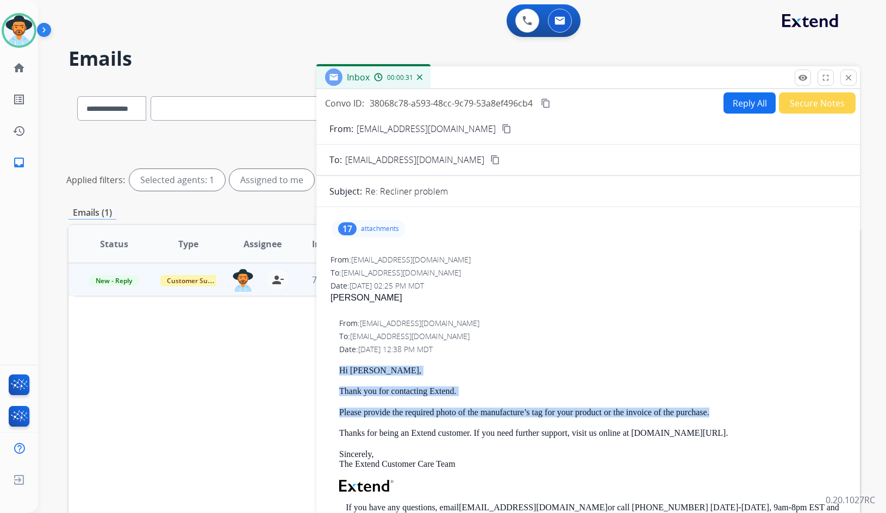
click at [736, 97] on button "Reply All" at bounding box center [750, 102] width 52 height 21
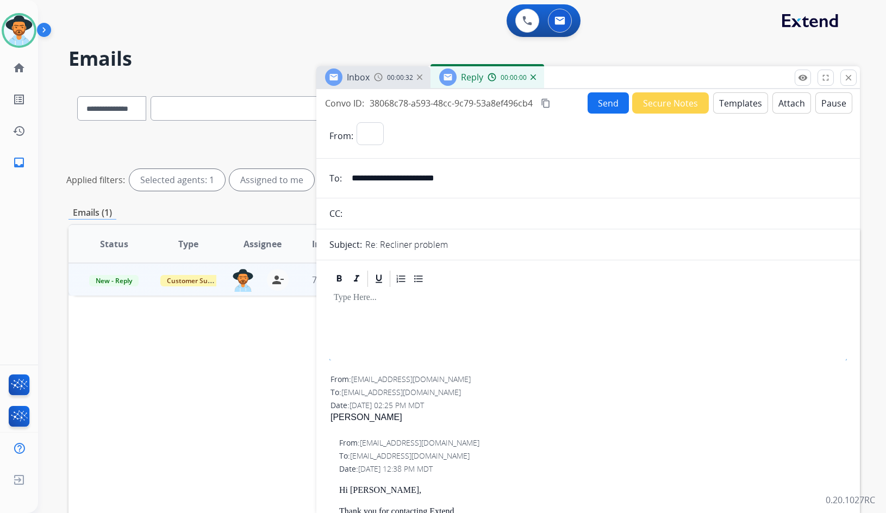
click at [730, 104] on button "Templates" at bounding box center [740, 102] width 55 height 21
select select "**********"
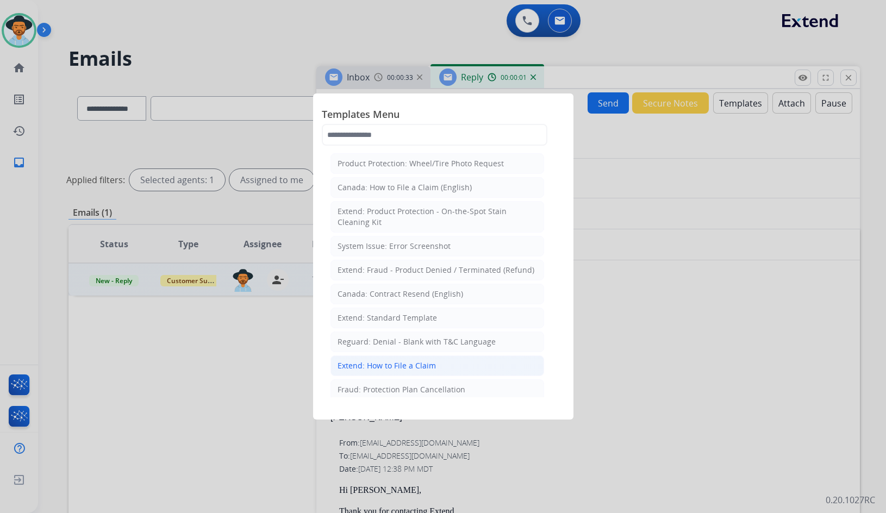
click at [384, 360] on li "Extend: How to File a Claim" at bounding box center [438, 366] width 214 height 21
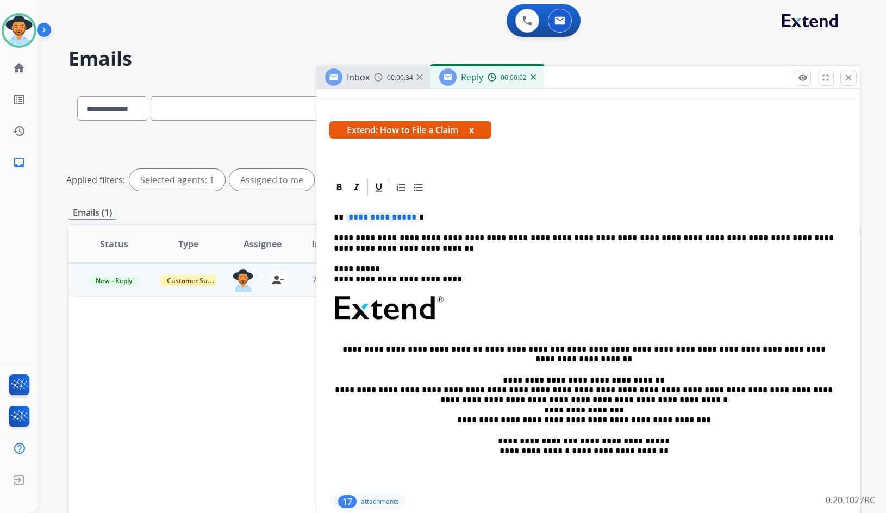
scroll to position [272, 0]
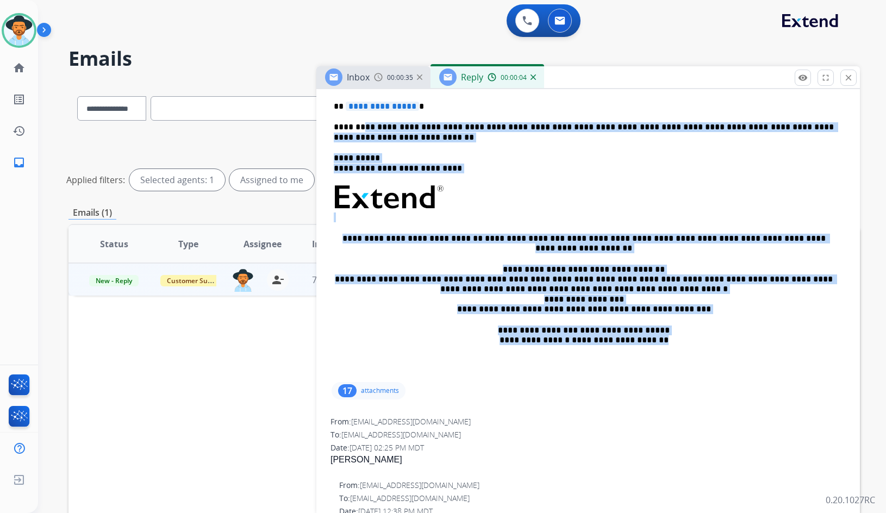
drag, startPoint x: 679, startPoint y: 341, endPoint x: 362, endPoint y: 114, distance: 390.6
click at [362, 114] on div "**********" at bounding box center [589, 233] width 518 height 294
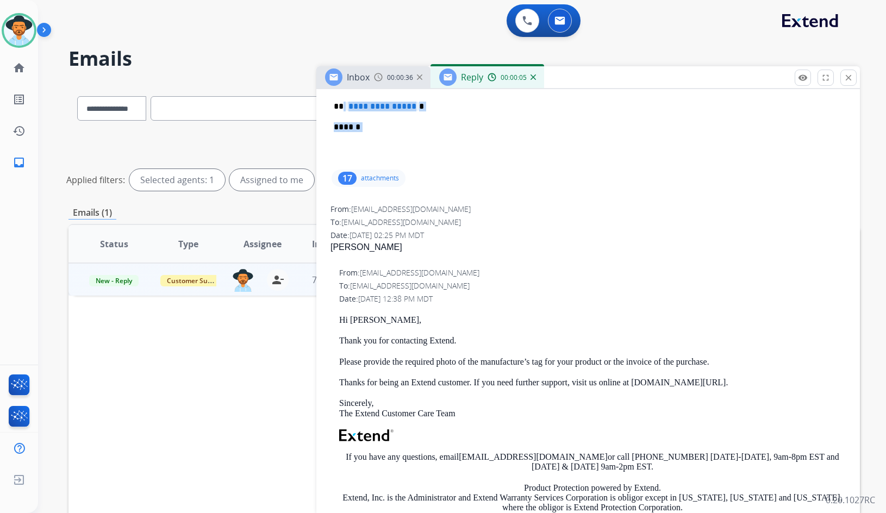
drag, startPoint x: 422, startPoint y: 141, endPoint x: 343, endPoint y: 104, distance: 87.6
click at [343, 104] on div "**********" at bounding box center [589, 126] width 518 height 81
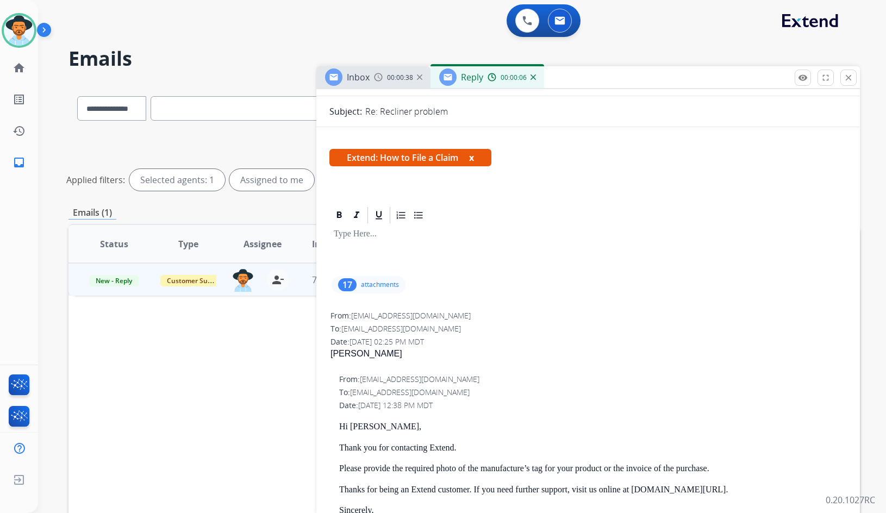
scroll to position [54, 0]
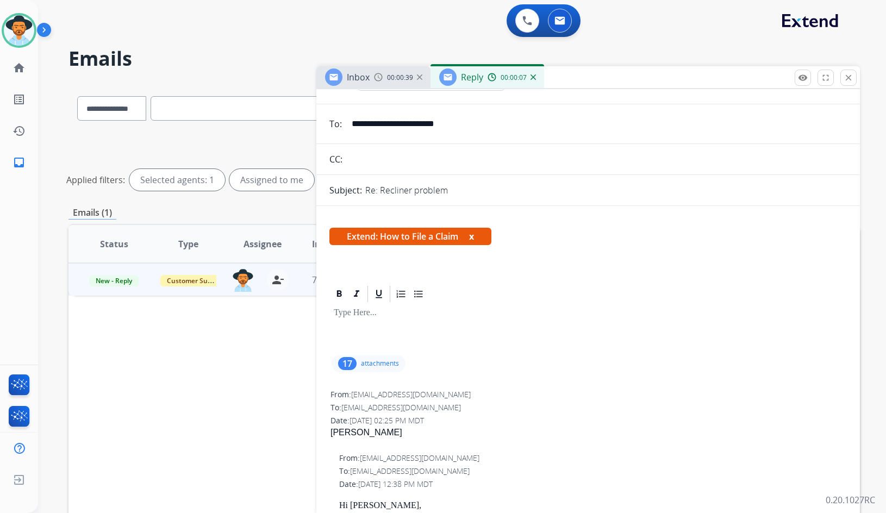
click at [474, 239] on button "x" at bounding box center [471, 236] width 5 height 13
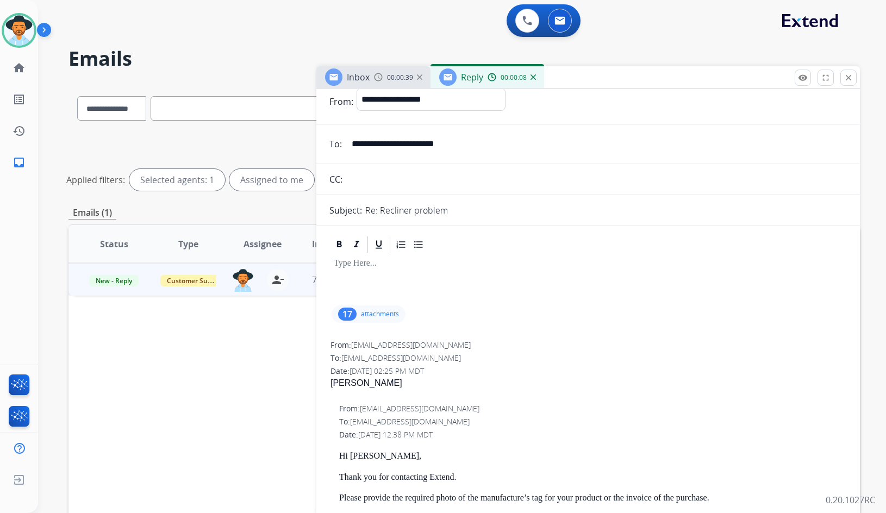
scroll to position [0, 0]
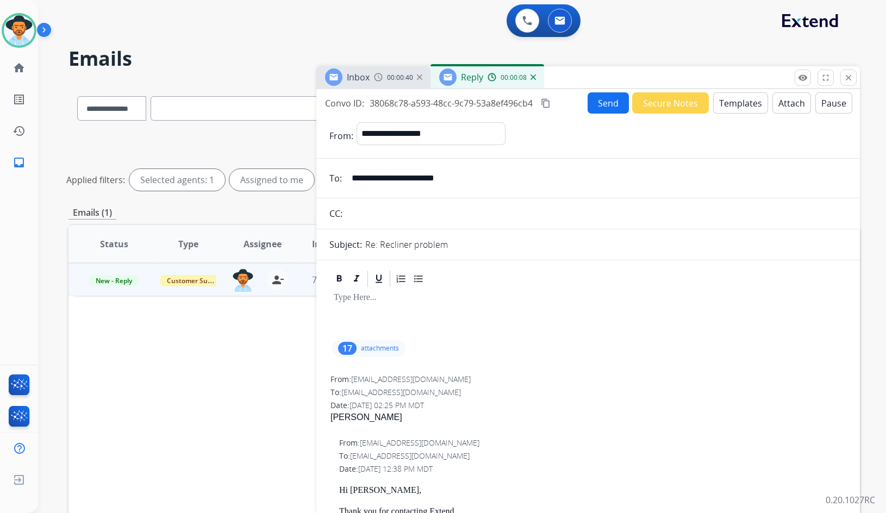
click at [727, 98] on button "Templates" at bounding box center [740, 102] width 55 height 21
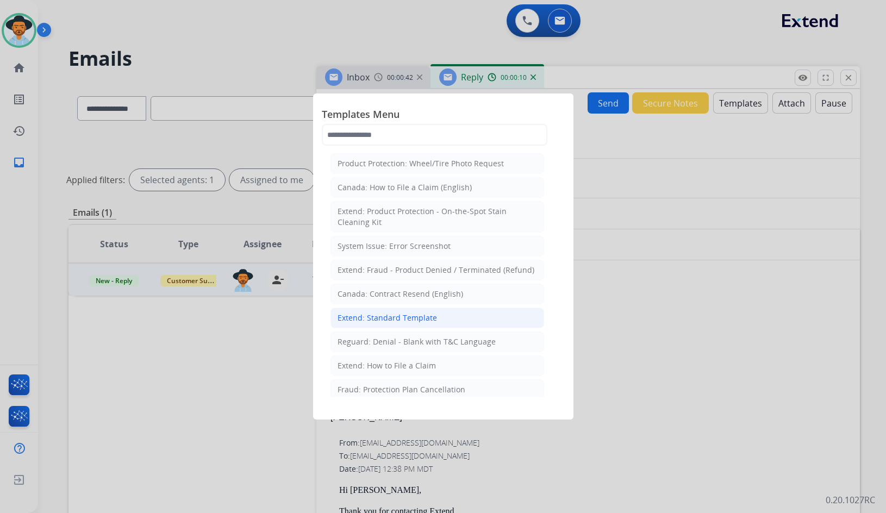
click at [392, 319] on div "Extend: Standard Template" at bounding box center [388, 318] width 100 height 11
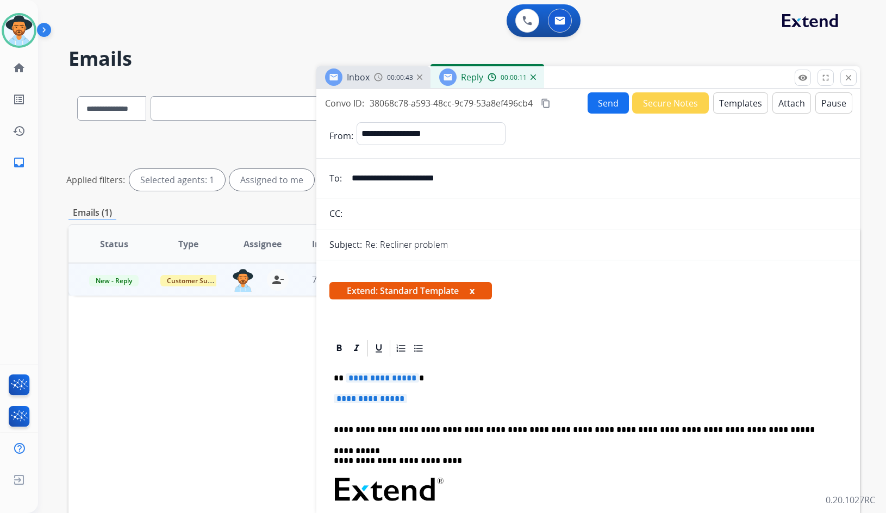
click at [384, 381] on span "**********" at bounding box center [382, 378] width 73 height 9
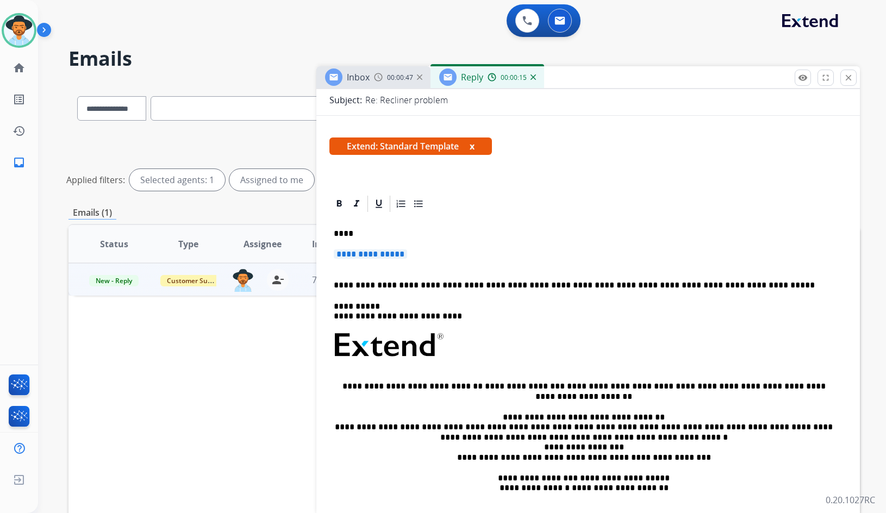
scroll to position [54, 0]
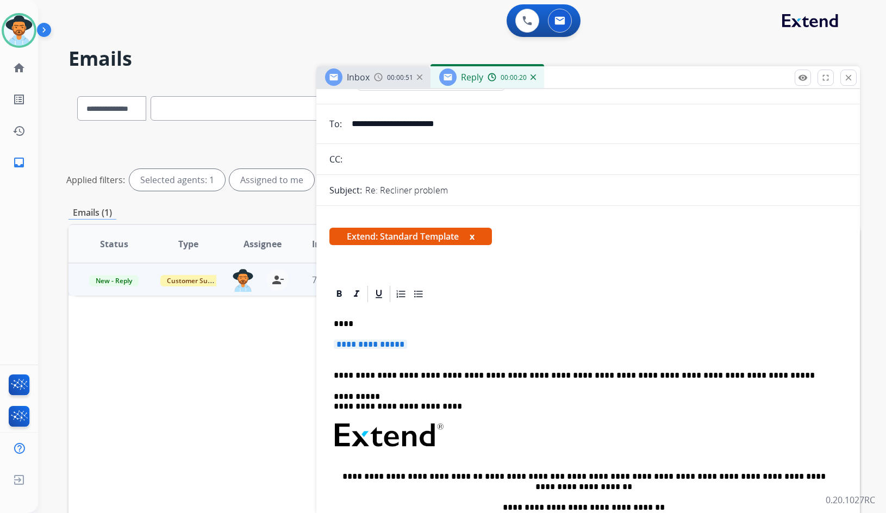
click at [345, 324] on p "****" at bounding box center [584, 324] width 500 height 10
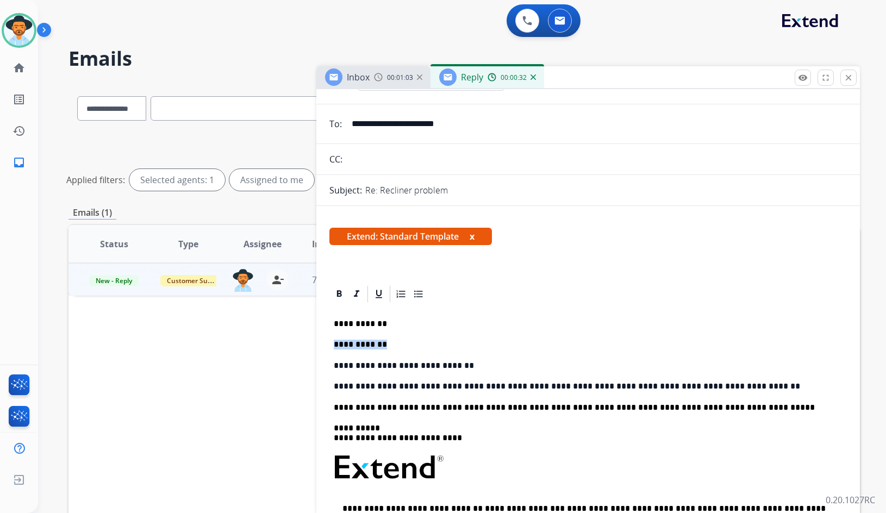
drag, startPoint x: 390, startPoint y: 345, endPoint x: 331, endPoint y: 346, distance: 59.8
click at [331, 346] on div "**********" at bounding box center [589, 477] width 518 height 346
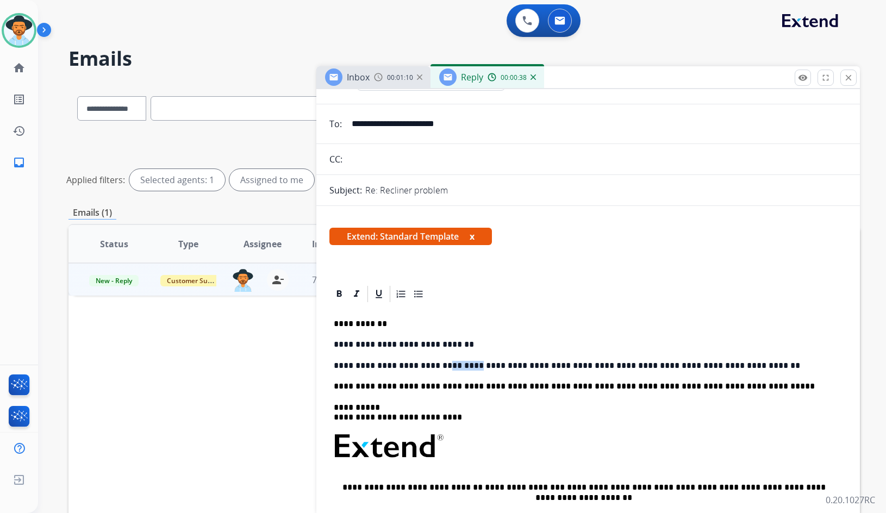
drag, startPoint x: 454, startPoint y: 364, endPoint x: 429, endPoint y: 367, distance: 25.2
click at [429, 367] on p "**********" at bounding box center [584, 366] width 500 height 10
click at [450, 366] on p "**********" at bounding box center [584, 366] width 500 height 10
drag, startPoint x: 452, startPoint y: 365, endPoint x: 399, endPoint y: 365, distance: 53.3
click at [399, 365] on p "**********" at bounding box center [584, 366] width 500 height 10
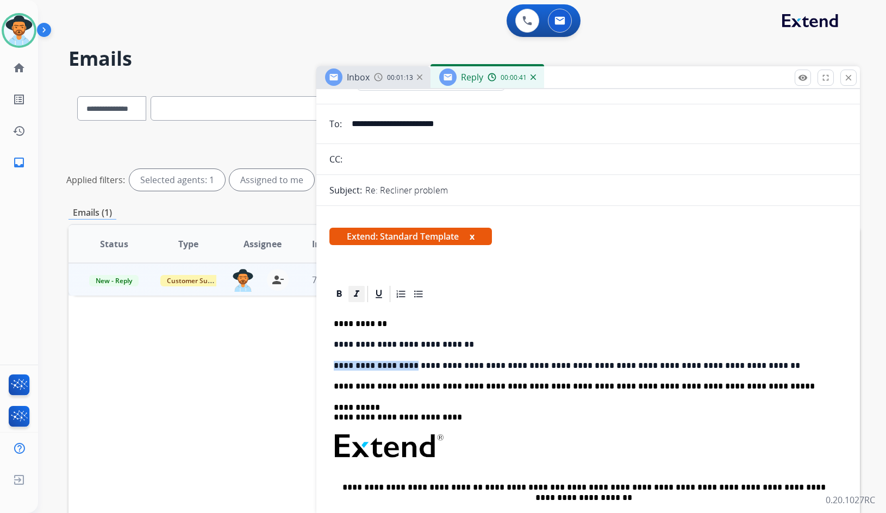
click at [356, 296] on icon at bounding box center [356, 293] width 5 height 7
click at [542, 329] on p "**********" at bounding box center [584, 324] width 500 height 10
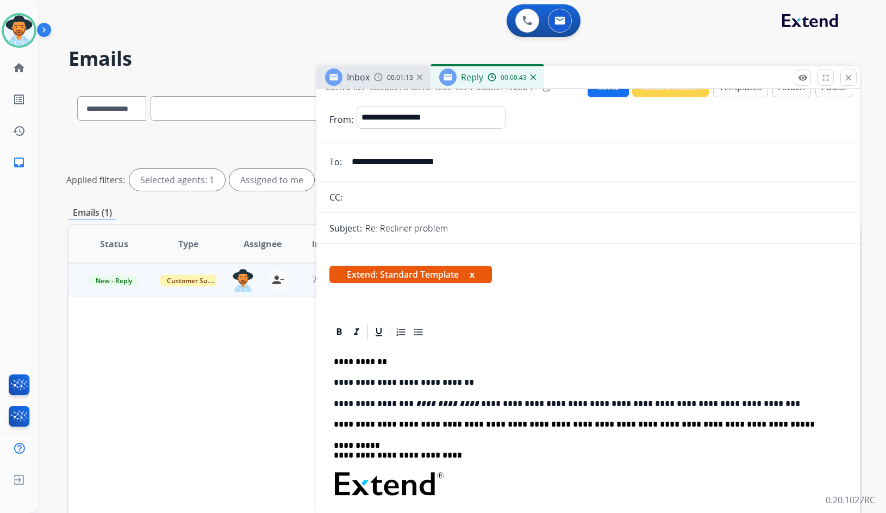
scroll to position [0, 0]
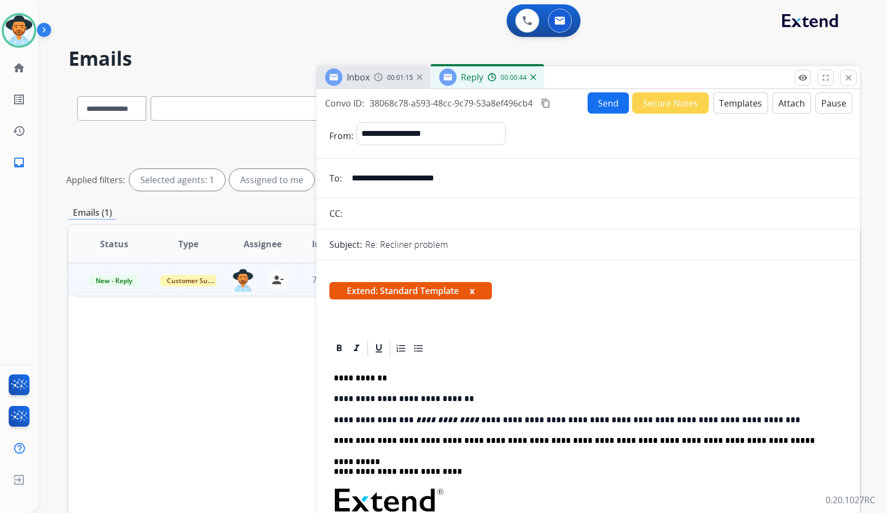
click at [606, 107] on button "Send" at bounding box center [608, 102] width 41 height 21
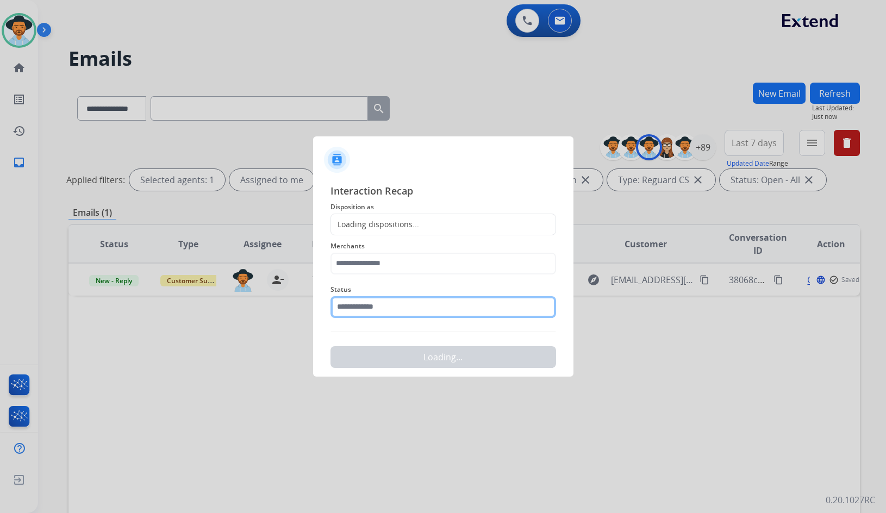
click at [395, 312] on input "text" at bounding box center [444, 307] width 226 height 22
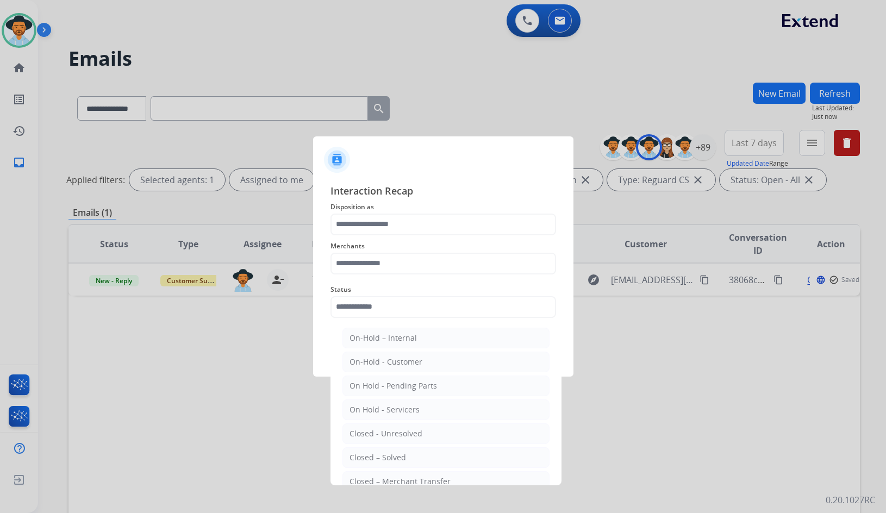
click at [424, 460] on li "Closed – Solved" at bounding box center [446, 458] width 207 height 21
type input "**********"
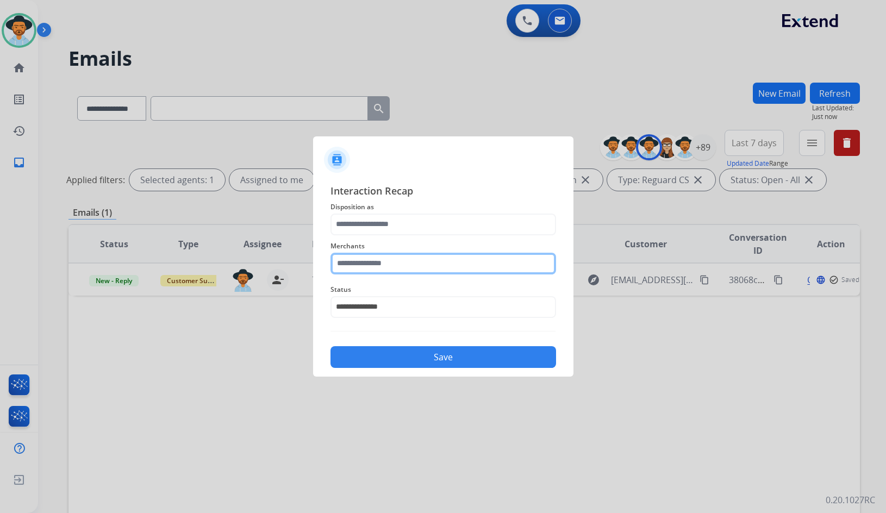
click at [371, 258] on input "text" at bounding box center [444, 264] width 226 height 22
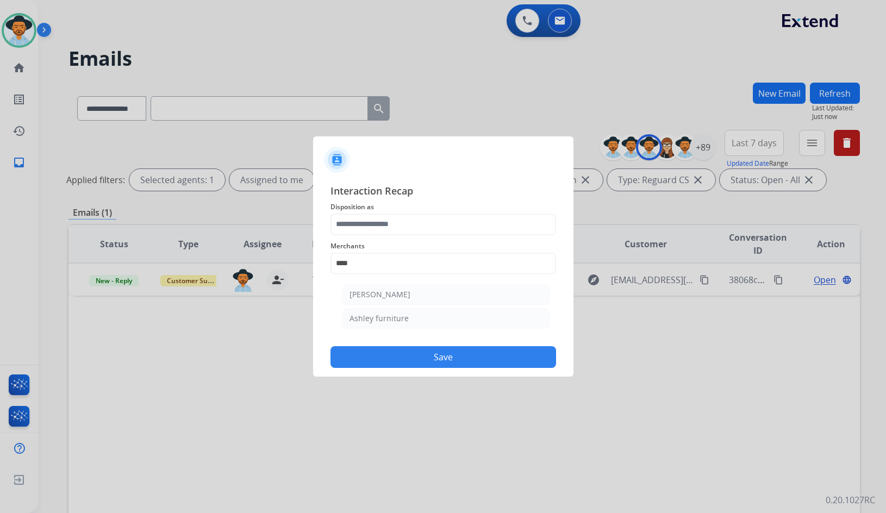
click at [374, 330] on ul "Ashley - Reguard Ashley furniture" at bounding box center [446, 309] width 214 height 61
click at [374, 318] on div "Ashley furniture" at bounding box center [379, 318] width 59 height 11
type input "**********"
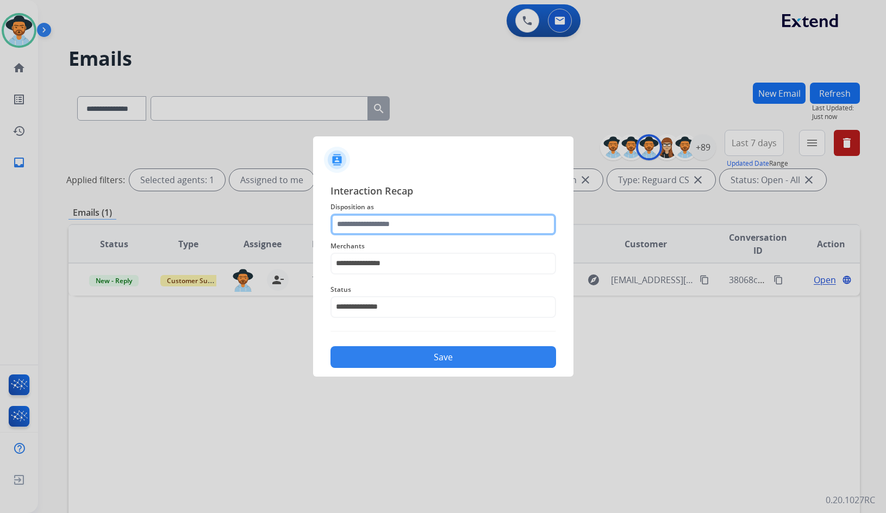
click at [390, 229] on input "text" at bounding box center [444, 225] width 226 height 22
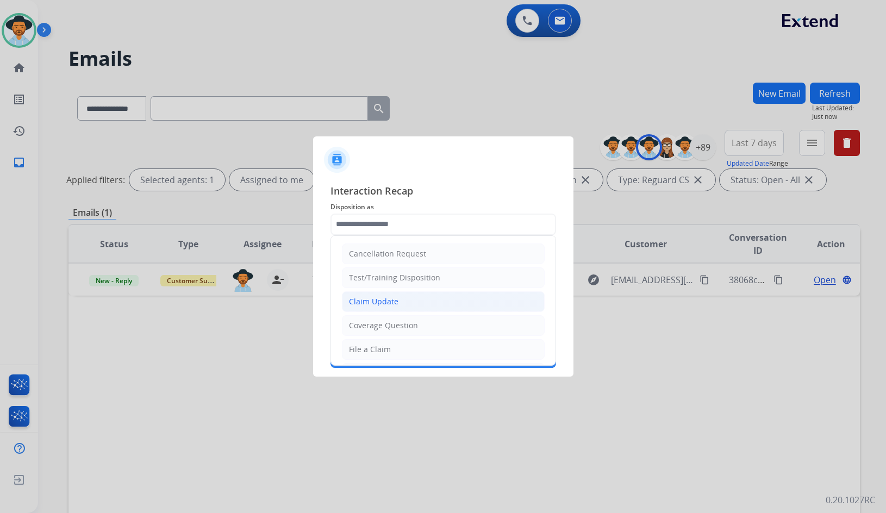
click at [396, 294] on li "Claim Update" at bounding box center [443, 301] width 203 height 21
type input "**********"
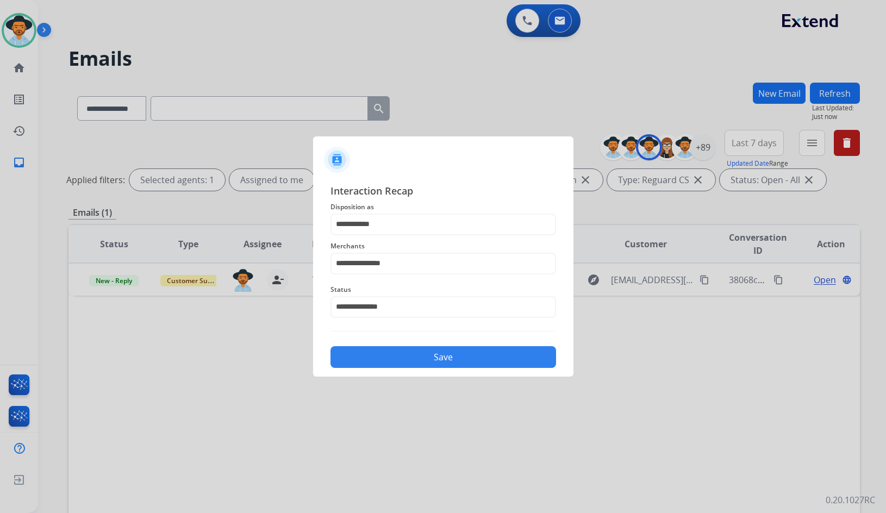
click at [410, 351] on button "Save" at bounding box center [444, 357] width 226 height 22
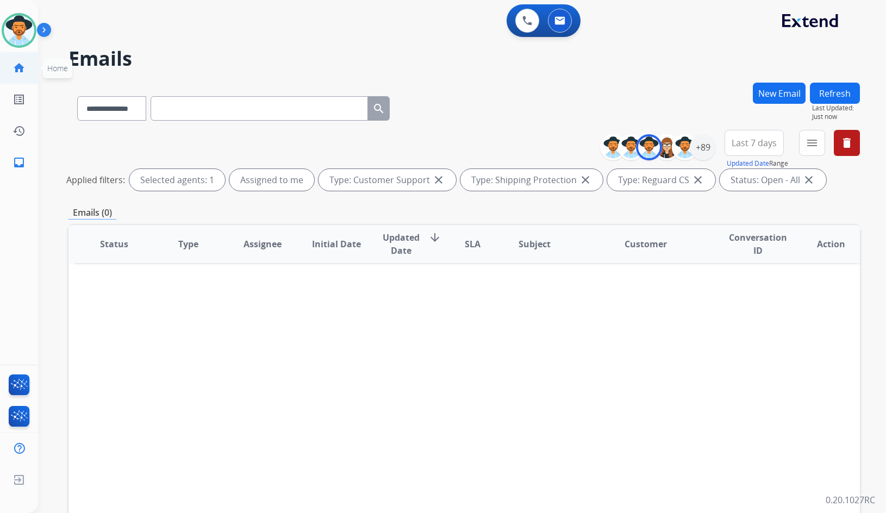
click at [16, 64] on mat-icon "home" at bounding box center [19, 67] width 13 height 13
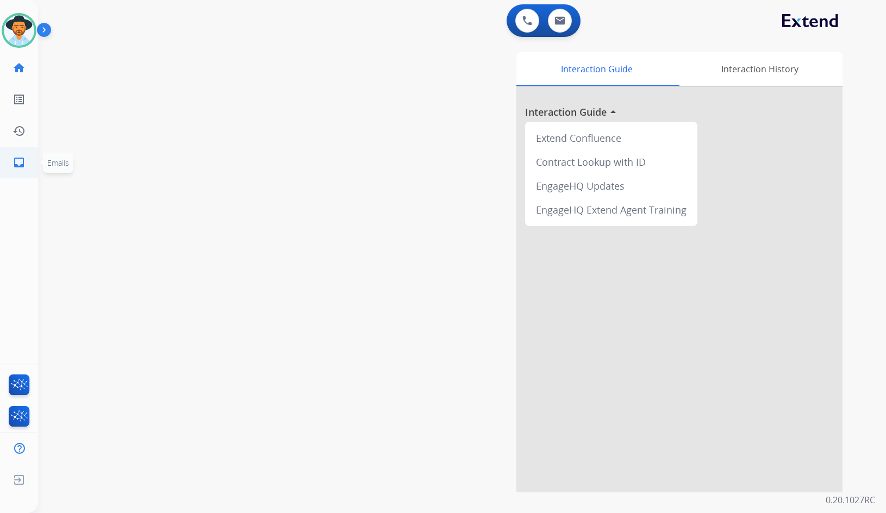
click at [27, 161] on link "inbox Emails" at bounding box center [19, 162] width 30 height 30
select select "**********"
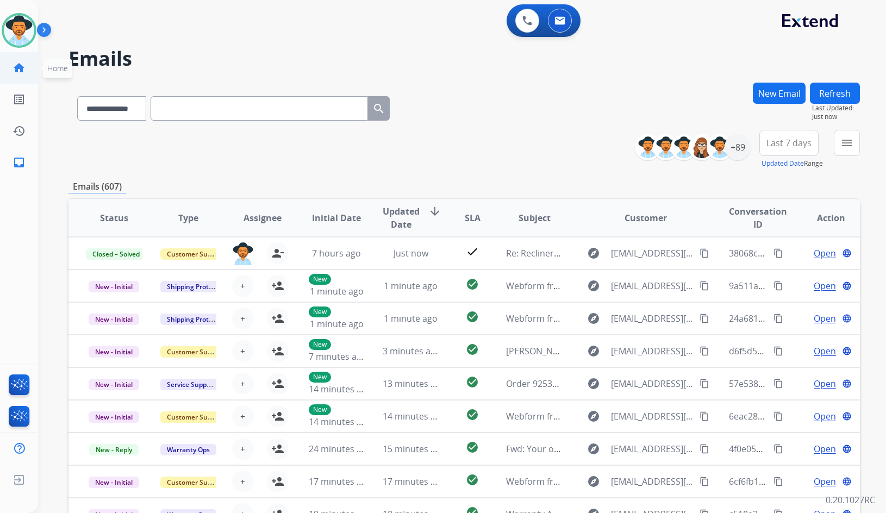
click at [16, 61] on mat-icon "home" at bounding box center [19, 67] width 13 height 13
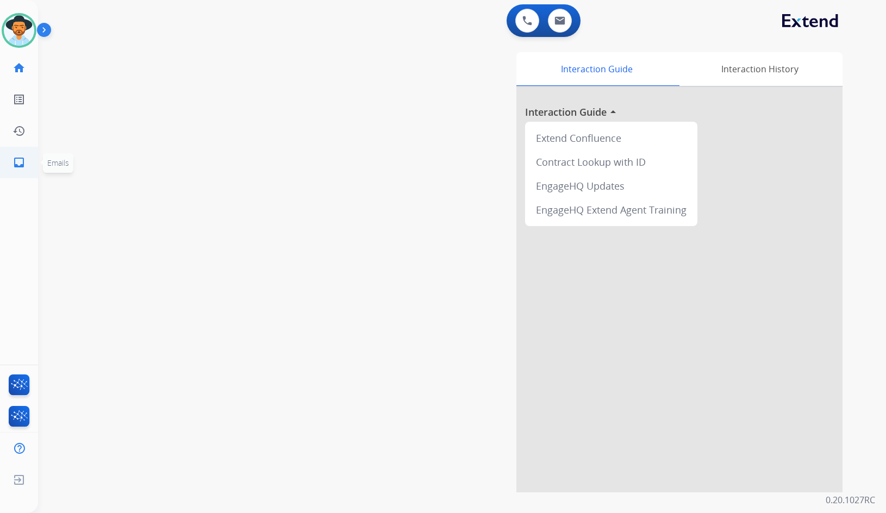
click at [23, 170] on link "inbox Emails" at bounding box center [19, 162] width 30 height 30
select select "**********"
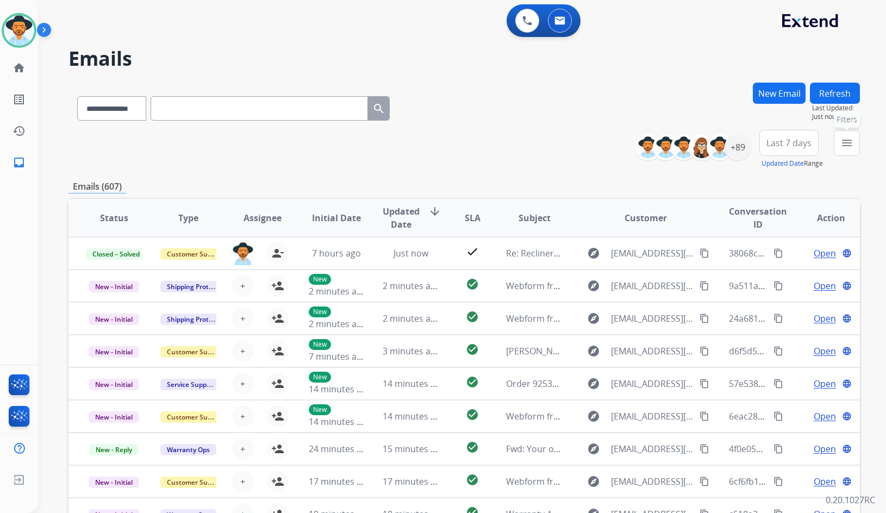
click at [849, 152] on button "menu Filters" at bounding box center [847, 143] width 26 height 26
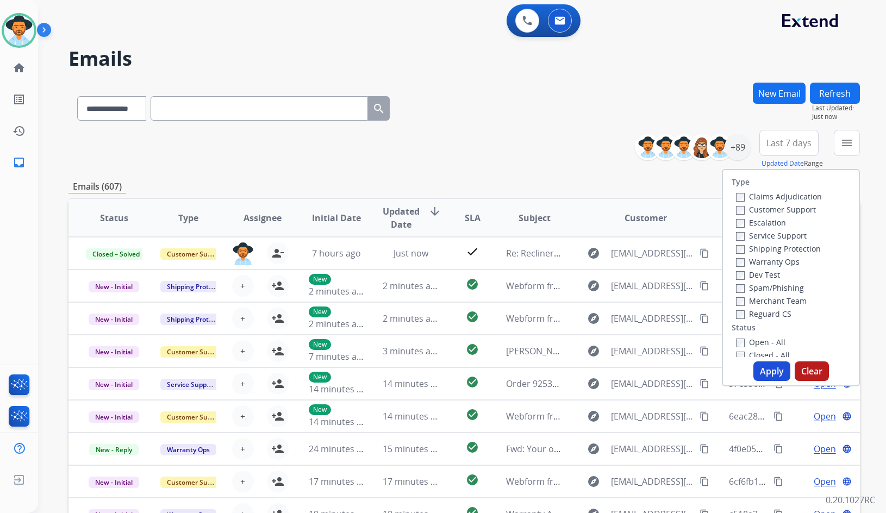
click at [787, 211] on label "Customer Support" at bounding box center [776, 209] width 80 height 10
click at [786, 248] on label "Shipping Protection" at bounding box center [778, 249] width 85 height 10
click at [768, 313] on label "Reguard CS" at bounding box center [763, 314] width 55 height 10
click at [770, 343] on label "Open - All" at bounding box center [760, 342] width 49 height 10
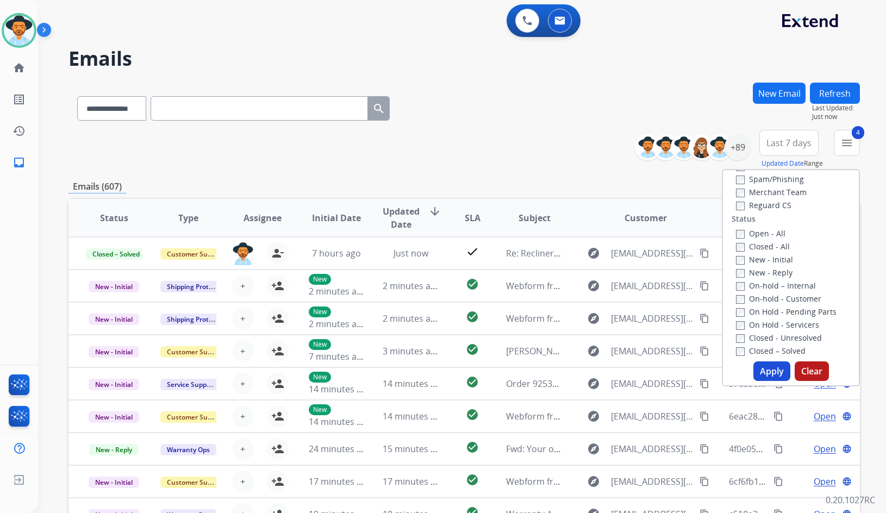
click at [800, 327] on label "On Hold - Servicers" at bounding box center [777, 325] width 83 height 10
click at [802, 315] on label "On Hold - Pending Parts" at bounding box center [786, 312] width 101 height 10
click at [802, 301] on label "On-hold - Customer" at bounding box center [778, 299] width 85 height 10
click at [652, 195] on div at bounding box center [443, 256] width 886 height 513
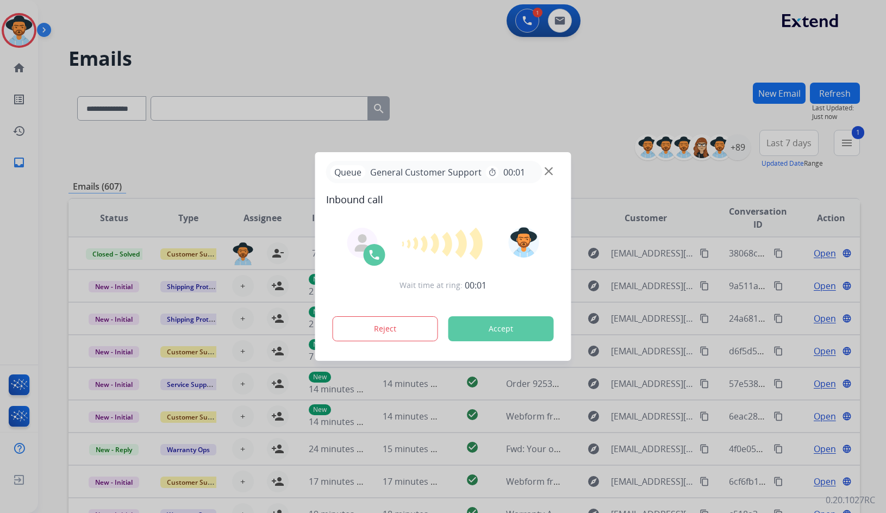
click at [11, 63] on div at bounding box center [443, 256] width 886 height 513
click at [13, 65] on div at bounding box center [443, 256] width 886 height 513
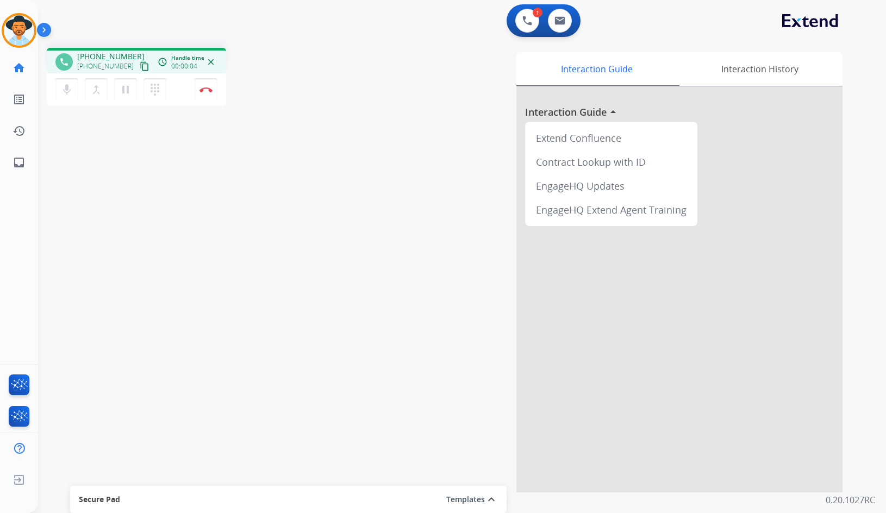
drag, startPoint x: 138, startPoint y: 64, endPoint x: 129, endPoint y: 69, distance: 10.0
click at [138, 64] on button "content_copy" at bounding box center [144, 66] width 13 height 13
click at [127, 94] on mat-icon "pause" at bounding box center [125, 89] width 13 height 13
click at [129, 91] on mat-icon "play_arrow" at bounding box center [125, 89] width 13 height 13
click at [124, 95] on mat-icon "pause" at bounding box center [125, 89] width 13 height 13
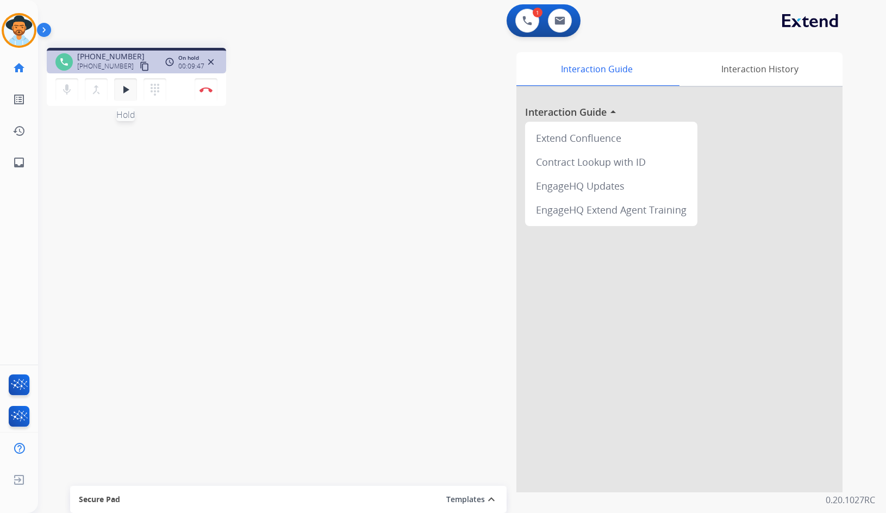
click at [133, 87] on button "play_arrow Hold" at bounding box center [125, 89] width 23 height 23
click at [258, 376] on div "phone +13607109236 +13607109236 content_copy access_time Call metrics Queue 00:…" at bounding box center [449, 266] width 822 height 454
click at [210, 92] on img at bounding box center [206, 89] width 13 height 5
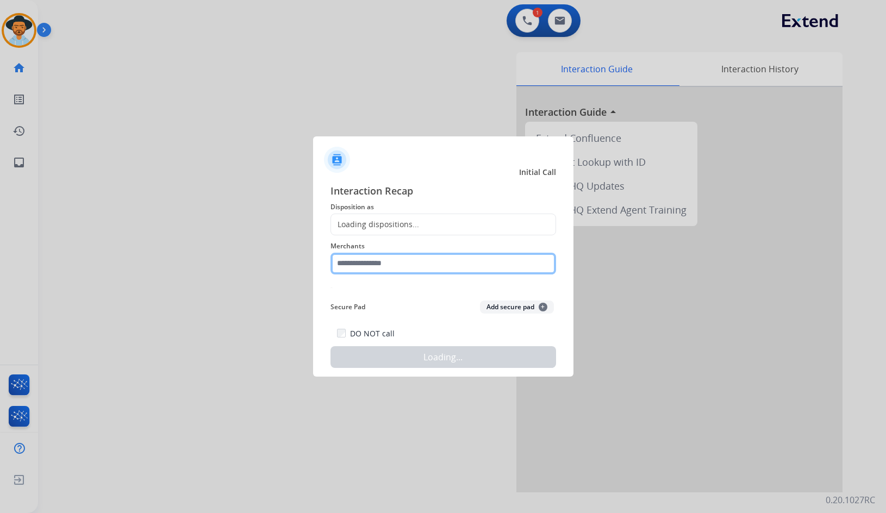
click at [385, 266] on input "text" at bounding box center [444, 264] width 226 height 22
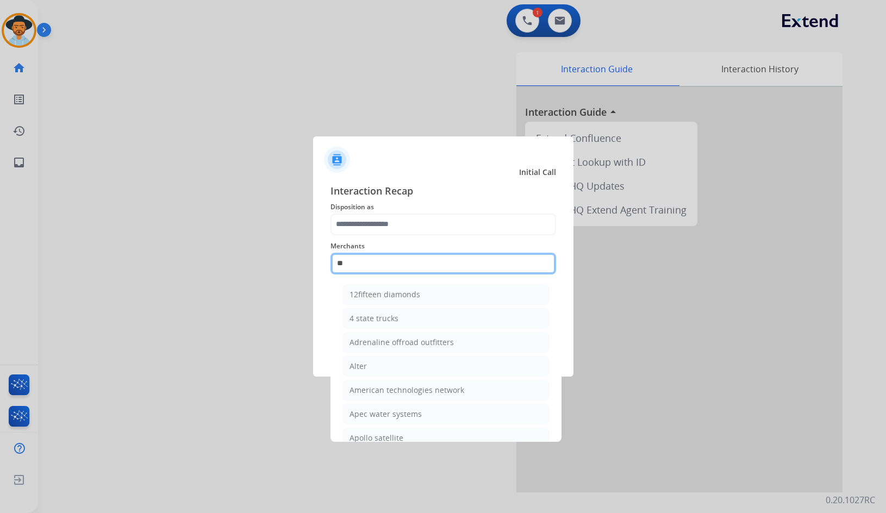
type input "*"
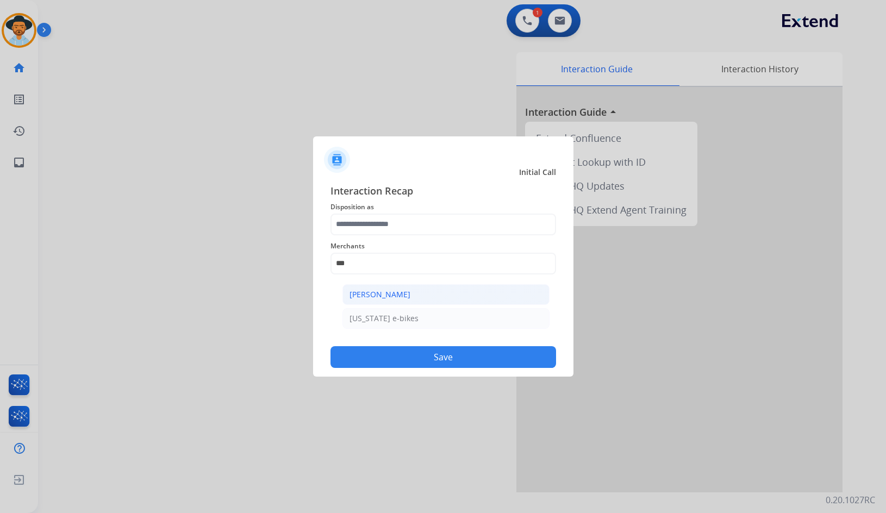
click at [390, 300] on div "[PERSON_NAME]" at bounding box center [380, 294] width 61 height 11
type input "**********"
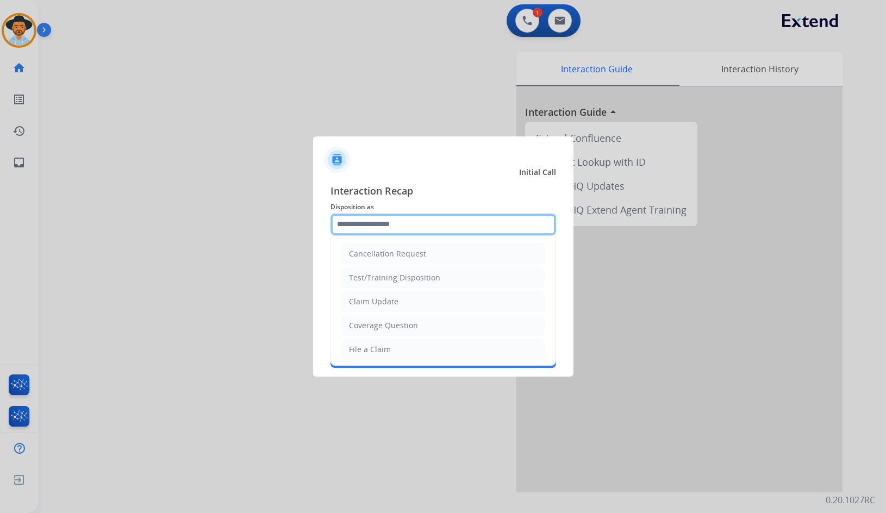
click at [390, 233] on input "text" at bounding box center [444, 225] width 226 height 22
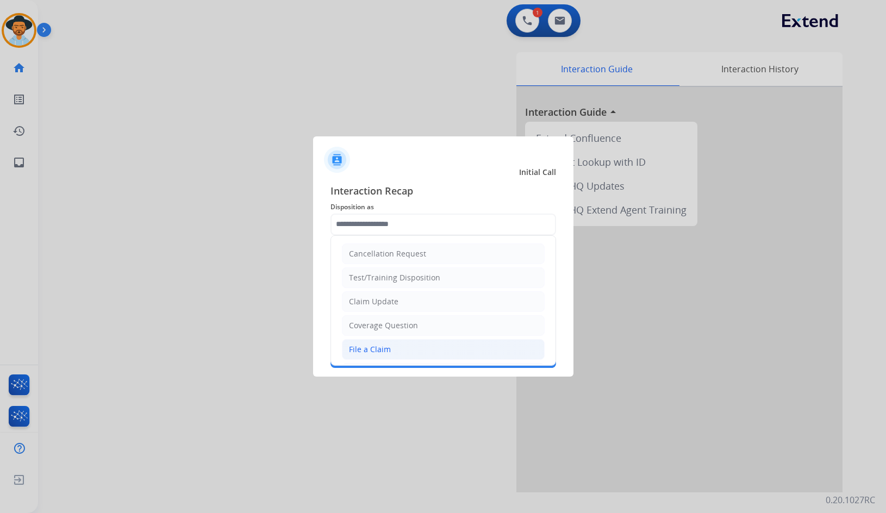
click at [398, 346] on li "File a Claim" at bounding box center [443, 349] width 203 height 21
type input "**********"
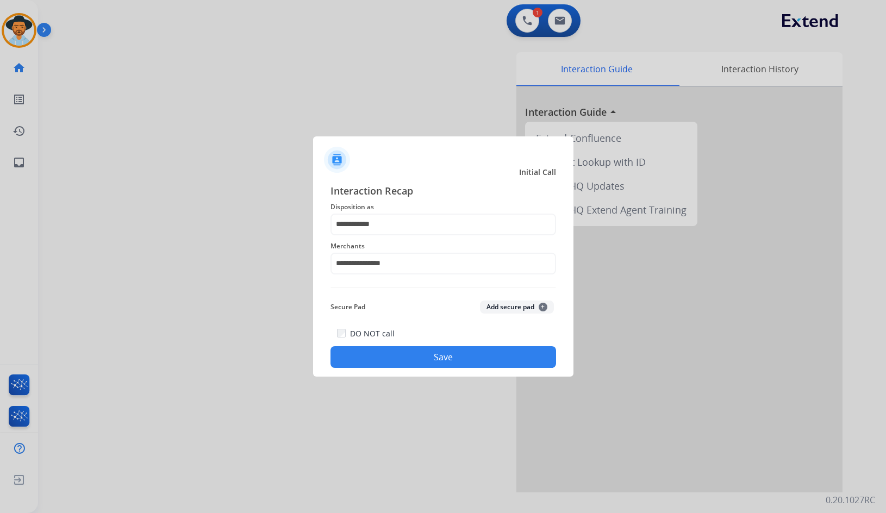
click at [406, 357] on button "Save" at bounding box center [444, 357] width 226 height 22
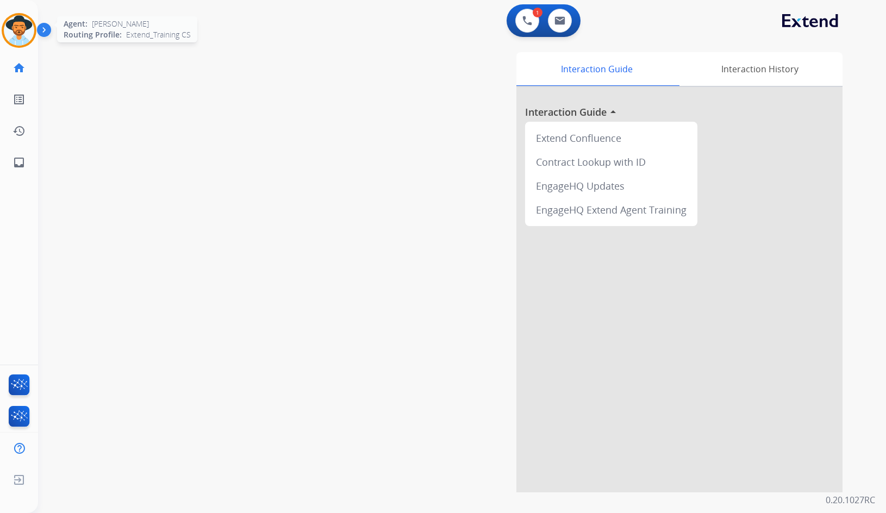
click at [27, 29] on img at bounding box center [19, 30] width 30 height 30
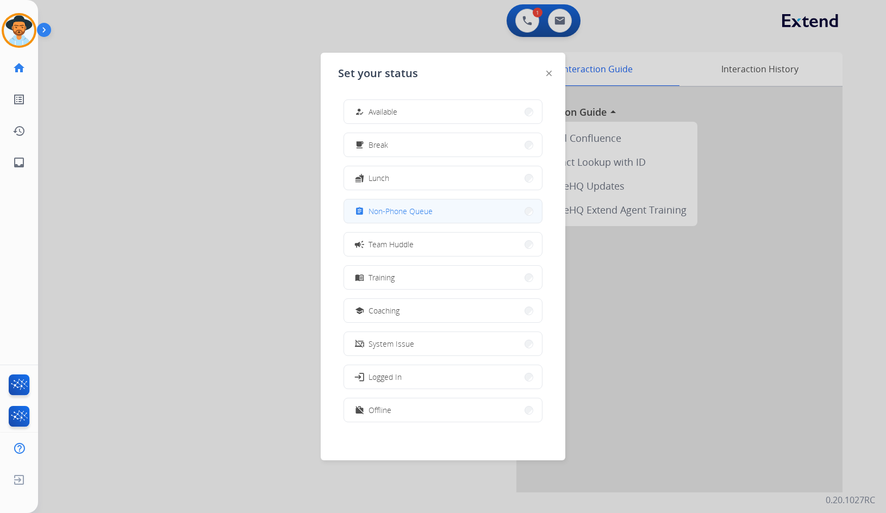
click at [406, 216] on span "Non-Phone Queue" at bounding box center [401, 211] width 64 height 11
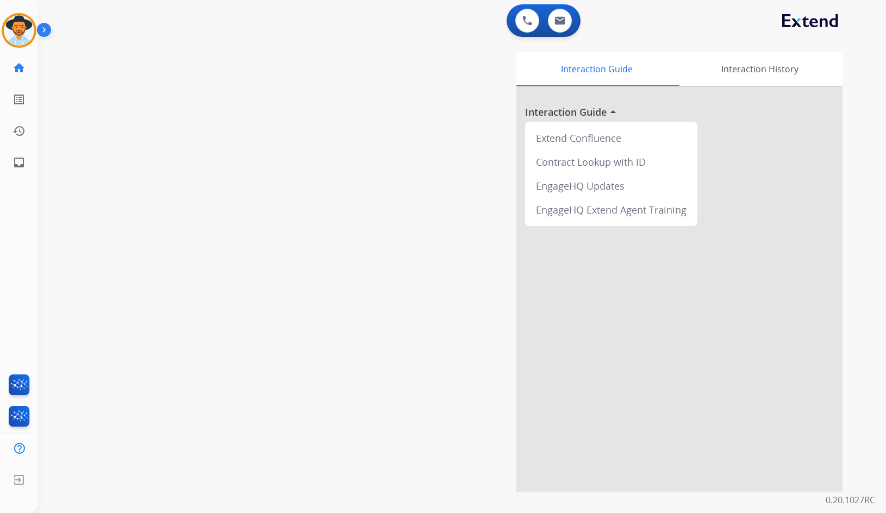
drag, startPoint x: 403, startPoint y: 194, endPoint x: 389, endPoint y: 190, distance: 14.1
click at [400, 193] on div "Interaction Guide Interaction History Interaction Guide arrow_drop_up Extend Co…" at bounding box center [592, 272] width 502 height 440
click at [152, 109] on div "swap_horiz Break voice bridge close_fullscreen Connect 3-Way Call merge_type Se…" at bounding box center [449, 266] width 822 height 454
click at [48, 29] on img at bounding box center [46, 32] width 18 height 21
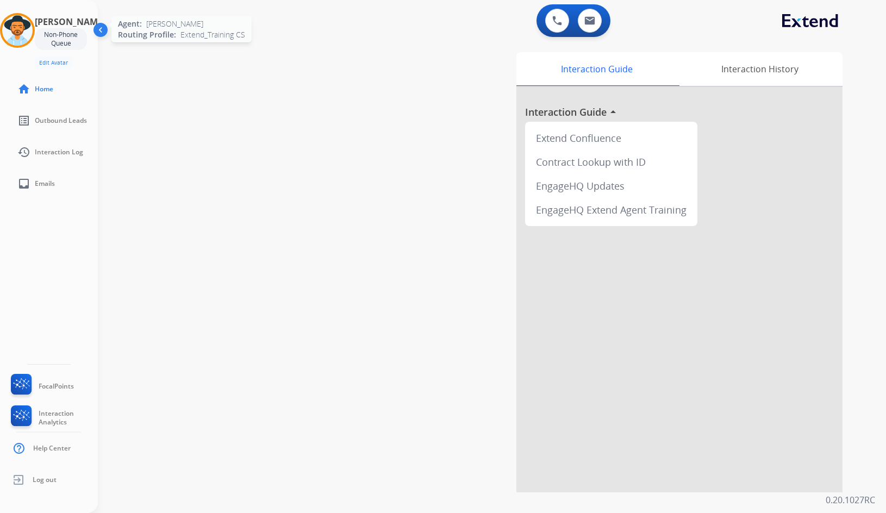
click at [26, 33] on img at bounding box center [17, 30] width 30 height 30
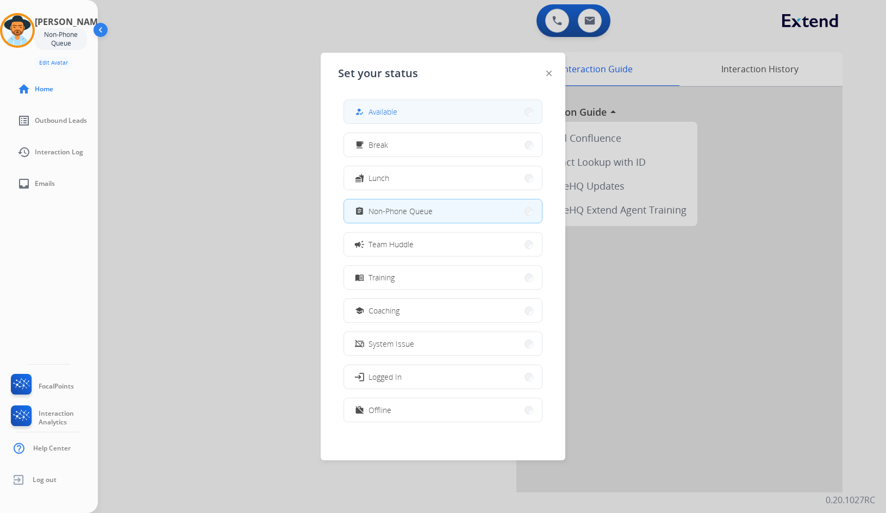
click at [400, 105] on button "how_to_reg Available" at bounding box center [443, 111] width 198 height 23
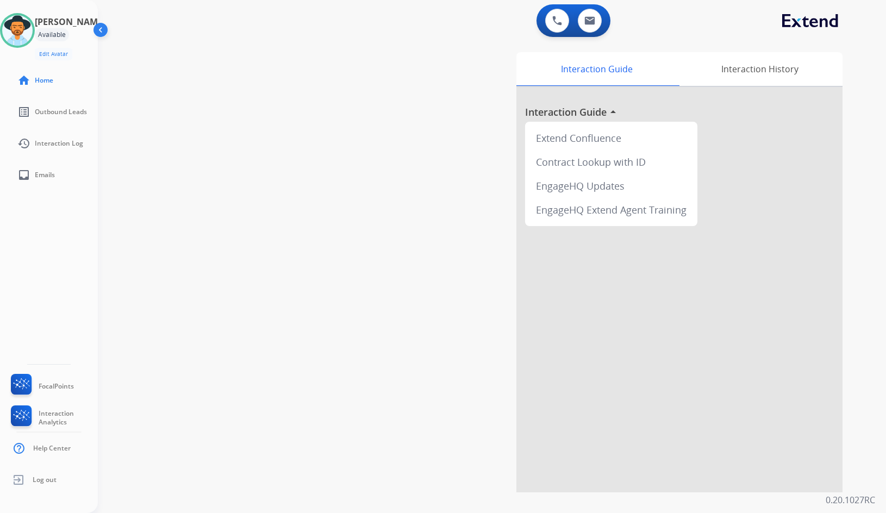
click at [202, 296] on div "swap_horiz Break voice bridge close_fullscreen Connect 3-Way Call merge_type Se…" at bounding box center [479, 266] width 762 height 454
click at [14, 33] on img at bounding box center [17, 30] width 30 height 30
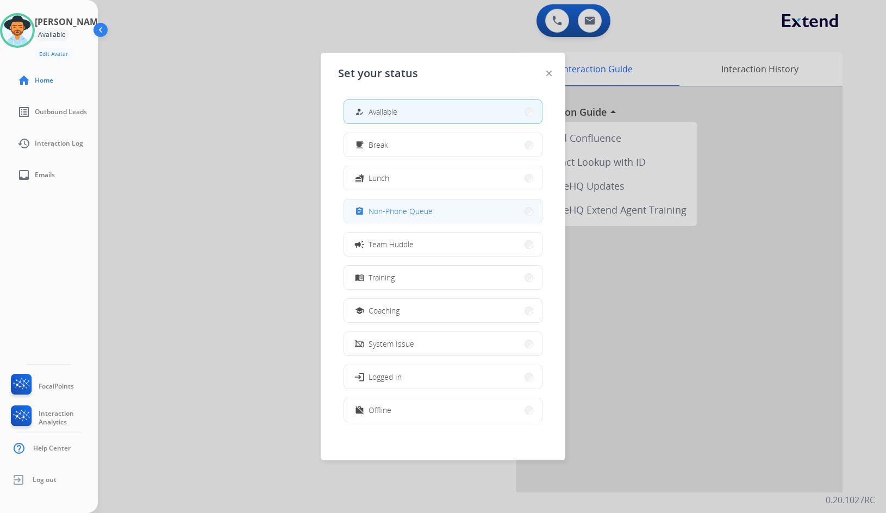
click at [428, 214] on span "Non-Phone Queue" at bounding box center [401, 211] width 64 height 11
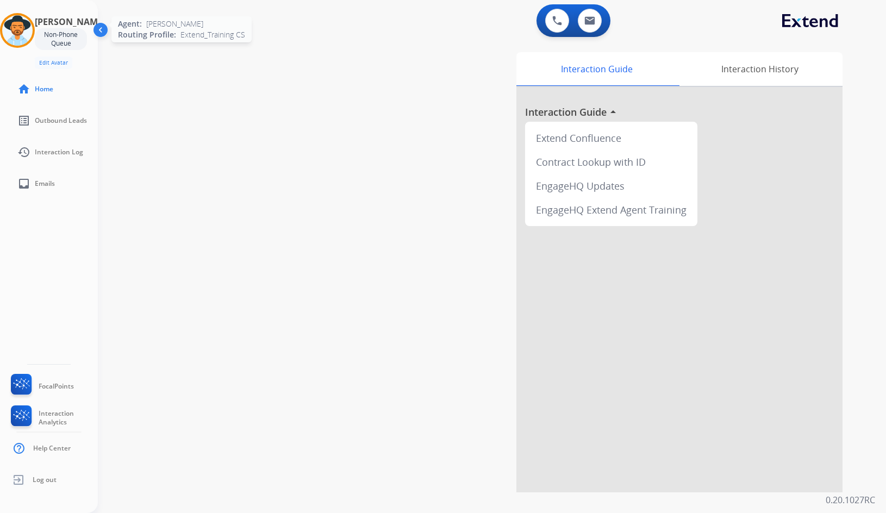
click at [33, 32] on img at bounding box center [17, 30] width 30 height 30
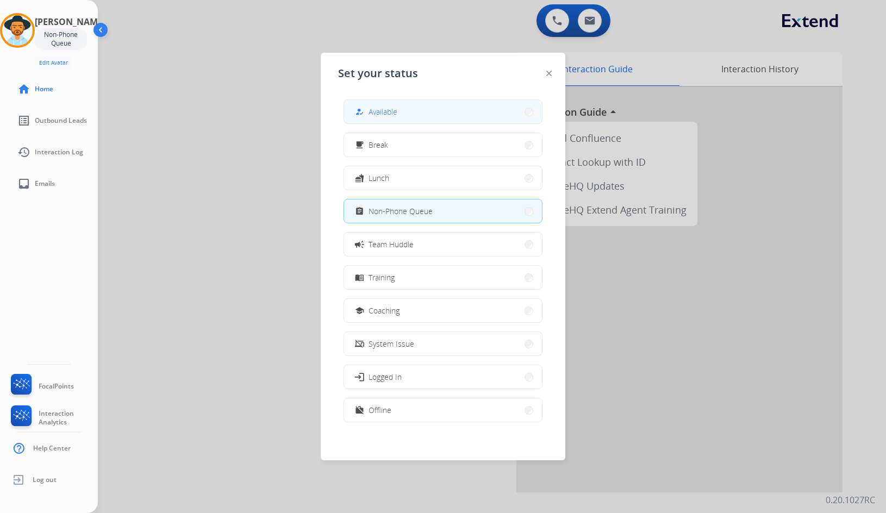
click at [389, 109] on span "Available" at bounding box center [383, 111] width 29 height 11
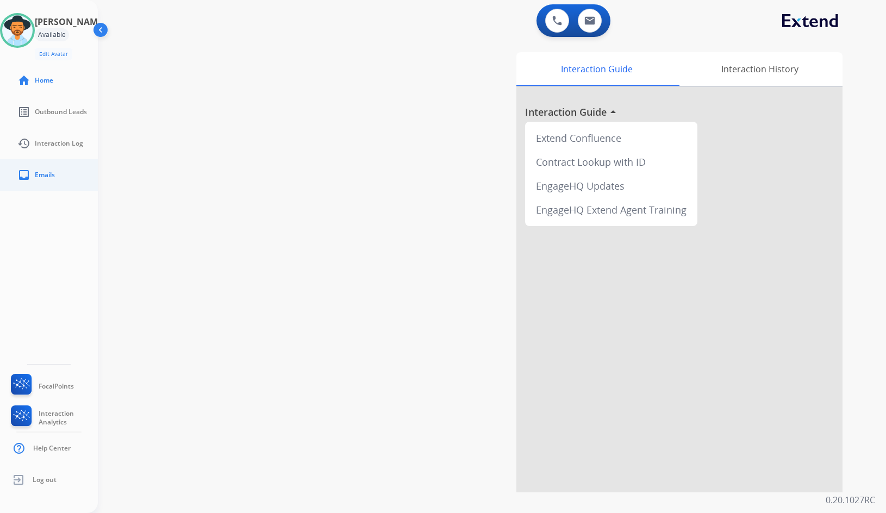
click at [46, 180] on link "inbox Emails" at bounding box center [58, 175] width 98 height 30
select select "**********"
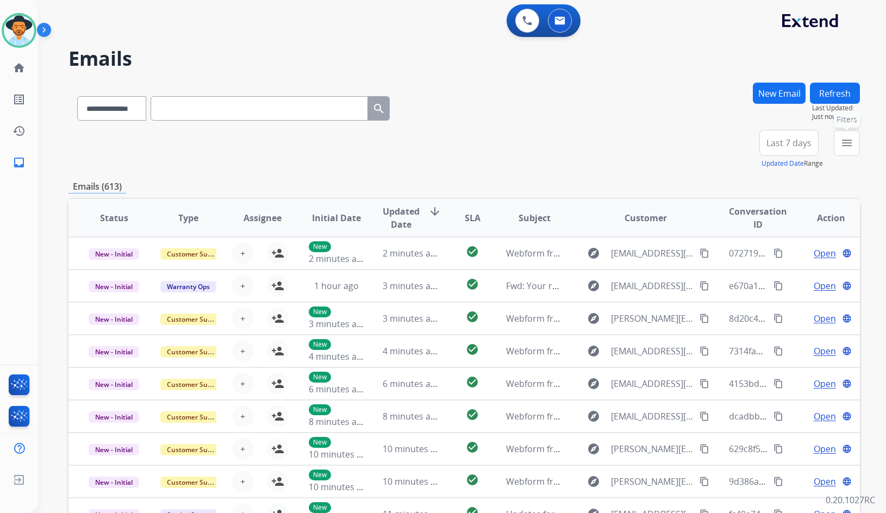
click at [858, 146] on button "menu Filters" at bounding box center [847, 143] width 26 height 26
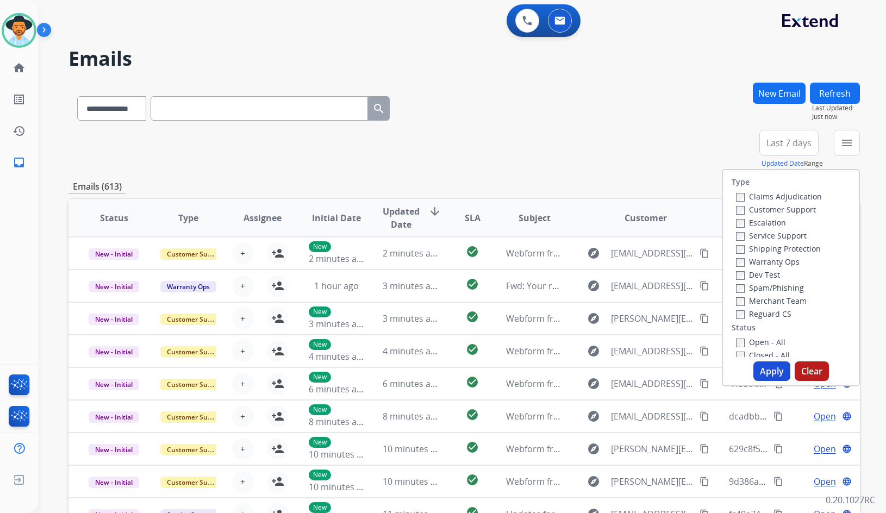
click at [785, 211] on label "Customer Support" at bounding box center [776, 209] width 80 height 10
click at [787, 250] on label "Shipping Protection" at bounding box center [778, 249] width 85 height 10
click at [760, 318] on div "Reguard CS" at bounding box center [779, 313] width 86 height 13
click at [764, 319] on label "Reguard CS" at bounding box center [763, 314] width 55 height 10
click at [770, 340] on label "Open - All" at bounding box center [760, 342] width 49 height 10
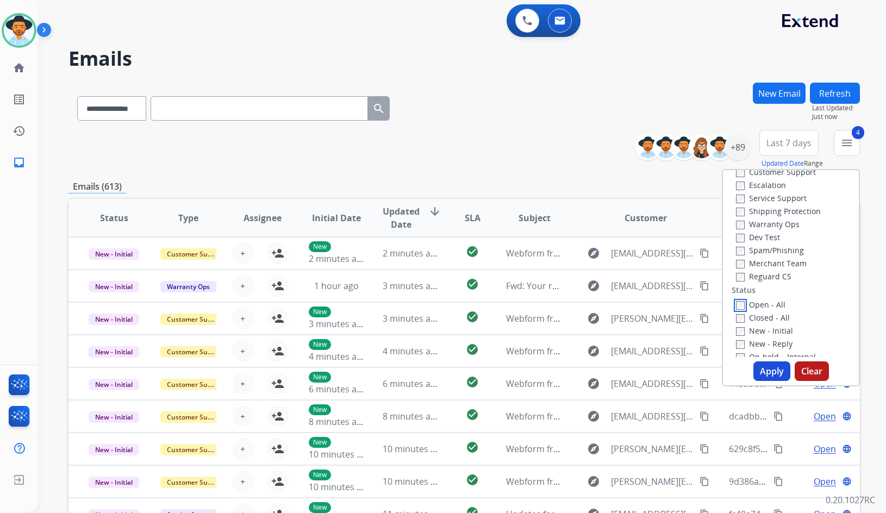
scroll to position [109, 0]
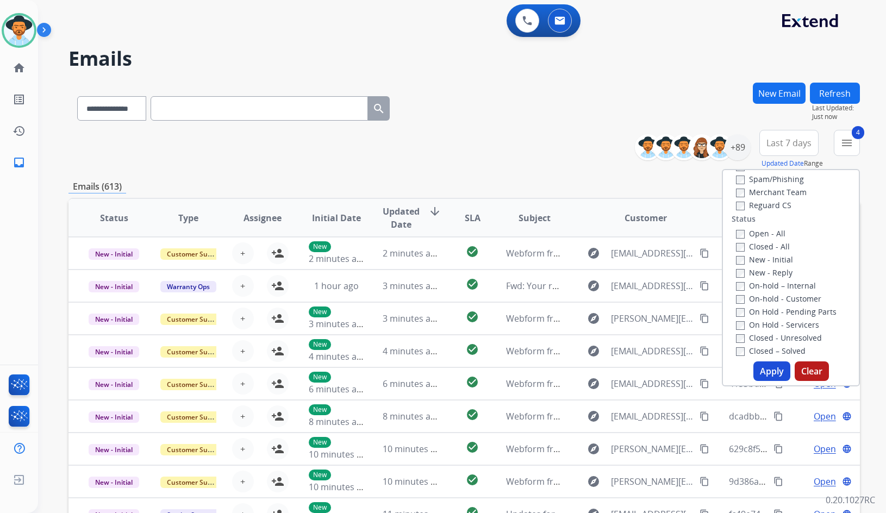
click at [773, 325] on label "On Hold - Servicers" at bounding box center [777, 325] width 83 height 10
click at [773, 315] on label "On Hold - Pending Parts" at bounding box center [786, 312] width 101 height 10
click at [771, 297] on label "On-hold - Customer" at bounding box center [778, 299] width 85 height 10
click at [768, 282] on label "On-hold – Internal" at bounding box center [776, 286] width 80 height 10
drag, startPoint x: 765, startPoint y: 273, endPoint x: 765, endPoint y: 264, distance: 9.2
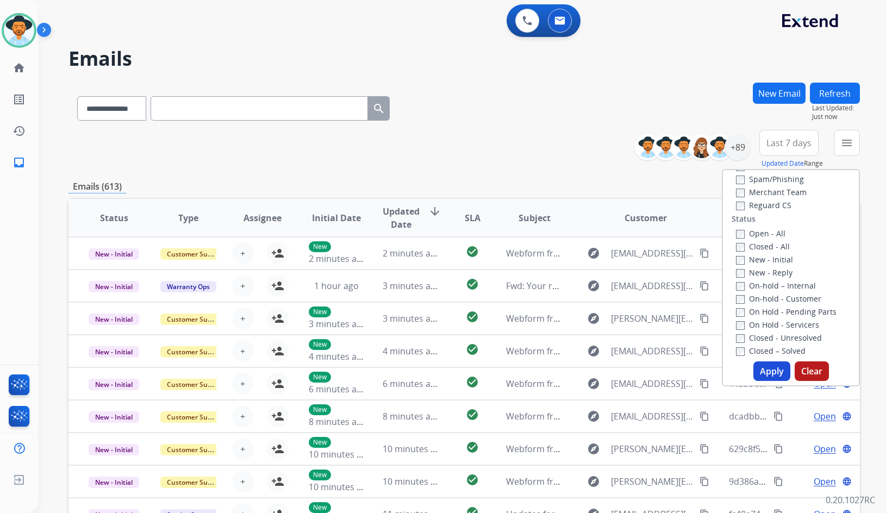
click at [765, 272] on label "New - Reply" at bounding box center [764, 273] width 57 height 10
click at [765, 262] on label "New - Initial" at bounding box center [764, 260] width 57 height 10
click at [770, 368] on button "Apply" at bounding box center [772, 372] width 37 height 20
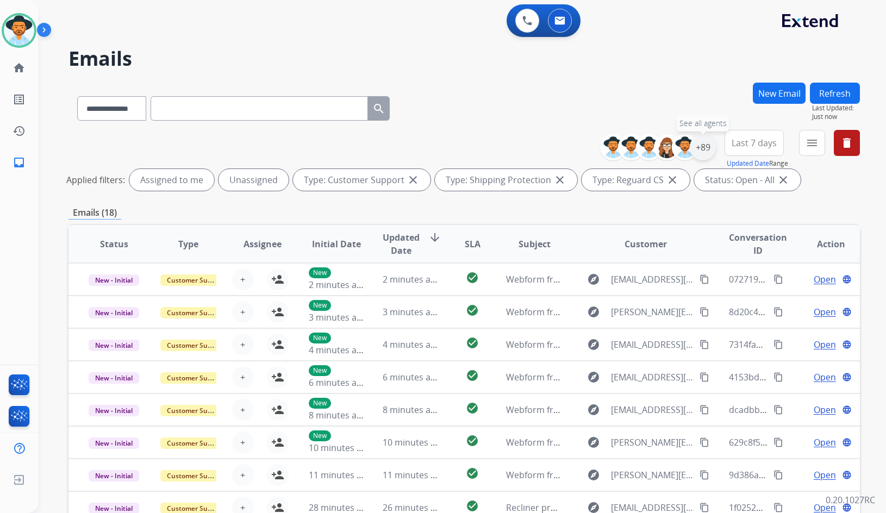
click at [698, 147] on div "+89" at bounding box center [703, 147] width 26 height 26
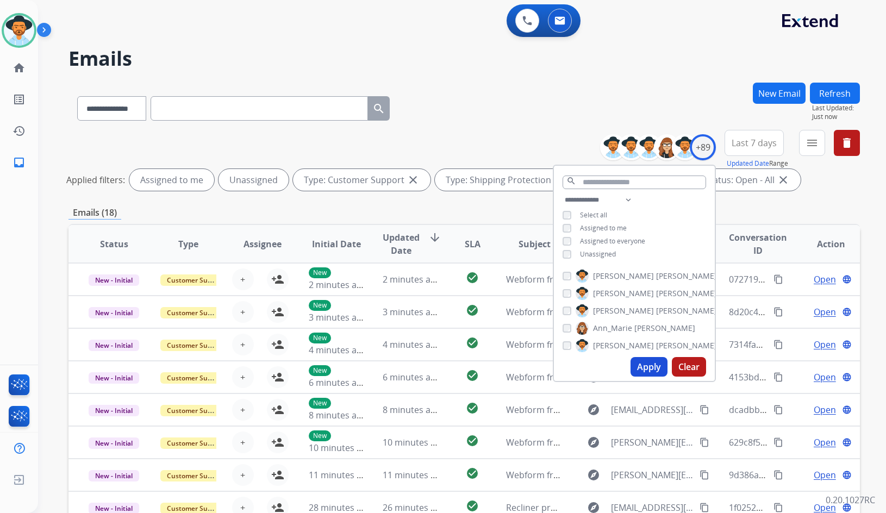
click at [592, 251] on span "Unassigned" at bounding box center [598, 254] width 36 height 9
click at [616, 312] on span "[PERSON_NAME]" at bounding box center [623, 311] width 61 height 11
click at [642, 374] on button "Apply" at bounding box center [649, 367] width 37 height 20
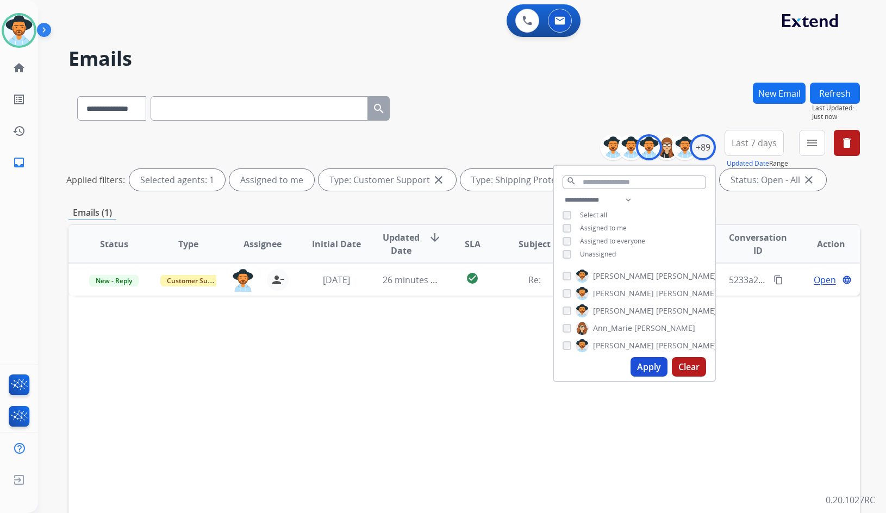
click at [380, 365] on div "Status Type Assignee Initial Date Updated Date arrow_downward SLA Subject Custo…" at bounding box center [465, 406] width 792 height 364
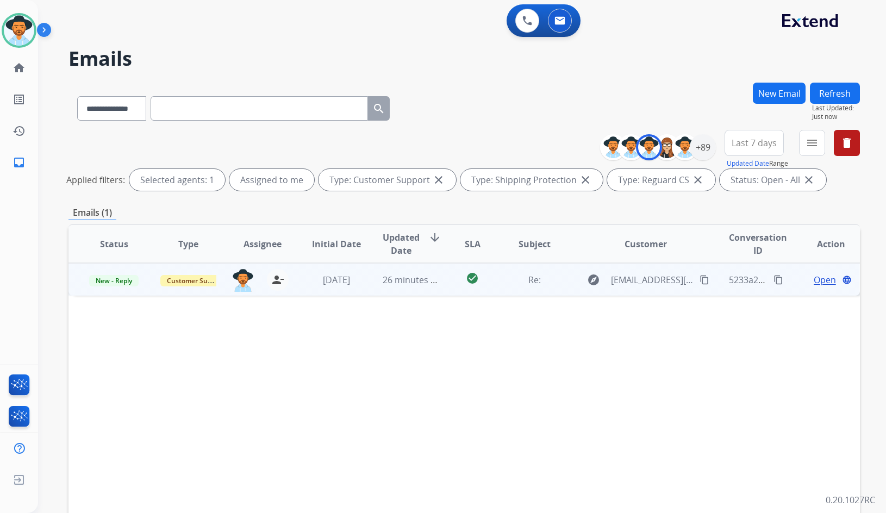
click at [823, 276] on span "Open" at bounding box center [825, 280] width 22 height 13
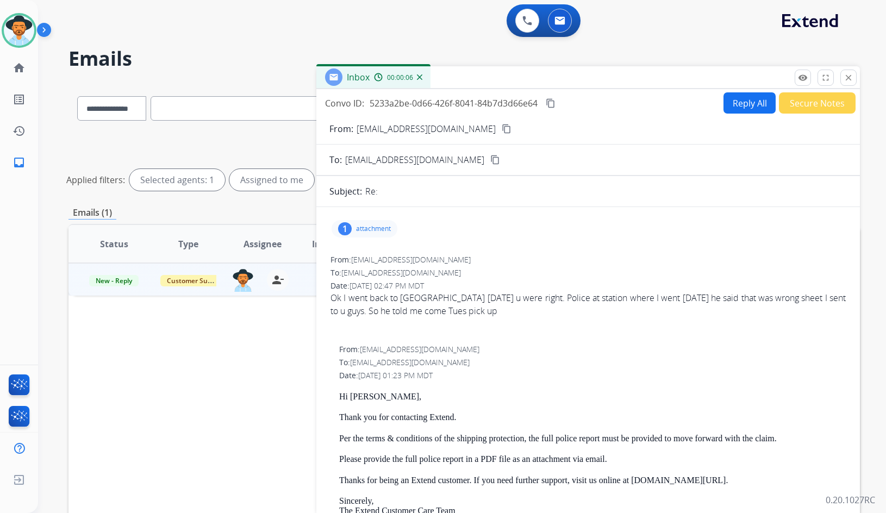
click at [368, 226] on p "attachment" at bounding box center [373, 229] width 35 height 9
click at [366, 250] on div at bounding box center [370, 259] width 54 height 38
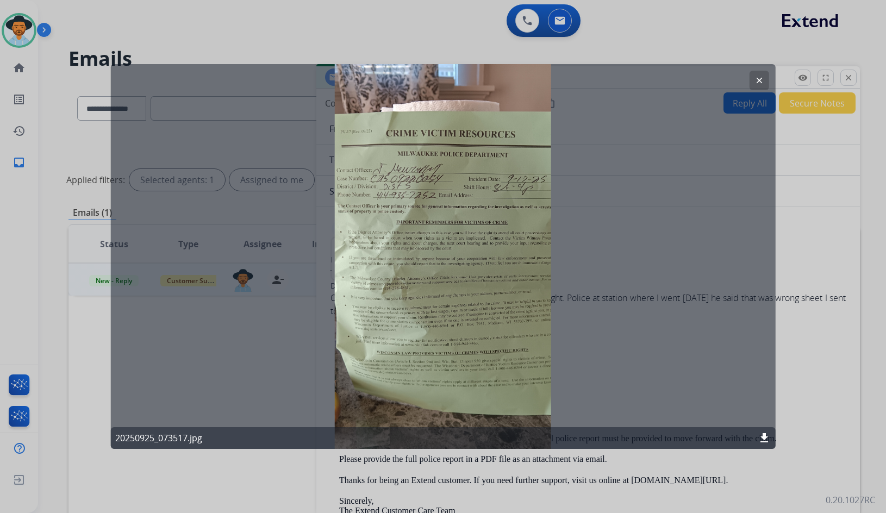
click at [756, 75] on button "clear" at bounding box center [759, 81] width 20 height 20
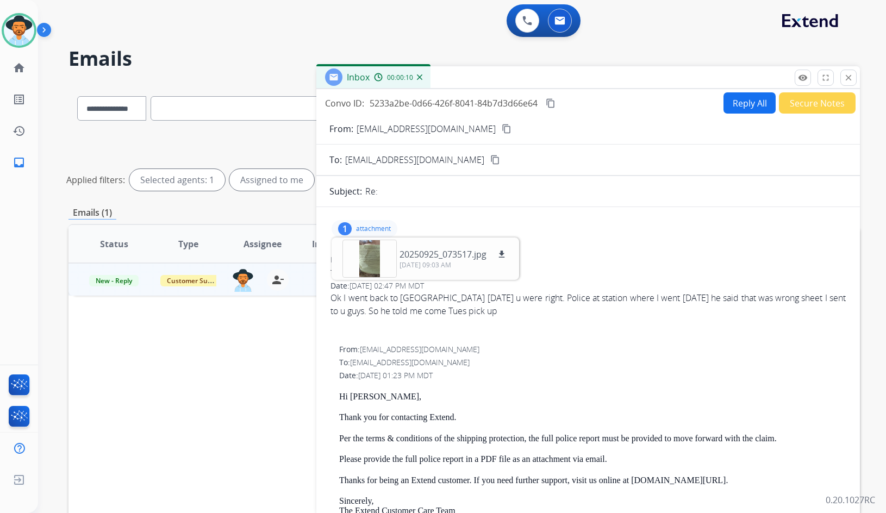
click at [575, 247] on div "1 attachment 20250925_073517.jpg download 09/25/2025, 09:03 AM From: kiddc4853@…" at bounding box center [589, 478] width 544 height 524
click at [415, 213] on div "1 attachment 20250925_073517.jpg download 09/25/2025, 09:03 AM From: kiddc4853@…" at bounding box center [589, 477] width 544 height 541
click at [388, 212] on div "1 attachment 20250925_073517.jpg download 09/25/2025, 09:03 AM From: kiddc4853@…" at bounding box center [589, 477] width 544 height 541
click at [387, 219] on div "1 attachment 20250925_073517.jpg download 09/25/2025, 09:03 AM" at bounding box center [589, 229] width 518 height 26
click at [384, 224] on div "1 attachment 20250925_073517.jpg download 09/25/2025, 09:03 AM" at bounding box center [365, 228] width 66 height 17
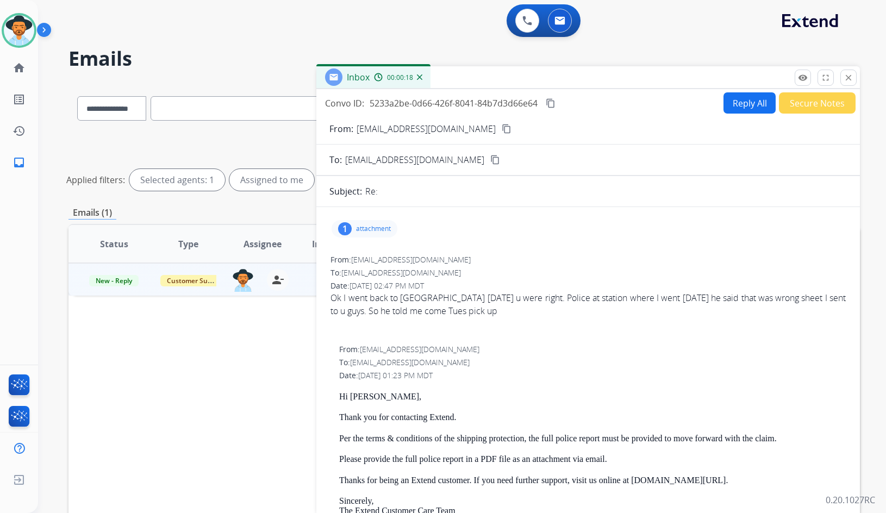
click at [819, 104] on button "Secure Notes" at bounding box center [817, 102] width 77 height 21
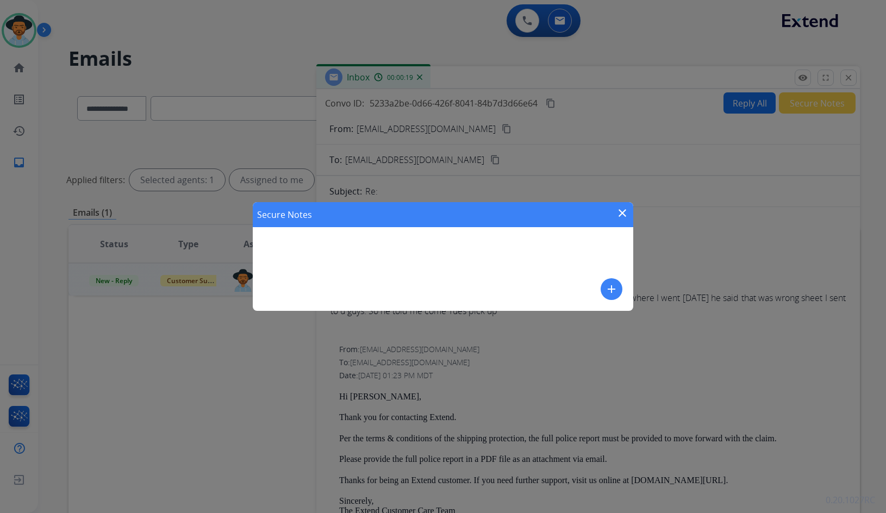
click at [615, 294] on mat-icon "add" at bounding box center [611, 289] width 13 height 13
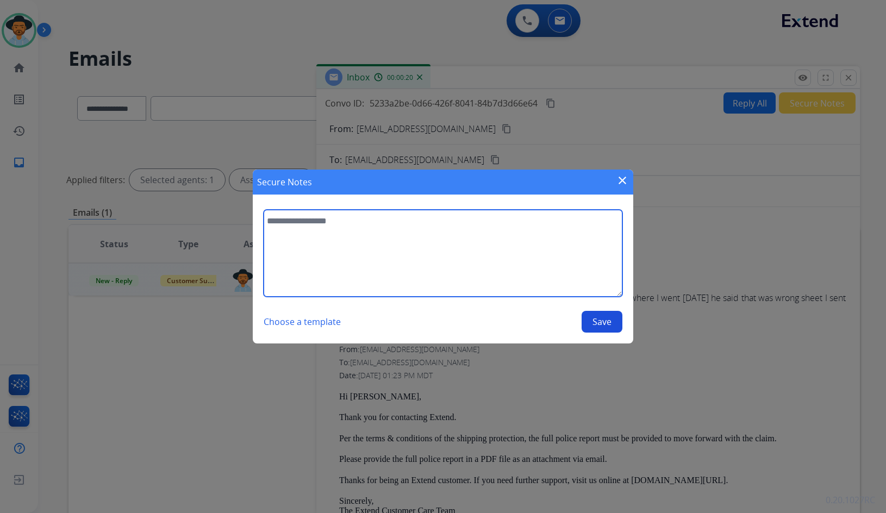
click at [492, 270] on textarea at bounding box center [443, 253] width 359 height 87
paste textarea "**********"
type textarea "**********"
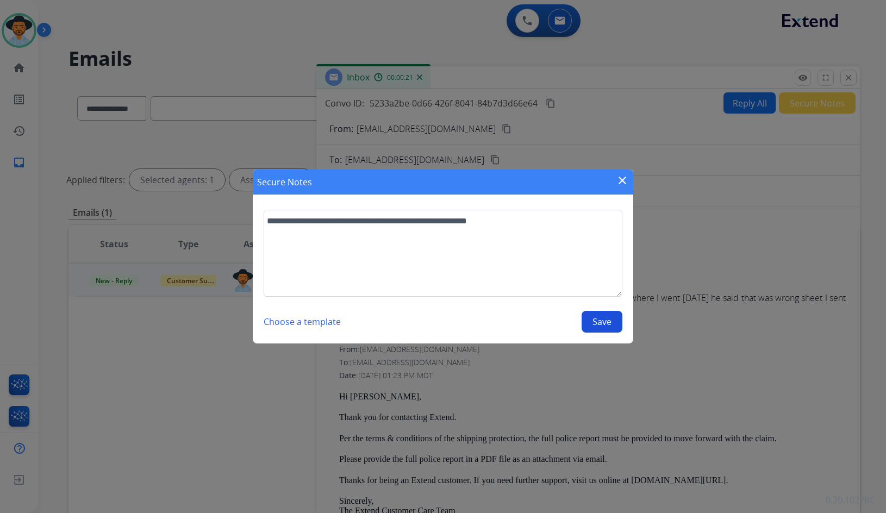
click at [594, 315] on button "Save" at bounding box center [602, 322] width 41 height 22
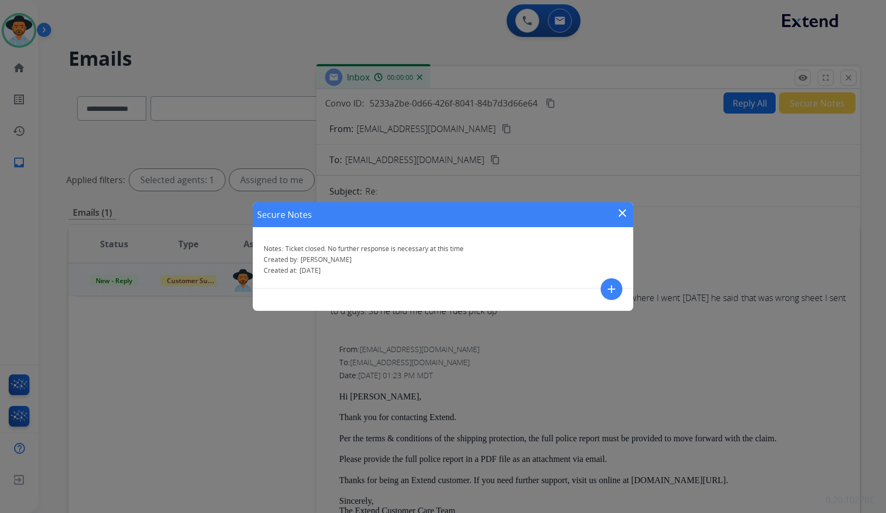
click at [631, 213] on div "Secure Notes close" at bounding box center [443, 214] width 381 height 25
click at [624, 213] on mat-icon "close" at bounding box center [622, 213] width 13 height 13
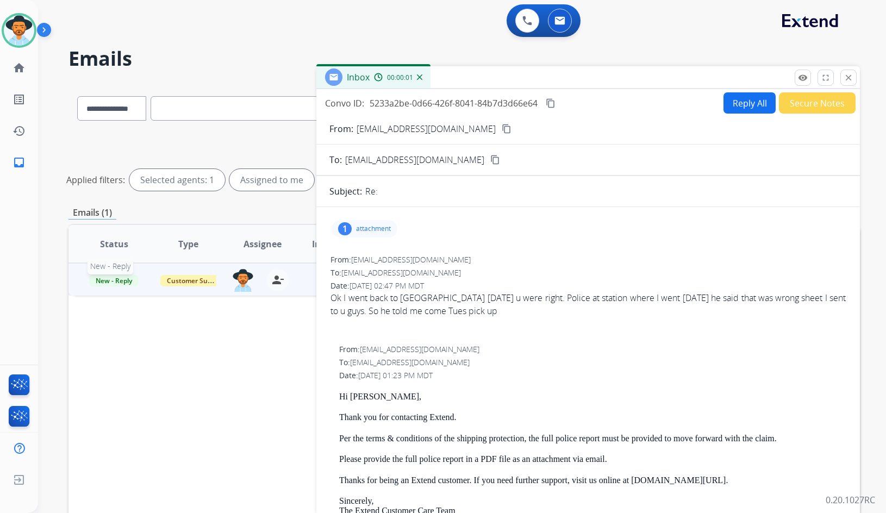
click at [121, 280] on span "New - Reply" at bounding box center [113, 280] width 49 height 11
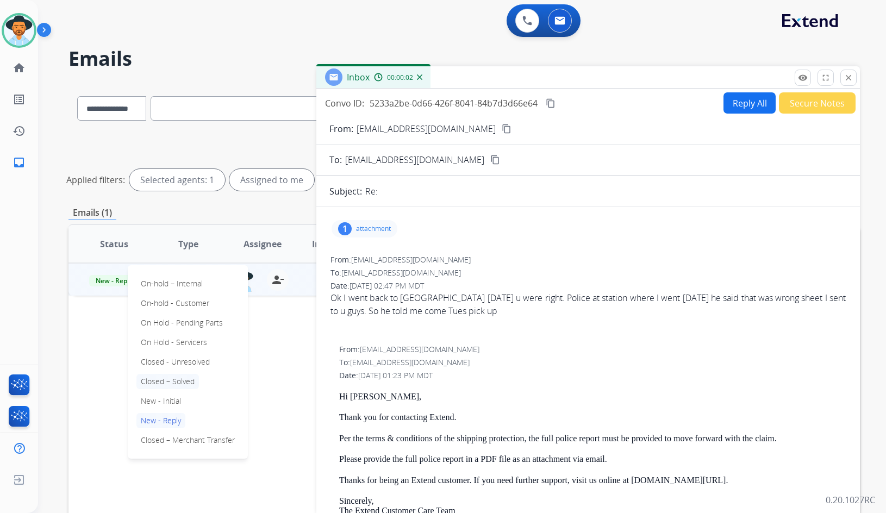
click at [173, 380] on p "Closed – Solved" at bounding box center [168, 381] width 63 height 15
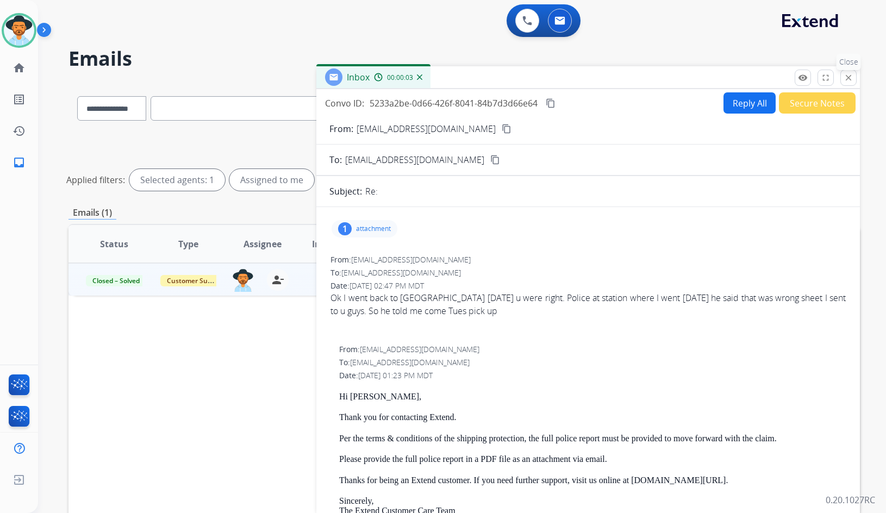
click at [853, 75] on mat-icon "close" at bounding box center [849, 78] width 10 height 10
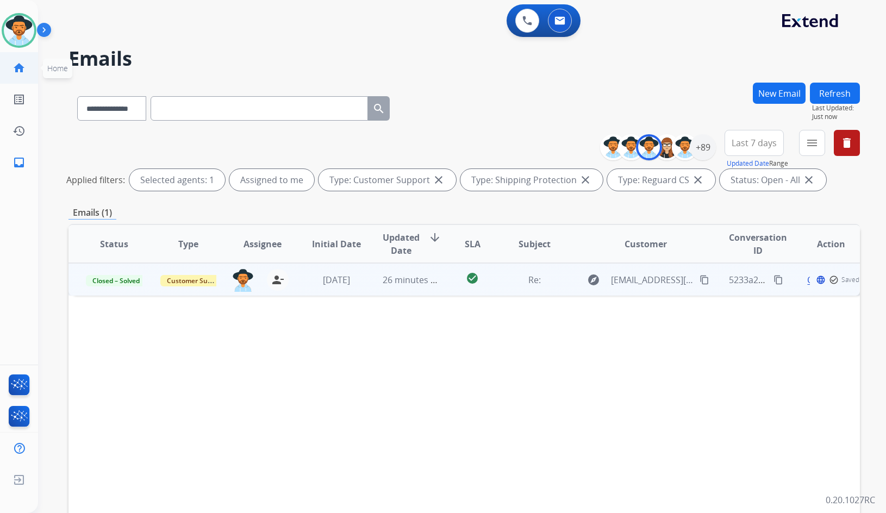
click at [17, 69] on mat-icon "home" at bounding box center [19, 67] width 13 height 13
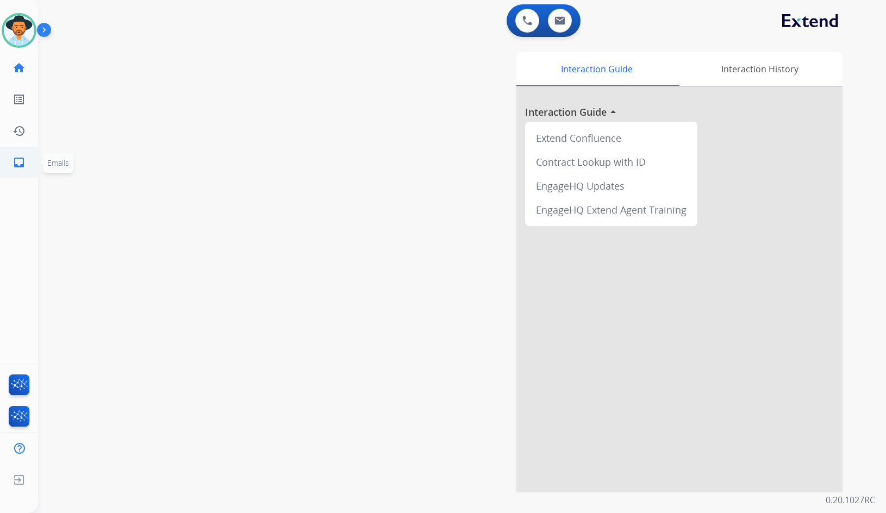
click at [21, 153] on link "inbox Emails" at bounding box center [19, 162] width 30 height 30
select select "**********"
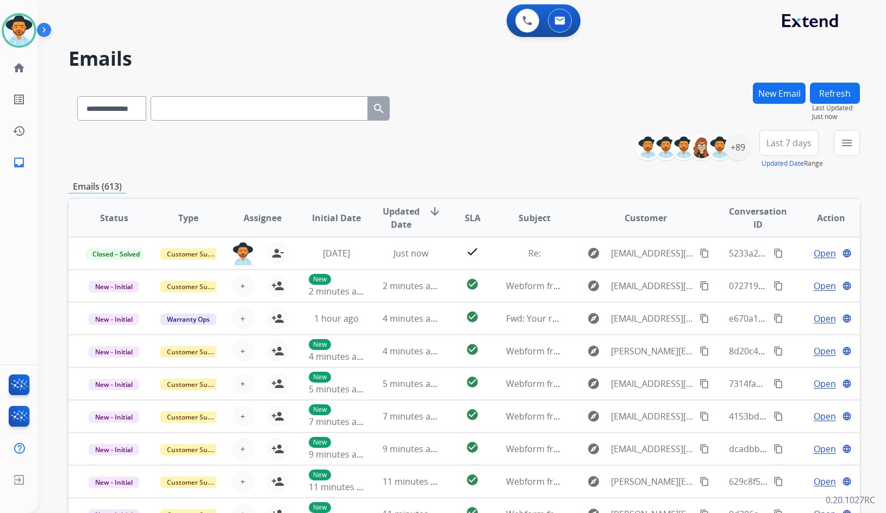
click at [847, 141] on mat-icon "menu" at bounding box center [847, 143] width 13 height 13
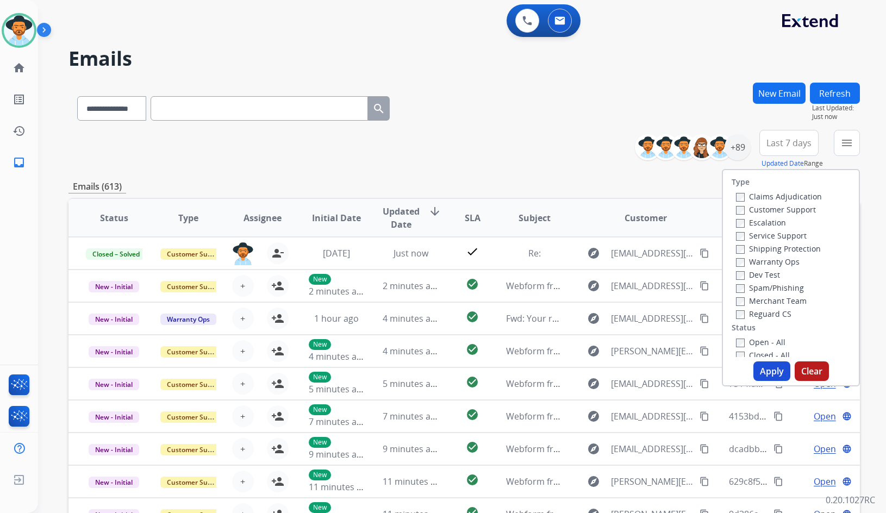
click at [795, 209] on label "Customer Support" at bounding box center [776, 209] width 80 height 10
click at [790, 250] on label "Shipping Protection" at bounding box center [778, 249] width 85 height 10
click at [774, 317] on label "Reguard CS" at bounding box center [763, 314] width 55 height 10
click at [765, 343] on label "Open - All" at bounding box center [760, 342] width 49 height 10
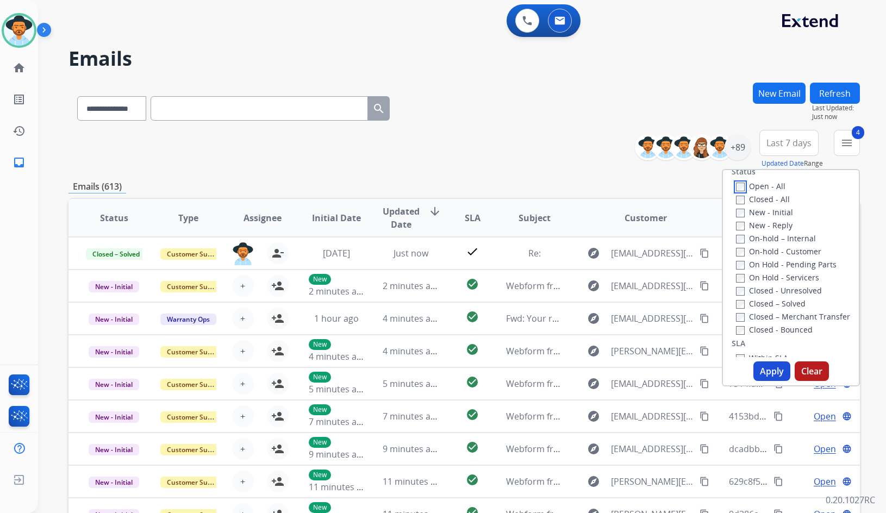
scroll to position [163, 0]
click at [771, 271] on label "On Hold - Servicers" at bounding box center [777, 270] width 83 height 10
click at [773, 260] on label "On Hold - Pending Parts" at bounding box center [786, 257] width 101 height 10
click at [775, 246] on label "On-hold - Customer" at bounding box center [778, 244] width 85 height 10
click at [775, 233] on label "On-hold – Internal" at bounding box center [776, 231] width 80 height 10
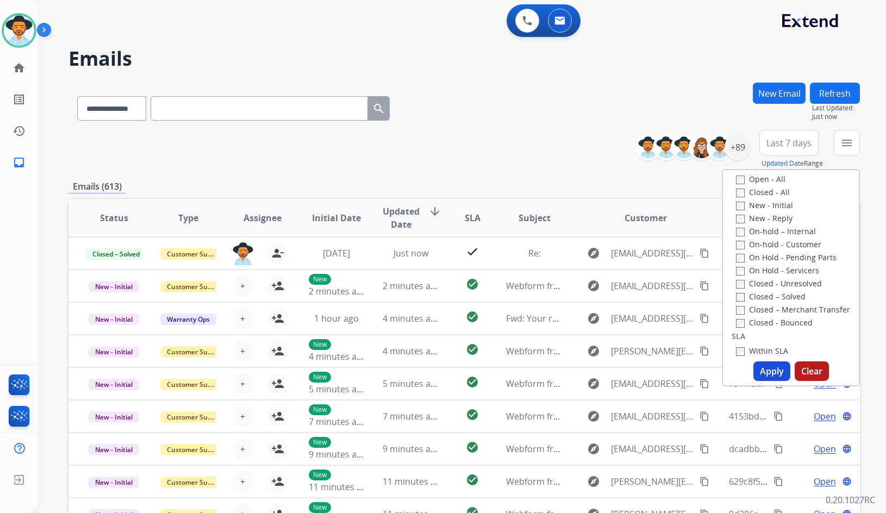
click at [771, 219] on label "New - Reply" at bounding box center [764, 218] width 57 height 10
click at [766, 207] on label "New - Initial" at bounding box center [764, 205] width 57 height 10
click at [772, 373] on button "Apply" at bounding box center [772, 372] width 37 height 20
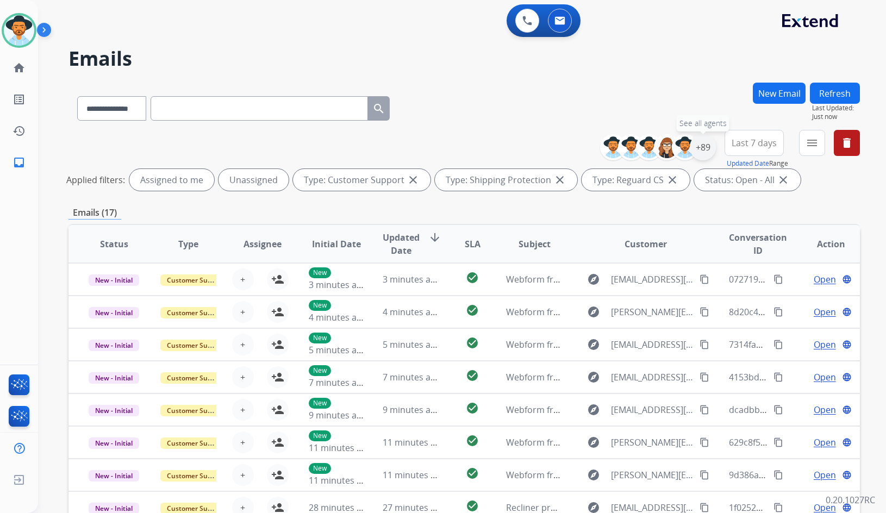
click at [709, 147] on div "+89" at bounding box center [703, 147] width 26 height 26
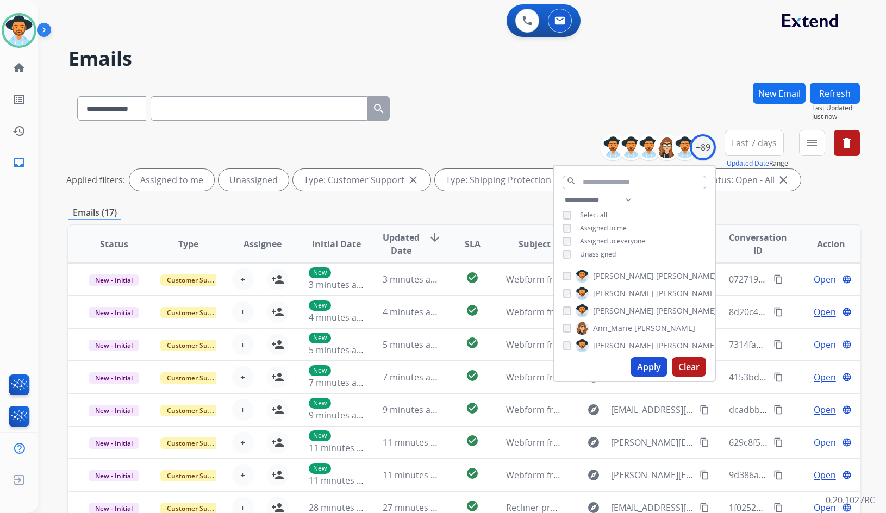
click at [610, 252] on span "Unassigned" at bounding box center [598, 254] width 36 height 9
click at [615, 307] on span "[PERSON_NAME]" at bounding box center [623, 311] width 61 height 11
click at [640, 371] on button "Apply" at bounding box center [649, 367] width 37 height 20
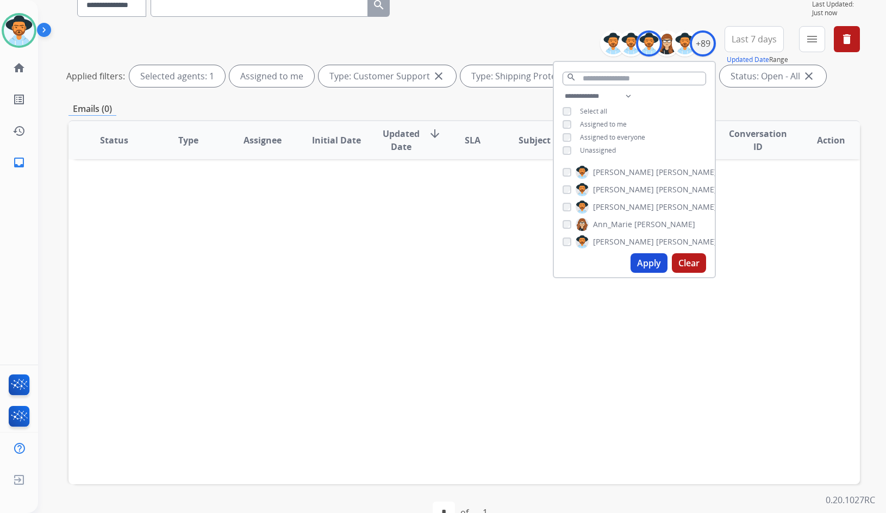
scroll to position [109, 0]
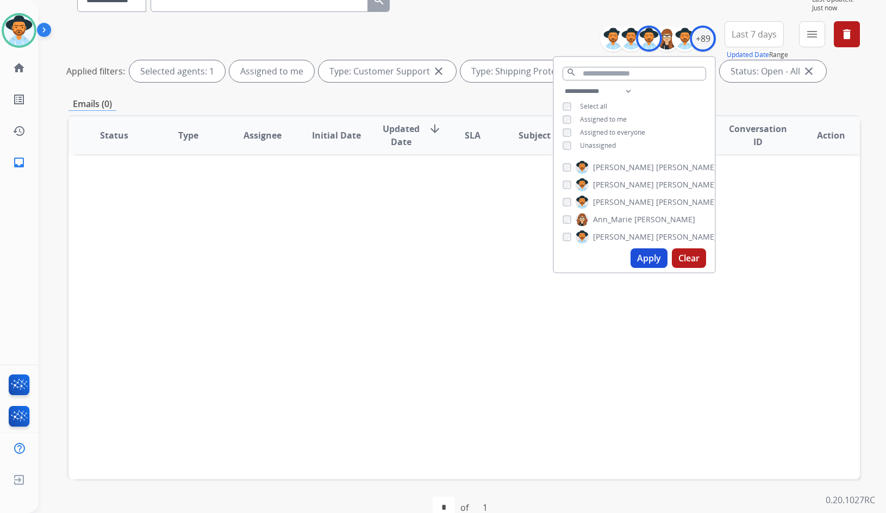
click at [332, 94] on div "**********" at bounding box center [465, 255] width 792 height 562
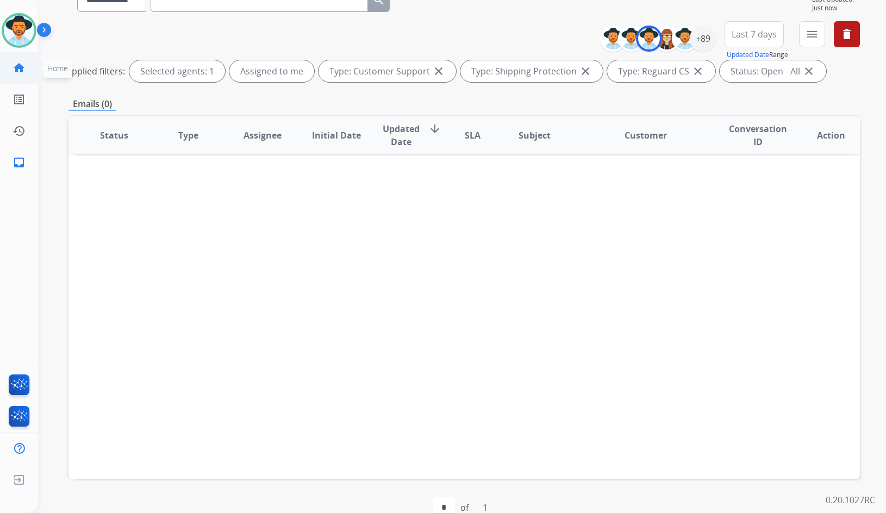
click at [27, 60] on link "home Home" at bounding box center [19, 68] width 30 height 30
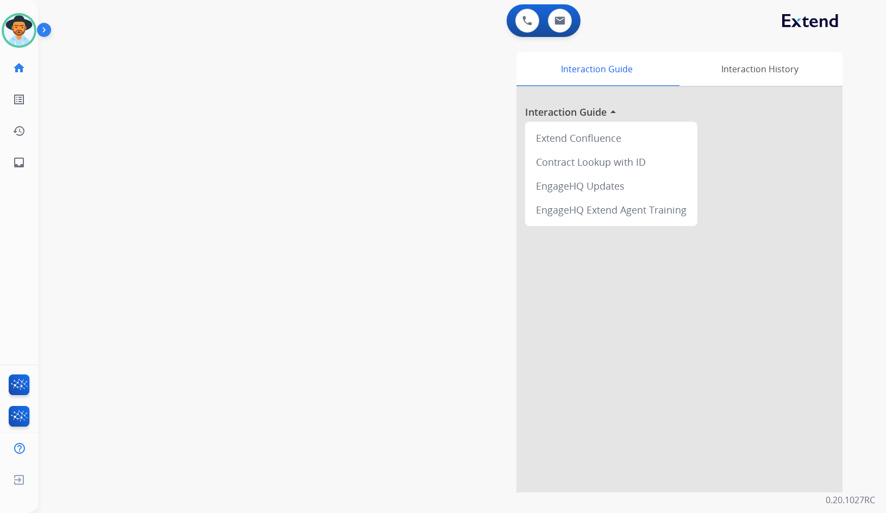
click at [50, 30] on img at bounding box center [46, 32] width 18 height 21
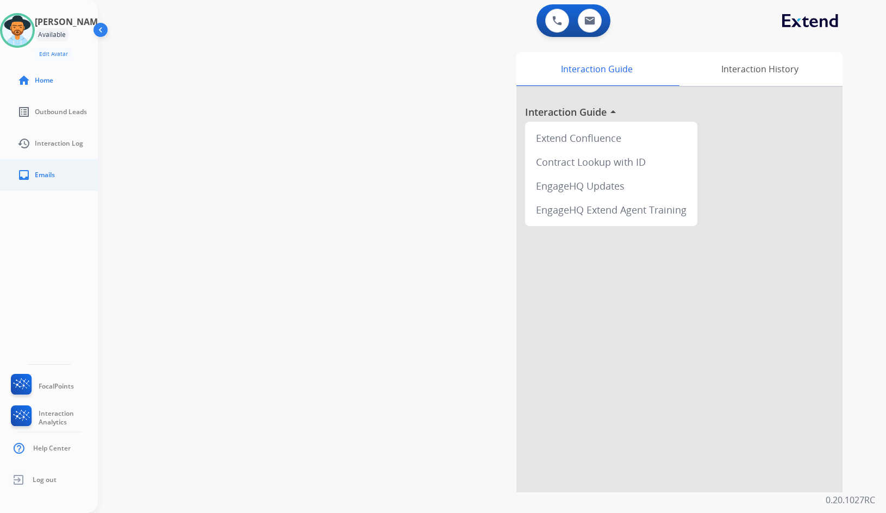
click at [71, 176] on link "inbox Emails" at bounding box center [58, 175] width 98 height 30
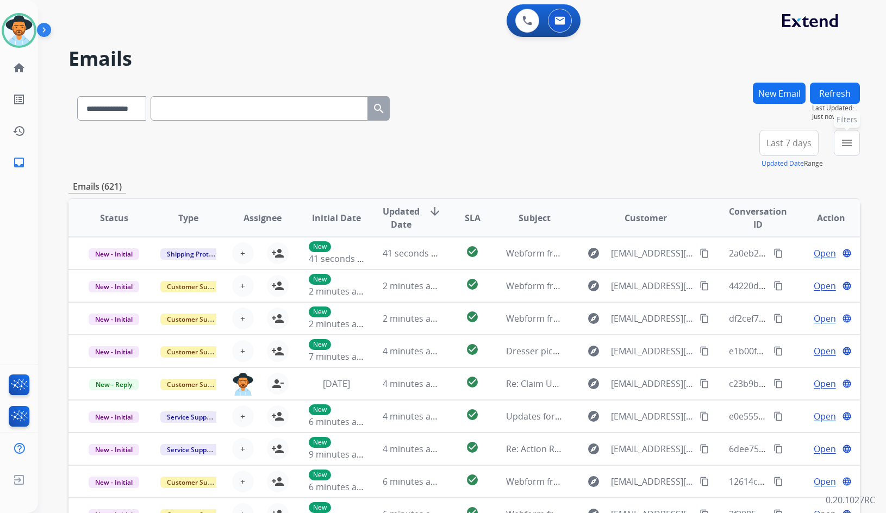
click at [848, 147] on mat-icon "menu" at bounding box center [847, 143] width 13 height 13
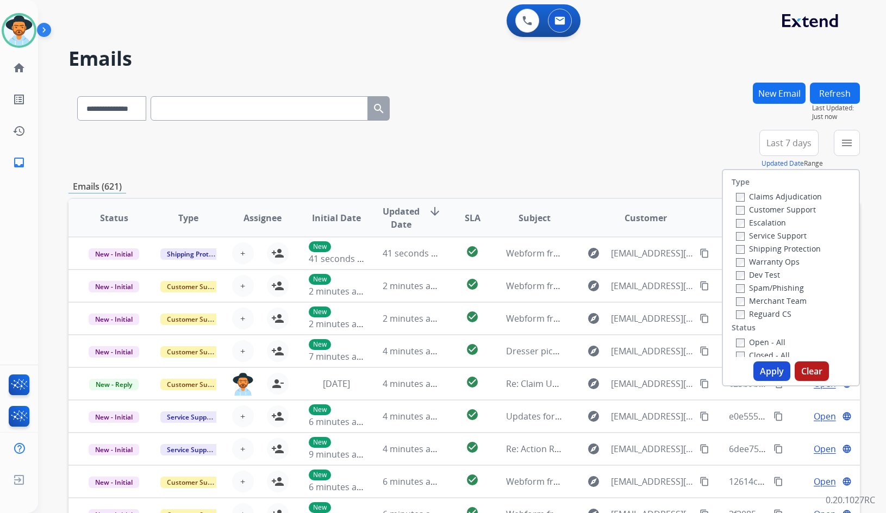
click at [792, 203] on div "Customer Support" at bounding box center [779, 209] width 86 height 13
click at [797, 208] on label "Customer Support" at bounding box center [776, 209] width 80 height 10
click at [791, 246] on label "Shipping Protection" at bounding box center [778, 249] width 85 height 10
click at [758, 312] on label "Reguard CS" at bounding box center [763, 314] width 55 height 10
click at [758, 339] on label "Open - All" at bounding box center [760, 342] width 49 height 10
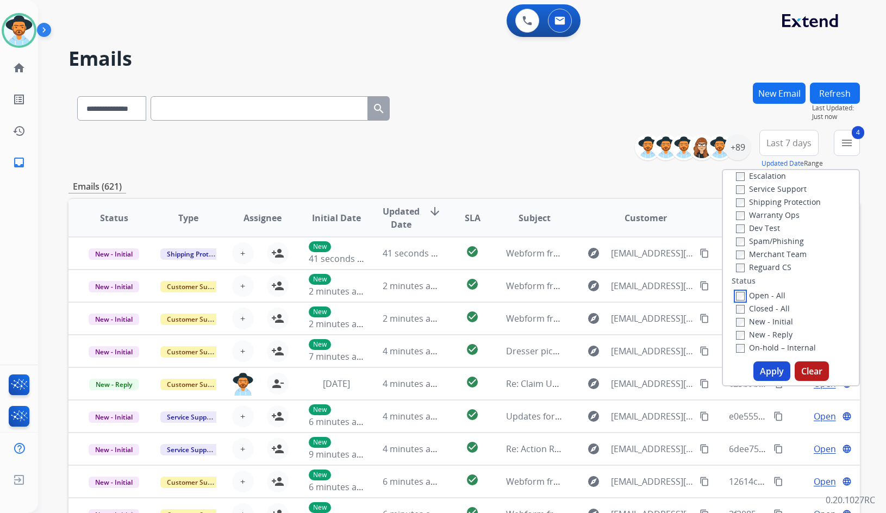
scroll to position [109, 0]
click at [804, 319] on div "On Hold - Servicers" at bounding box center [793, 324] width 114 height 13
click at [804, 326] on label "On Hold - Servicers" at bounding box center [777, 325] width 83 height 10
click at [802, 307] on label "On Hold - Pending Parts" at bounding box center [786, 312] width 101 height 10
click at [802, 296] on label "On-hold - Customer" at bounding box center [778, 299] width 85 height 10
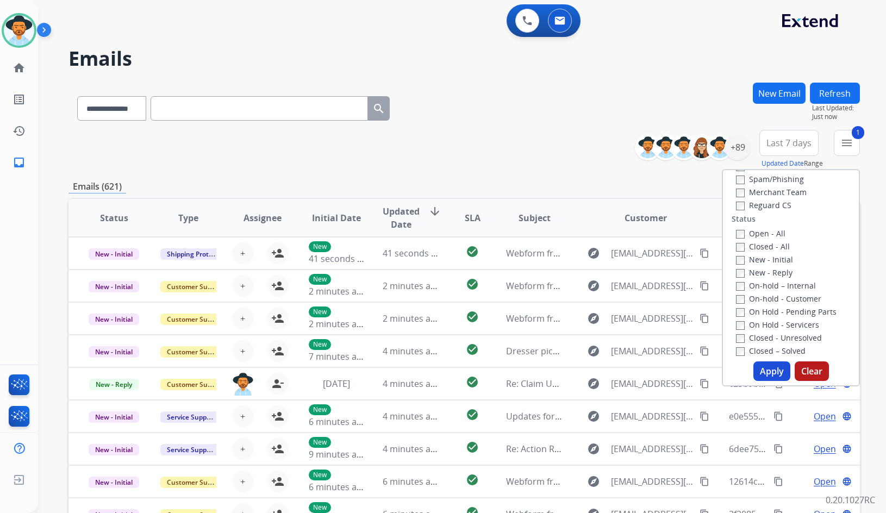
click at [801, 281] on label "On-hold – Internal" at bounding box center [776, 286] width 80 height 10
click at [768, 275] on label "New - Reply" at bounding box center [764, 273] width 57 height 10
click at [768, 259] on label "New - Initial" at bounding box center [764, 260] width 57 height 10
click at [768, 368] on button "Apply" at bounding box center [772, 372] width 37 height 20
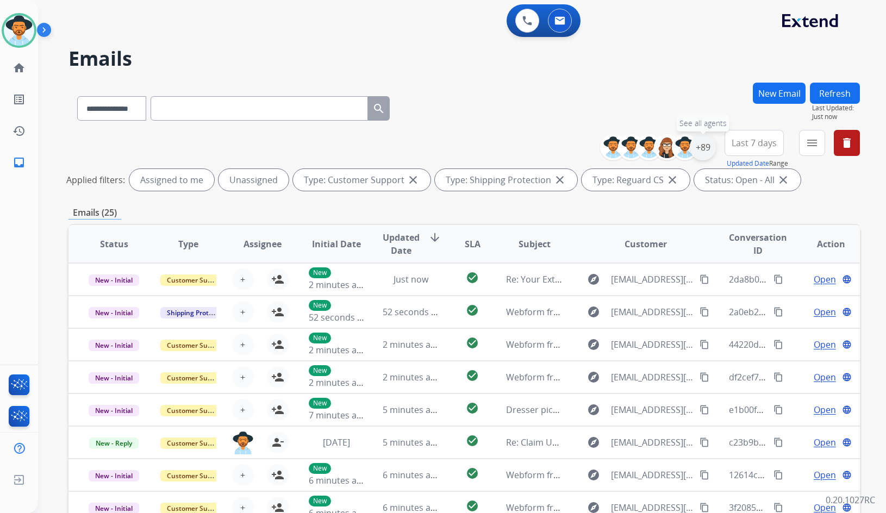
click at [696, 148] on div "+89" at bounding box center [703, 147] width 26 height 26
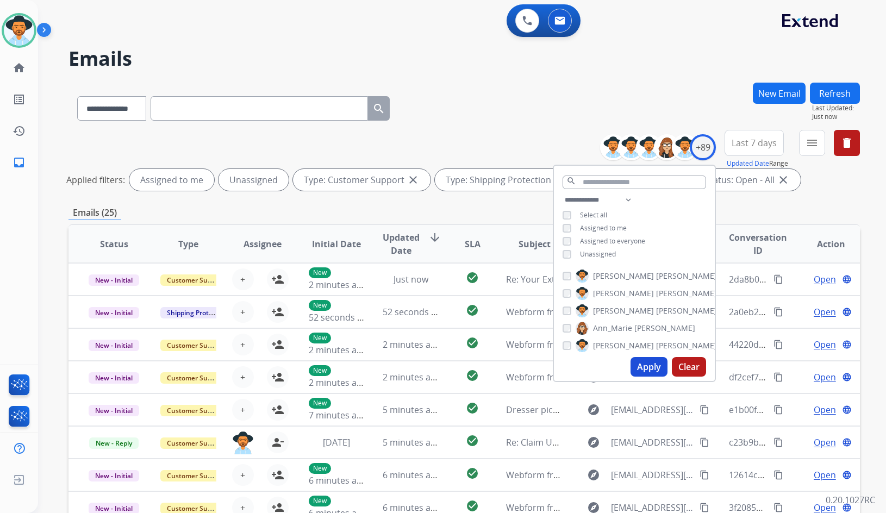
click at [608, 253] on span "Unassigned" at bounding box center [598, 254] width 36 height 9
click at [612, 312] on span "[PERSON_NAME]" at bounding box center [623, 311] width 61 height 11
click at [642, 373] on button "Apply" at bounding box center [649, 367] width 37 height 20
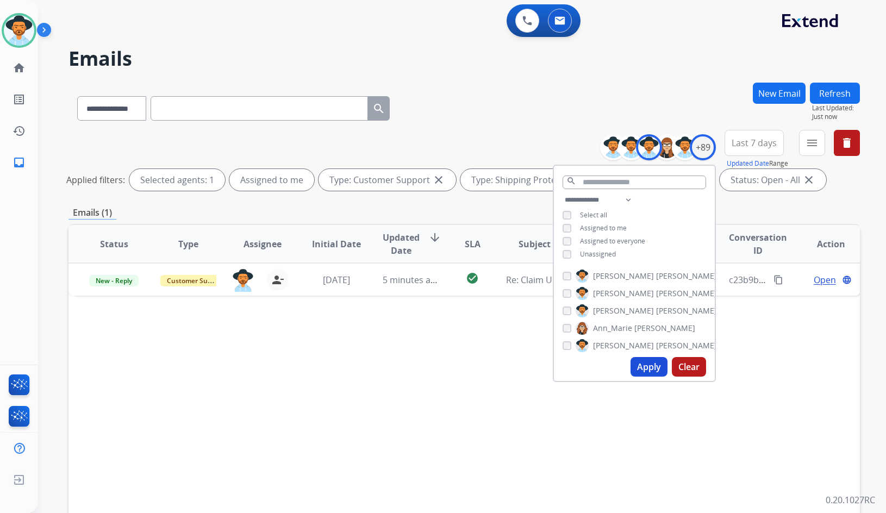
click at [487, 367] on div "Status Type Assignee Initial Date Updated Date arrow_downward SLA Subject Custo…" at bounding box center [465, 406] width 792 height 364
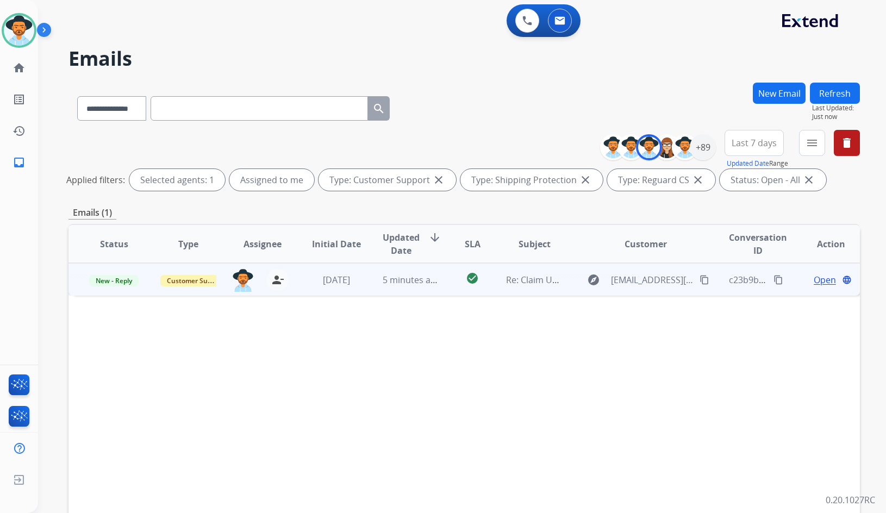
click at [786, 286] on td "Open language" at bounding box center [823, 279] width 75 height 33
click at [702, 281] on mat-icon "content_copy" at bounding box center [705, 280] width 10 height 10
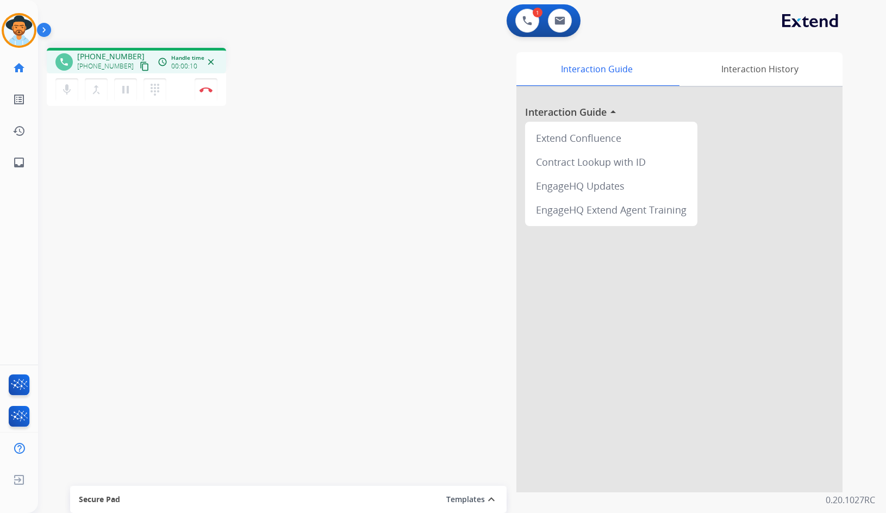
click at [140, 65] on mat-icon "content_copy" at bounding box center [145, 66] width 10 height 10
click at [211, 88] on img at bounding box center [206, 89] width 13 height 5
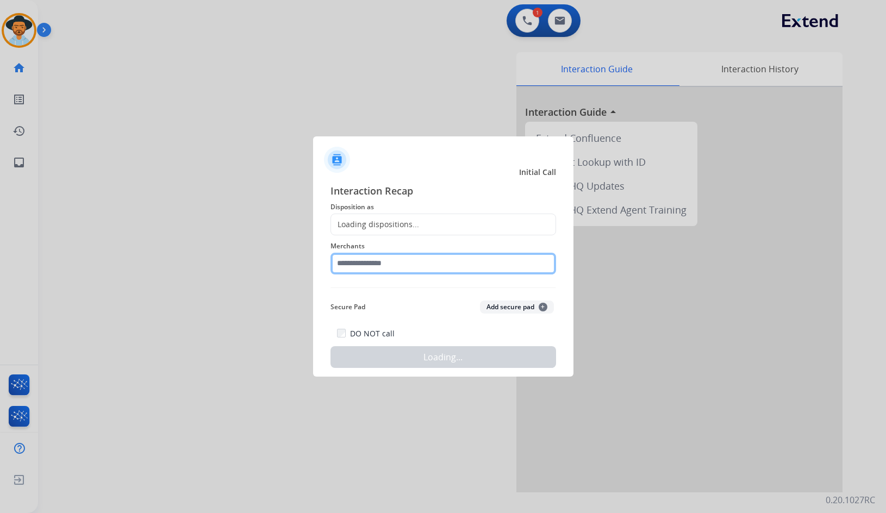
click at [400, 258] on input "text" at bounding box center [444, 264] width 226 height 22
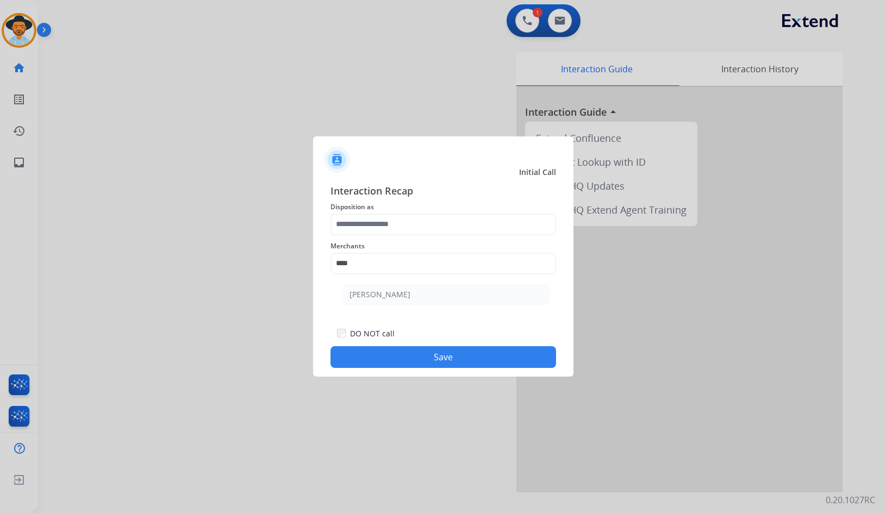
click at [460, 309] on ul "[PERSON_NAME]" at bounding box center [446, 297] width 214 height 37
click at [459, 298] on li "[PERSON_NAME]" at bounding box center [446, 294] width 207 height 21
type input "**********"
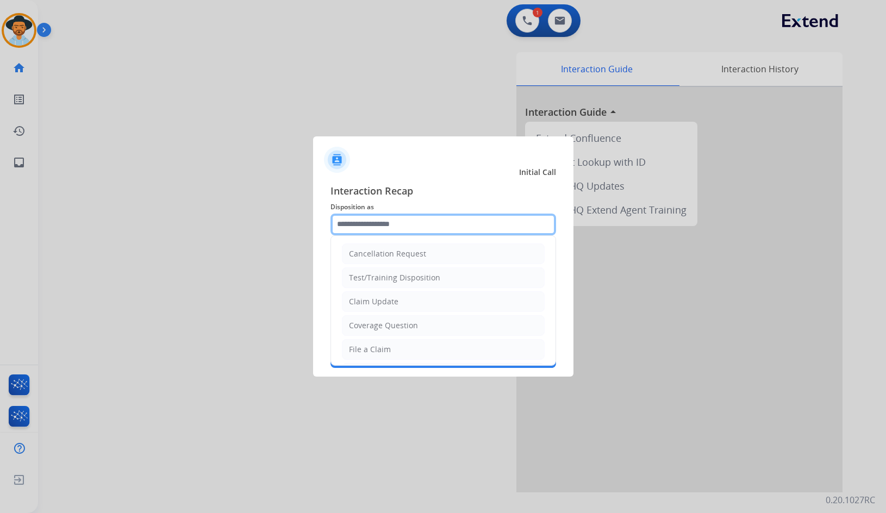
click at [452, 231] on input "text" at bounding box center [444, 225] width 226 height 22
click at [427, 320] on li "Coverage Question" at bounding box center [443, 325] width 203 height 21
type input "**********"
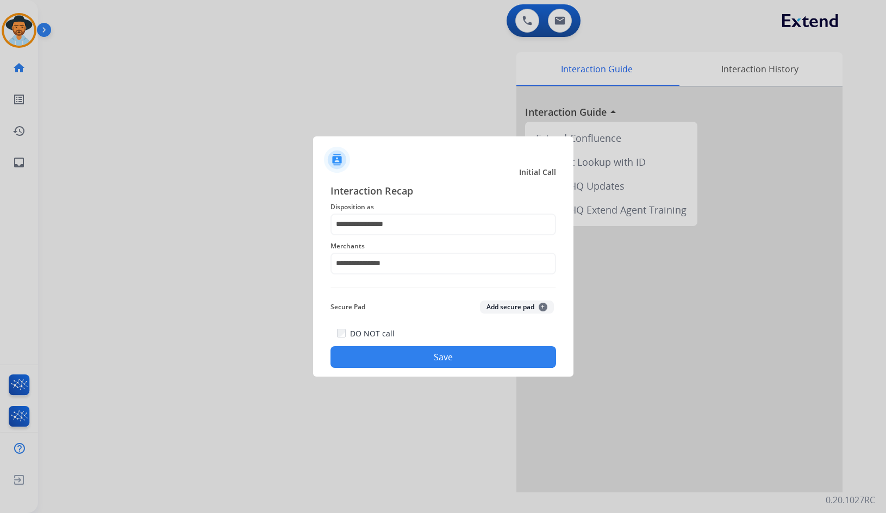
click at [426, 359] on button "Save" at bounding box center [444, 357] width 226 height 22
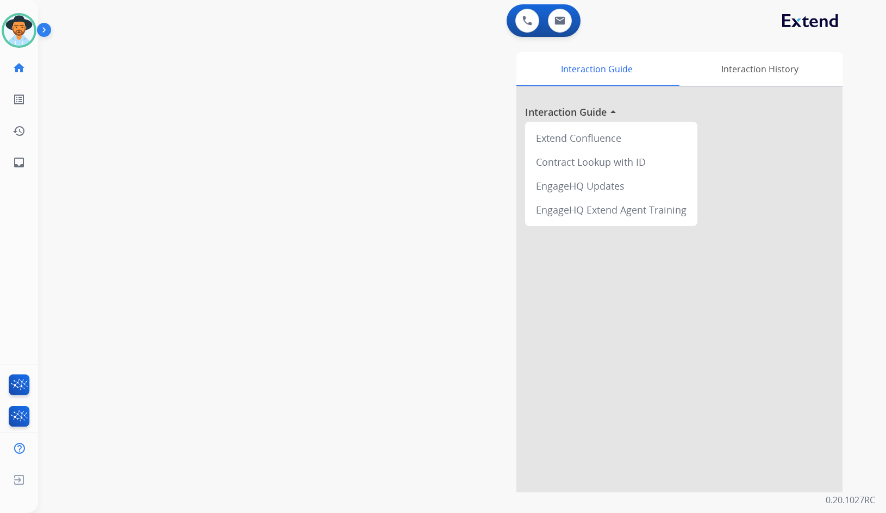
click at [440, 269] on div "Interaction Guide Interaction History Interaction Guide arrow_drop_up Extend Co…" at bounding box center [592, 272] width 502 height 440
click at [185, 187] on div "swap_horiz Break voice bridge close_fullscreen Connect 3-Way Call merge_type Se…" at bounding box center [449, 266] width 822 height 454
click at [25, 34] on img at bounding box center [19, 30] width 30 height 30
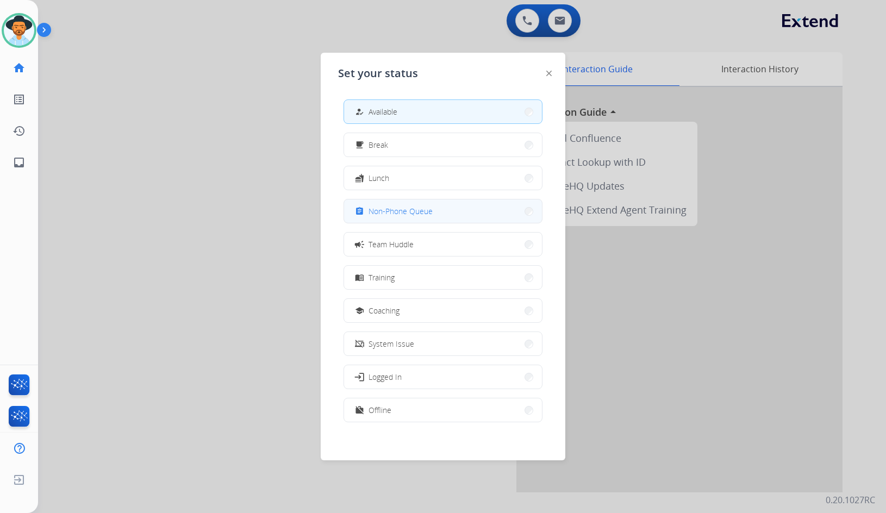
click at [413, 212] on span "Non-Phone Queue" at bounding box center [401, 211] width 64 height 11
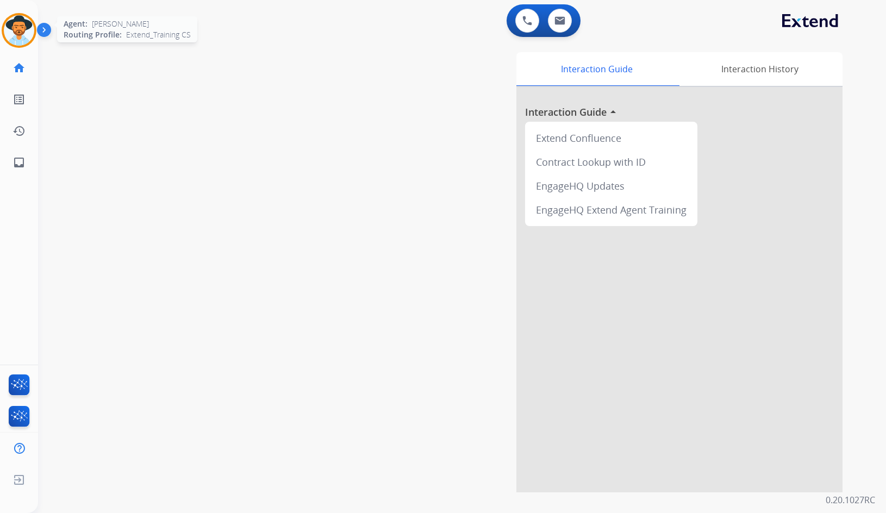
click at [6, 24] on img at bounding box center [19, 30] width 30 height 30
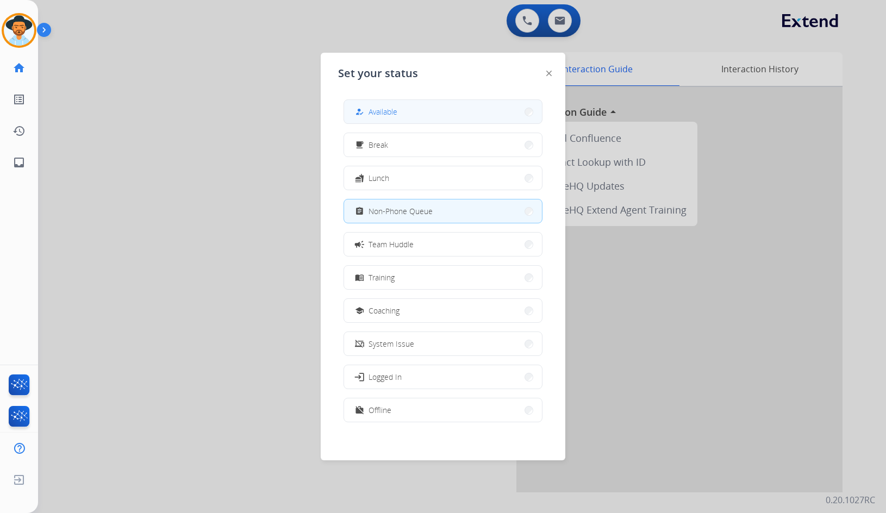
click at [358, 108] on div "how_to_reg" at bounding box center [361, 112] width 16 height 13
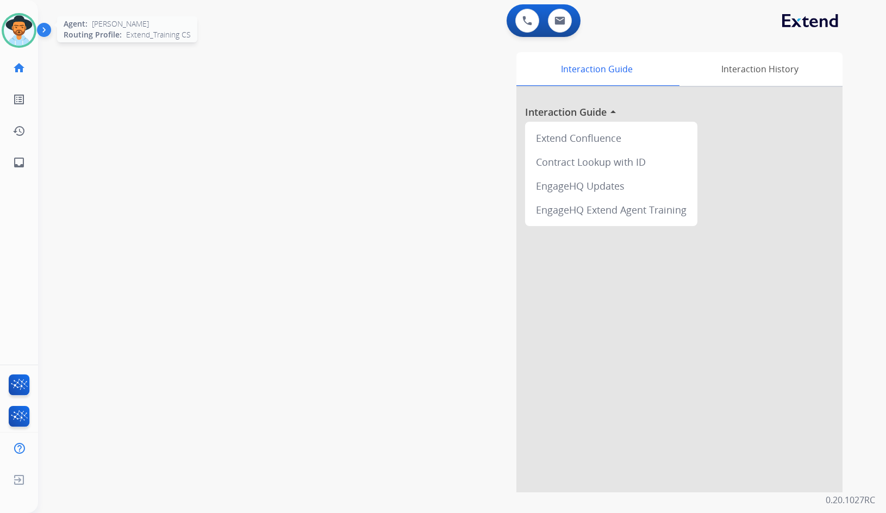
click at [7, 29] on img at bounding box center [19, 30] width 30 height 30
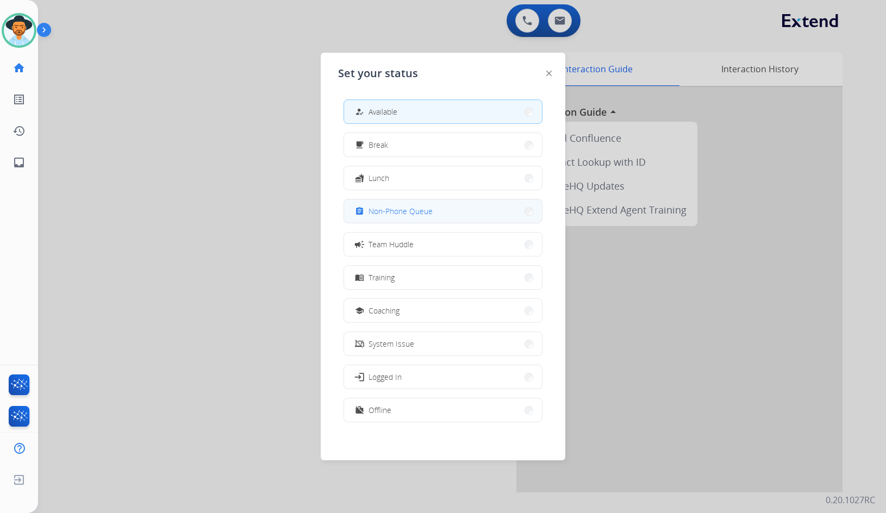
click at [388, 209] on span "Non-Phone Queue" at bounding box center [401, 211] width 64 height 11
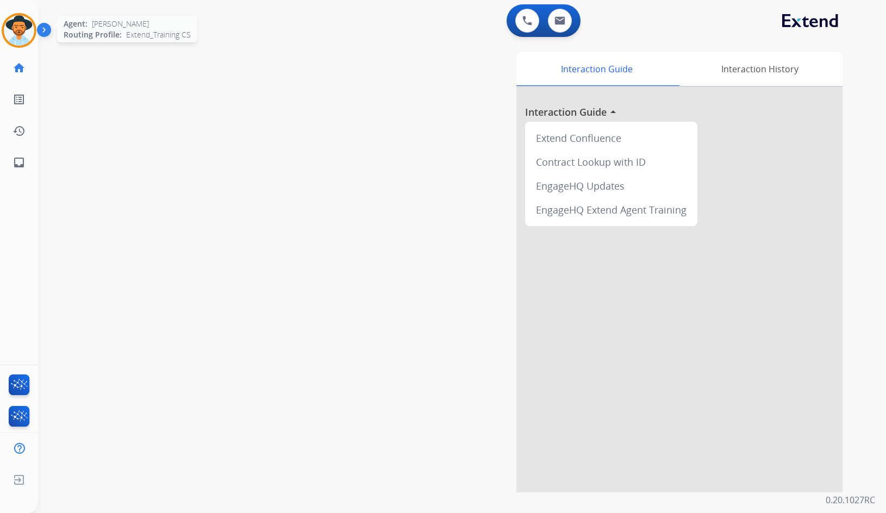
click at [12, 28] on img at bounding box center [19, 30] width 30 height 30
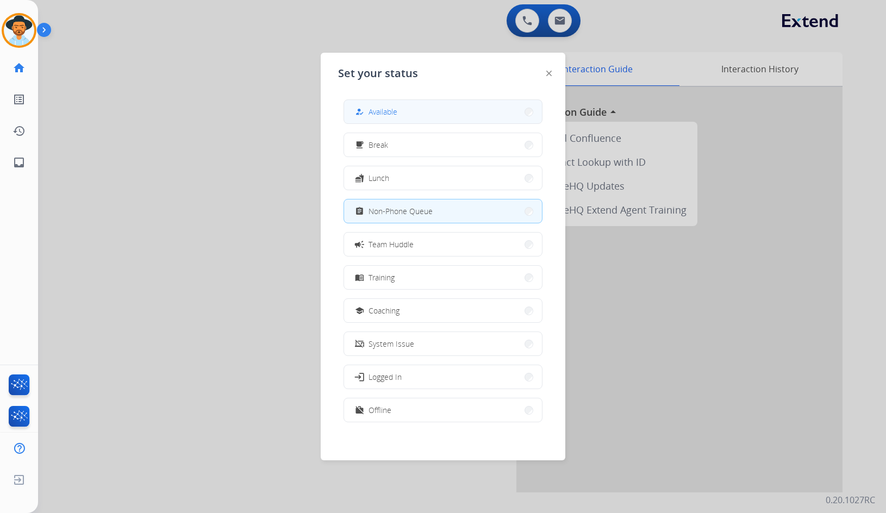
click at [498, 107] on button "how_to_reg Available" at bounding box center [443, 111] width 198 height 23
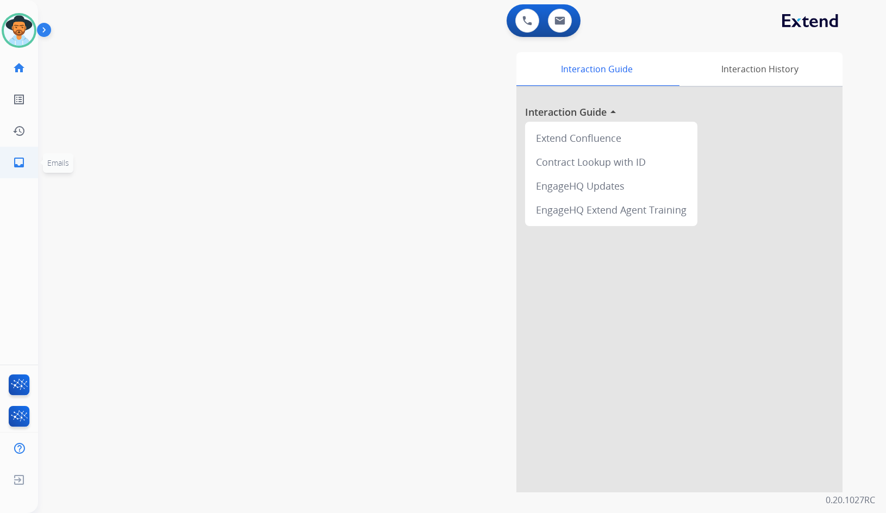
click at [22, 163] on mat-icon "inbox" at bounding box center [19, 162] width 13 height 13
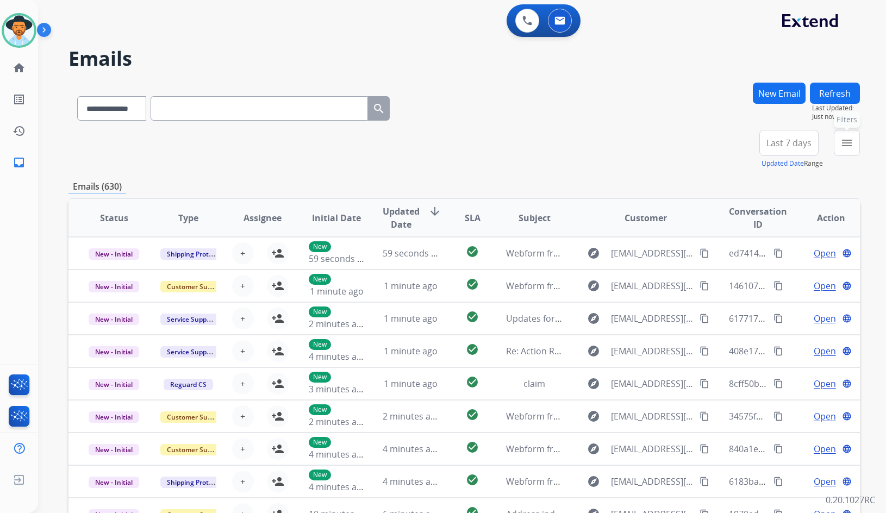
click at [849, 145] on mat-icon "menu" at bounding box center [847, 143] width 13 height 13
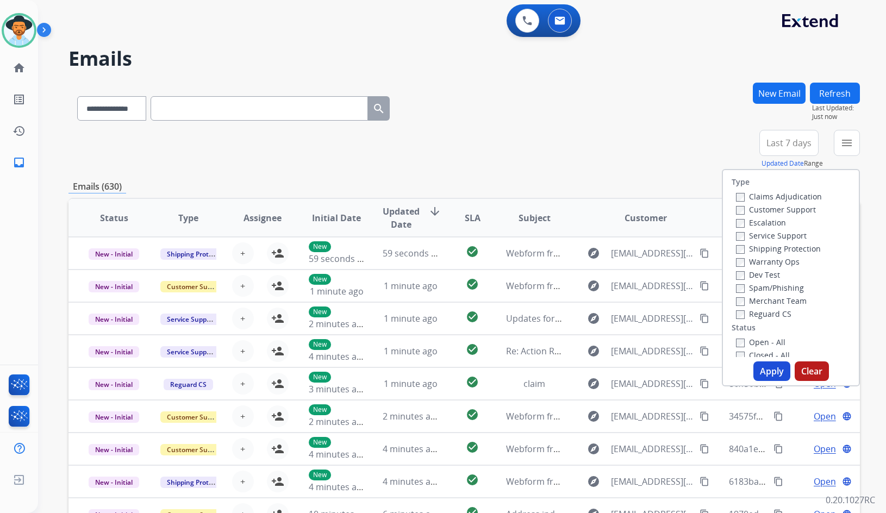
click at [786, 209] on label "Customer Support" at bounding box center [776, 209] width 80 height 10
click at [792, 250] on label "Shipping Protection" at bounding box center [778, 249] width 85 height 10
click at [765, 314] on label "Reguard CS" at bounding box center [763, 314] width 55 height 10
click at [761, 340] on label "Open - All" at bounding box center [760, 342] width 49 height 10
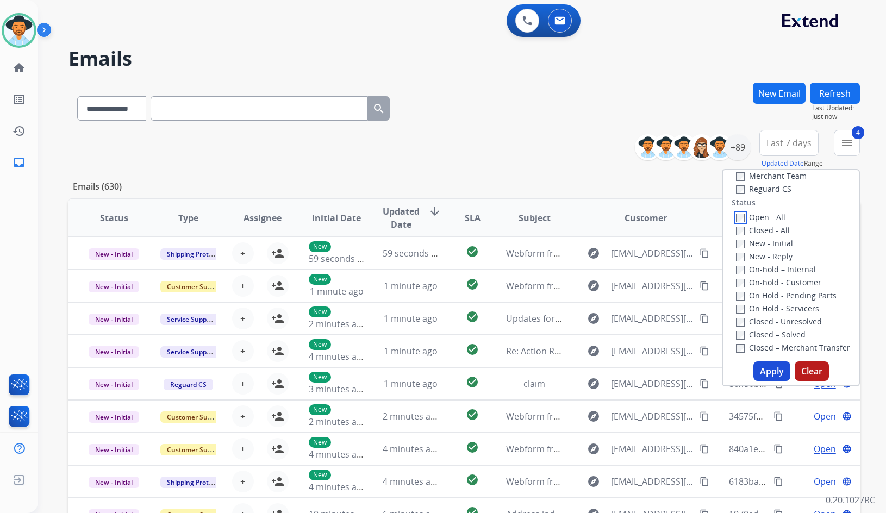
scroll to position [163, 0]
click at [778, 271] on label "On Hold - Servicers" at bounding box center [777, 270] width 83 height 10
click at [782, 258] on label "On Hold - Pending Parts" at bounding box center [786, 257] width 101 height 10
click at [783, 245] on label "On-hold - Customer" at bounding box center [778, 244] width 85 height 10
drag, startPoint x: 783, startPoint y: 230, endPoint x: 777, endPoint y: 213, distance: 18.1
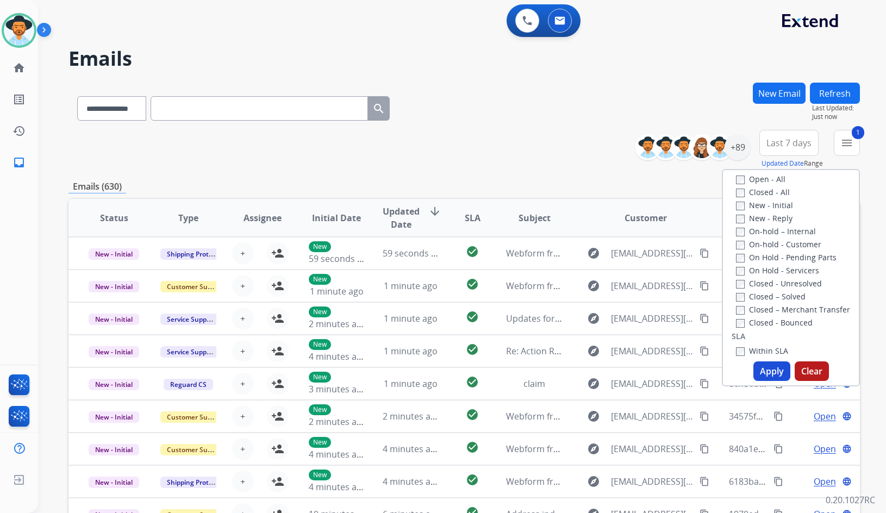
click at [783, 229] on label "On-hold – Internal" at bounding box center [776, 231] width 80 height 10
click at [775, 211] on div "New - Initial" at bounding box center [793, 204] width 114 height 13
click at [775, 206] on label "New - Initial" at bounding box center [764, 205] width 57 height 10
click at [774, 218] on label "New - Reply" at bounding box center [764, 218] width 57 height 10
click at [759, 369] on button "Apply" at bounding box center [772, 372] width 37 height 20
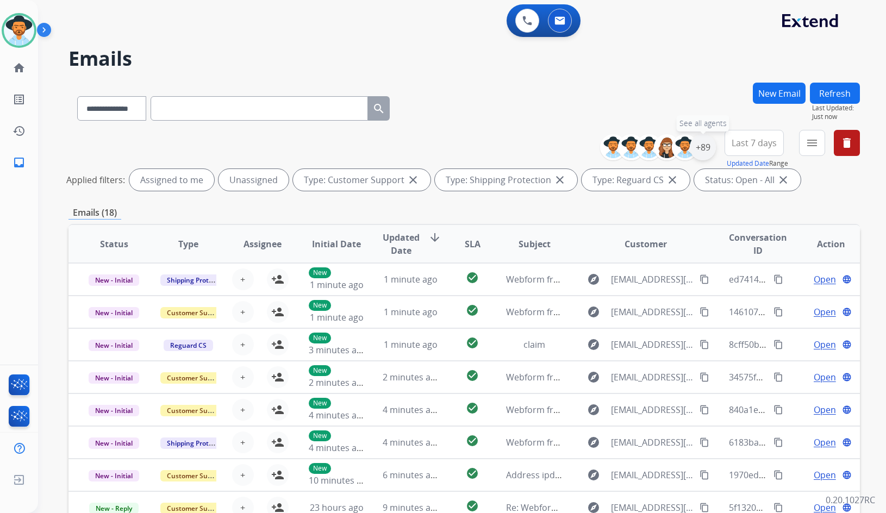
click at [698, 145] on div "+89" at bounding box center [703, 147] width 26 height 26
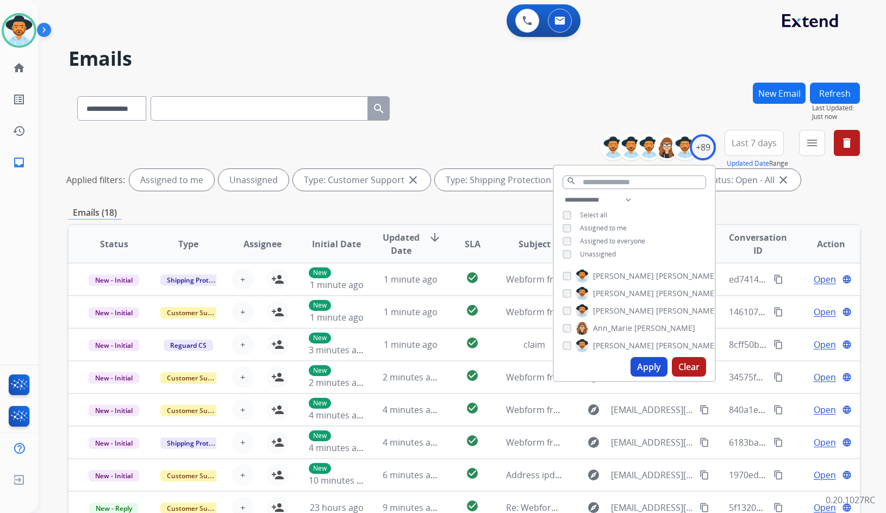
click at [595, 253] on span "Unassigned" at bounding box center [598, 254] width 36 height 9
click at [612, 312] on span "[PERSON_NAME]" at bounding box center [623, 311] width 61 height 11
click at [640, 365] on button "Apply" at bounding box center [649, 367] width 37 height 20
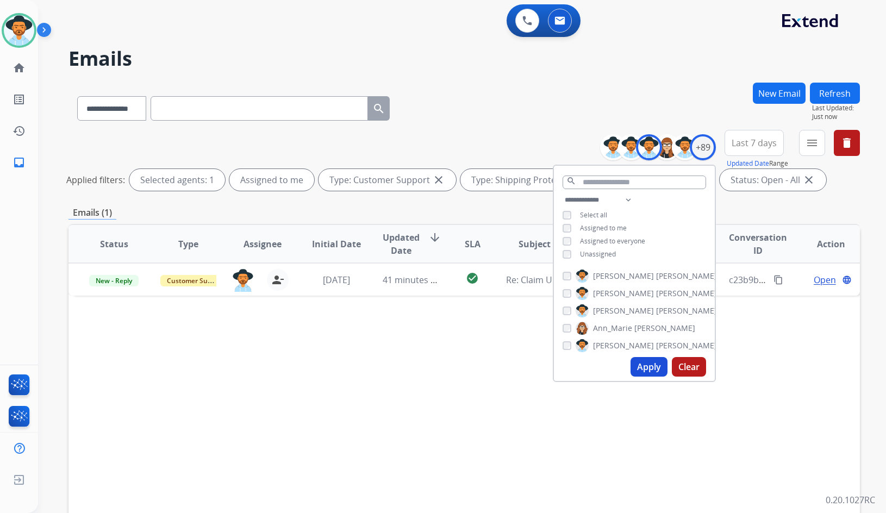
click at [377, 377] on div "Status Type Assignee Initial Date Updated Date arrow_downward SLA Subject Custo…" at bounding box center [465, 406] width 792 height 364
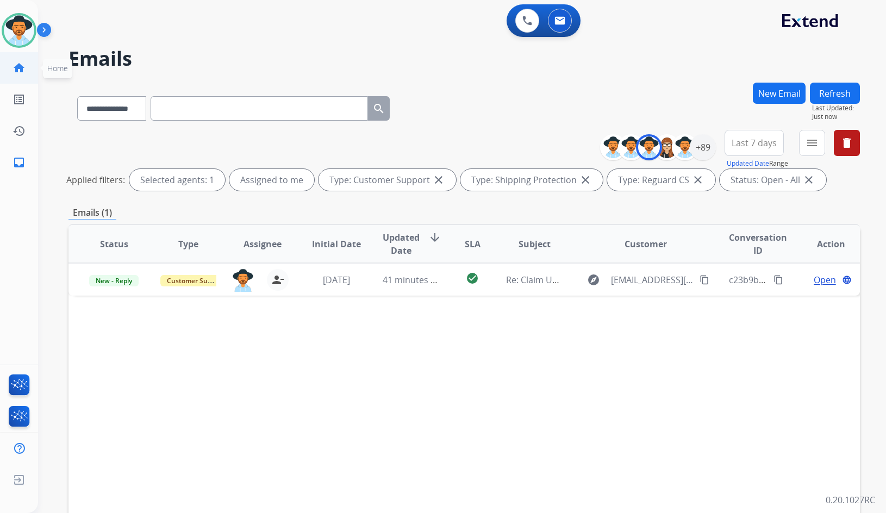
click at [24, 68] on mat-icon "home" at bounding box center [19, 67] width 13 height 13
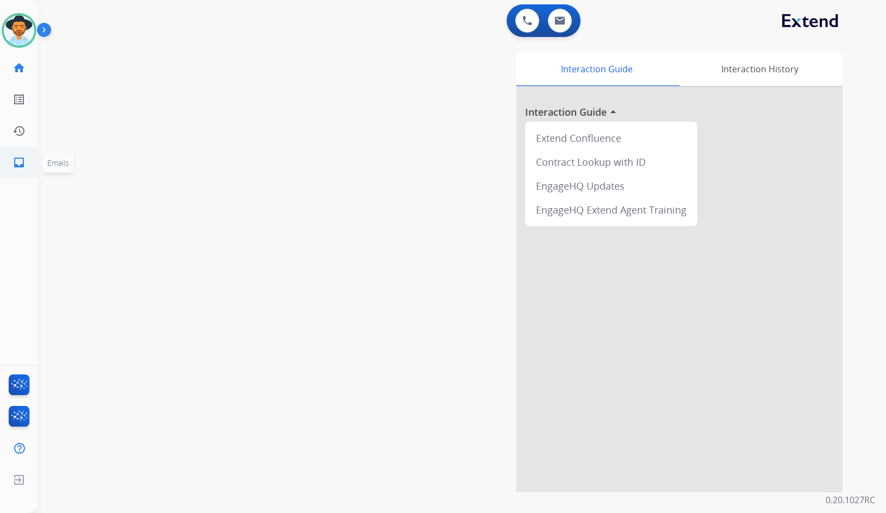
click at [22, 166] on mat-icon "inbox" at bounding box center [19, 162] width 13 height 13
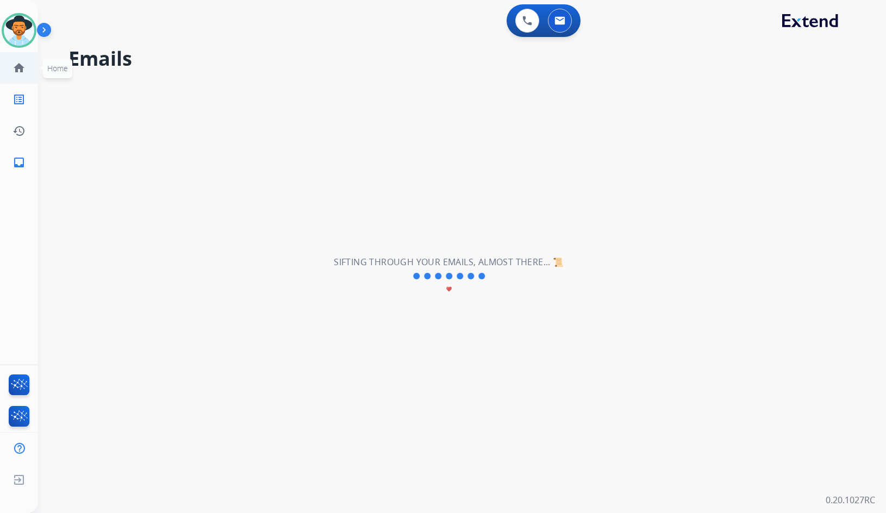
click at [23, 76] on link "home Home" at bounding box center [19, 68] width 30 height 30
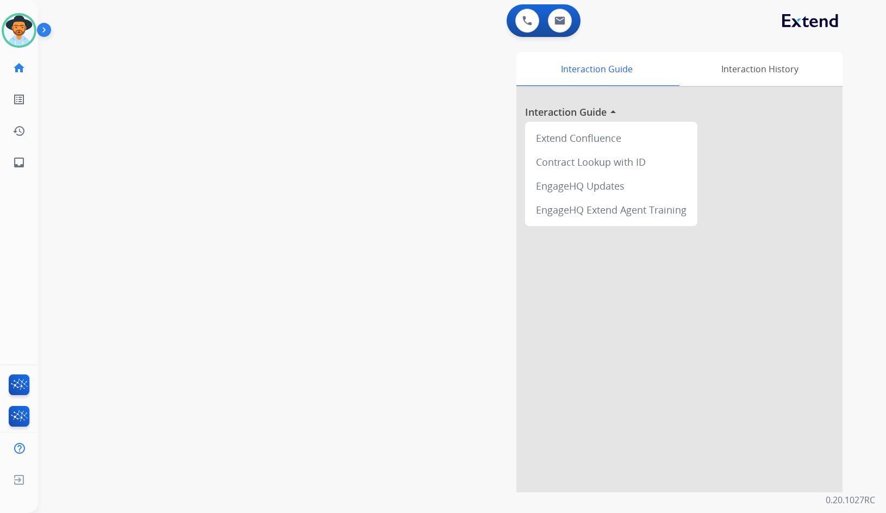
click at [100, 139] on div "swap_horiz Break voice bridge close_fullscreen Connect 3-Way Call merge_type Se…" at bounding box center [449, 266] width 822 height 454
click at [44, 33] on img at bounding box center [46, 32] width 18 height 21
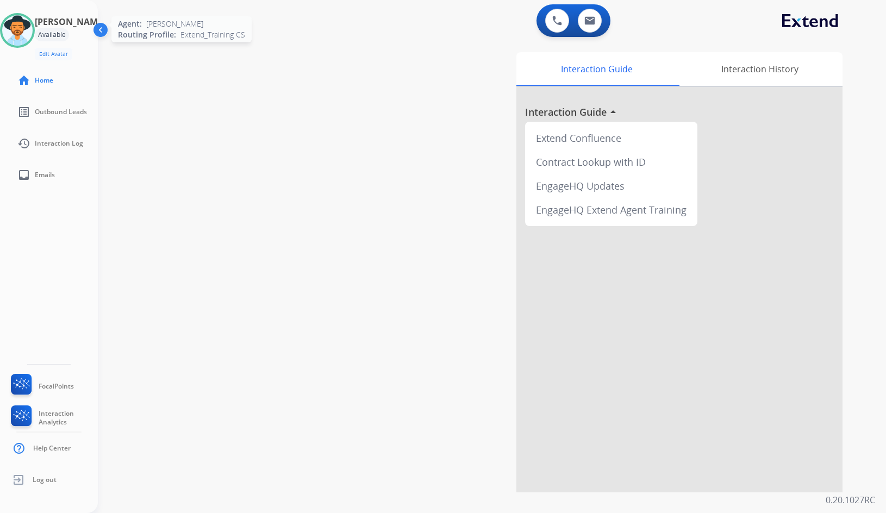
click at [33, 24] on img at bounding box center [17, 30] width 30 height 30
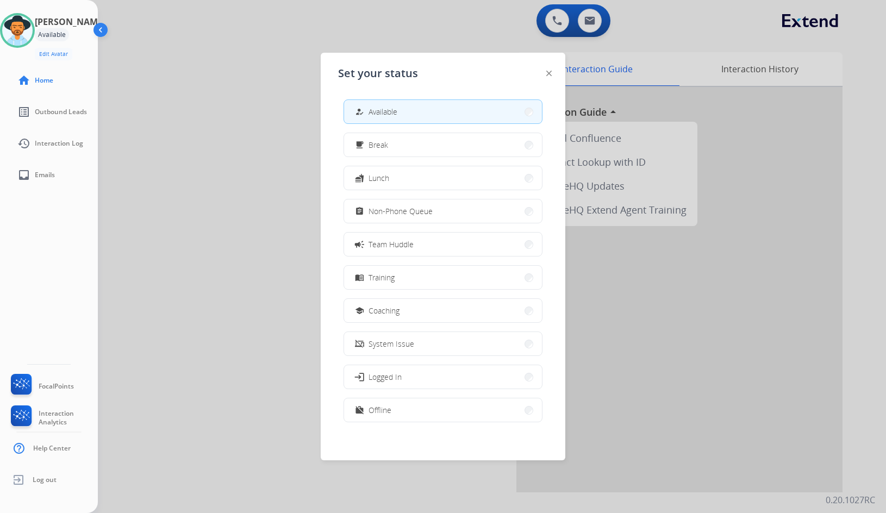
click at [387, 416] on button "work_off Offline" at bounding box center [443, 410] width 198 height 23
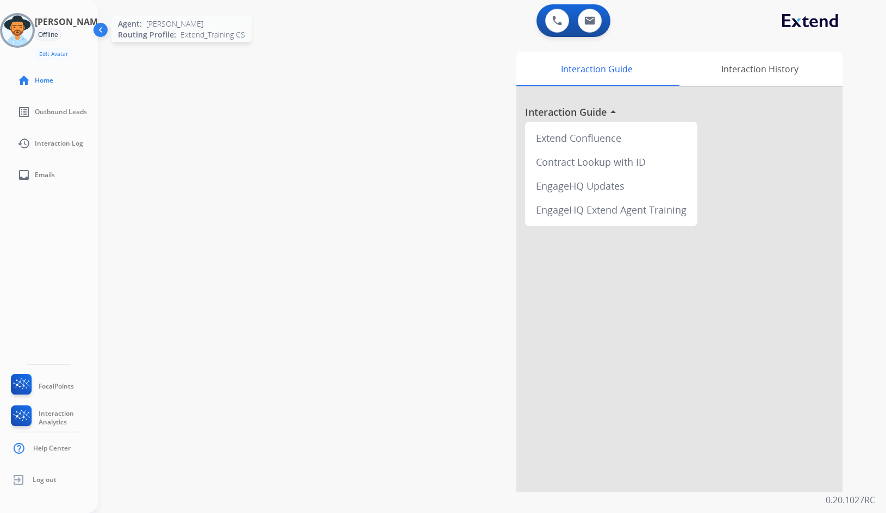
click at [13, 32] on img at bounding box center [17, 30] width 30 height 30
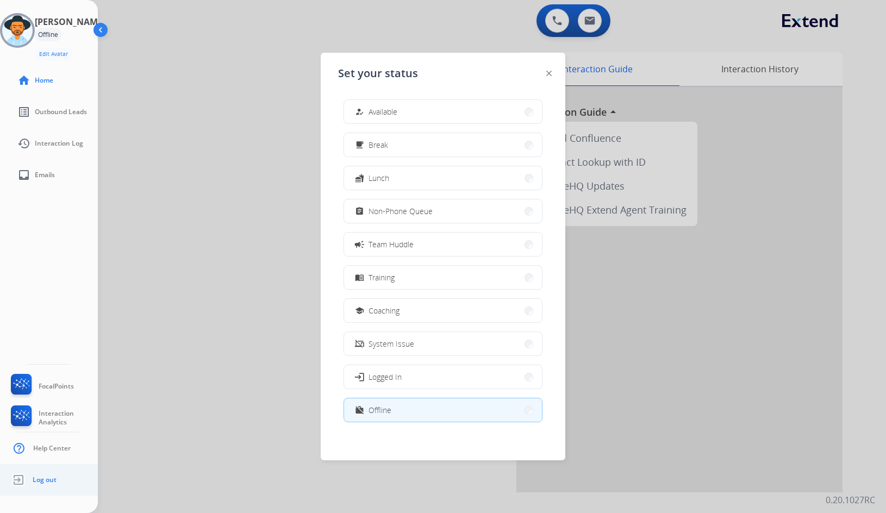
click at [61, 479] on ul "Log out" at bounding box center [49, 480] width 98 height 32
click at [64, 481] on ul "Log out" at bounding box center [49, 480] width 98 height 32
click at [43, 481] on span "Log out" at bounding box center [45, 480] width 24 height 9
